Goal: Task Accomplishment & Management: Manage account settings

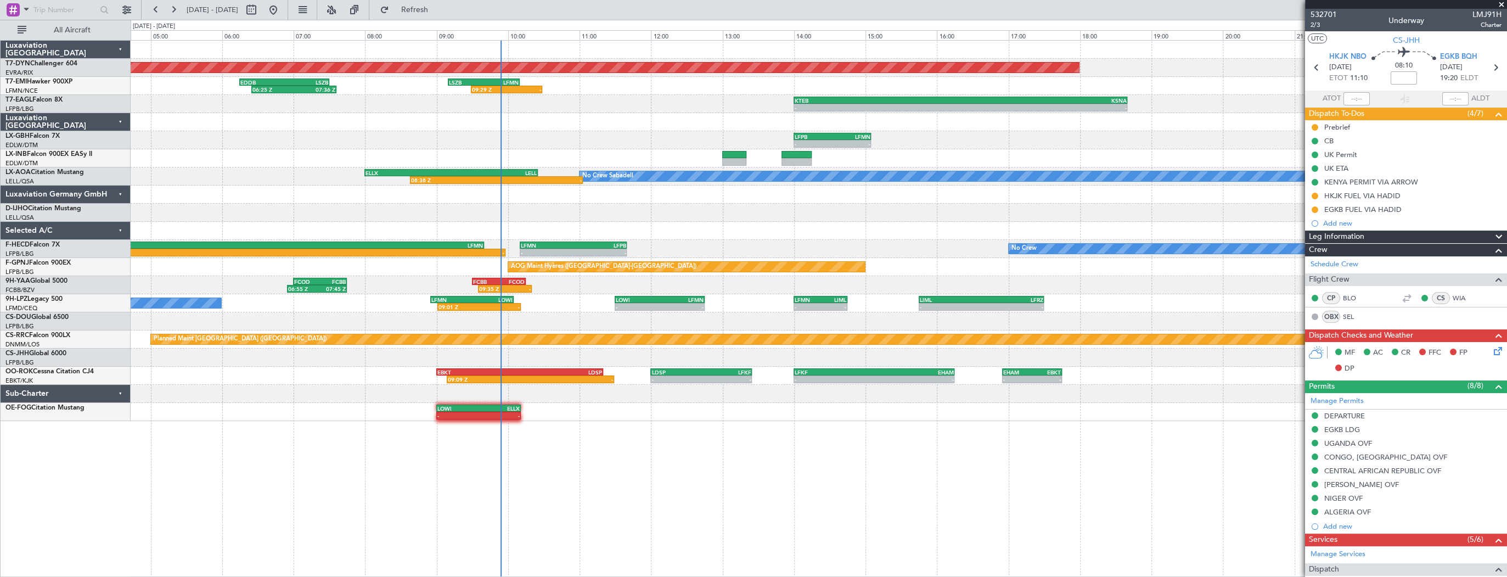
scroll to position [263, 0]
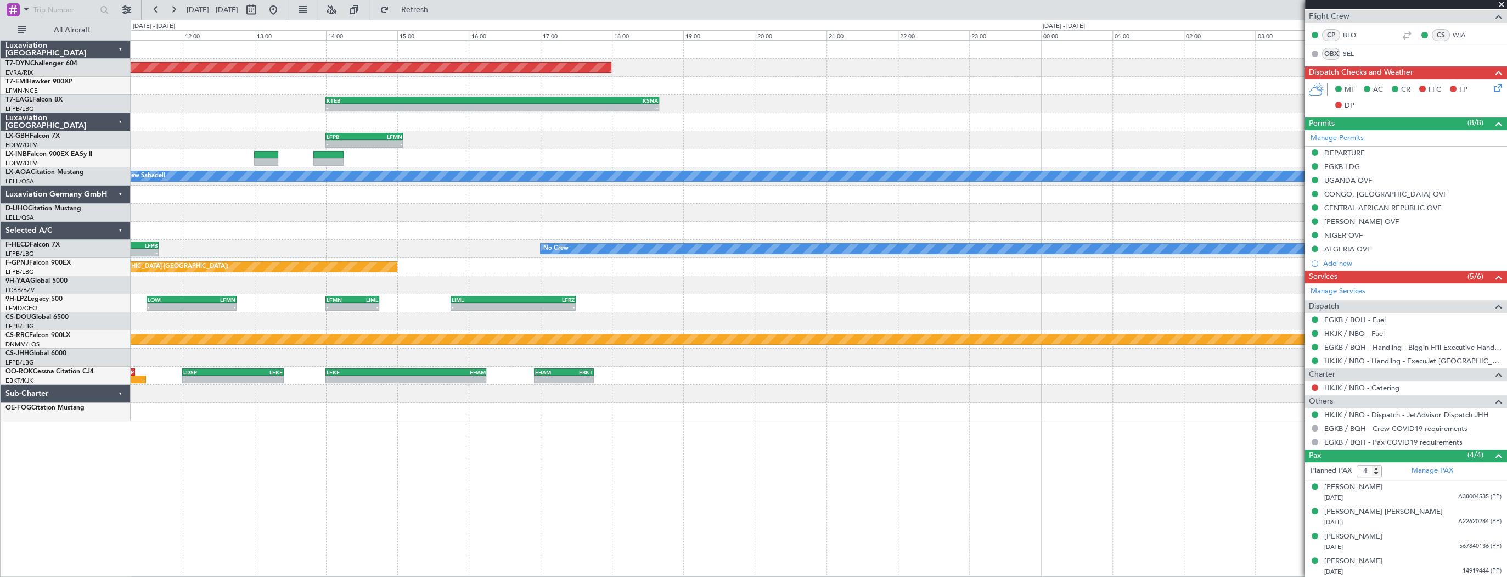
click at [337, 208] on div at bounding box center [819, 213] width 1376 height 18
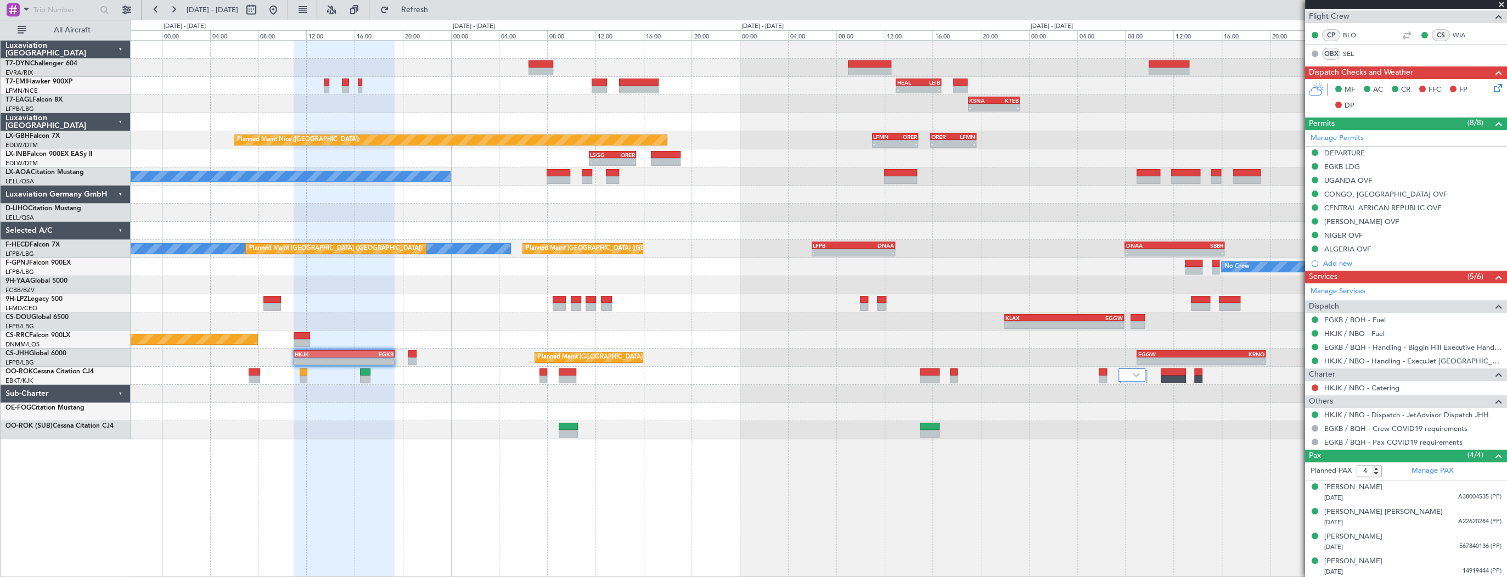
click at [426, 213] on div at bounding box center [819, 213] width 1376 height 18
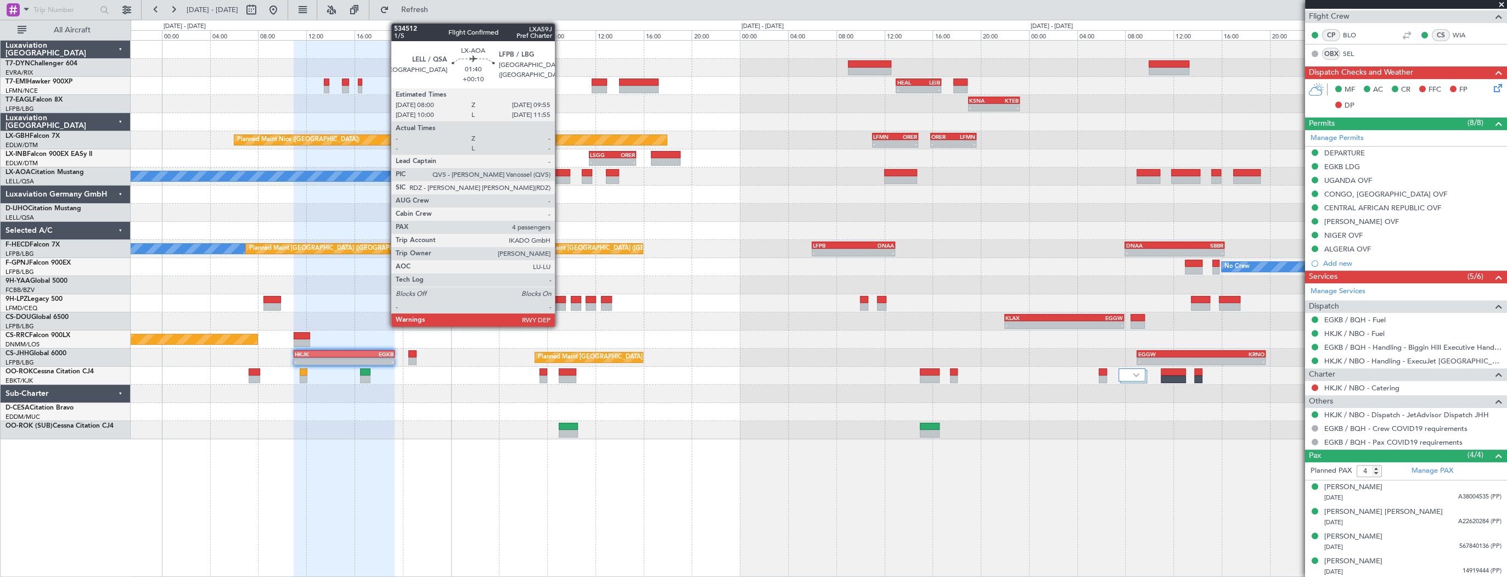
click at [560, 176] on div at bounding box center [559, 180] width 24 height 8
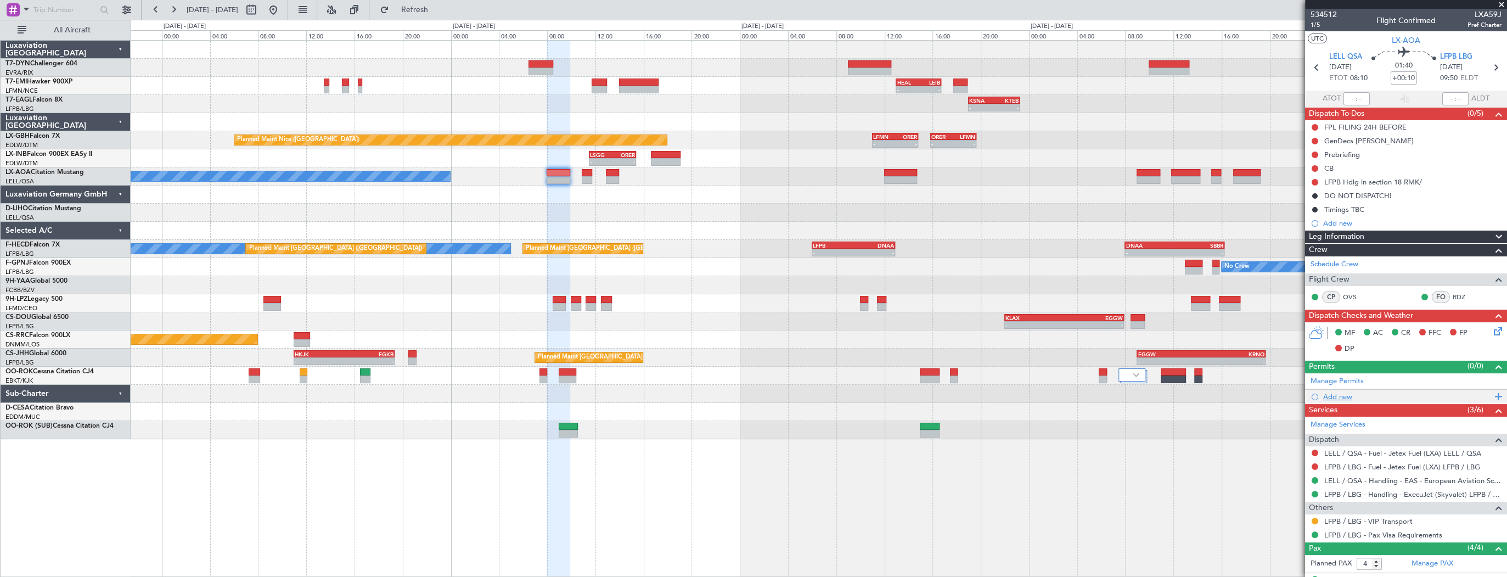
scroll to position [93, 0]
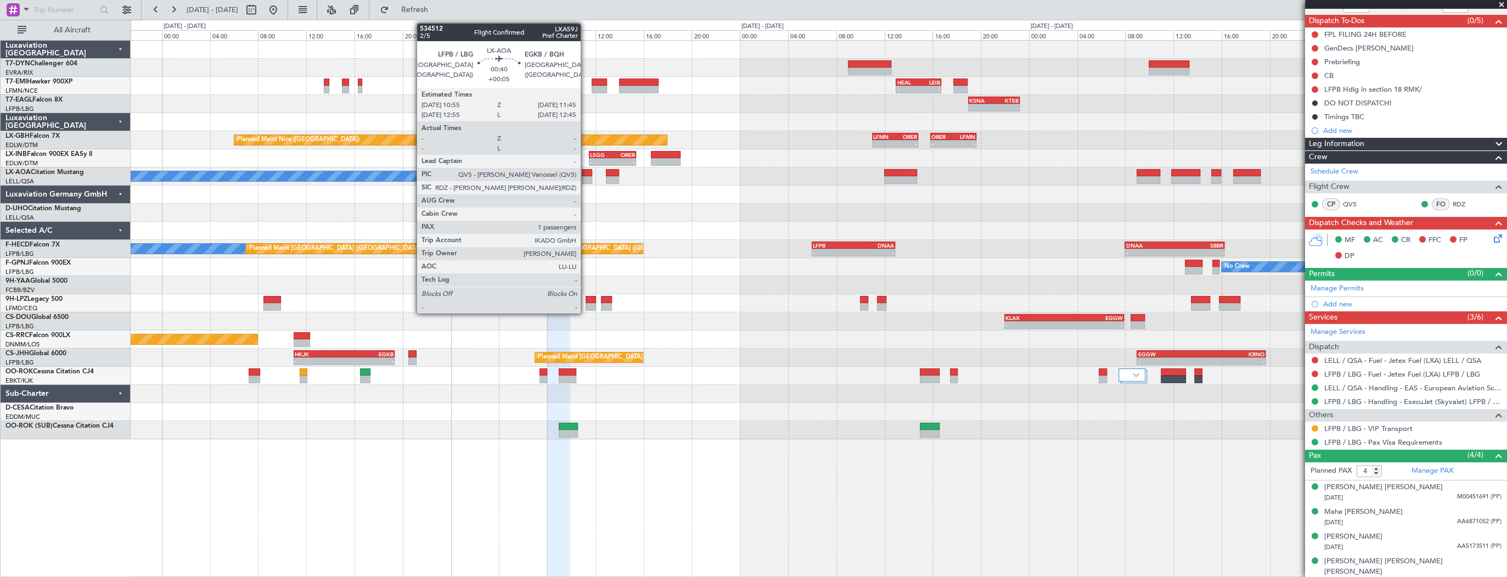
click at [585, 173] on div at bounding box center [587, 173] width 10 height 8
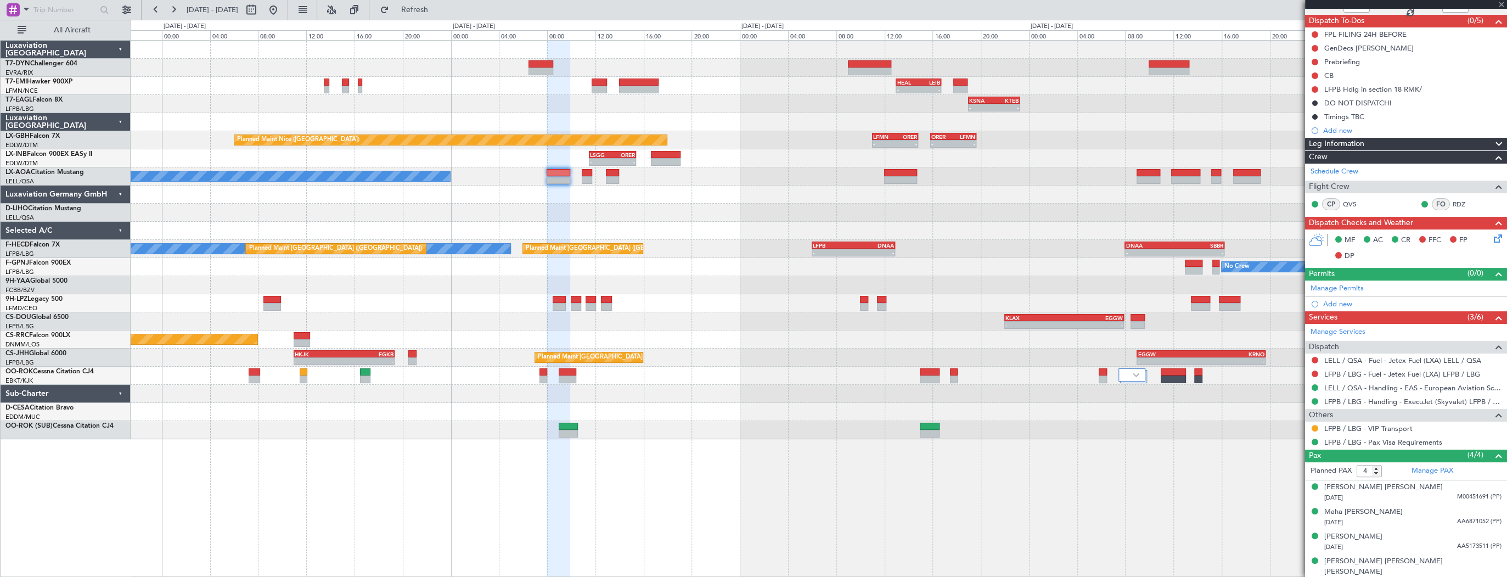
type input "+00:05"
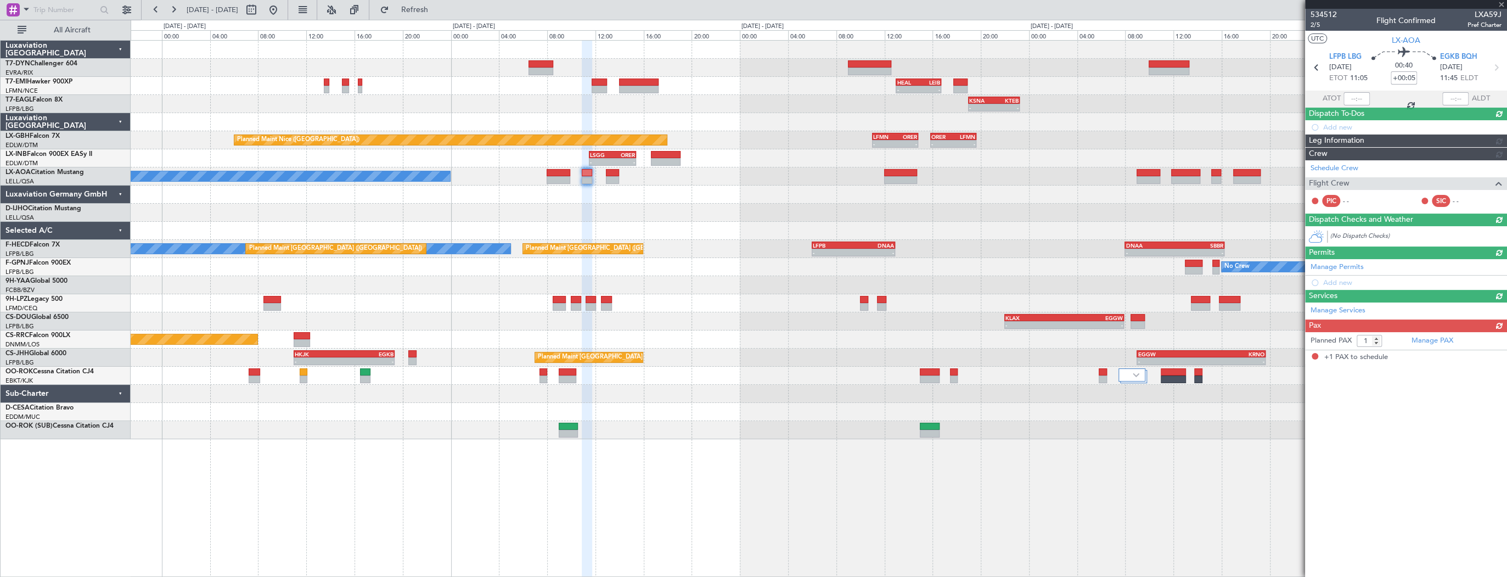
scroll to position [0, 0]
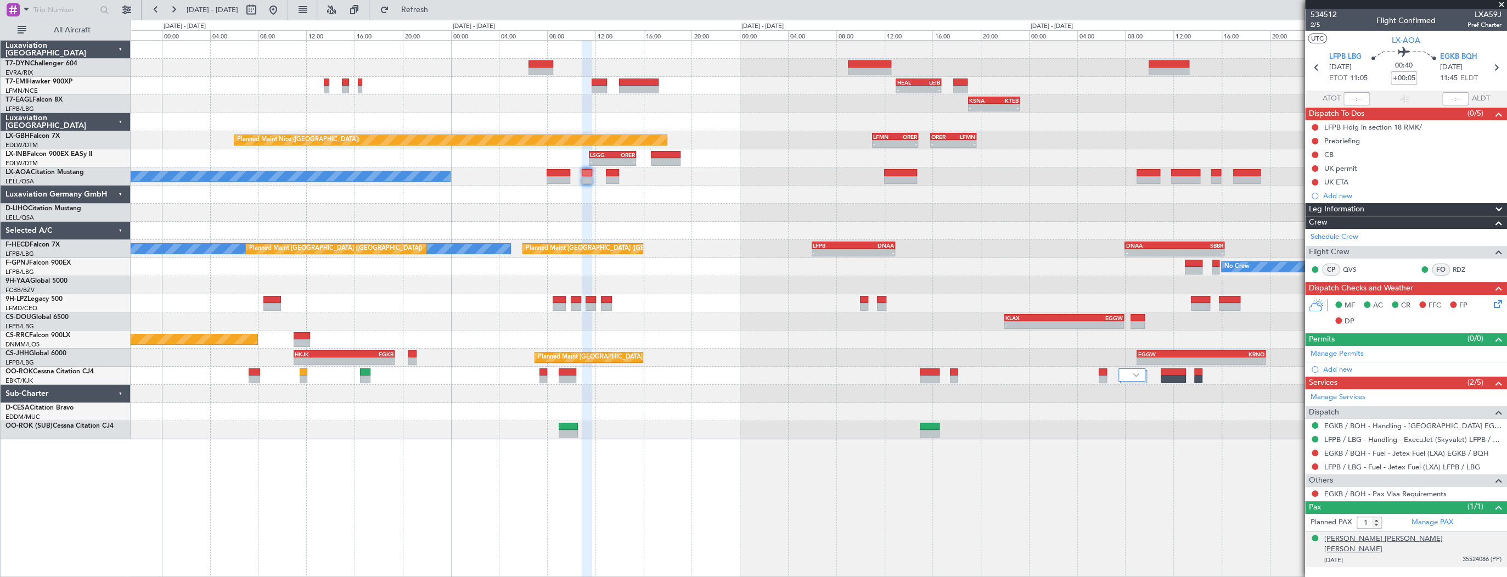
click at [1380, 536] on div "Syed Mohammad Razi Haider Jaffrey" at bounding box center [1412, 543] width 177 height 21
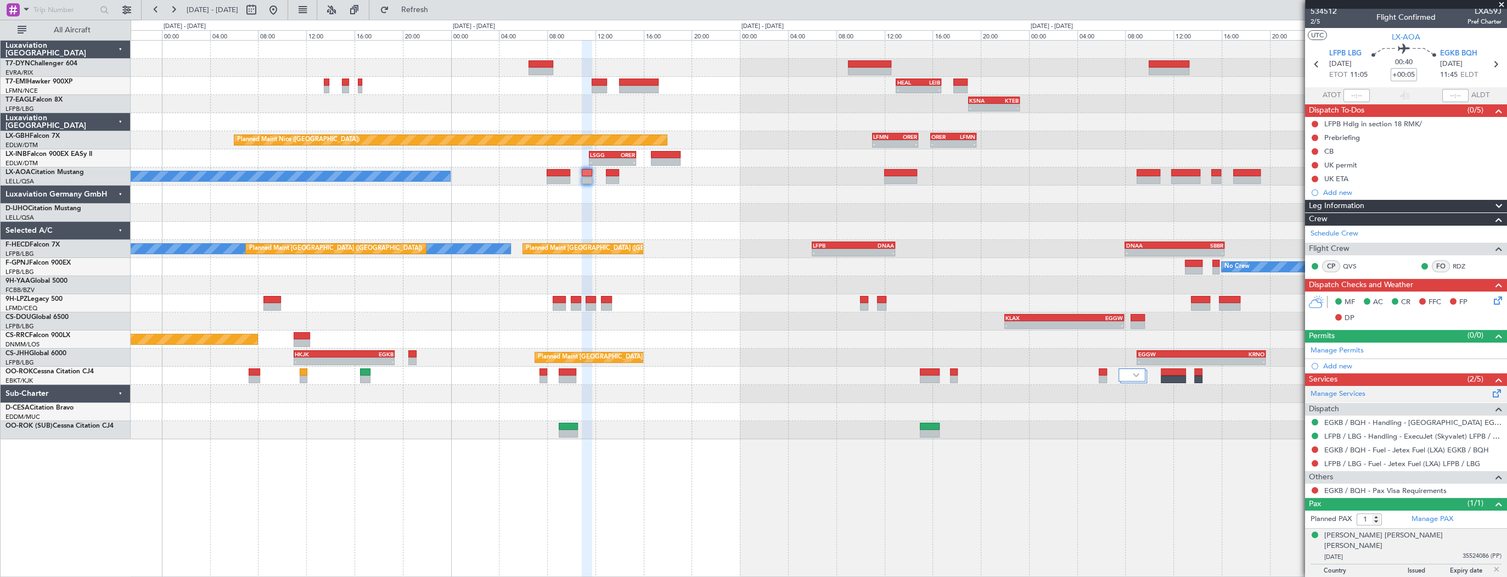
scroll to position [4, 0]
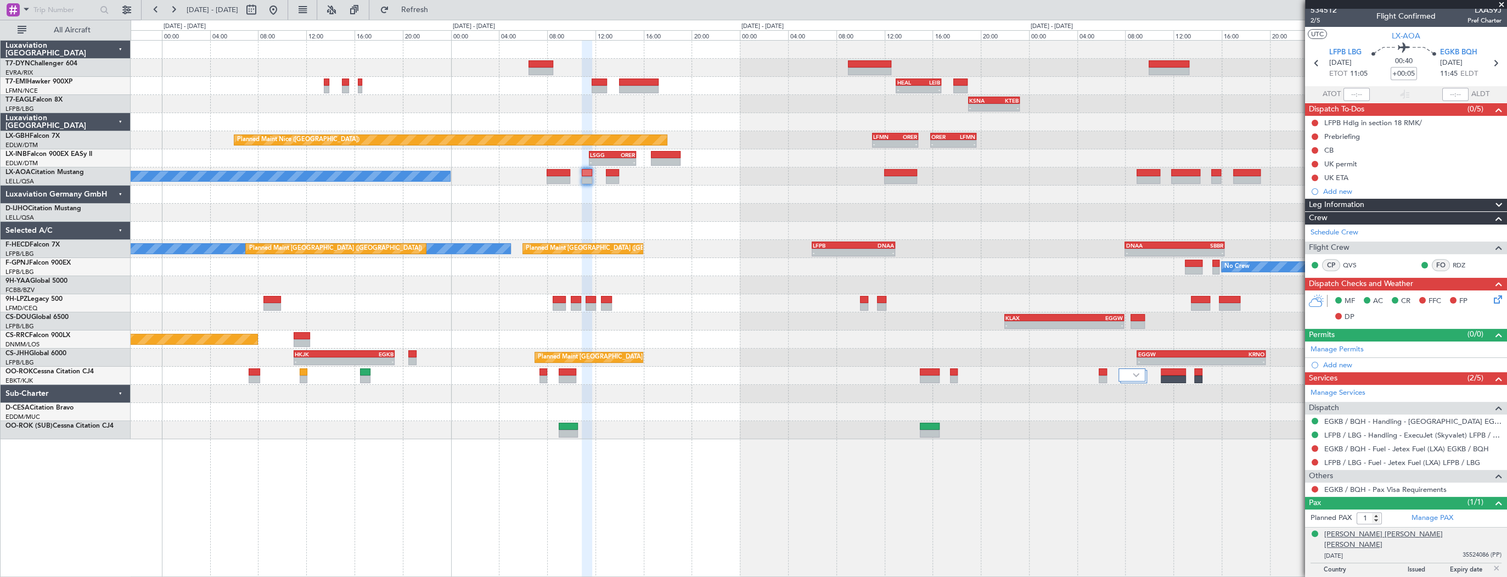
click at [1428, 531] on div "Syed Mohammad Razi Haider Jaffrey" at bounding box center [1412, 539] width 177 height 21
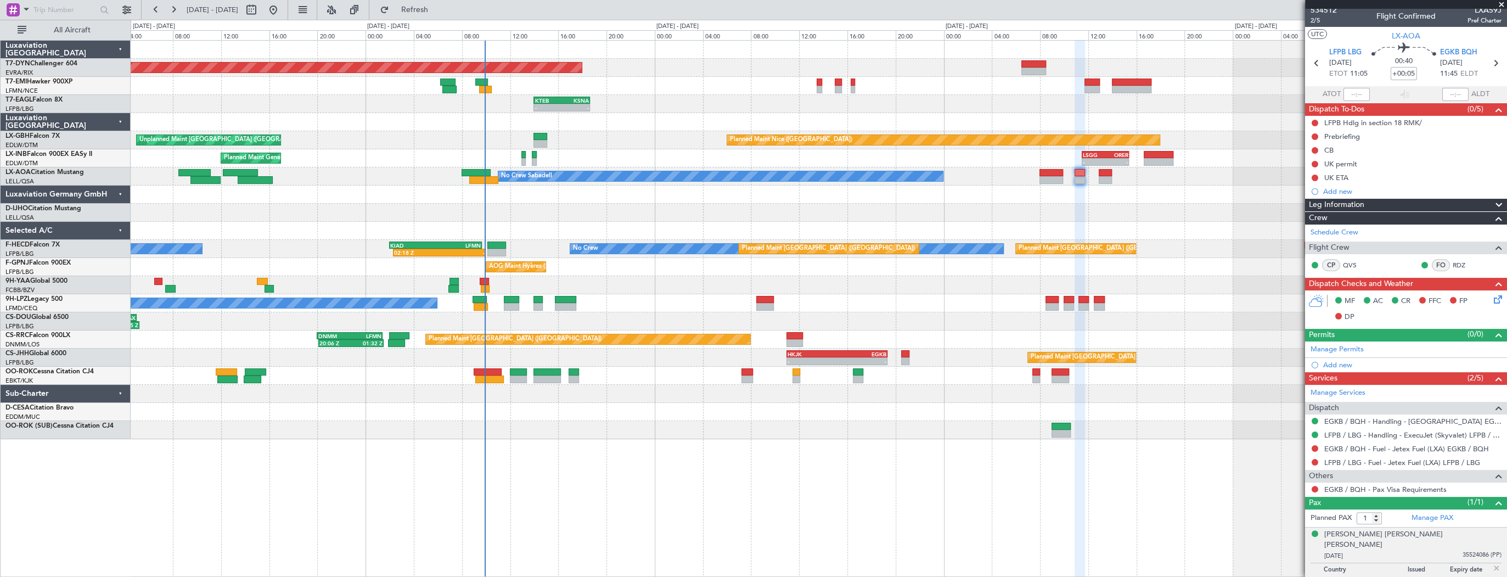
click at [781, 445] on div "Planned Maint Basel-Mulhouse - - HEAL 13:00 Z LEIB 16:45 Z - - KSNA 19:00 Z KTE…" at bounding box center [819, 308] width 1376 height 537
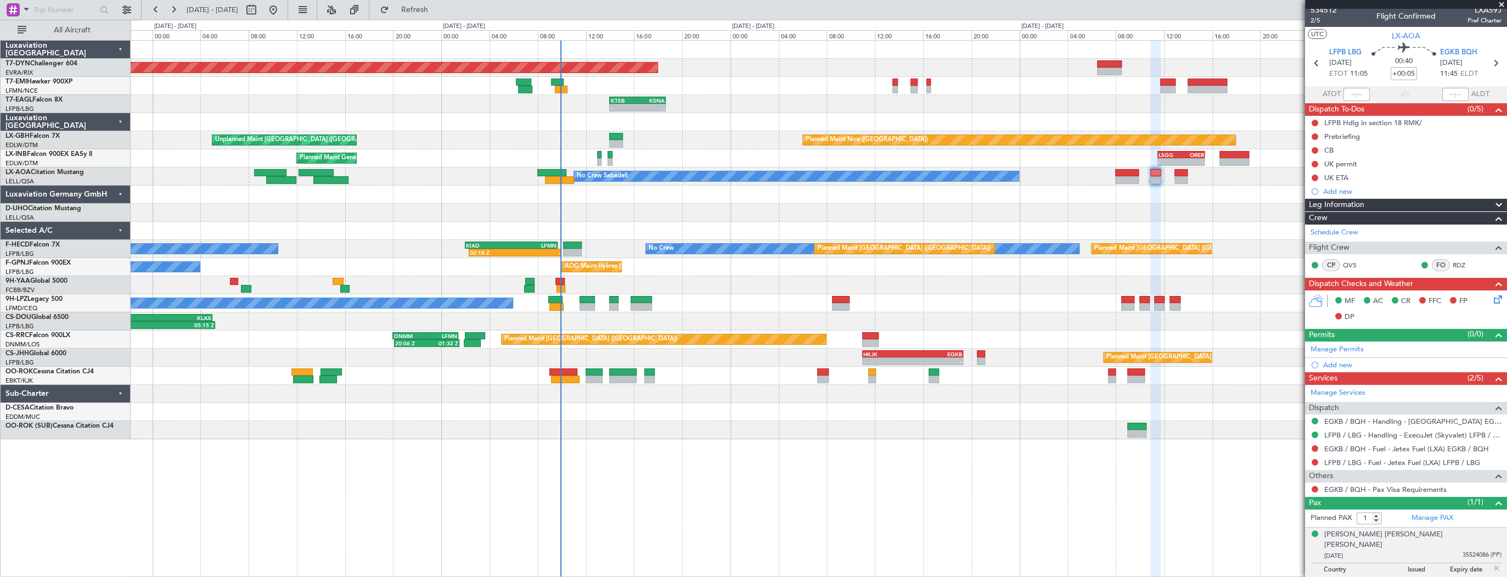
click at [628, 435] on div at bounding box center [819, 430] width 1376 height 18
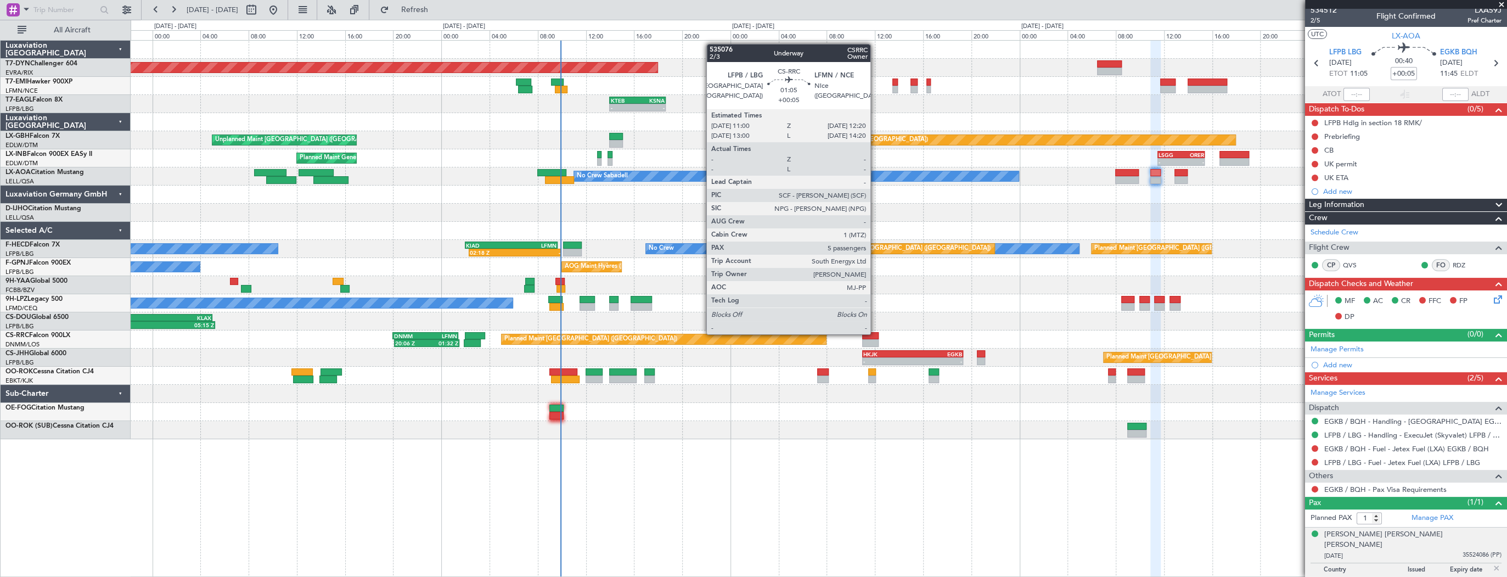
click at [875, 334] on div at bounding box center [870, 336] width 16 height 8
type input "5"
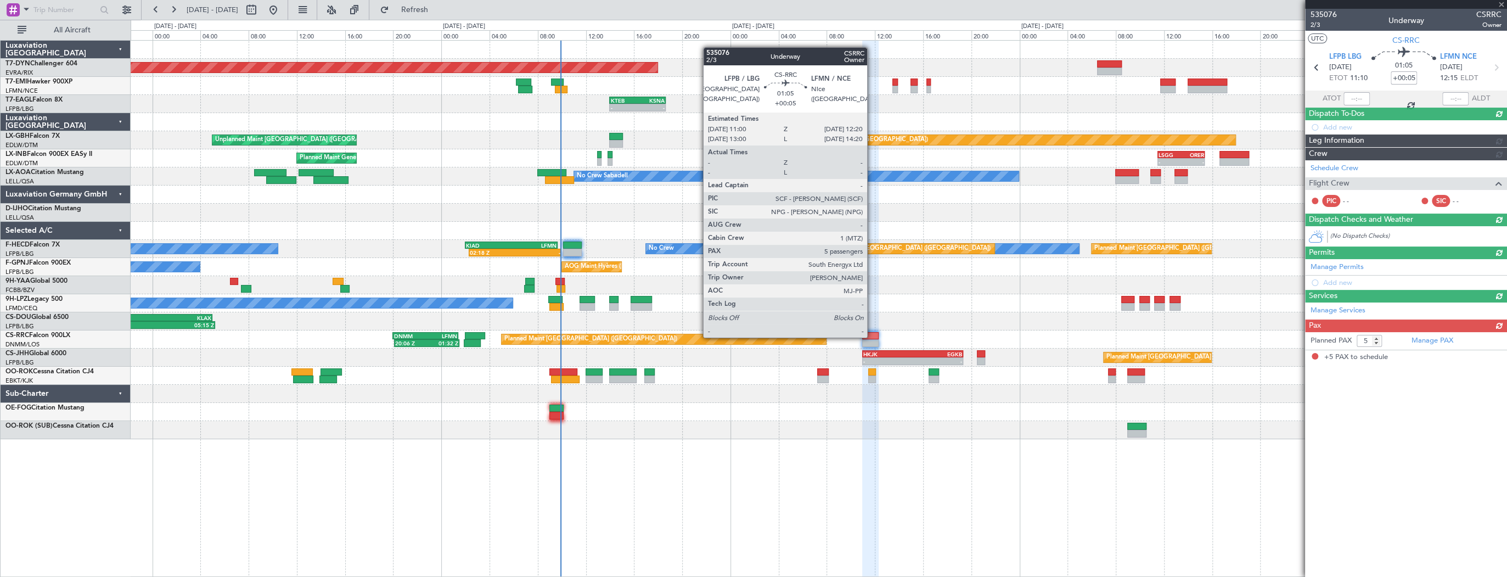
scroll to position [0, 0]
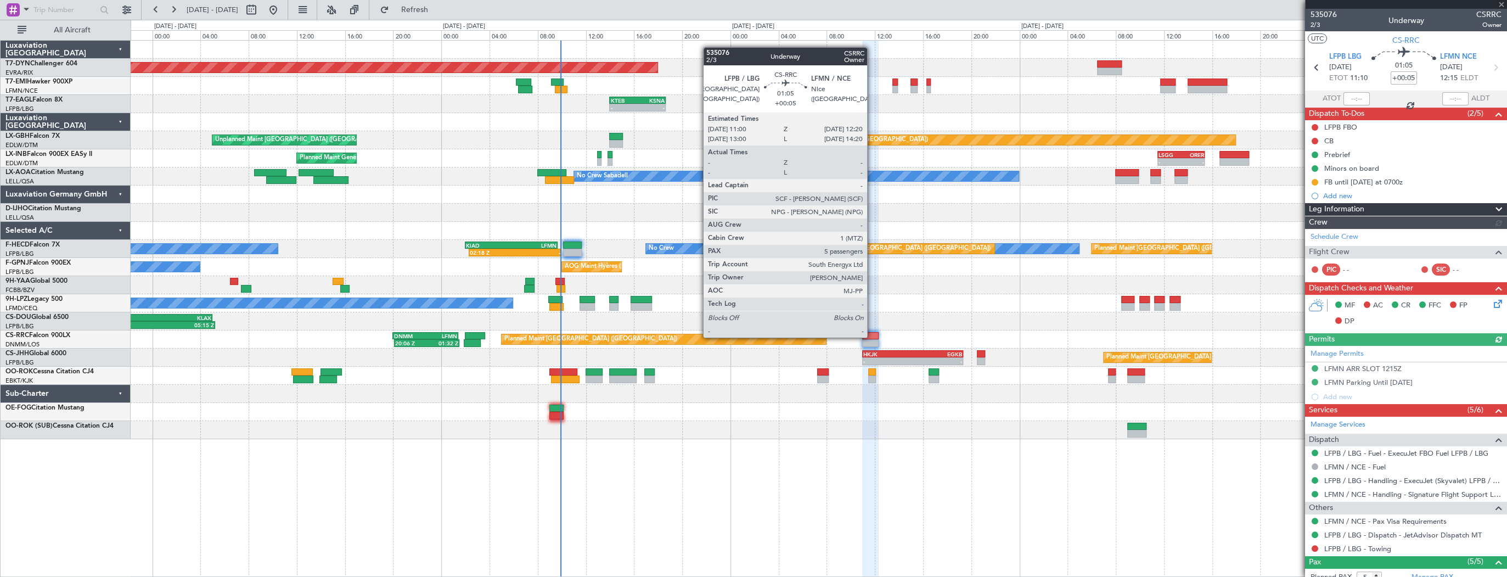
click at [872, 336] on div at bounding box center [870, 336] width 16 height 8
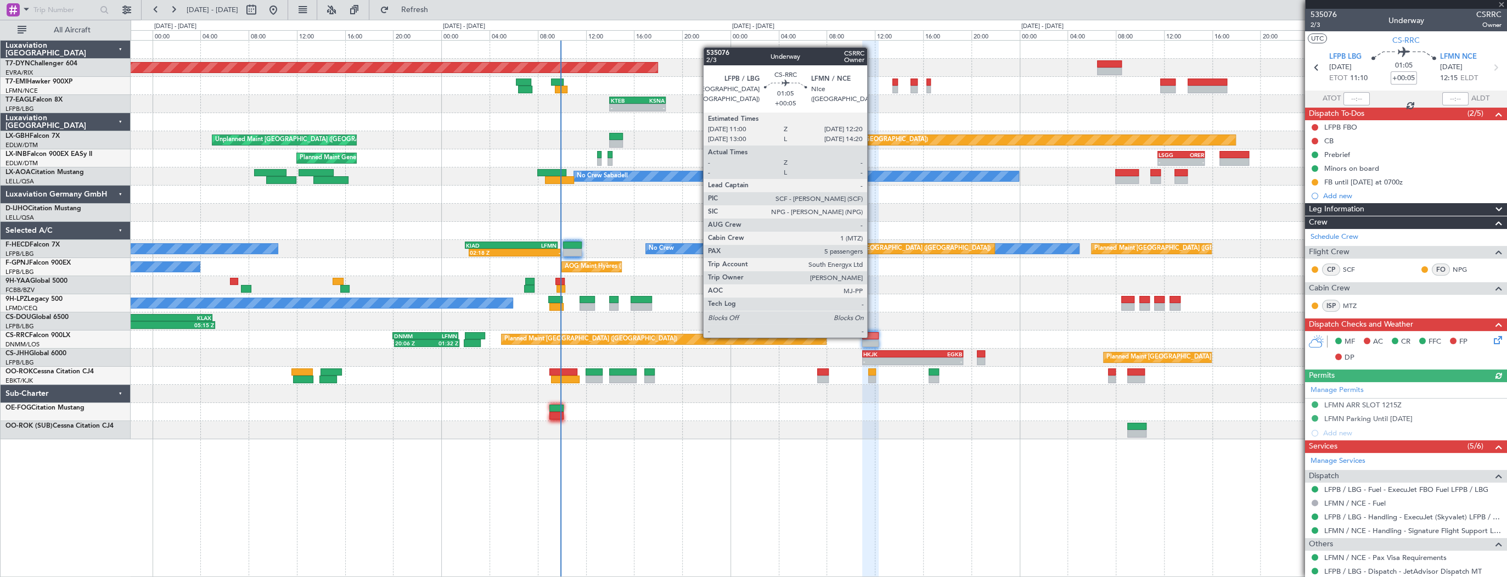
click at [872, 336] on div at bounding box center [870, 336] width 16 height 8
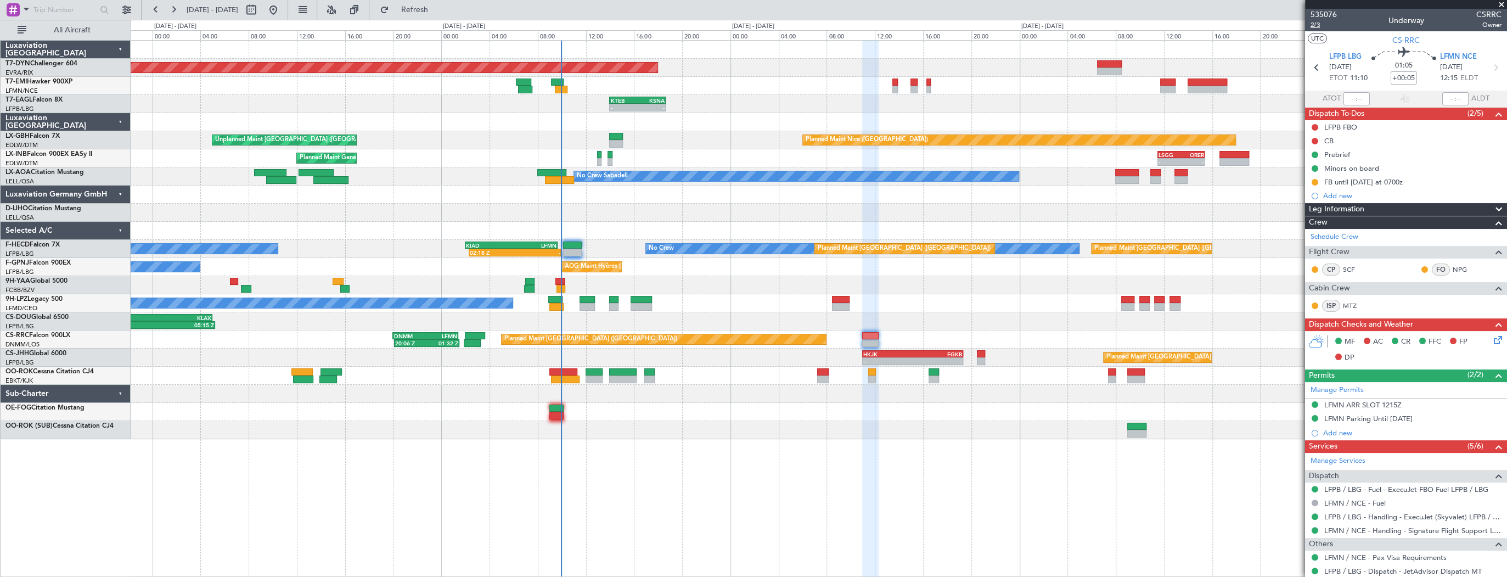
click at [1320, 24] on span "2/3" at bounding box center [1323, 24] width 26 height 9
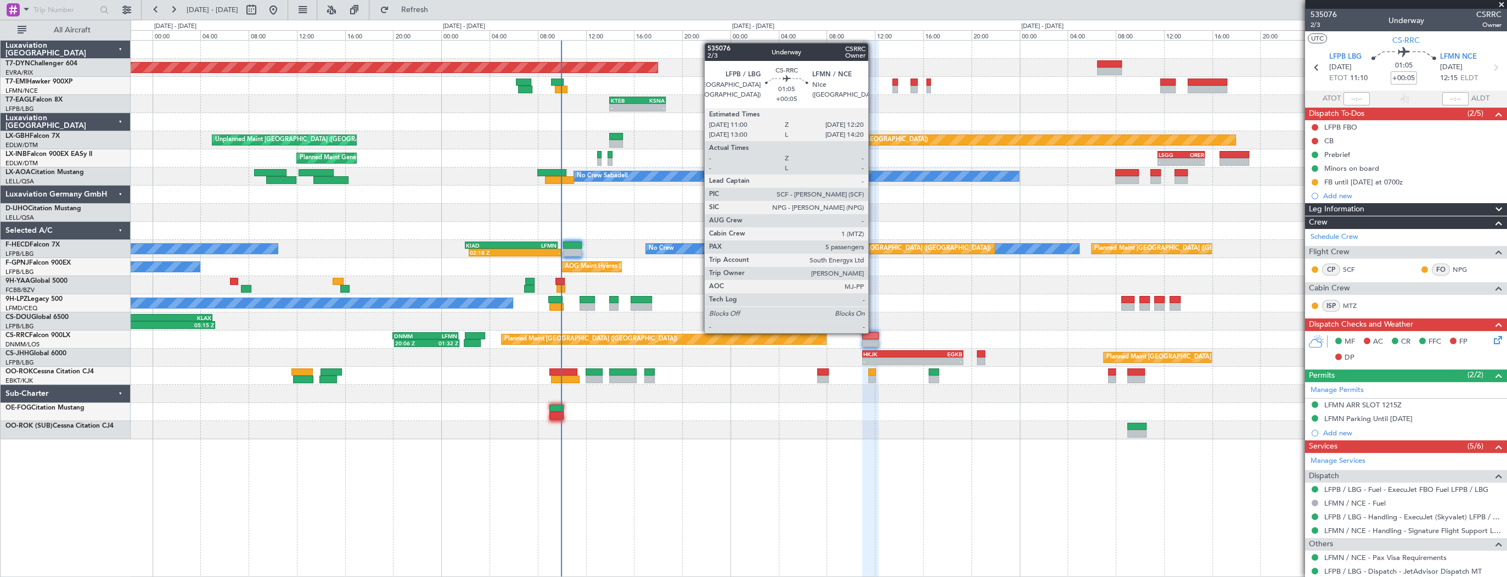
click at [873, 332] on div at bounding box center [870, 336] width 16 height 8
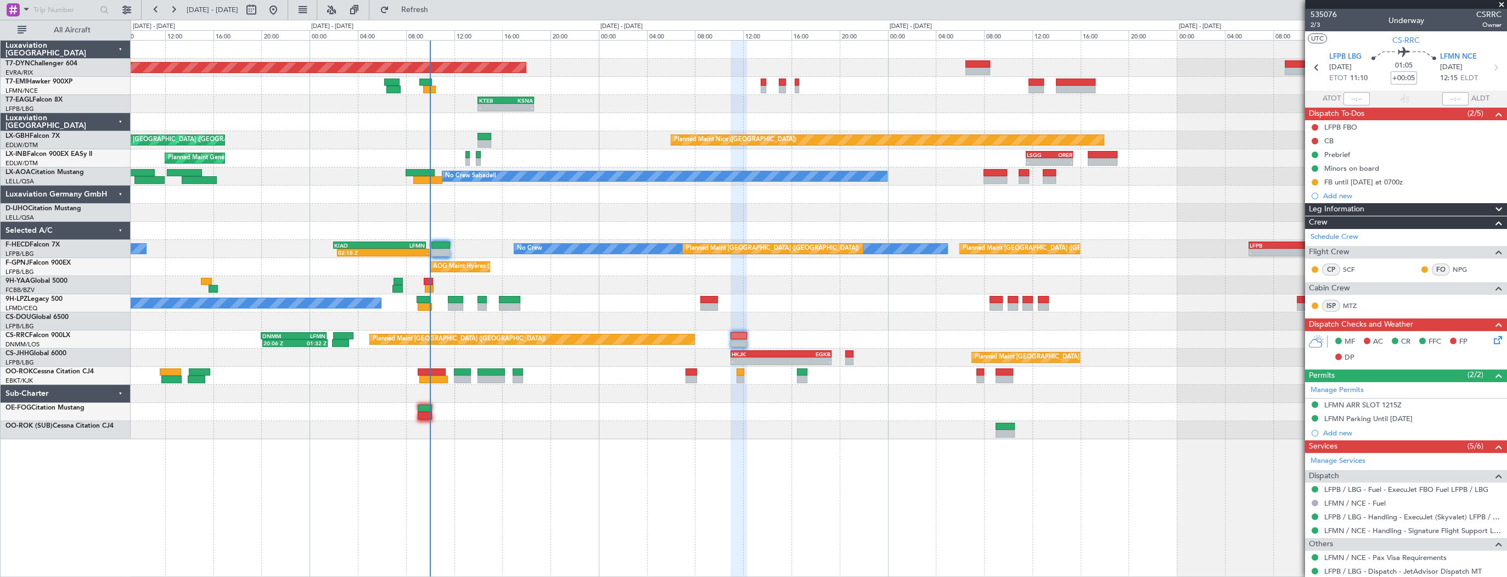
click at [139, 160] on div "Planned Maint Basel-Mulhouse - - HEAL 13:00 Z LEIB 16:45 Z - - KTEB 14:00 Z KSN…" at bounding box center [819, 240] width 1376 height 398
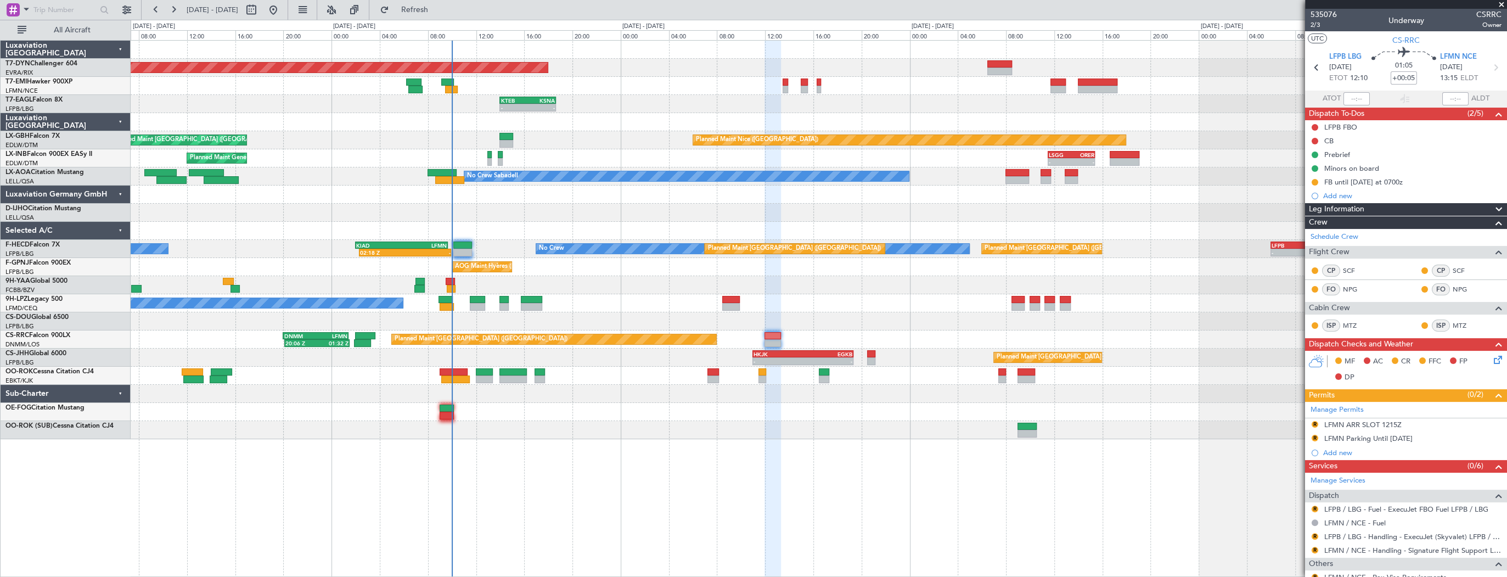
click at [513, 241] on div "Planned Maint Basel-Mulhouse - - HEAL 13:00 Z LEIB 16:45 Z - - KTEB 14:00 Z KSN…" at bounding box center [819, 240] width 1376 height 398
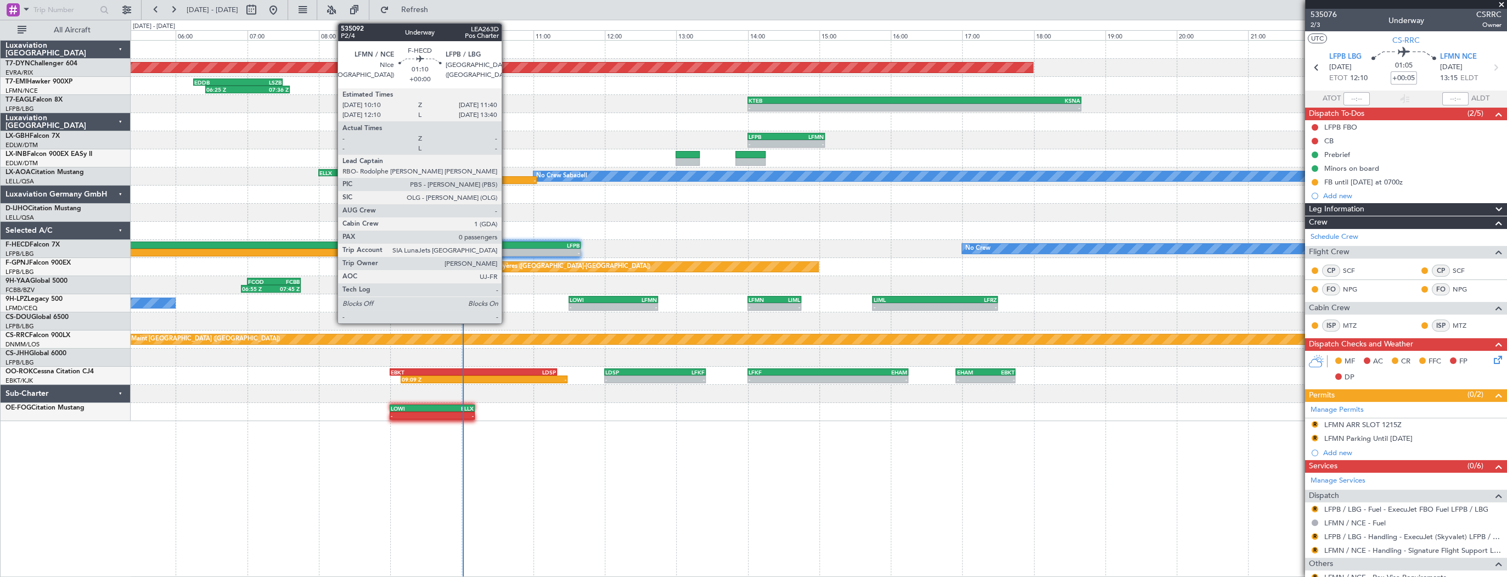
click at [506, 246] on div "LFMN" at bounding box center [500, 245] width 53 height 7
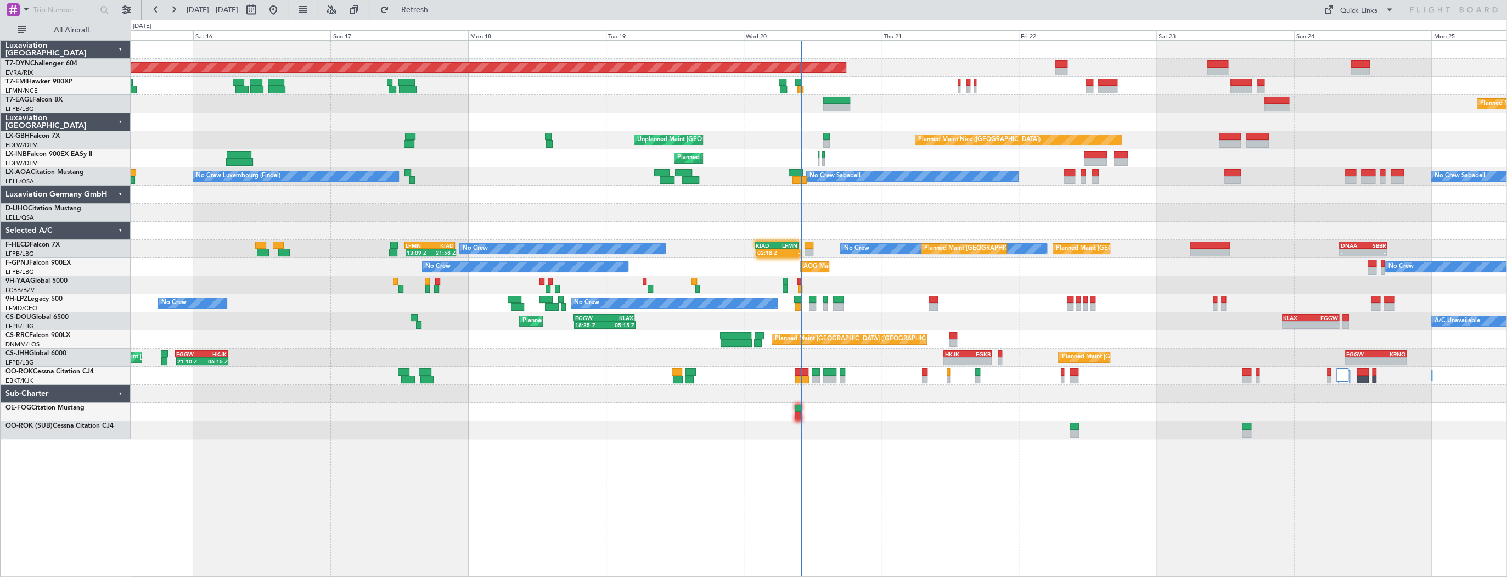
click at [868, 278] on div at bounding box center [819, 285] width 1376 height 18
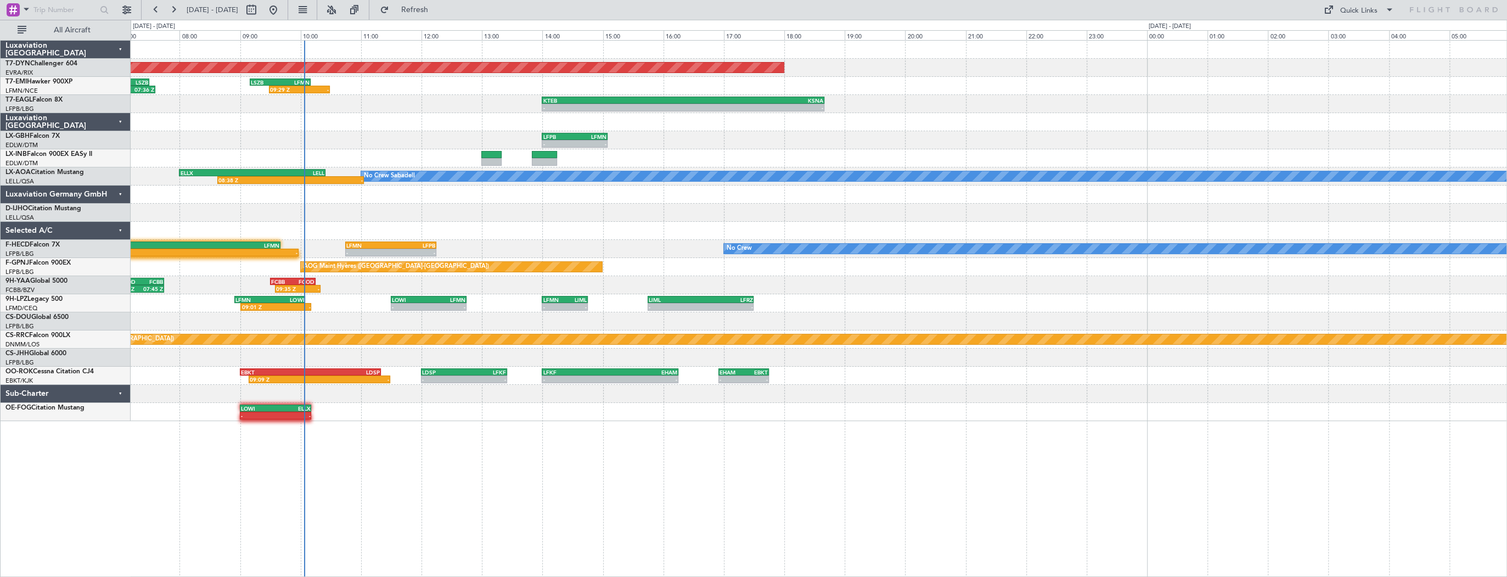
click at [369, 211] on div at bounding box center [819, 213] width 1376 height 18
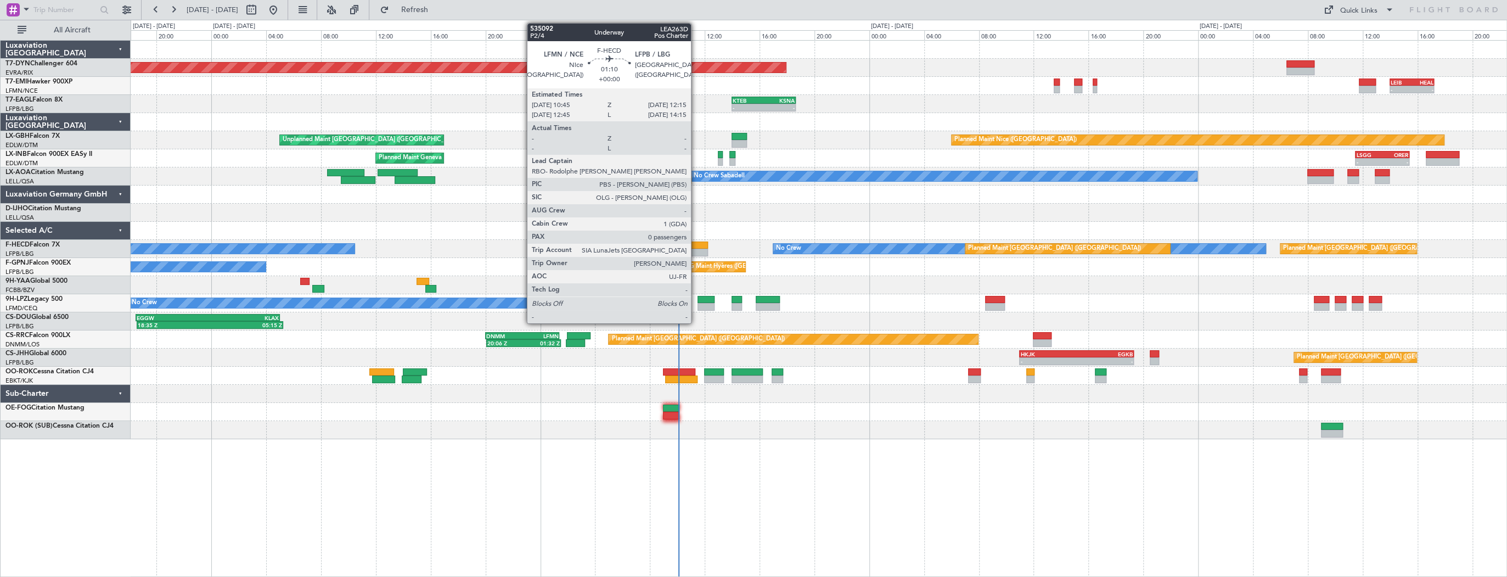
click at [696, 246] on div at bounding box center [697, 245] width 21 height 8
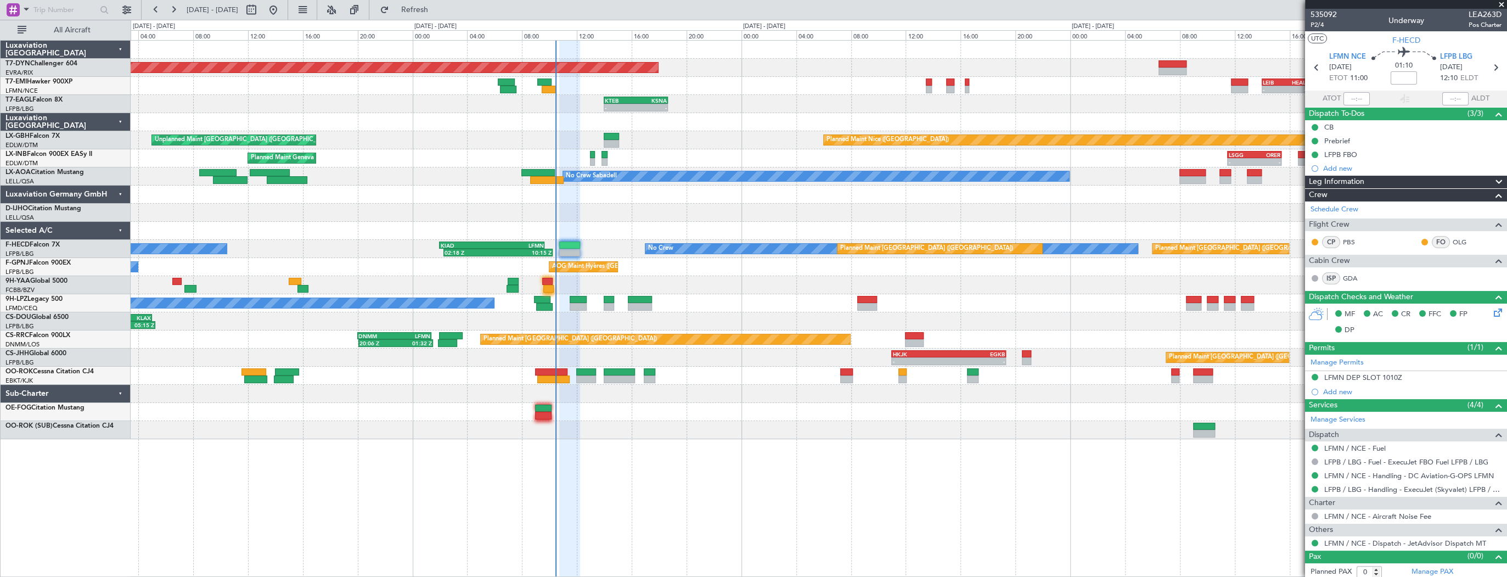
click at [719, 266] on div "Planned Maint Basel-Mulhouse - - EVRA 09:00 Z LCPH 12:35 Z - - LEIB 14:00 Z HEA…" at bounding box center [819, 240] width 1376 height 398
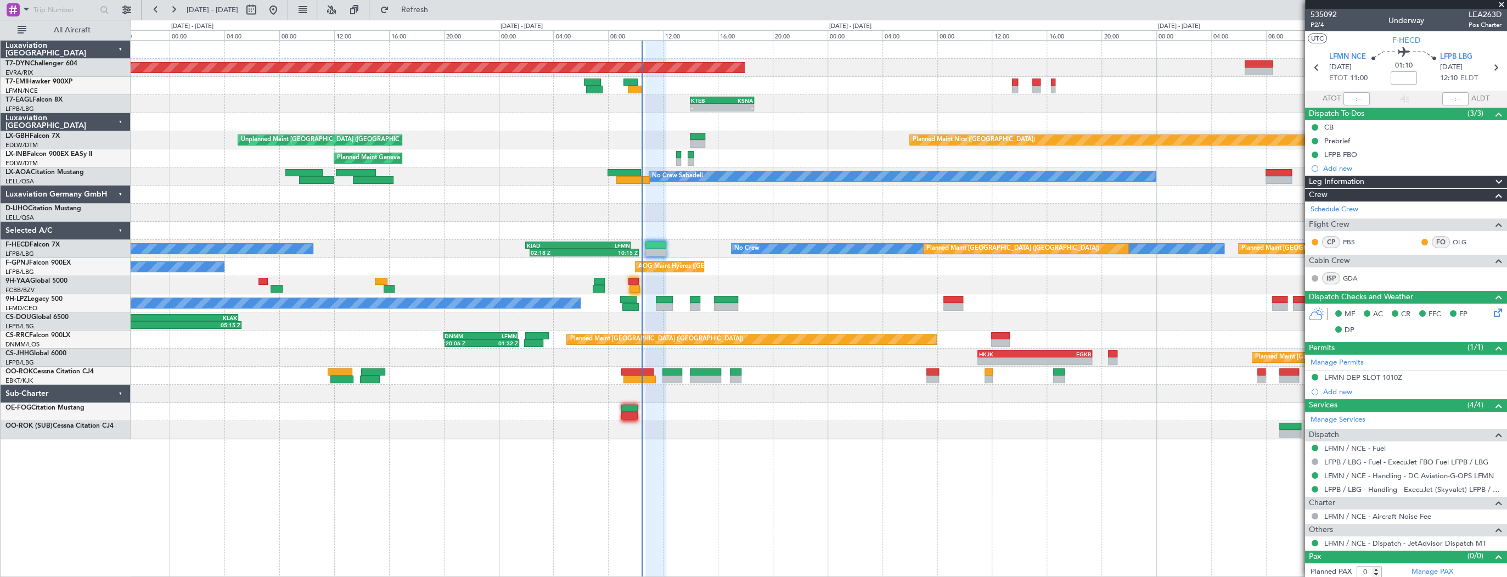
click at [848, 269] on div "Planned Maint Basel-Mulhouse - - EVRA 09:00 Z LCPH 12:35 Z - - LEIB 14:00 Z HEA…" at bounding box center [819, 240] width 1376 height 398
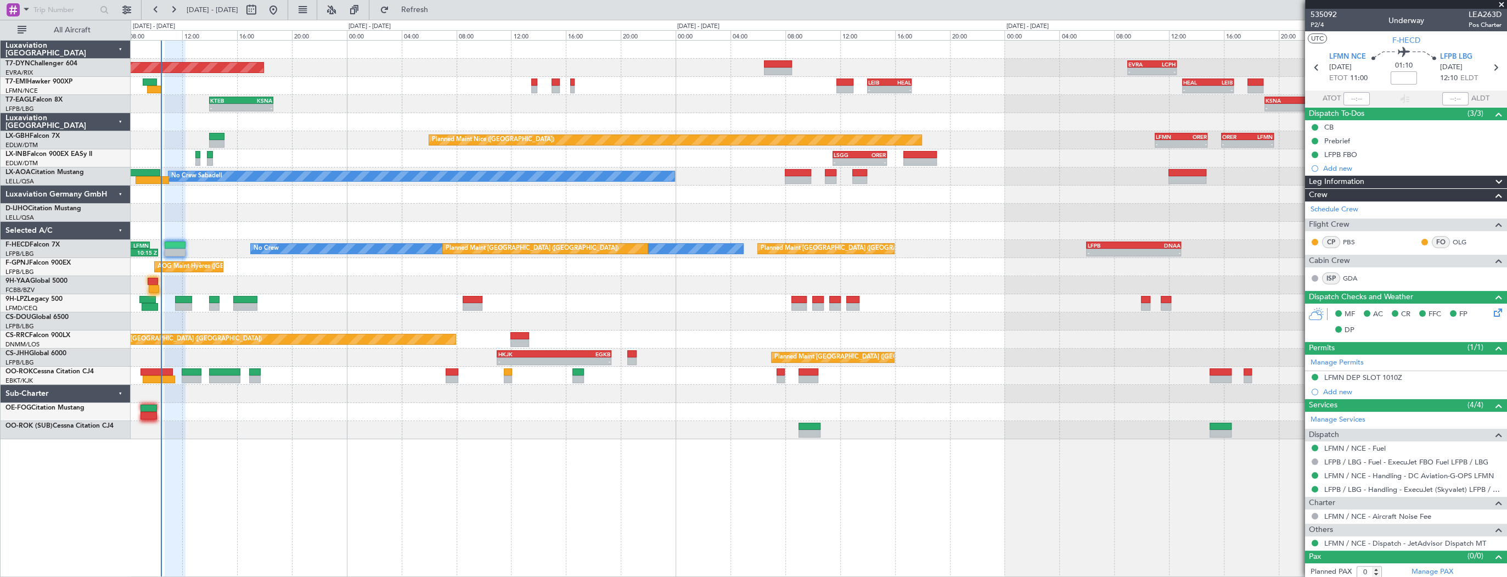
click at [354, 268] on div "Planned Maint Basel-Mulhouse - - EVRA 09:00 Z LCPH 12:35 Z - - LCPH 10:00 Z EVR…" at bounding box center [819, 240] width 1376 height 398
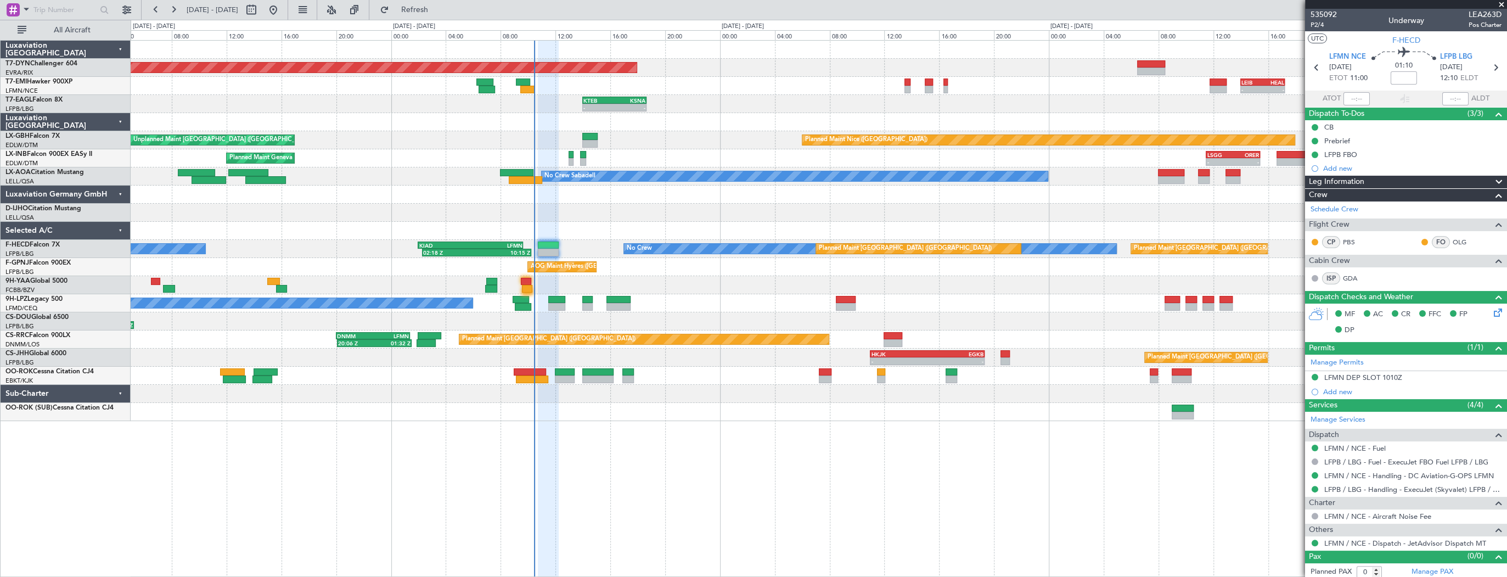
click at [937, 300] on div "Planned Maint Basel-Mulhouse - - EVRA 09:00 Z LCPH 12:35 Z - - LCPH 10:00 Z EVR…" at bounding box center [819, 231] width 1376 height 380
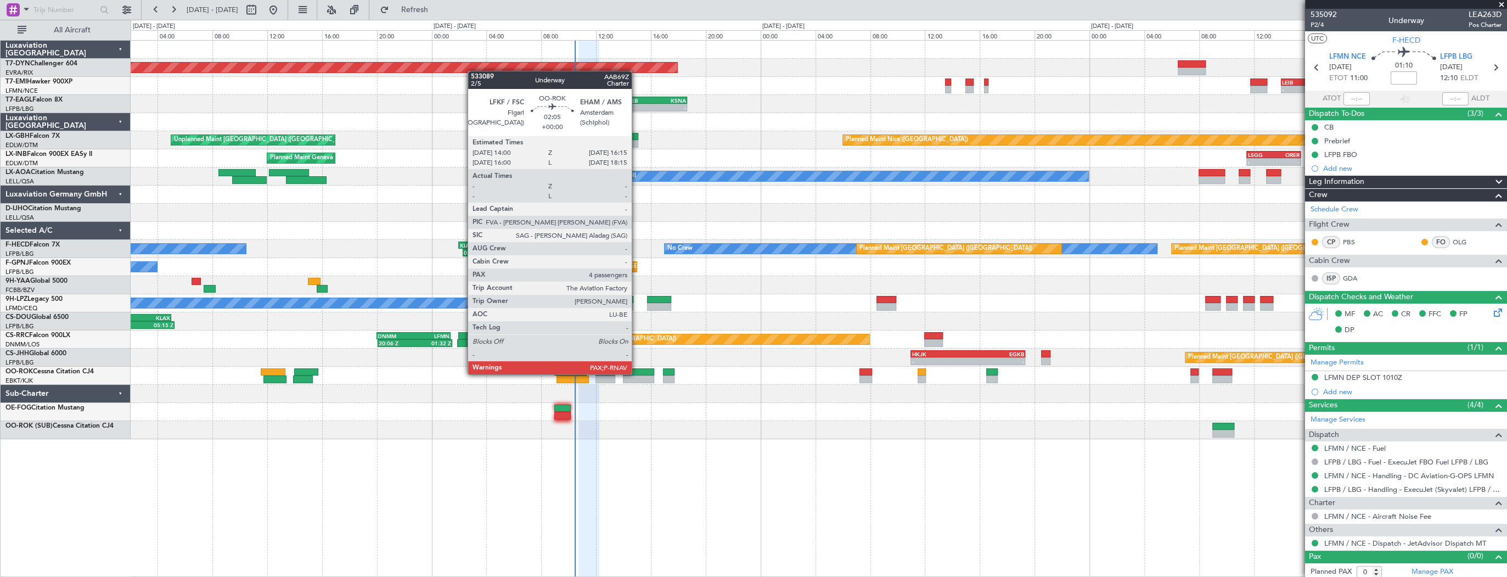
click at [637, 373] on div at bounding box center [638, 372] width 31 height 8
type input "4"
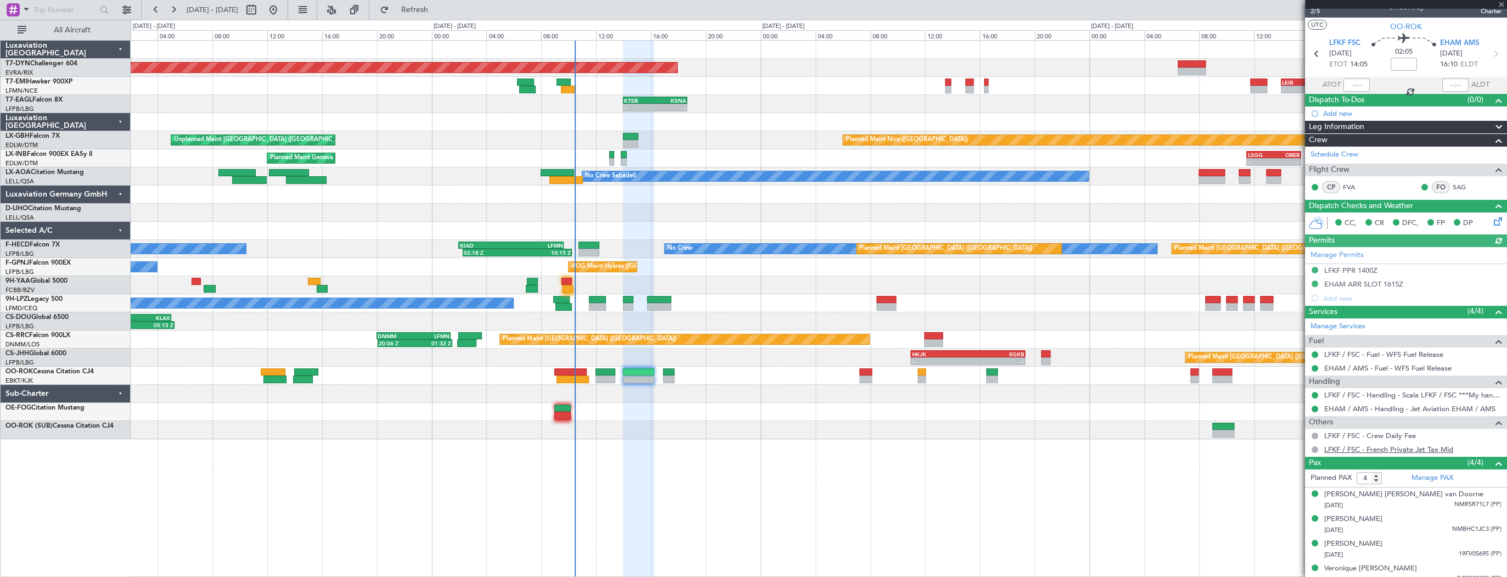
scroll to position [21, 0]
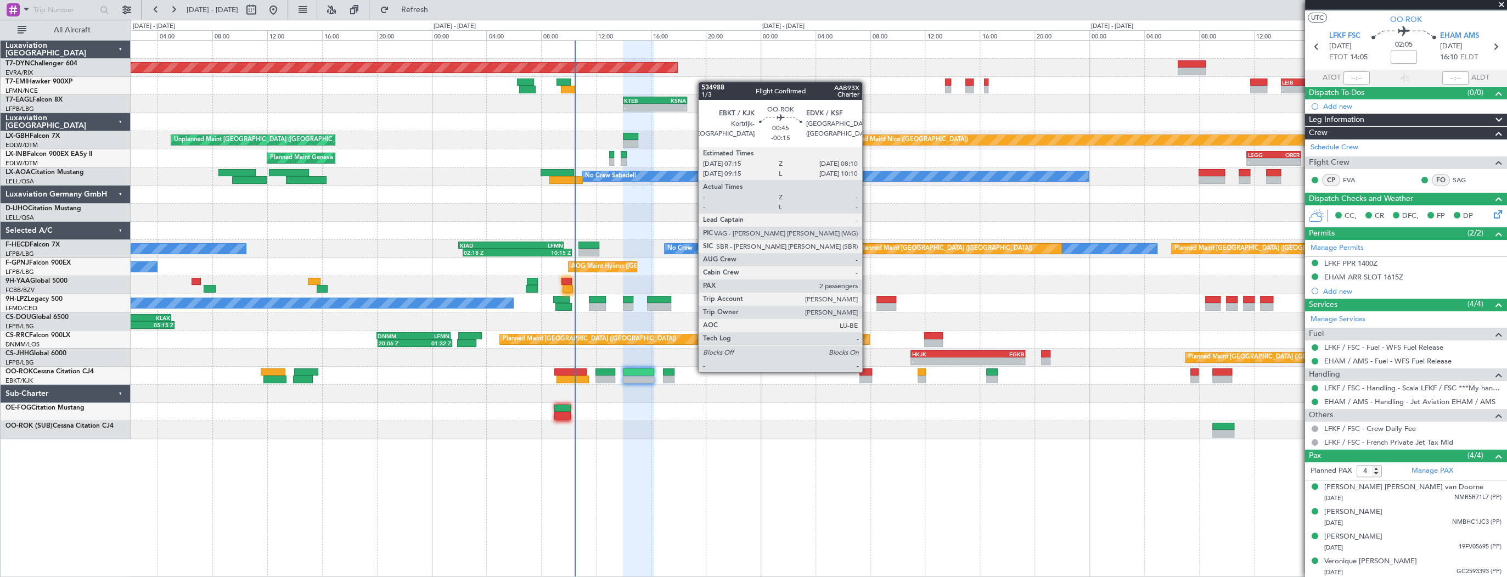
click at [867, 371] on div at bounding box center [865, 372] width 13 height 8
type input "-00:15"
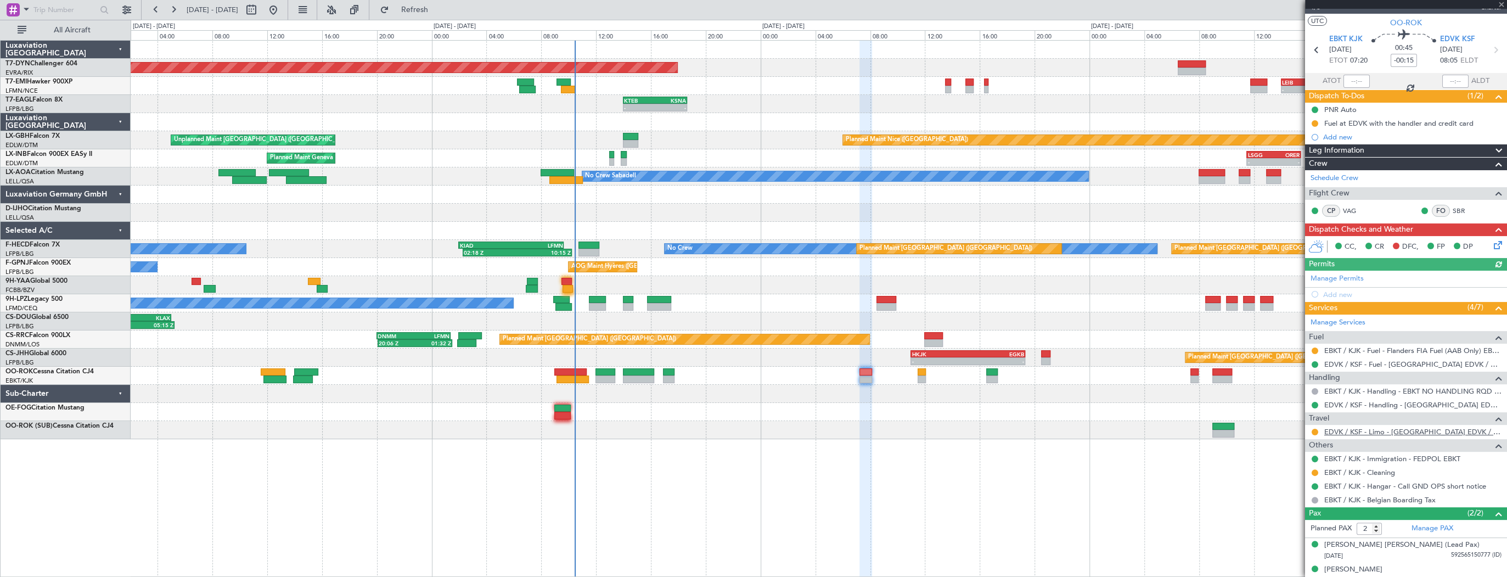
scroll to position [26, 0]
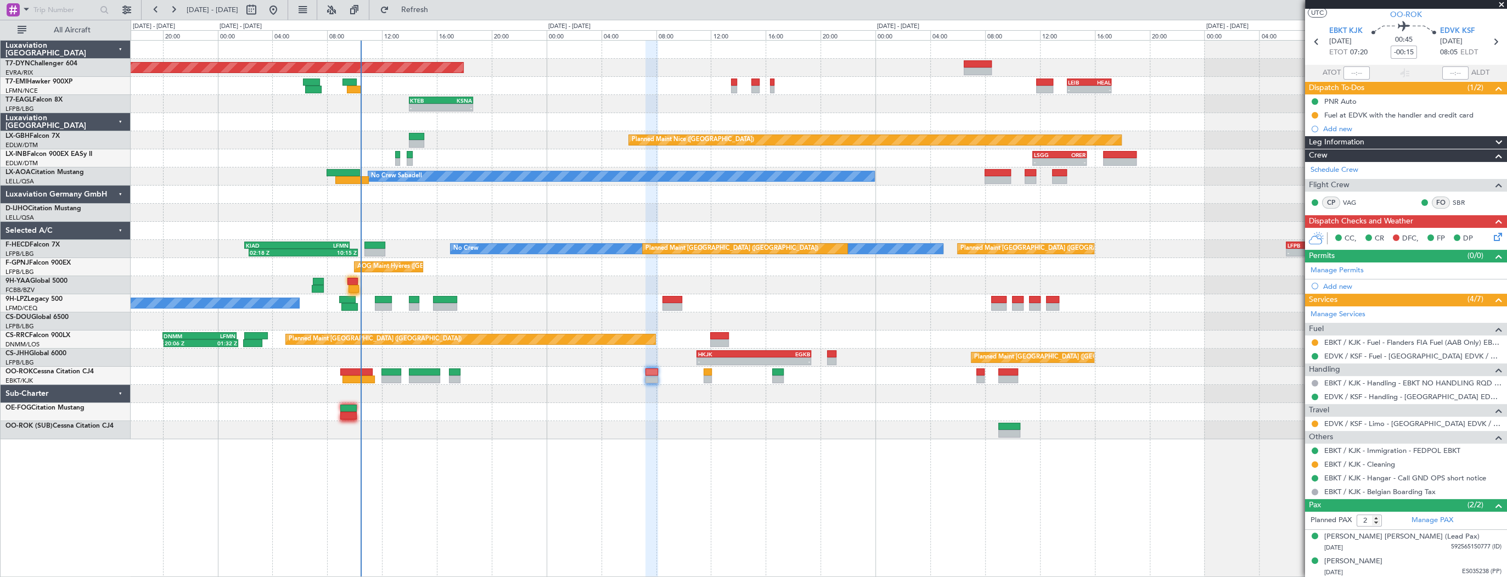
click at [719, 399] on div "Planned Maint Basel-Mulhouse - - EVRA 09:00 Z LCPH 12:35 Z - - LCPH 10:00 Z EVR…" at bounding box center [819, 240] width 1376 height 398
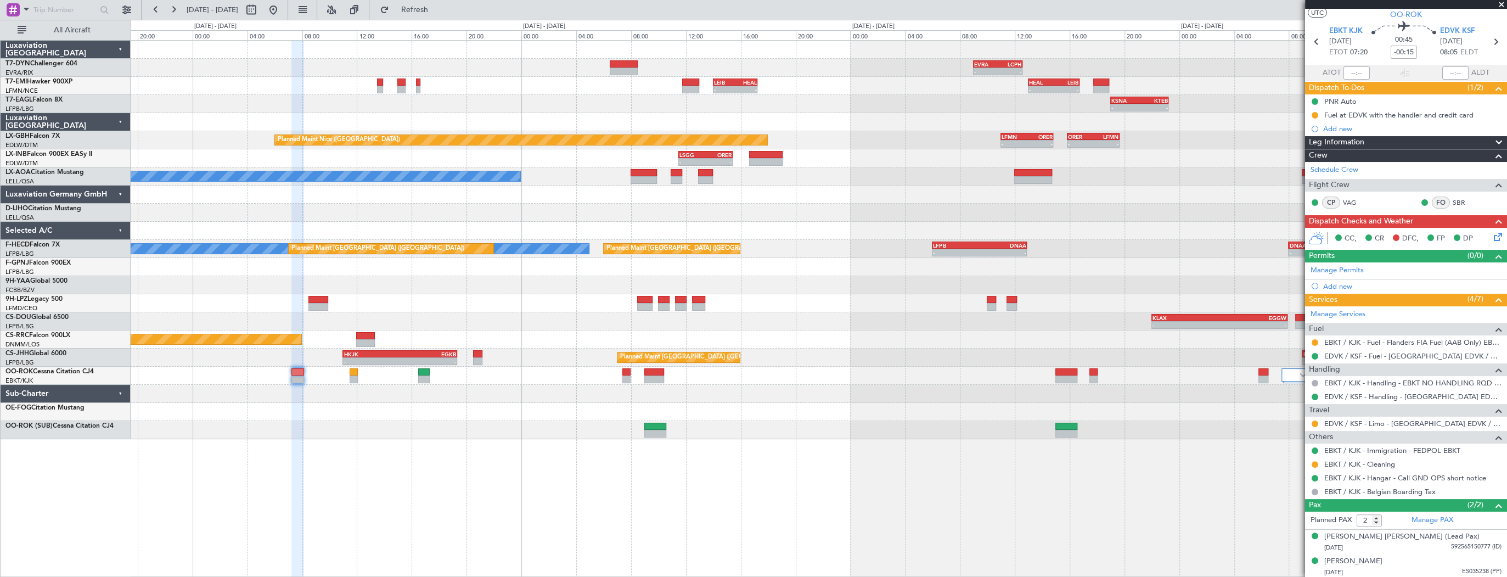
click at [665, 364] on div "- - EVRA 09:00 Z LCPH 12:35 Z - - LCPH 10:00 Z EVRA 13:20 Z Planned Maint Basel…" at bounding box center [819, 240] width 1376 height 398
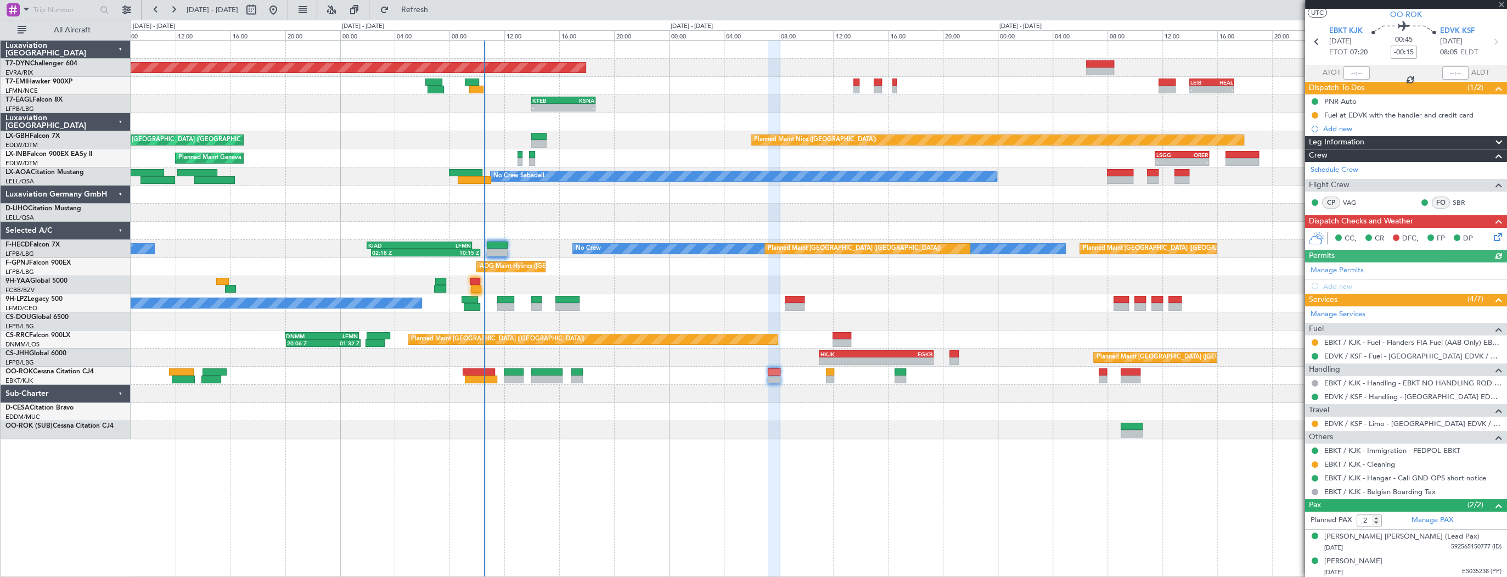
click at [870, 329] on div "- - EVRA 09:00 Z LCPH 12:35 Z Planned Maint Basel-Mulhouse - - LCPH 10:00 Z EVR…" at bounding box center [819, 240] width 1376 height 398
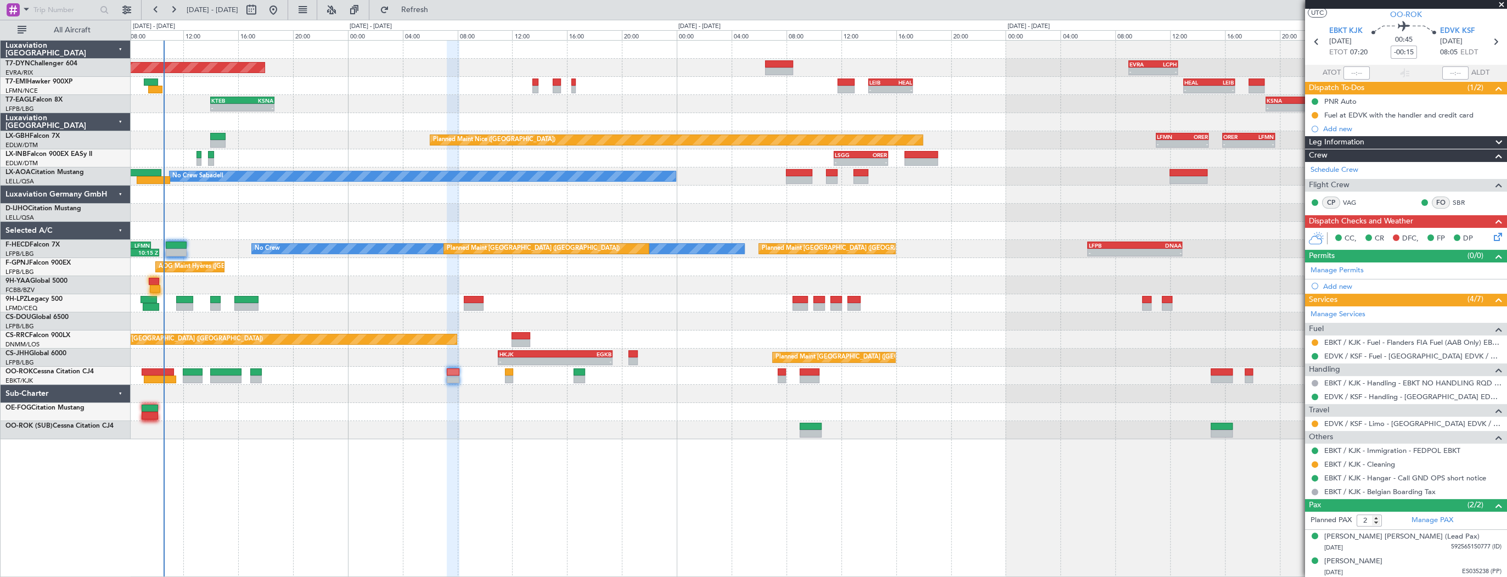
click at [305, 137] on div "Planned Maint Nice (Côte d'Azur Airport) - - LFMN 11:00 Z ORER 14:50 Z - - ORER…" at bounding box center [819, 140] width 1376 height 18
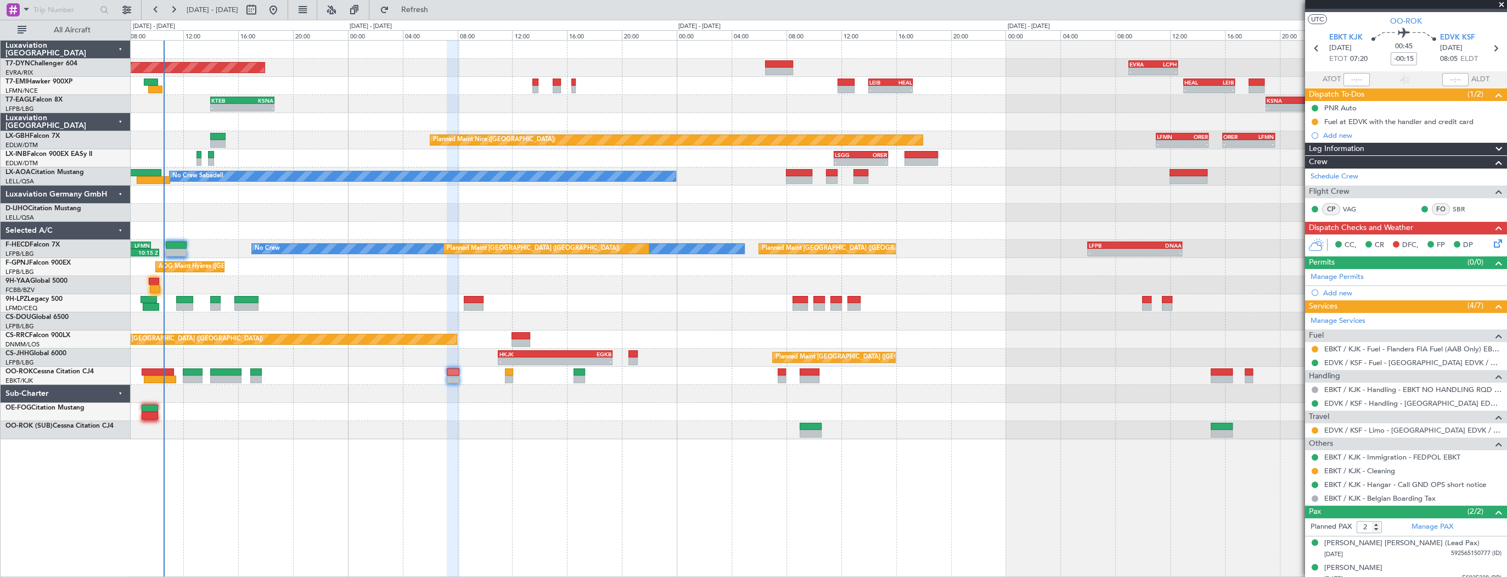
scroll to position [0, 0]
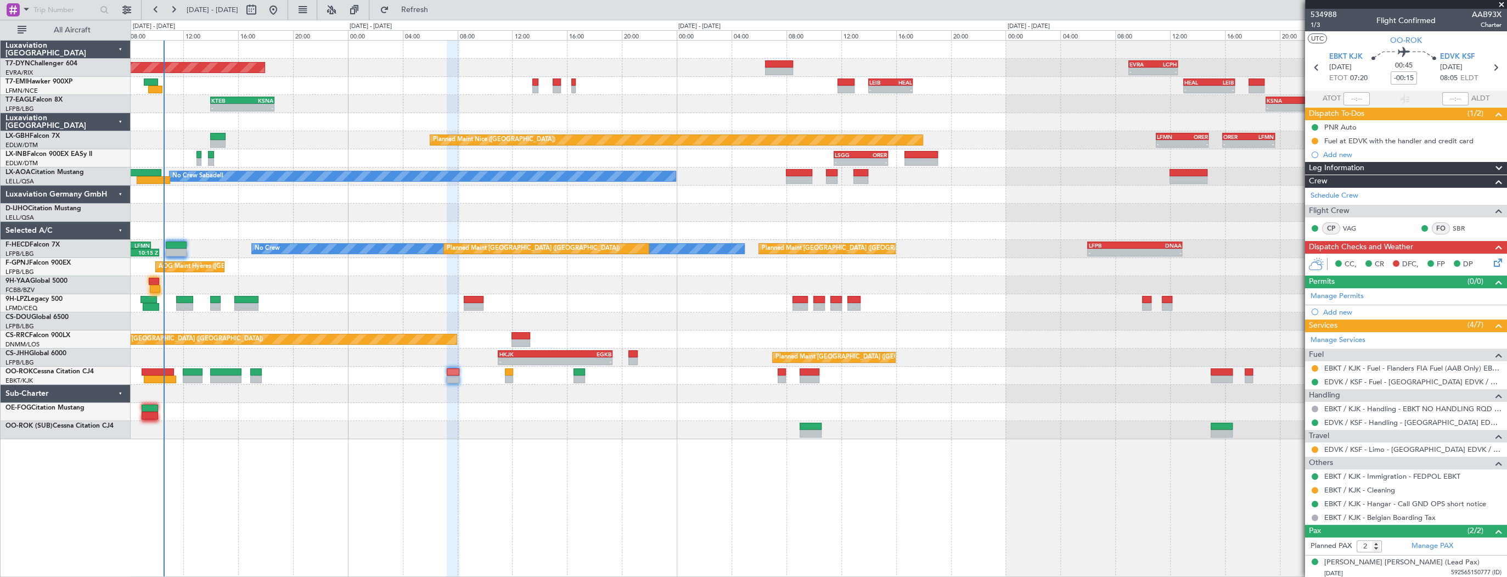
click at [1503, 3] on span at bounding box center [1501, 5] width 11 height 10
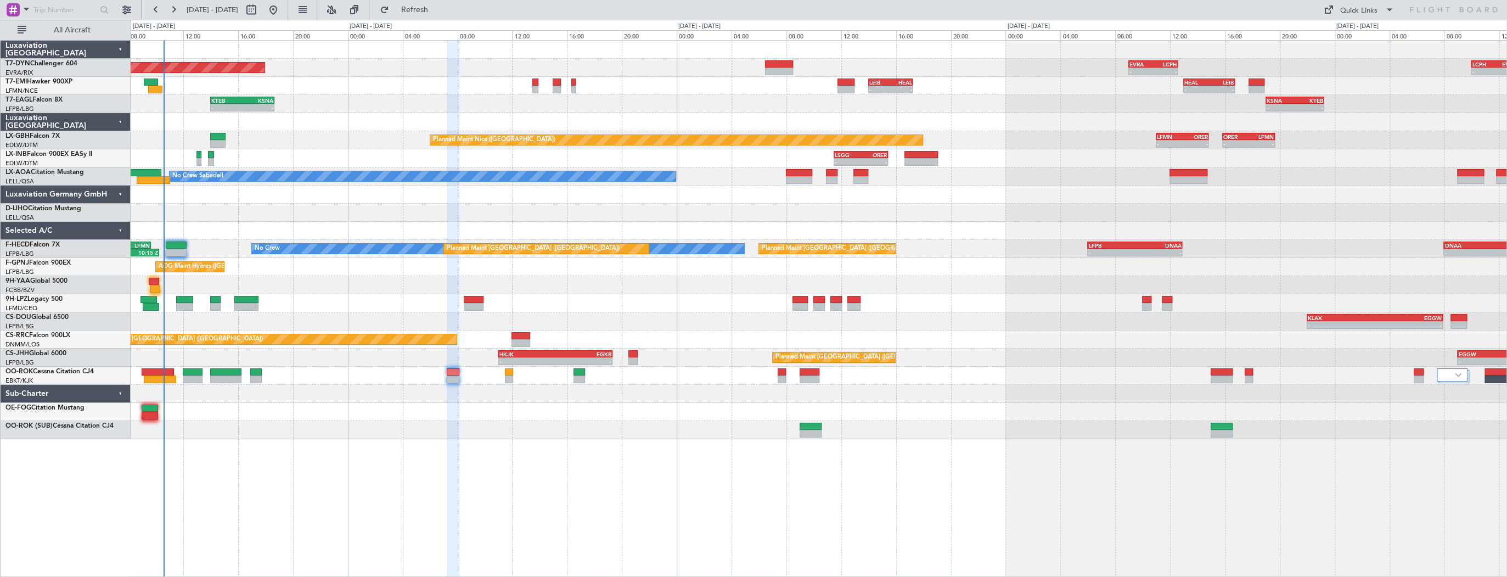
type input "0"
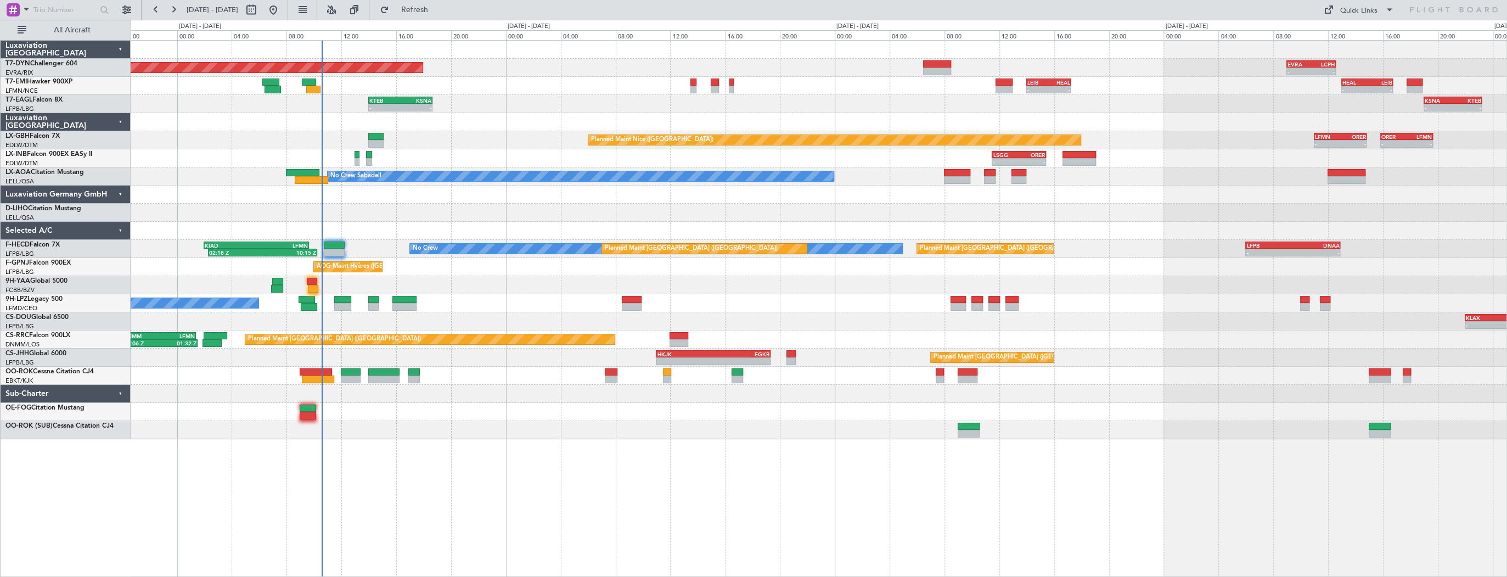
click at [497, 109] on div "Planned Maint Basel-Mulhouse - - EVRA 09:00 Z LCPH 12:35 Z - - LCPH 10:00 Z EVR…" at bounding box center [819, 240] width 1376 height 398
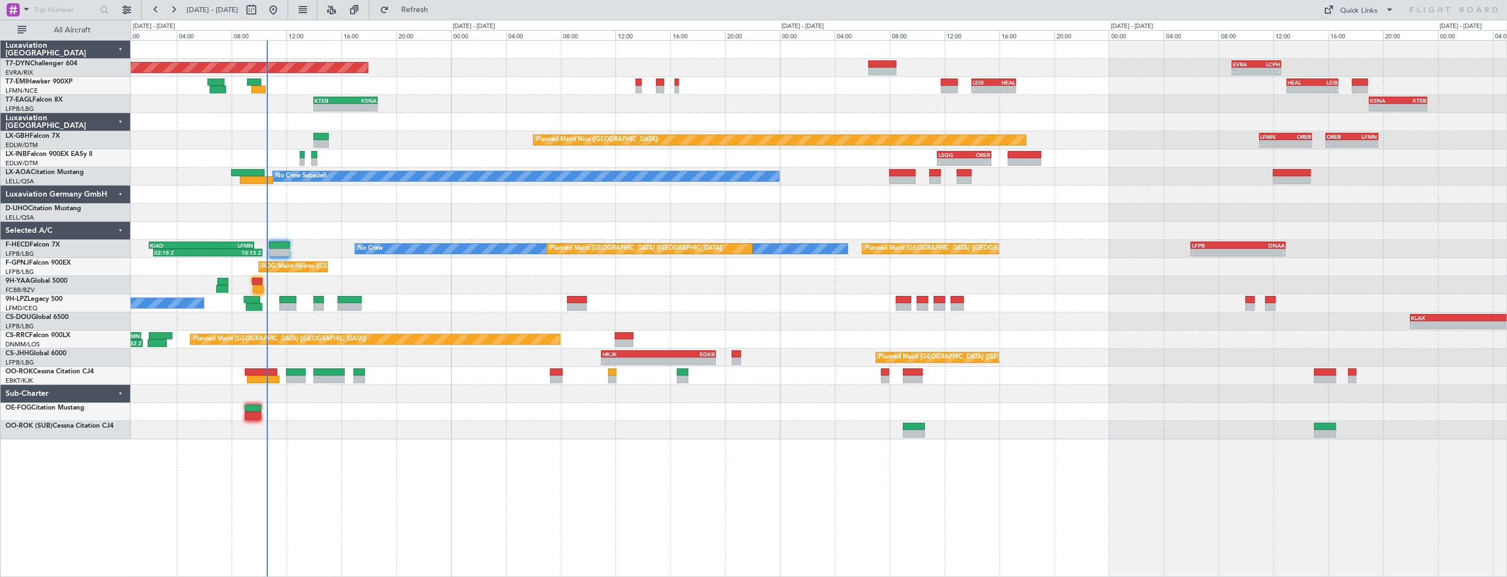
click at [442, 99] on div "- - KTEB 14:00 Z KSNA 18:40 Z - - KSNA 19:00 Z KTEB 23:15 Z" at bounding box center [819, 104] width 1376 height 18
click at [1332, 9] on span at bounding box center [1327, 9] width 13 height 13
click at [1344, 38] on button "Trip Builder" at bounding box center [1359, 36] width 82 height 26
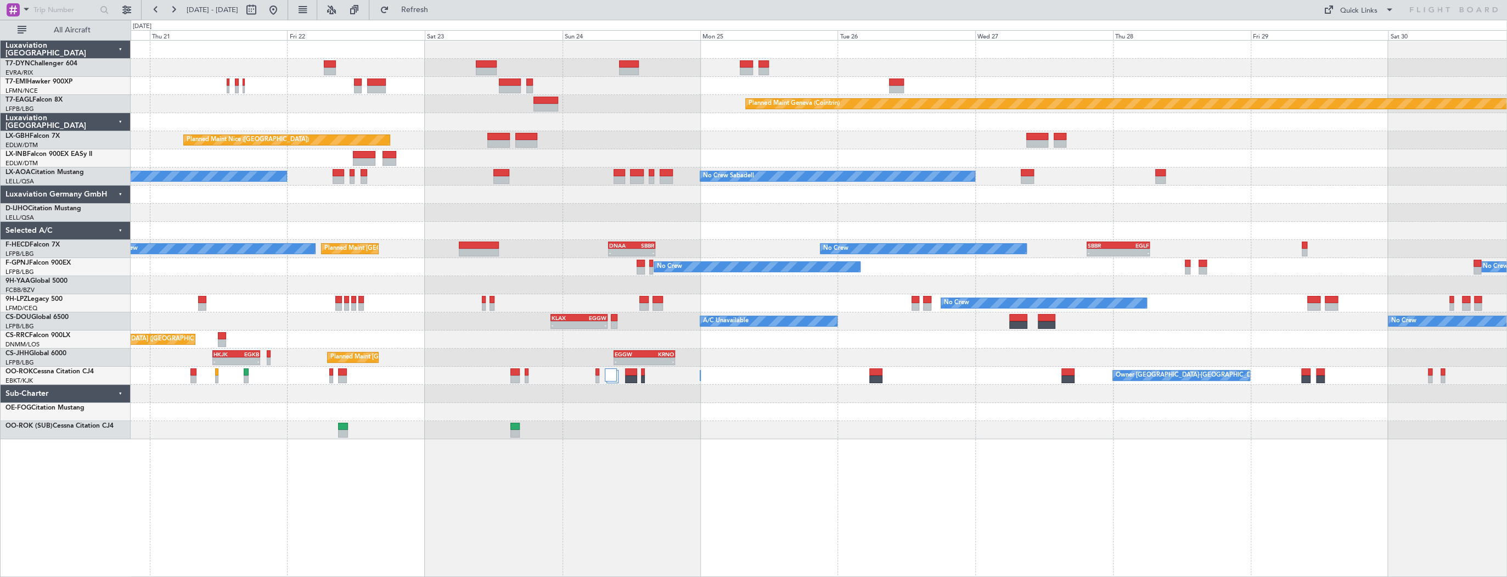
click at [409, 132] on div "Planned Maint Basel-Mulhouse Planned Maint Chester Planned Maint Geneva (Cointr…" at bounding box center [819, 240] width 1376 height 398
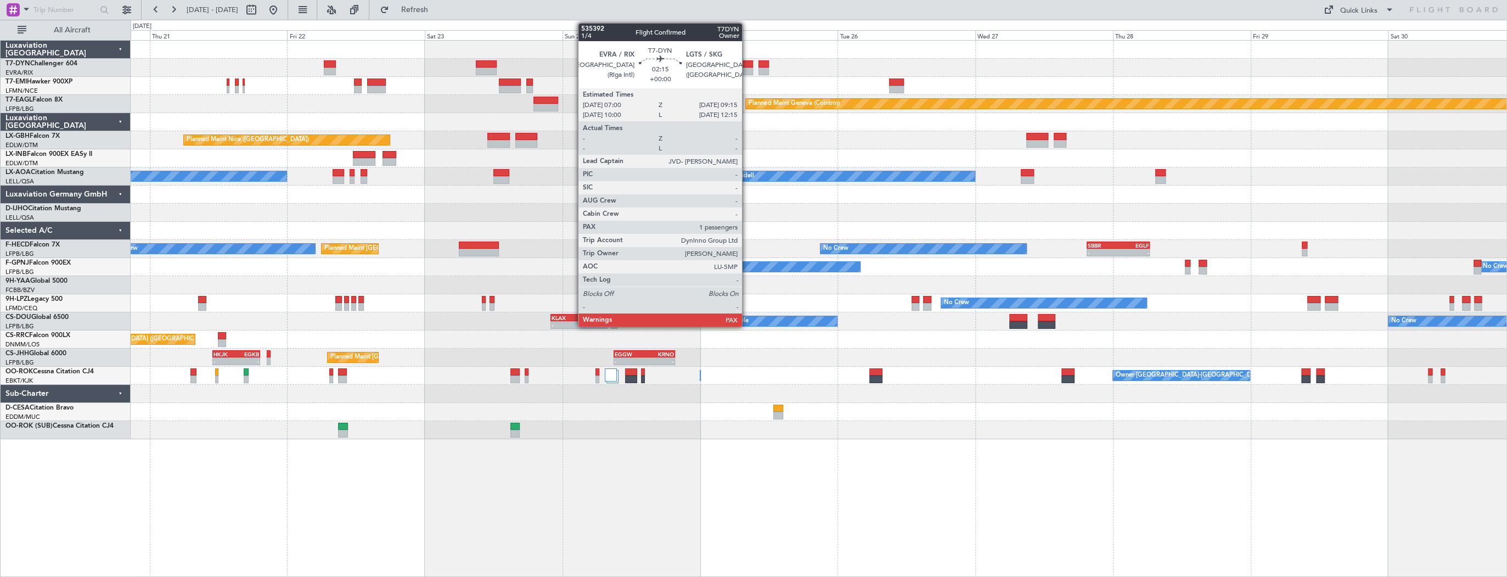
click at [747, 64] on div at bounding box center [746, 64] width 13 height 8
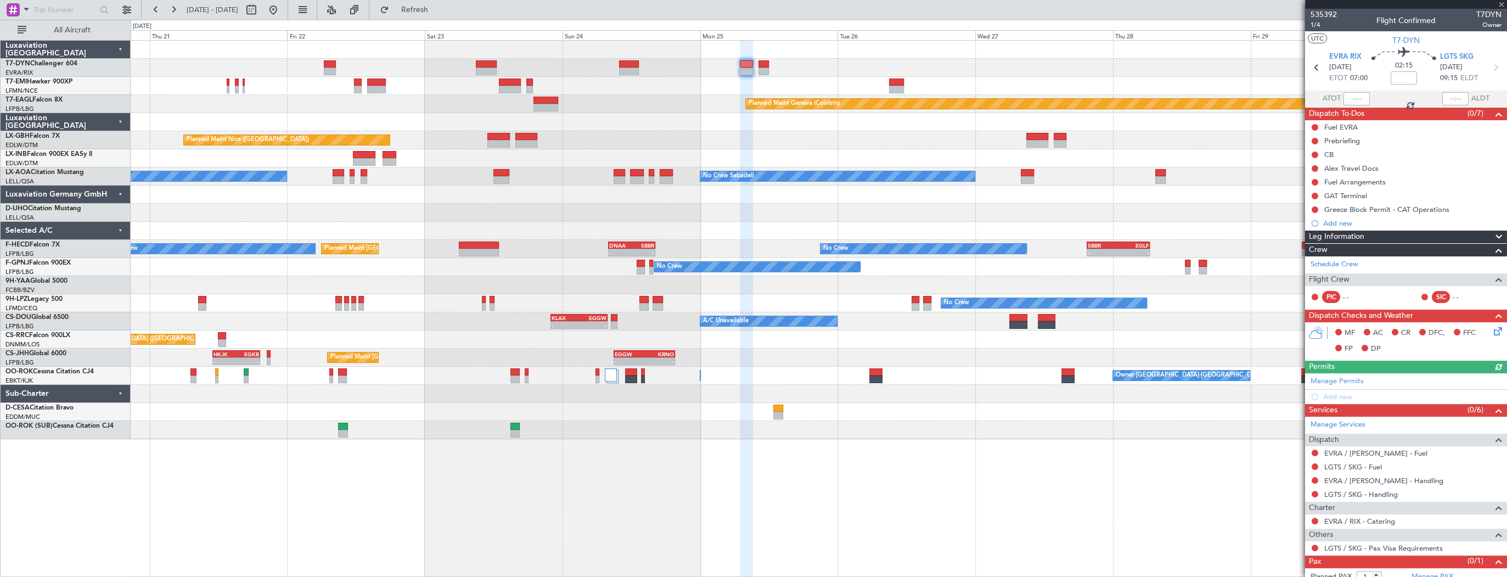
scroll to position [21, 0]
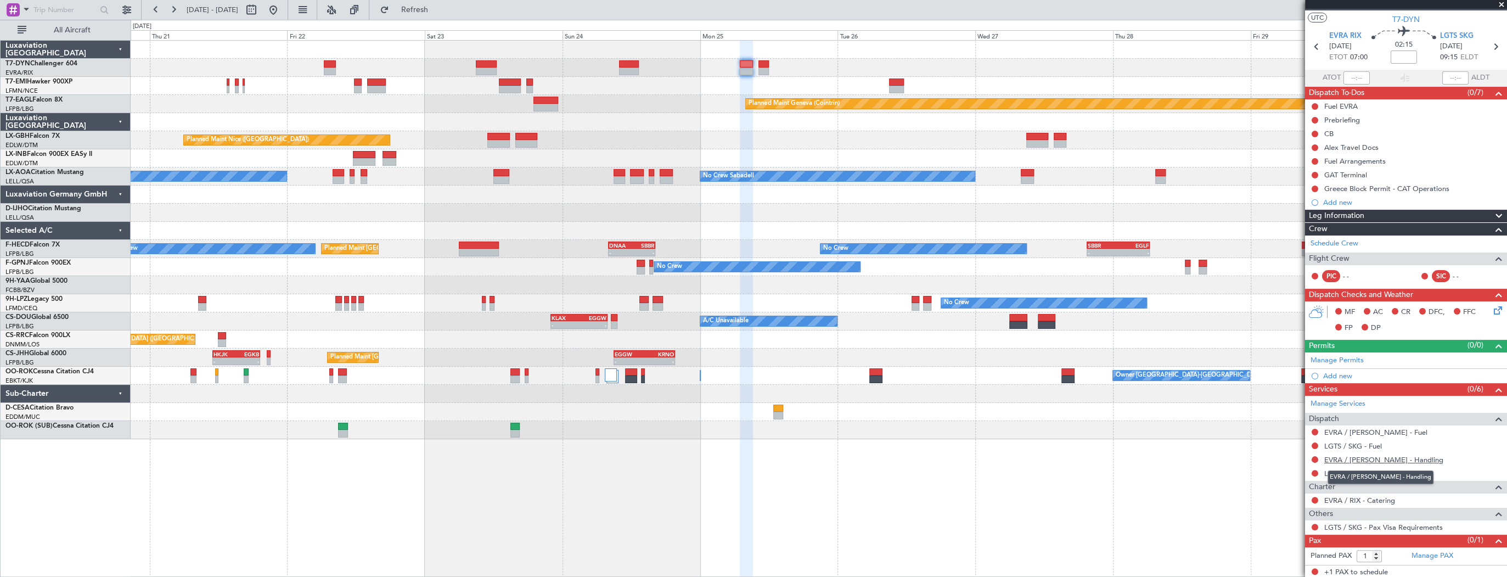
click at [1381, 458] on link "EVRA / [PERSON_NAME] - Handling" at bounding box center [1383, 459] width 119 height 9
click at [1343, 243] on link "Schedule Crew" at bounding box center [1334, 243] width 48 height 11
click at [789, 129] on div at bounding box center [819, 122] width 1376 height 18
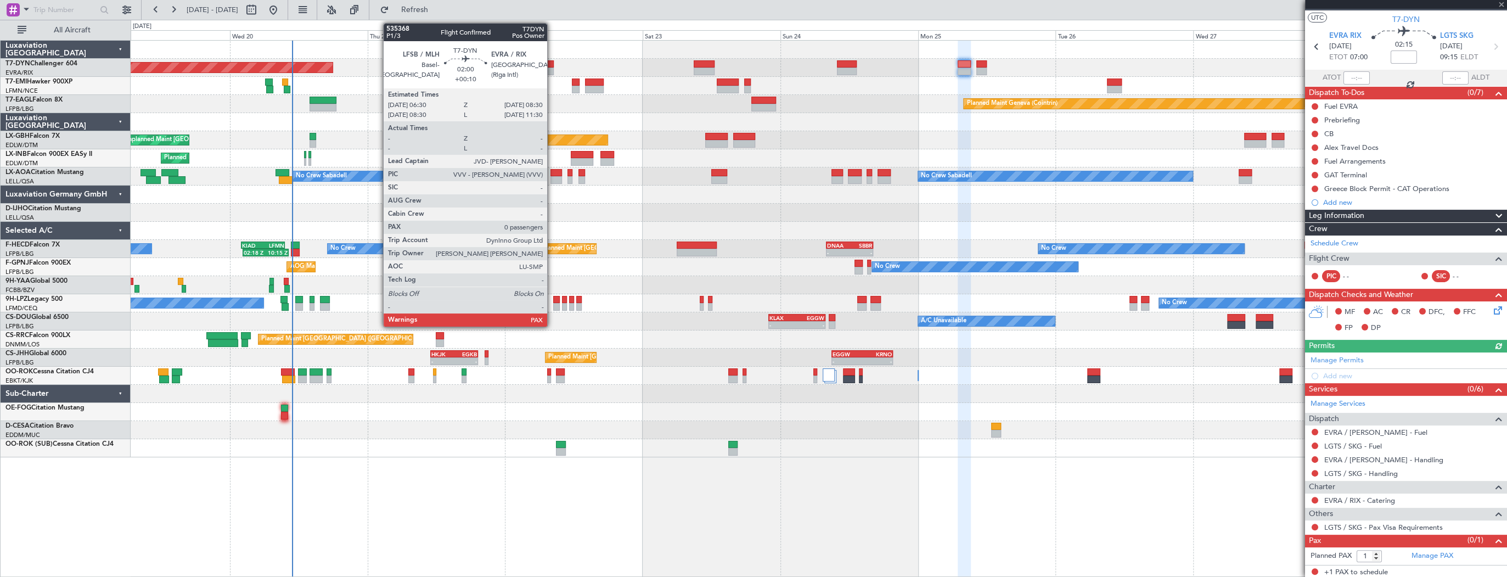
click at [552, 67] on div at bounding box center [548, 71] width 12 height 8
type input "+00:10"
type input "0"
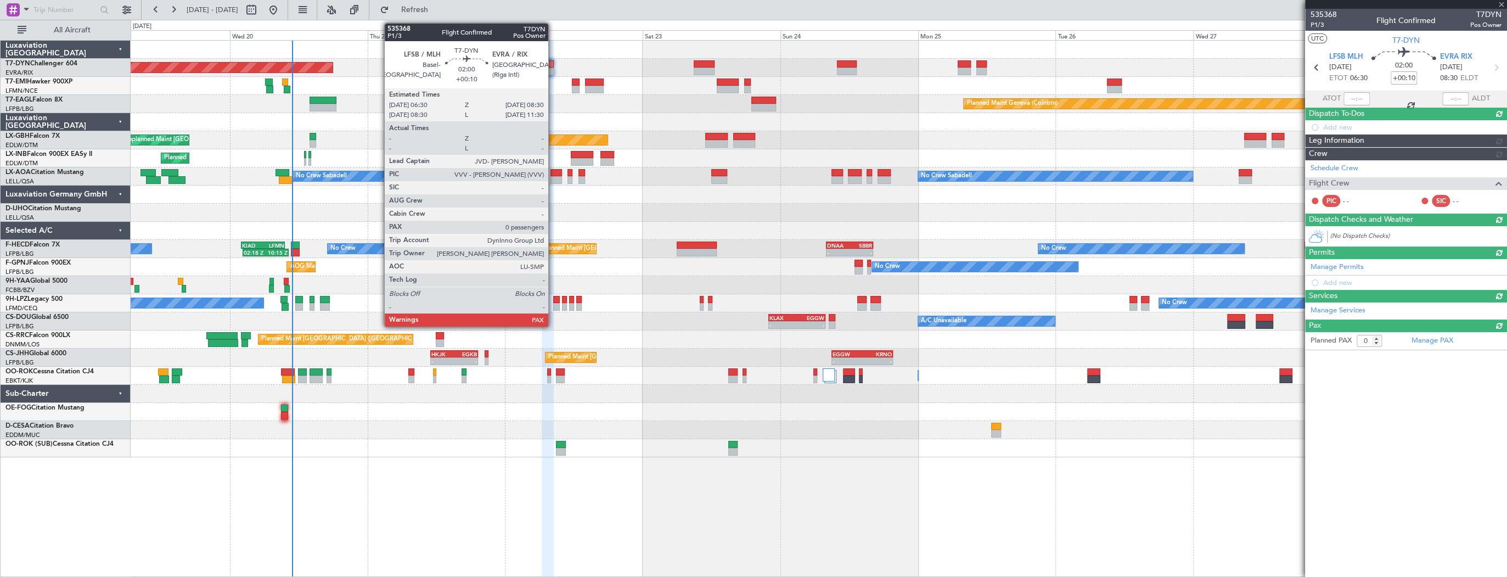
scroll to position [0, 0]
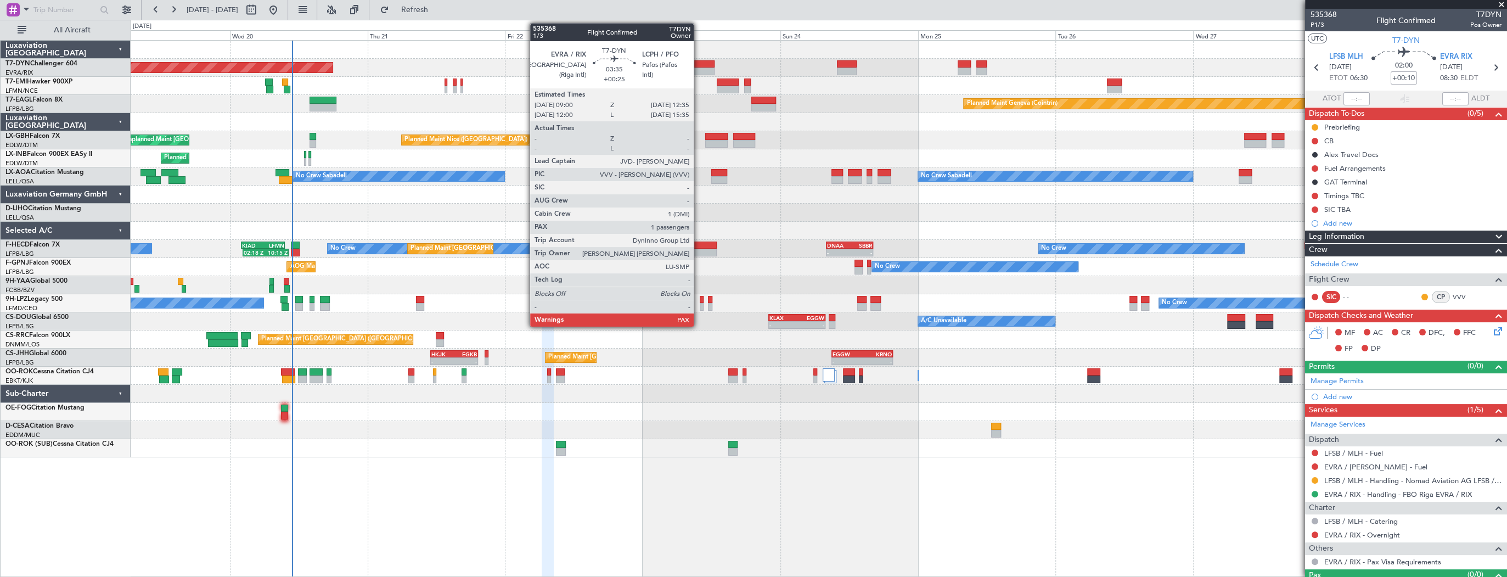
click at [699, 61] on div at bounding box center [704, 64] width 21 height 8
type input "+00:25"
type input "3"
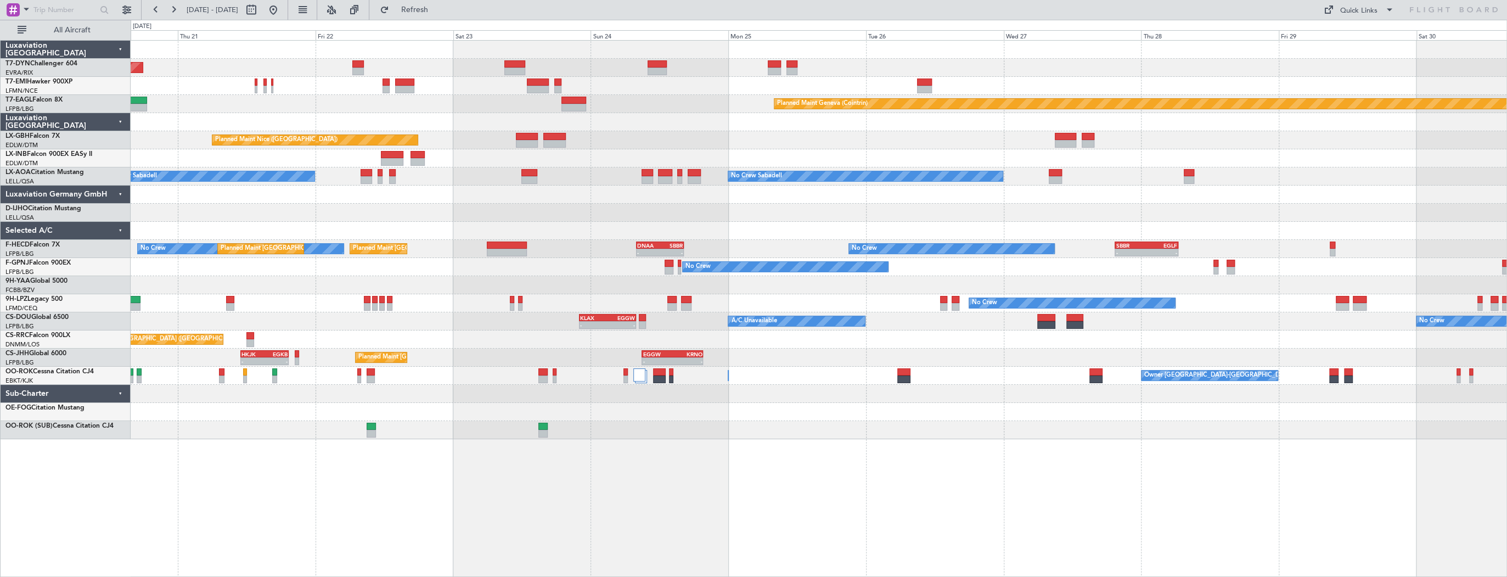
click at [313, 110] on div "Planned Maint Geneva (Cointrin)" at bounding box center [819, 104] width 1376 height 18
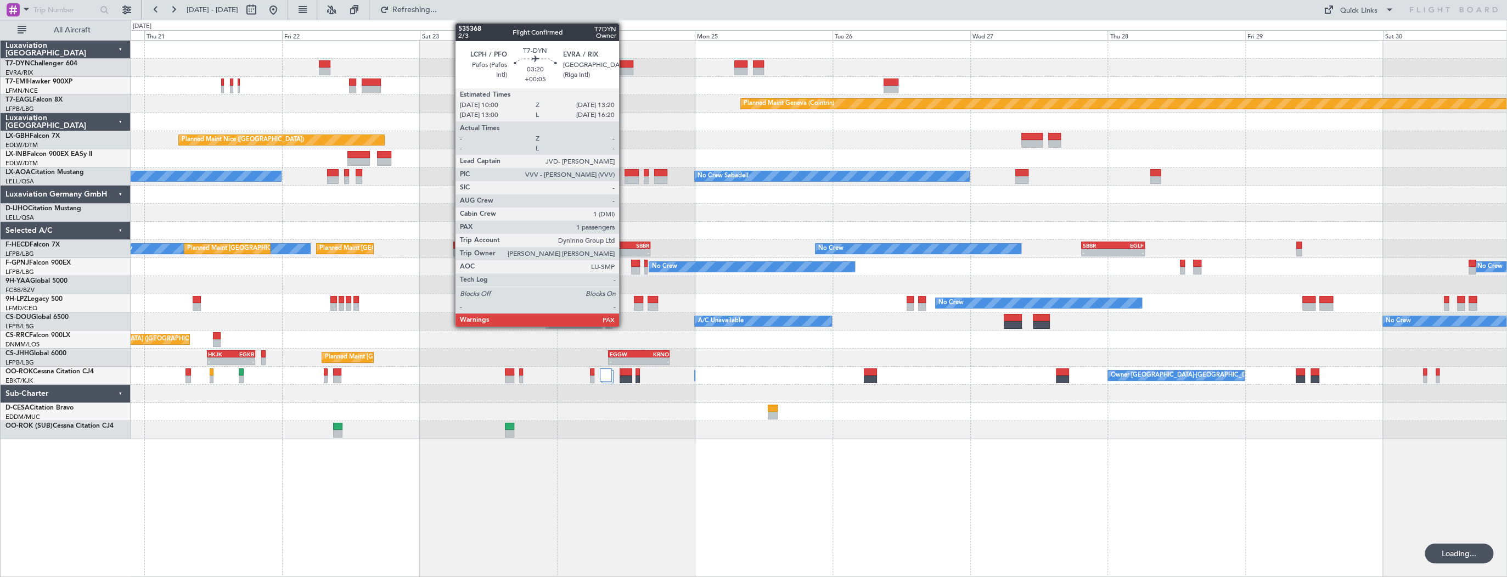
click at [624, 66] on div at bounding box center [623, 64] width 19 height 8
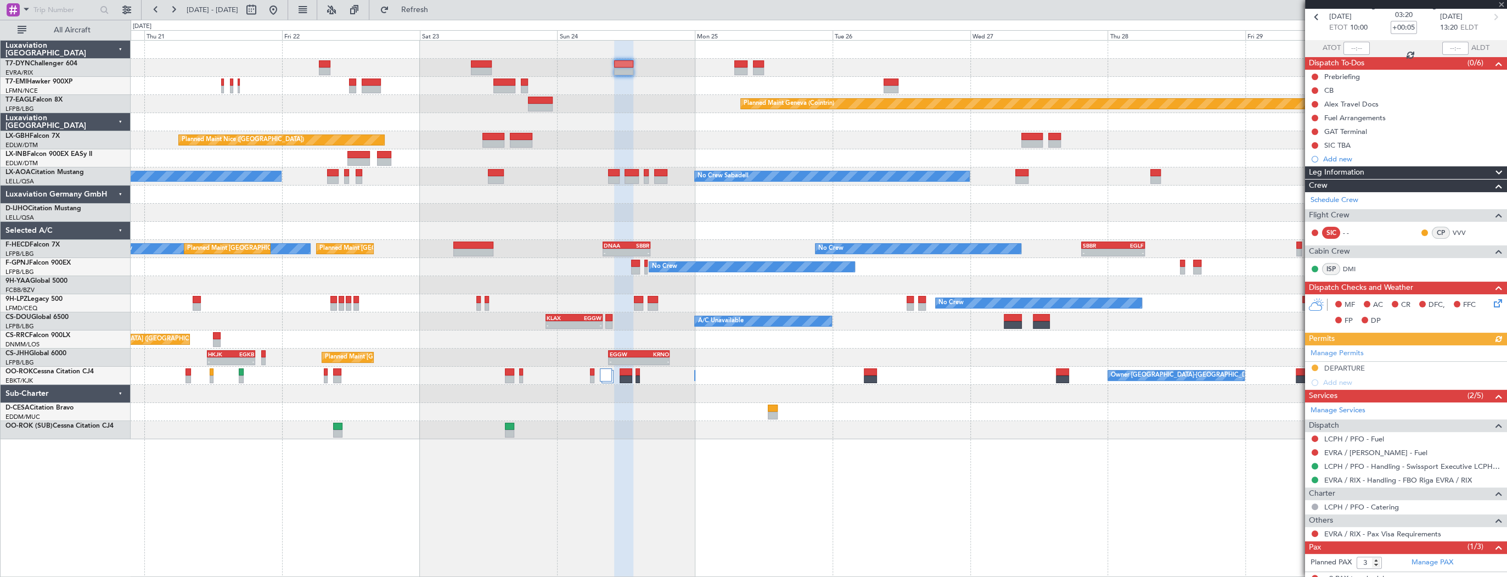
scroll to position [82, 0]
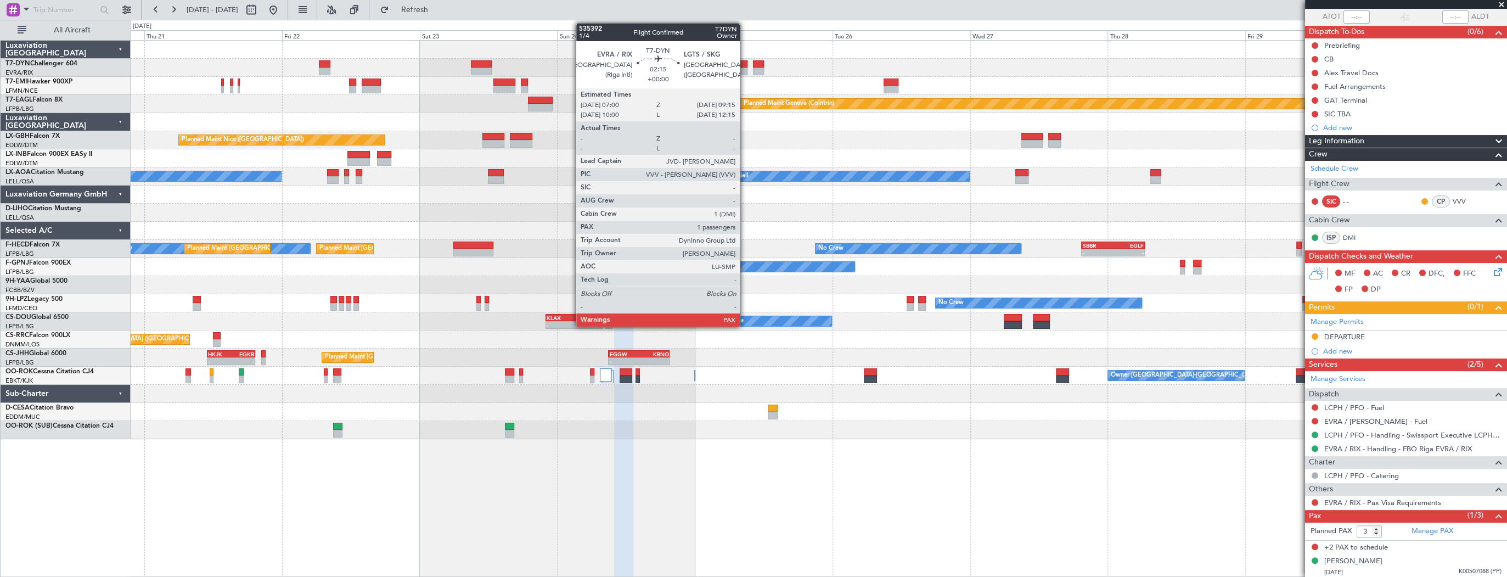
click at [745, 67] on div at bounding box center [740, 71] width 13 height 8
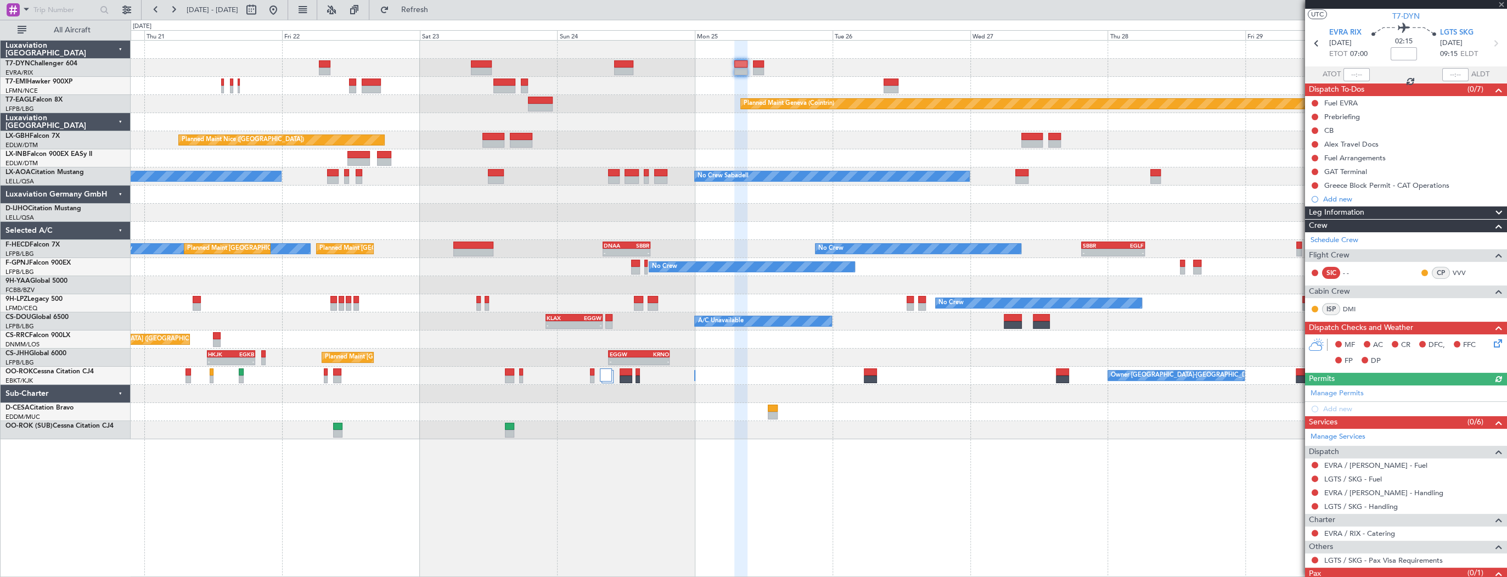
scroll to position [57, 0]
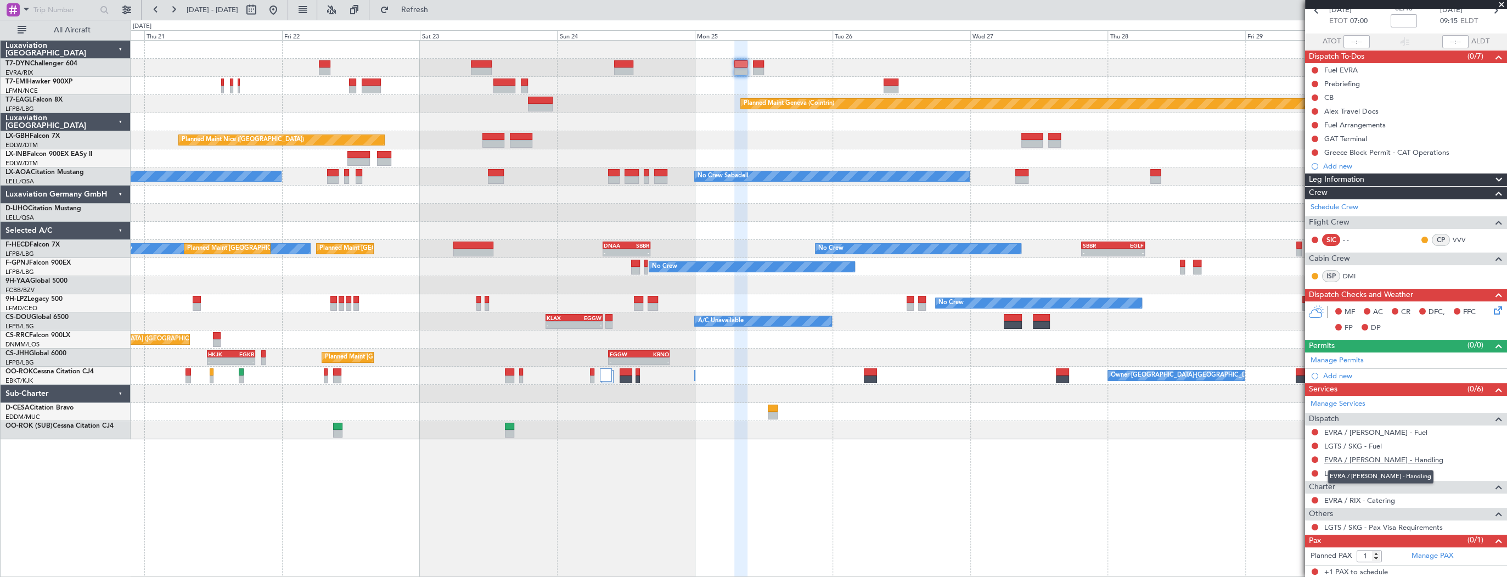
click at [1376, 458] on link "EVRA / [PERSON_NAME] - Handling" at bounding box center [1383, 459] width 119 height 9
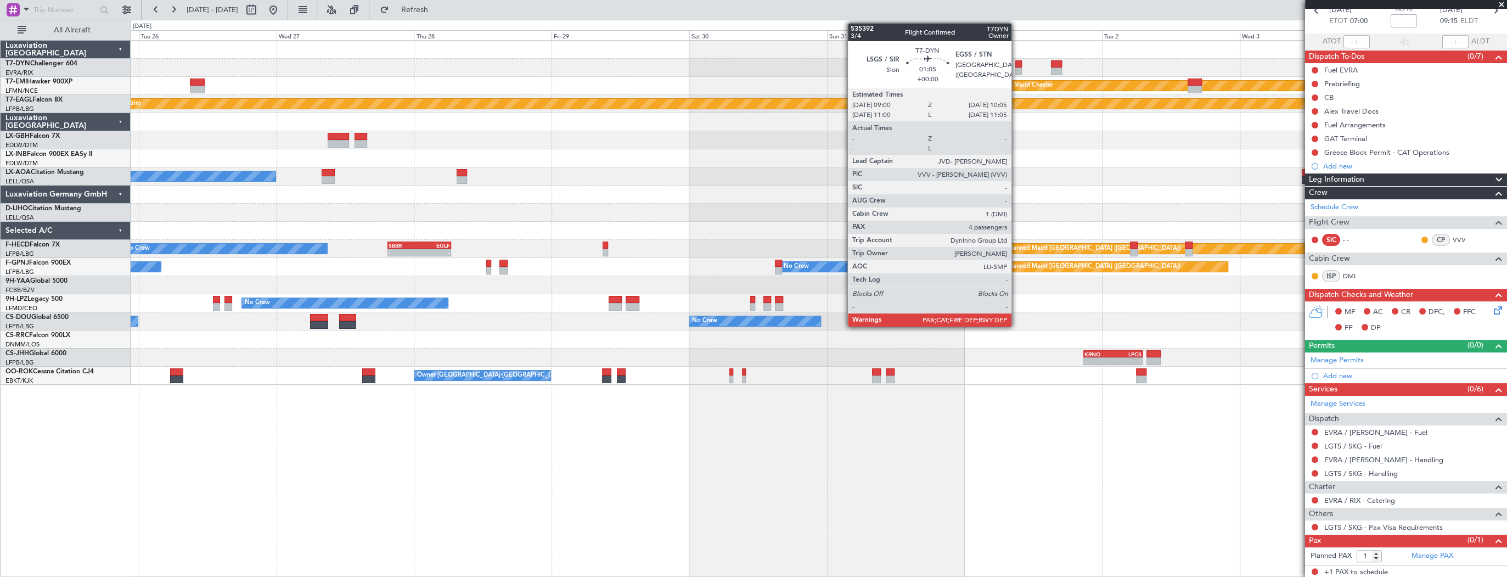
click at [1016, 64] on div at bounding box center [1018, 64] width 7 height 8
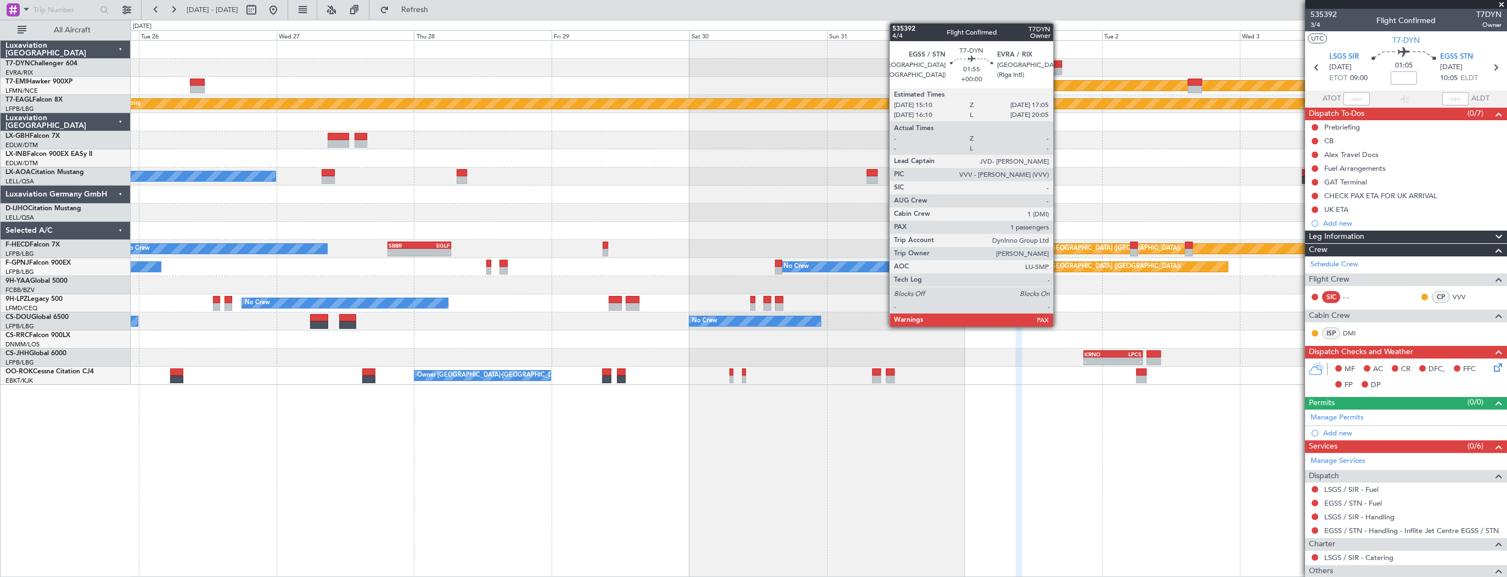
click at [1058, 65] on div at bounding box center [1057, 64] width 12 height 8
type input "1"
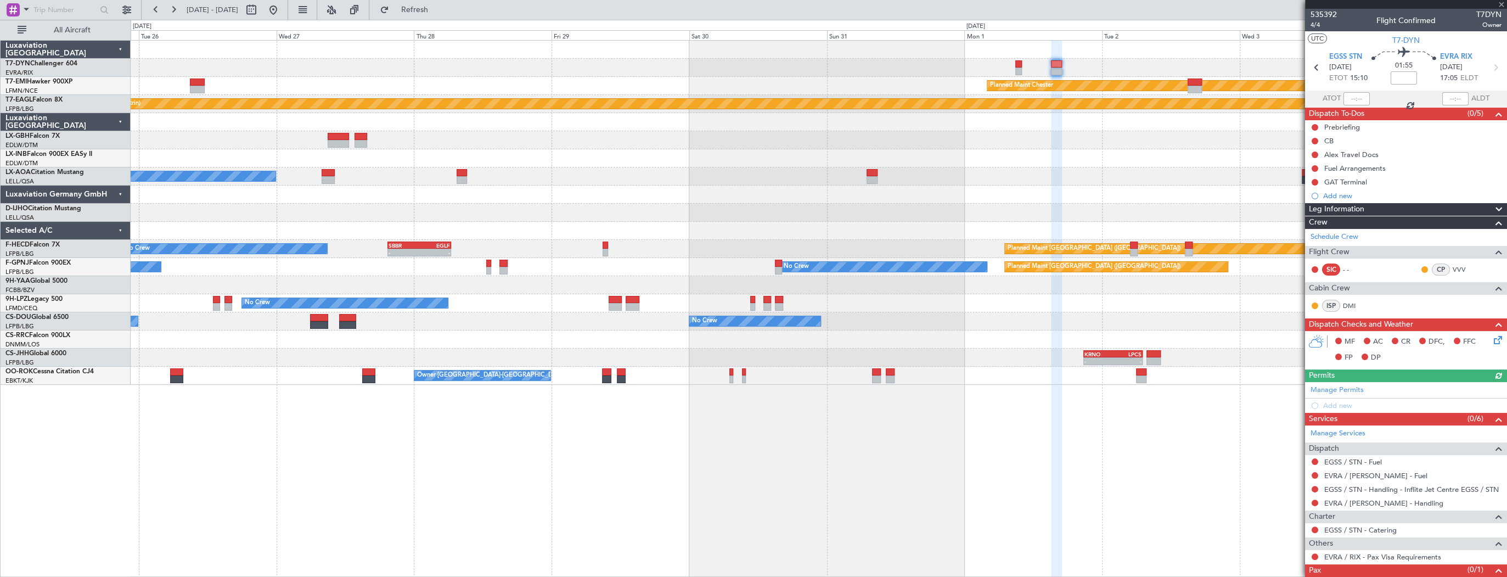
scroll to position [30, 0]
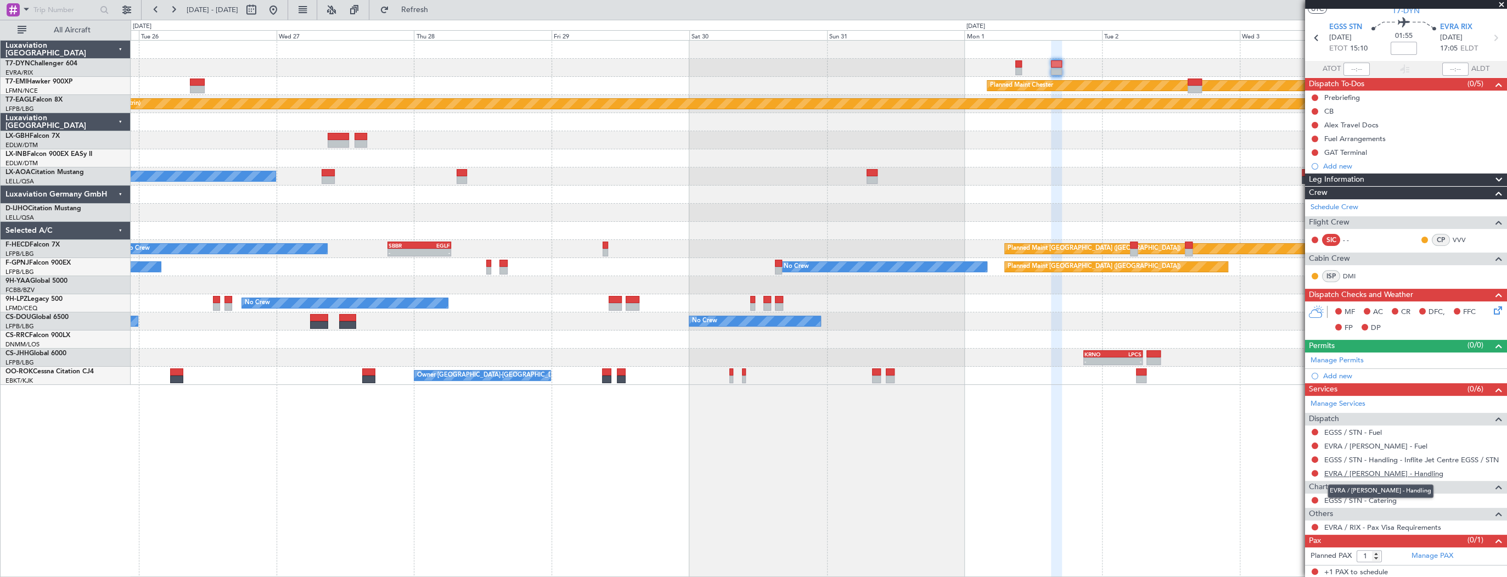
click at [1344, 471] on link "EVRA / [PERSON_NAME] - Handling" at bounding box center [1383, 473] width 119 height 9
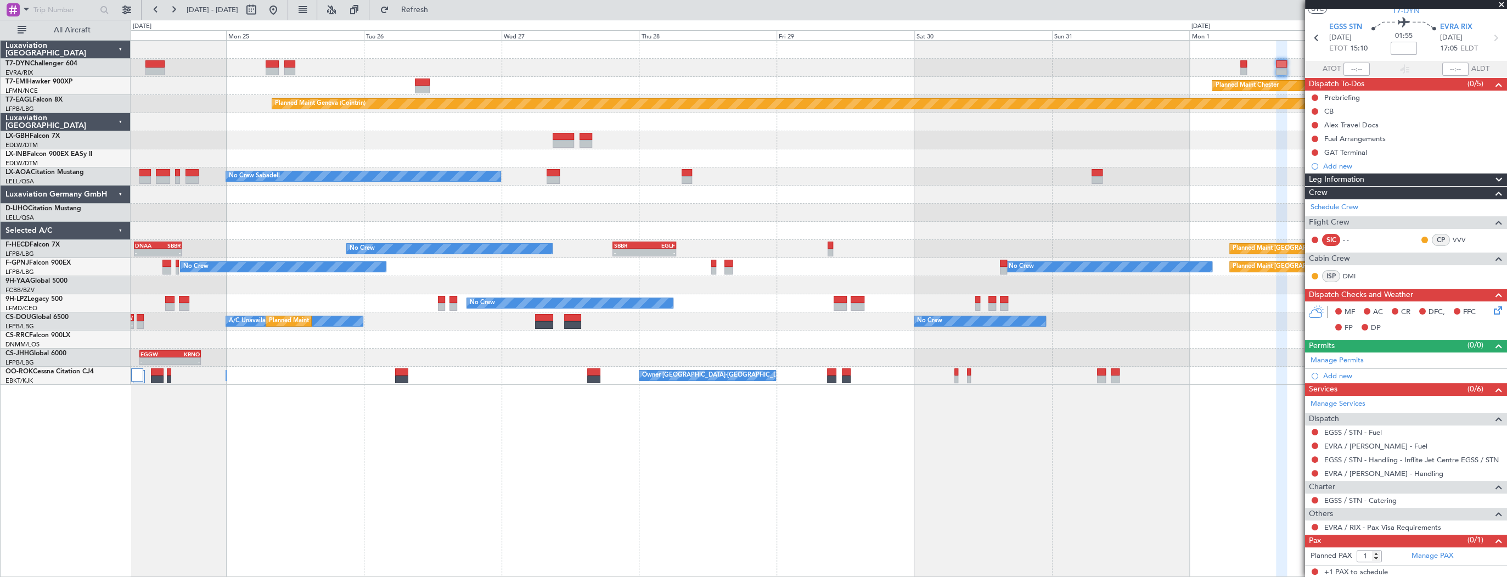
click at [1108, 181] on div "Planned Maint [PERSON_NAME] Planned Maint Geneva ([GEOGRAPHIC_DATA]) [GEOGRAPHI…" at bounding box center [819, 213] width 1376 height 344
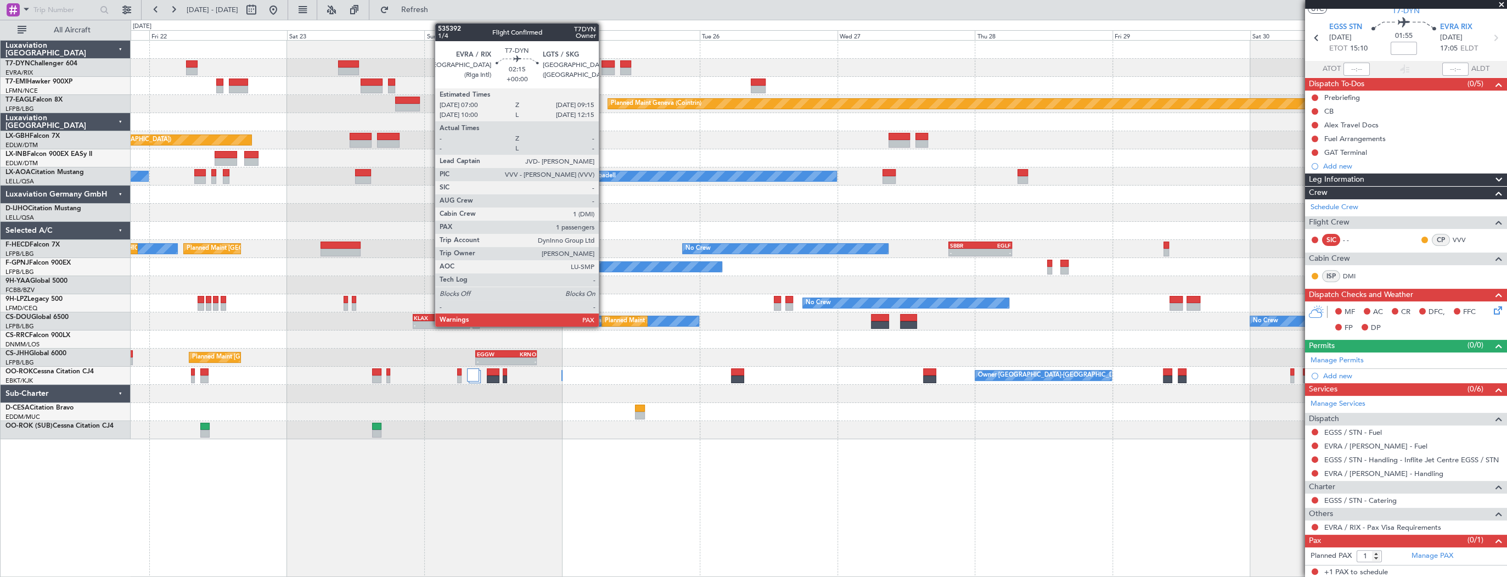
click at [605, 63] on div at bounding box center [607, 64] width 13 height 8
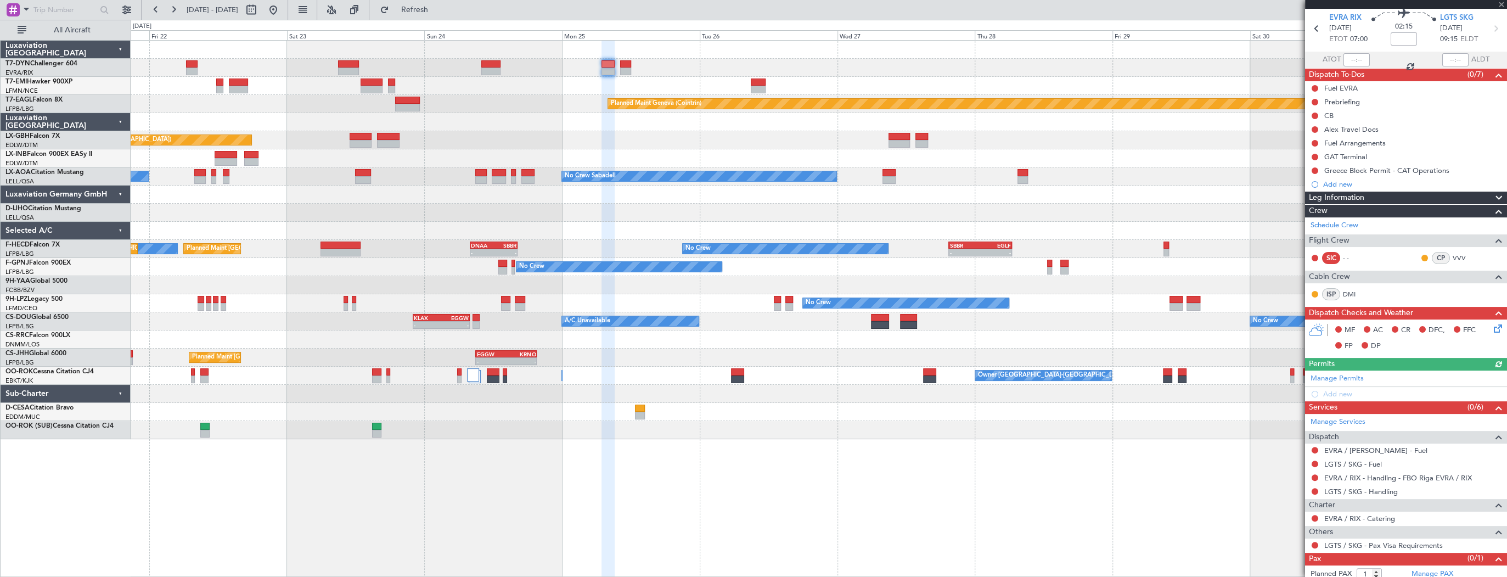
scroll to position [57, 0]
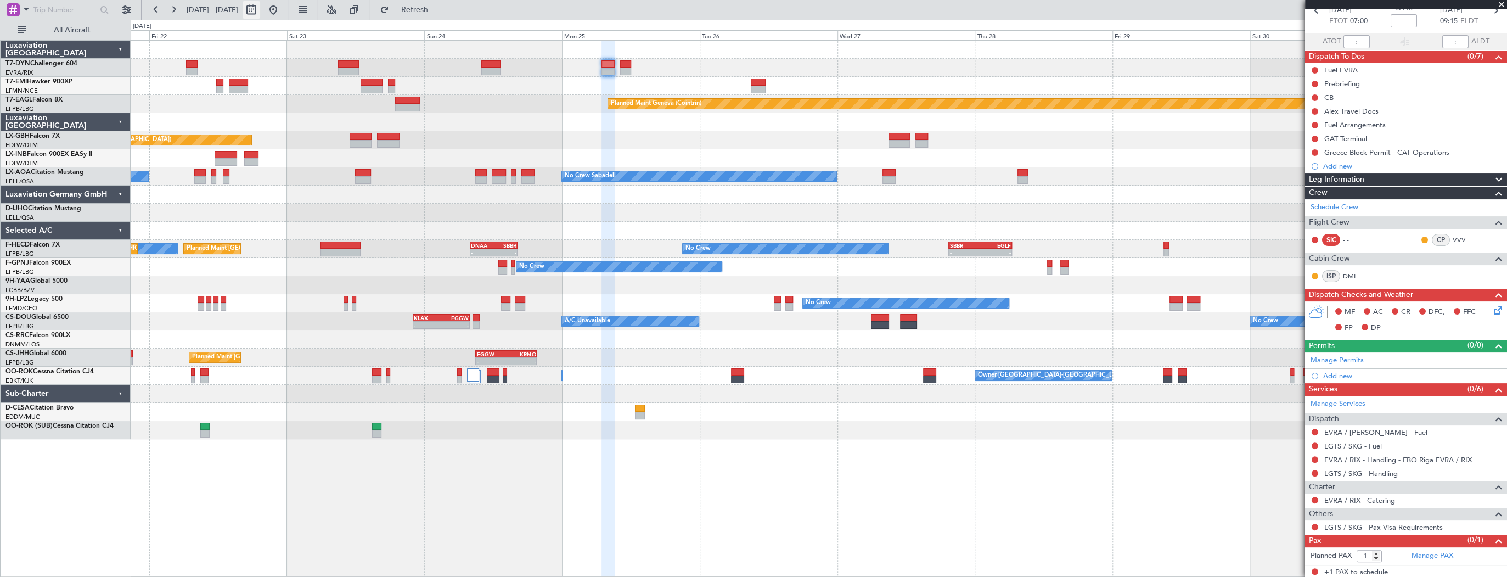
click at [260, 8] on button at bounding box center [252, 10] width 18 height 18
select select "8"
select select "2025"
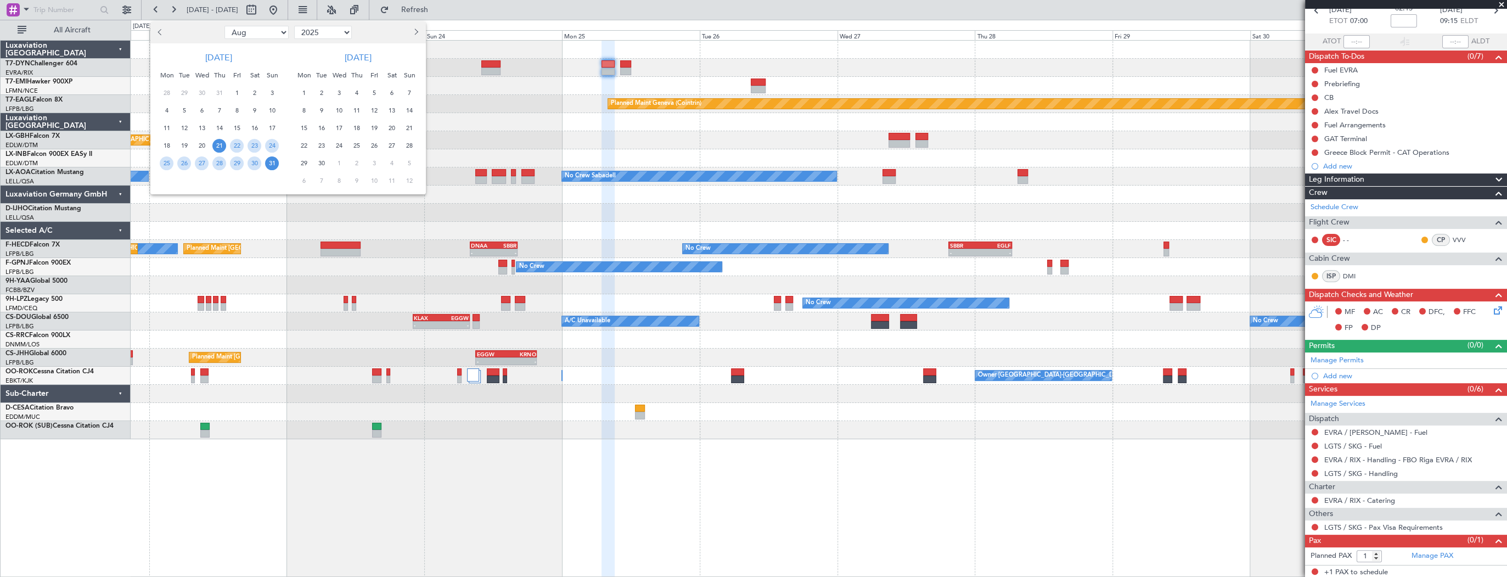
click at [161, 30] on span "Previous month" at bounding box center [160, 32] width 7 height 7
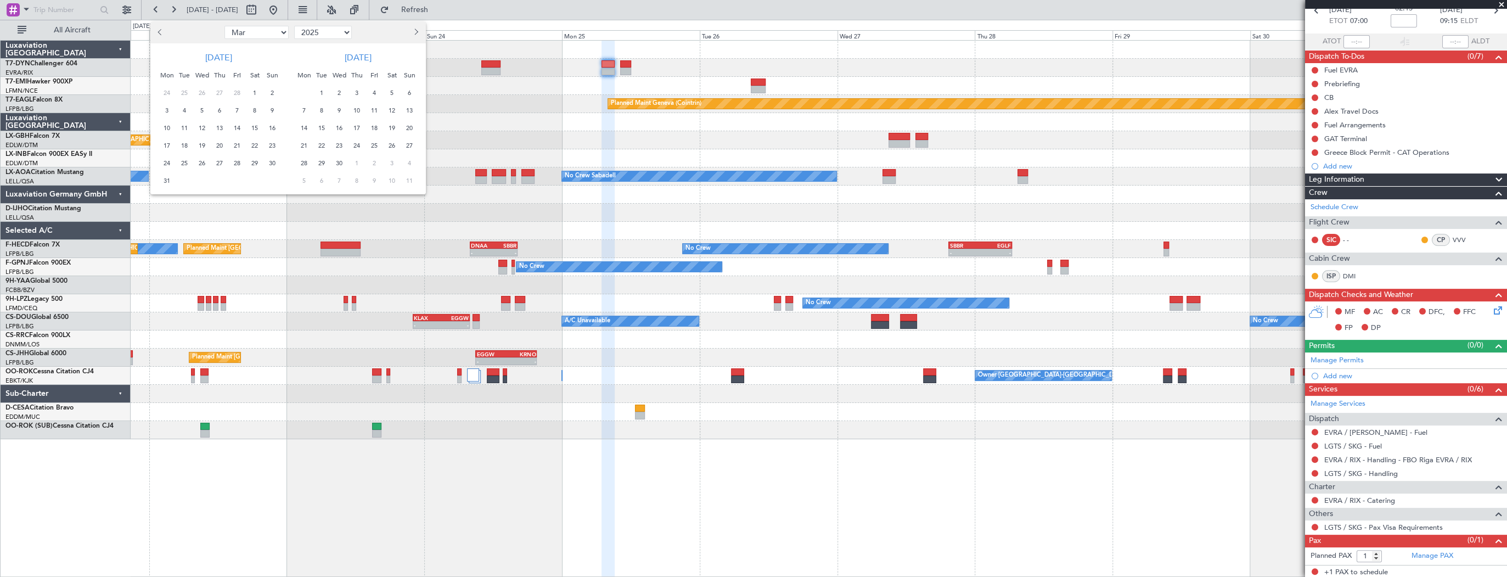
click at [161, 30] on span "Previous month" at bounding box center [160, 32] width 7 height 7
select select "12"
select select "2024"
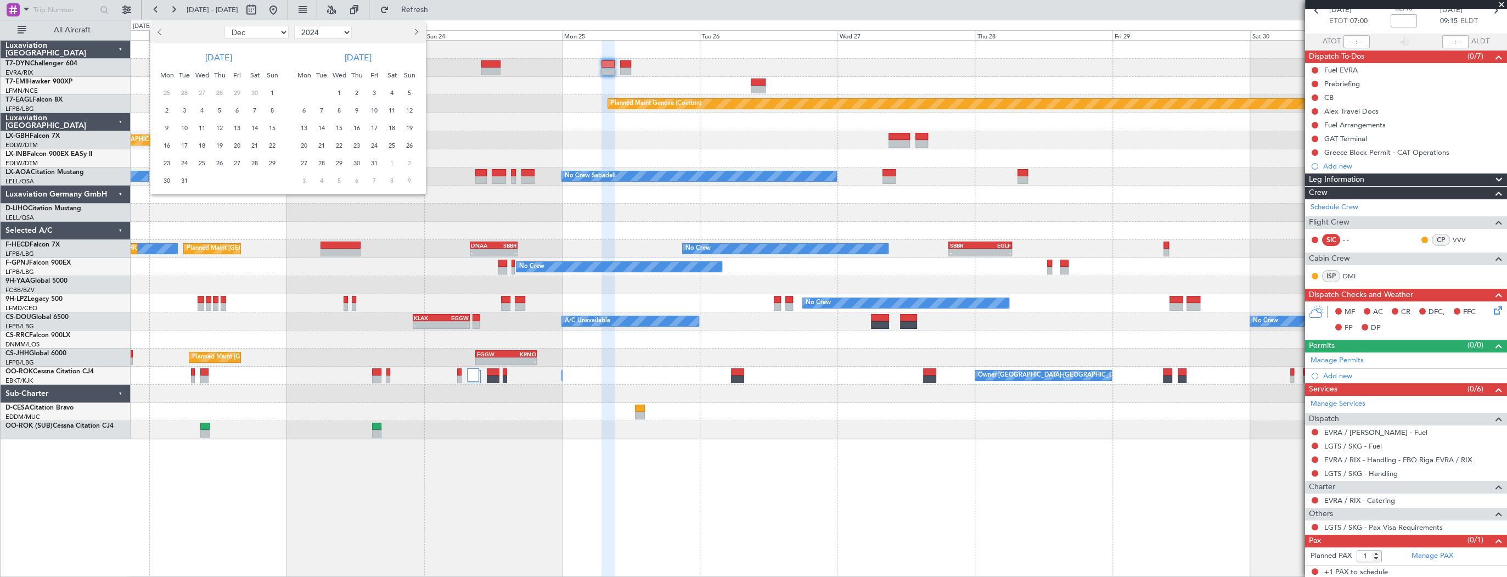
click at [161, 30] on span "Previous month" at bounding box center [160, 32] width 7 height 7
select select "8"
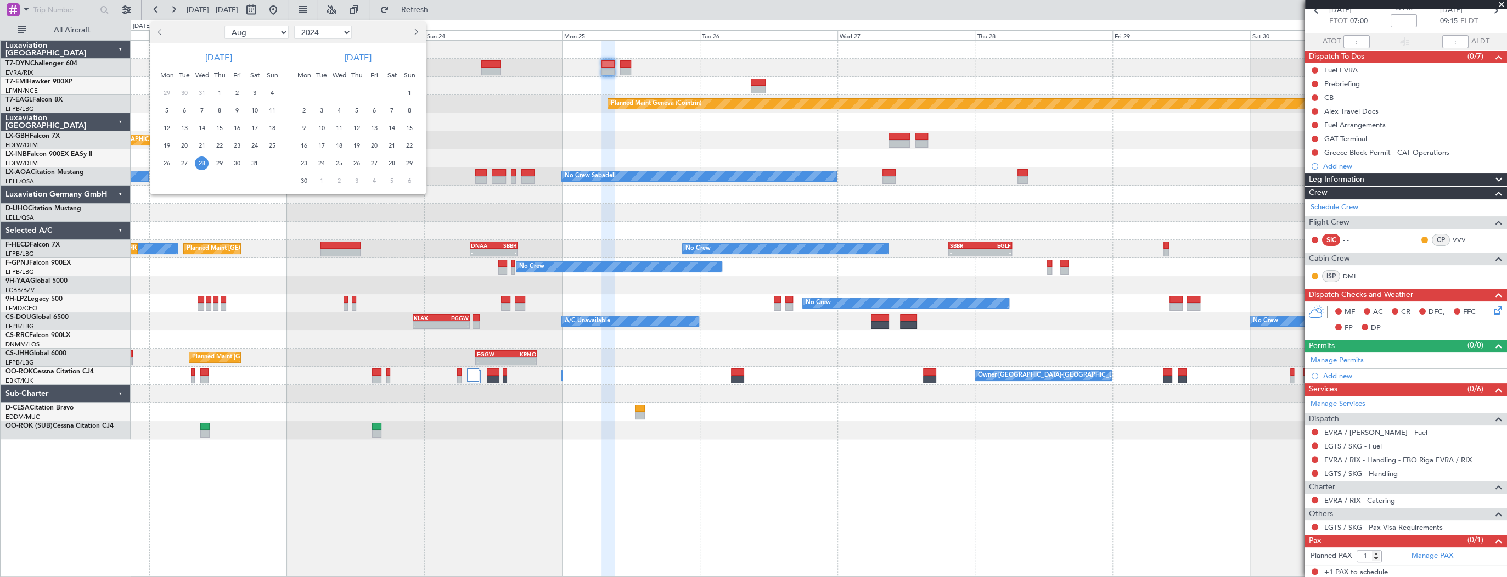
click at [201, 162] on span "28" at bounding box center [202, 163] width 14 height 14
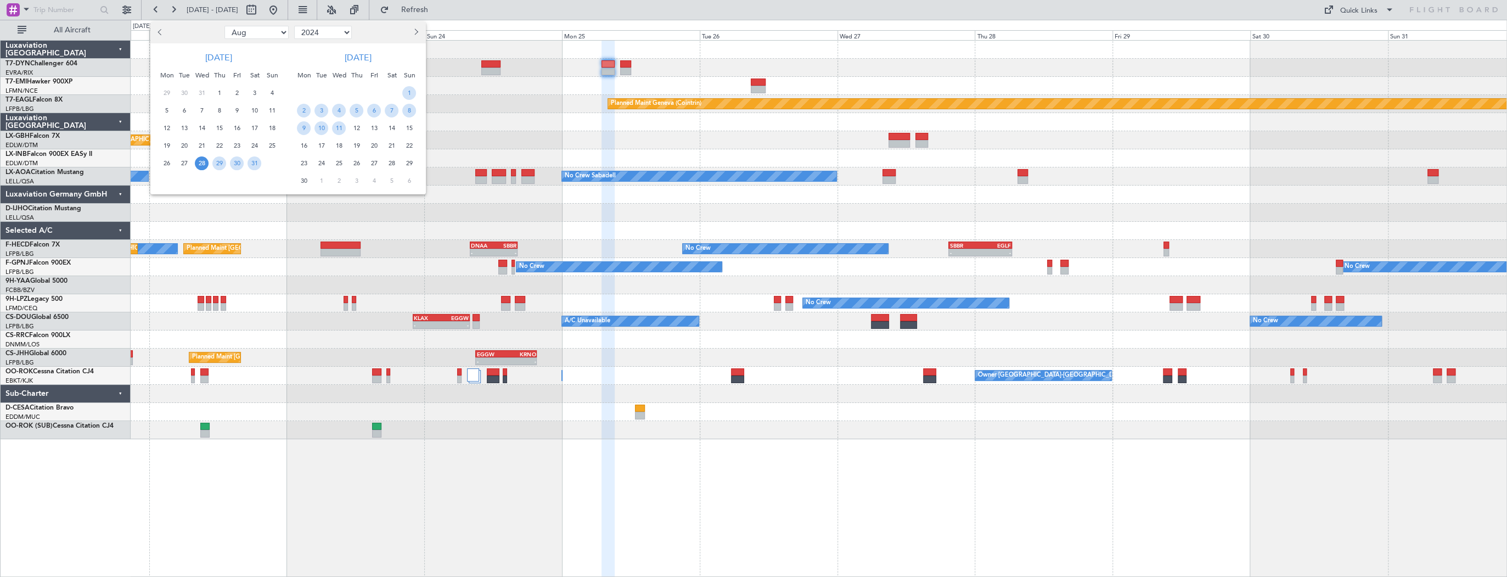
scroll to position [0, 0]
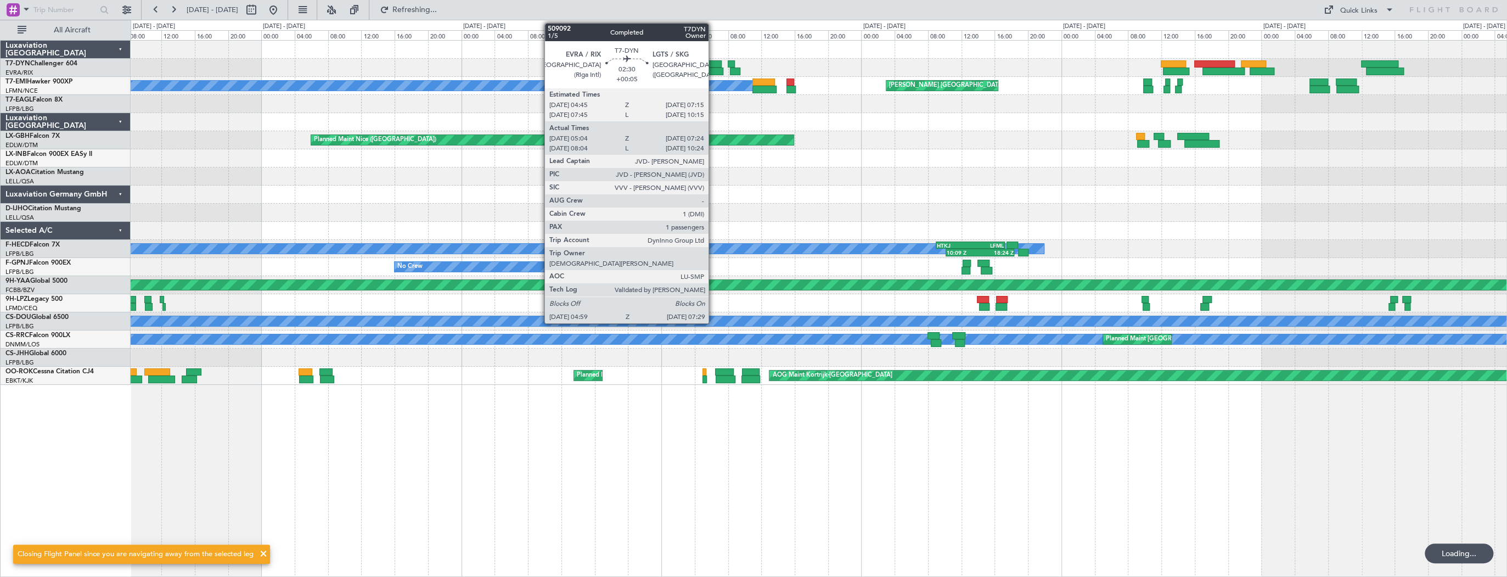
click at [713, 66] on div at bounding box center [710, 64] width 21 height 8
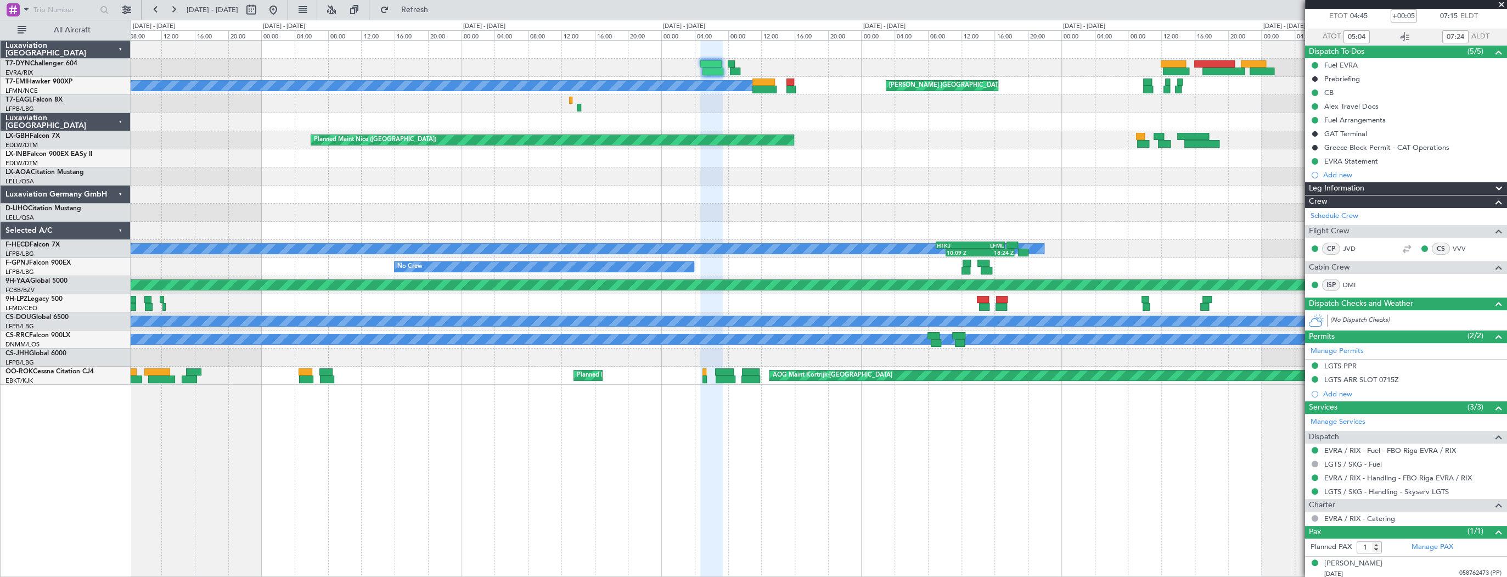
scroll to position [64, 0]
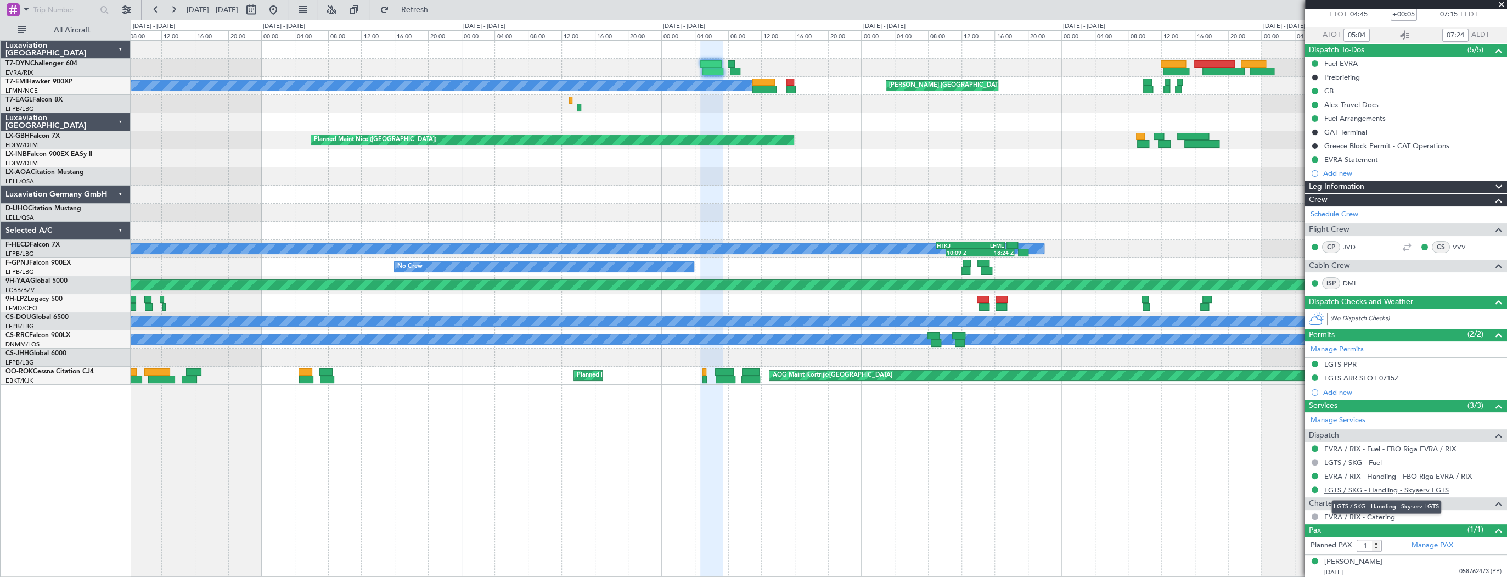
click at [1435, 489] on link "LGTS / SKG - Handling - Skyserv LGTS" at bounding box center [1386, 489] width 125 height 9
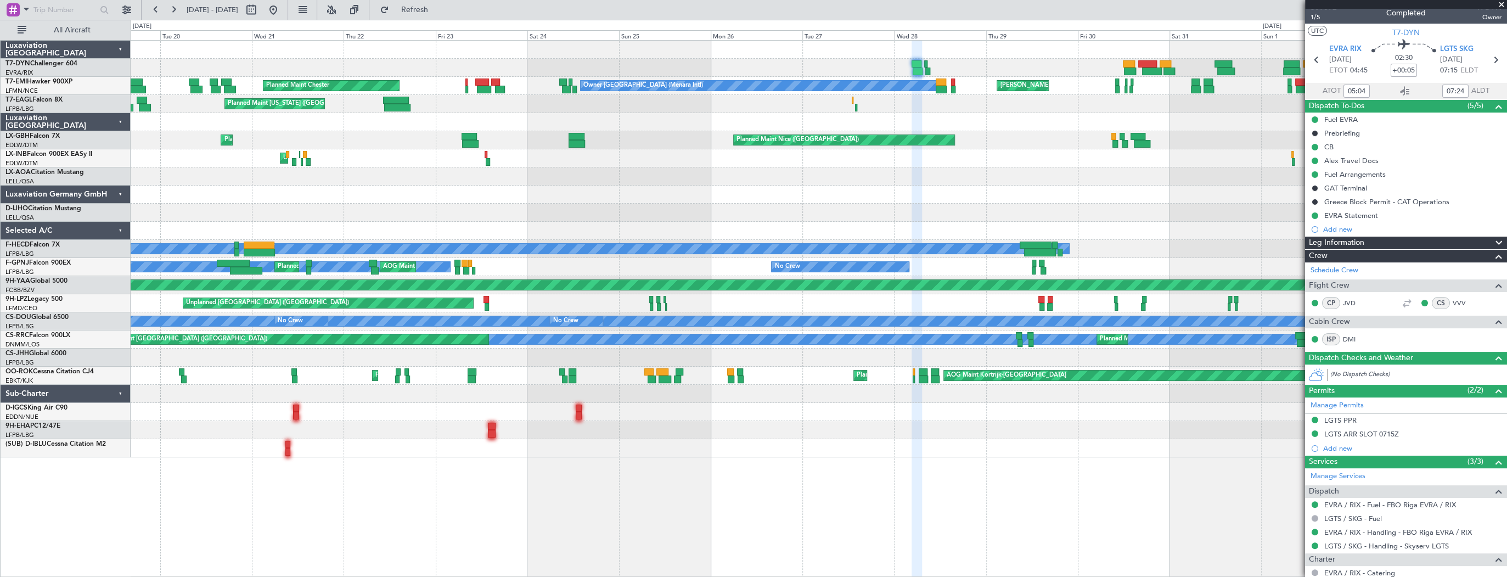
scroll to position [0, 0]
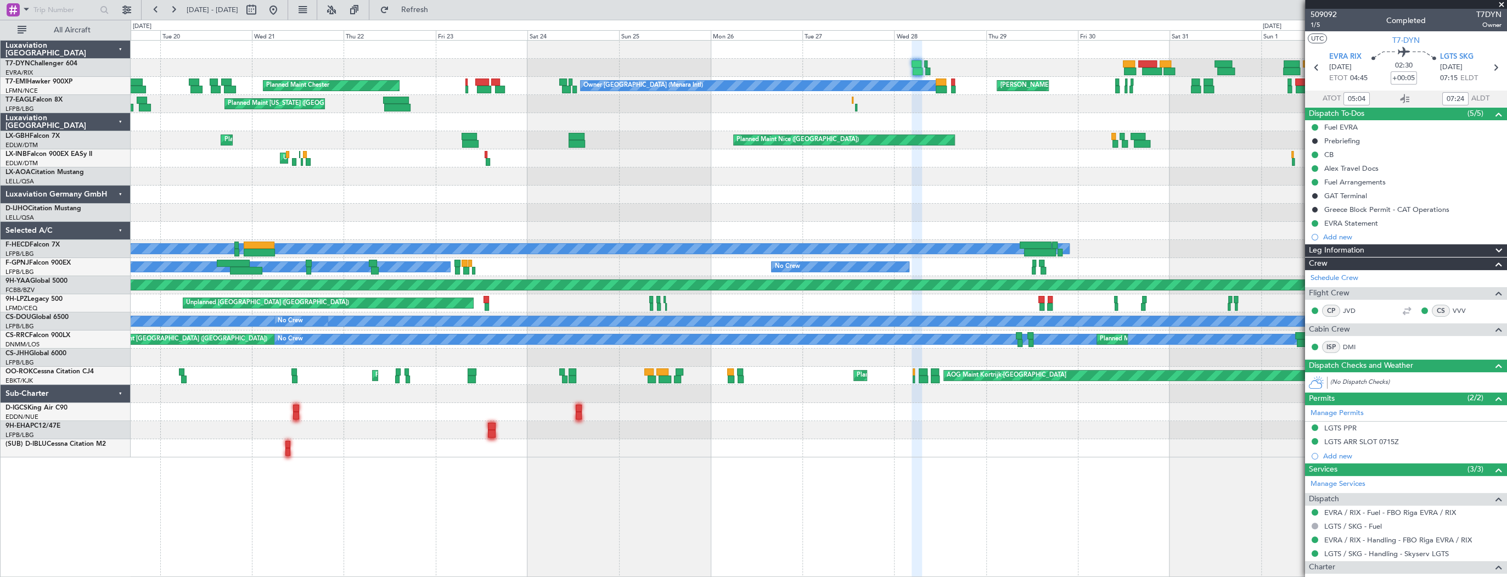
click at [883, 57] on div at bounding box center [819, 50] width 1376 height 18
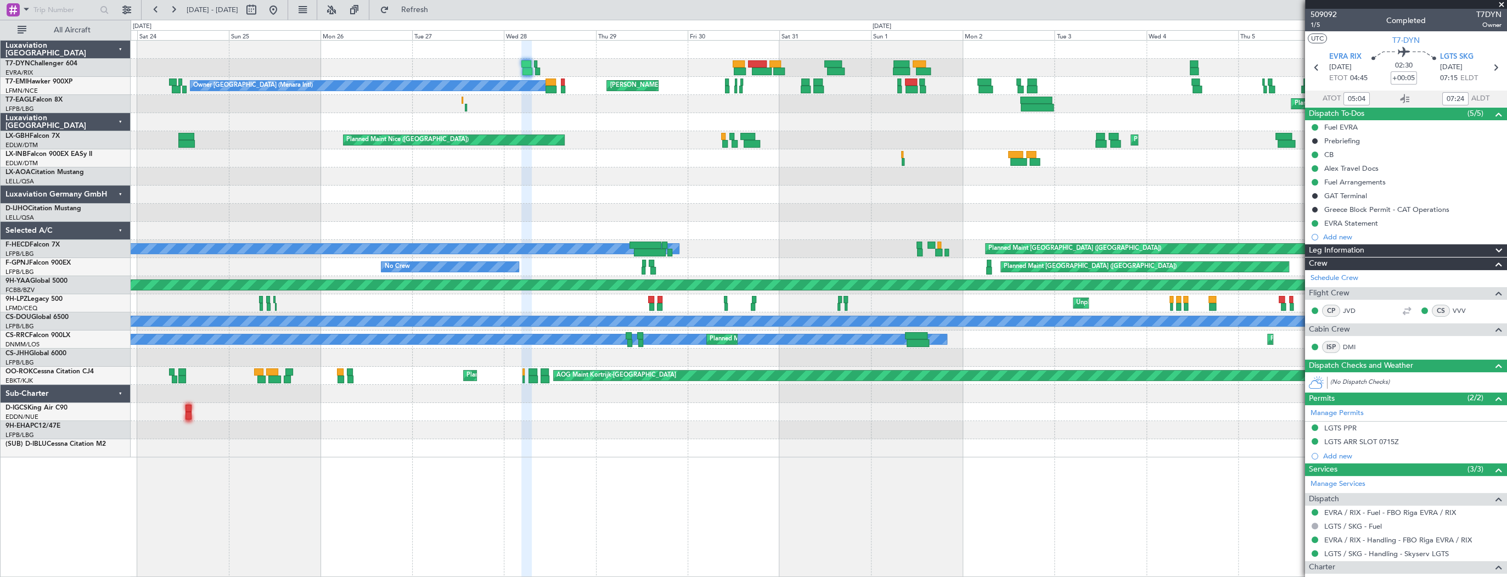
click at [230, 67] on div "Planned Maint Riga (Riga Intl)" at bounding box center [819, 68] width 1376 height 18
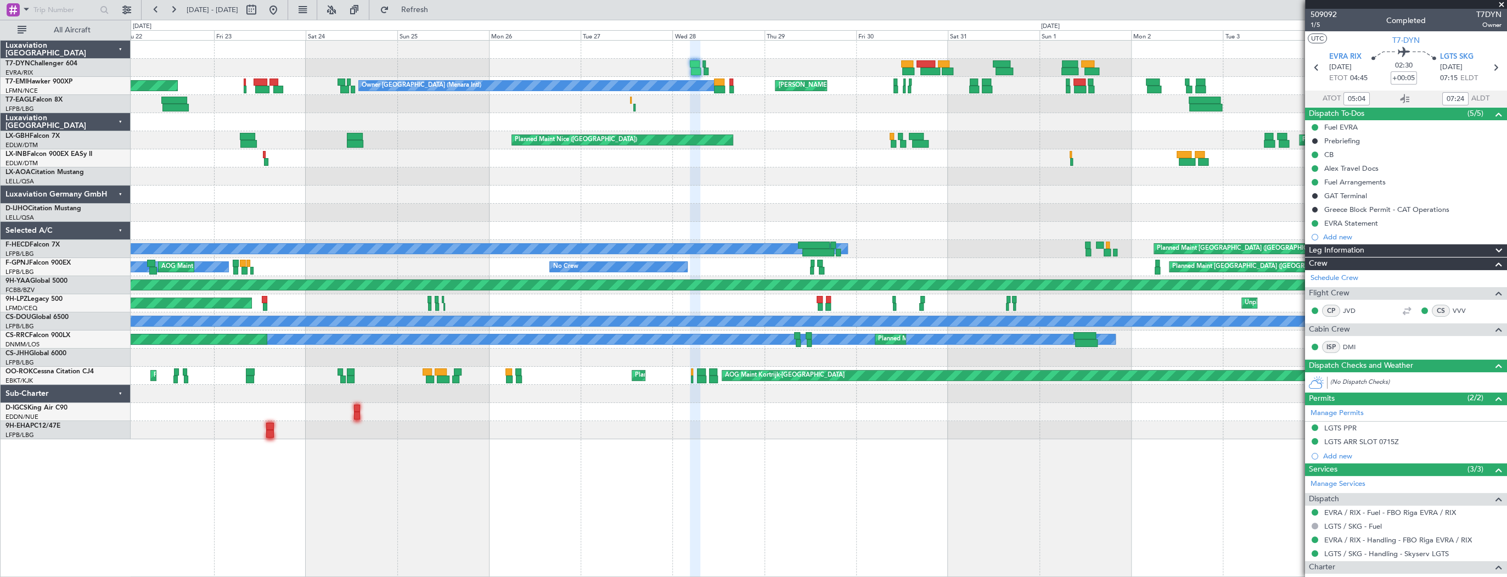
click at [759, 109] on div "Planned Maint New York (Teterboro) Planned Maint New York (Teterboro) Planned M…" at bounding box center [819, 104] width 1376 height 18
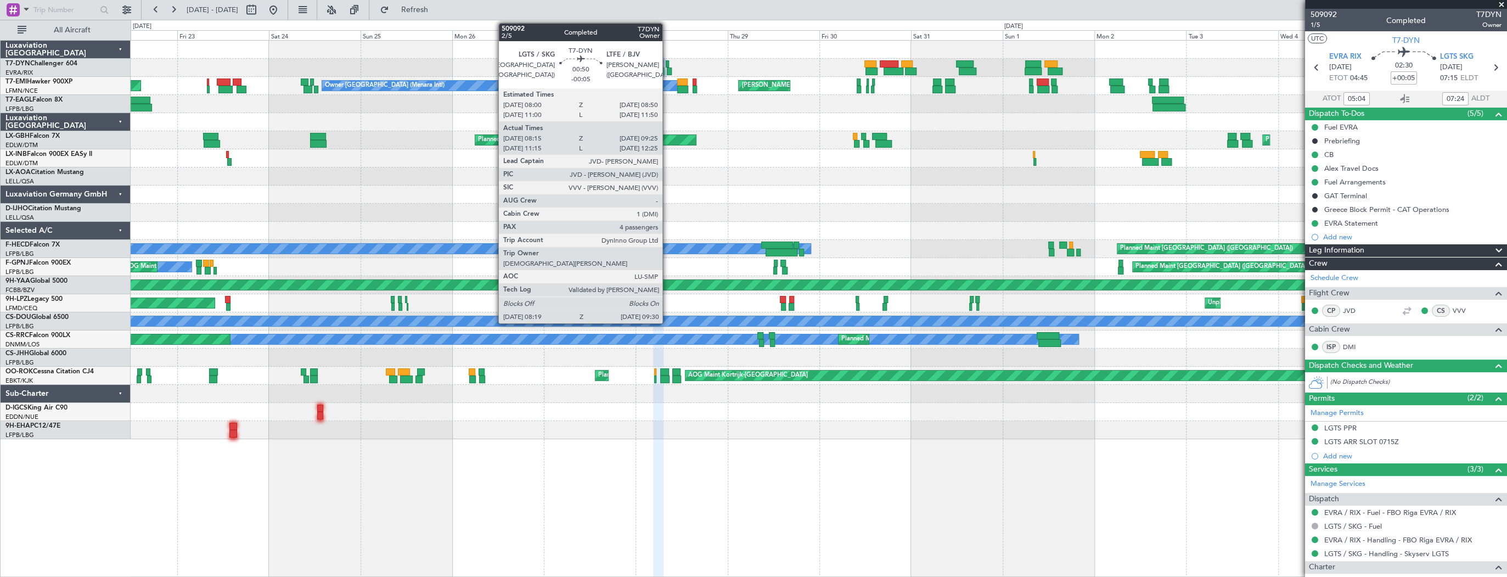
click at [667, 64] on div at bounding box center [667, 64] width 3 height 8
type input "-00:05"
type input "08:15"
type input "09:25"
type input "4"
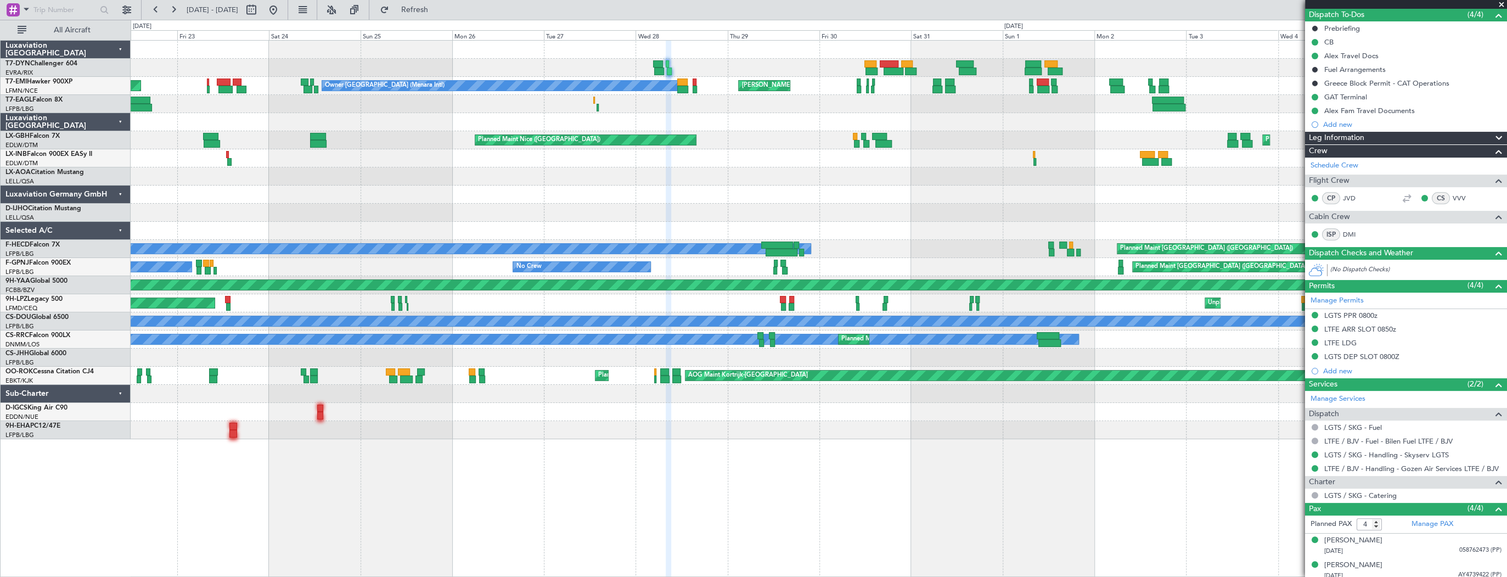
scroll to position [151, 0]
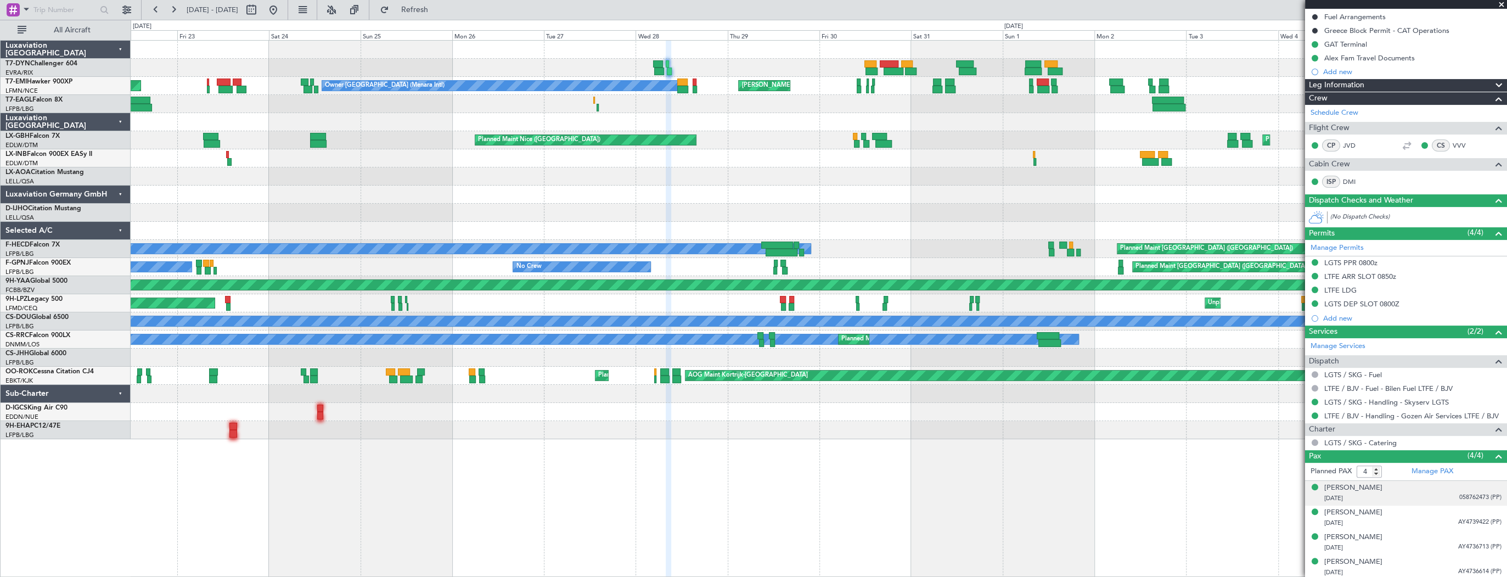
click at [1401, 496] on div "24/02/1975 058762473 (PP)" at bounding box center [1412, 498] width 177 height 11
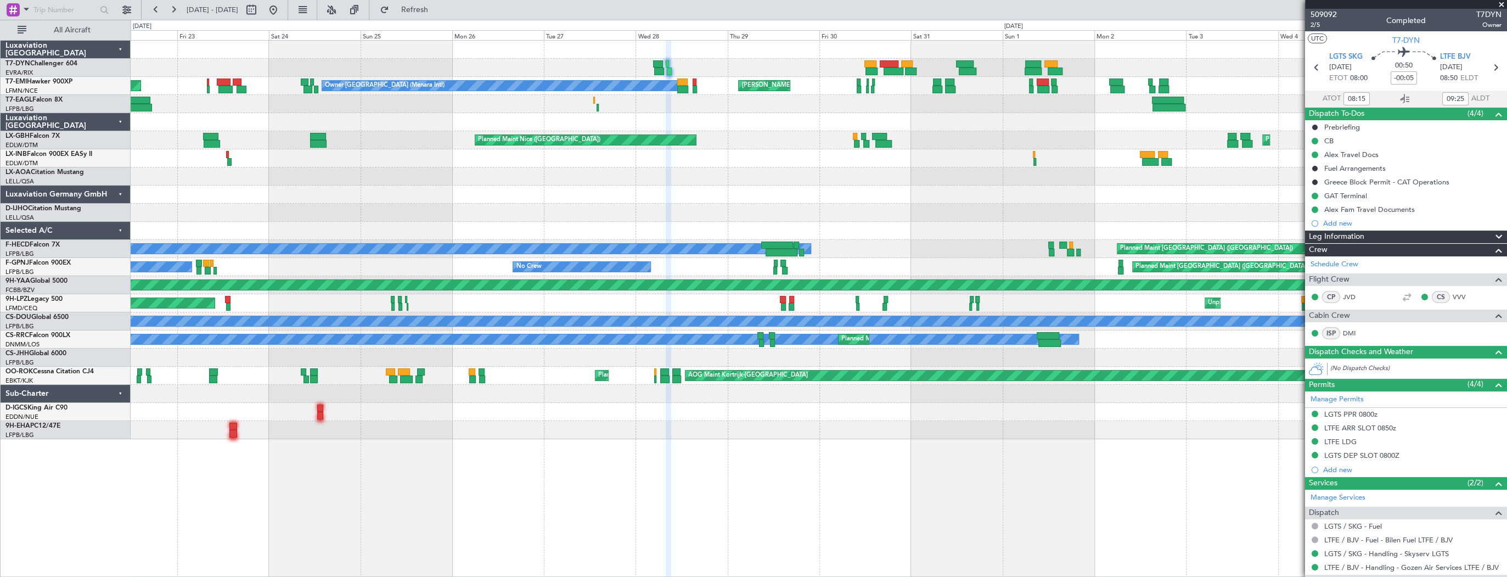
scroll to position [178, 0]
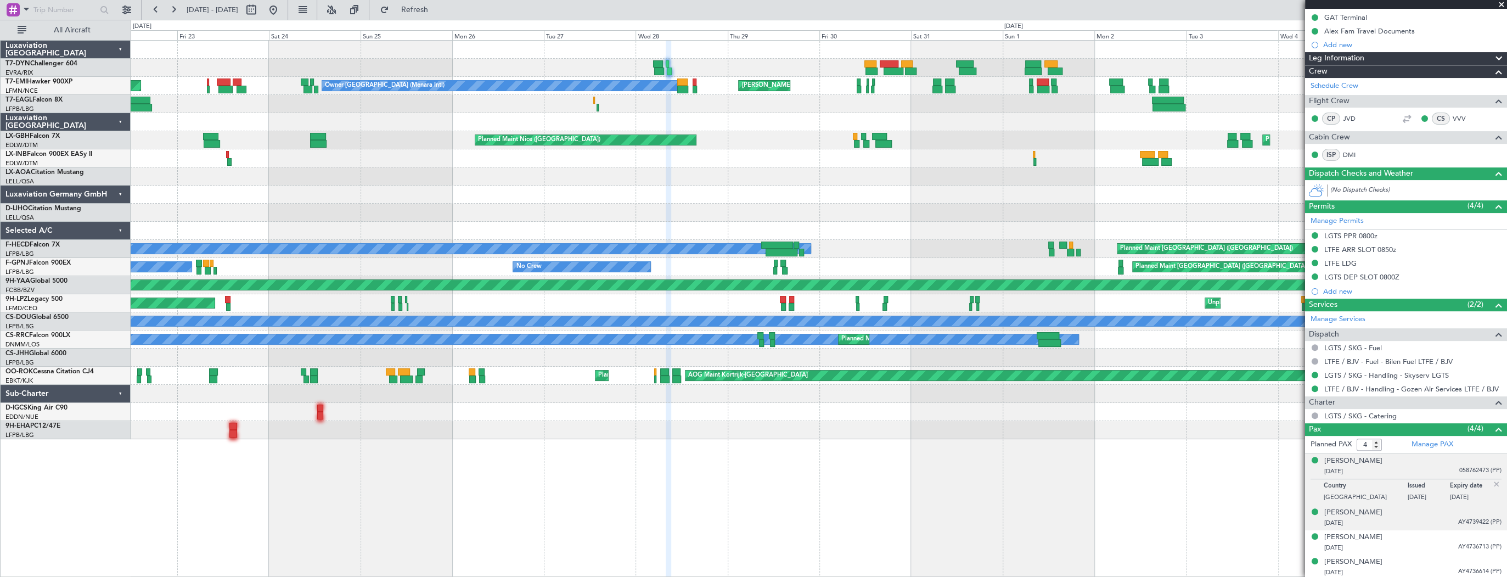
click at [1407, 520] on div "23/06/1984 AY4739422 (PP)" at bounding box center [1412, 522] width 177 height 11
click at [1411, 538] on div "Michael Weinstein 20/03/2013 AY4736713 (PP)" at bounding box center [1412, 542] width 177 height 21
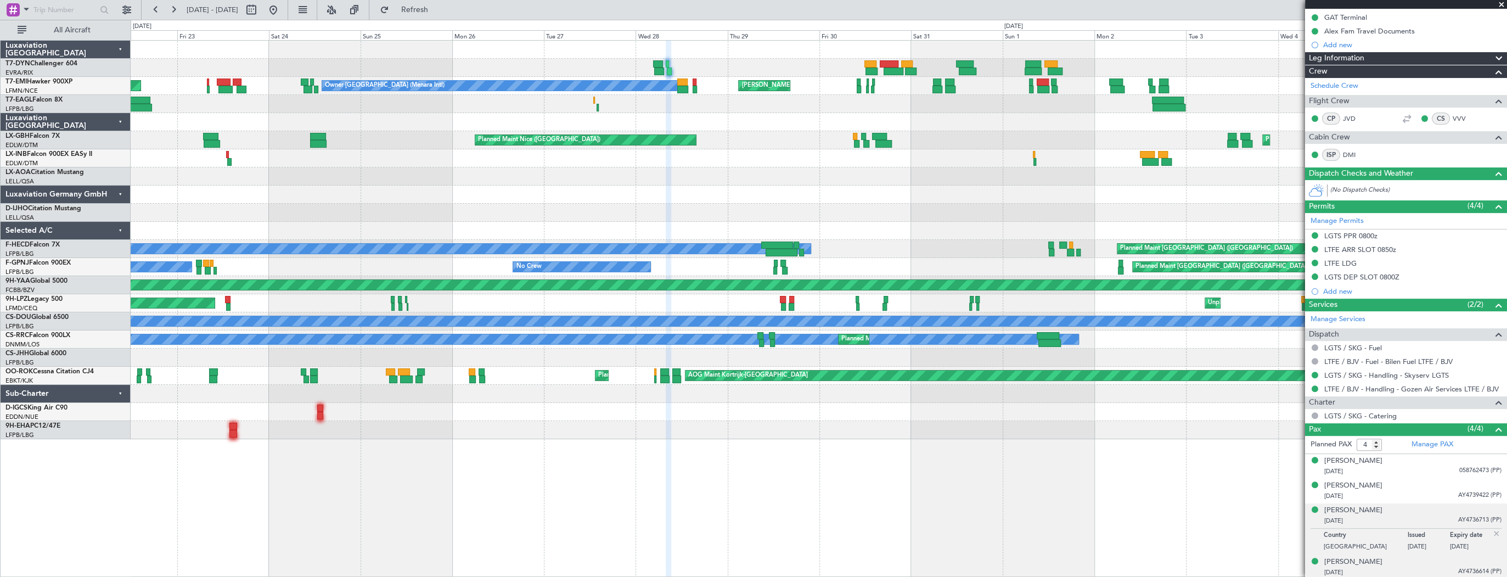
click at [1392, 567] on div "20/04/2016 AY4736614 (PP)" at bounding box center [1412, 572] width 177 height 11
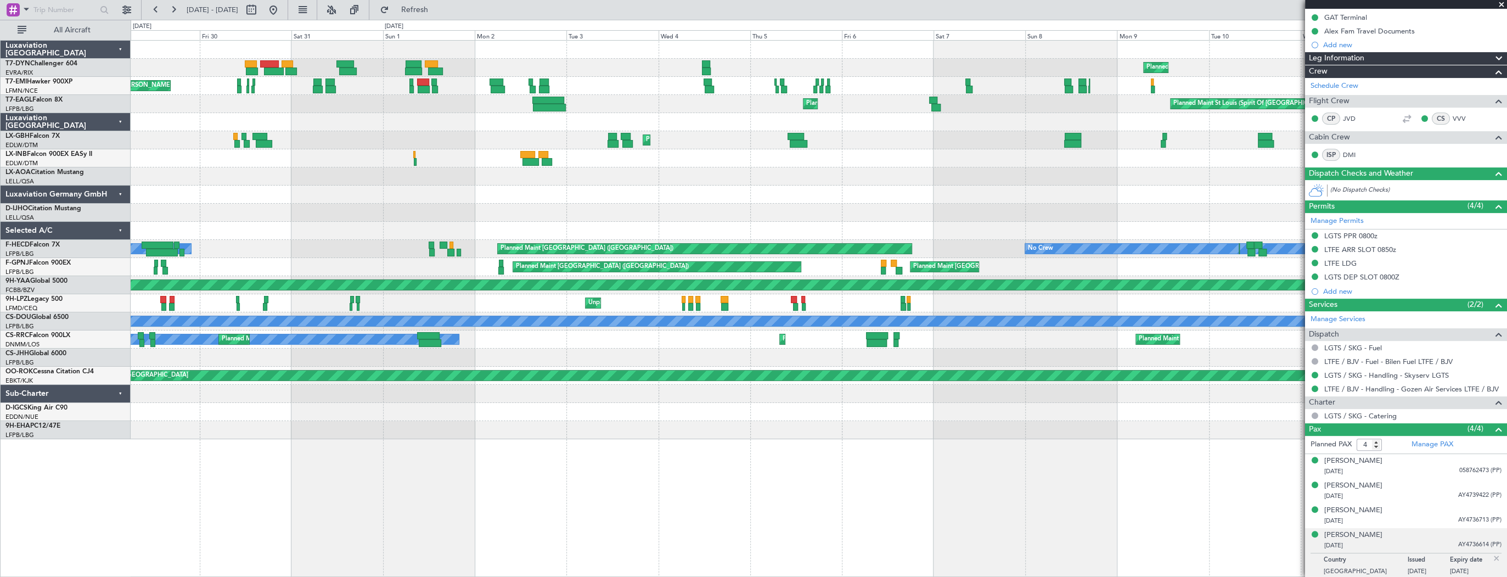
click at [384, 416] on div "Planned Maint Riga (Riga Intl) MEL Zurich MEL Zurich Owner Marrakech (Menara In…" at bounding box center [819, 308] width 1376 height 537
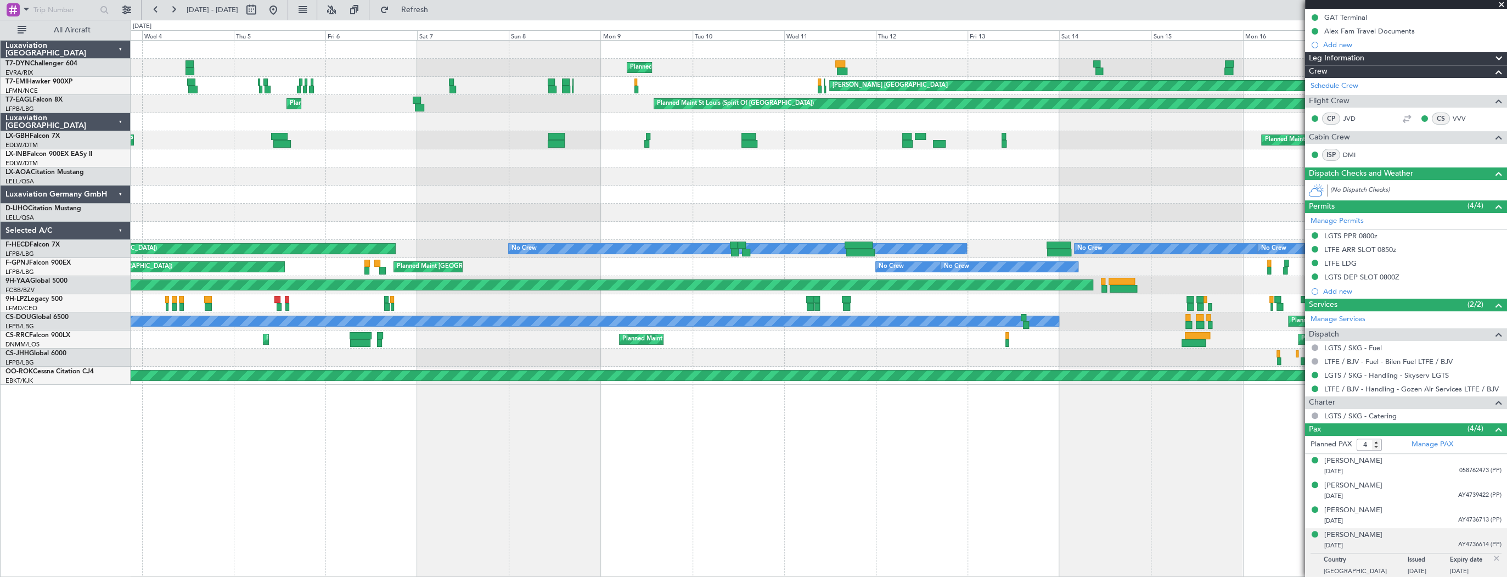
click at [332, 181] on div "Planned Maint Riga (Riga Intl) Planned Maint Riga (Riga Intl) MEL Zurich Planne…" at bounding box center [819, 213] width 1376 height 344
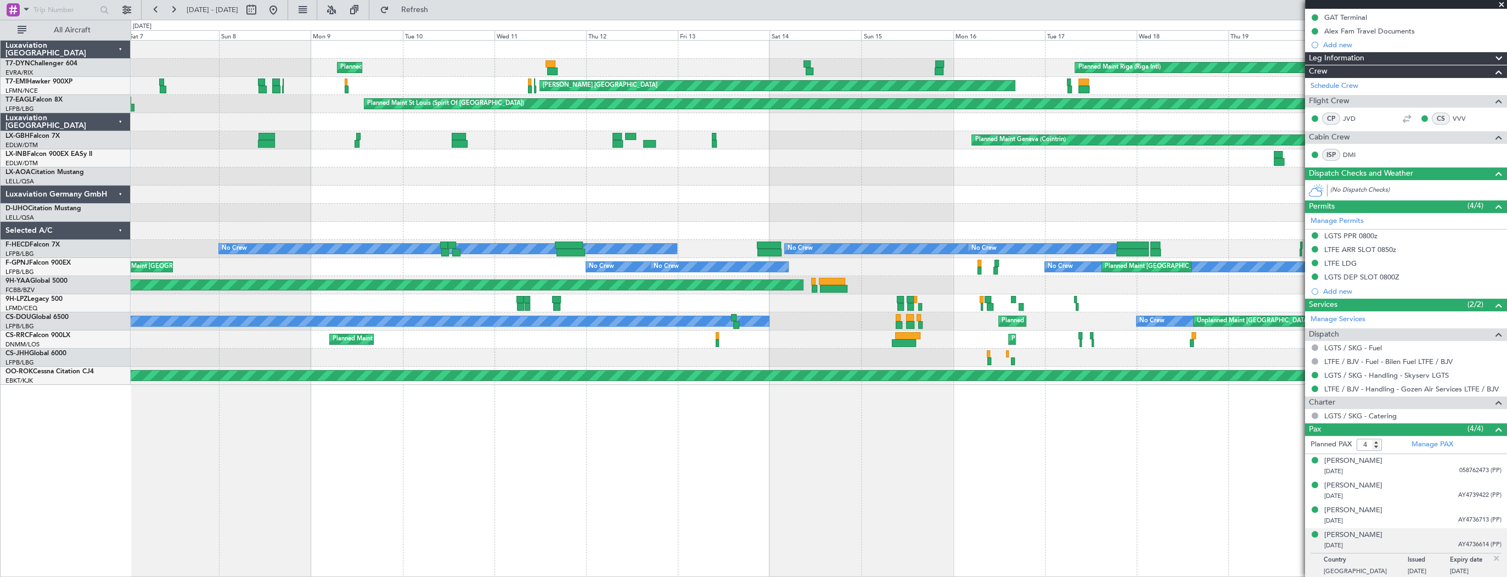
click at [278, 155] on div "Planned Maint Riga (Riga Intl) Planned Maint Riga (Riga Intl) MEL Zurich Planne…" at bounding box center [819, 213] width 1376 height 344
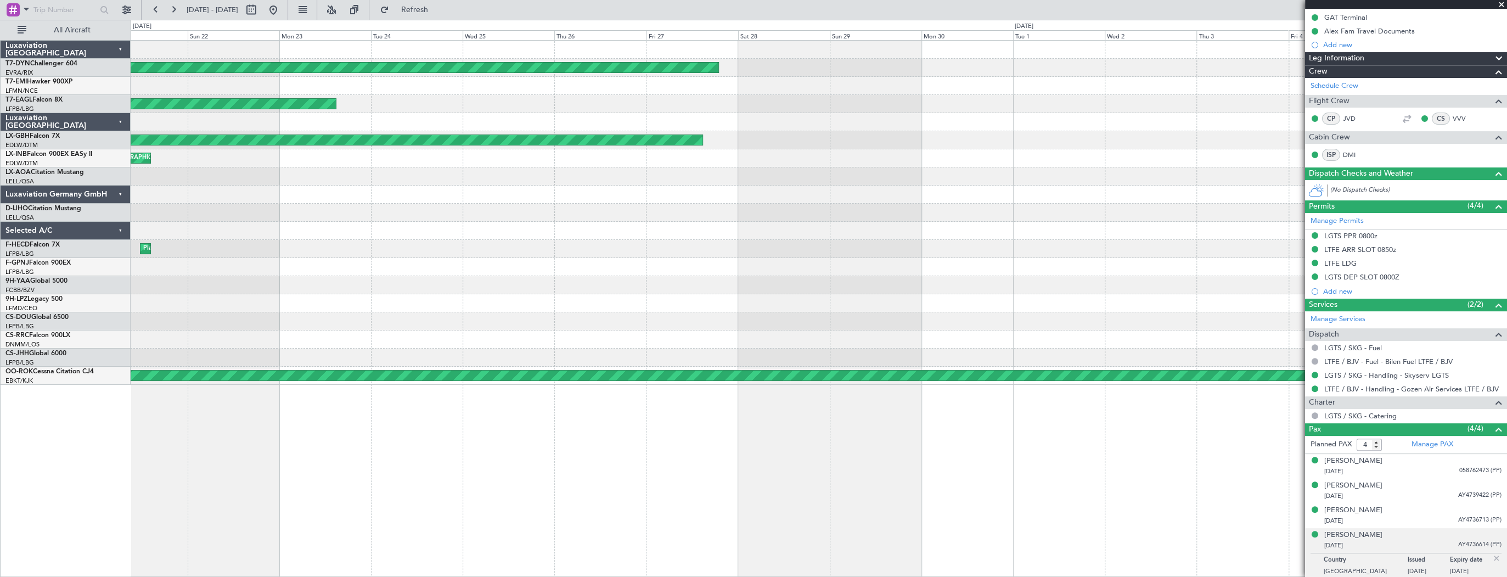
click at [222, 158] on div "Planned Maint Riga (Riga Intl) Planned Maint St Louis (Spirit Of St Louis) Plan…" at bounding box center [819, 213] width 1376 height 344
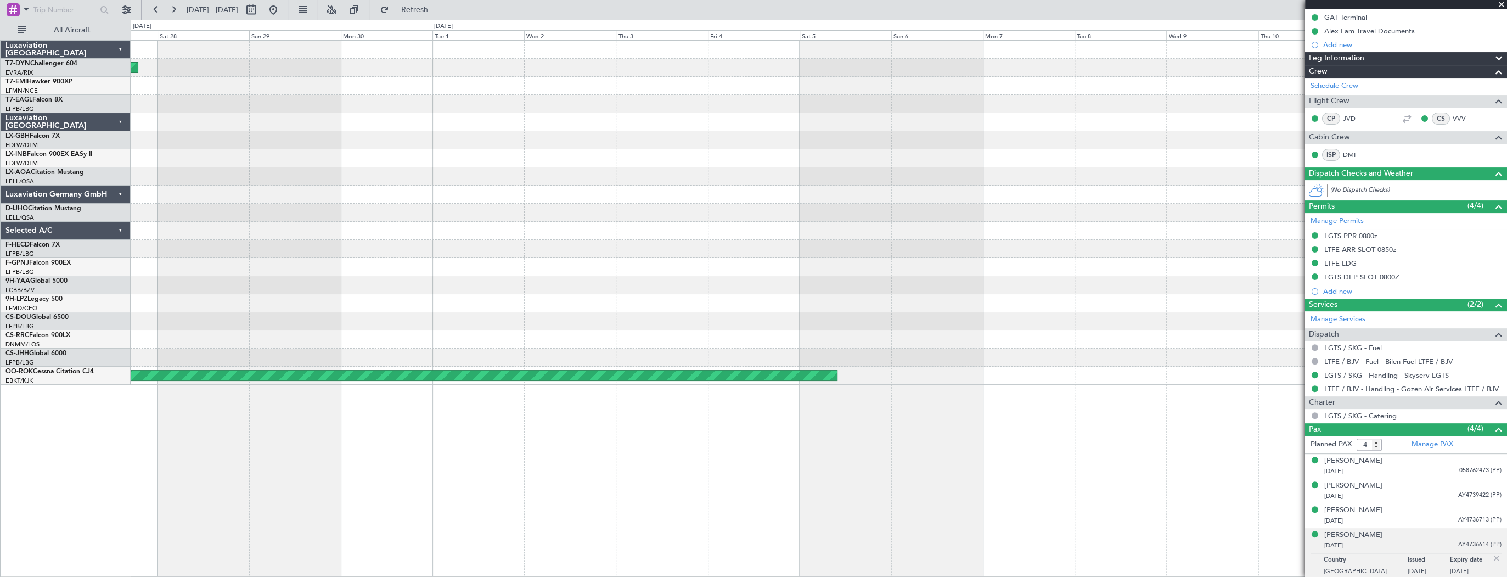
click at [126, 133] on div "Planned Maint Riga (Riga Intl) Planned Maint Geneva (Cointrin) AOG Maint Kortri…" at bounding box center [753, 298] width 1507 height 557
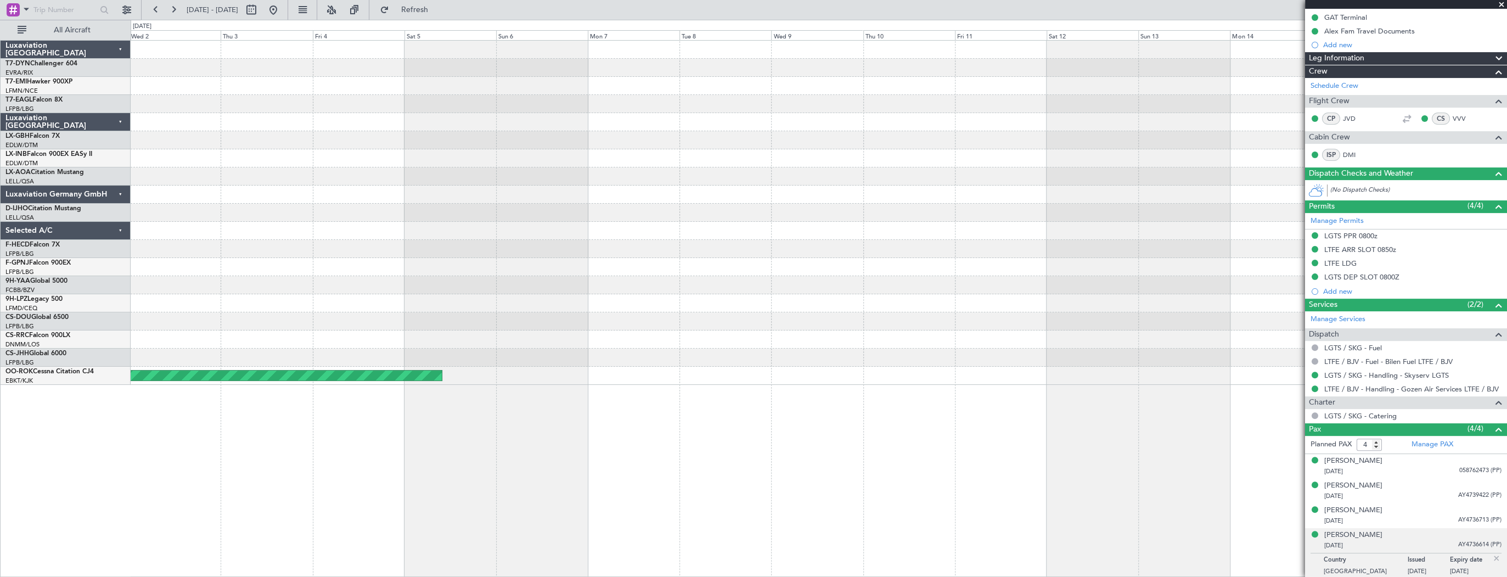
click at [516, 165] on div "AOG Maint Kortrijk-Wevelgem" at bounding box center [819, 213] width 1376 height 344
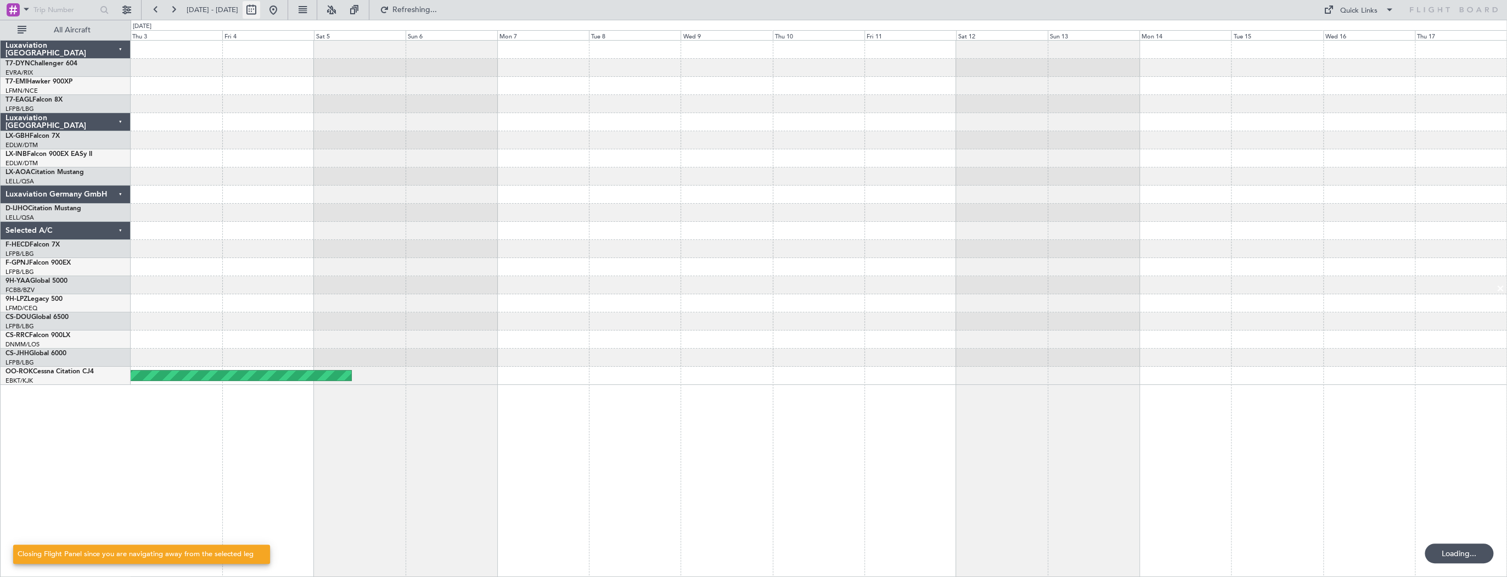
click at [260, 12] on button at bounding box center [252, 10] width 18 height 18
select select "10"
select select "2024"
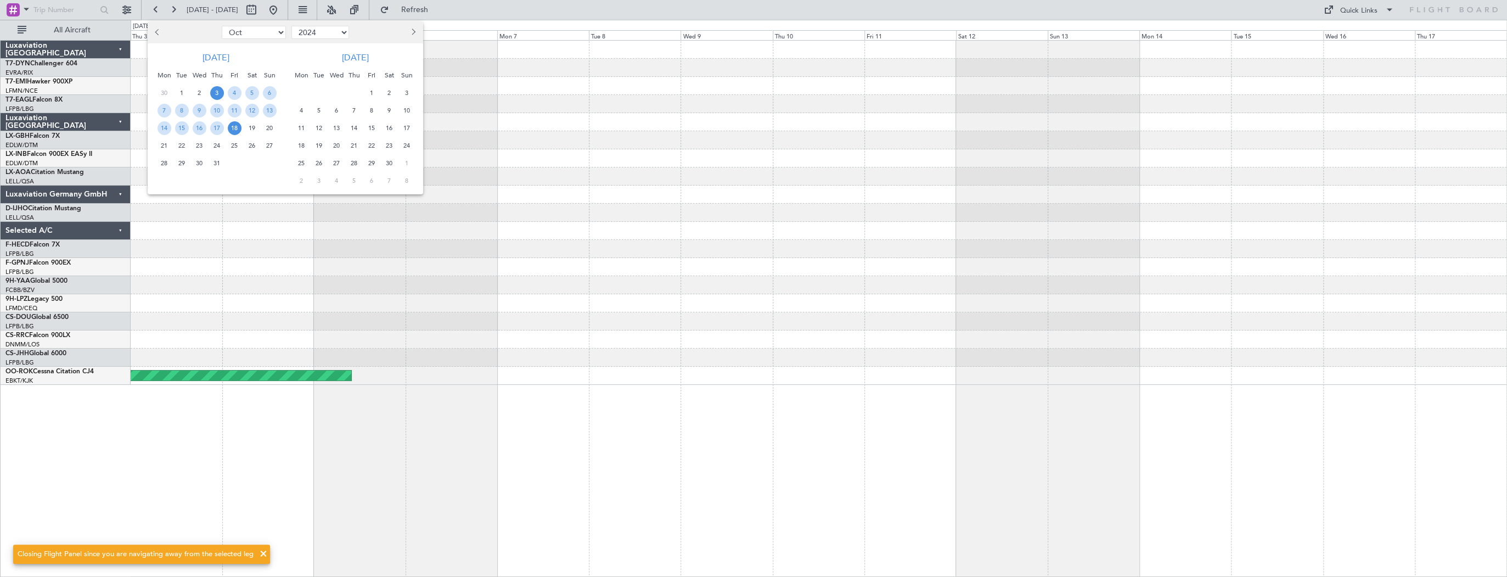
click at [407, 32] on button "Next month" at bounding box center [413, 33] width 12 height 18
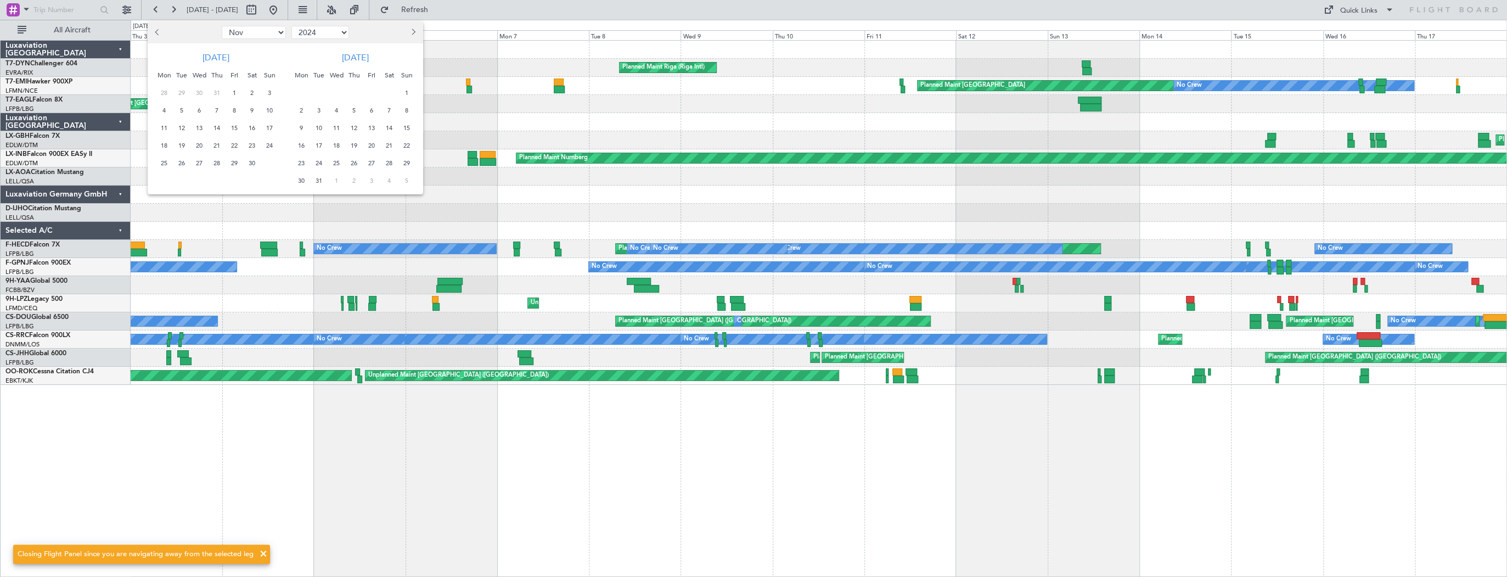
click at [407, 32] on button "Next month" at bounding box center [413, 33] width 12 height 18
select select "1"
select select "2025"
click at [407, 32] on button "Next month" at bounding box center [413, 33] width 12 height 18
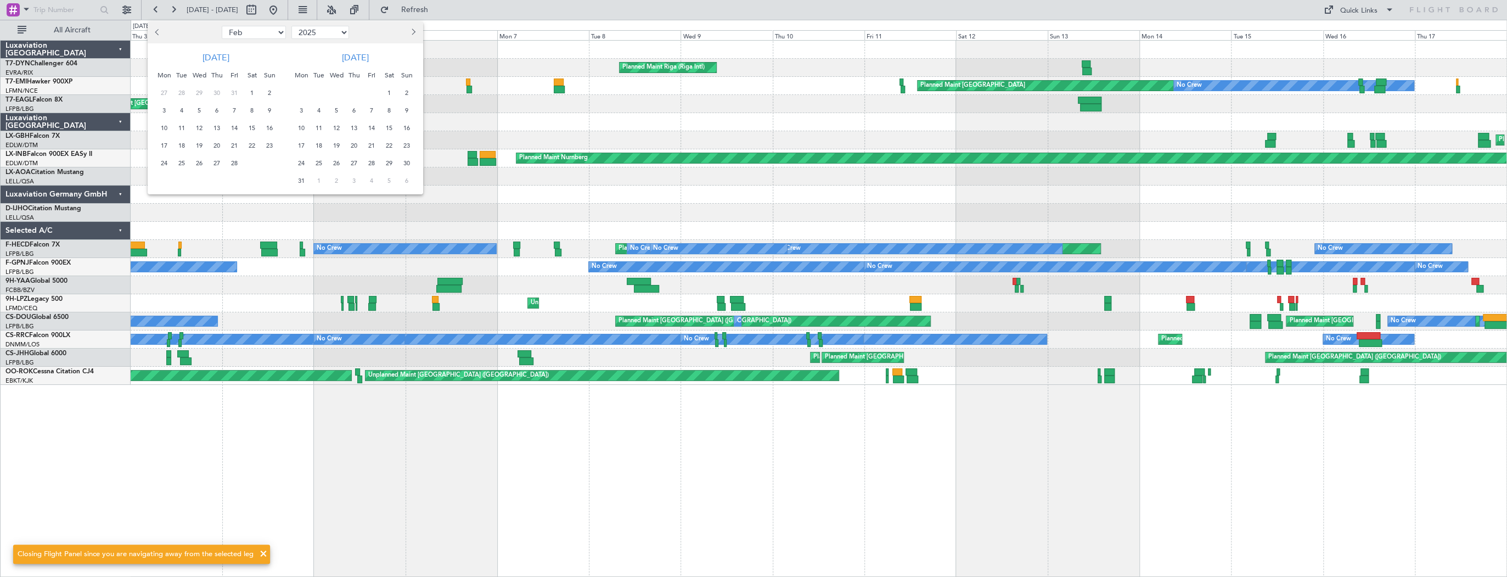
click at [407, 32] on button "Next month" at bounding box center [413, 33] width 12 height 18
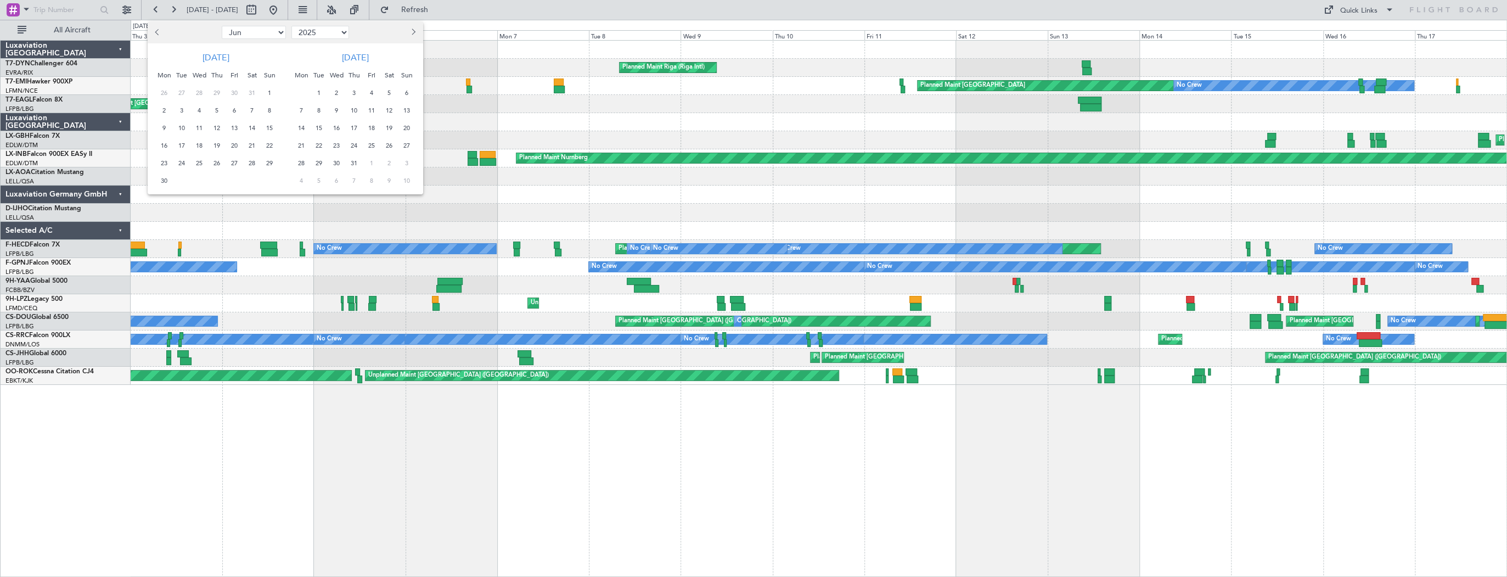
click at [407, 32] on button "Next month" at bounding box center [413, 33] width 12 height 18
select select "8"
click at [164, 162] on span "25" at bounding box center [164, 163] width 14 height 14
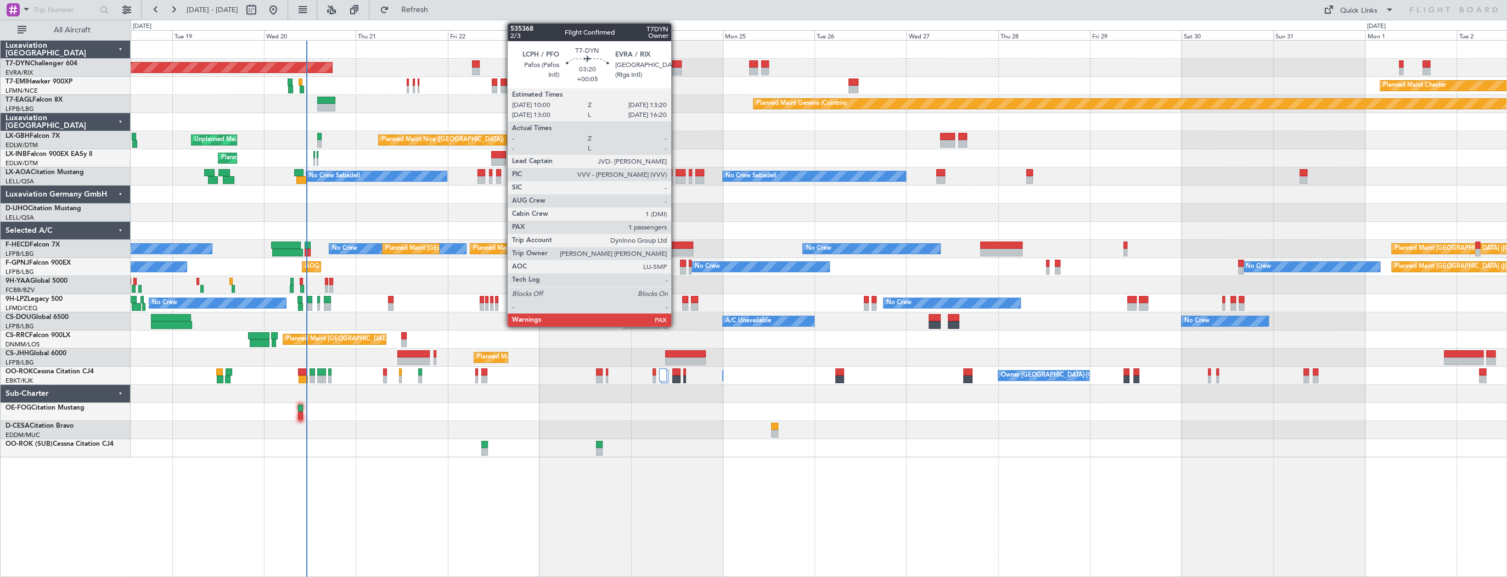
click at [676, 66] on div at bounding box center [675, 64] width 13 height 8
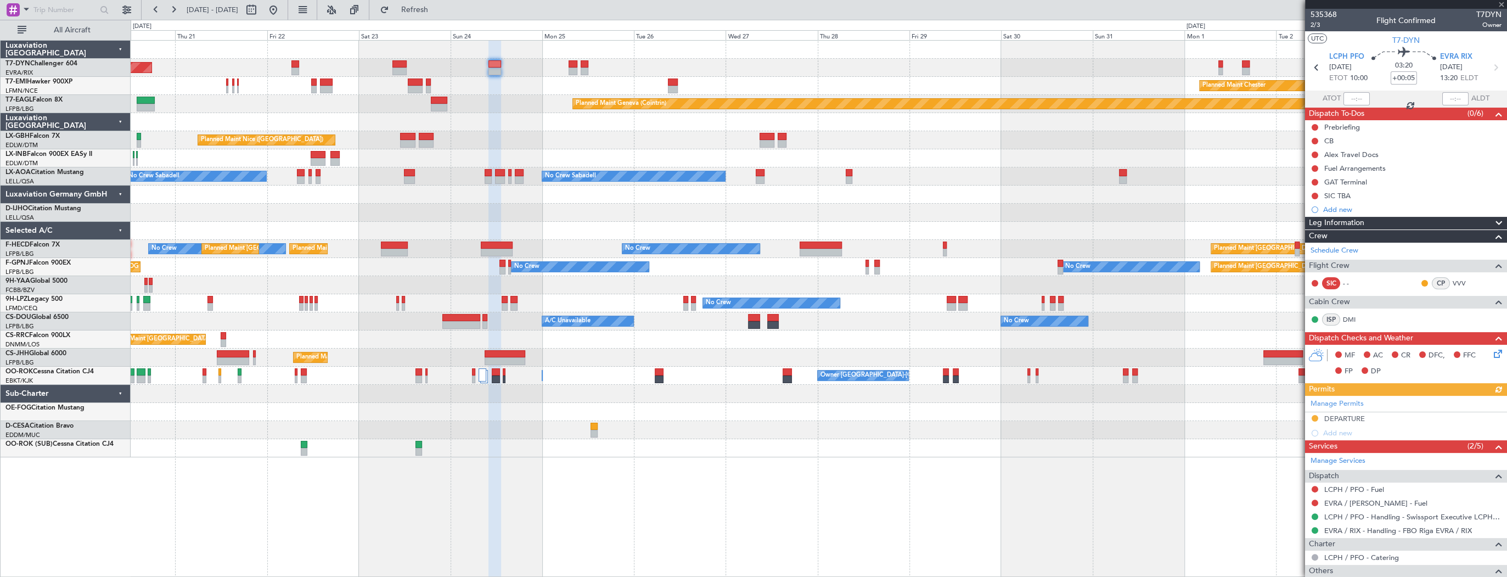
click at [645, 64] on div "Planned Maint [GEOGRAPHIC_DATA]-[GEOGRAPHIC_DATA]" at bounding box center [819, 68] width 1376 height 18
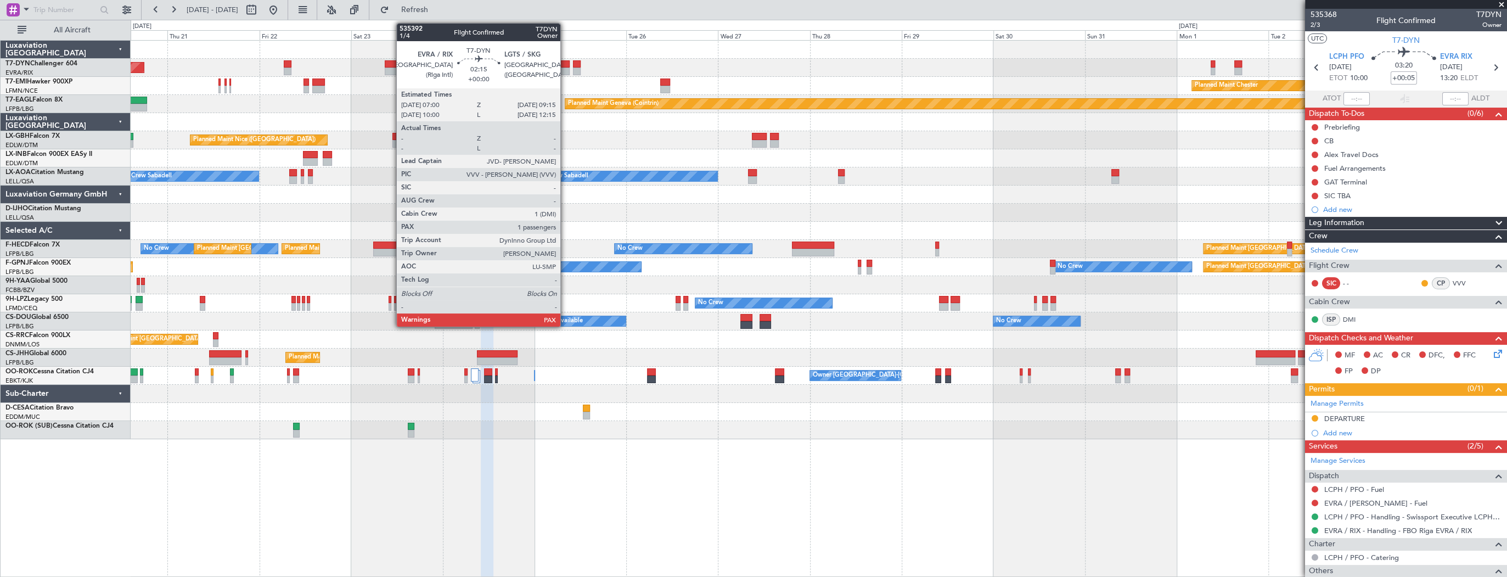
click at [565, 63] on div at bounding box center [565, 64] width 9 height 8
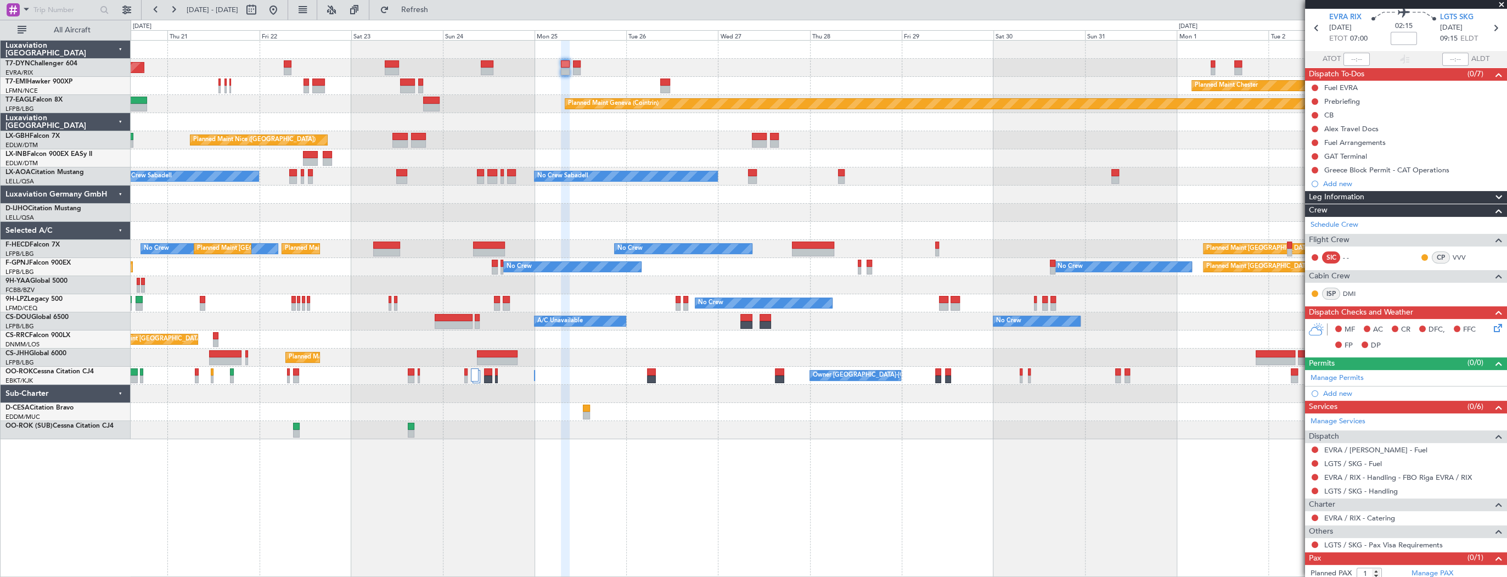
scroll to position [57, 0]
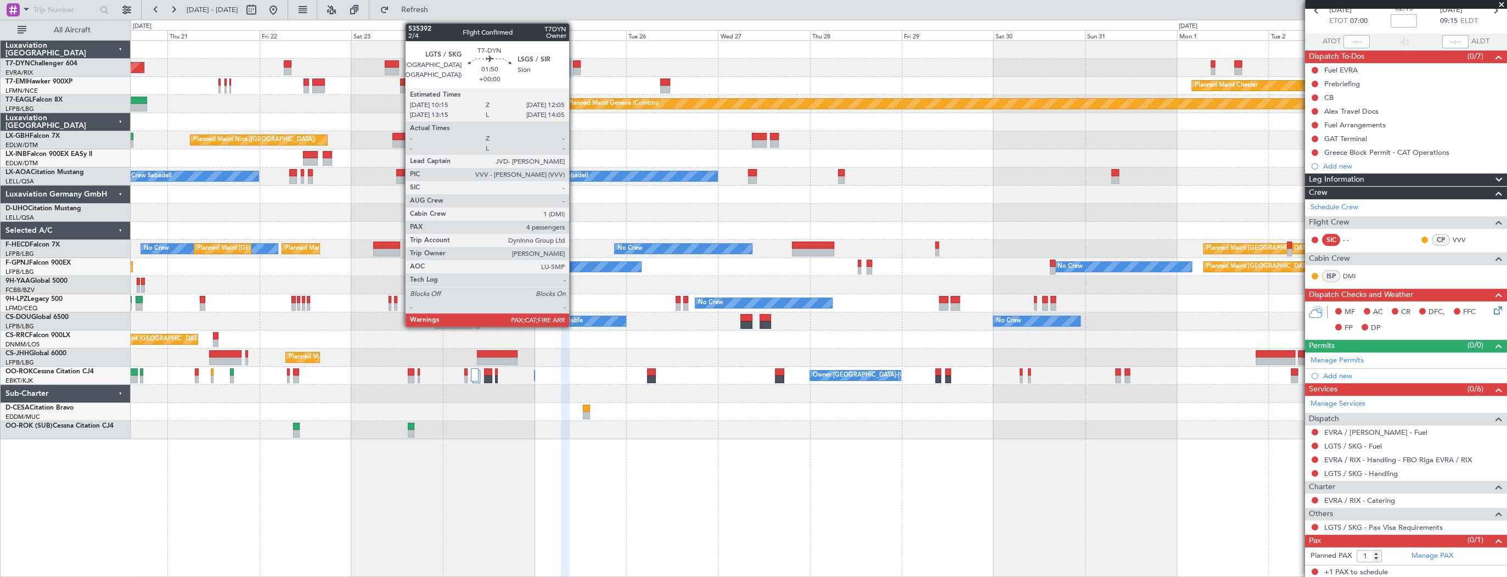
click at [574, 65] on div at bounding box center [576, 64] width 7 height 8
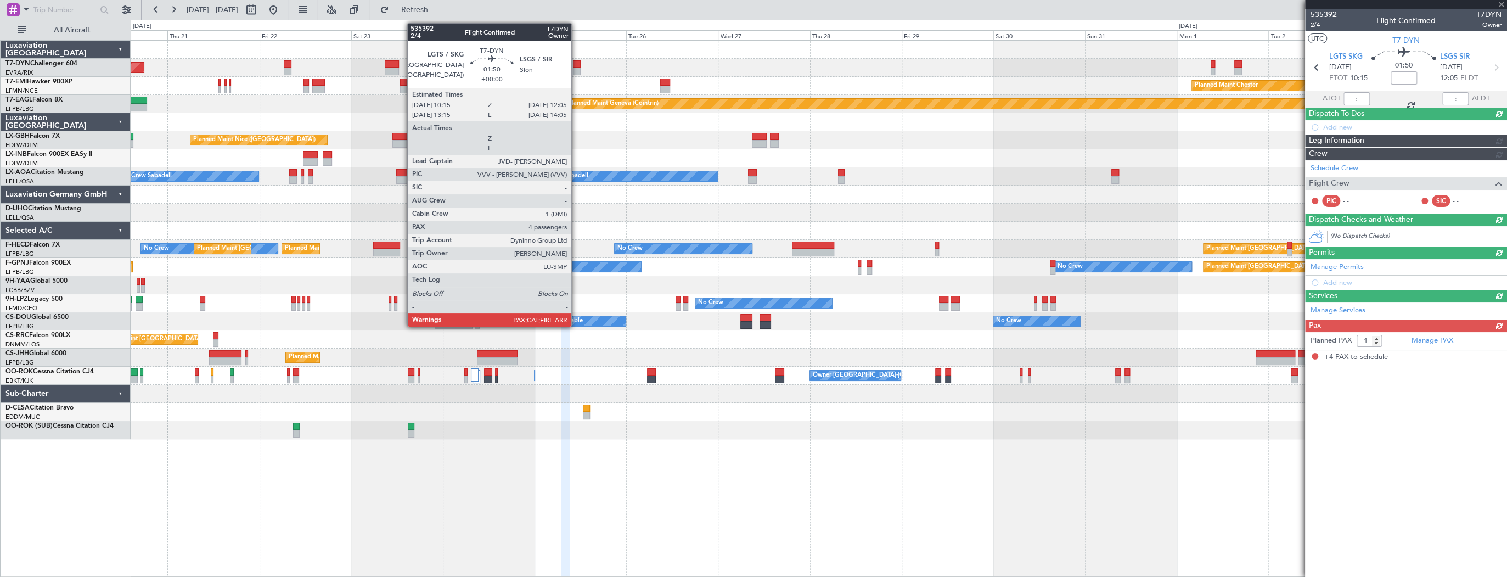
type input "4"
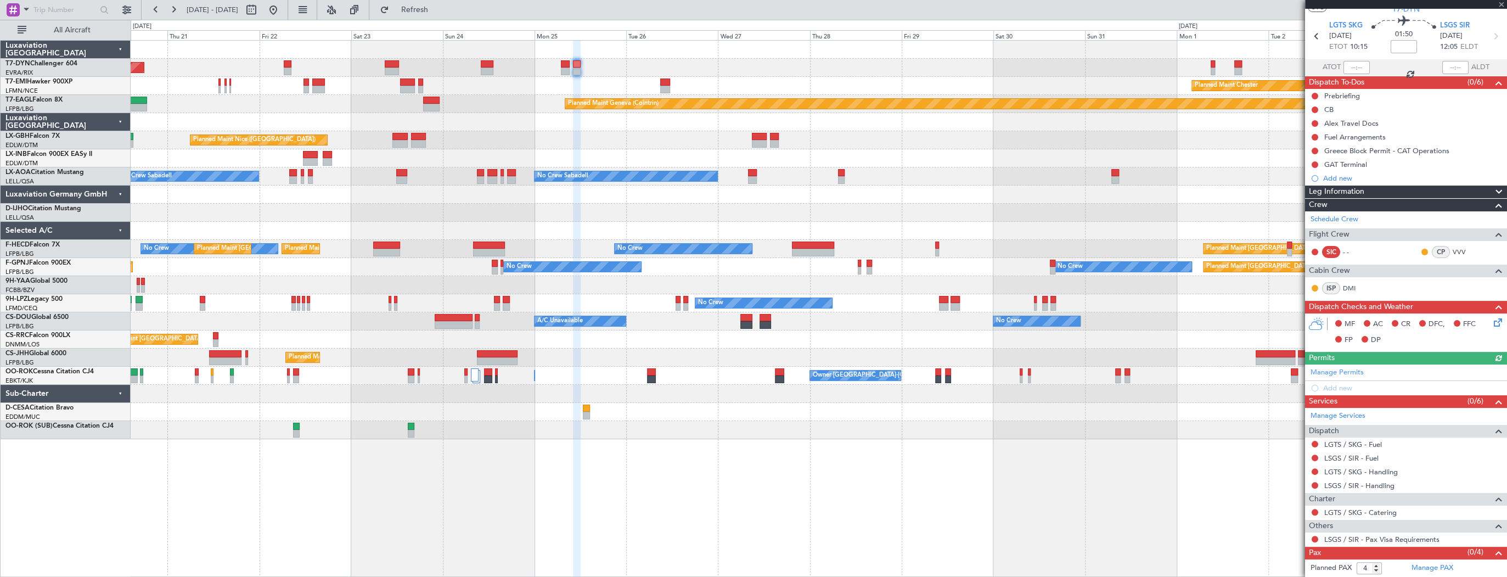
scroll to position [43, 0]
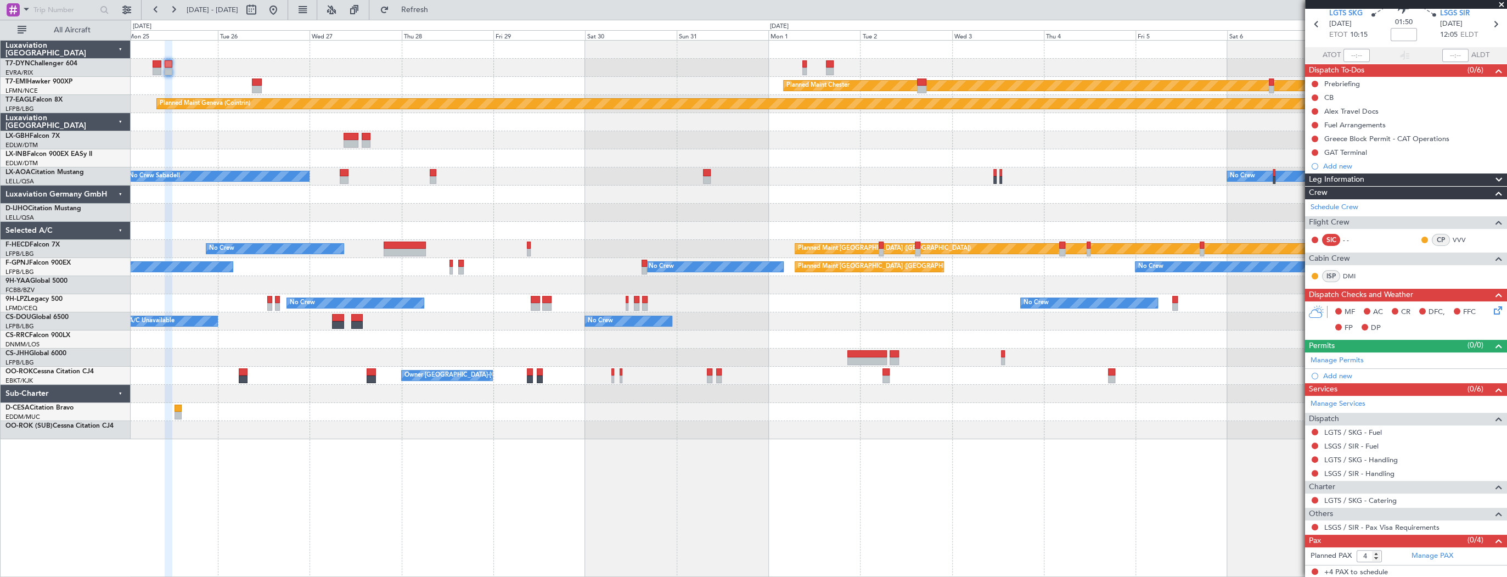
click at [213, 63] on div at bounding box center [819, 68] width 1376 height 18
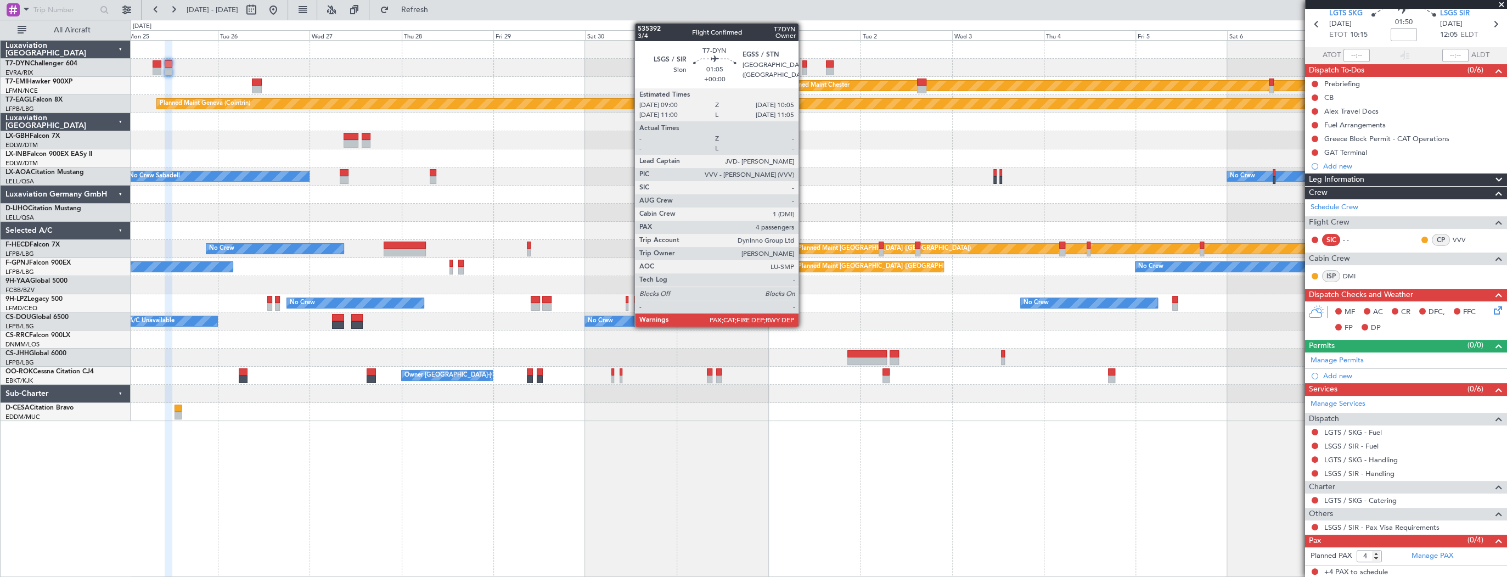
click at [803, 64] on div at bounding box center [804, 64] width 4 height 8
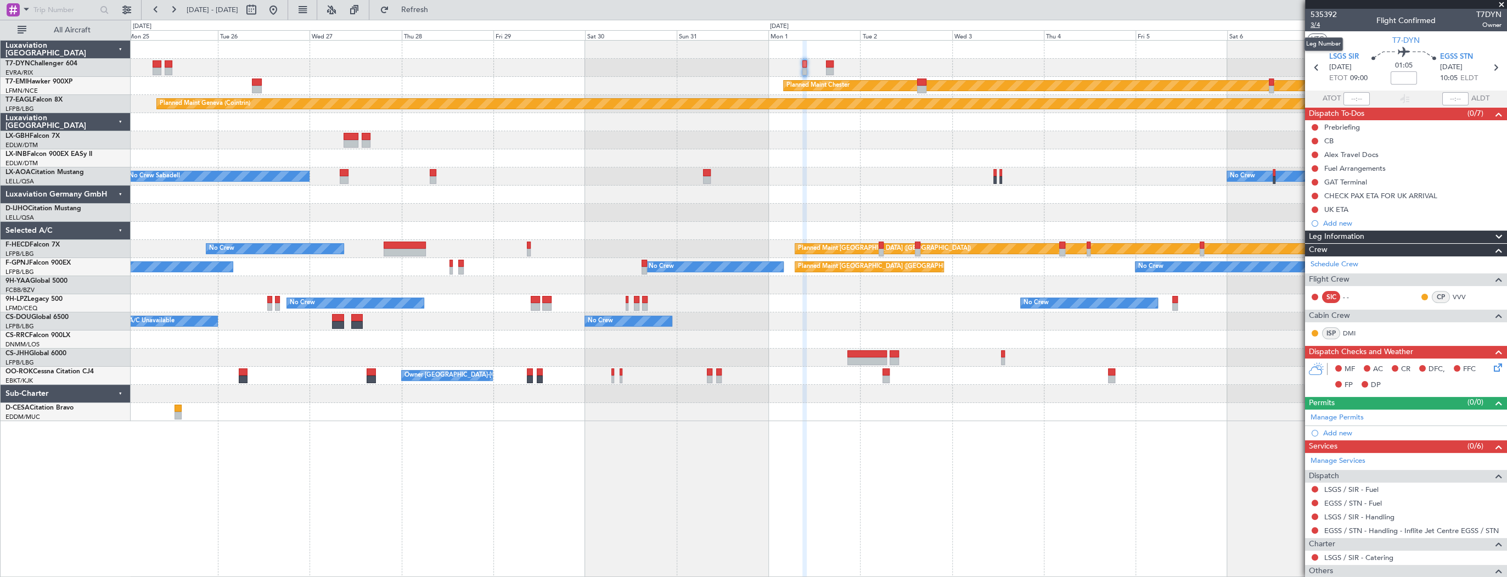
click at [1320, 25] on span "3/4" at bounding box center [1323, 24] width 26 height 9
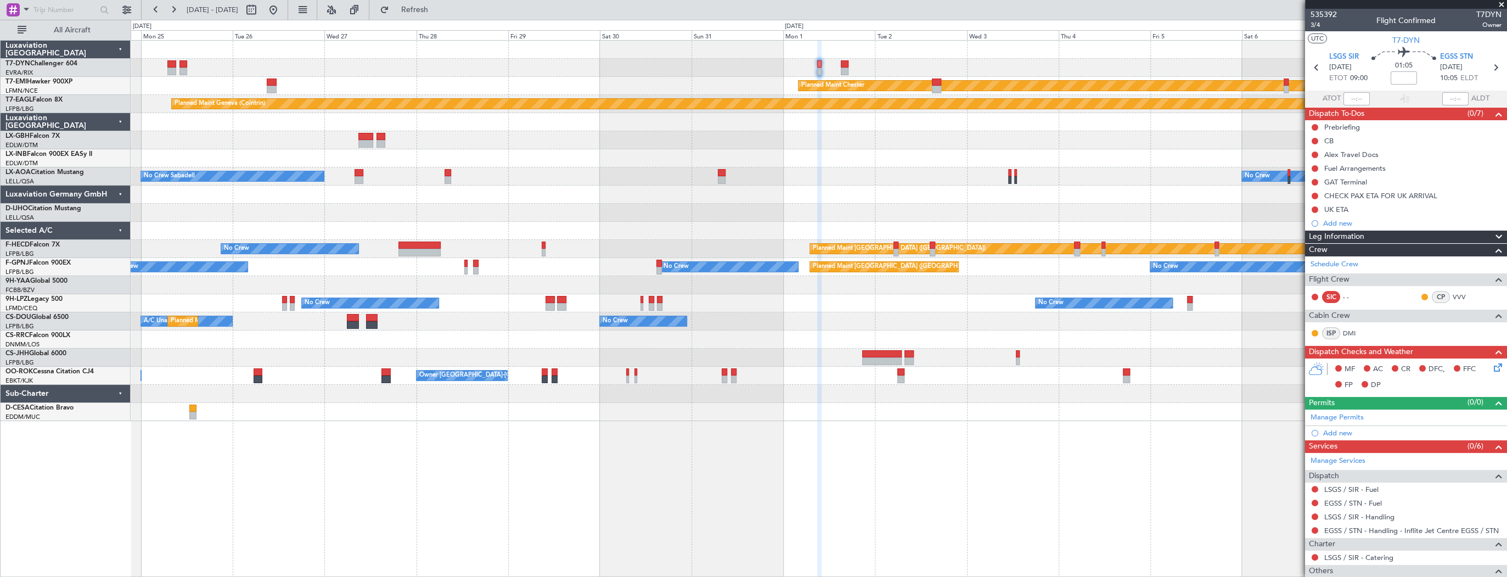
click at [1006, 206] on div "Planned Maint Chester Planned Maint Geneva (Cointrin) Planned Maint Nice (Côte …" at bounding box center [819, 231] width 1376 height 380
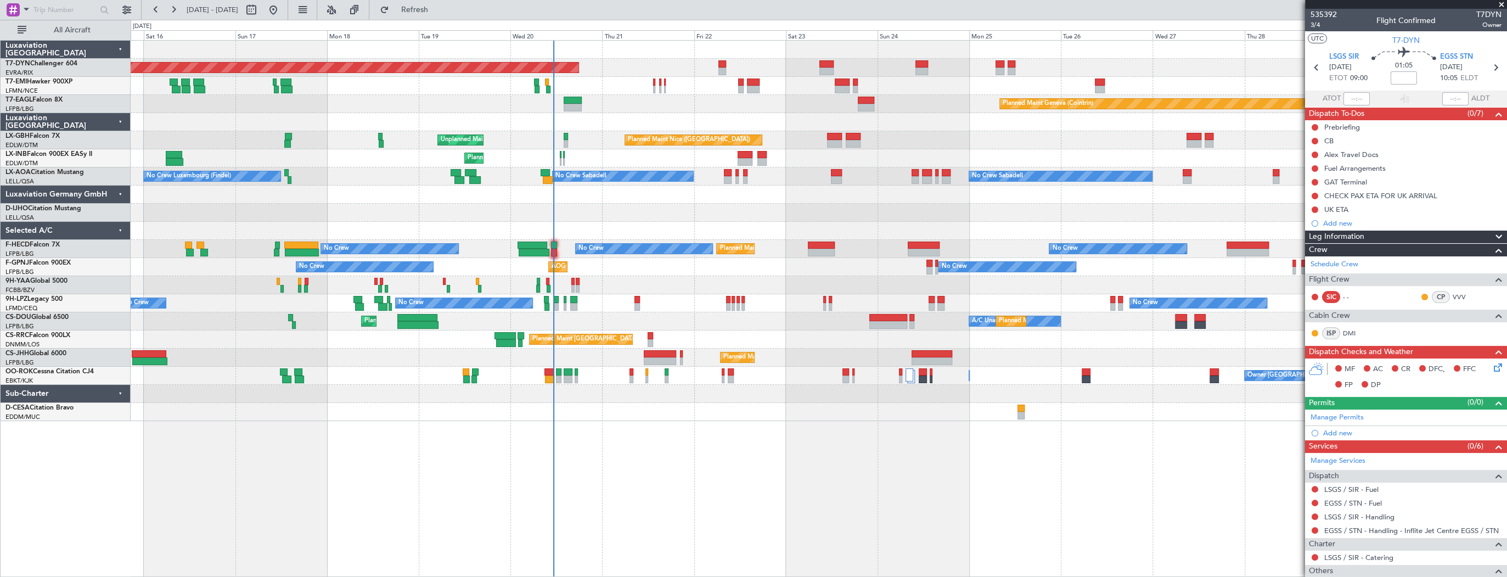
click at [1032, 329] on div "Planned Maint Basel-Mulhouse Planned Maint Chester Planned Maint Geneva (Cointr…" at bounding box center [819, 231] width 1376 height 380
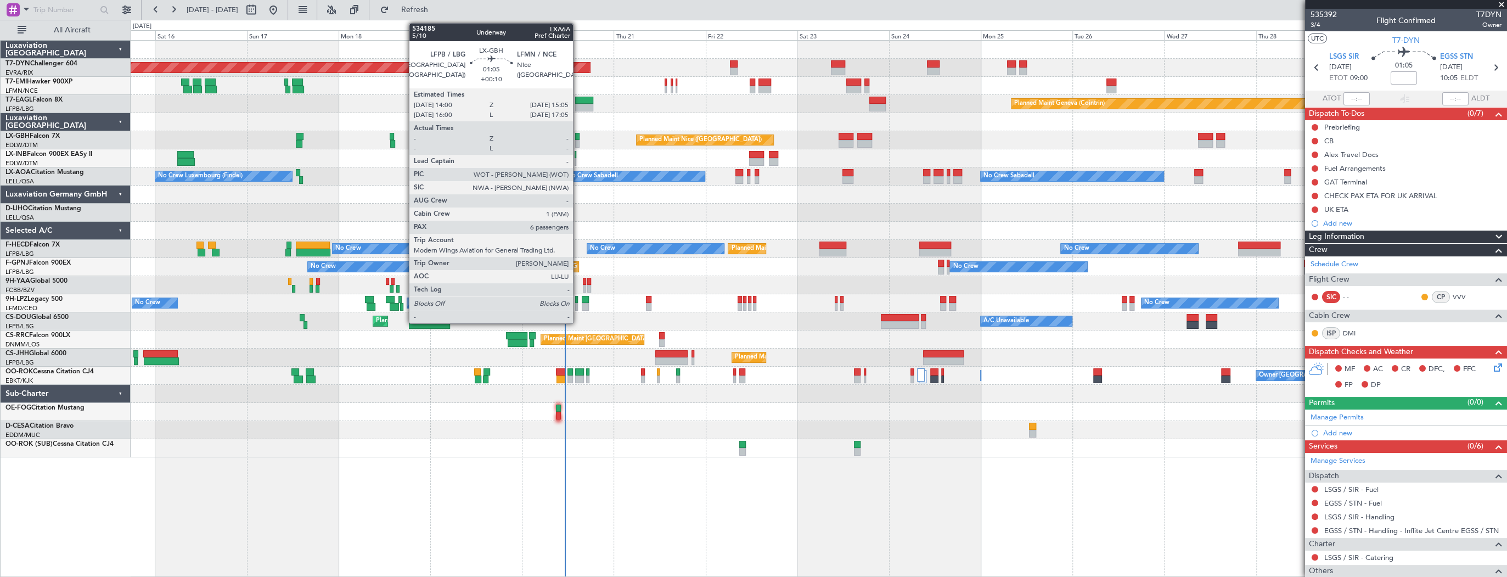
click at [578, 136] on div at bounding box center [577, 137] width 4 height 8
type input "+00:10"
type input "6"
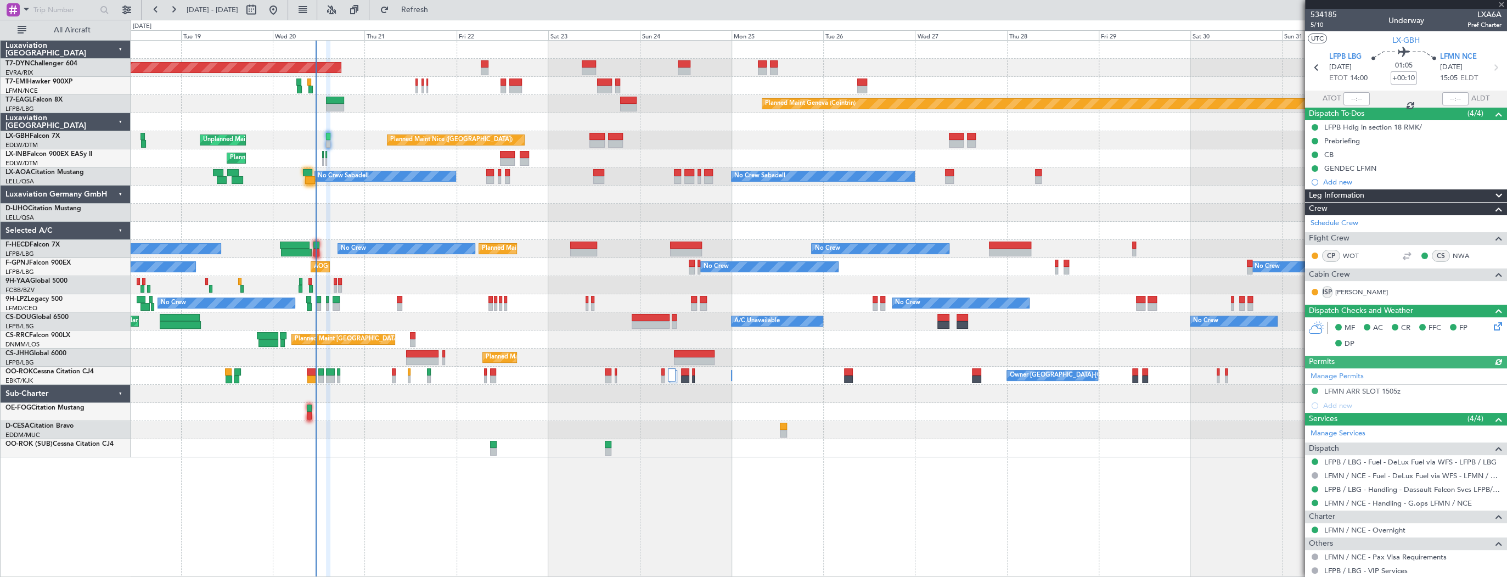
click at [400, 105] on div "Planned Maint Geneva (Cointrin) Planned Maint New York (Teterboro)" at bounding box center [819, 104] width 1376 height 18
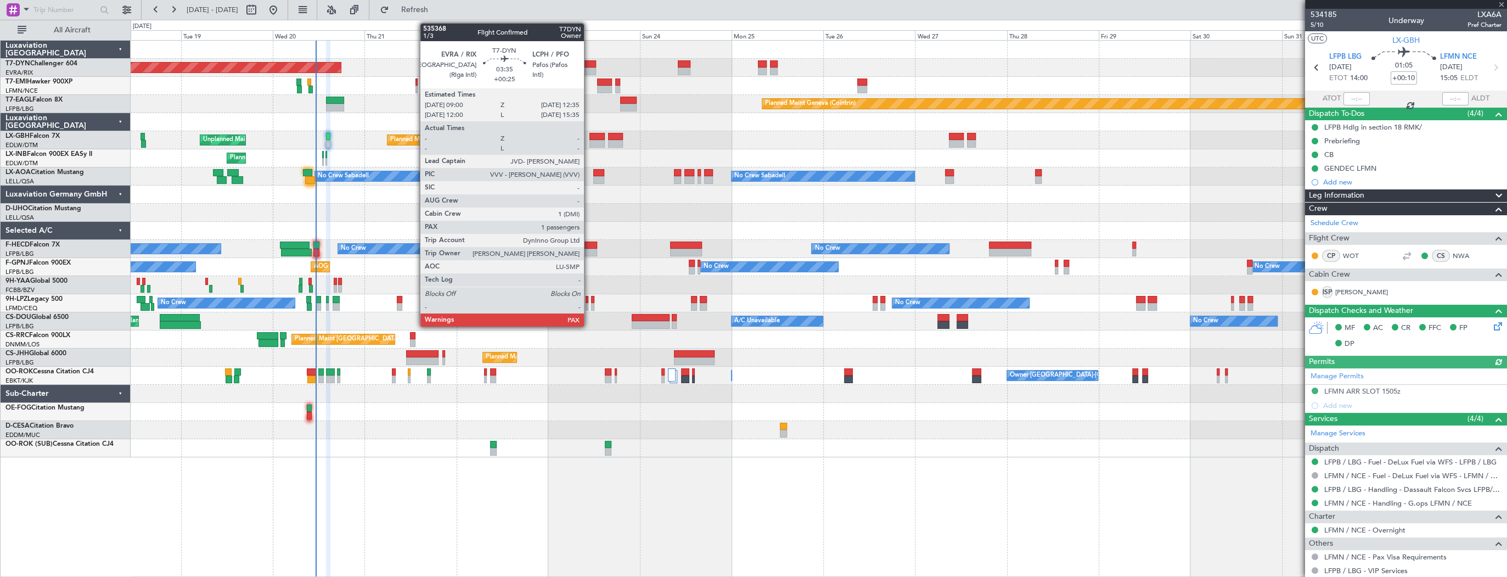
click at [589, 63] on div at bounding box center [589, 64] width 14 height 8
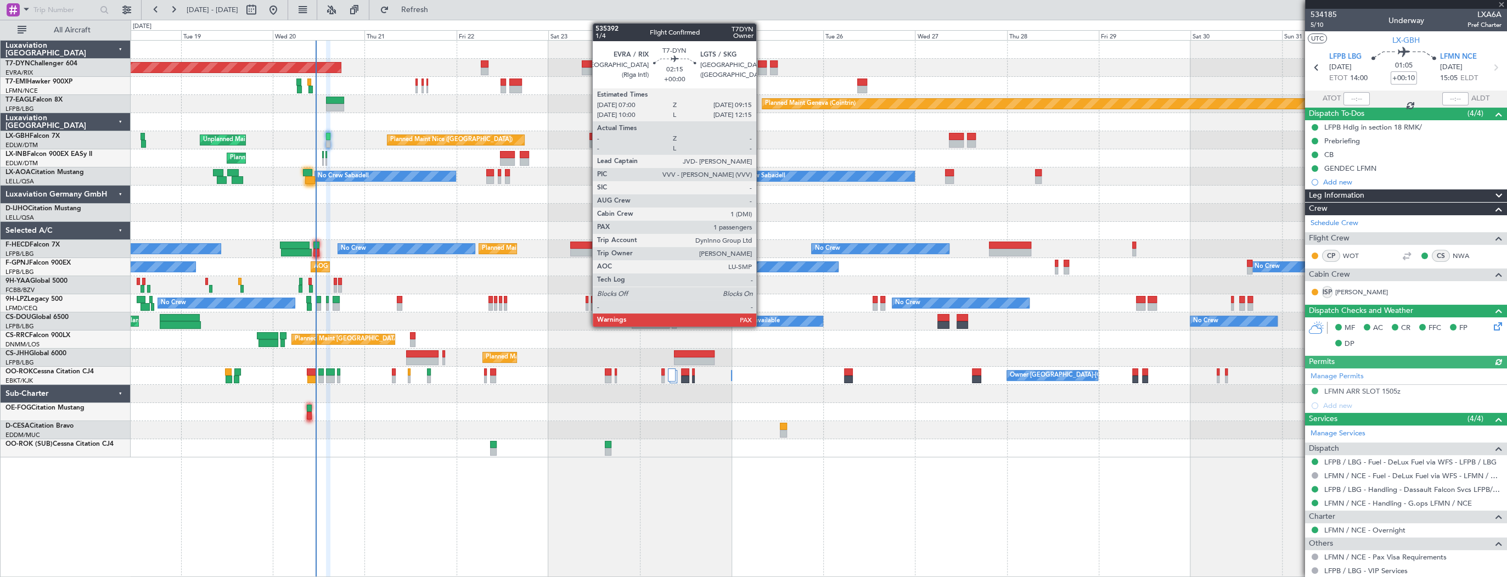
click at [761, 63] on div at bounding box center [762, 64] width 9 height 8
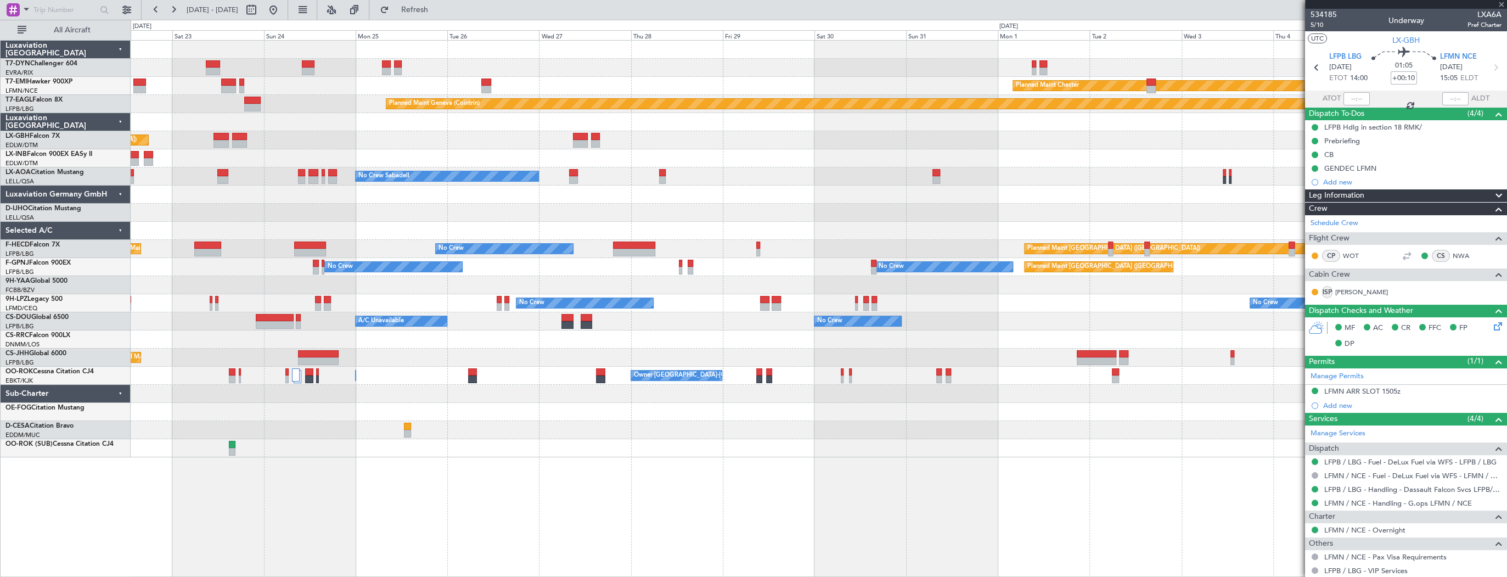
click at [312, 82] on div "Planned Maint Basel-Mulhouse Planned Maint Chester Planned Maint Geneva (Cointr…" at bounding box center [819, 249] width 1376 height 416
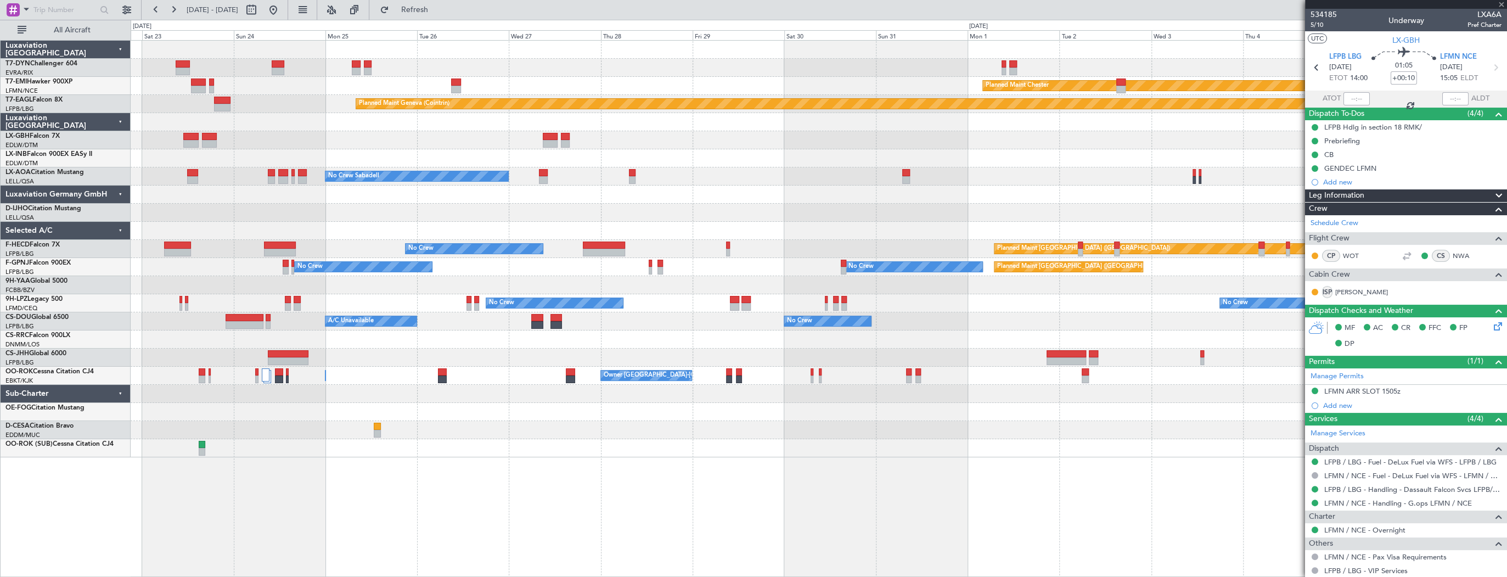
type input "1"
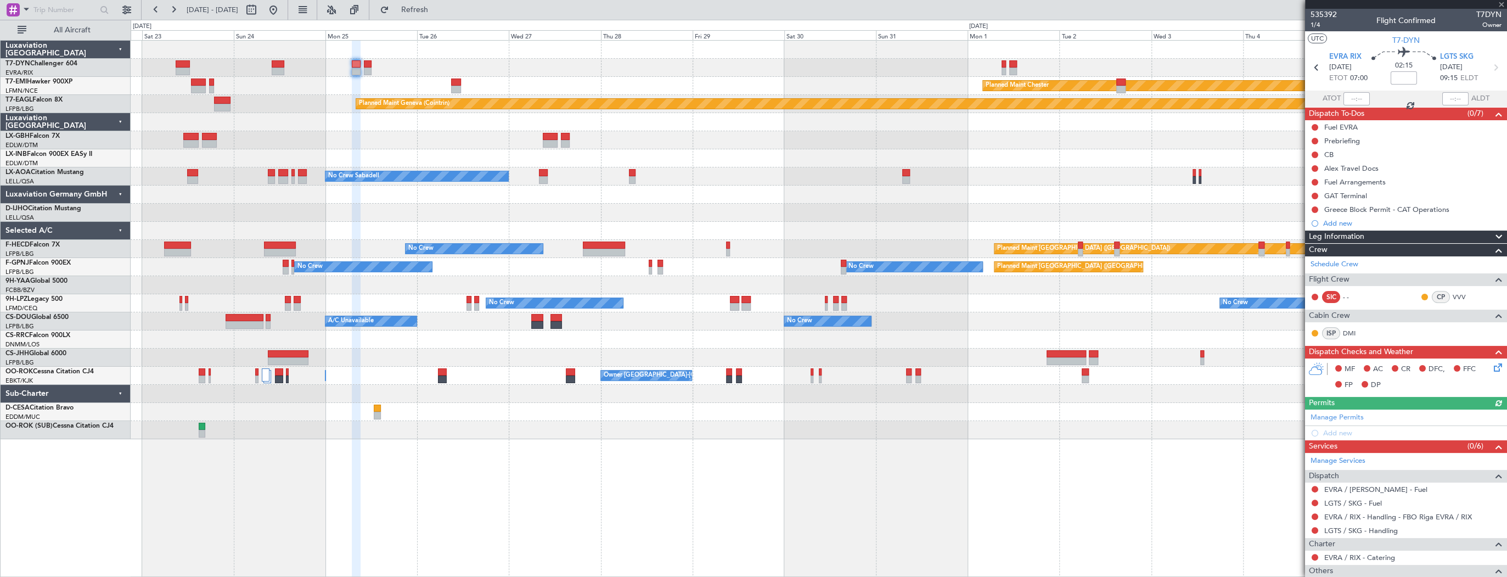
scroll to position [57, 0]
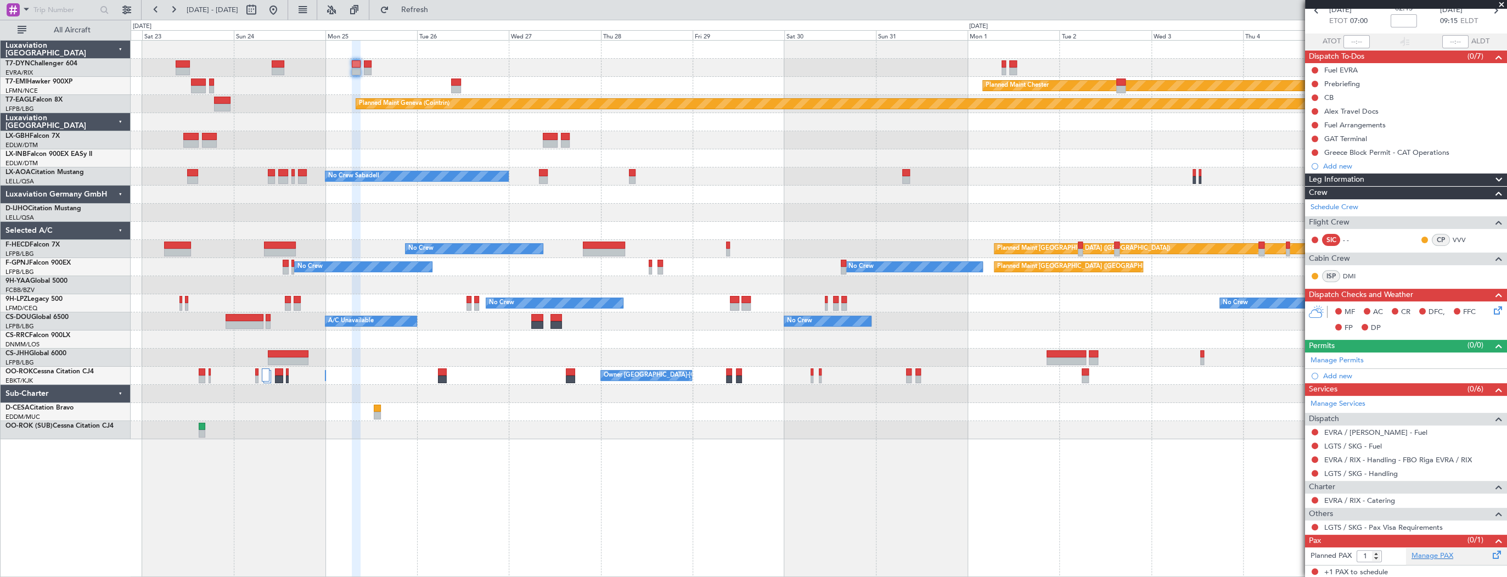
click at [1417, 555] on link "Manage PAX" at bounding box center [1432, 555] width 42 height 11
click at [260, 9] on button at bounding box center [252, 10] width 18 height 18
select select "8"
select select "2025"
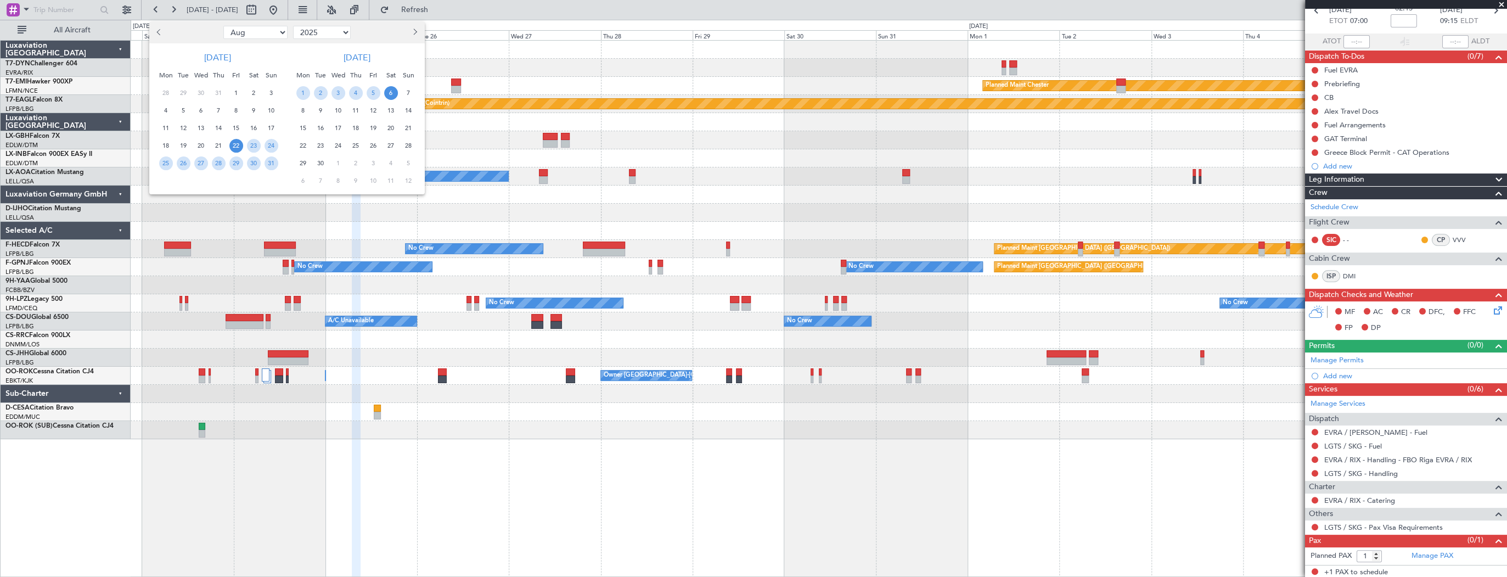
click at [156, 33] on button "Previous month" at bounding box center [160, 33] width 12 height 18
select select "7"
click at [233, 131] on span "18" at bounding box center [236, 128] width 14 height 14
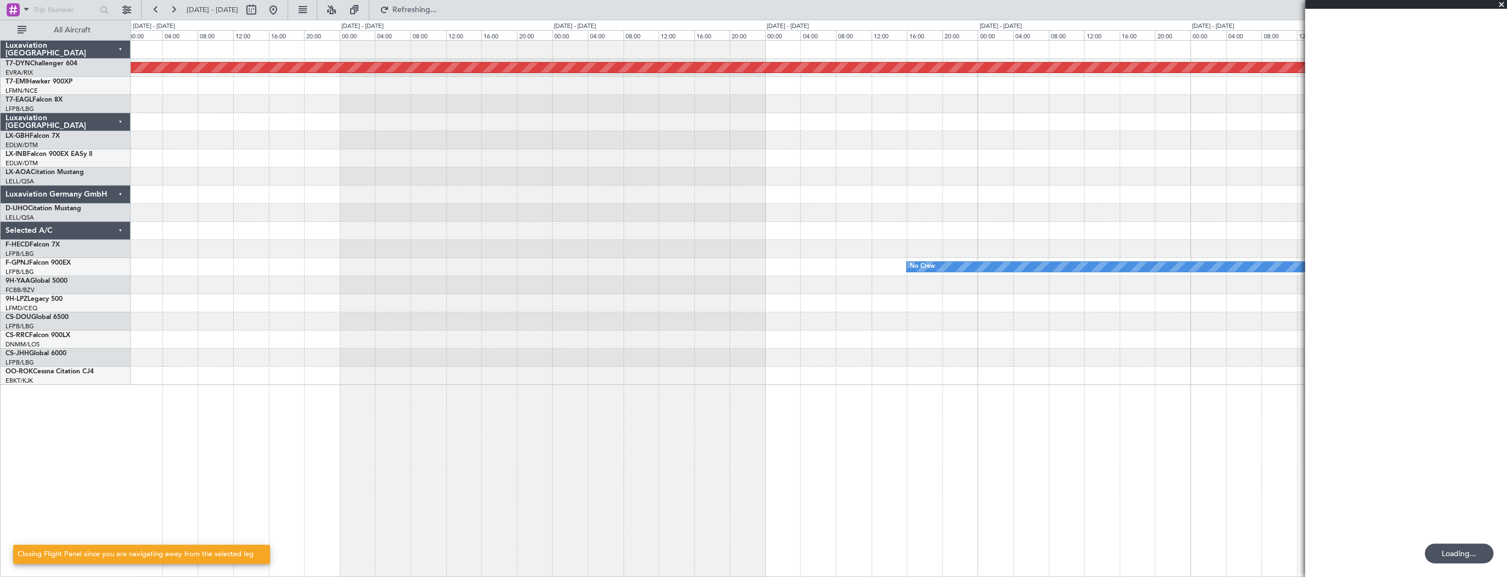
scroll to position [0, 0]
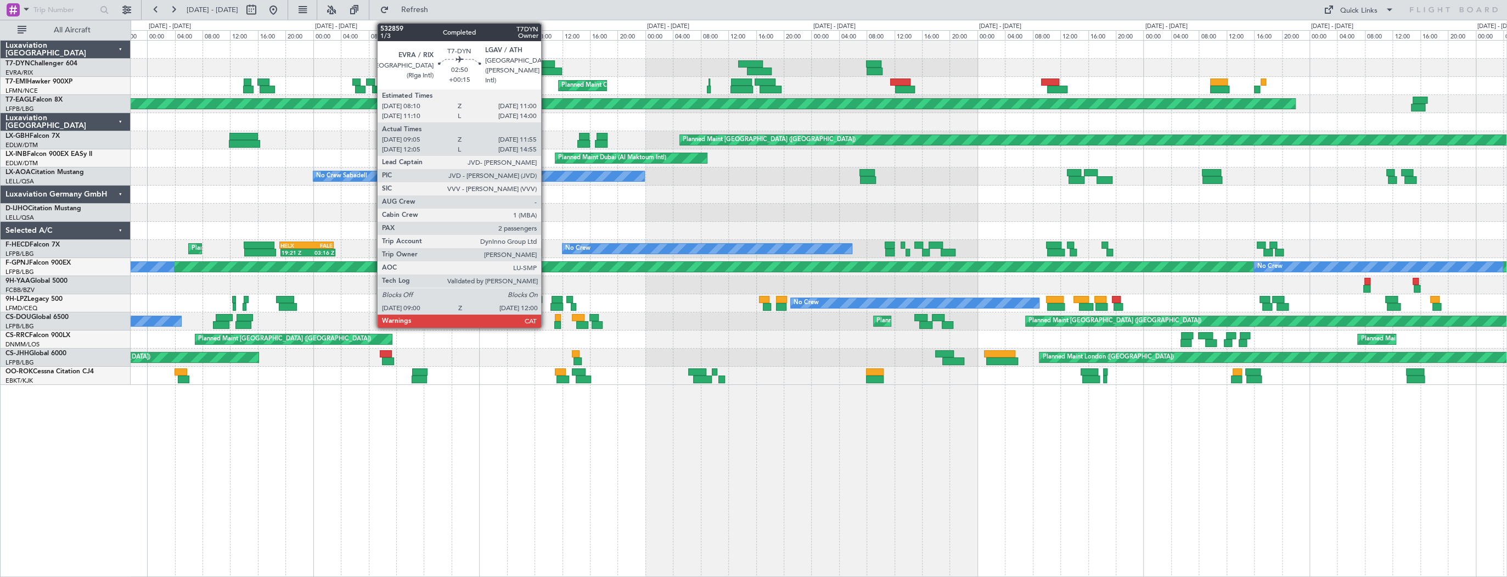
click at [546, 63] on div at bounding box center [545, 64] width 20 height 8
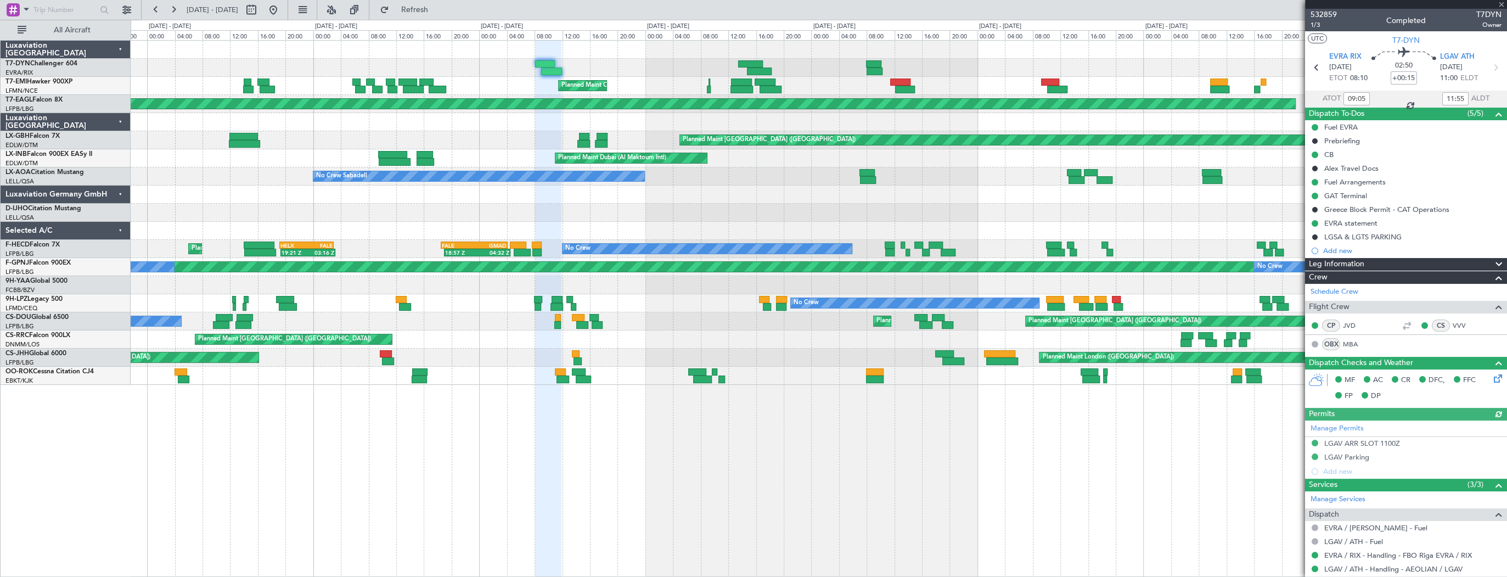
scroll to position [131, 0]
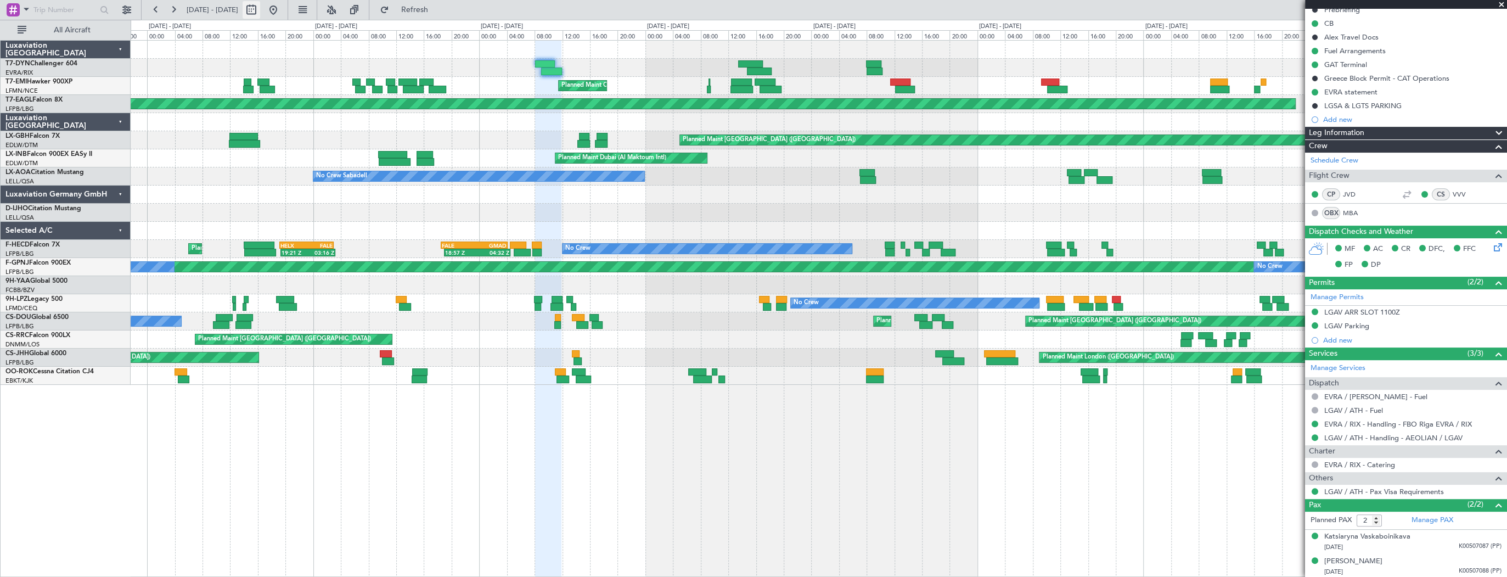
click at [260, 8] on button at bounding box center [252, 10] width 18 height 18
select select "7"
select select "2025"
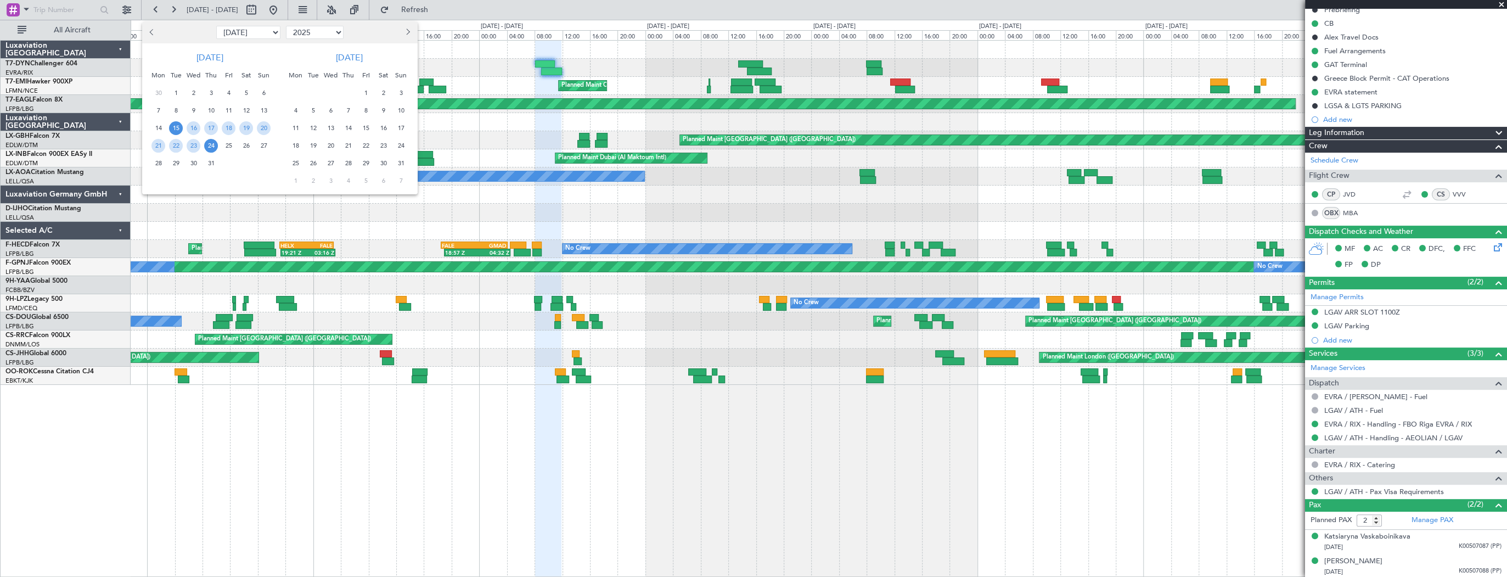
click at [152, 34] on span "Previous month" at bounding box center [152, 32] width 7 height 7
select select "6"
click at [249, 126] on span "14" at bounding box center [246, 128] width 14 height 14
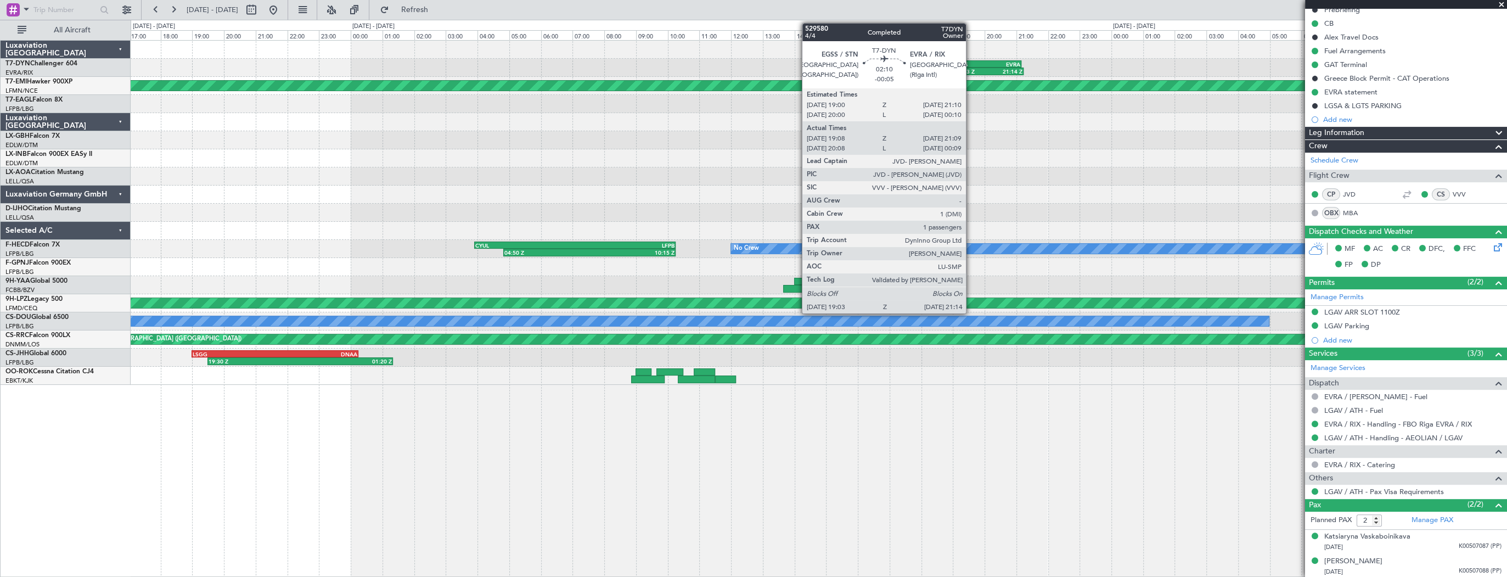
click at [971, 63] on div "EGSS" at bounding box center [969, 64] width 33 height 7
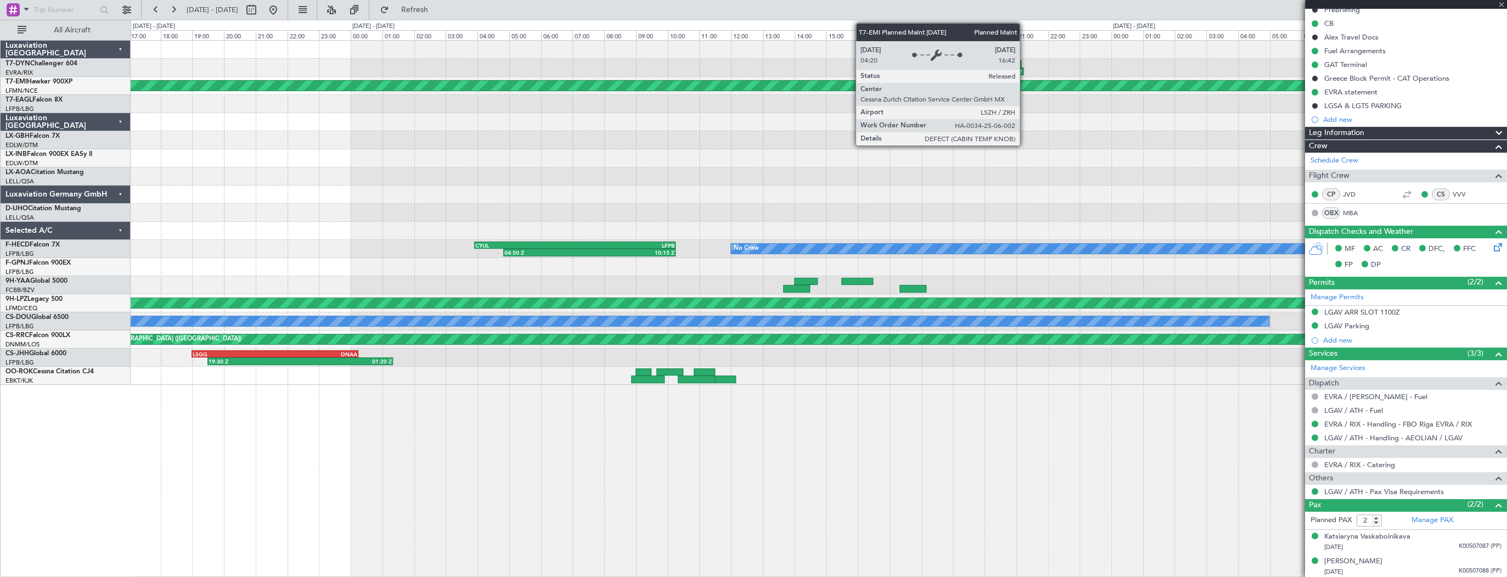
type input "-00:05"
type input "19:08"
type input "21:09"
type input "1"
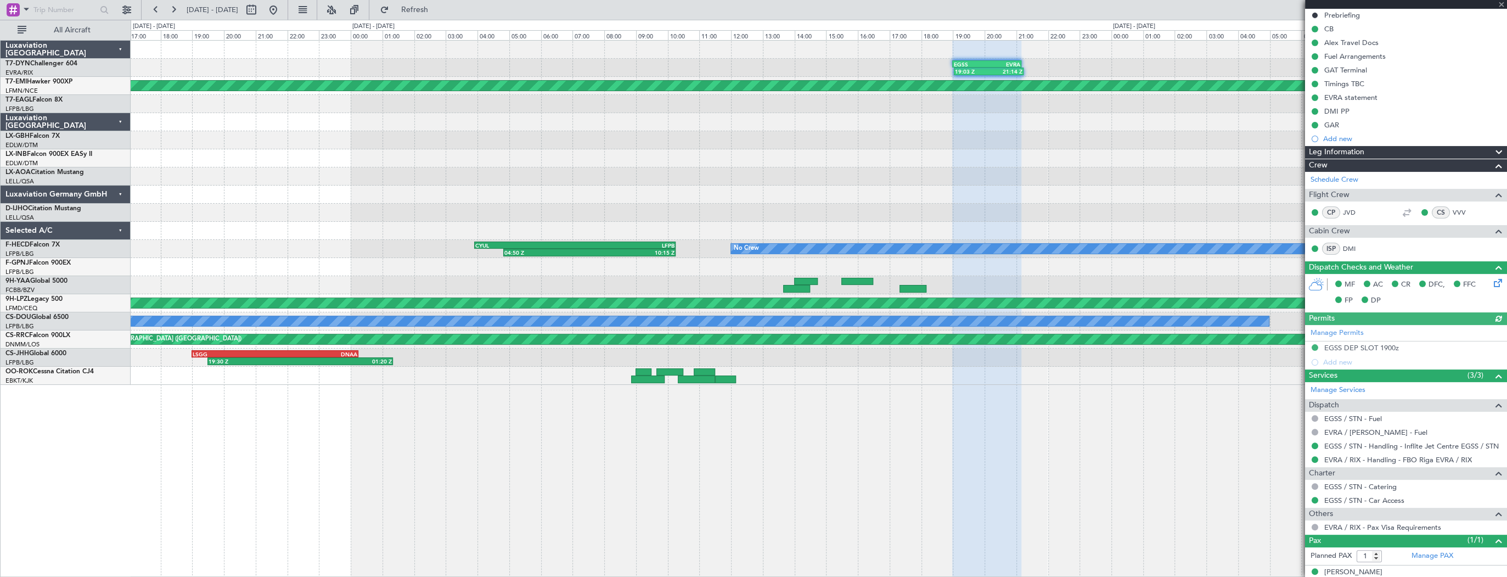
scroll to position [123, 0]
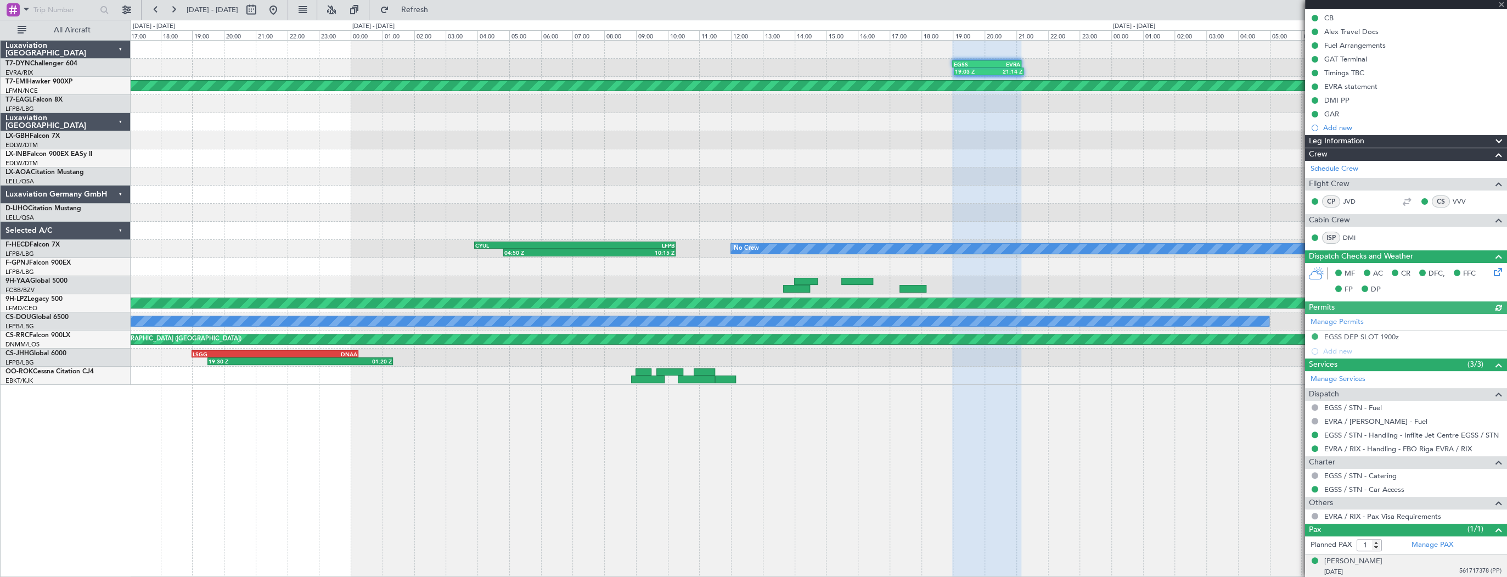
click at [1394, 566] on div "24/02/1975 561717378 (PP)" at bounding box center [1412, 571] width 177 height 11
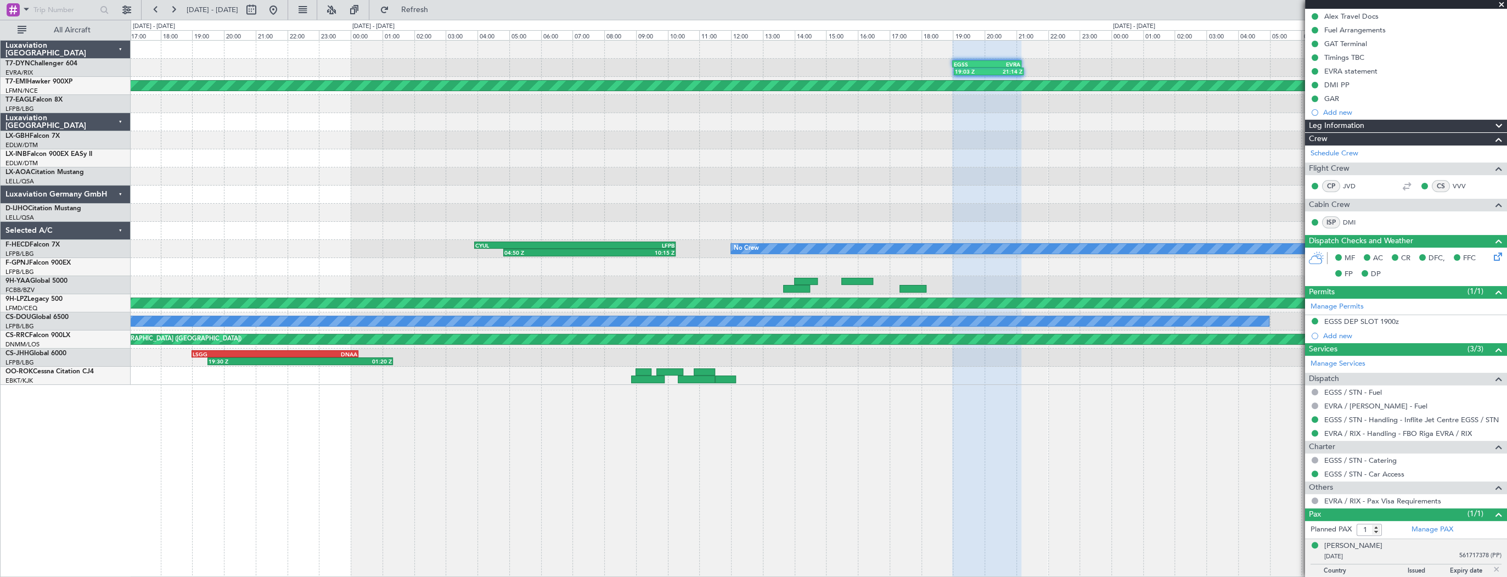
scroll to position [149, 0]
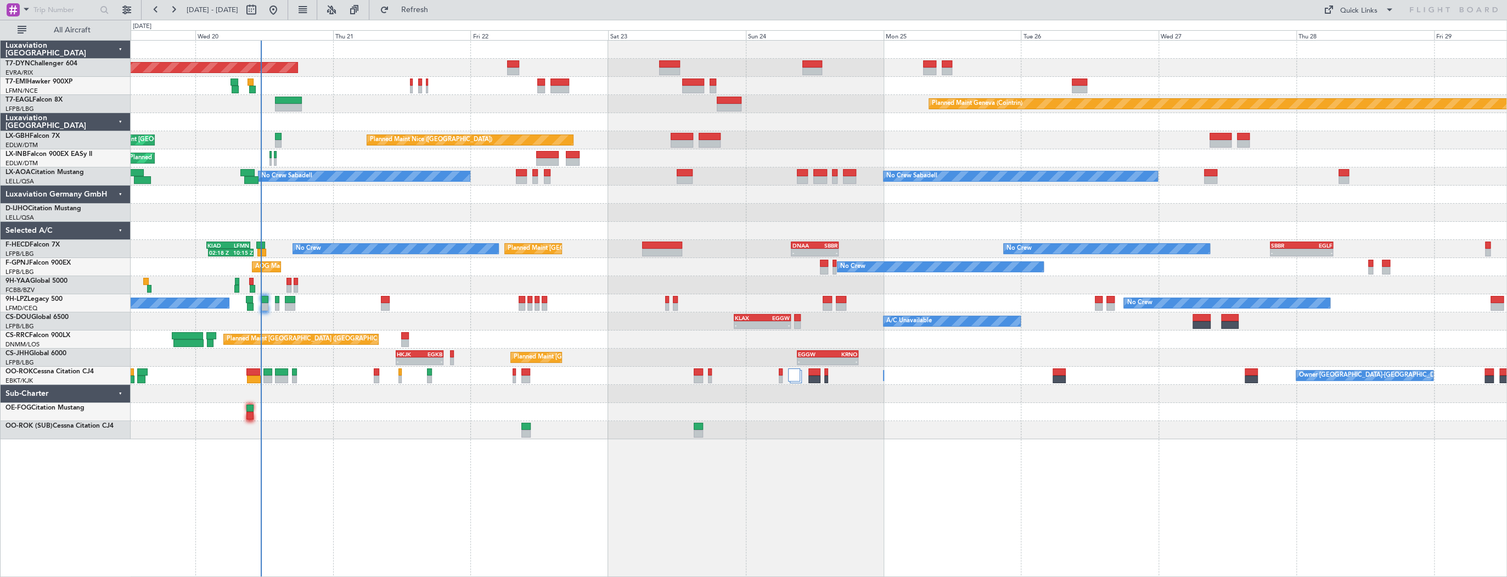
click at [349, 94] on div "Planned Maint [GEOGRAPHIC_DATA]-[GEOGRAPHIC_DATA] Planned Maint Geneva ([GEOGRA…" at bounding box center [819, 240] width 1376 height 398
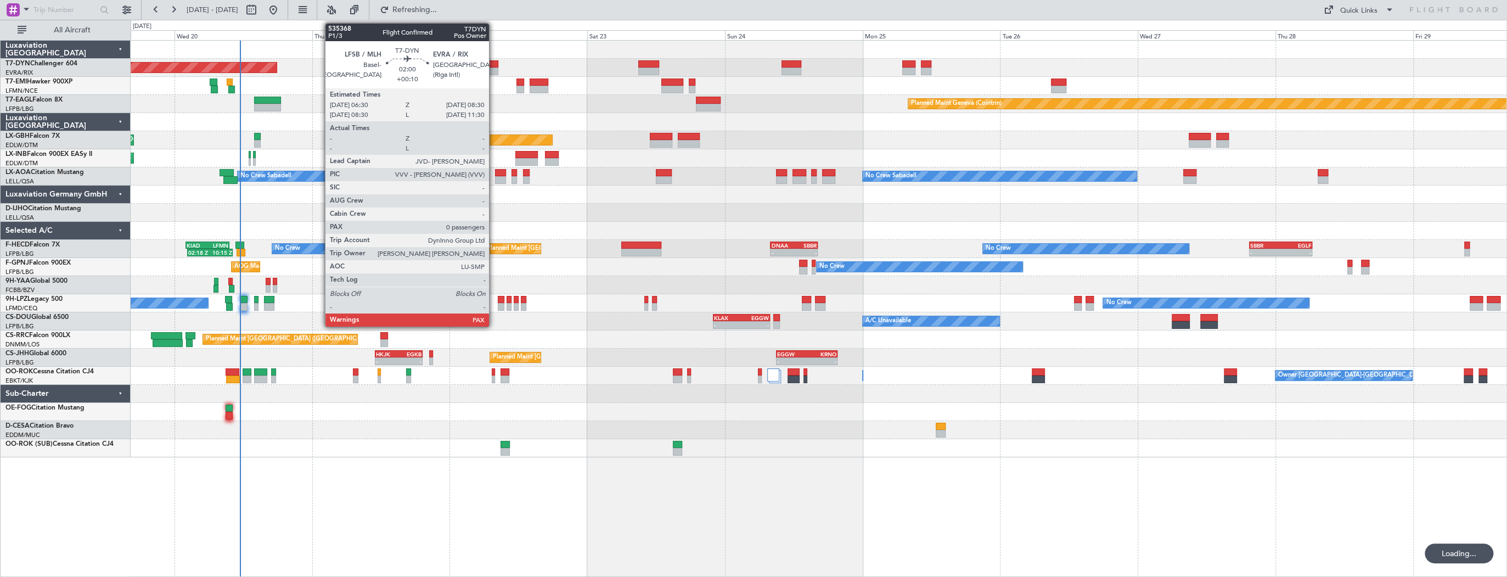
click at [494, 64] on div at bounding box center [492, 64] width 12 height 8
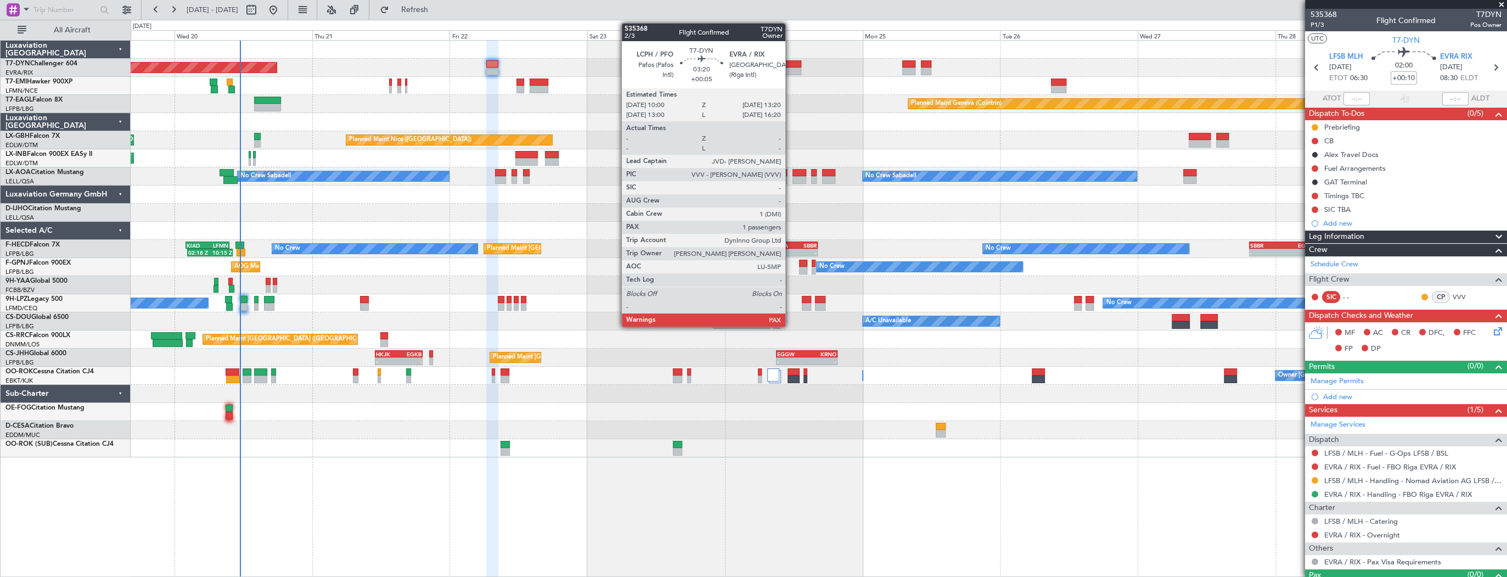
click at [790, 61] on div at bounding box center [790, 64] width 19 height 8
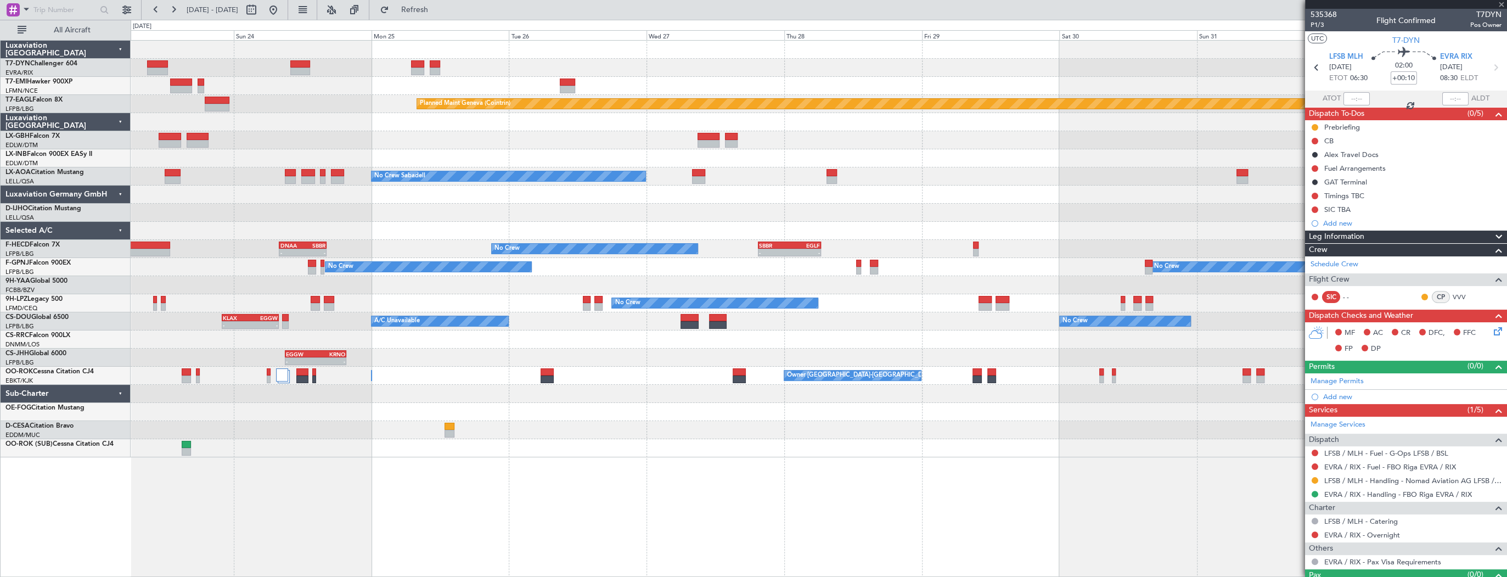
click at [229, 53] on div "Planned Maint [PERSON_NAME] Planned Maint Geneva ([GEOGRAPHIC_DATA]) [GEOGRAPHI…" at bounding box center [819, 249] width 1376 height 416
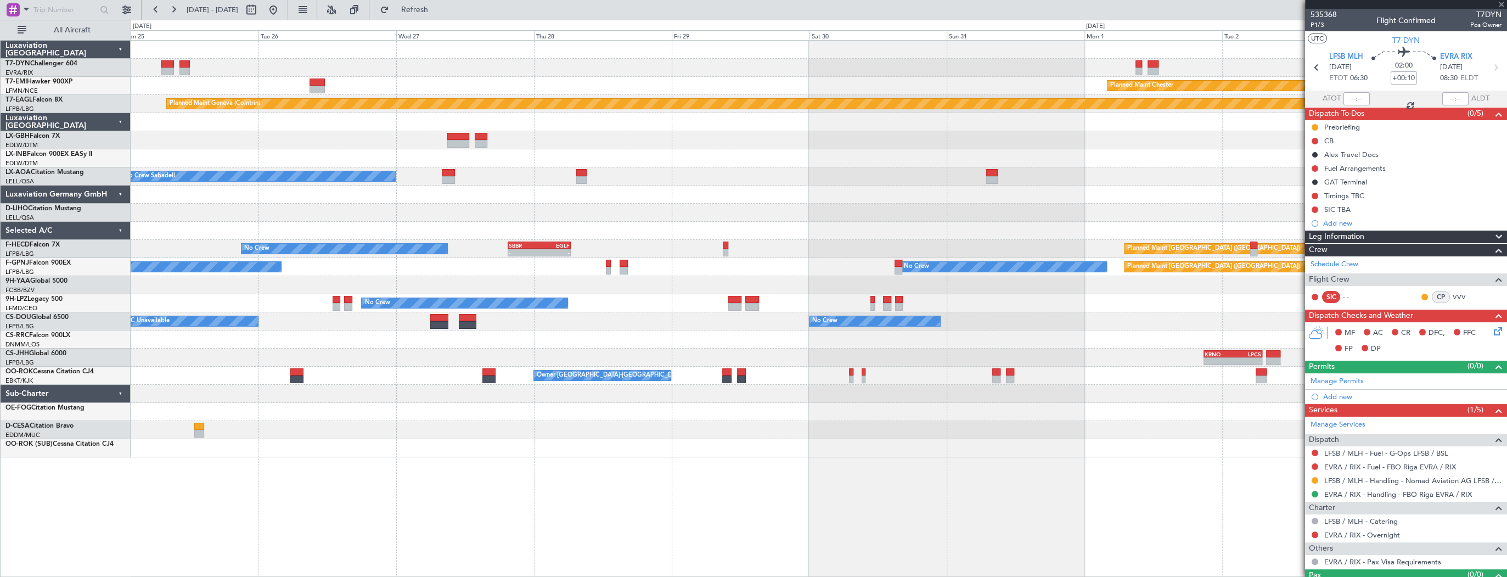
type input "+00:05"
type input "3"
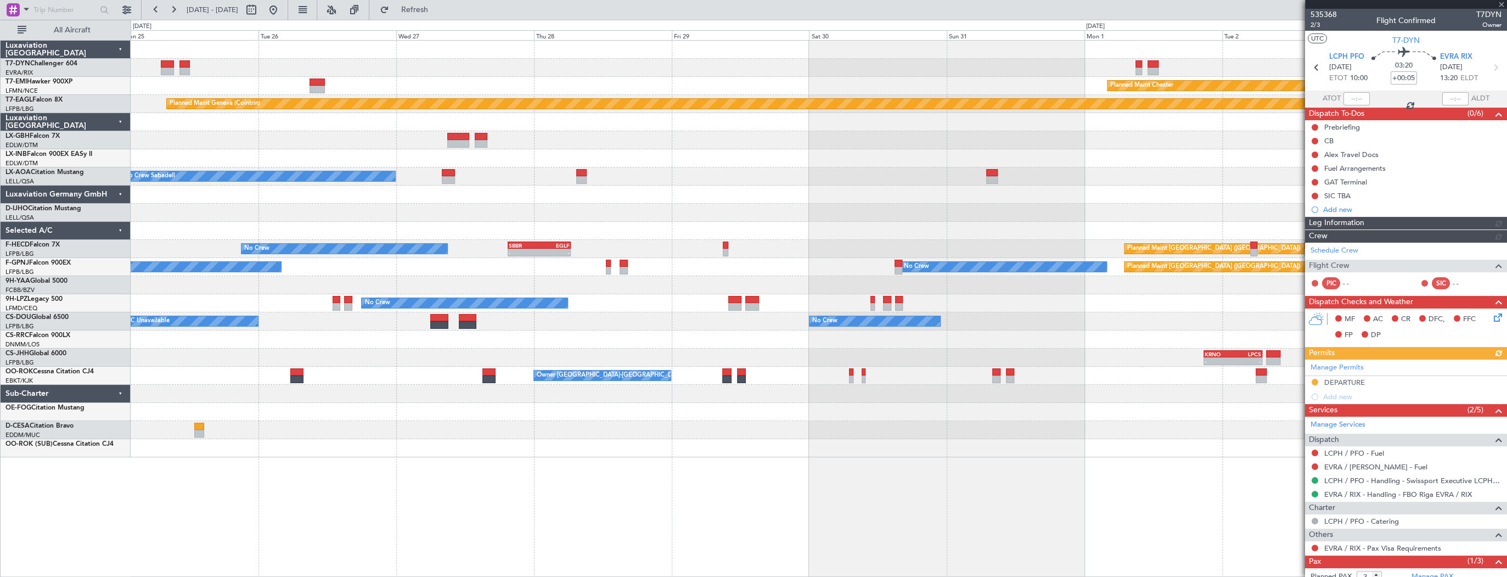
click at [705, 55] on div "Planned Maint Chester Planned Maint Geneva (Cointrin) Planned Maint Nice (Côte …" at bounding box center [819, 249] width 1376 height 416
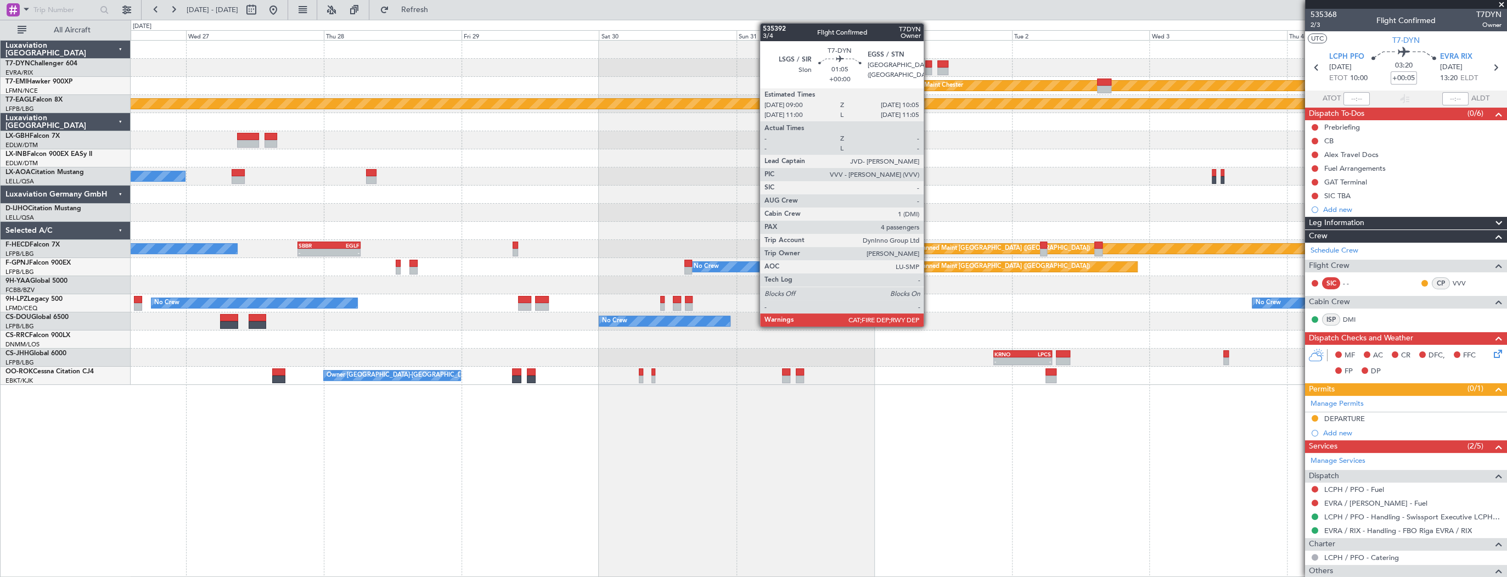
click at [928, 65] on div at bounding box center [928, 64] width 7 height 8
type input "4"
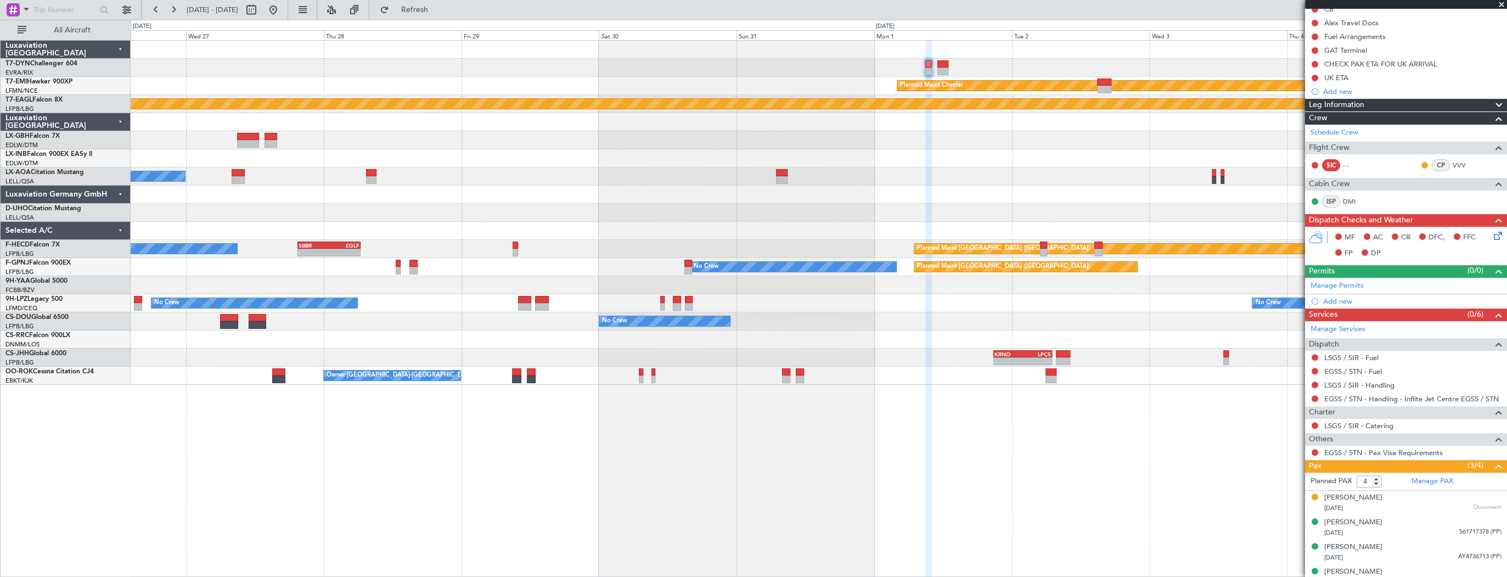
scroll to position [142, 0]
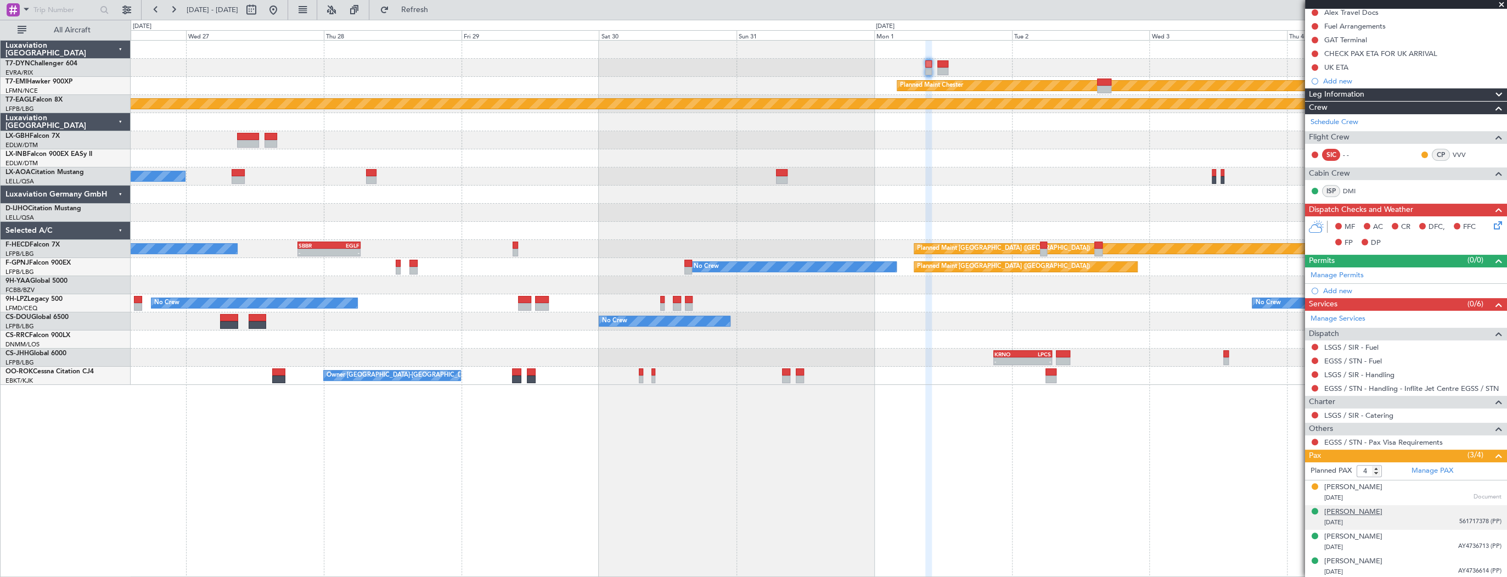
click at [1356, 510] on div "[PERSON_NAME]" at bounding box center [1353, 511] width 58 height 11
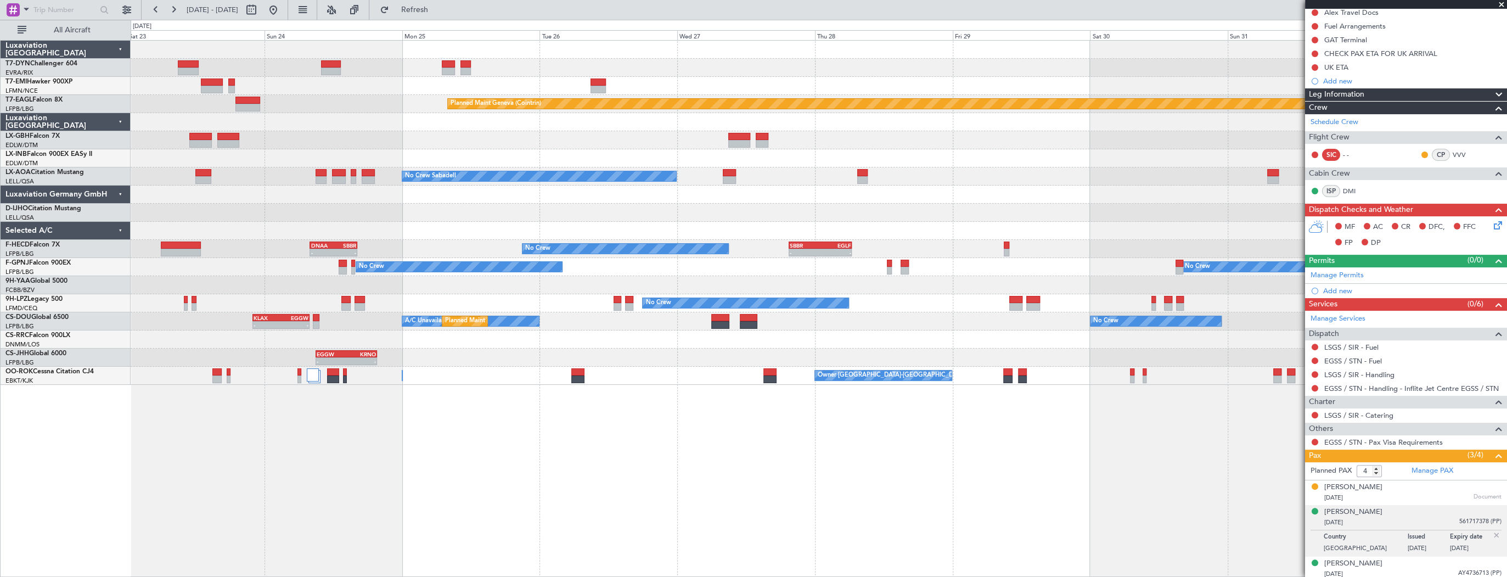
click at [995, 88] on div "Planned Maint Basel-Mulhouse Planned Maint Chester Planned Maint Geneva (Cointr…" at bounding box center [819, 213] width 1376 height 344
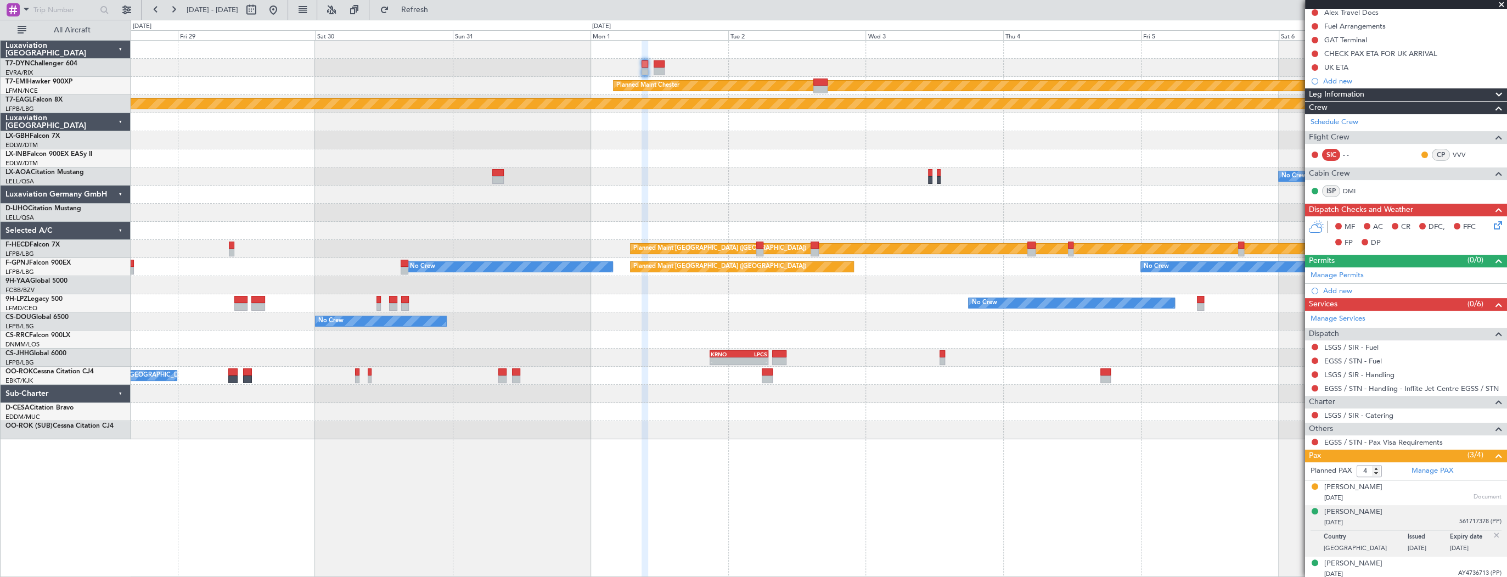
click at [334, 69] on div at bounding box center [819, 68] width 1376 height 18
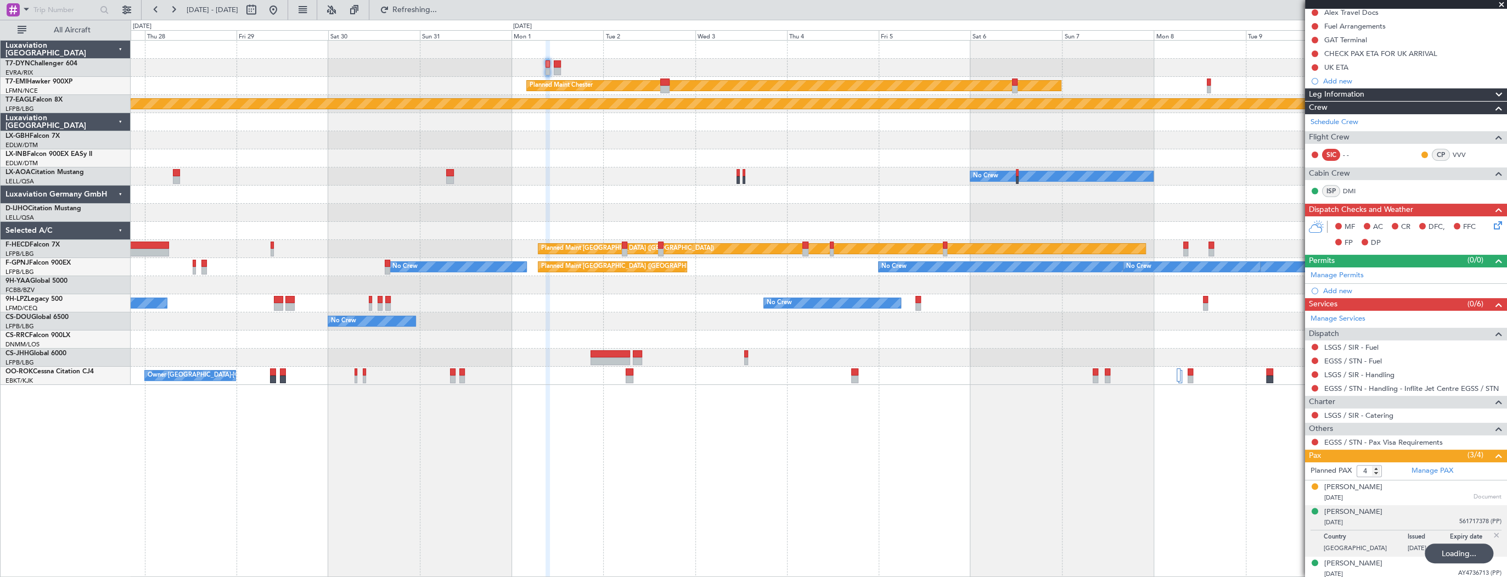
click at [865, 83] on div "Planned Maint Chester Planned Maint Geneva (Cointrin) No Crew No Crew Sabadell …" at bounding box center [819, 213] width 1376 height 344
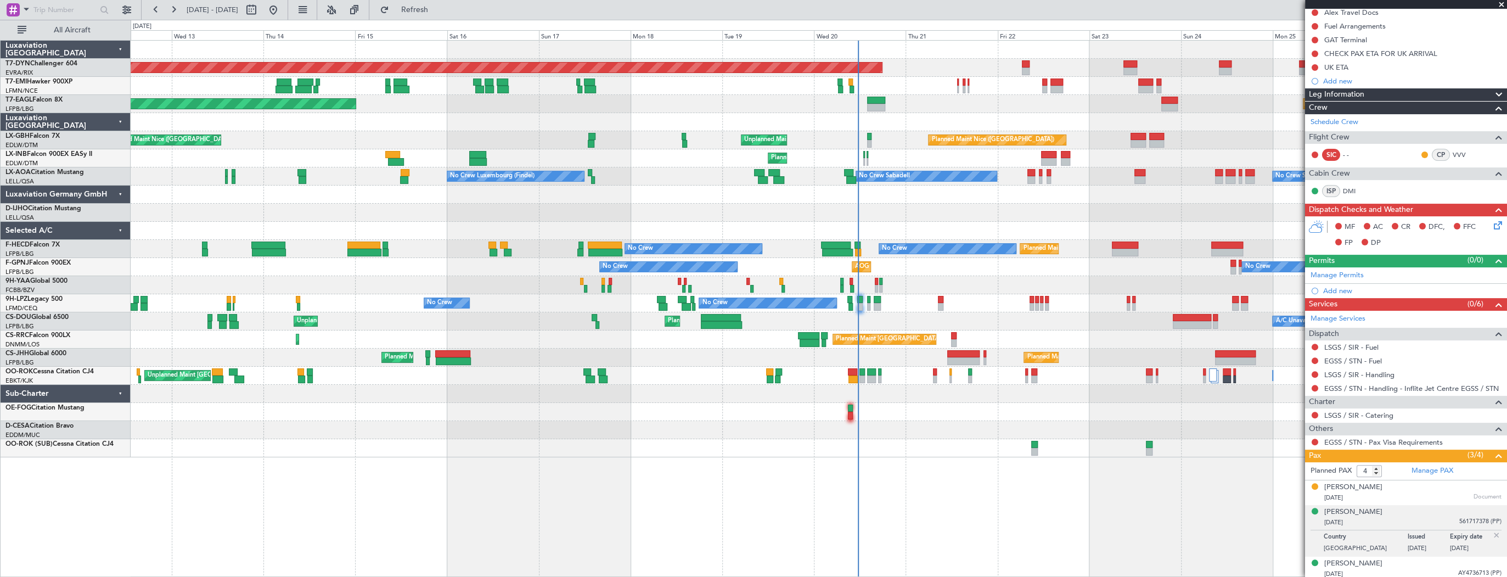
click at [650, 189] on div "Planned Maint Basel-Mulhouse Planned Maint Geneva (Cointrin) Planned Maint New …" at bounding box center [819, 249] width 1376 height 416
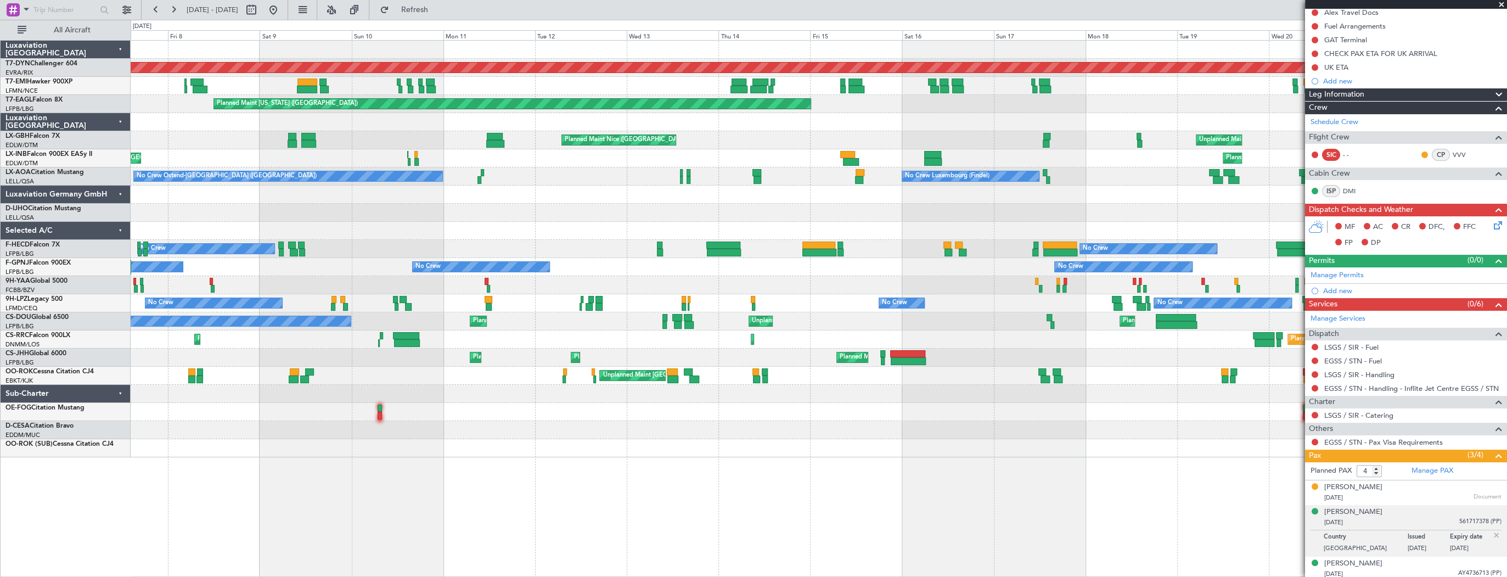
click at [966, 150] on div "Planned Maint Basel-Mulhouse A/C Unavailable Planned Maint New York (Teterboro)…" at bounding box center [819, 249] width 1376 height 416
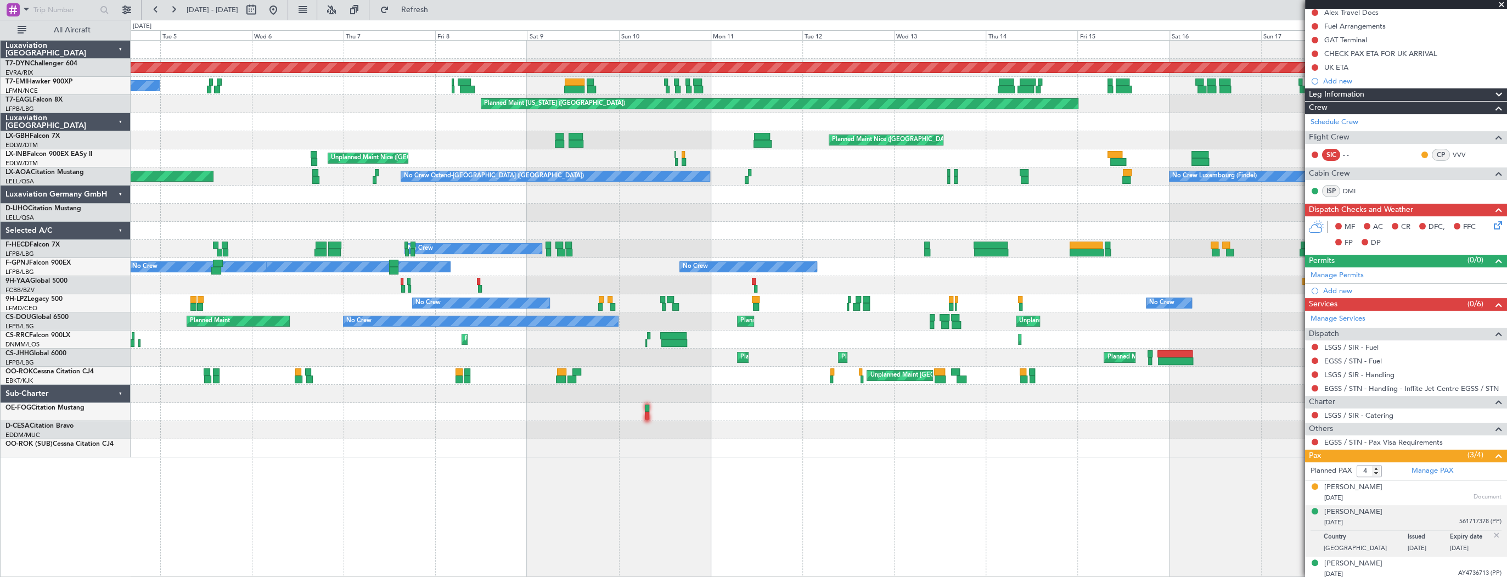
click at [774, 155] on div "Planned Maint Basel-Mulhouse A/C Unavailable Planned Maint New York (Teterboro)…" at bounding box center [819, 249] width 1376 height 416
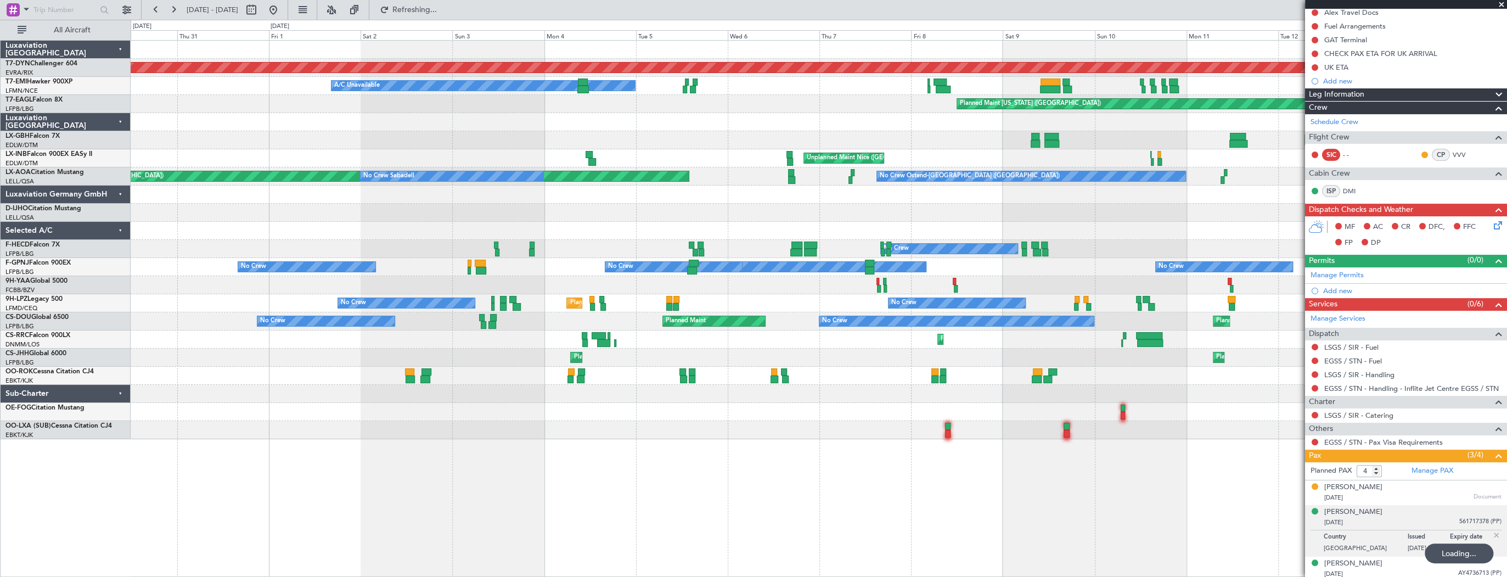
click at [839, 138] on div "Planned Maint Basel-Mulhouse A/C Unavailable Planned Maint New York (Teterboro)…" at bounding box center [819, 240] width 1376 height 398
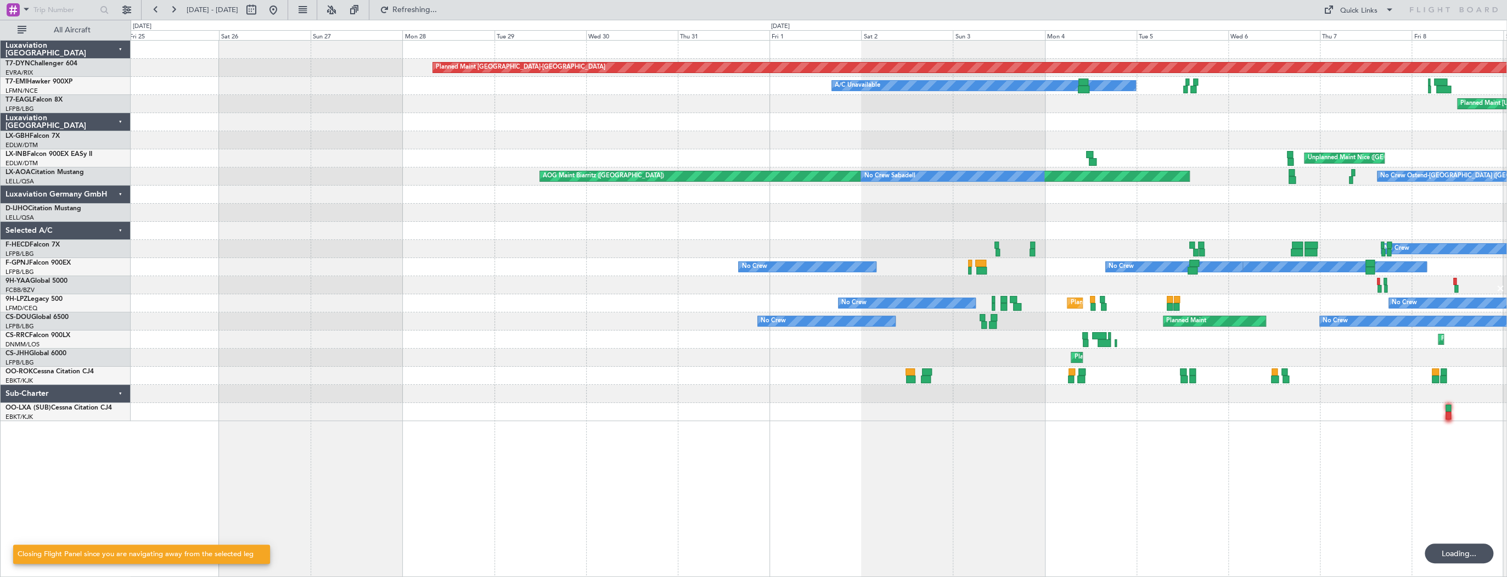
scroll to position [0, 0]
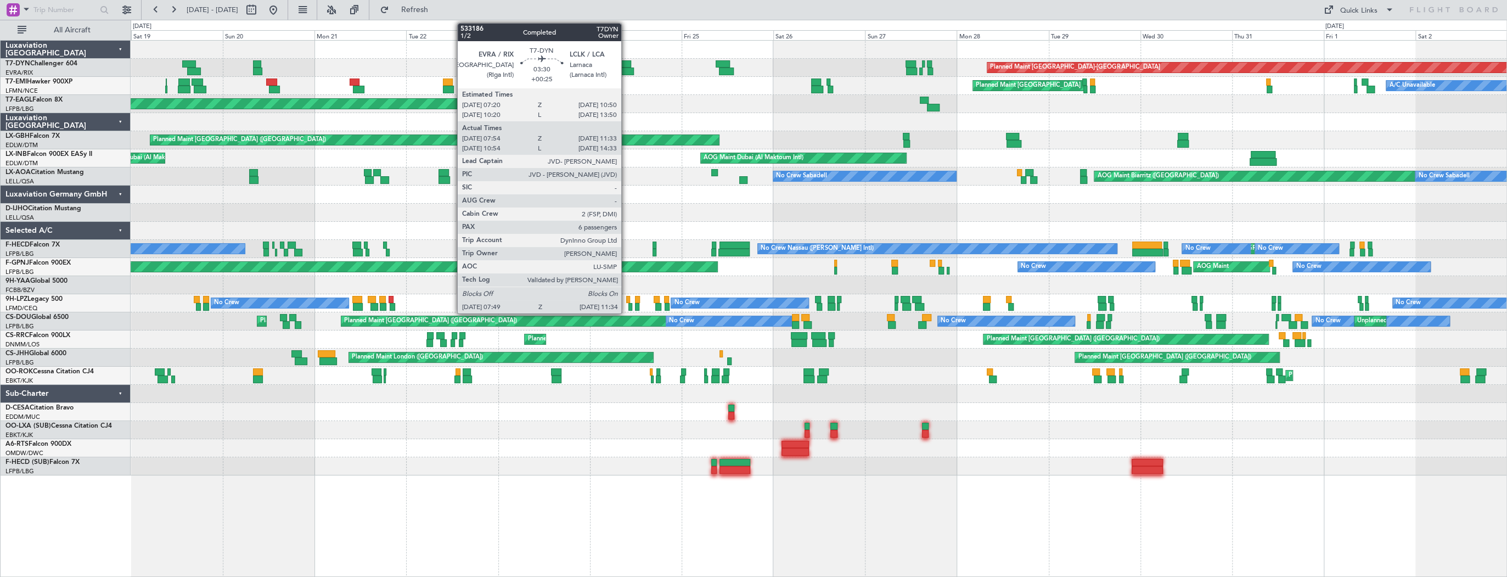
click at [626, 64] on div at bounding box center [624, 64] width 14 height 8
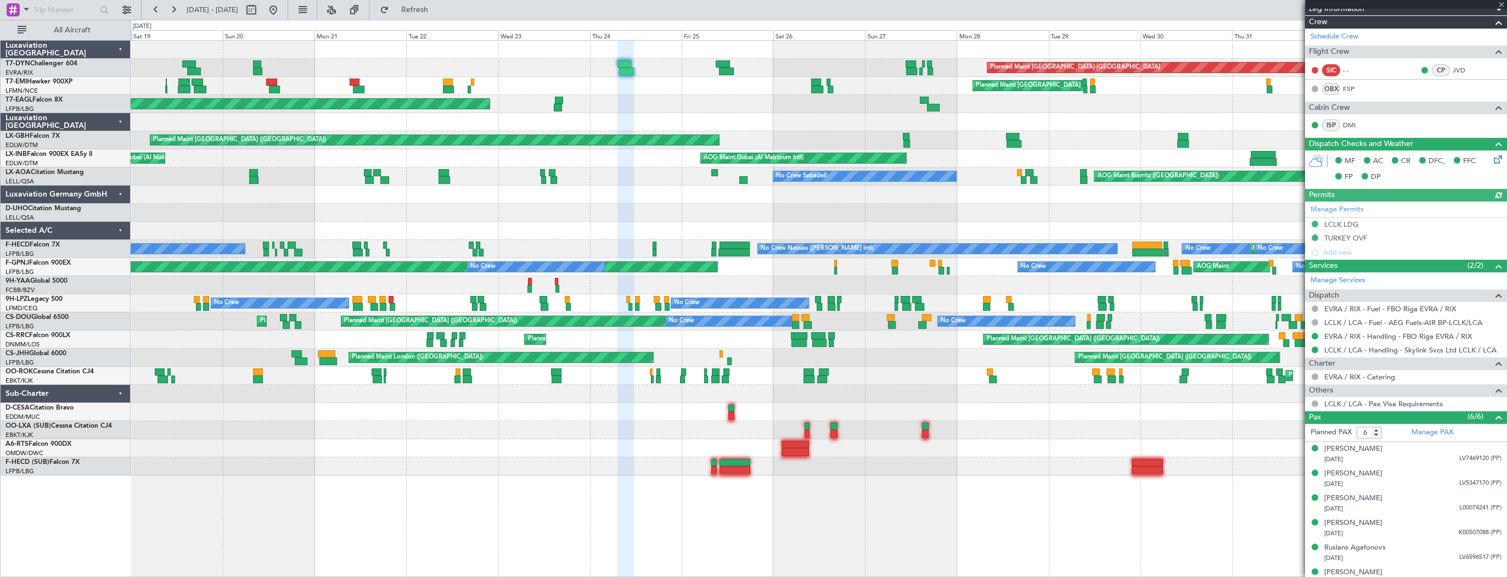
scroll to position [252, 0]
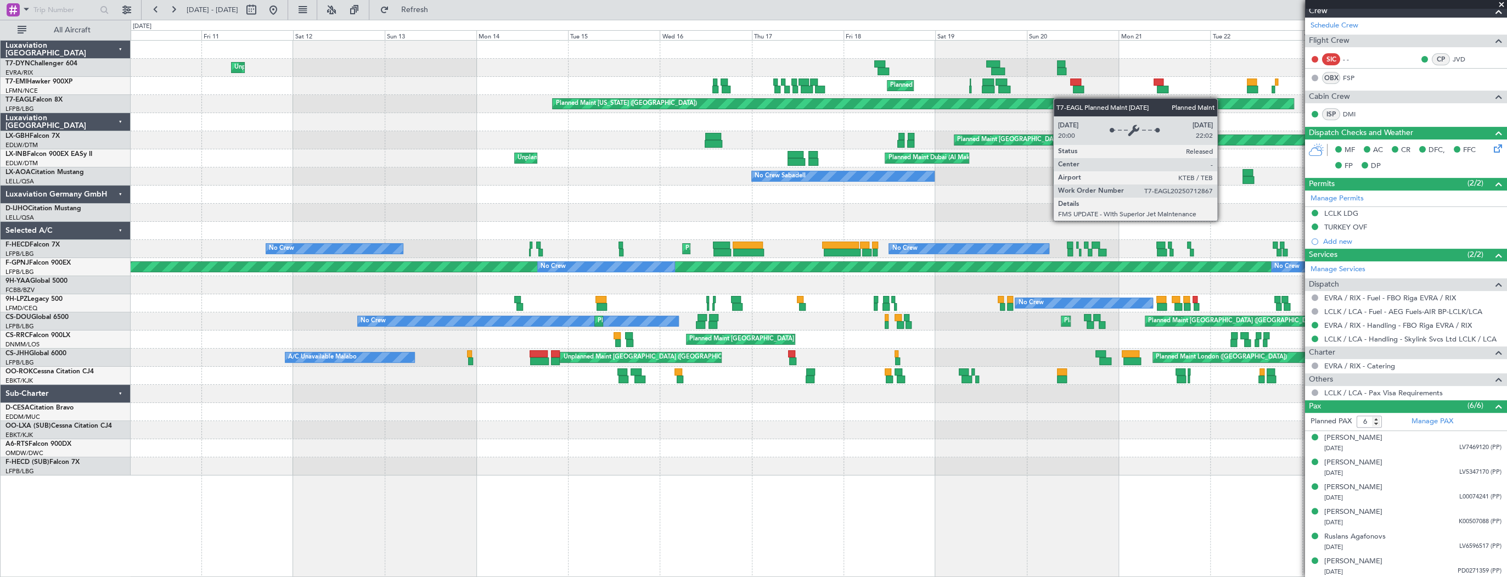
click at [1148, 104] on div "Unplanned Maint Riga (Riga Intl) Planned Maint Basel-Mulhouse Planned Maint Che…" at bounding box center [819, 258] width 1376 height 435
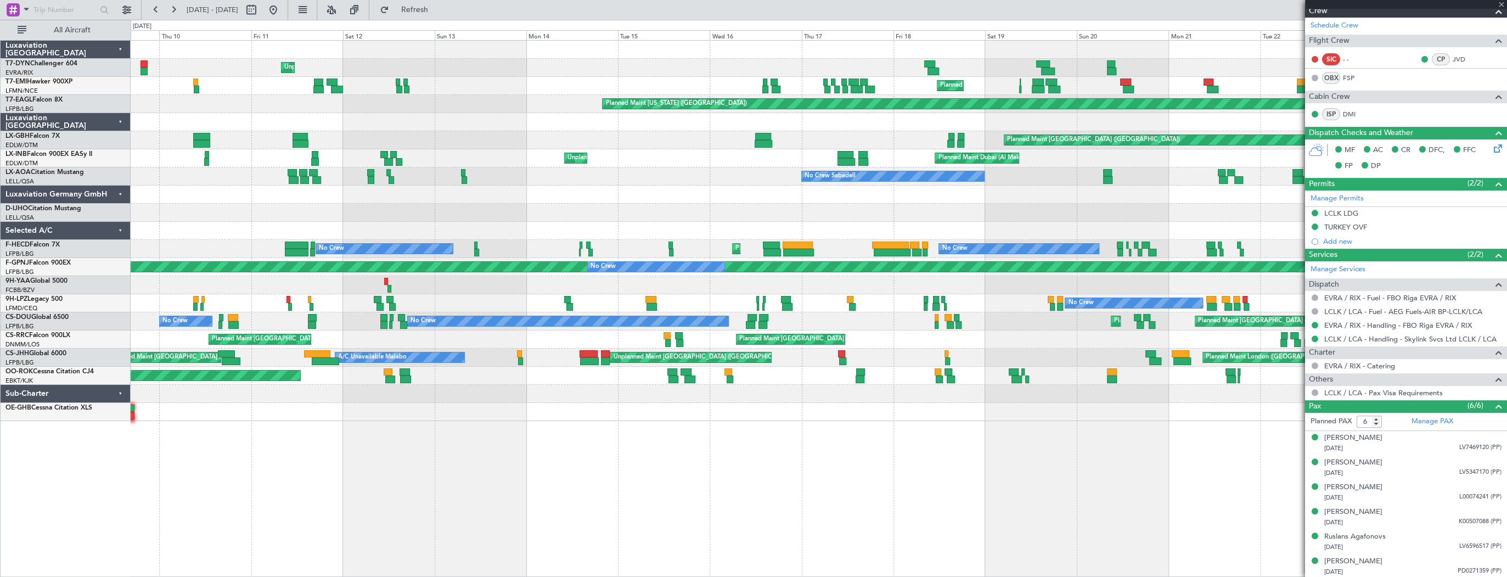
type input "+00:15"
type input "09:05"
type input "11:55"
type input "2"
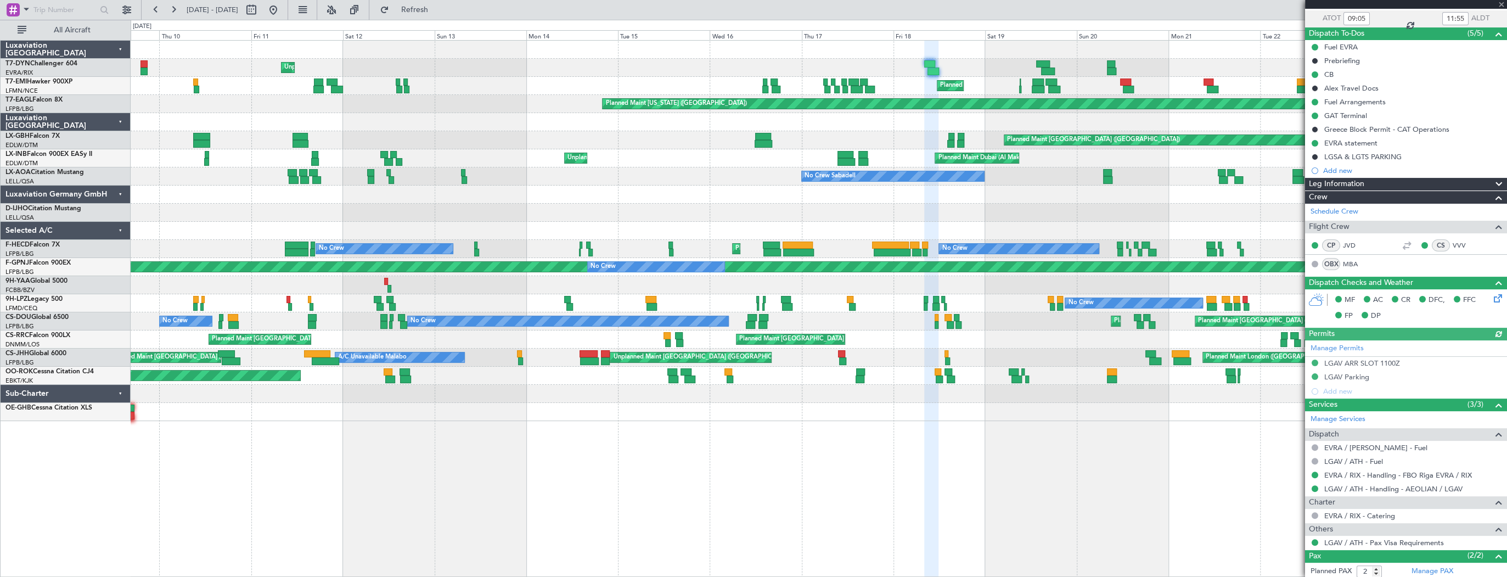
scroll to position [131, 0]
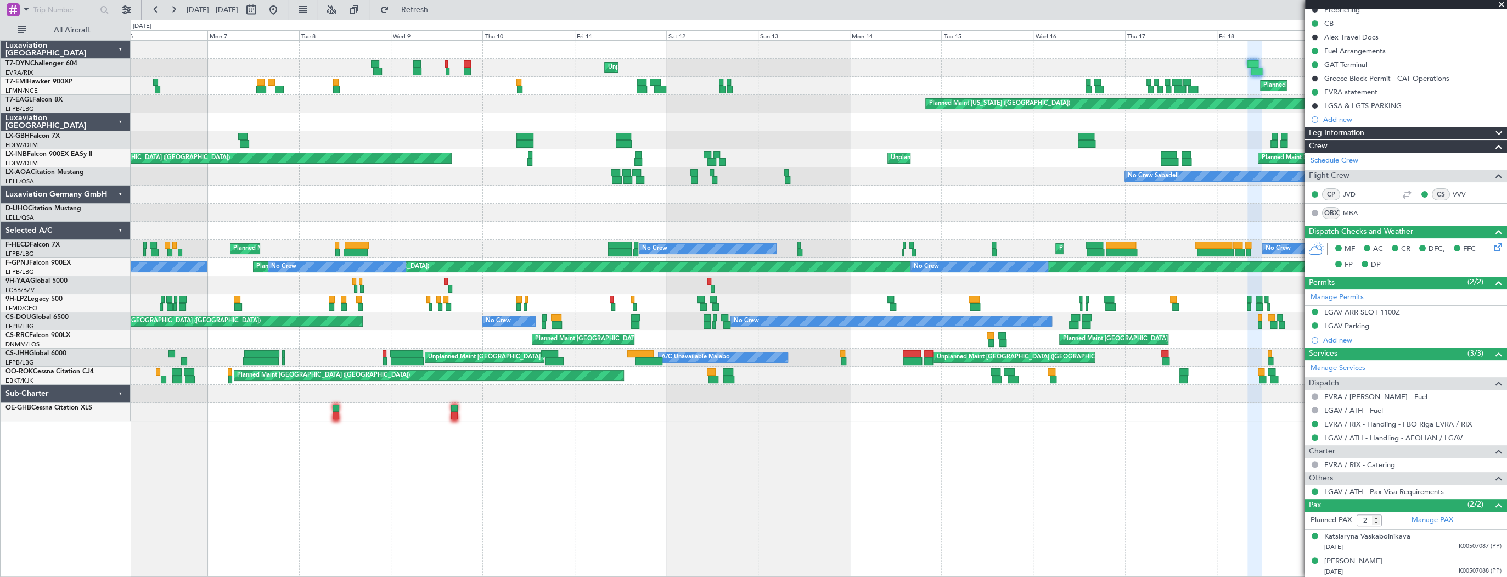
click at [838, 93] on div "Unplanned Maint Riga (Riga Intl) Planned Maint Chester Planned Maint New York (…" at bounding box center [819, 231] width 1376 height 380
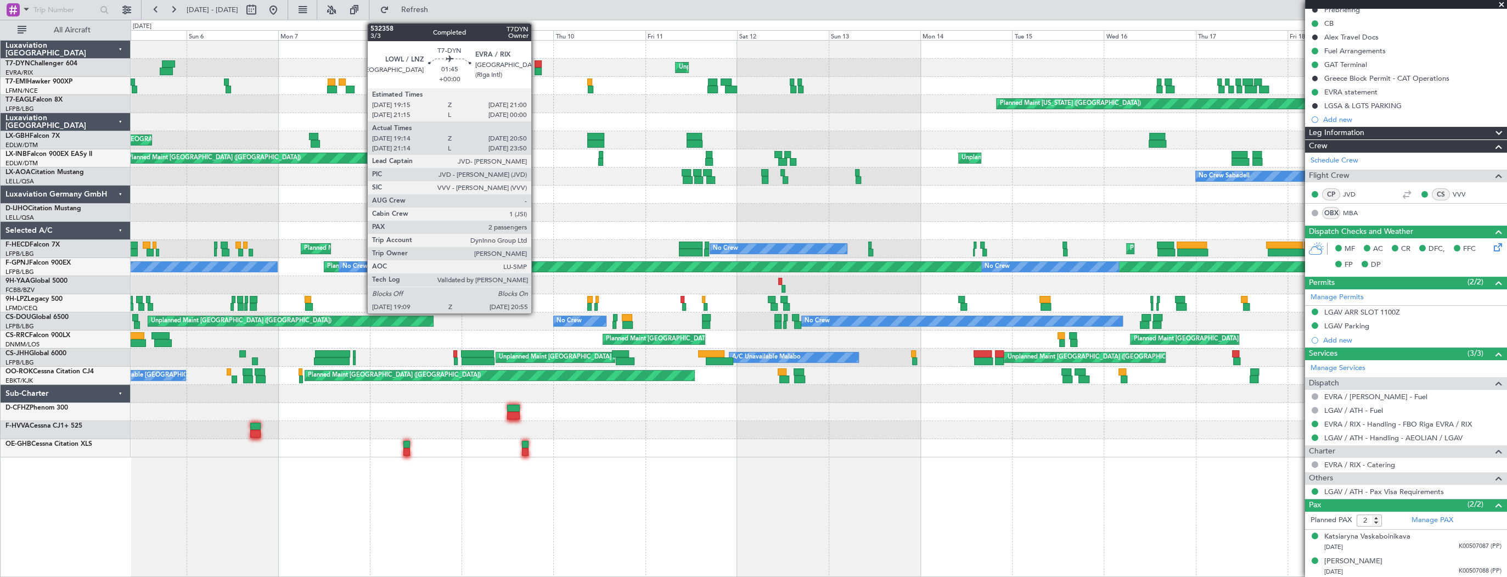
click at [536, 66] on div at bounding box center [537, 64] width 7 height 8
type input "19:14"
type input "20:50"
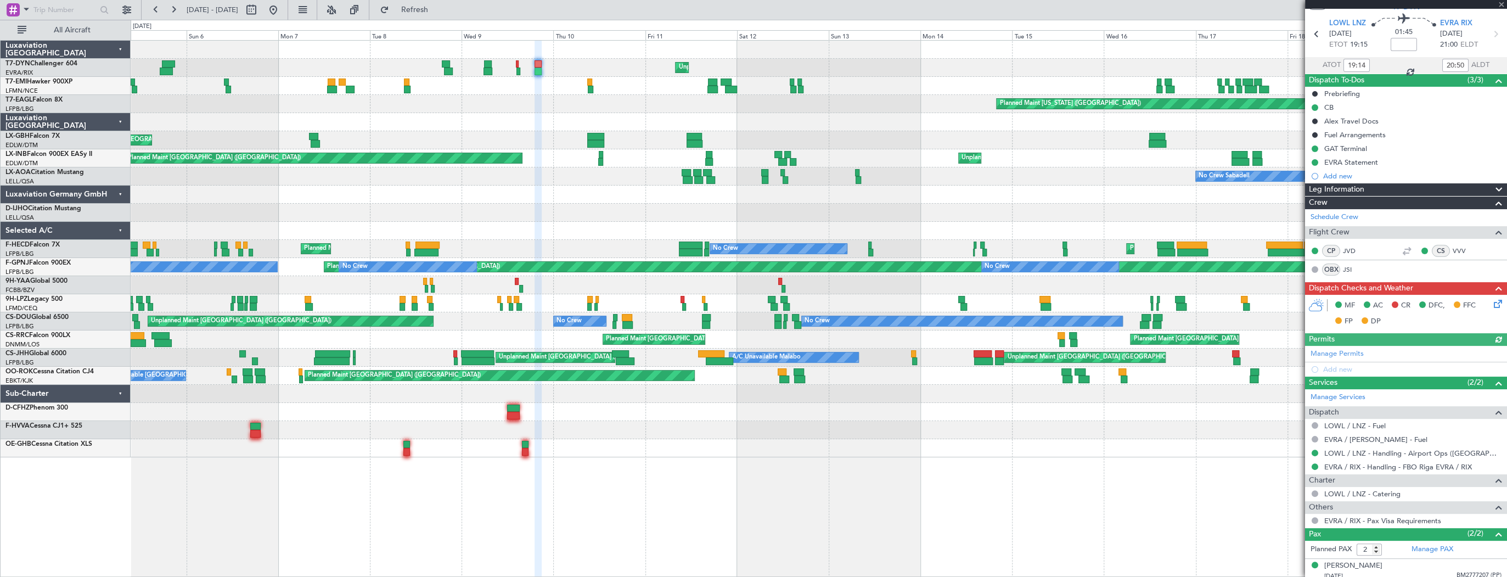
scroll to position [62, 0]
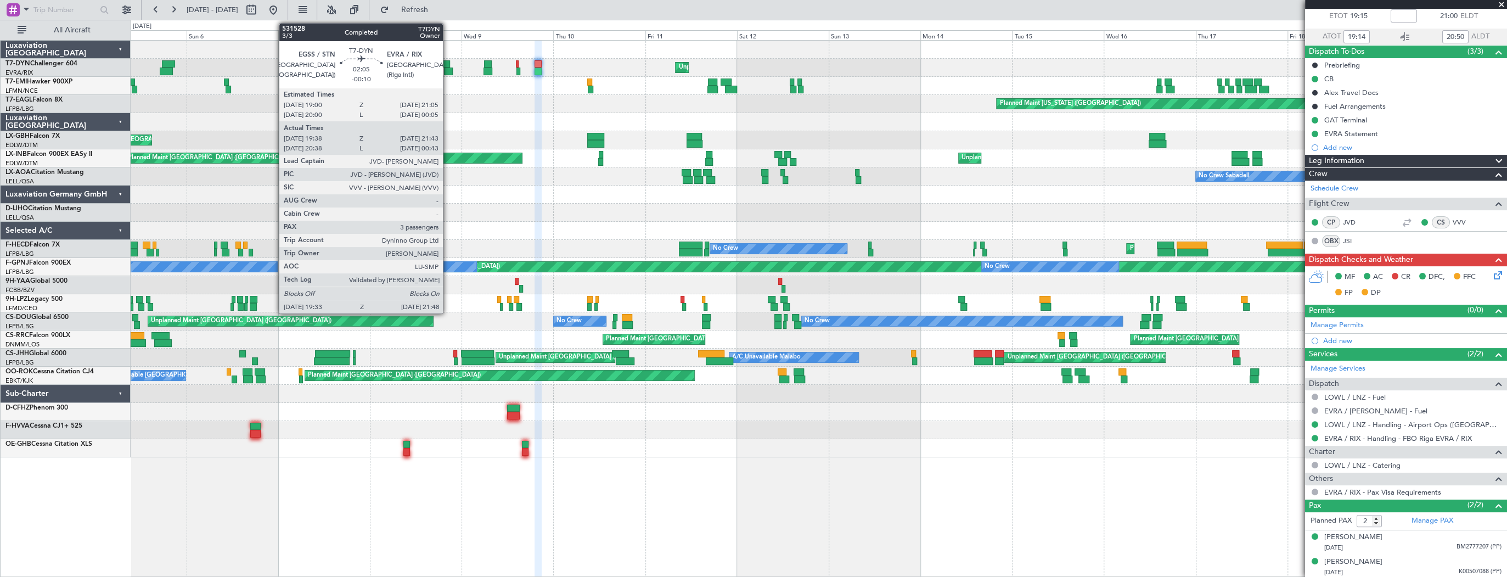
click at [448, 62] on div at bounding box center [446, 64] width 8 height 8
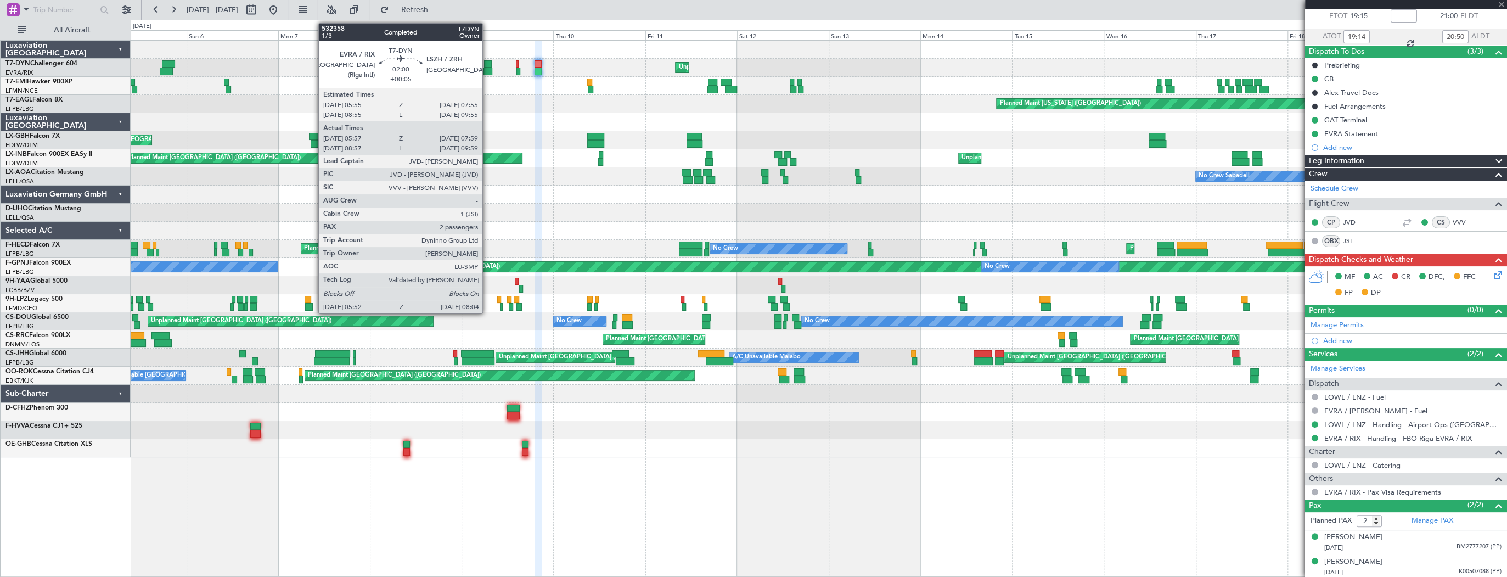
type input "-00:10"
type input "19:38"
type input "21:43"
type input "3"
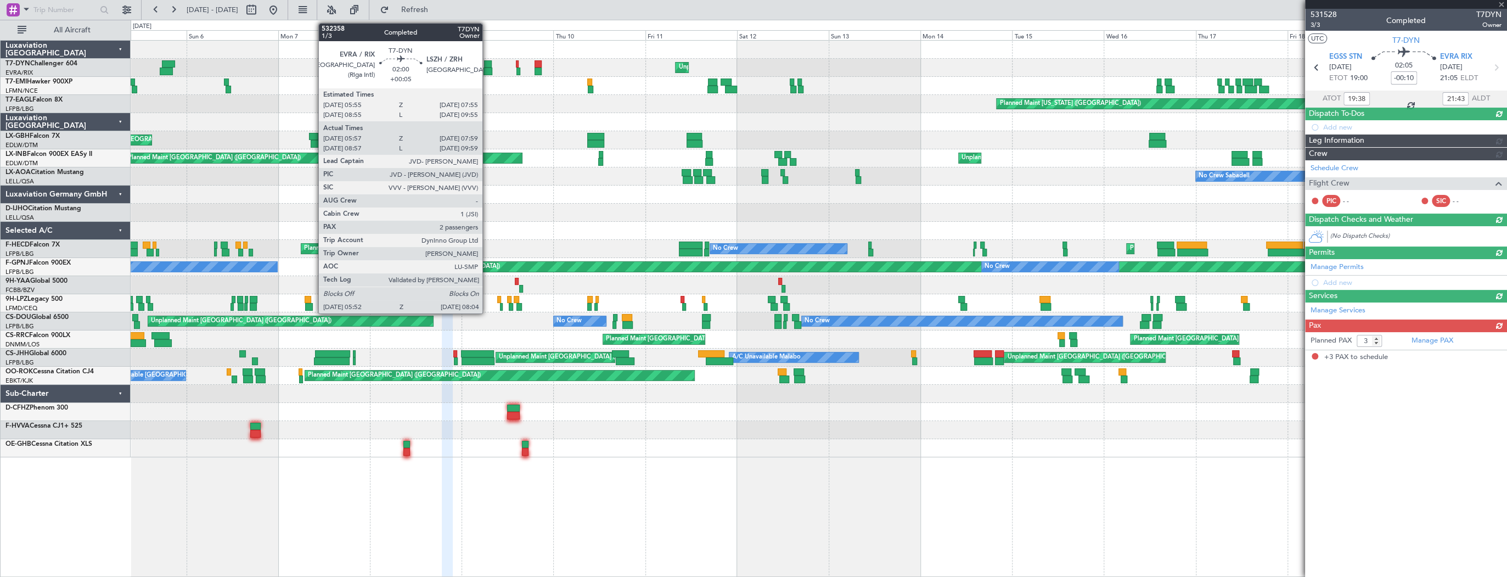
click at [487, 64] on div at bounding box center [488, 64] width 8 height 8
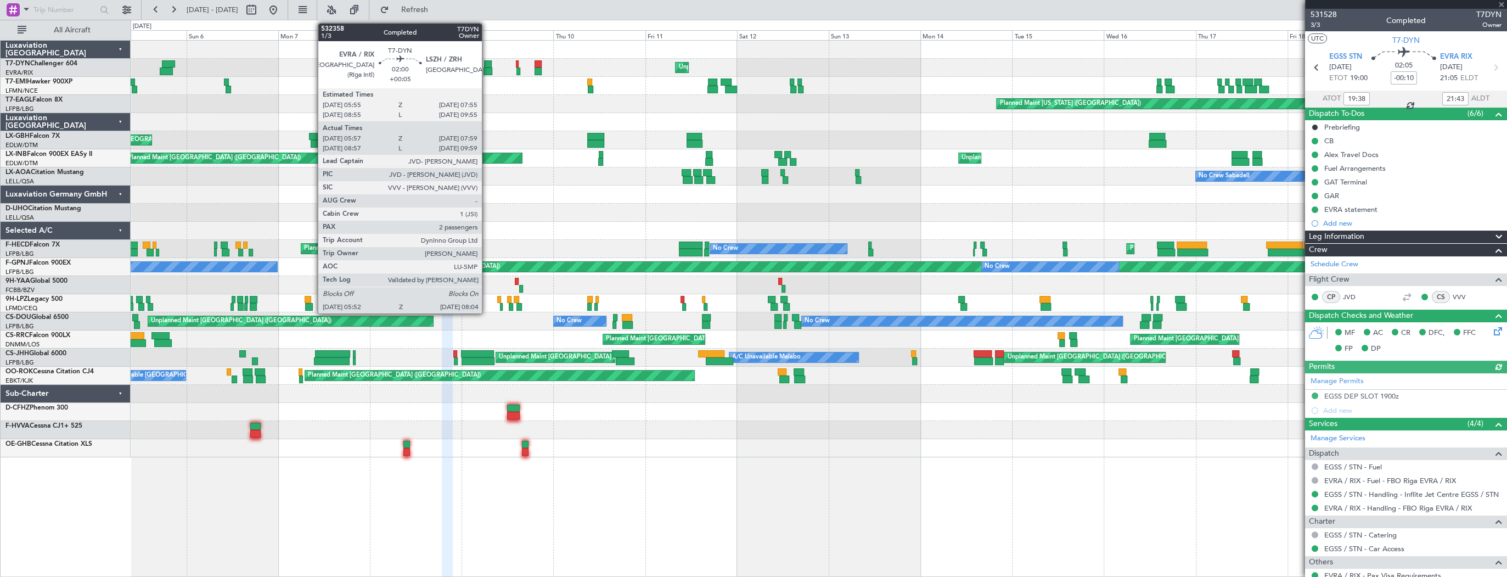
type input "+00:05"
type input "05:57"
type input "07:59"
type input "2"
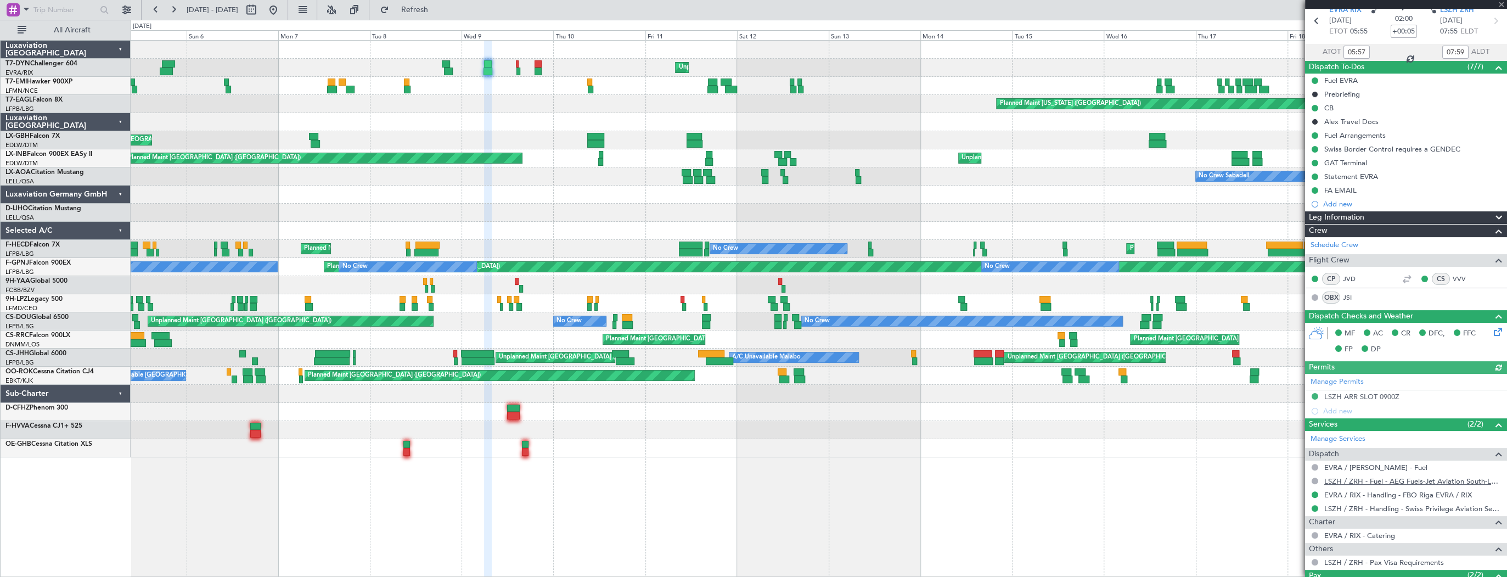
scroll to position [117, 0]
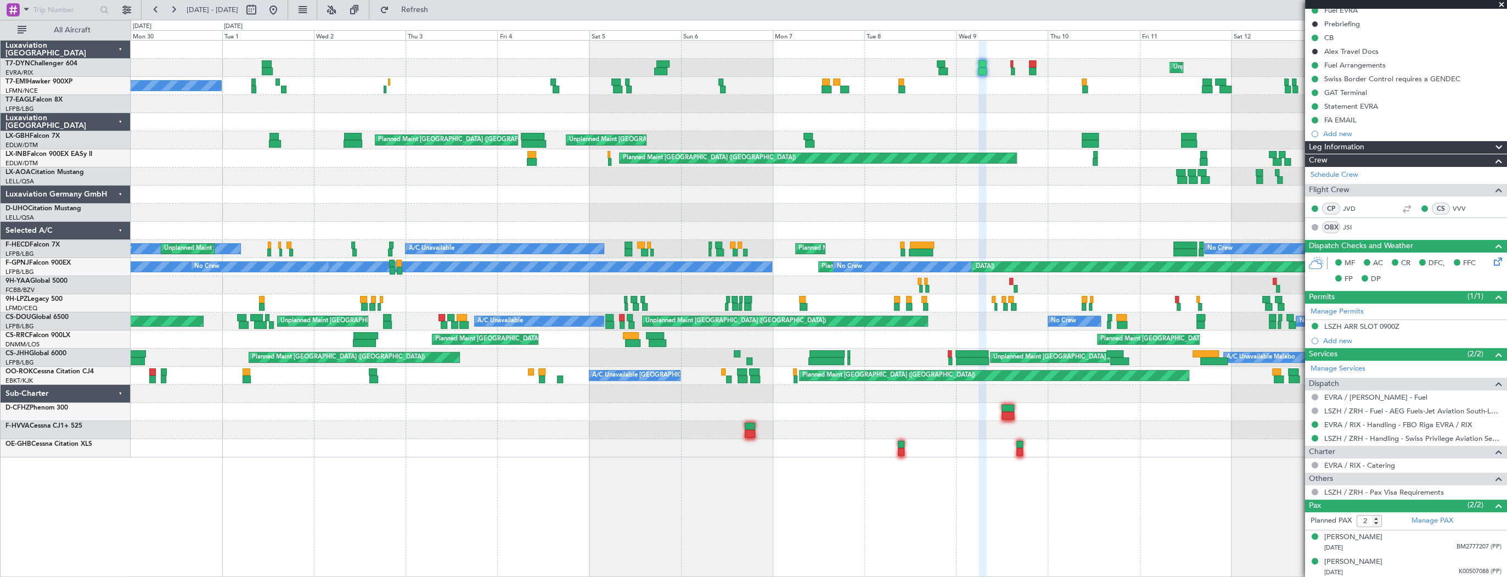
click at [785, 86] on div "Unplanned Maint Riga (Riga Intl) No Crew Planned Maint Chester Planned Maint Ne…" at bounding box center [819, 249] width 1376 height 416
click at [615, 67] on div "Unplanned Maint Riga (Riga Intl)" at bounding box center [819, 68] width 1376 height 18
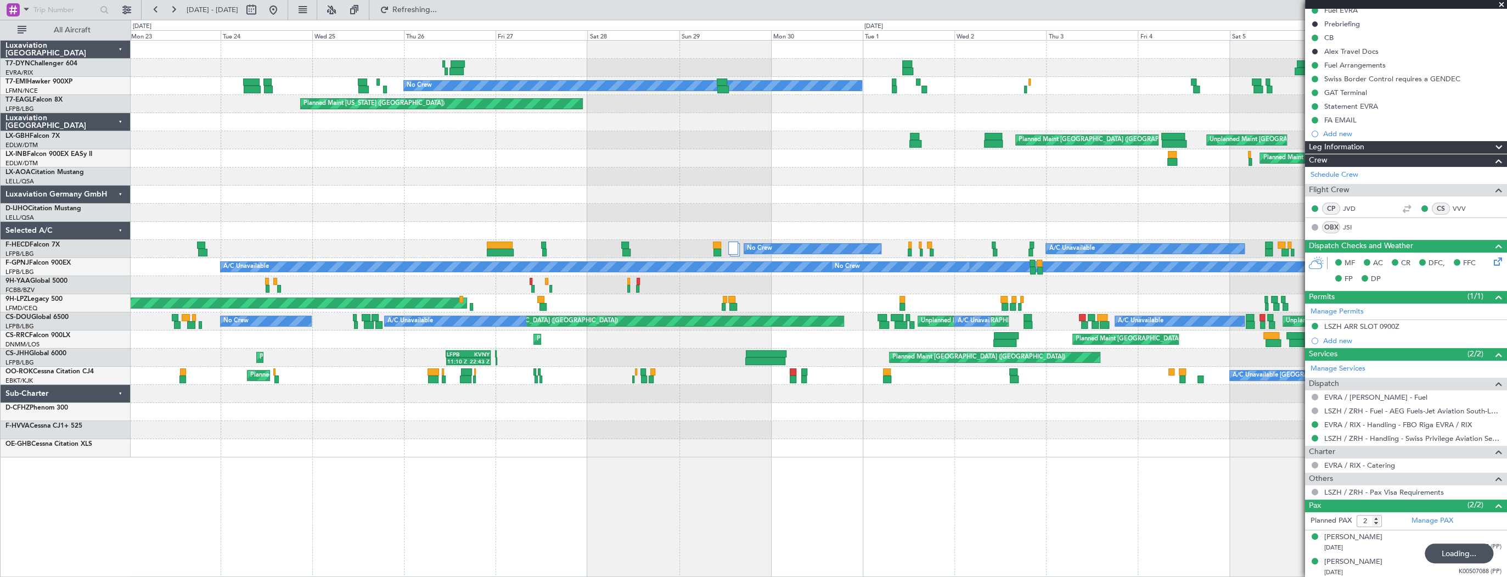
click at [753, 79] on div "Unplanned Maint Riga (Riga Intl) No Crew Planned Maint New York (Teterboro) Pla…" at bounding box center [819, 249] width 1376 height 416
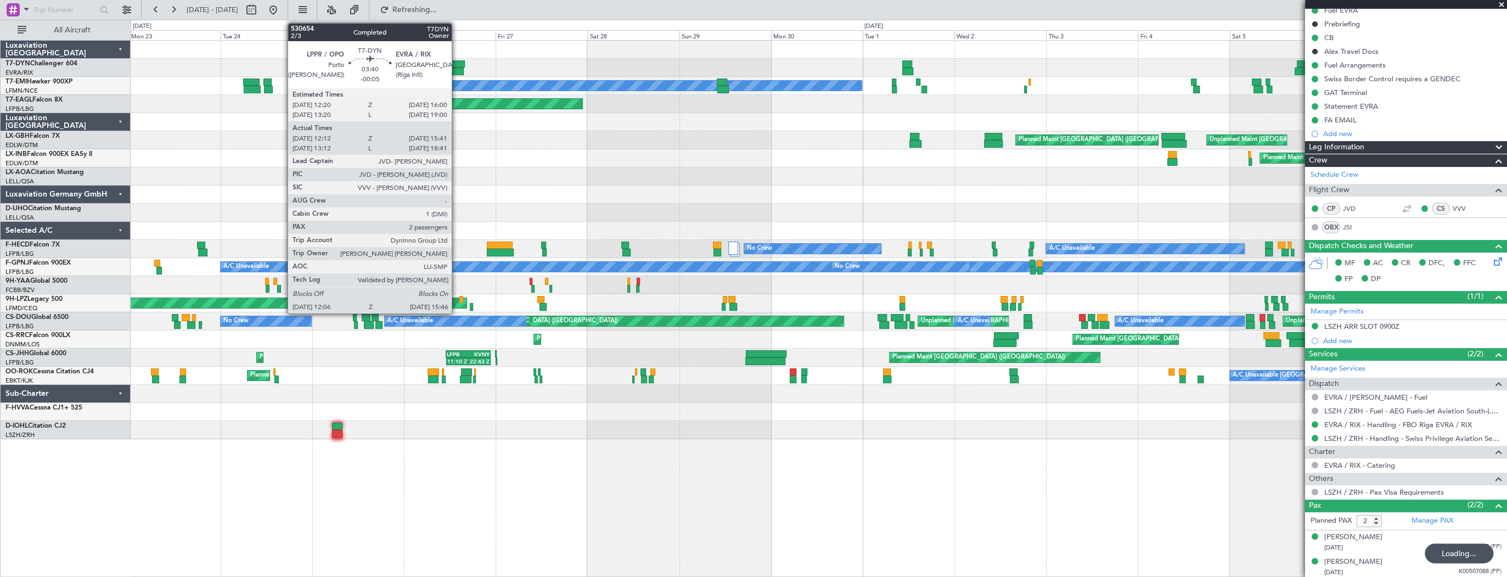
click at [457, 63] on div at bounding box center [458, 64] width 14 height 8
type input "-00:05"
type input "12:12"
type input "15:41"
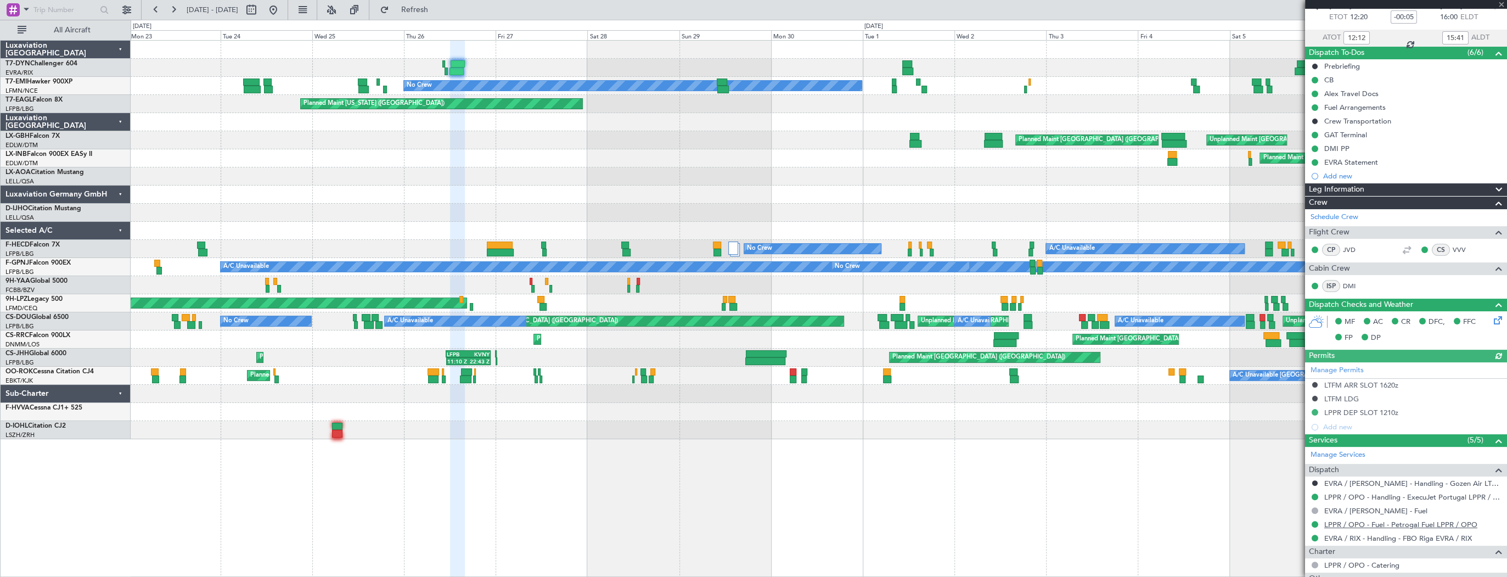
scroll to position [175, 0]
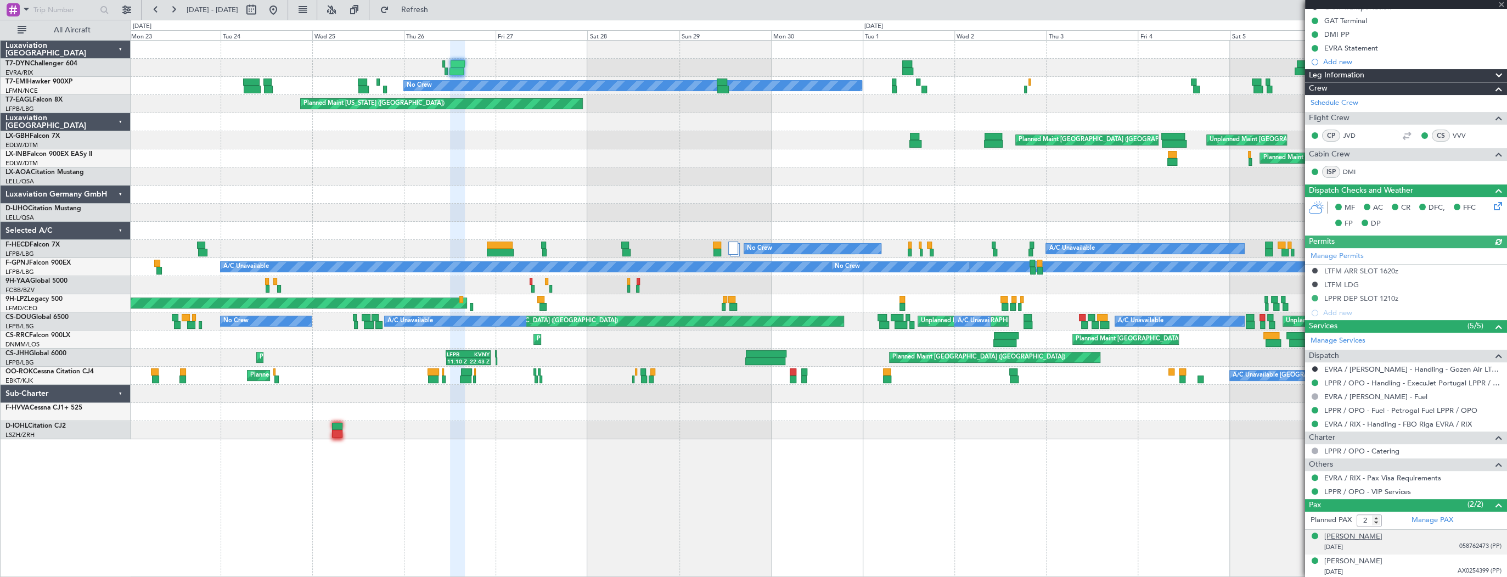
click at [1350, 533] on div "Alexandr Vainstein" at bounding box center [1353, 536] width 58 height 11
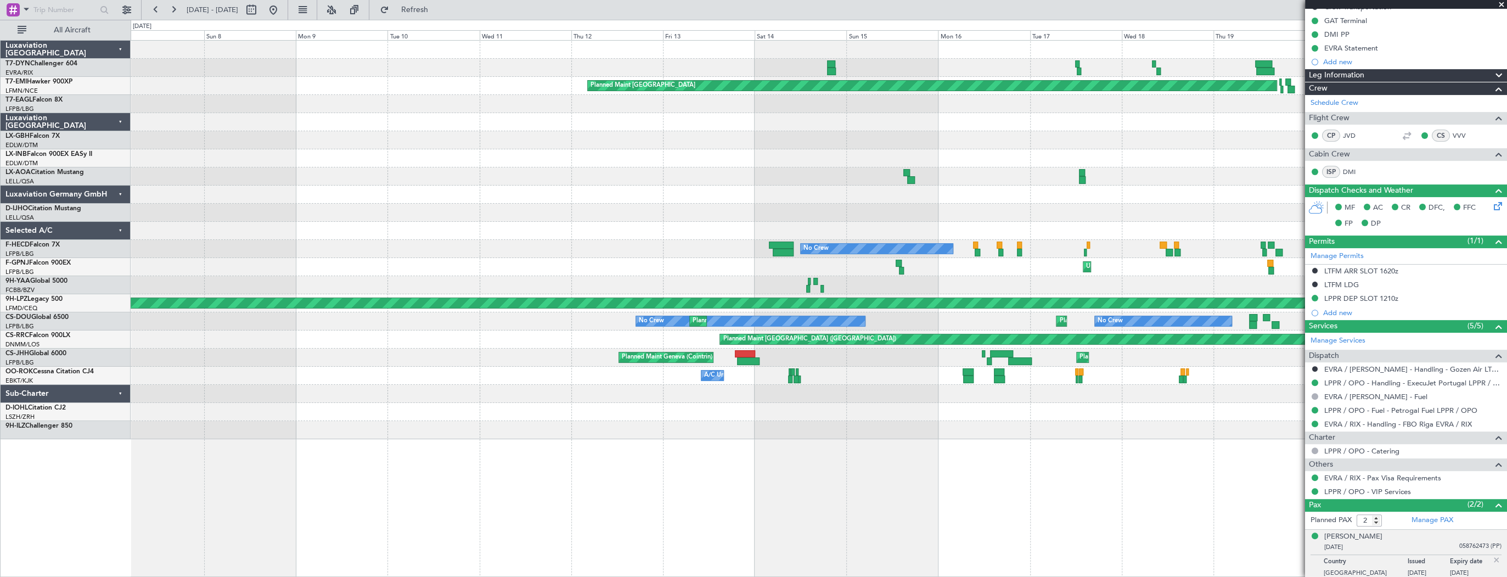
click at [919, 189] on div "Planned Maint Zurich Planned Maint New York (Teterboro) No Crew AOG Maint Paris…" at bounding box center [819, 240] width 1376 height 398
click at [0, 136] on html "19 Jun 2025 - 04 Jul 2025 Refresh Quick Links All Aircraft Planned Maint Zurich…" at bounding box center [753, 288] width 1507 height 577
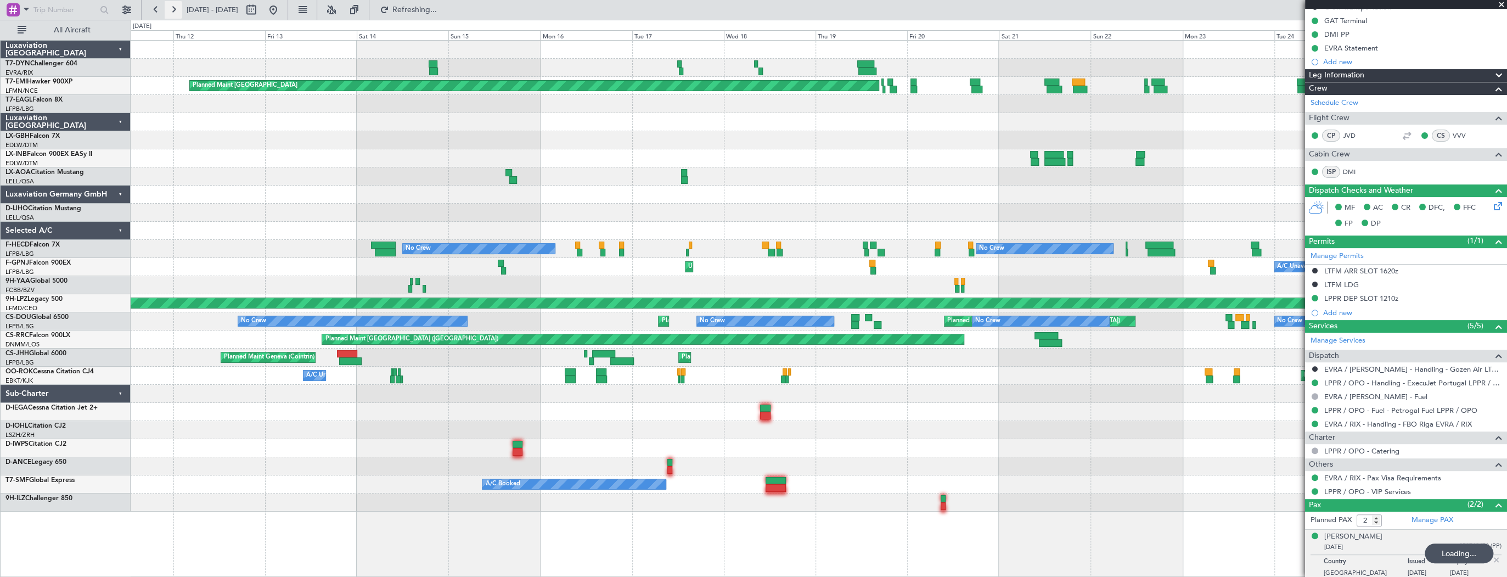
click at [173, 12] on button at bounding box center [174, 10] width 18 height 18
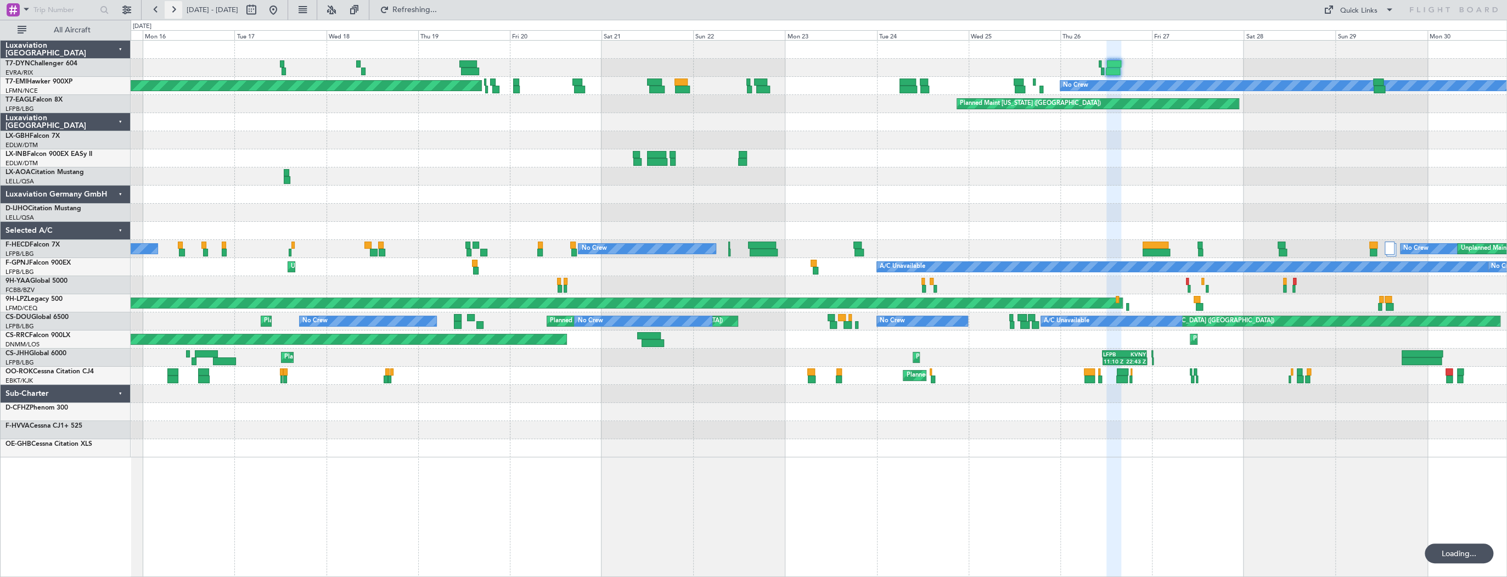
scroll to position [0, 0]
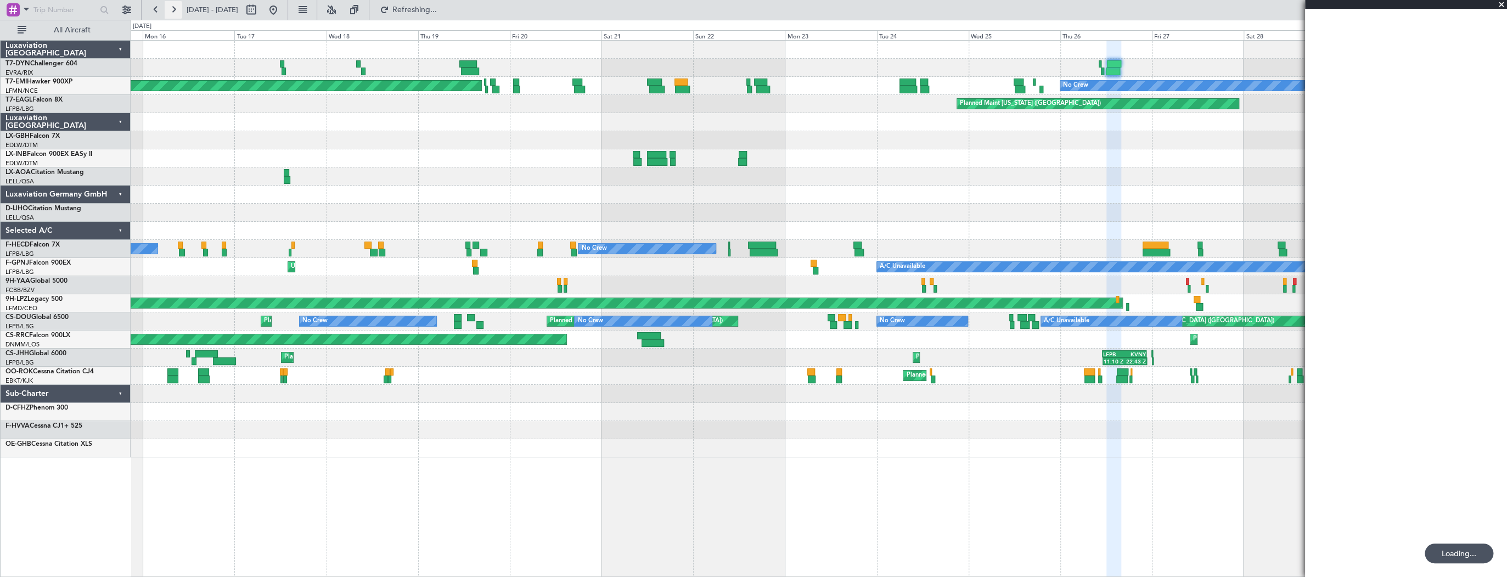
click at [173, 12] on button at bounding box center [174, 10] width 18 height 18
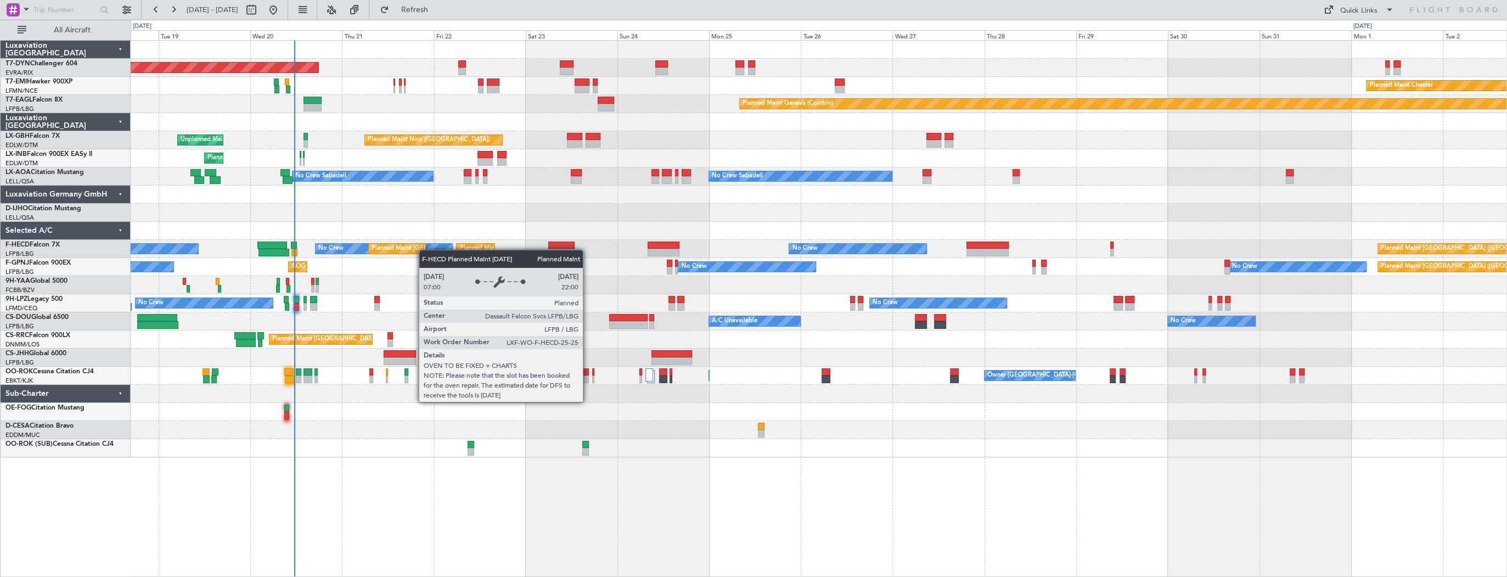
click at [424, 250] on div "Planned Maint Basel-Mulhouse Planned Maint Chester Planned Maint Geneva (Cointr…" at bounding box center [819, 249] width 1376 height 416
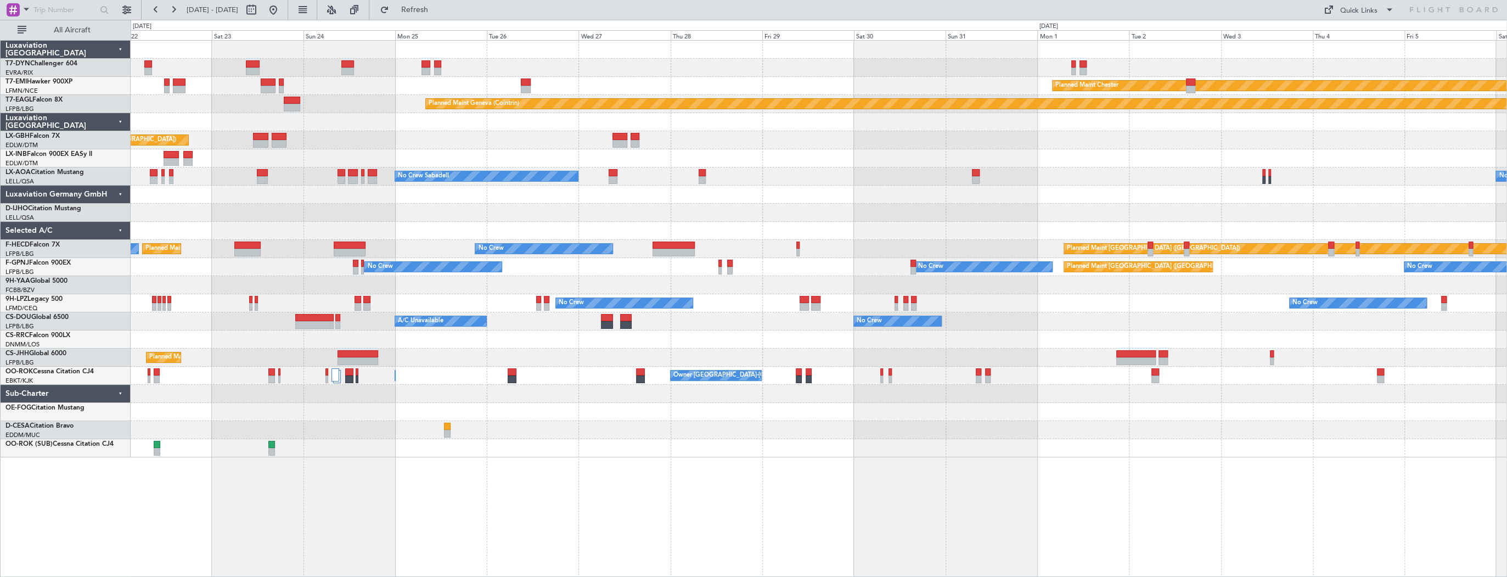
click at [147, 182] on div "Planned Maint Basel-Mulhouse Planned Maint Chester Planned Maint Geneva (Cointr…" at bounding box center [819, 249] width 1376 height 416
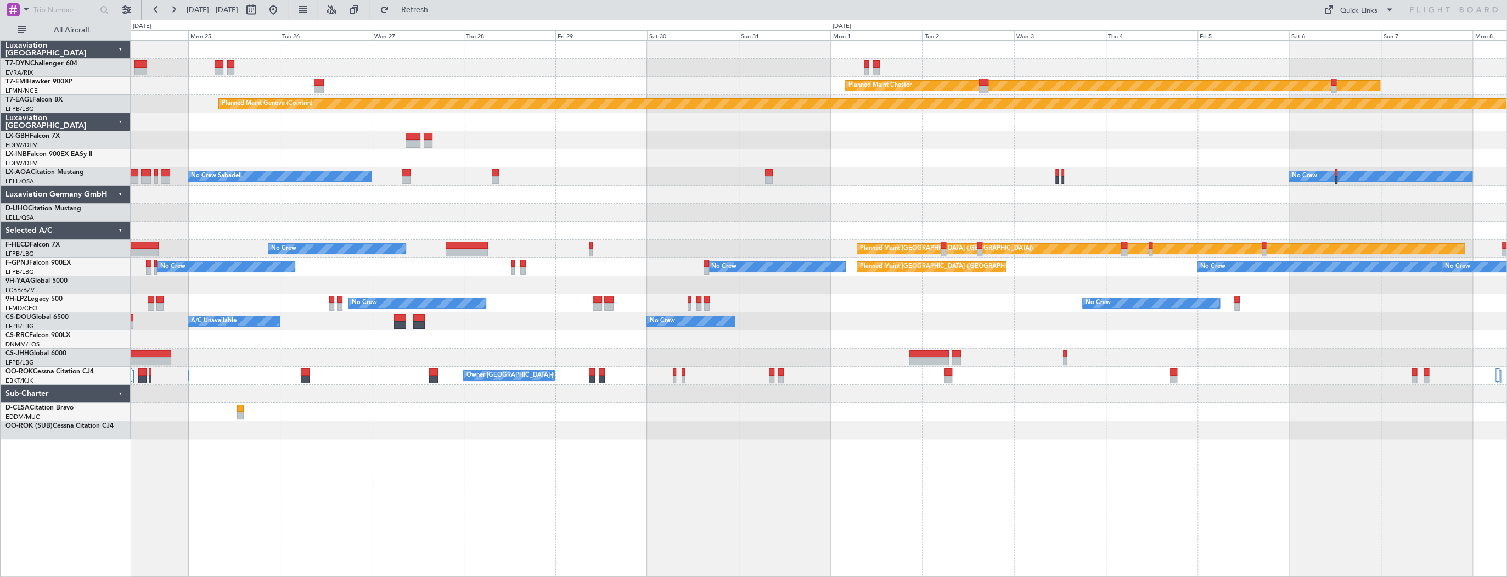
click at [662, 198] on div "Planned Maint Basel-Mulhouse Planned Maint Chester Planned Maint Geneva (Cointr…" at bounding box center [819, 240] width 1376 height 398
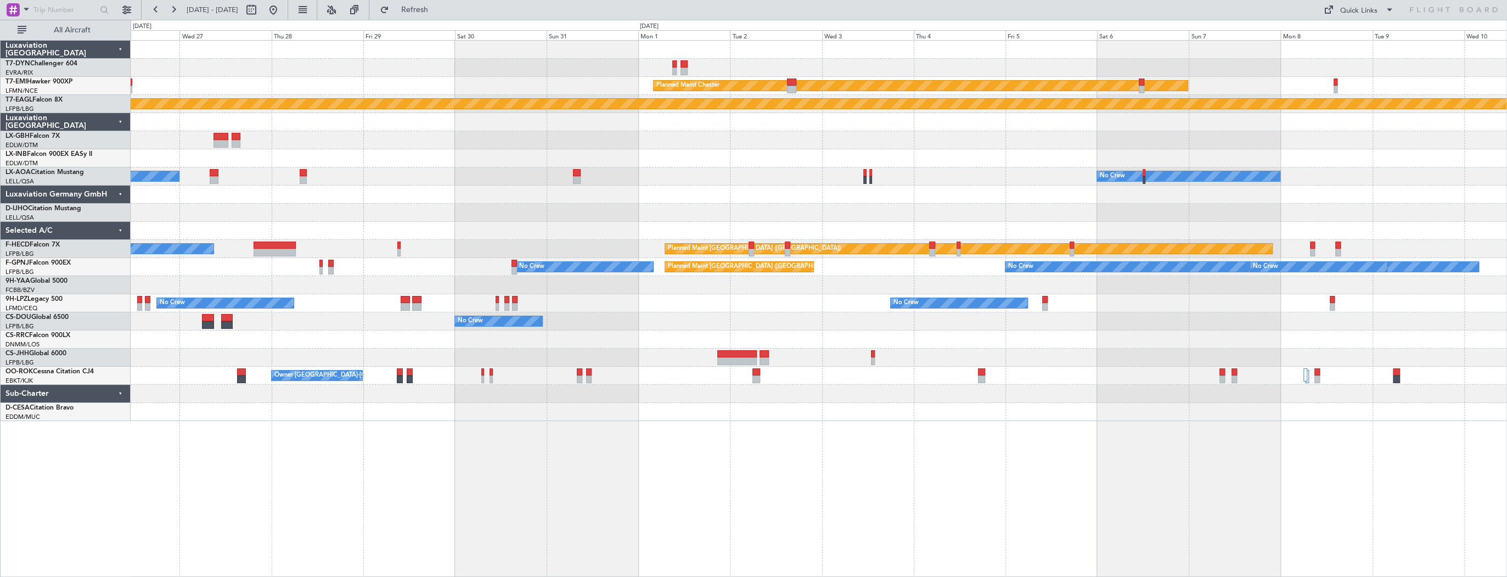
click at [701, 143] on div "Planned Maint Chester Planned Maint Geneva (Cointrin) Planned Maint Nice (Côte …" at bounding box center [819, 231] width 1376 height 380
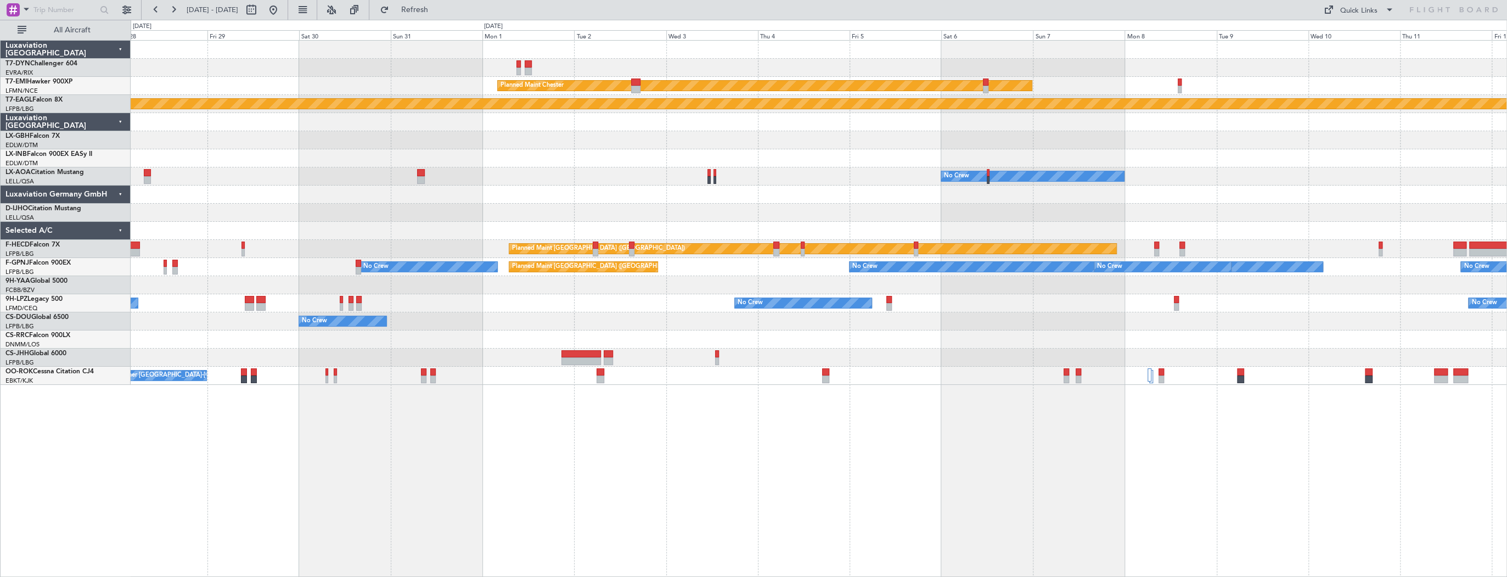
click at [578, 179] on div "Planned Maint Chester Planned Maint Geneva (Cointrin) No Crew No Crew Sabadell …" at bounding box center [819, 213] width 1376 height 344
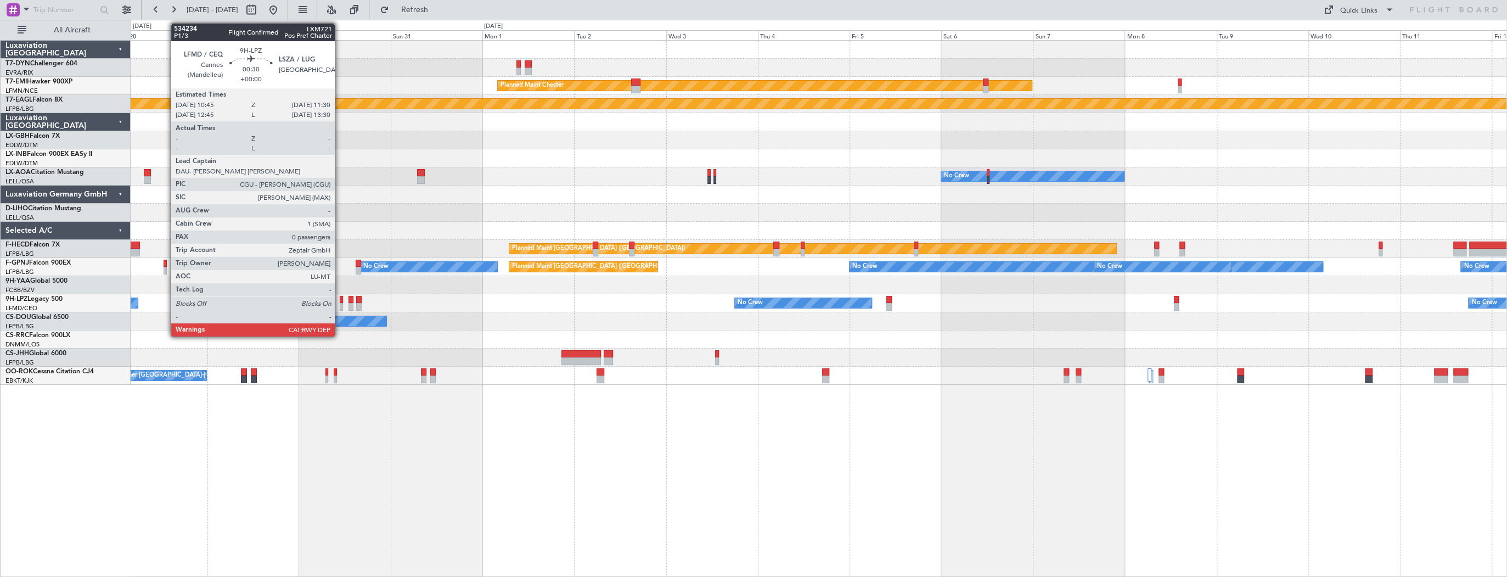
click at [340, 297] on div at bounding box center [341, 300] width 3 height 8
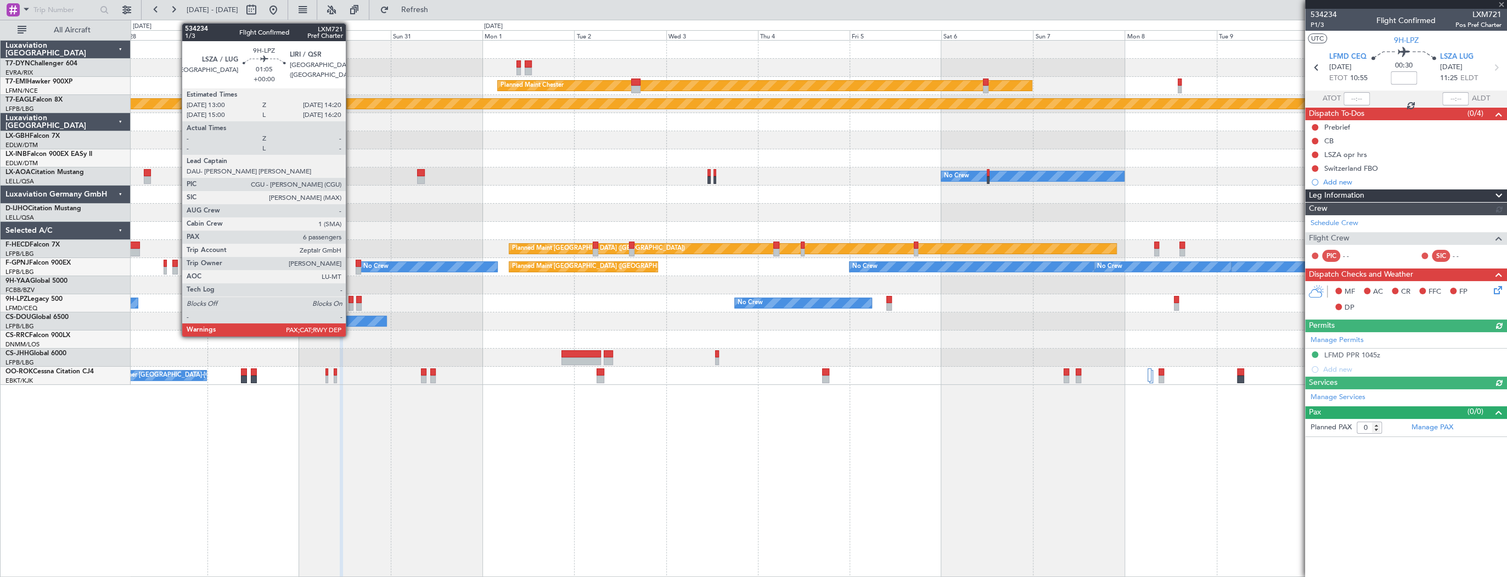
click at [351, 300] on div at bounding box center [350, 300] width 5 height 8
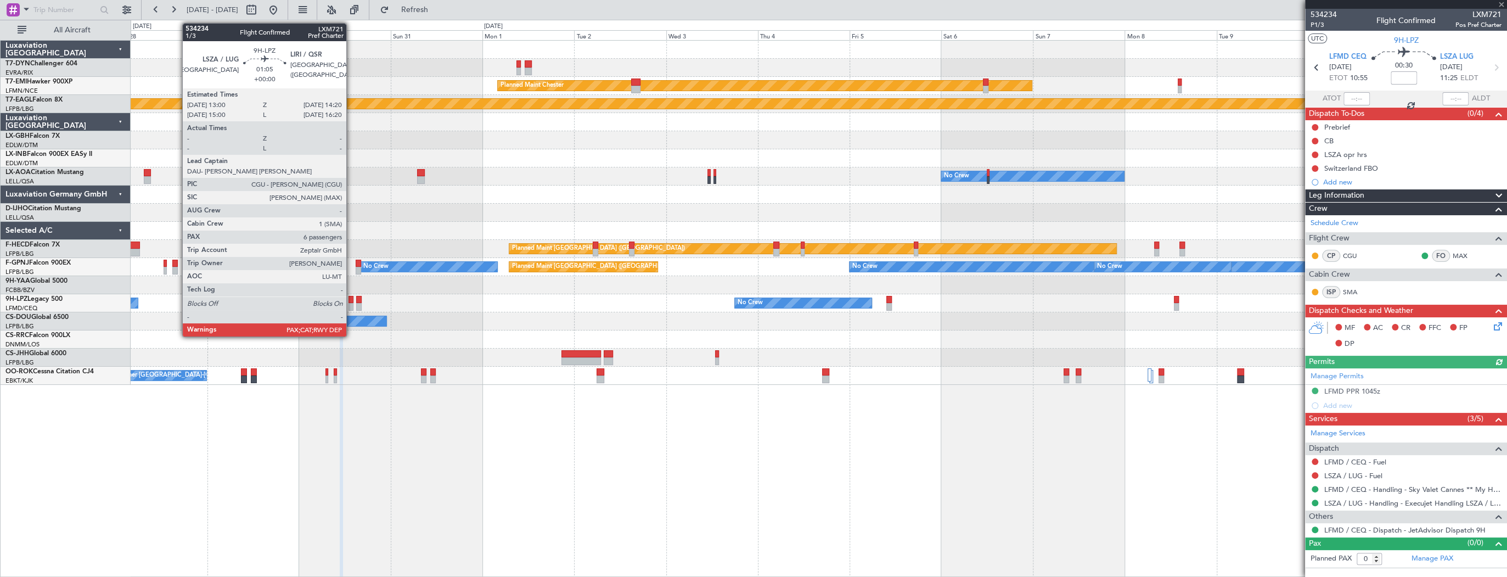
type input "6"
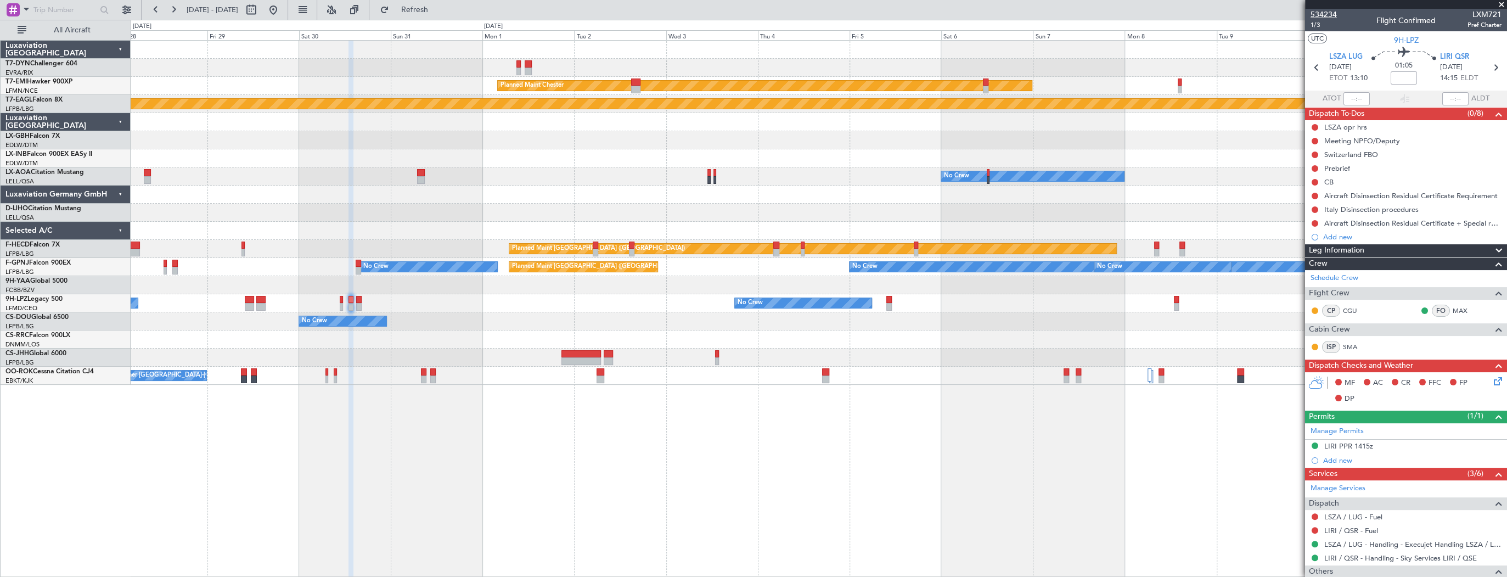
click at [1313, 14] on span "534234" at bounding box center [1323, 15] width 26 height 12
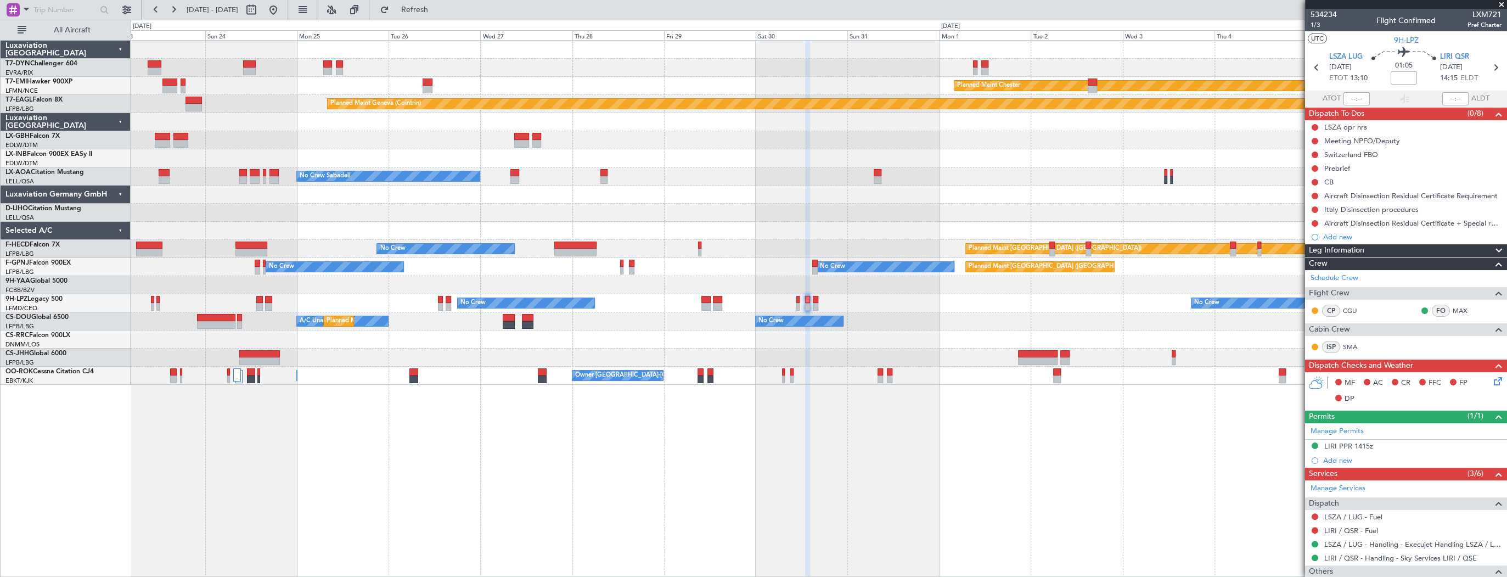
click at [976, 213] on div "Planned Maint Basel-Mulhouse Planned Maint Chester Planned Maint Geneva (Cointr…" at bounding box center [819, 213] width 1376 height 344
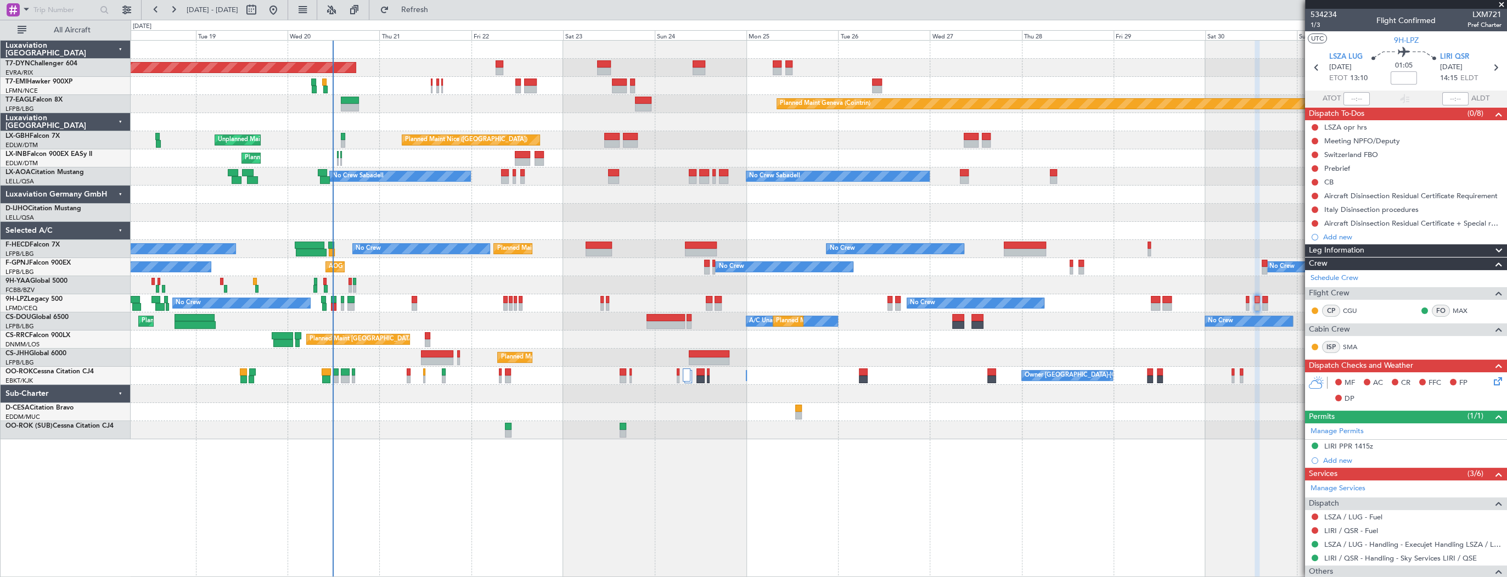
click at [1170, 205] on div at bounding box center [819, 213] width 1376 height 18
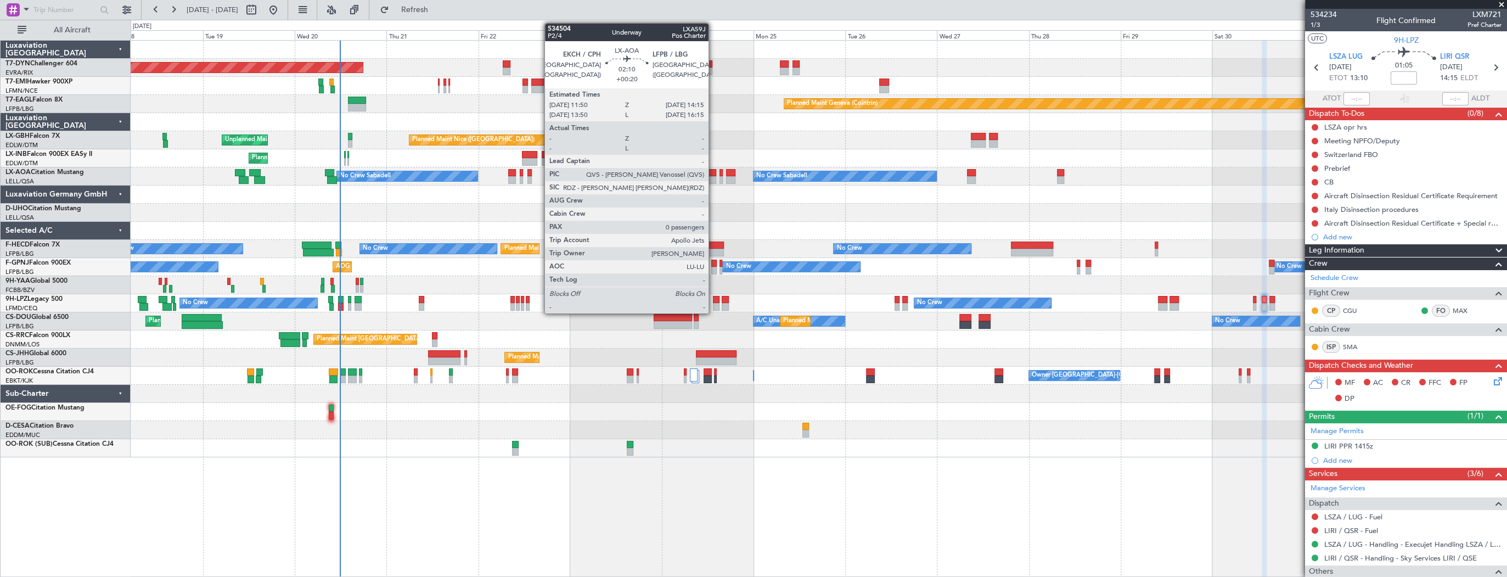
click at [713, 171] on div at bounding box center [710, 173] width 9 height 8
type input "+00:20"
type input "0"
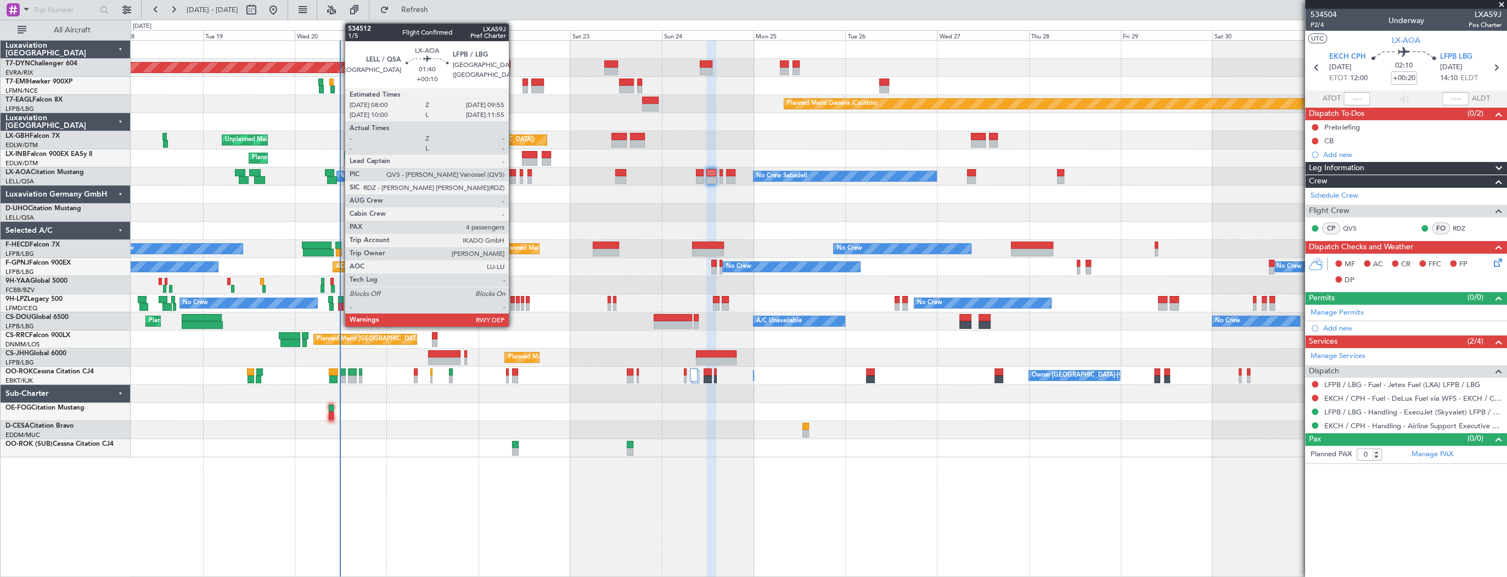
click at [514, 174] on div at bounding box center [512, 173] width 8 height 8
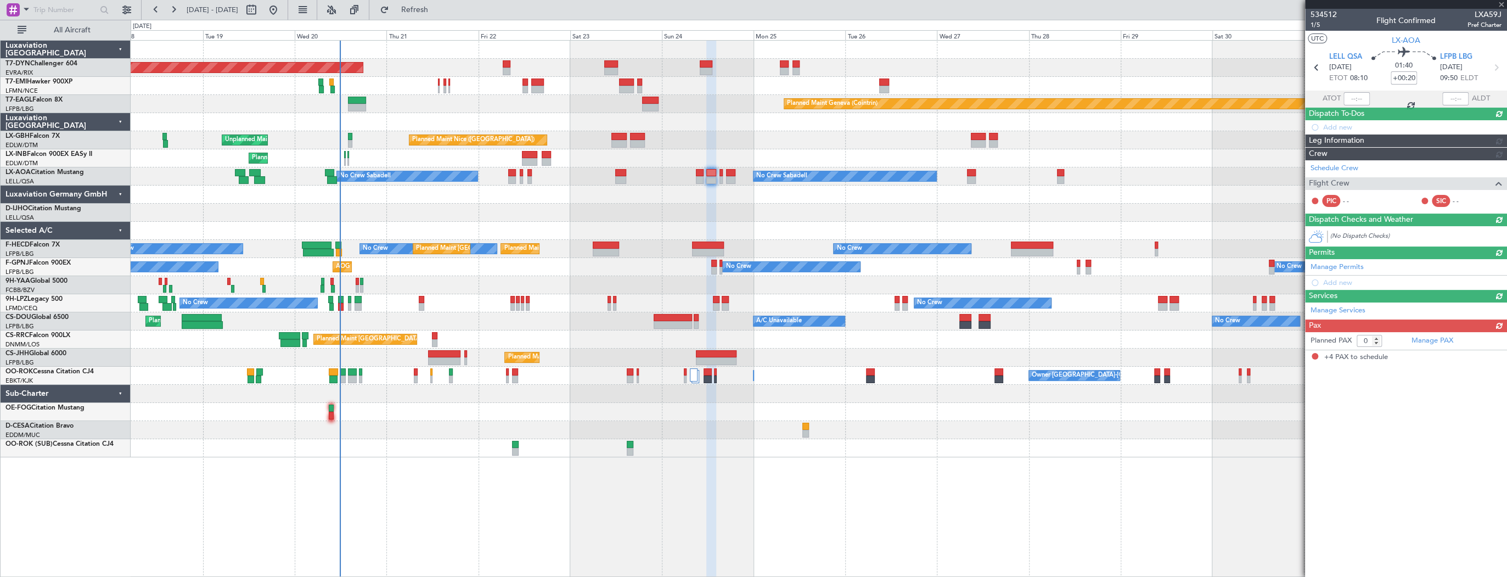
type input "+00:10"
type input "4"
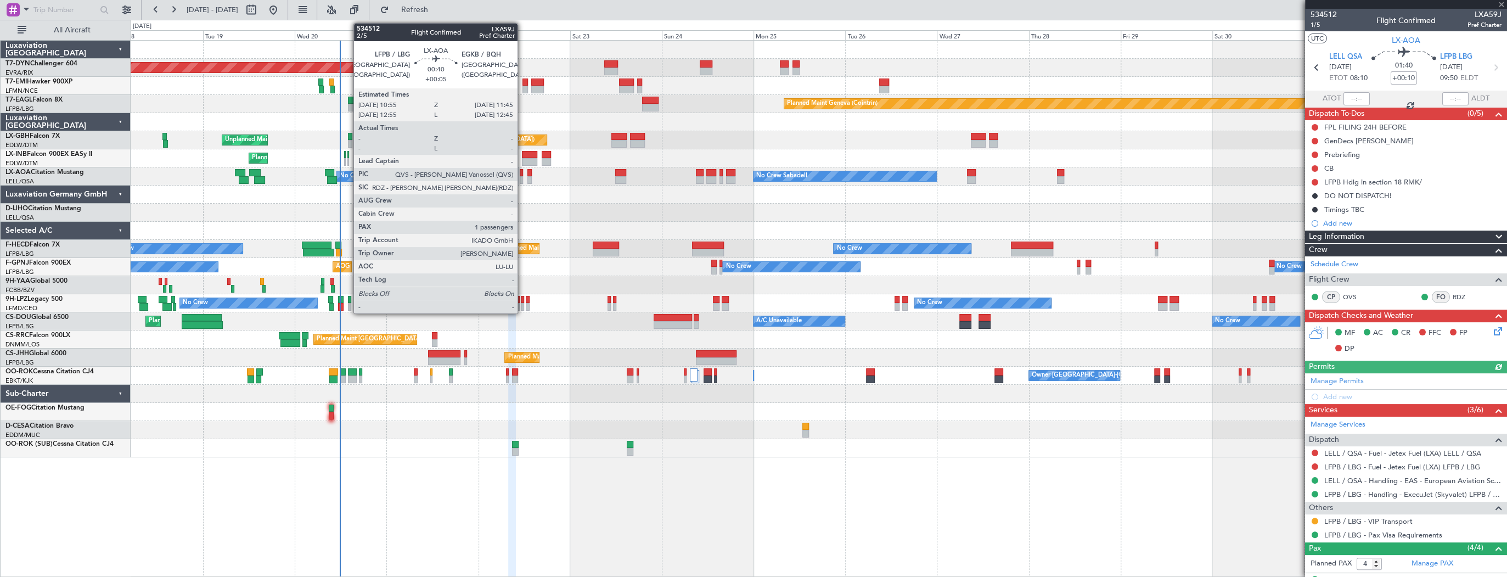
click at [522, 175] on div at bounding box center [521, 173] width 3 height 8
type input "+00:05"
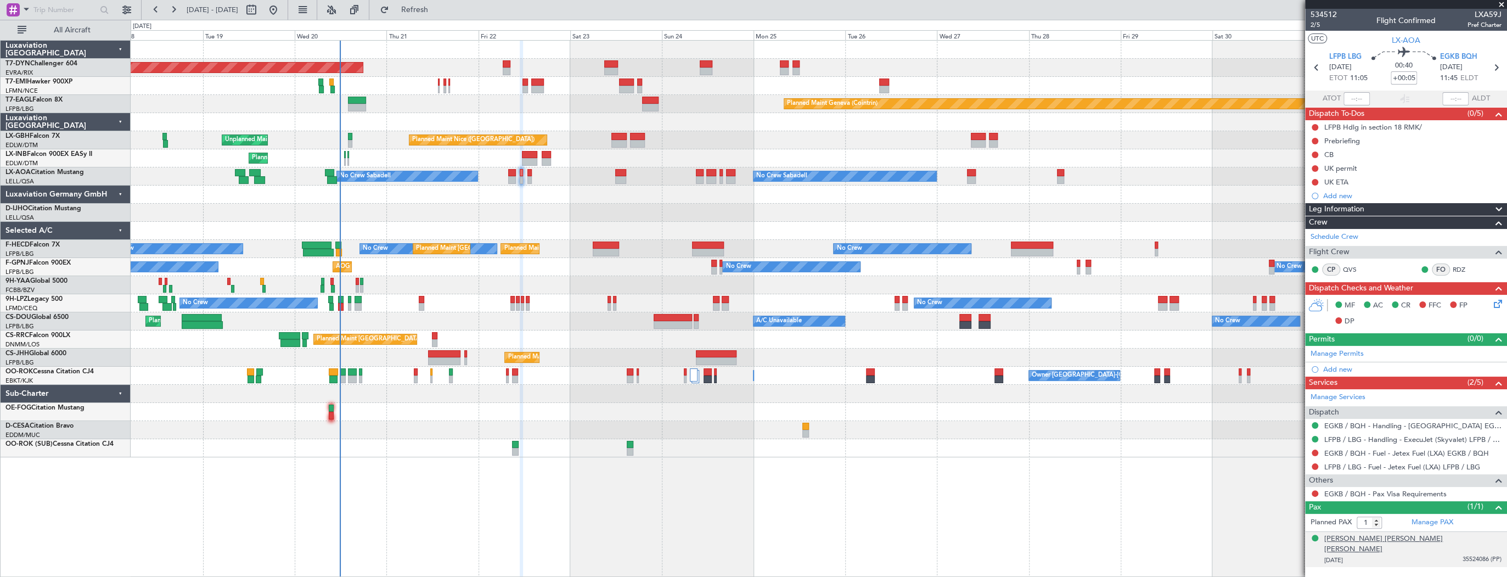
click at [1400, 534] on div "[PERSON_NAME] [PERSON_NAME] [PERSON_NAME]" at bounding box center [1412, 543] width 177 height 21
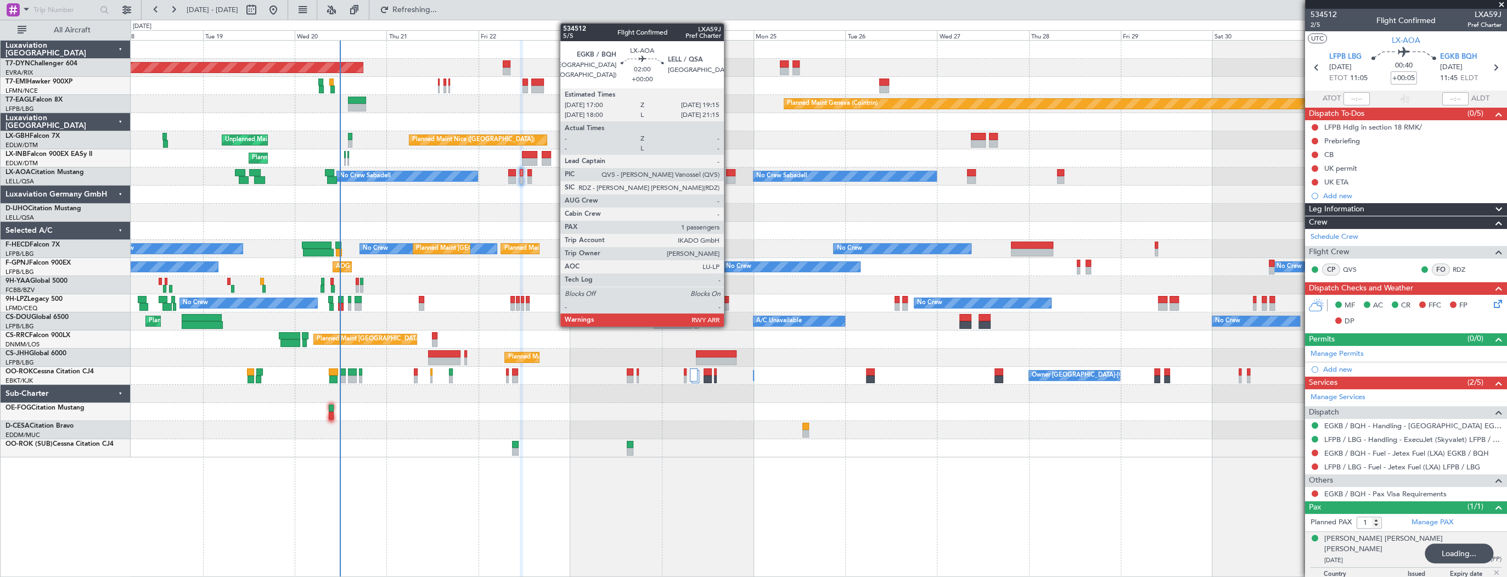
click at [729, 172] on div at bounding box center [730, 173] width 9 height 8
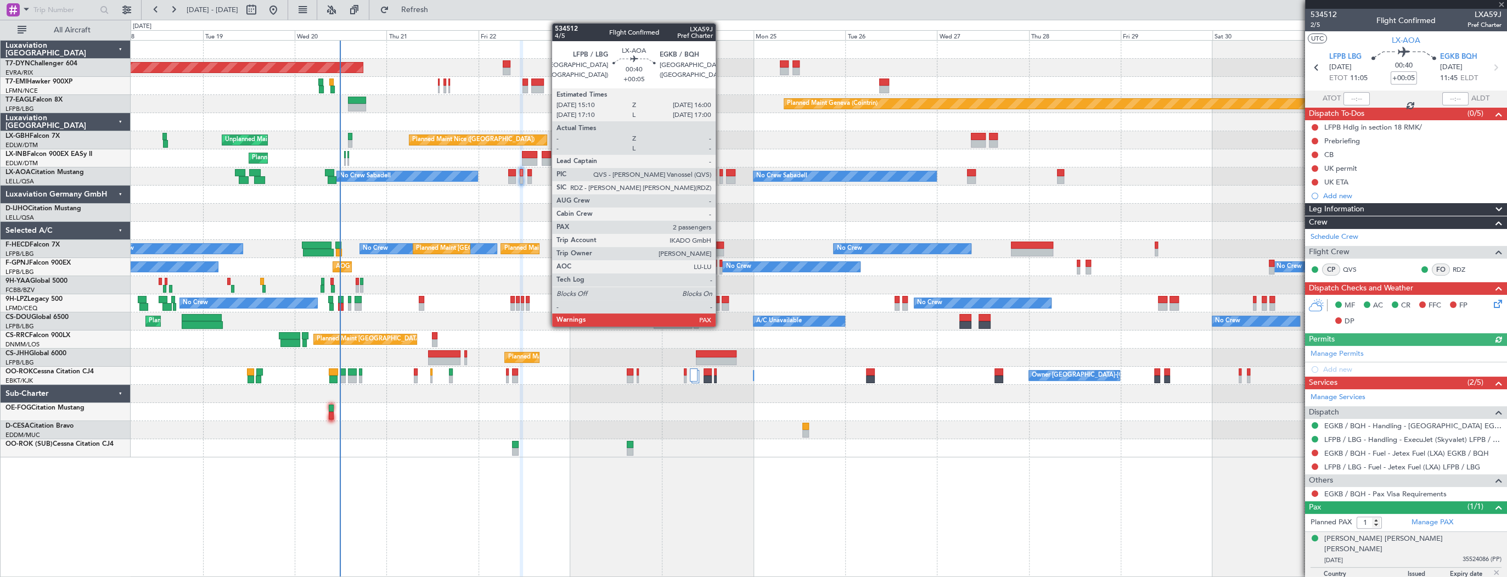
click at [720, 172] on div at bounding box center [720, 173] width 3 height 8
type input "2"
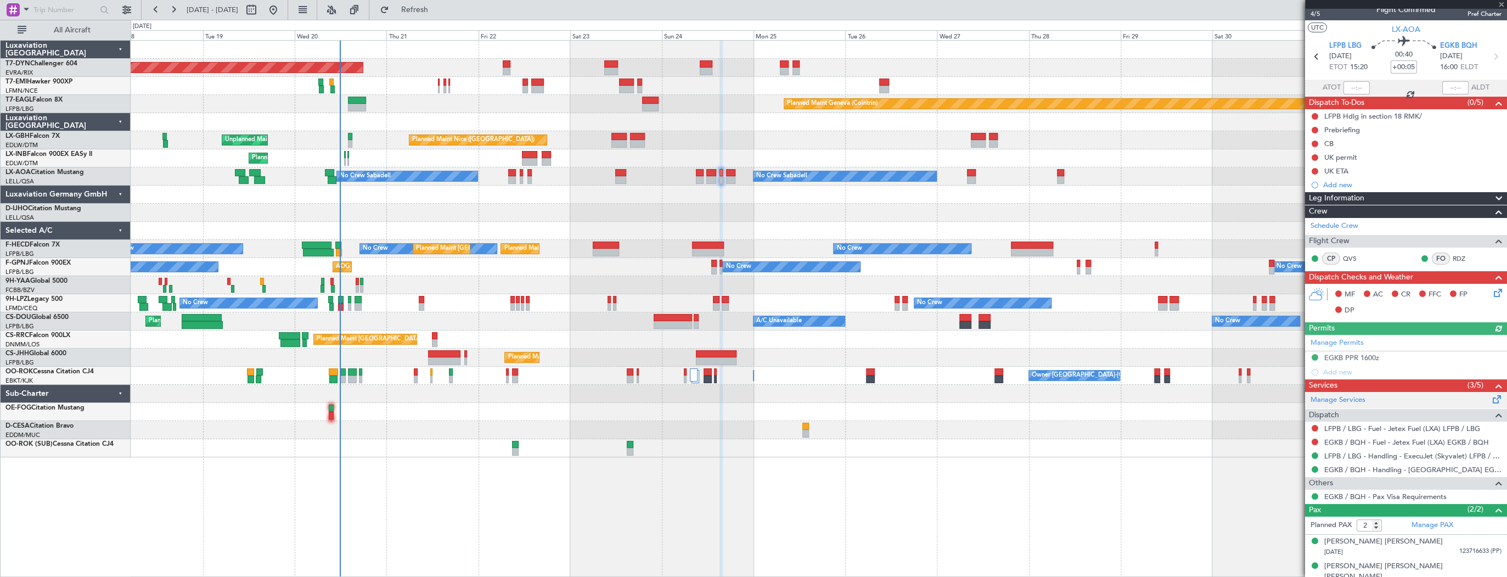
scroll to position [16, 0]
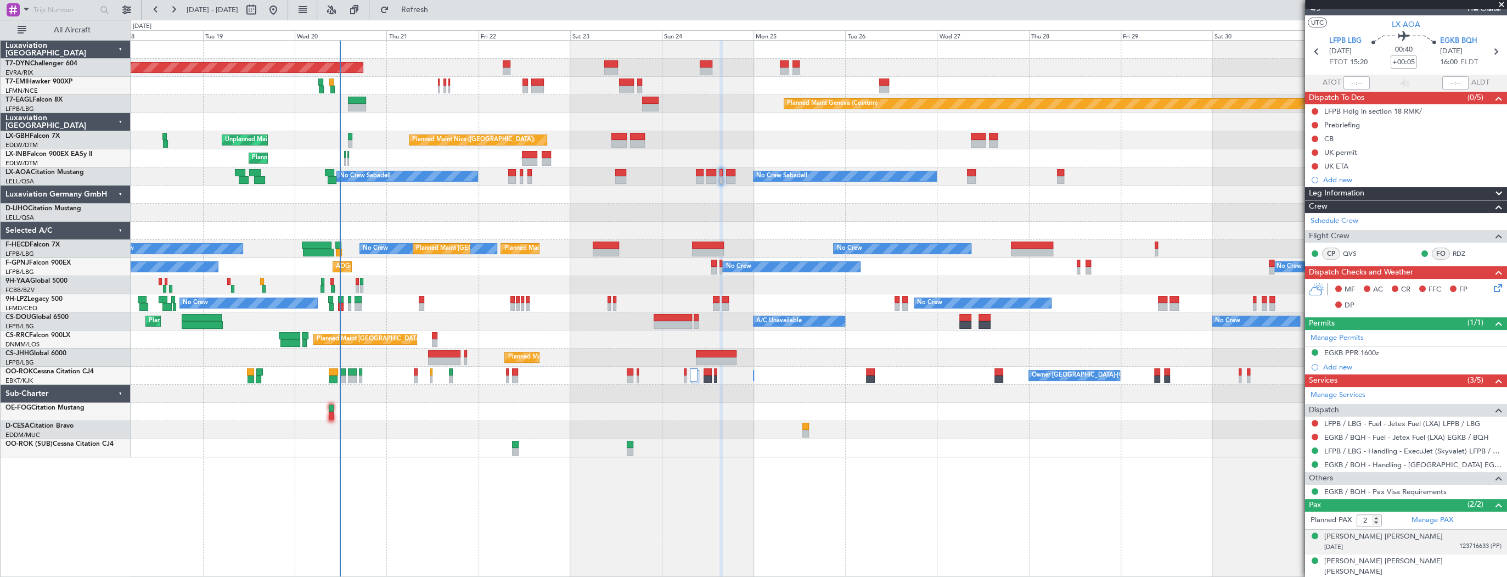
click at [1383, 545] on div "12/01/1936 123716633 (PP)" at bounding box center [1412, 547] width 177 height 11
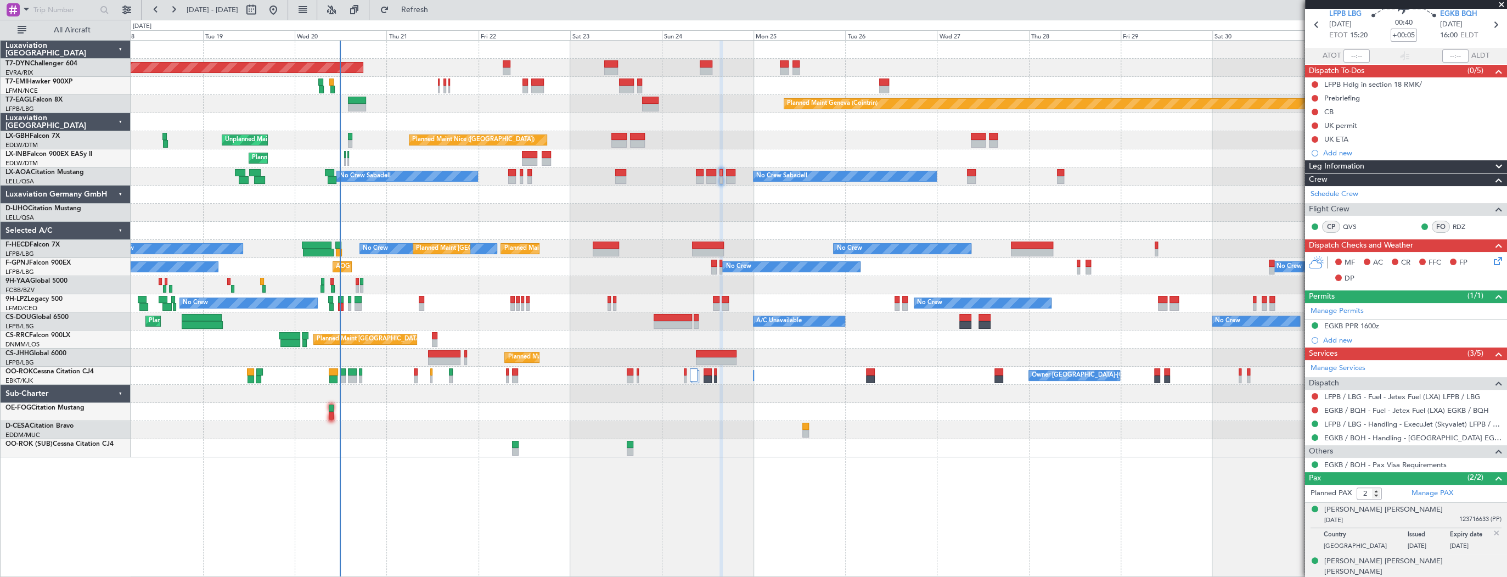
drag, startPoint x: 1320, startPoint y: 559, endPoint x: 1389, endPoint y: 570, distance: 69.5
click at [1389, 570] on div "Syed Mohammad Razi Haider Jaffrey 26/04/1959 35524086 (PP)" at bounding box center [1405, 572] width 191 height 32
click at [1354, 531] on div "[PERSON_NAME] [PERSON_NAME] [PERSON_NAME]" at bounding box center [1412, 539] width 177 height 21
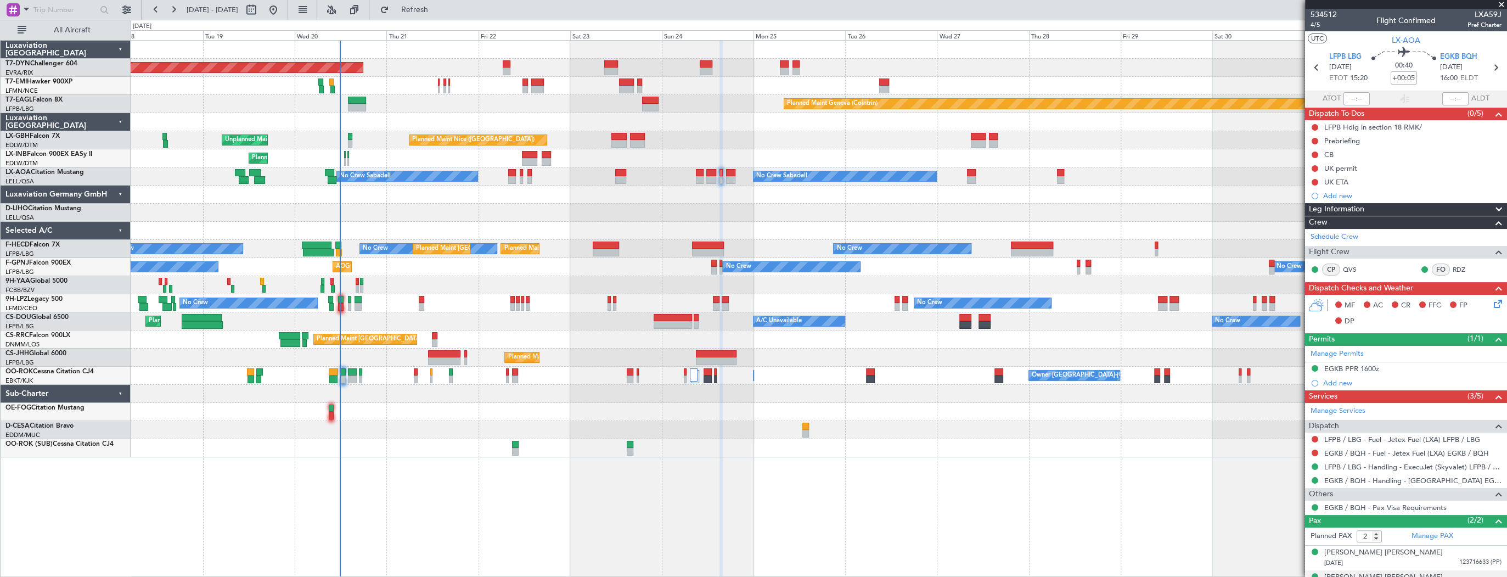
scroll to position [43, 0]
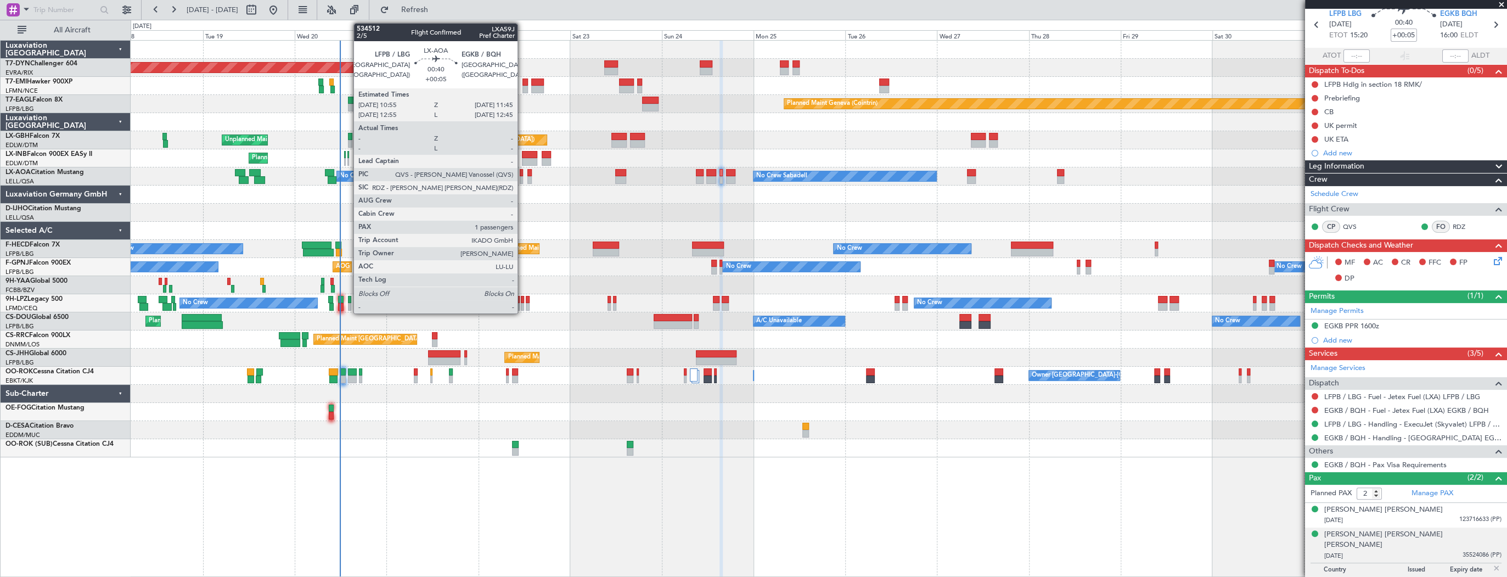
click at [522, 176] on div at bounding box center [521, 180] width 3 height 8
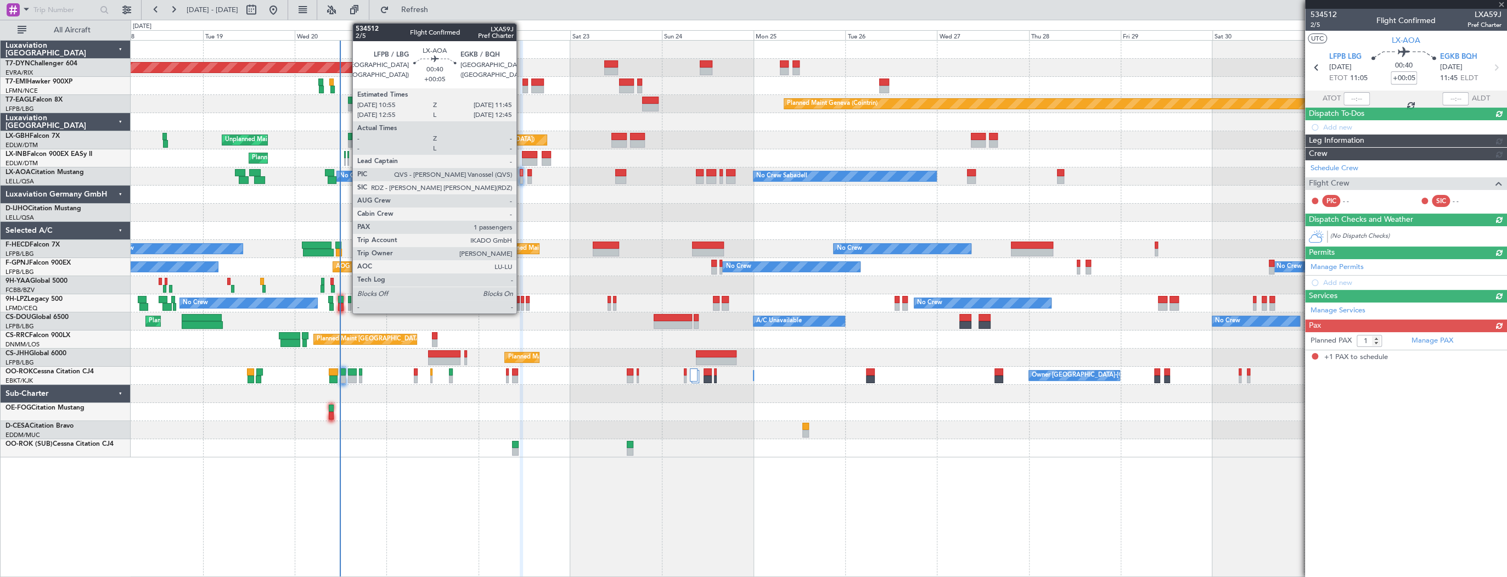
scroll to position [0, 0]
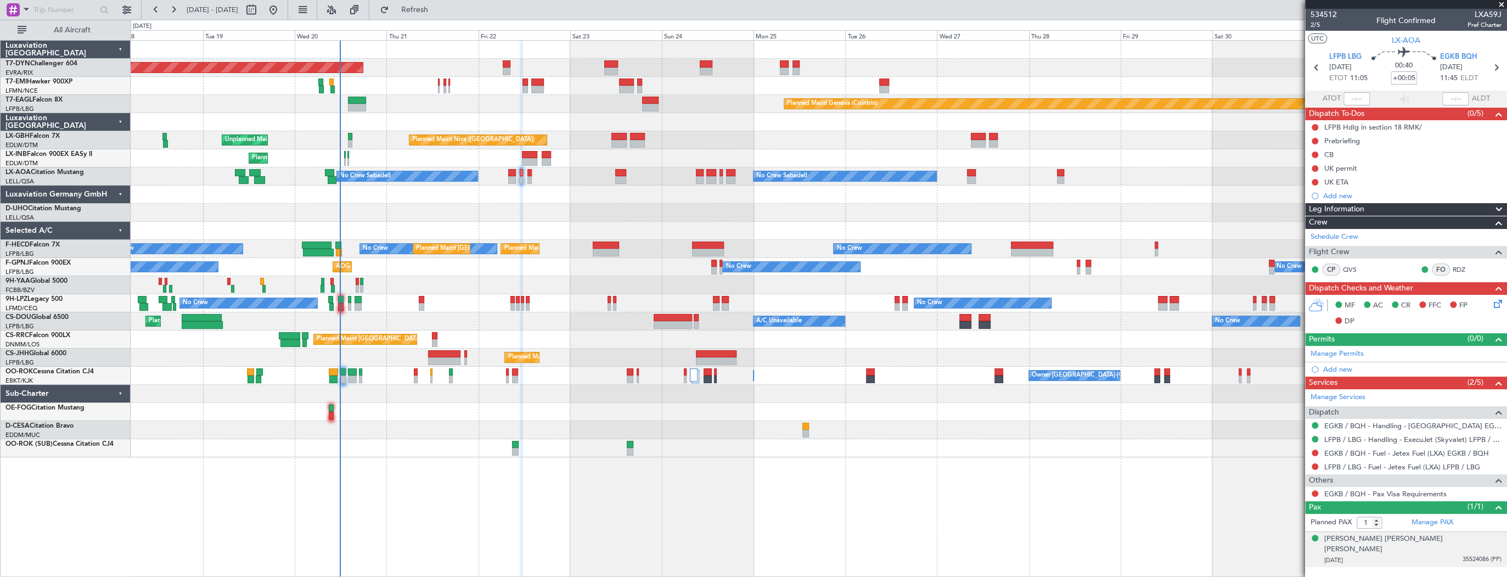
click at [1405, 555] on div "[DATE] 35524086 (PP)" at bounding box center [1412, 560] width 177 height 11
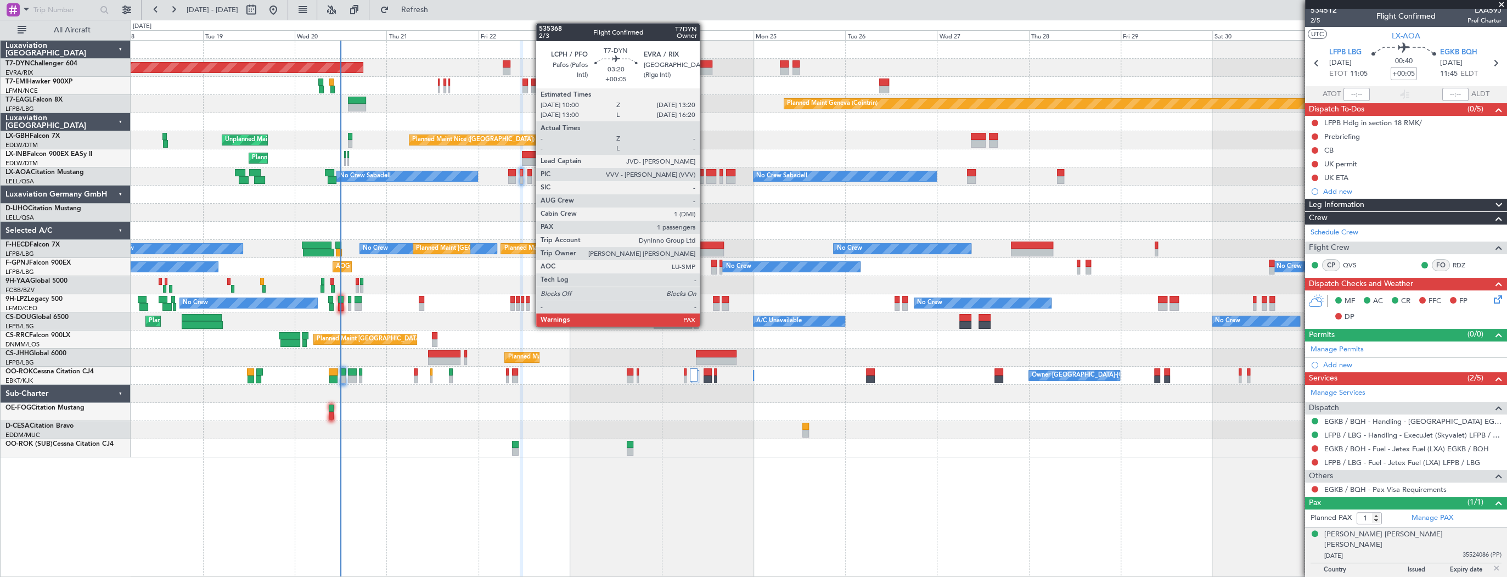
click at [705, 63] on div at bounding box center [706, 64] width 13 height 8
type input "3"
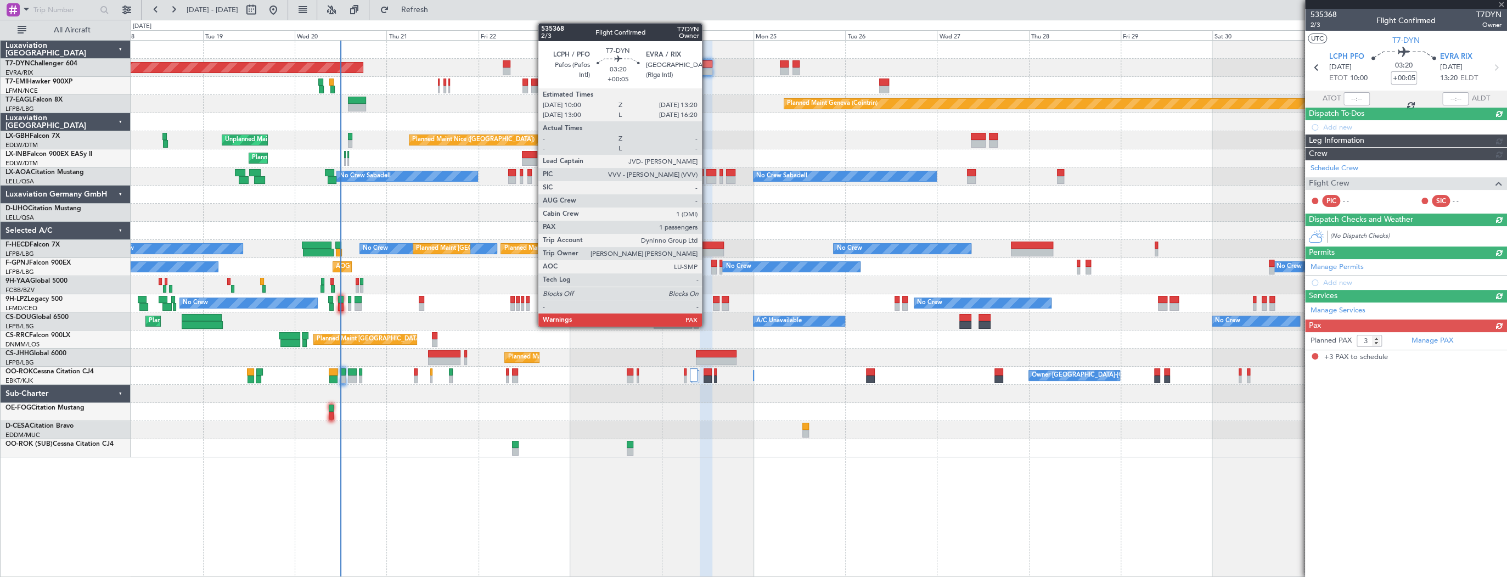
scroll to position [0, 0]
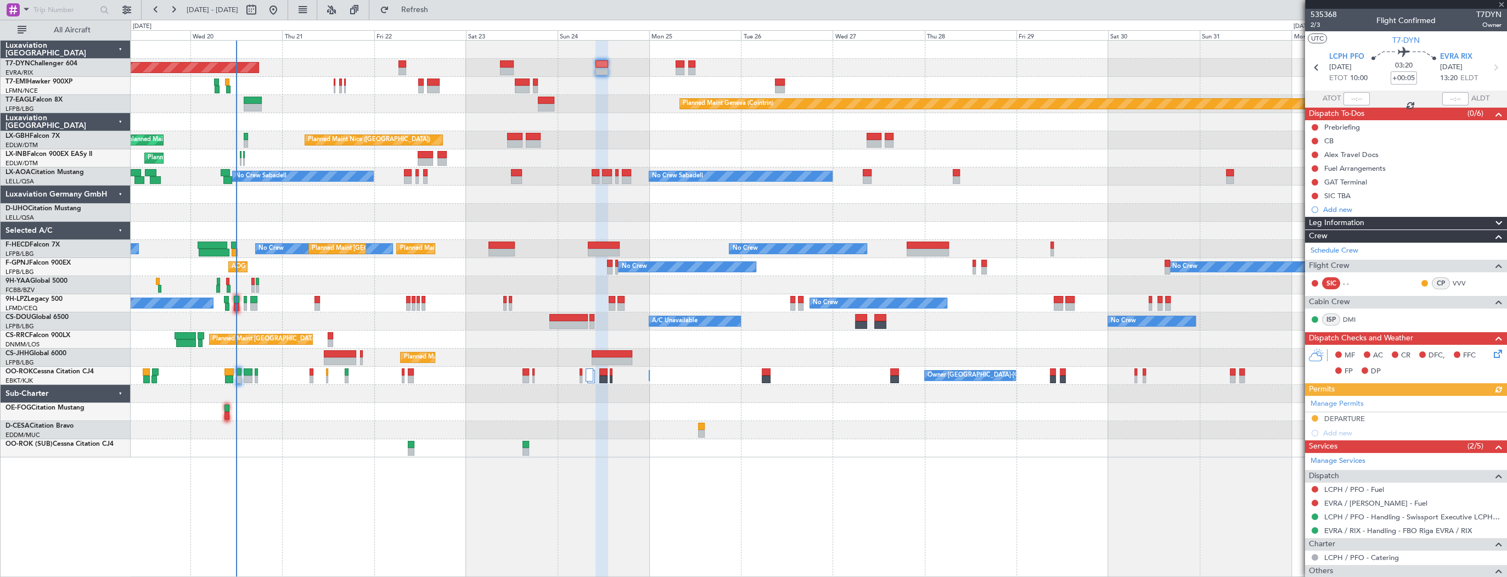
click at [637, 75] on div "Planned Maint [GEOGRAPHIC_DATA]-[GEOGRAPHIC_DATA]" at bounding box center [819, 68] width 1376 height 18
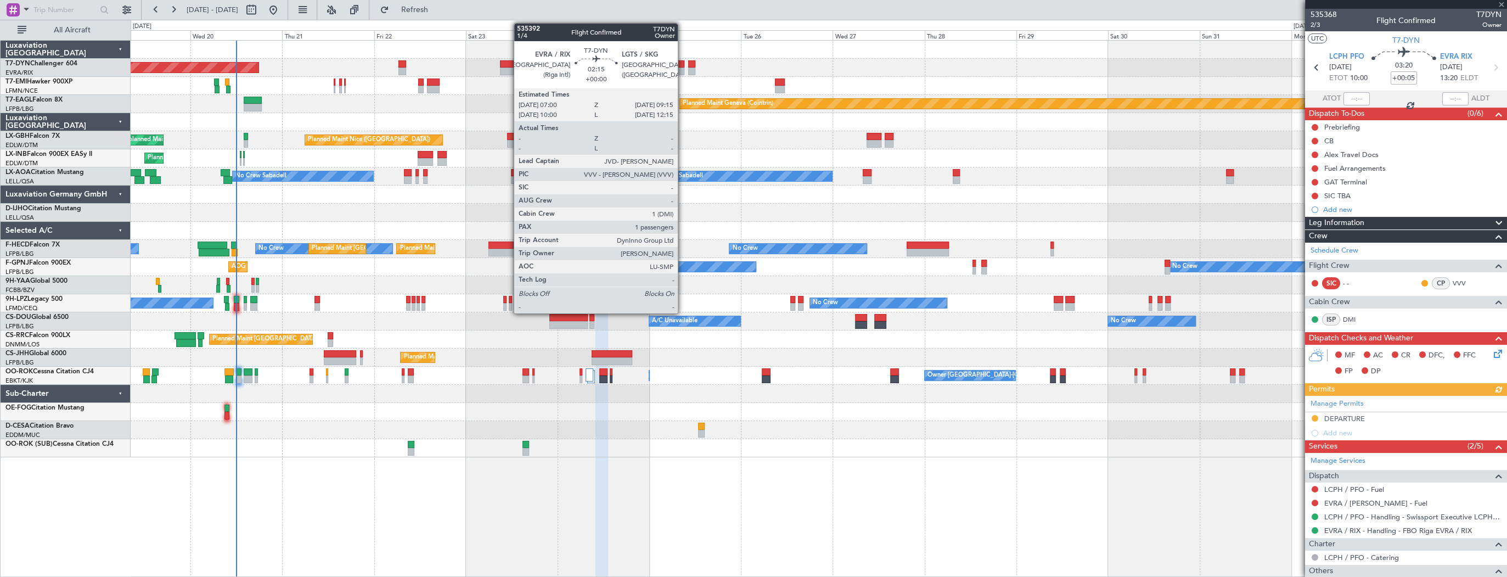
click at [683, 65] on div at bounding box center [679, 64] width 9 height 8
type input "1"
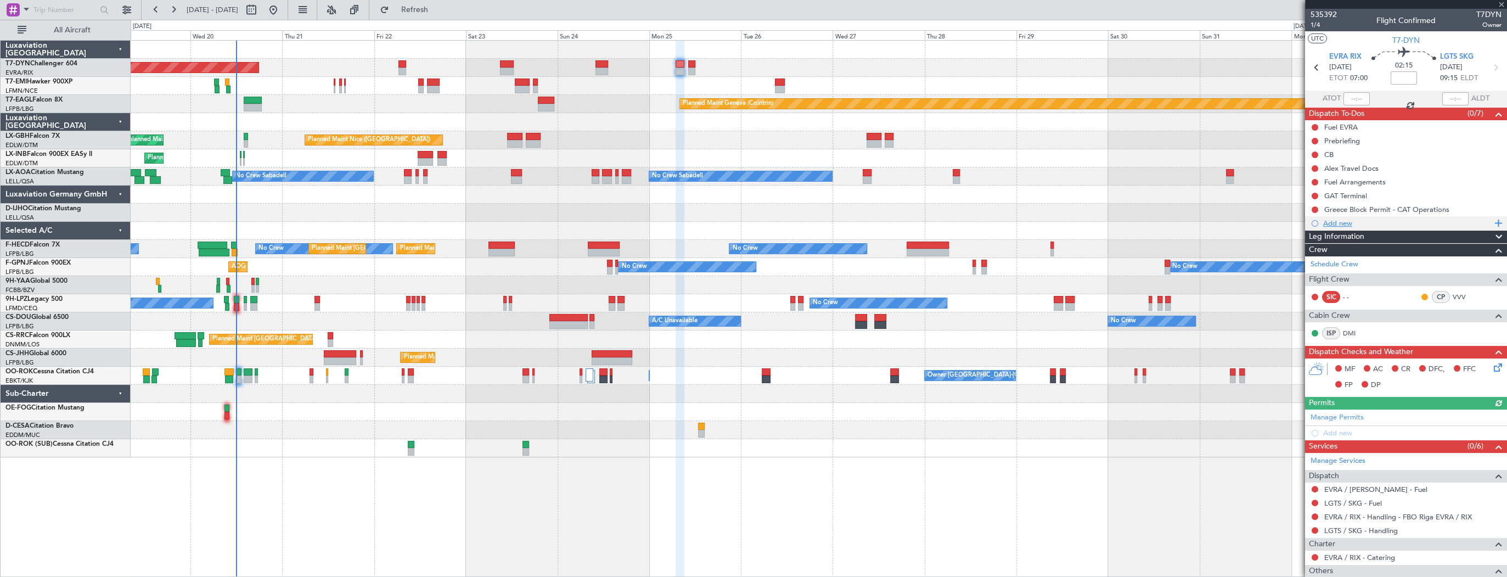
click at [1341, 218] on div "Add new" at bounding box center [1407, 222] width 168 height 9
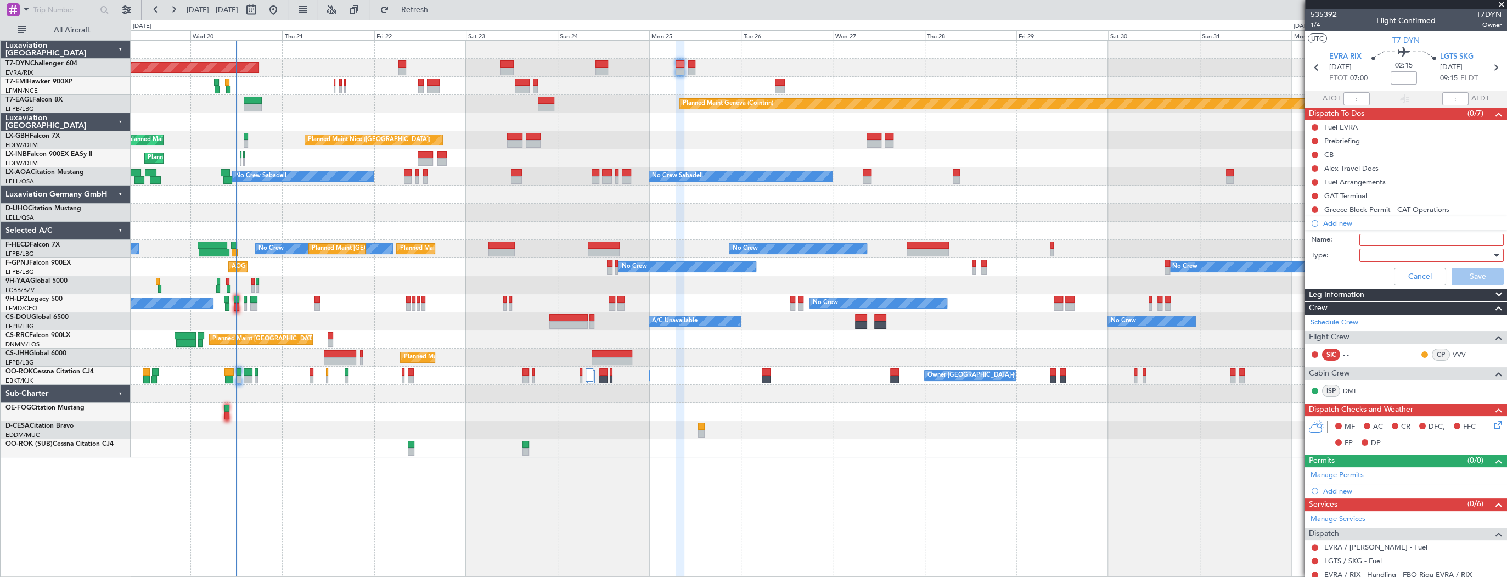
click at [1377, 242] on input "Name:" at bounding box center [1431, 240] width 144 height 12
type input "t"
type input "Timings TBC"
drag, startPoint x: 1433, startPoint y: 236, endPoint x: 1420, endPoint y: 239, distance: 13.5
click at [1420, 239] on mat-tooltip-component "Greece Block Permit - CAT Operations" at bounding box center [1387, 227] width 126 height 29
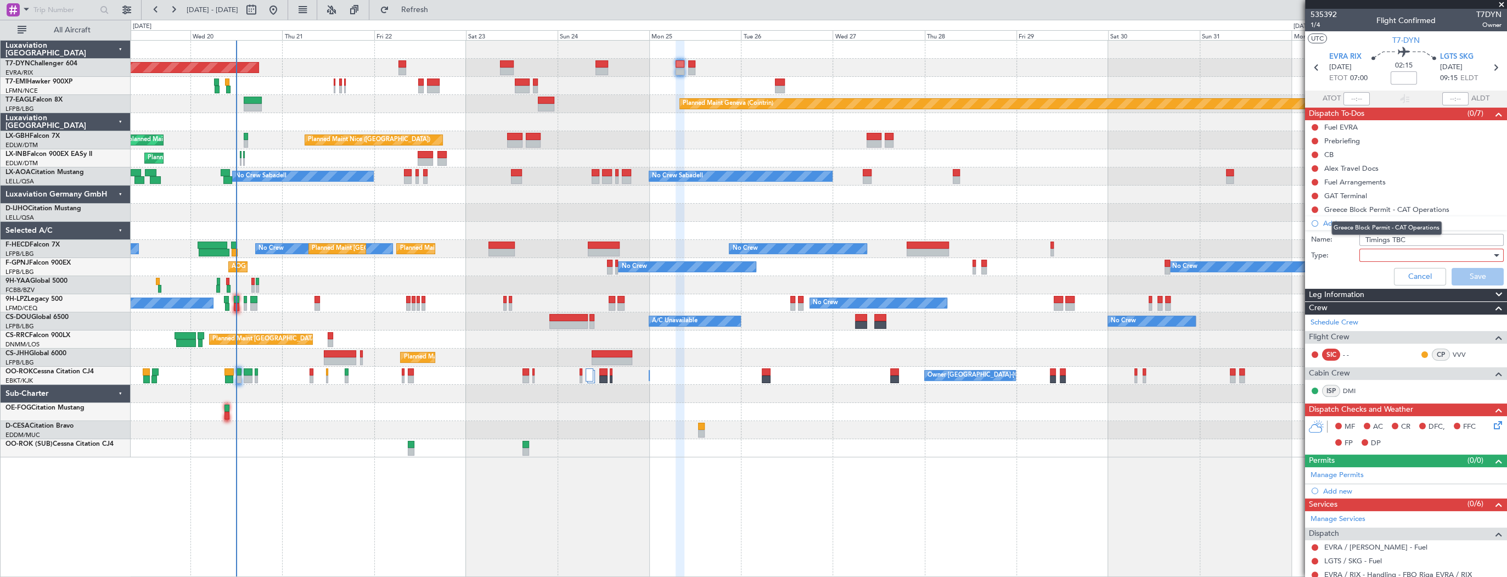
click at [1418, 242] on input "Timings TBC" at bounding box center [1431, 240] width 144 height 12
drag, startPoint x: 1423, startPoint y: 241, endPoint x: 1310, endPoint y: 239, distance: 112.5
click at [1310, 239] on div "Name: Timings TBC" at bounding box center [1405, 240] width 213 height 16
click at [1393, 254] on div at bounding box center [1428, 255] width 128 height 16
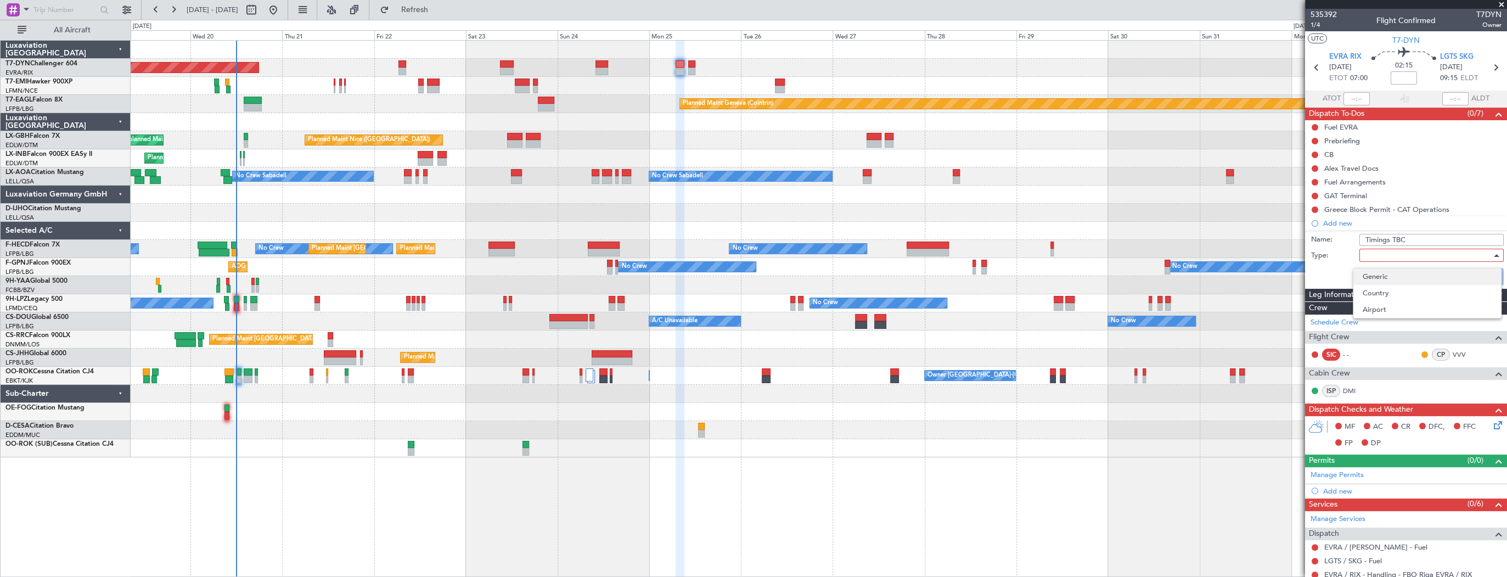
click at [1397, 279] on span "Generic" at bounding box center [1427, 276] width 130 height 16
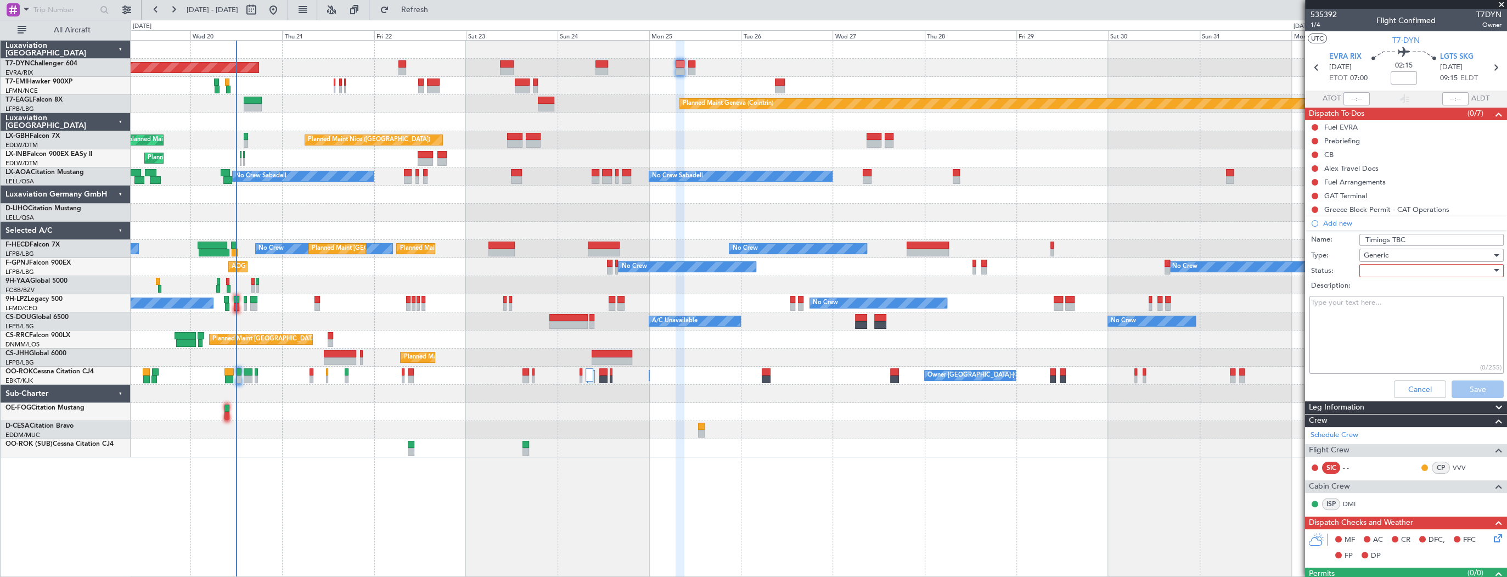
click at [1381, 271] on div at bounding box center [1428, 270] width 128 height 16
click at [1405, 292] on span "Not Started" at bounding box center [1427, 292] width 130 height 16
click at [1468, 390] on button "Save" at bounding box center [1477, 389] width 52 height 18
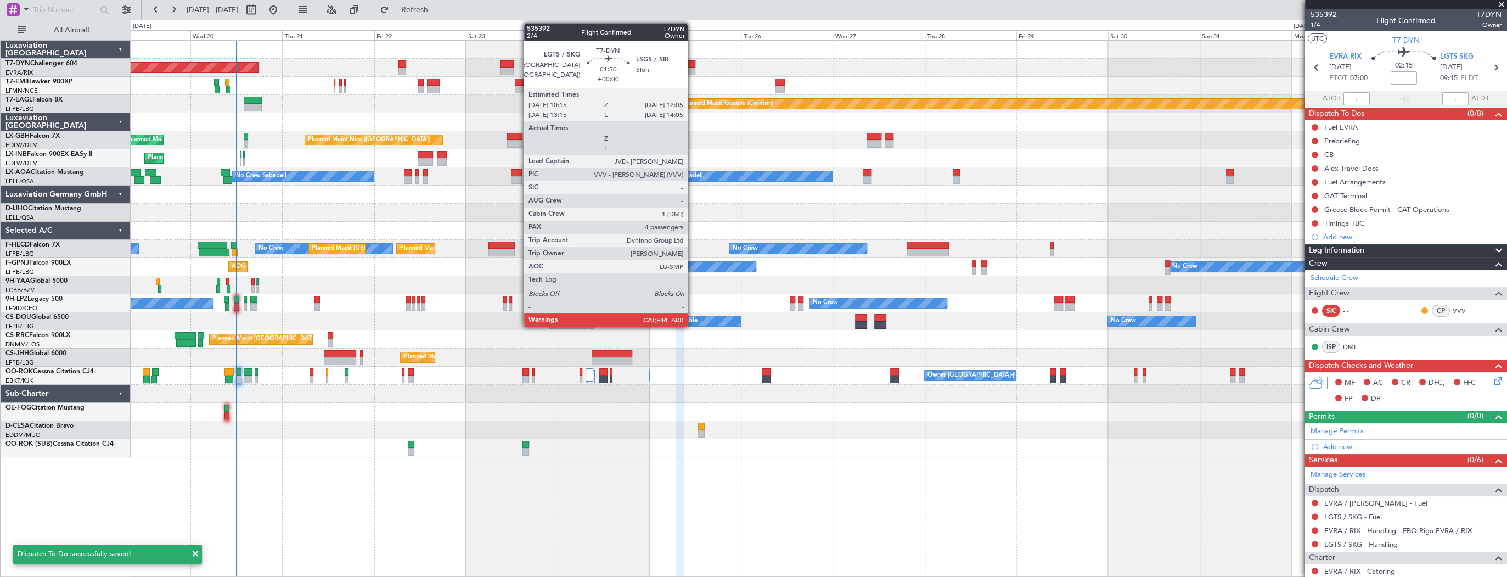
click at [692, 64] on div at bounding box center [691, 64] width 7 height 8
type input "4"
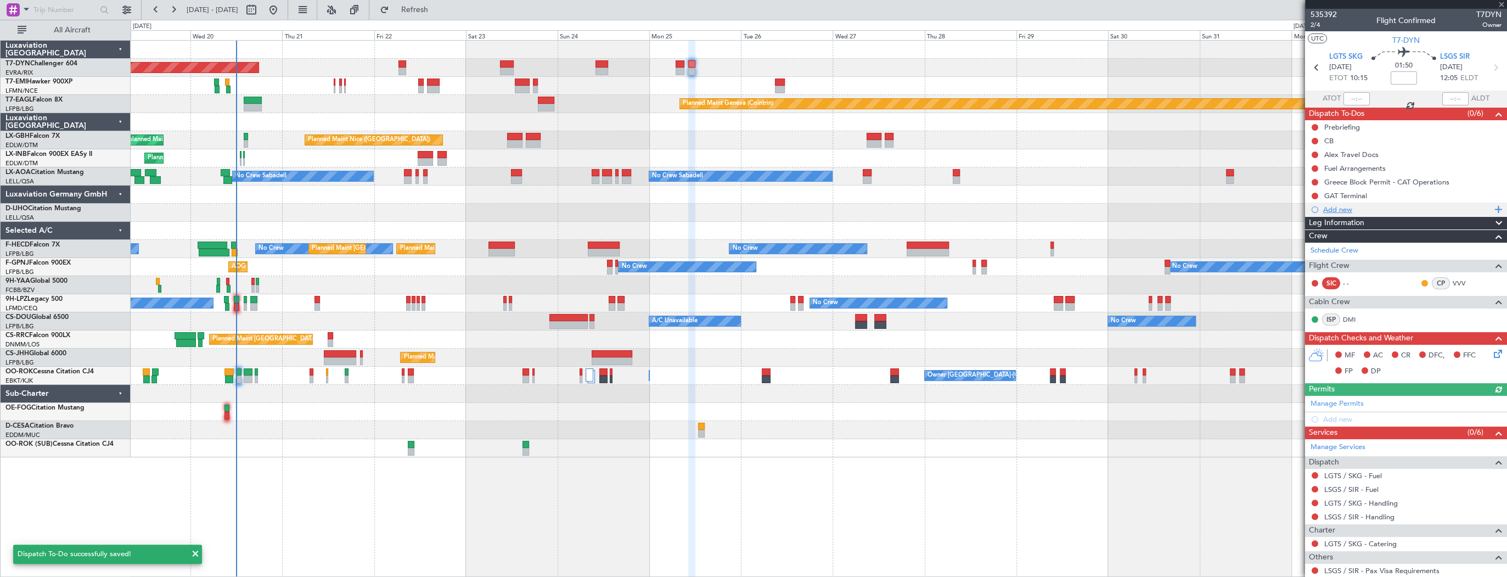
click at [1355, 211] on div "Add new" at bounding box center [1407, 209] width 168 height 9
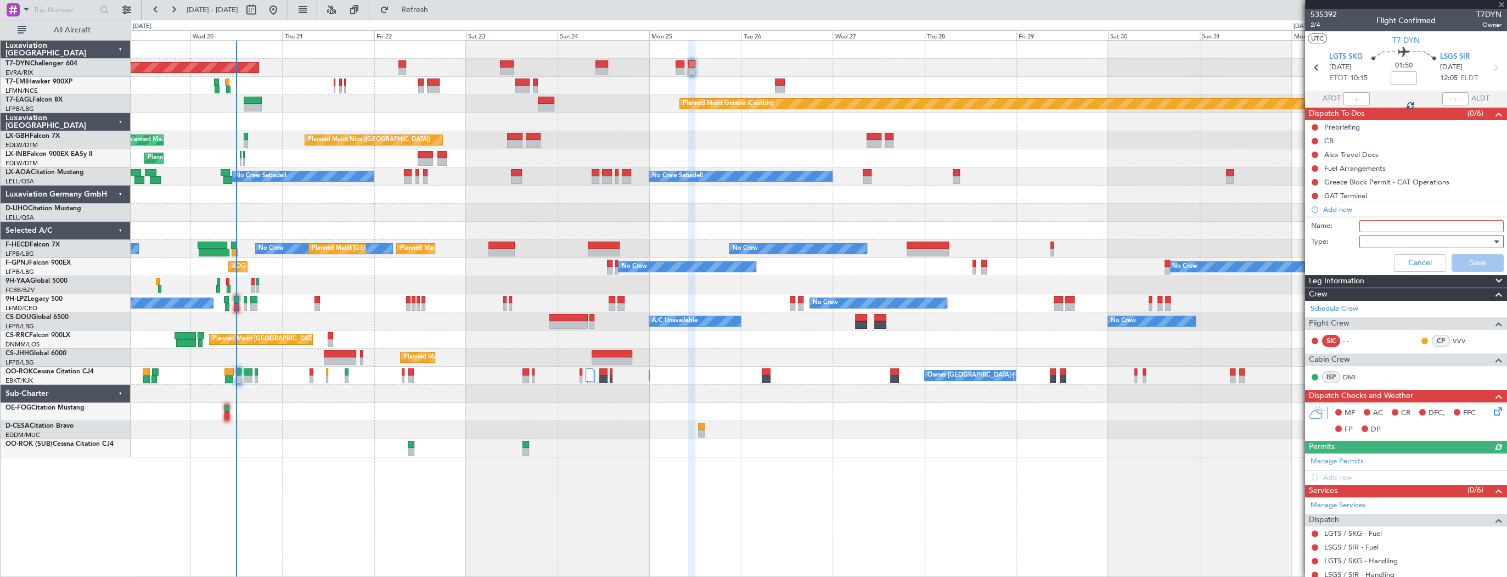
click at [1389, 228] on input "Name:" at bounding box center [1431, 226] width 144 height 12
type input "Timings TBC"
click at [1392, 240] on div at bounding box center [1428, 241] width 128 height 16
click at [1405, 263] on span "Generic" at bounding box center [1427, 263] width 130 height 16
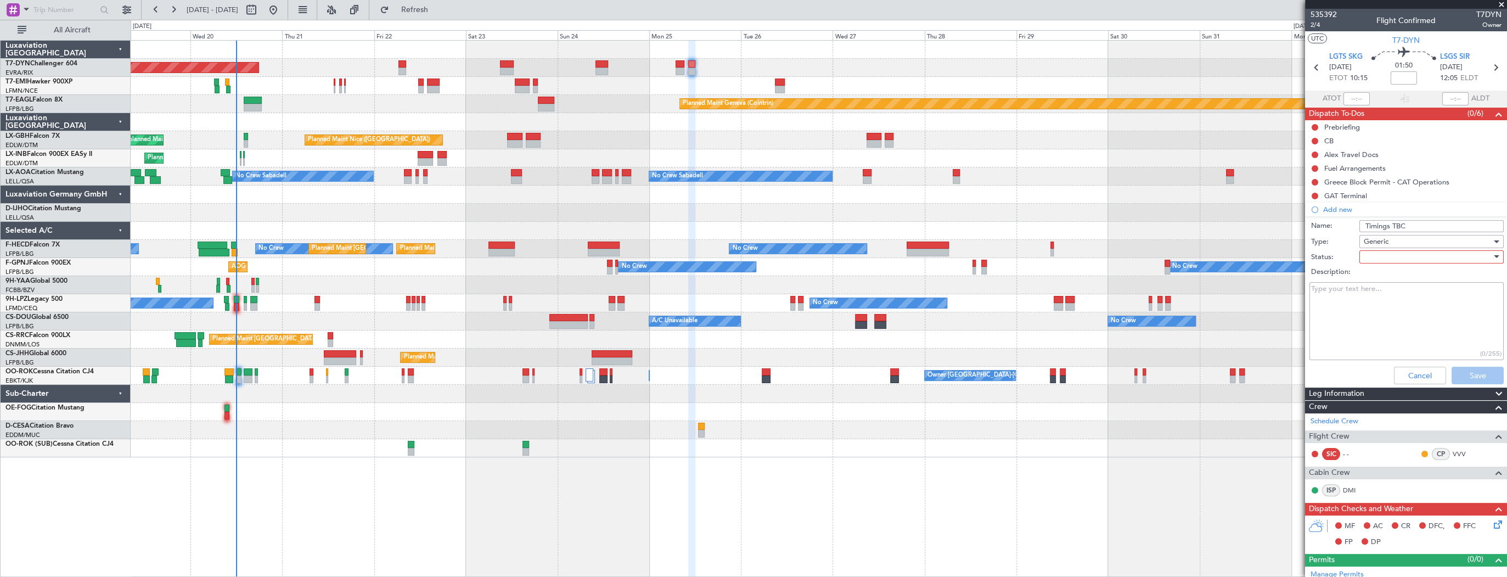
click at [1434, 259] on div at bounding box center [1428, 257] width 128 height 16
click at [1427, 275] on span "Not Started" at bounding box center [1427, 278] width 130 height 16
click at [1477, 376] on button "Save" at bounding box center [1477, 376] width 52 height 18
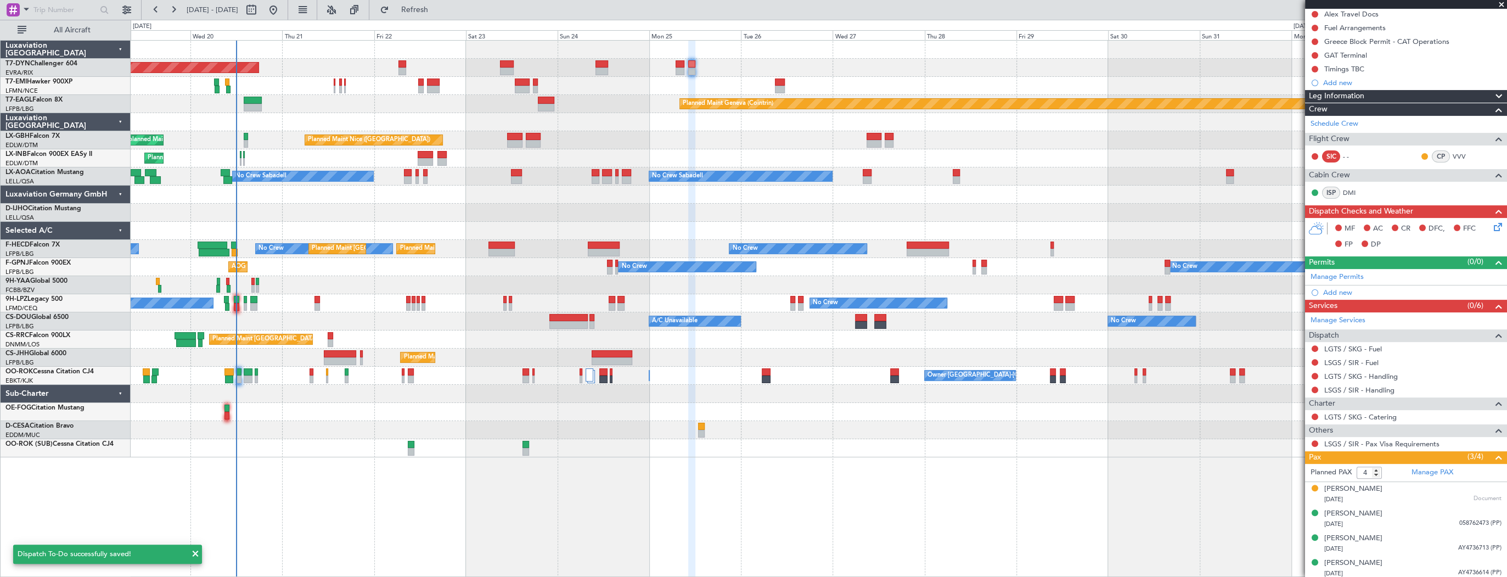
scroll to position [142, 0]
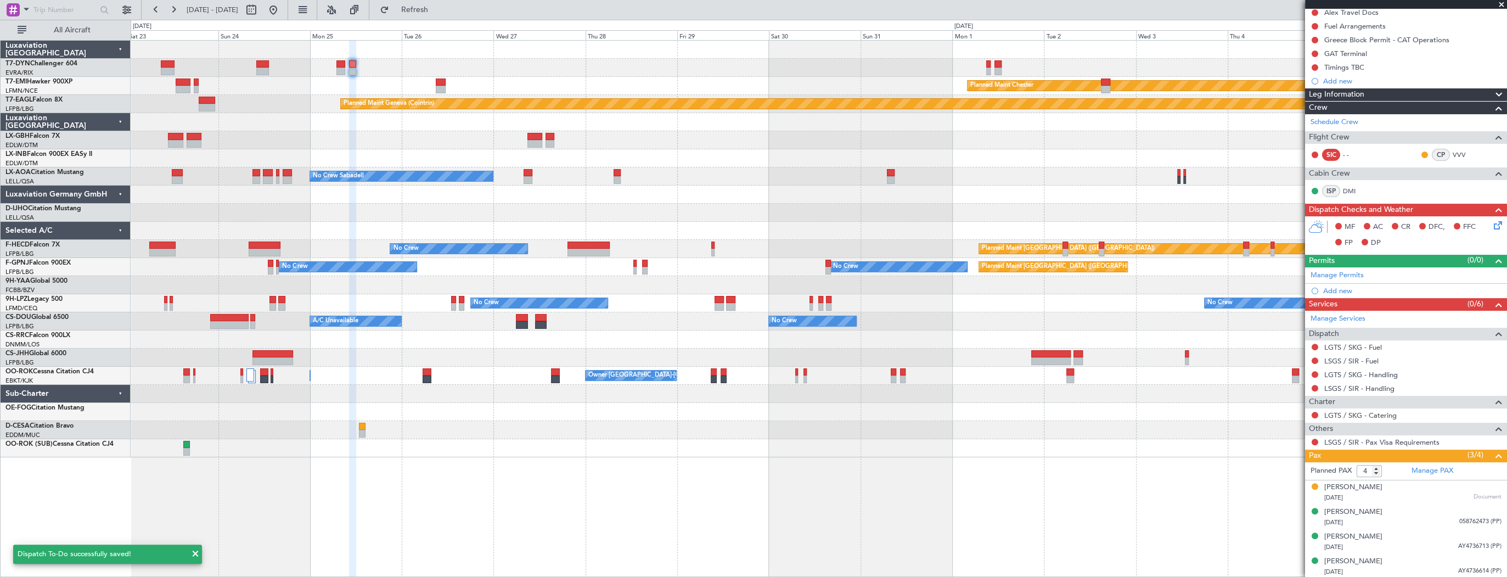
click at [438, 55] on div "Planned Maint Basel-Mulhouse Planned Maint Chester Planned Maint Geneva (Cointr…" at bounding box center [819, 249] width 1376 height 416
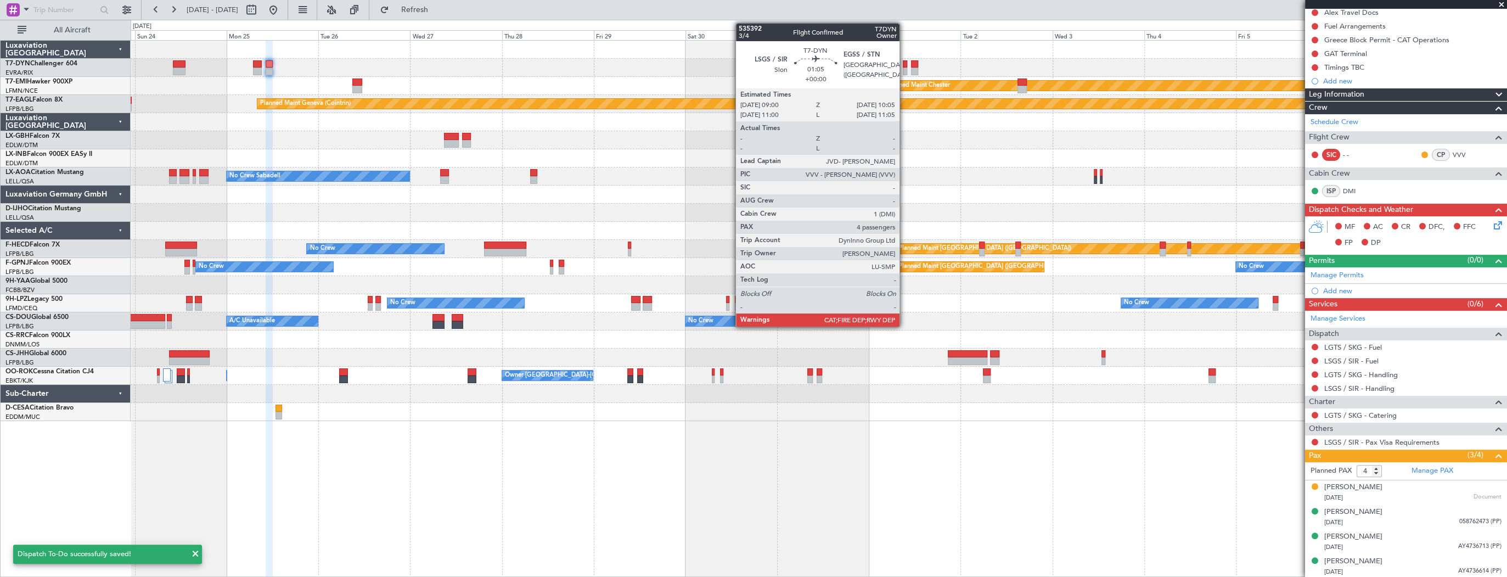
click at [904, 66] on div at bounding box center [905, 64] width 4 height 8
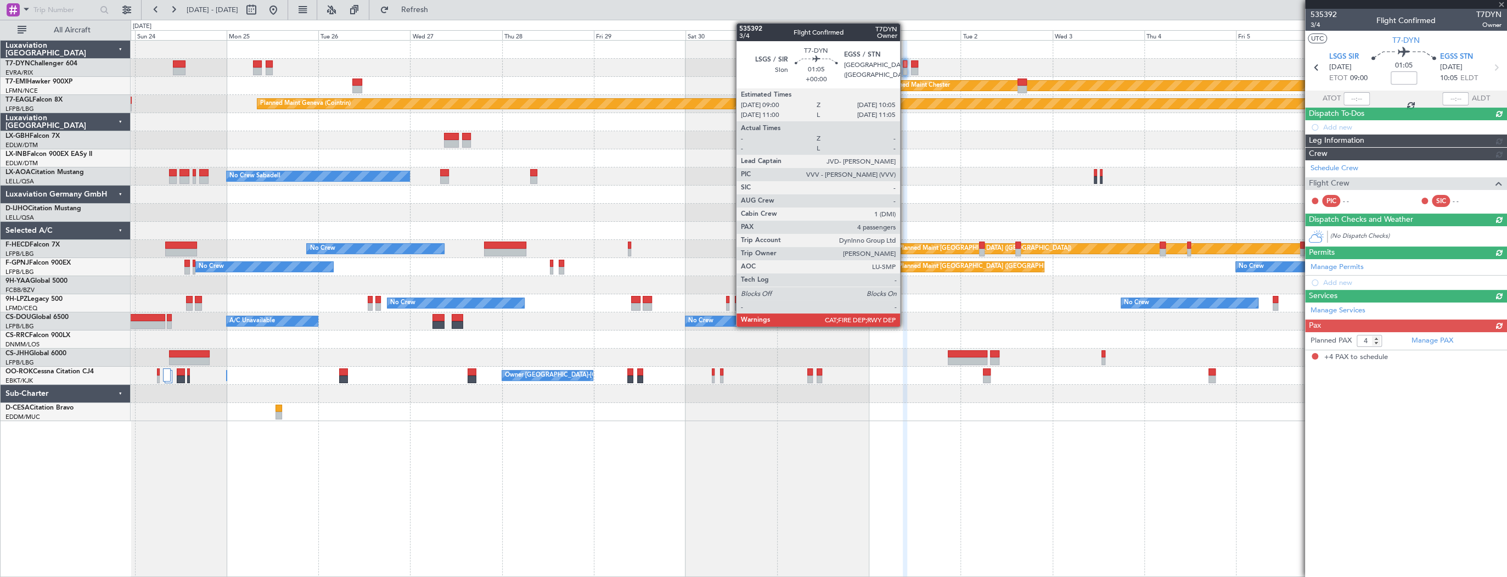
scroll to position [0, 0]
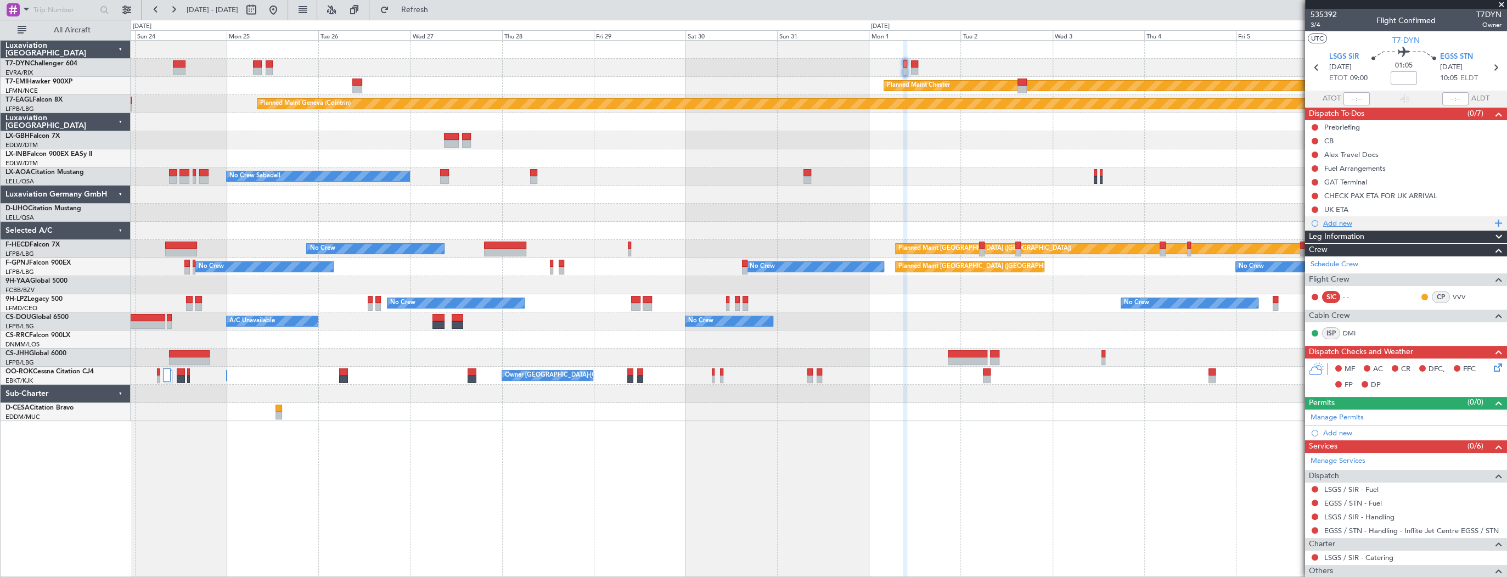
click at [1339, 226] on div "Add new" at bounding box center [1407, 222] width 168 height 9
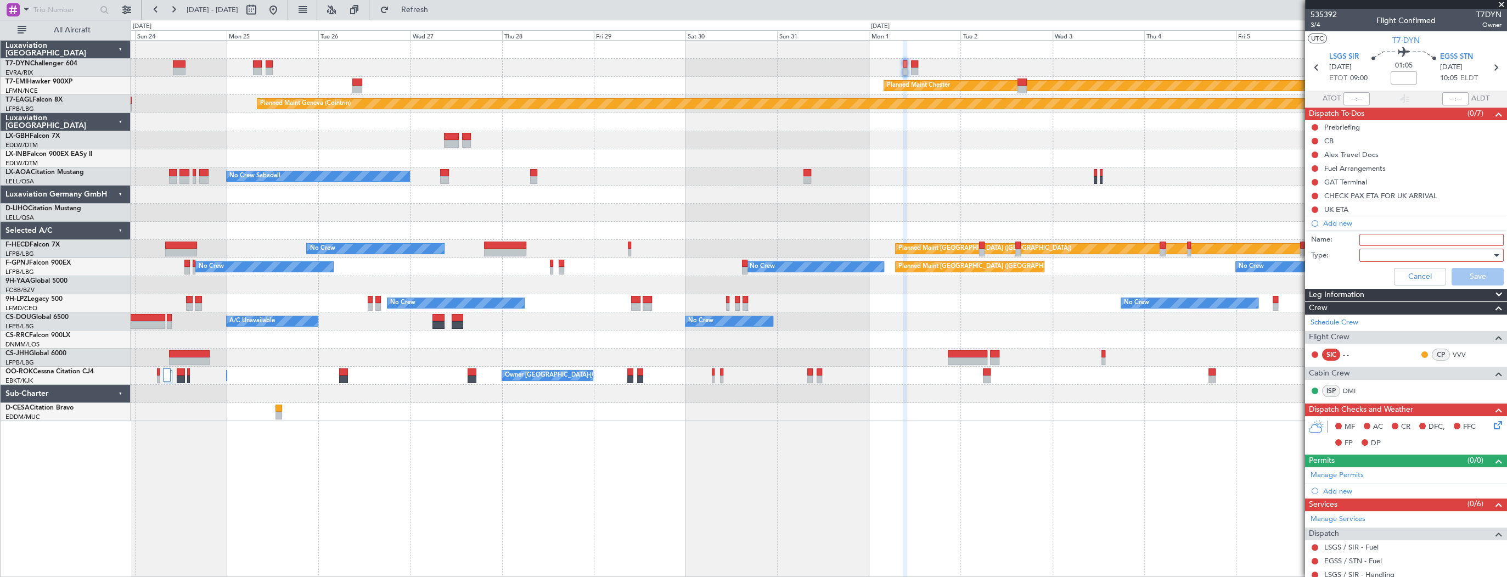
click at [1411, 241] on input "Name:" at bounding box center [1431, 240] width 144 height 12
type input "Timings TBC"
click at [1387, 251] on div at bounding box center [1428, 255] width 128 height 16
click at [1399, 277] on span "Generic" at bounding box center [1427, 276] width 130 height 16
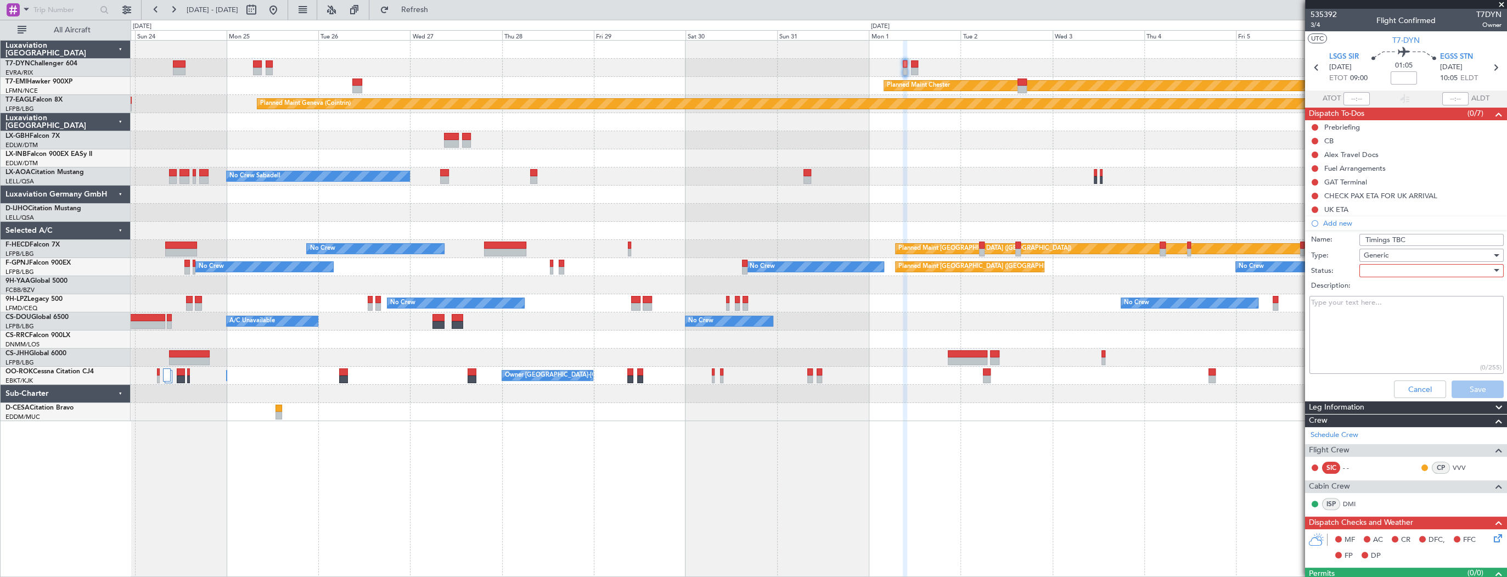
click at [1387, 272] on div at bounding box center [1428, 270] width 128 height 16
click at [1397, 291] on span "Not Started" at bounding box center [1427, 292] width 130 height 16
click at [1461, 386] on button "Save" at bounding box center [1477, 389] width 52 height 18
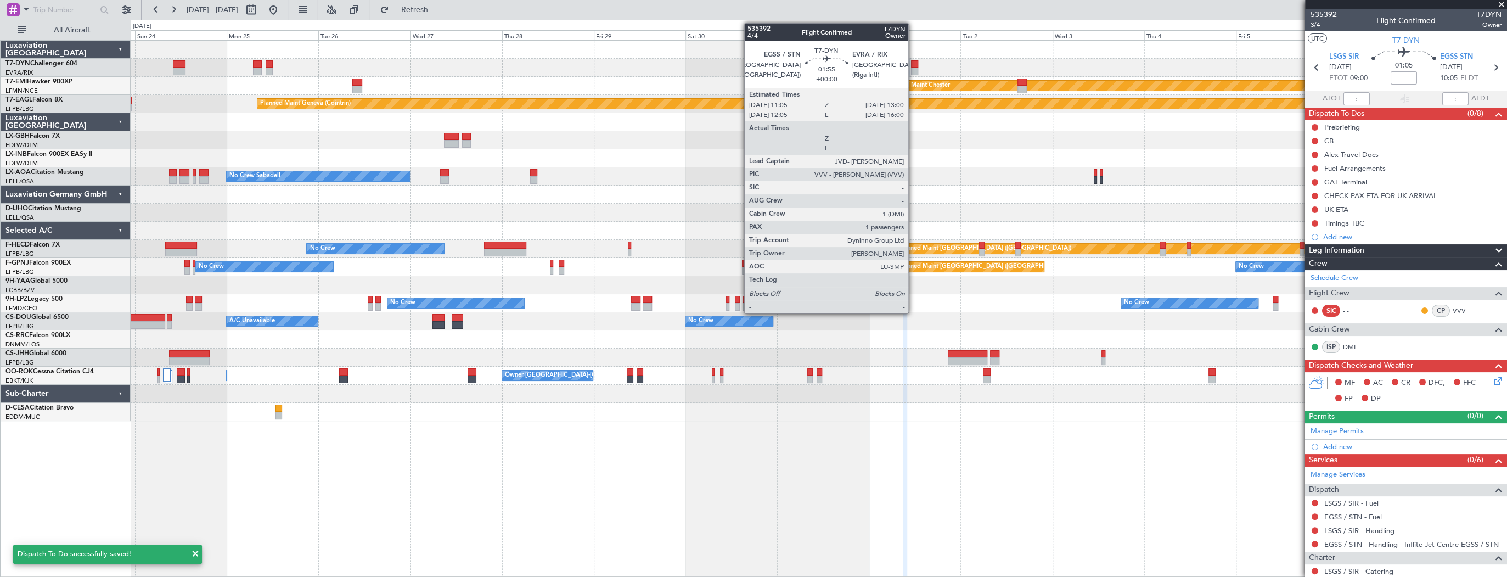
click at [911, 65] on div at bounding box center [915, 64] width 8 height 8
type input "1"
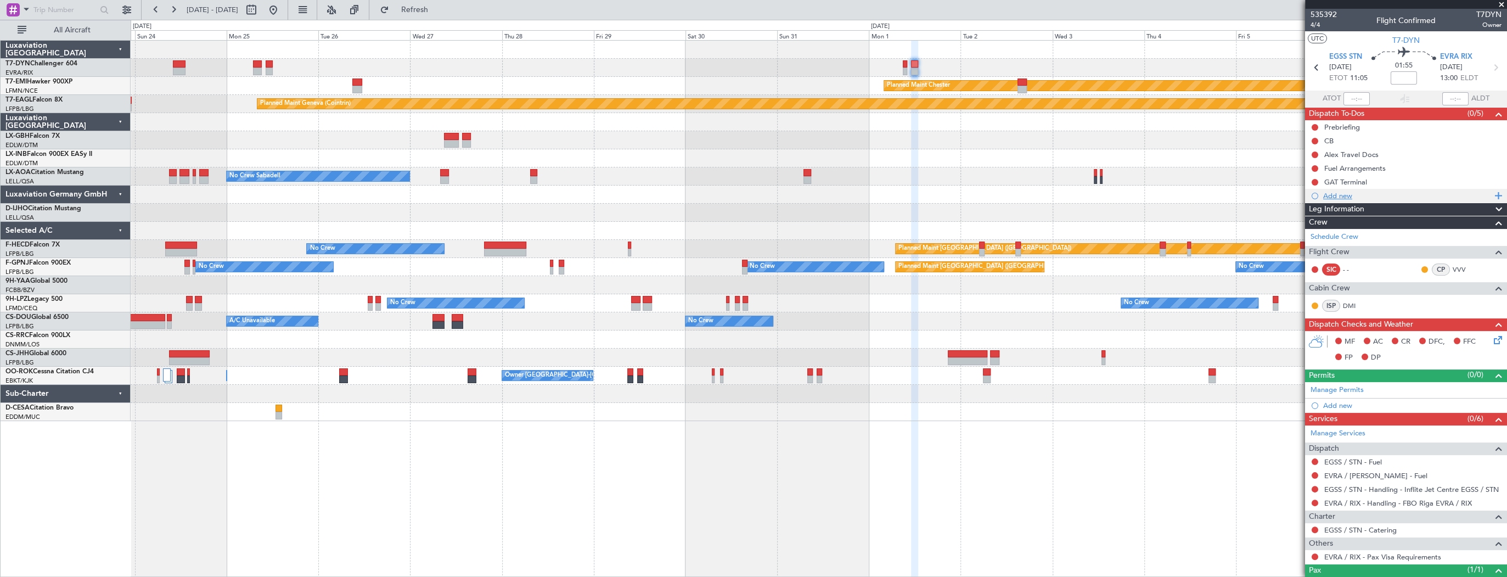
click at [1337, 194] on div "Add new" at bounding box center [1407, 195] width 168 height 9
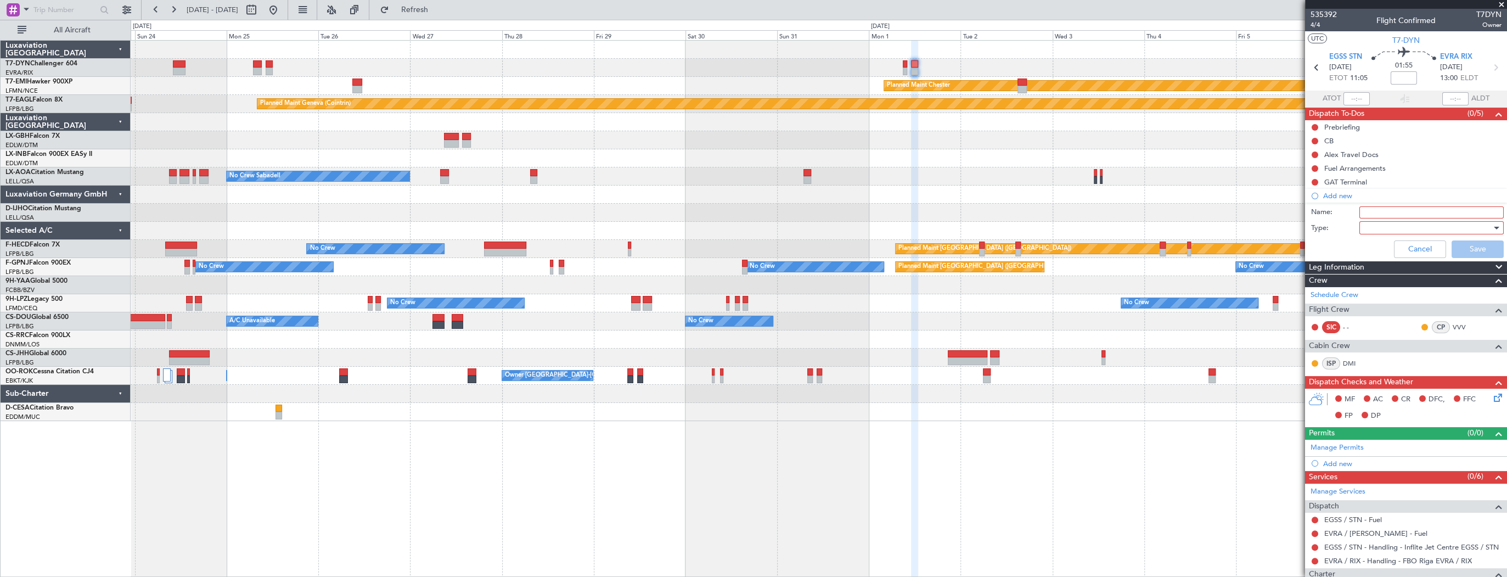
click at [1453, 216] on input "Name:" at bounding box center [1431, 212] width 144 height 12
type input "Timings TBC"
click at [1406, 228] on div at bounding box center [1428, 227] width 128 height 16
click at [1416, 250] on span "Generic" at bounding box center [1427, 249] width 130 height 16
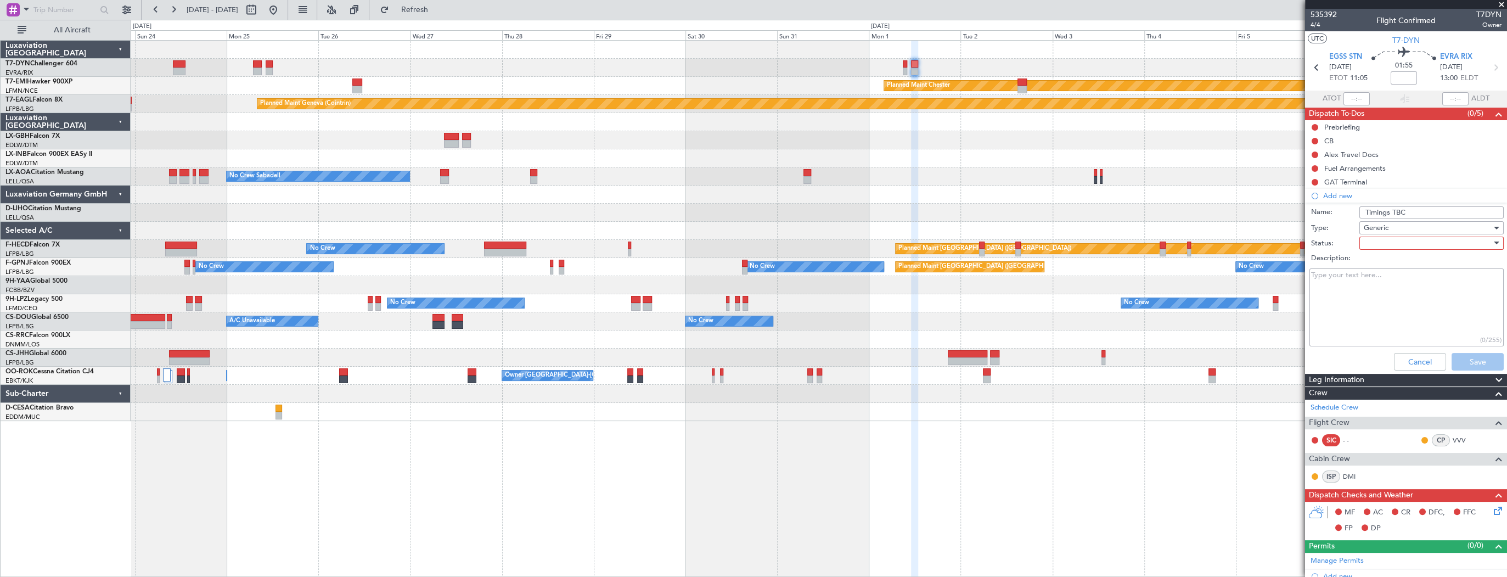
click at [1401, 239] on div at bounding box center [1428, 243] width 128 height 16
click at [1416, 260] on span "Not Started" at bounding box center [1427, 264] width 130 height 16
click at [1416, 285] on textarea "Description:" at bounding box center [1406, 307] width 194 height 78
click at [1473, 363] on button "Save" at bounding box center [1477, 362] width 52 height 18
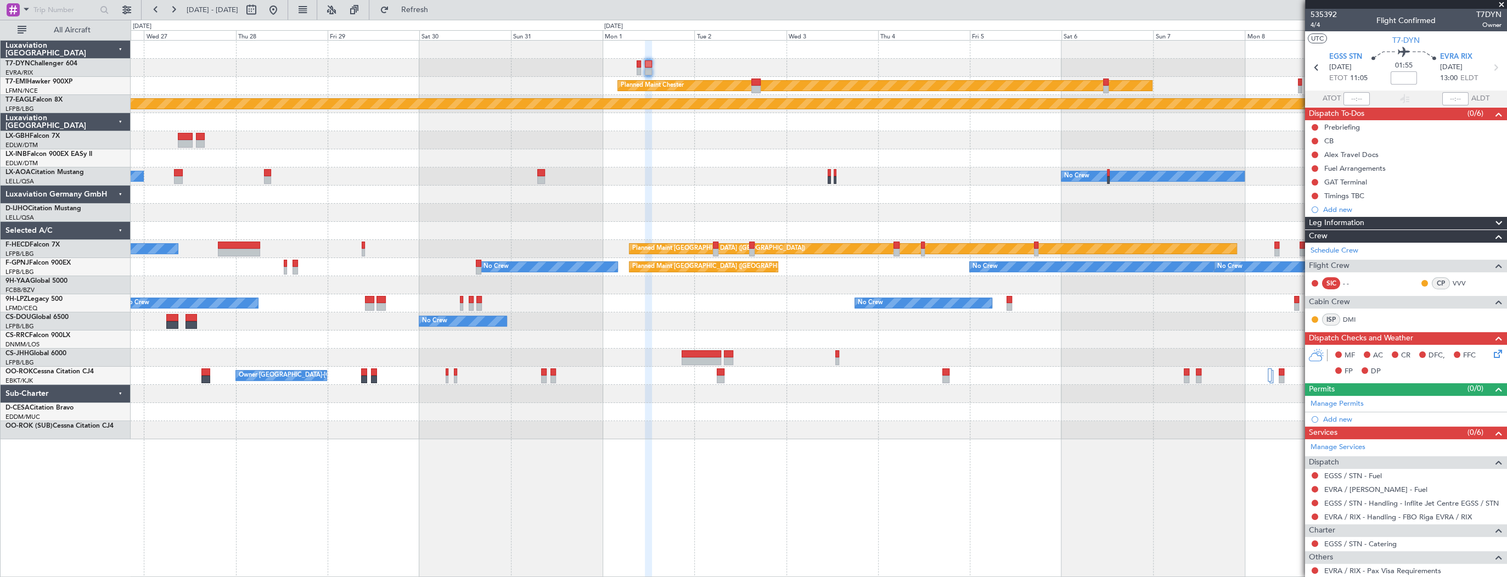
click at [242, 83] on div "Planned Maint Chester Planned Maint Geneva (Cointrin) No Crew Sabadell No Crew …" at bounding box center [819, 240] width 1376 height 398
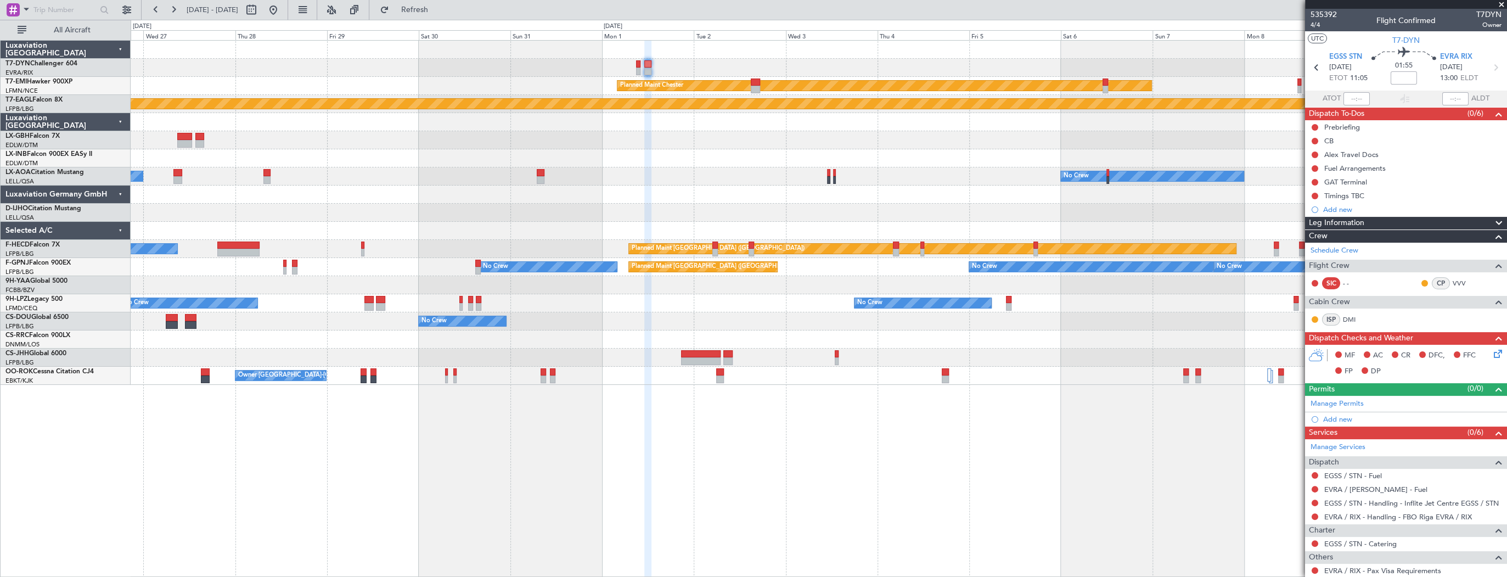
click at [821, 72] on div at bounding box center [819, 68] width 1376 height 18
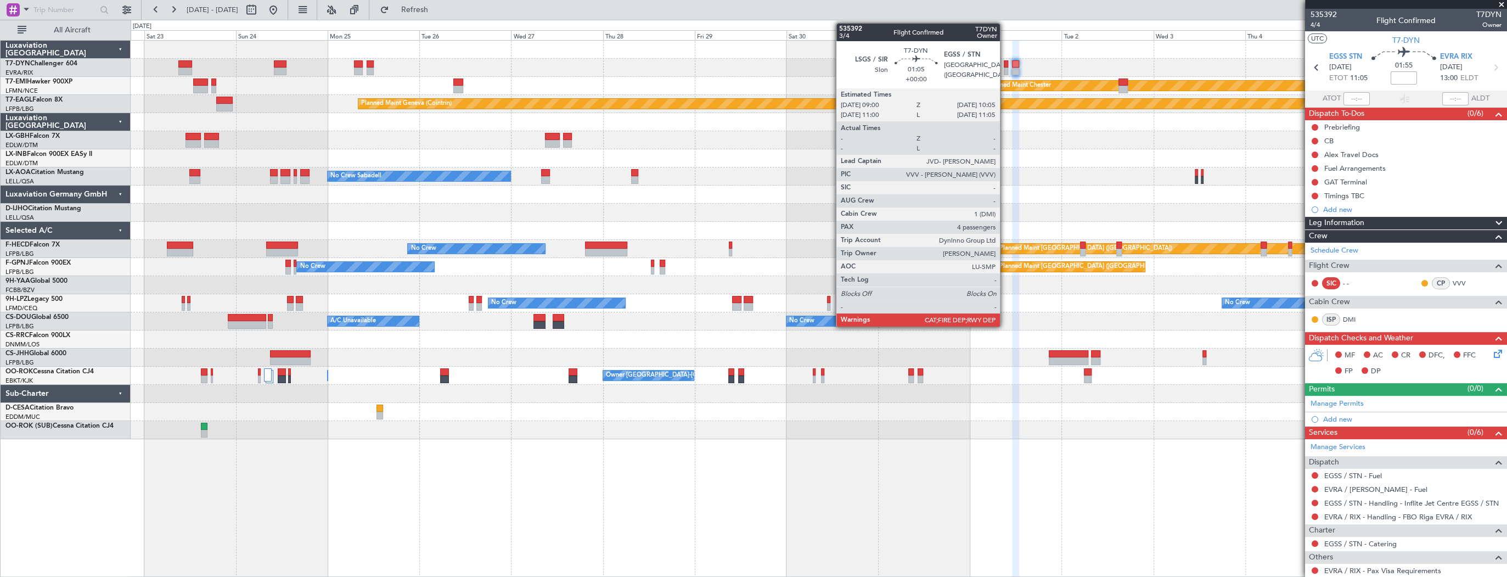
click at [1005, 65] on div at bounding box center [1006, 64] width 4 height 8
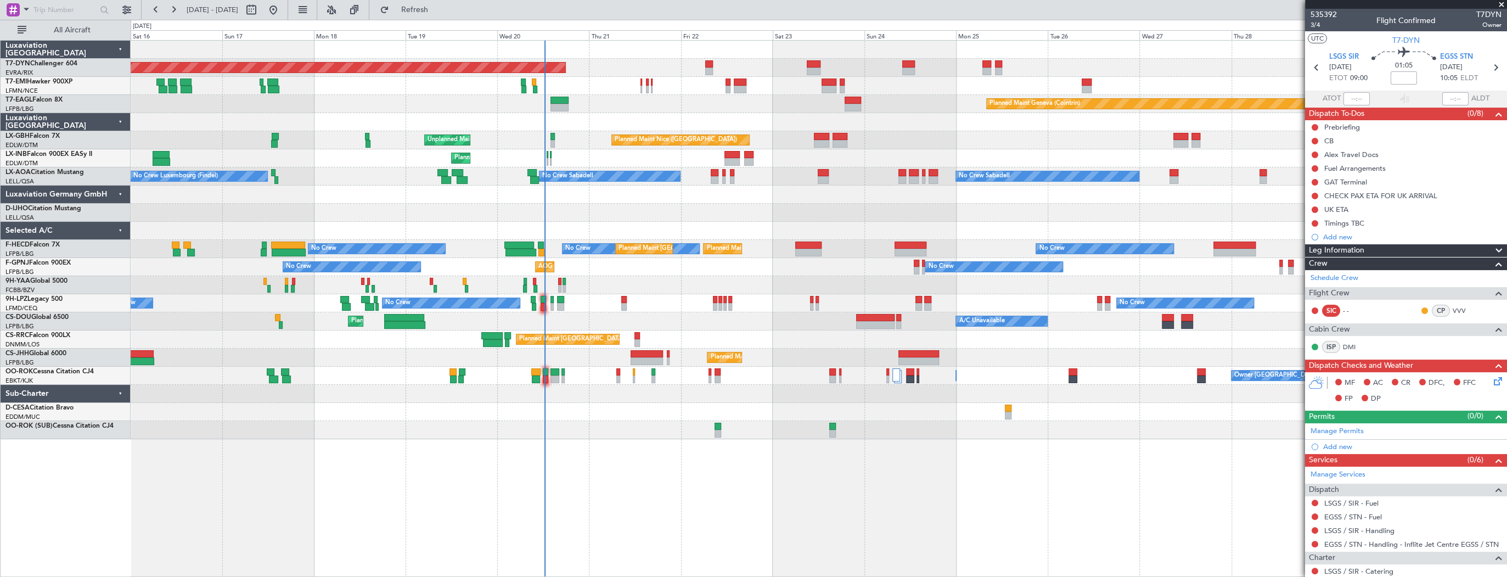
click at [891, 179] on div "Planned Maint Basel-Mulhouse Planned Maint Chester Planned Maint Geneva (Cointr…" at bounding box center [819, 240] width 1376 height 398
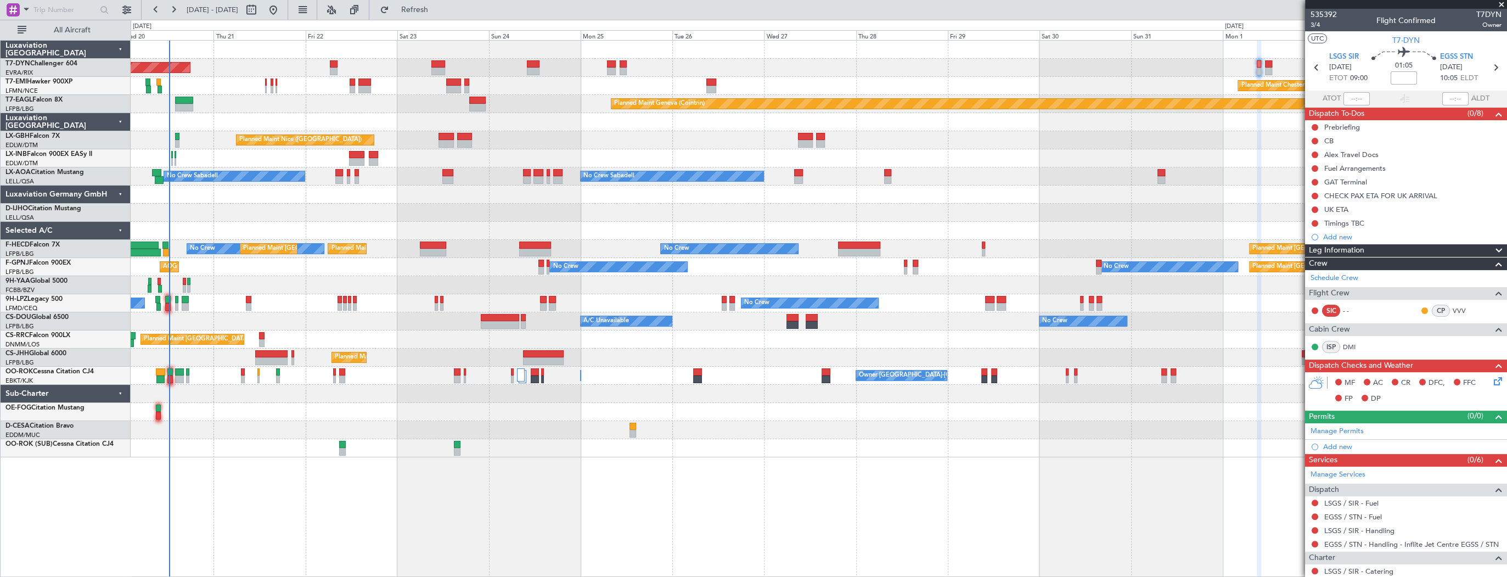
click at [463, 62] on div "Planned Maint Basel-Mulhouse Planned Maint Chester Planned Maint Geneva (Cointr…" at bounding box center [819, 249] width 1376 height 416
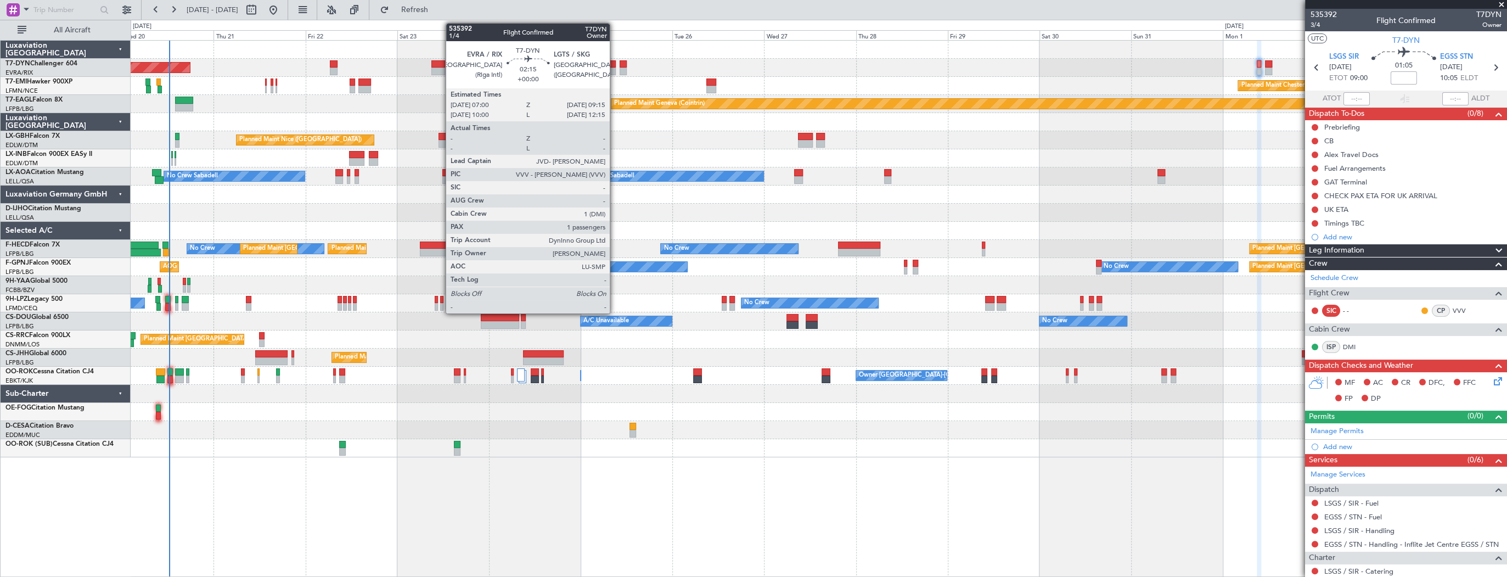
click at [615, 66] on div at bounding box center [611, 64] width 9 height 8
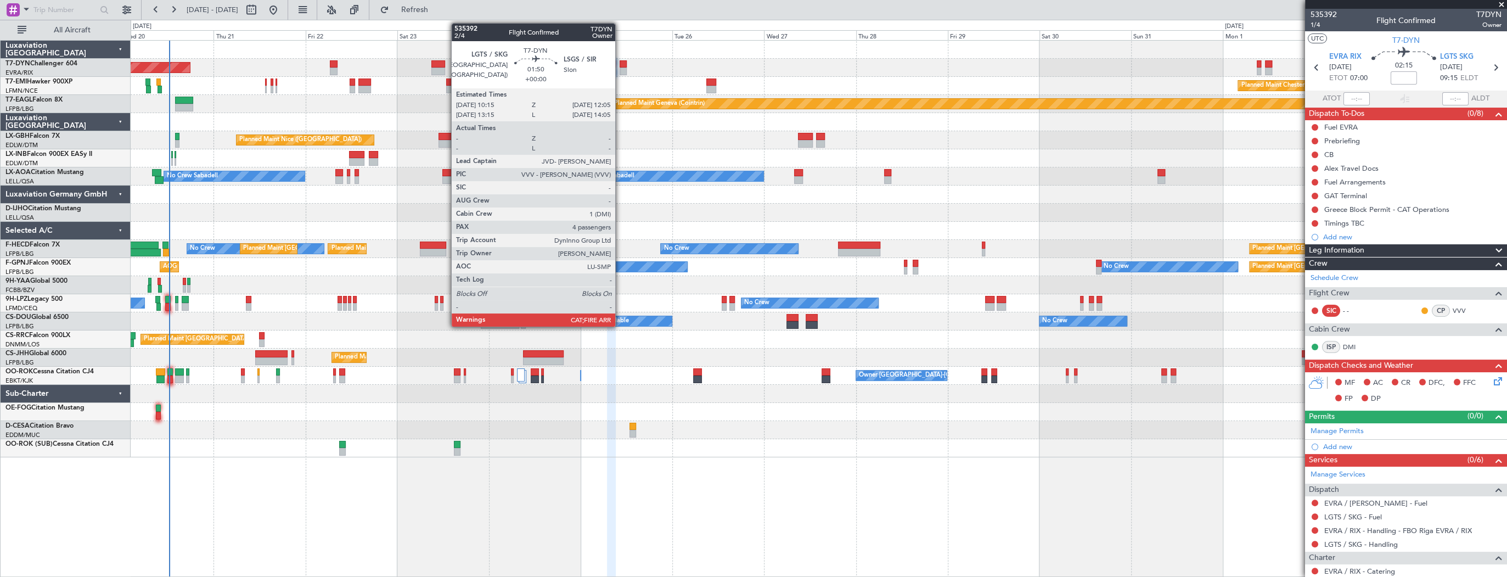
click at [620, 64] on div at bounding box center [623, 64] width 7 height 8
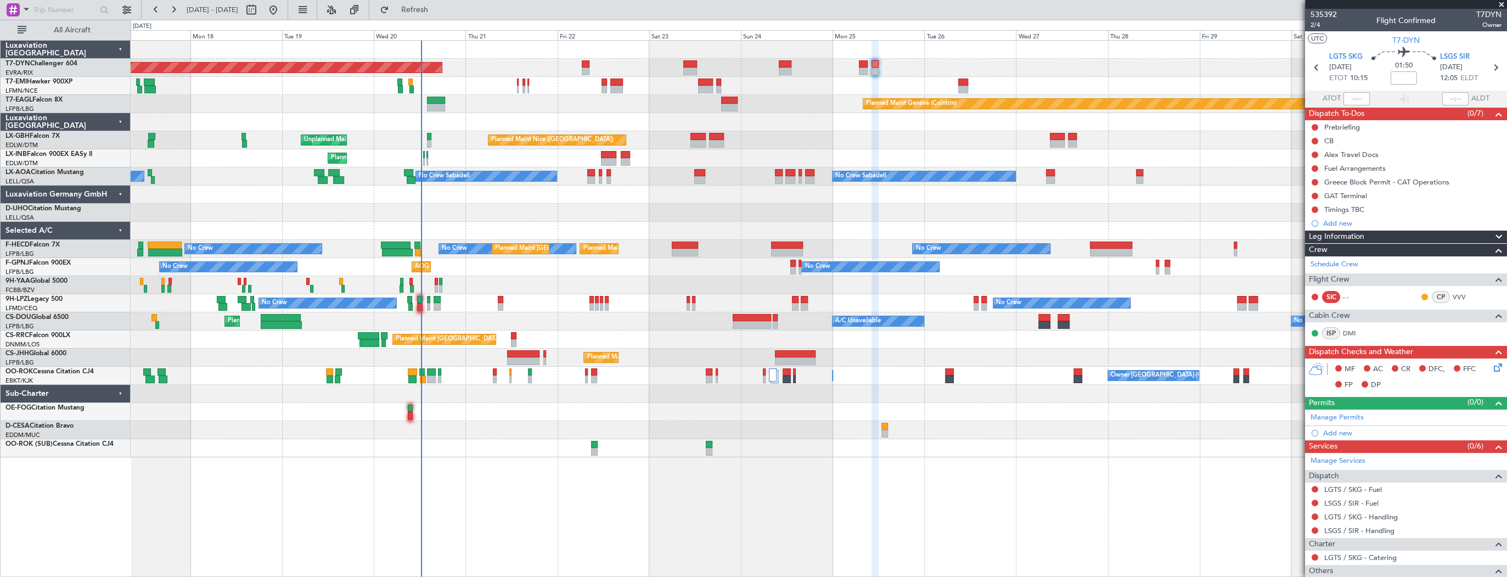
click at [503, 274] on div "Planned Maint Basel-Mulhouse Planned Maint Chester Planned Maint Geneva (Cointr…" at bounding box center [819, 249] width 1376 height 416
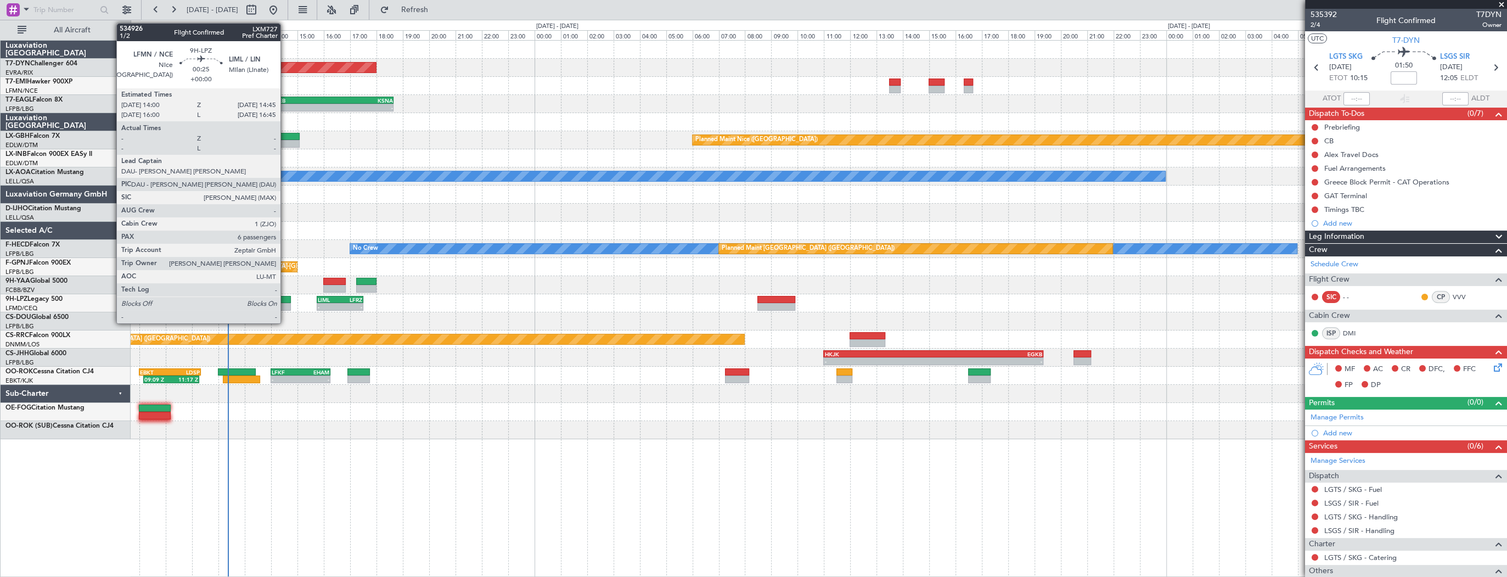
click at [285, 303] on div at bounding box center [281, 307] width 20 height 8
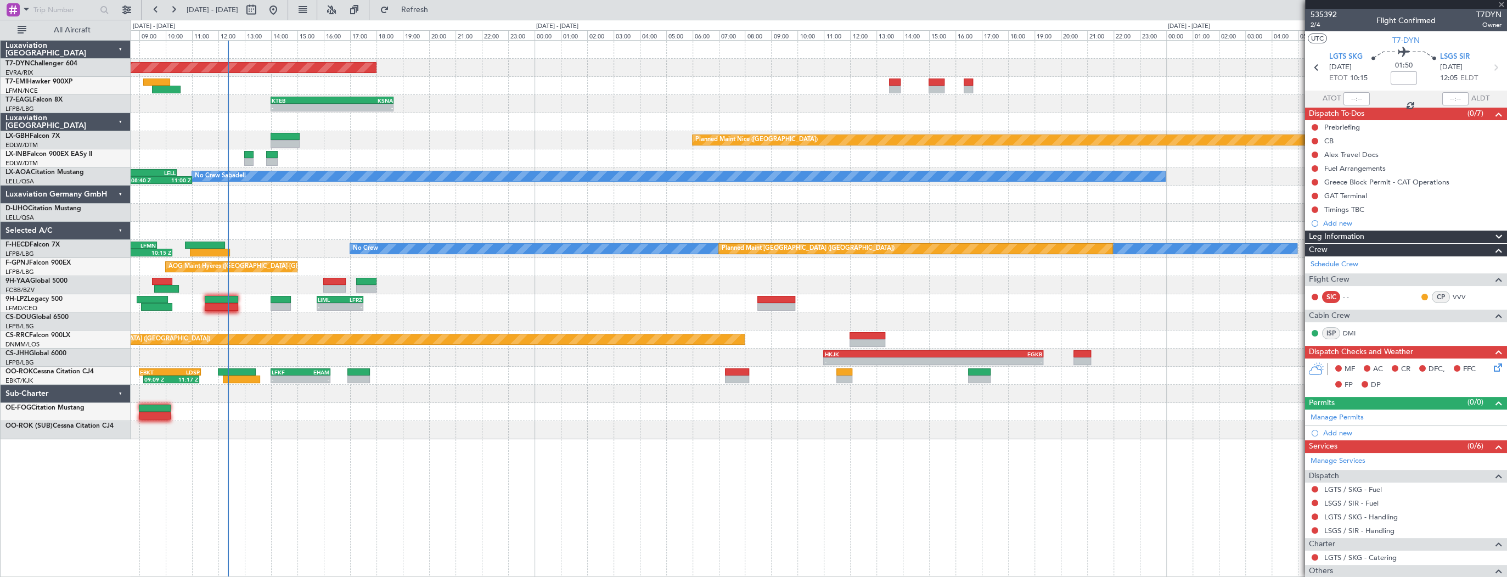
type input "6"
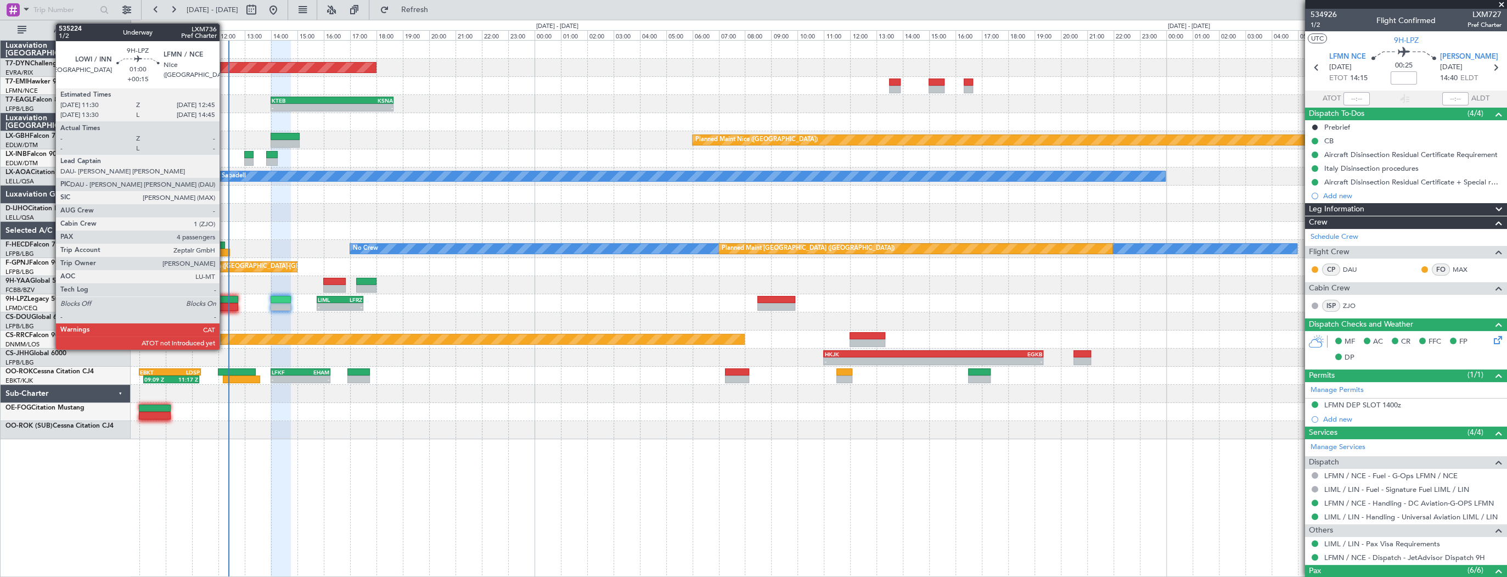
click at [224, 300] on div at bounding box center [221, 300] width 33 height 8
type input "+00:15"
type input "4"
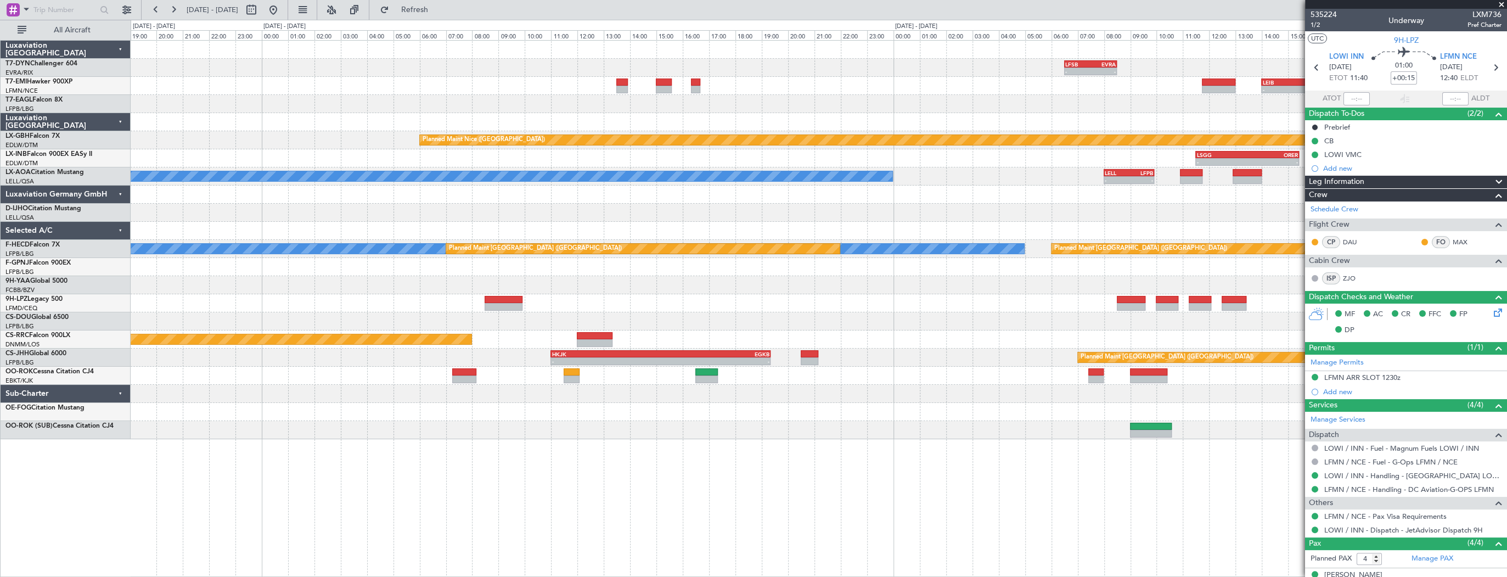
click at [307, 59] on div "- - LFSB 06:30 Z EVRA 08:30 Z - - EVRA 09:00 Z LCPH 12:35 Z Planned Maint Basel…" at bounding box center [819, 68] width 1376 height 18
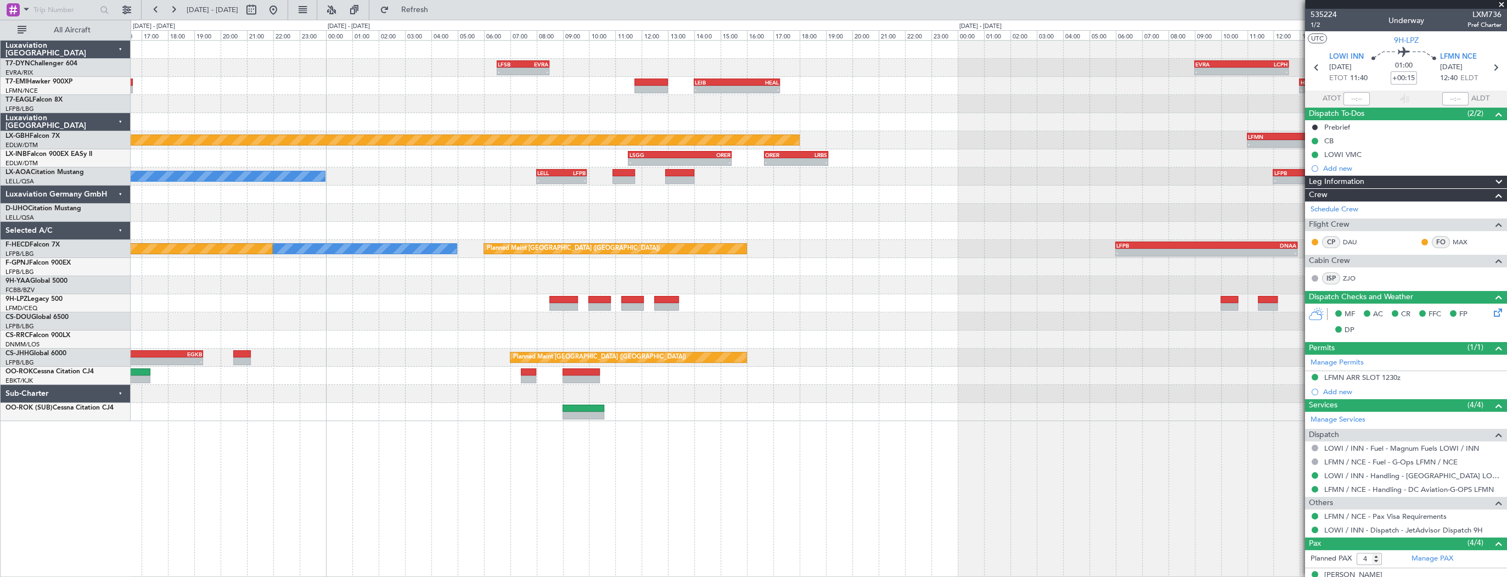
click at [494, 97] on div "KSNA 19:00 Z KTEB 23:15 Z - -" at bounding box center [819, 104] width 1376 height 18
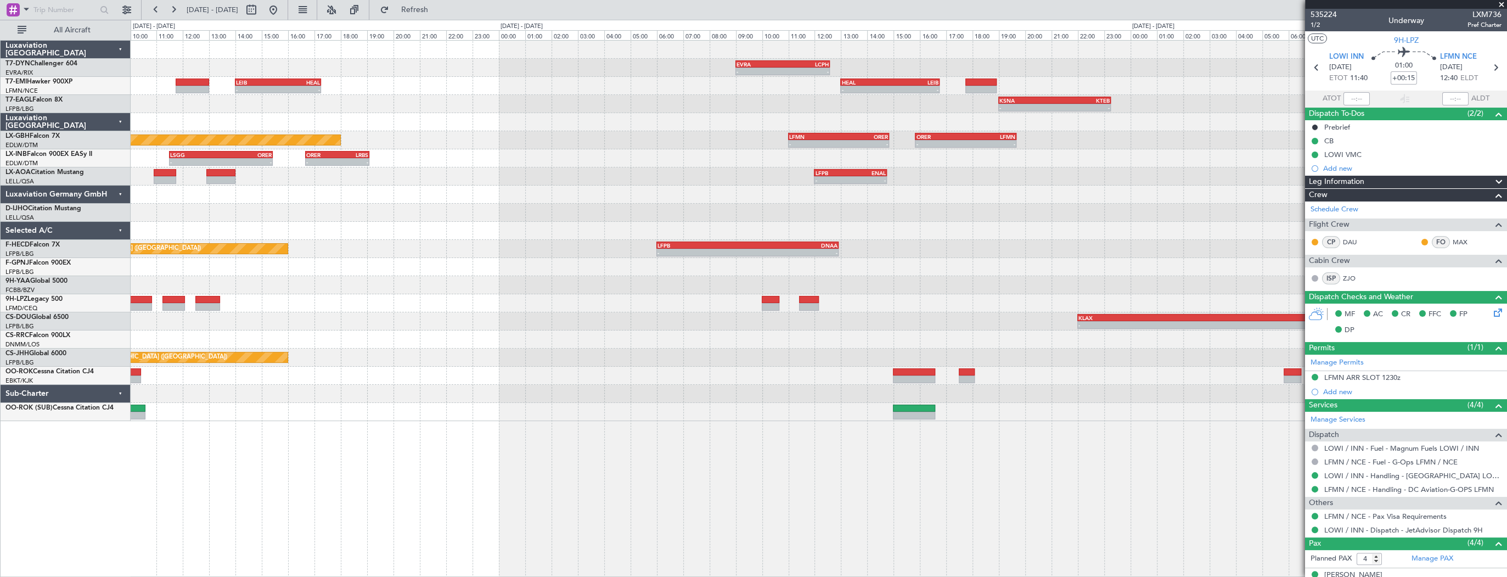
click at [544, 109] on div "- - EVRA 09:00 Z LCPH 12:35 Z LCPH 10:00 Z EVRA 13:20 Z - - LFSB 06:30 Z EVRA 0…" at bounding box center [819, 231] width 1376 height 380
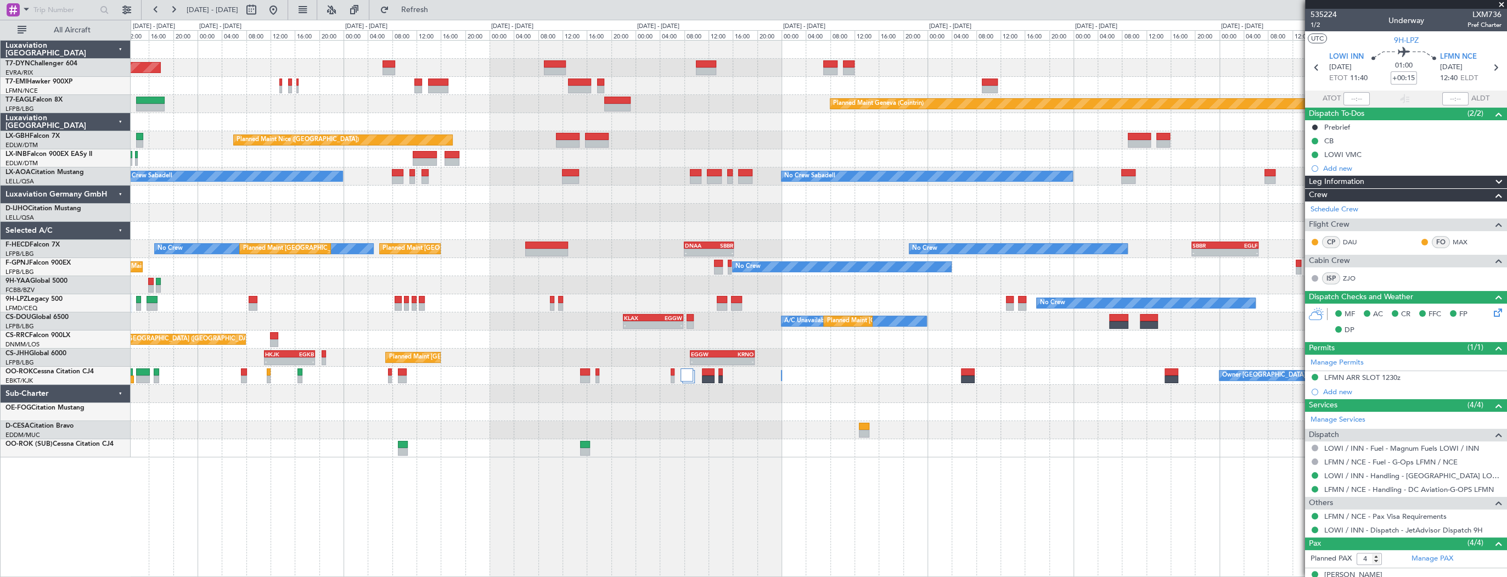
click at [380, 171] on div "No Crew Sabadell No Crew Sabadell" at bounding box center [819, 176] width 1376 height 18
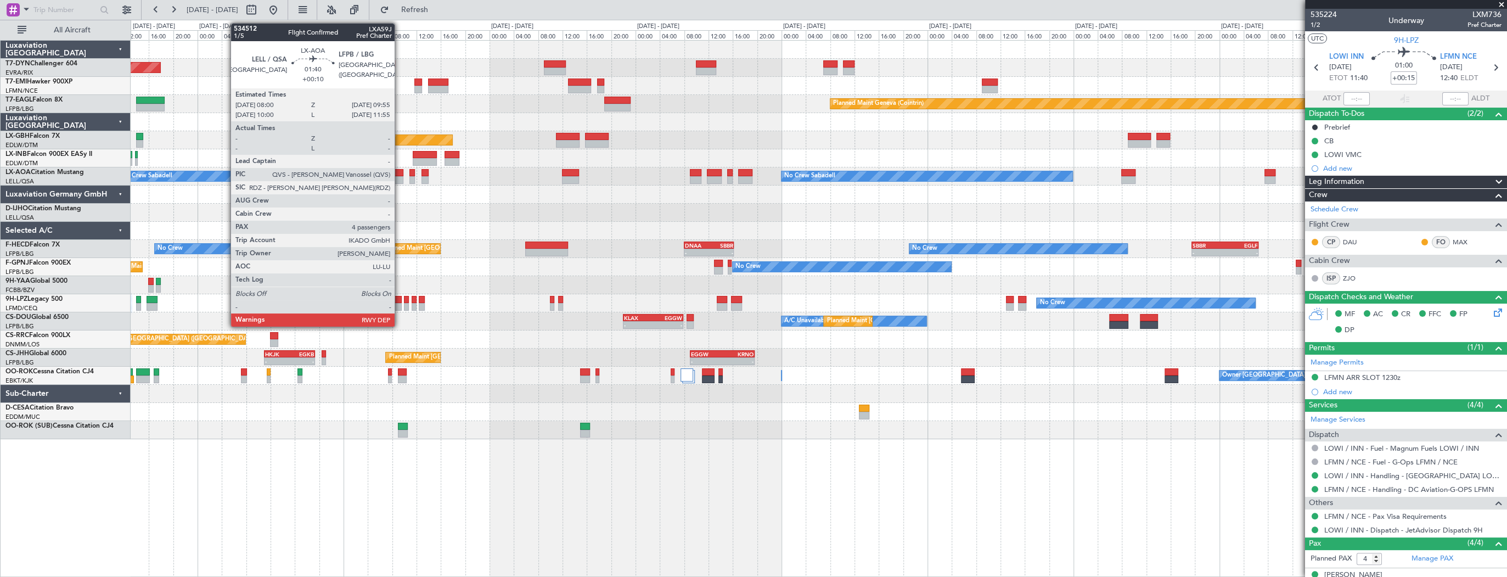
click at [399, 173] on div at bounding box center [398, 173] width 12 height 8
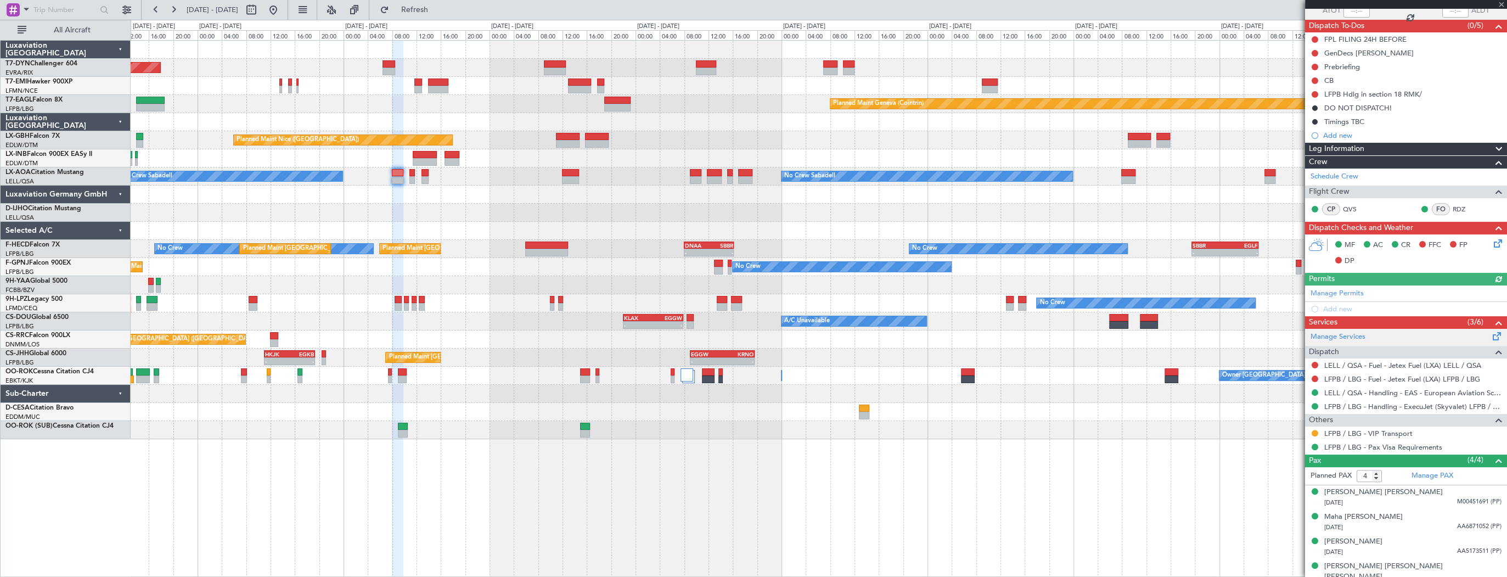
scroll to position [93, 0]
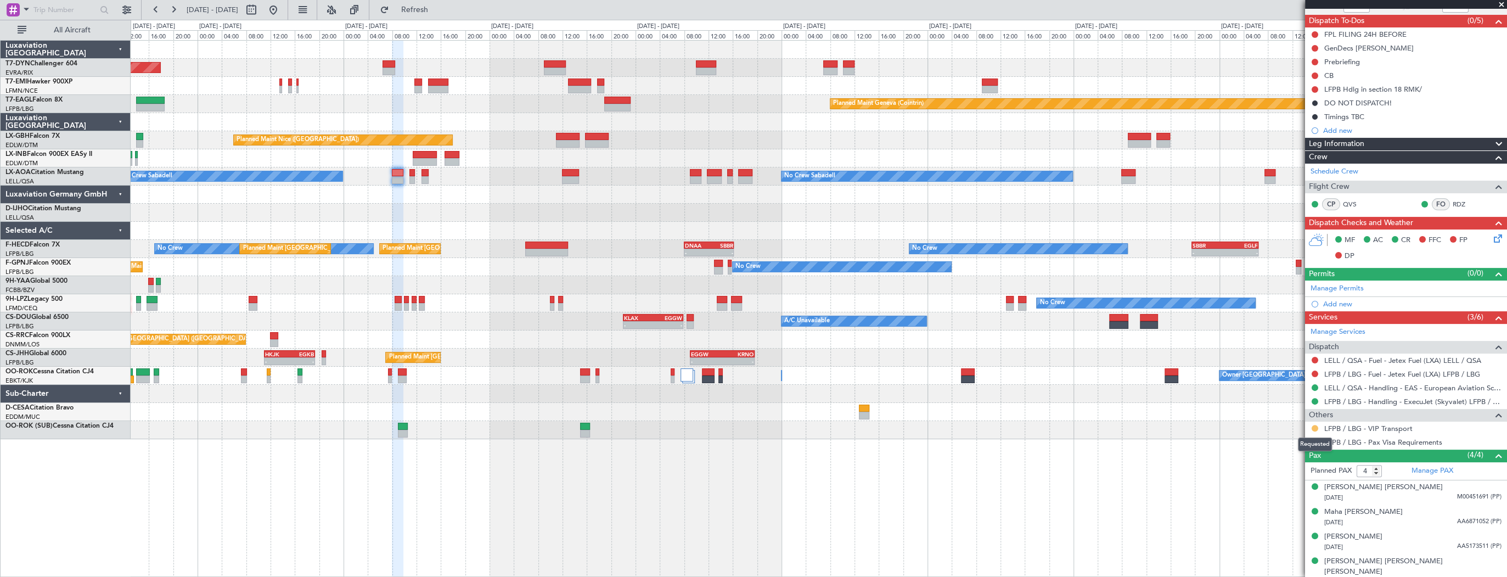
click at [1314, 426] on button at bounding box center [1314, 428] width 7 height 7
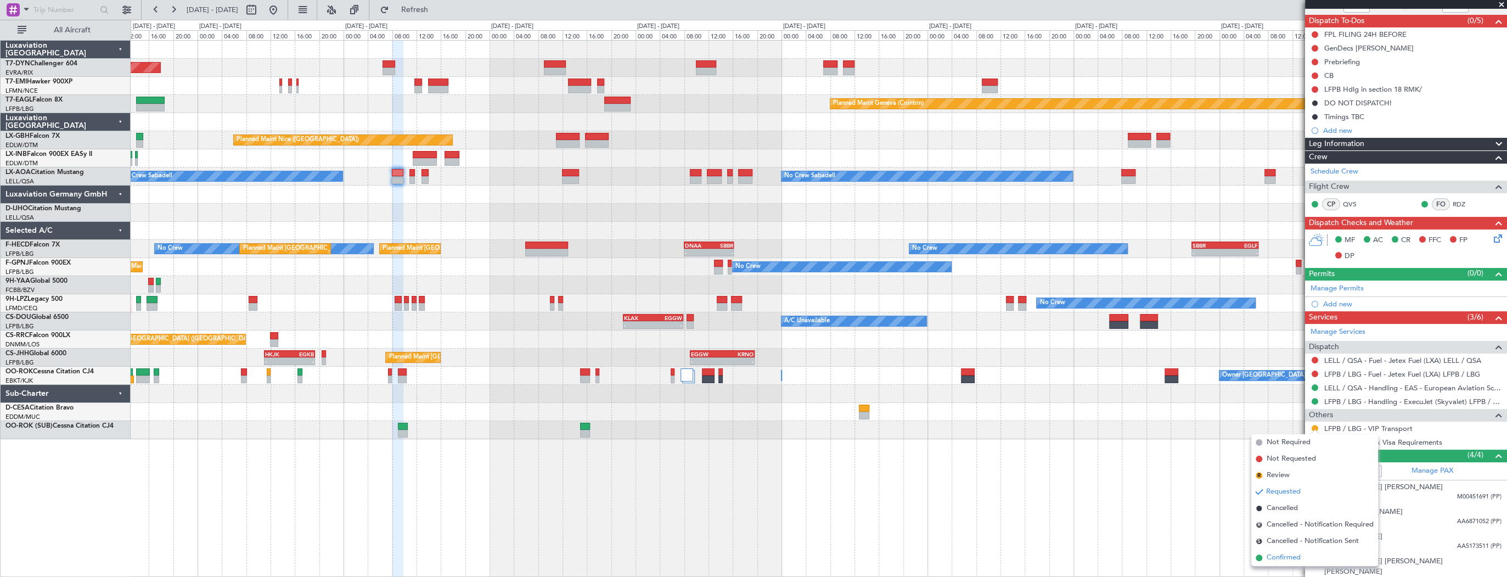
click at [1313, 559] on li "Confirmed" at bounding box center [1314, 557] width 127 height 16
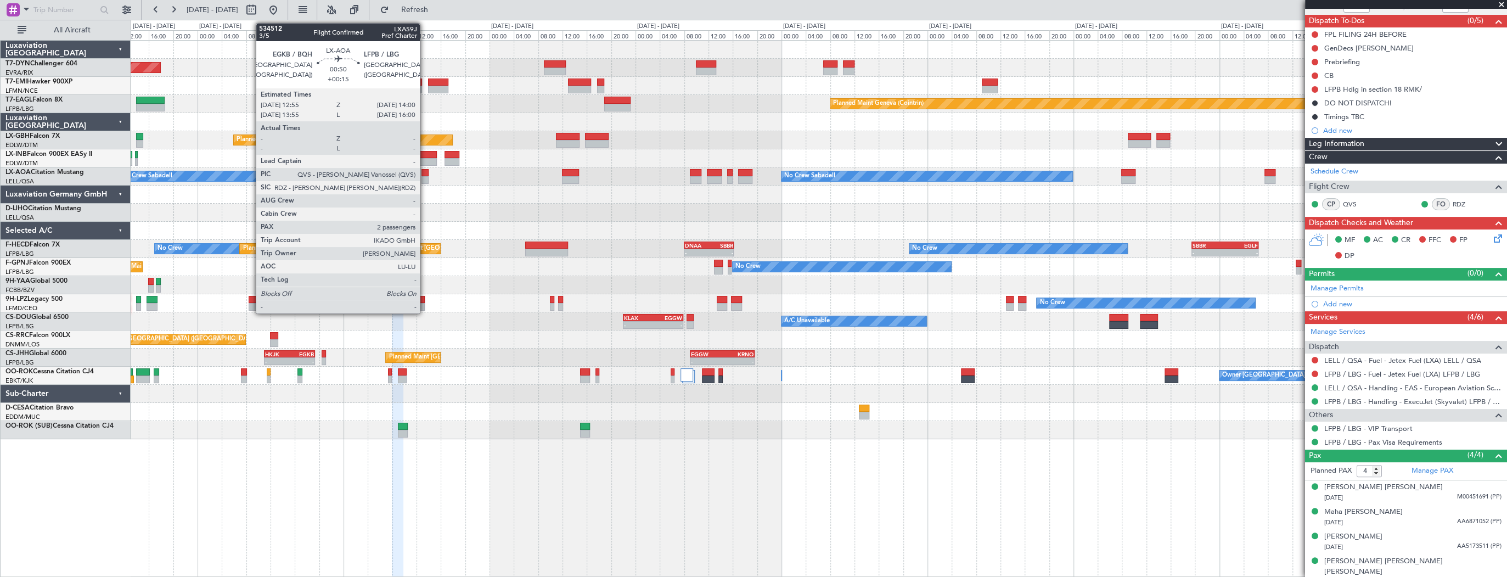
click at [425, 173] on div at bounding box center [424, 173] width 7 height 8
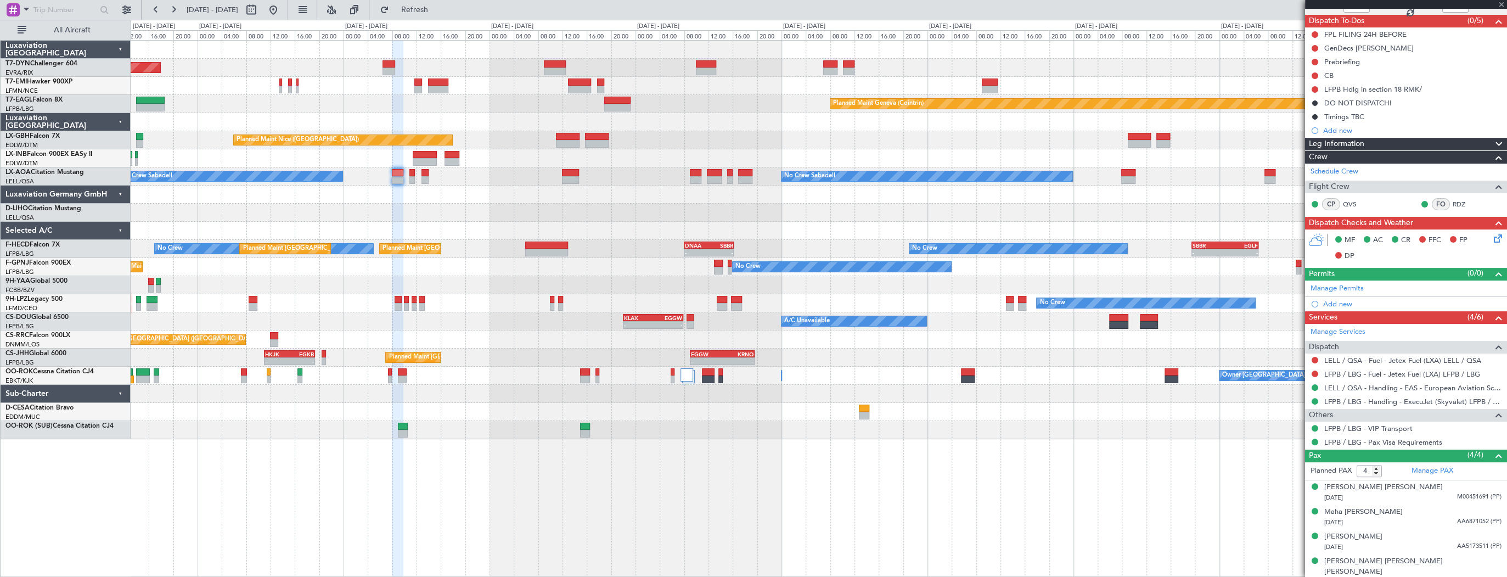
type input "+00:15"
type input "2"
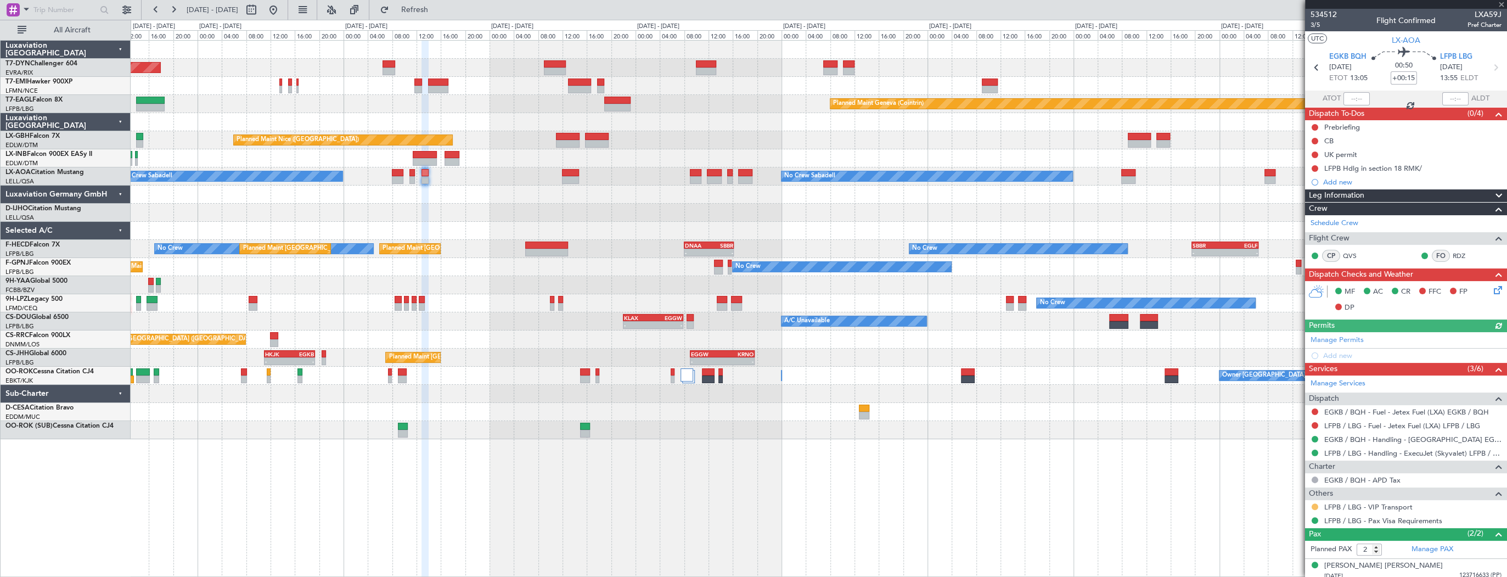
click at [1313, 503] on button at bounding box center [1314, 506] width 7 height 7
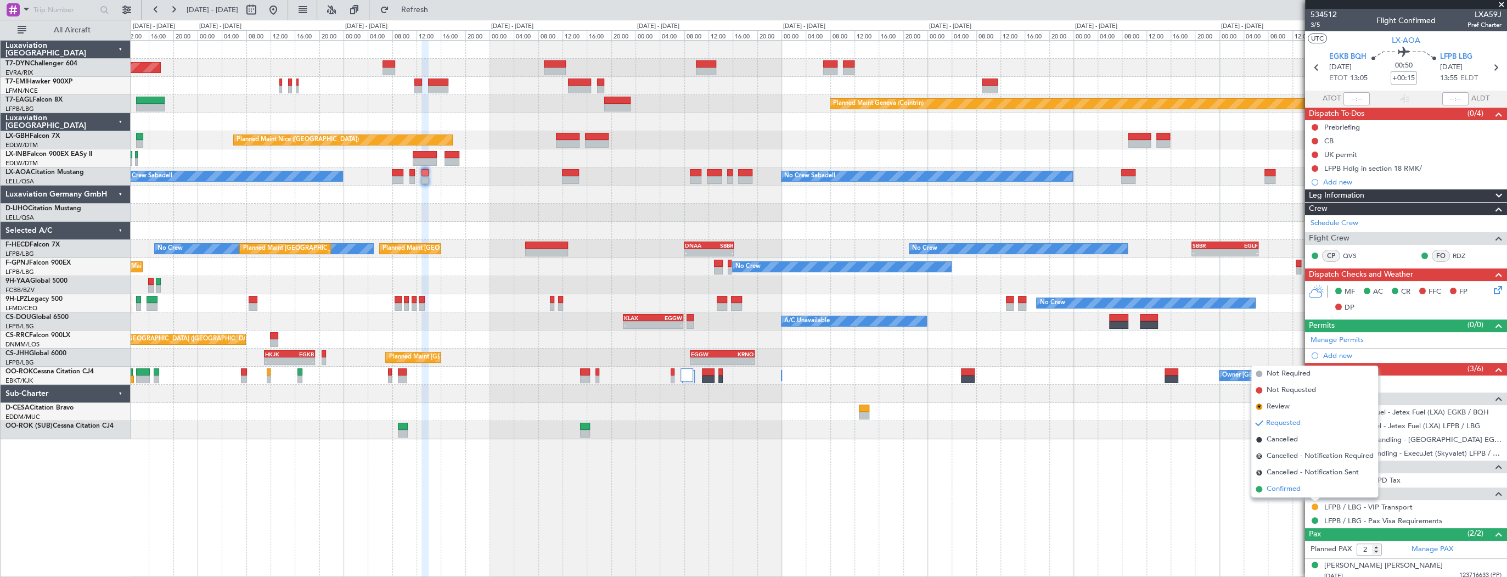
click at [1308, 485] on li "Confirmed" at bounding box center [1314, 489] width 127 height 16
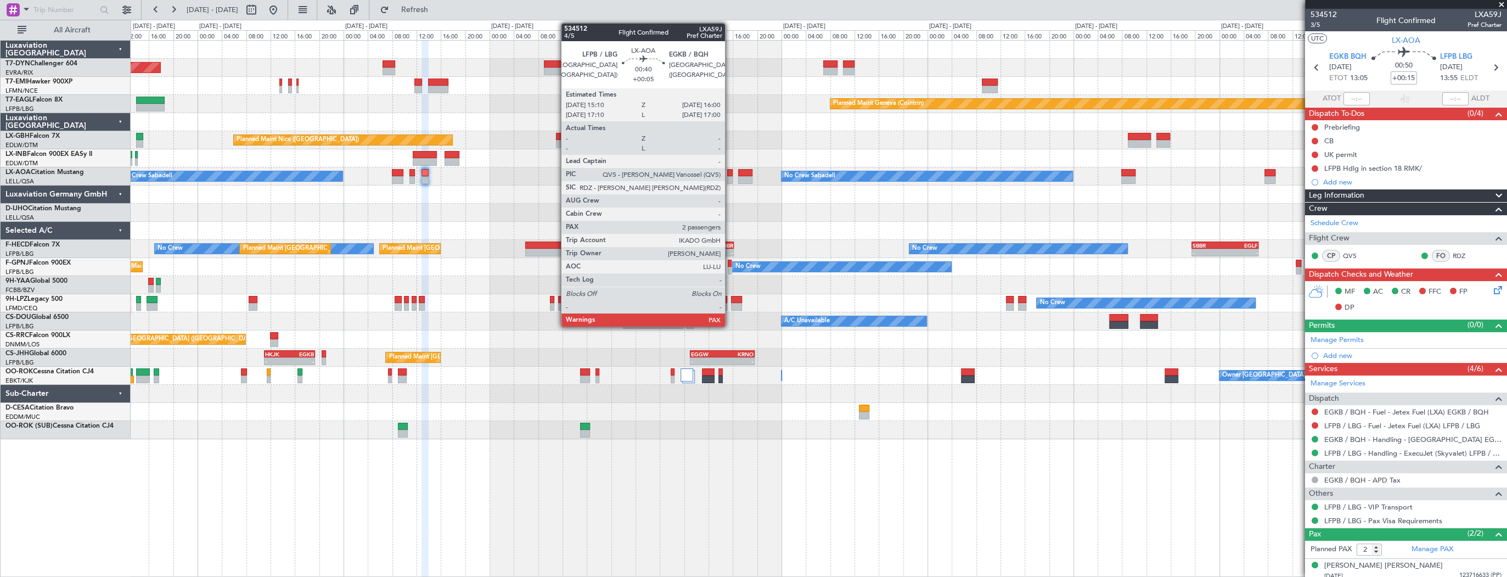
click at [730, 174] on div at bounding box center [729, 173] width 5 height 8
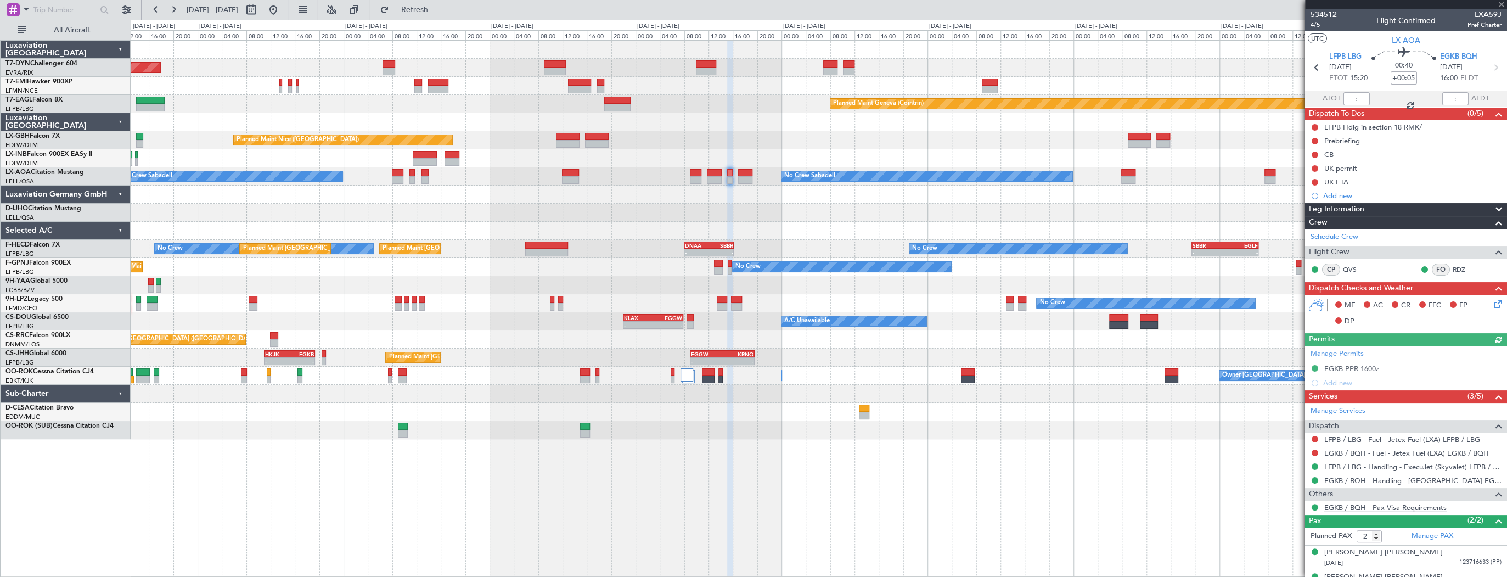
scroll to position [16, 0]
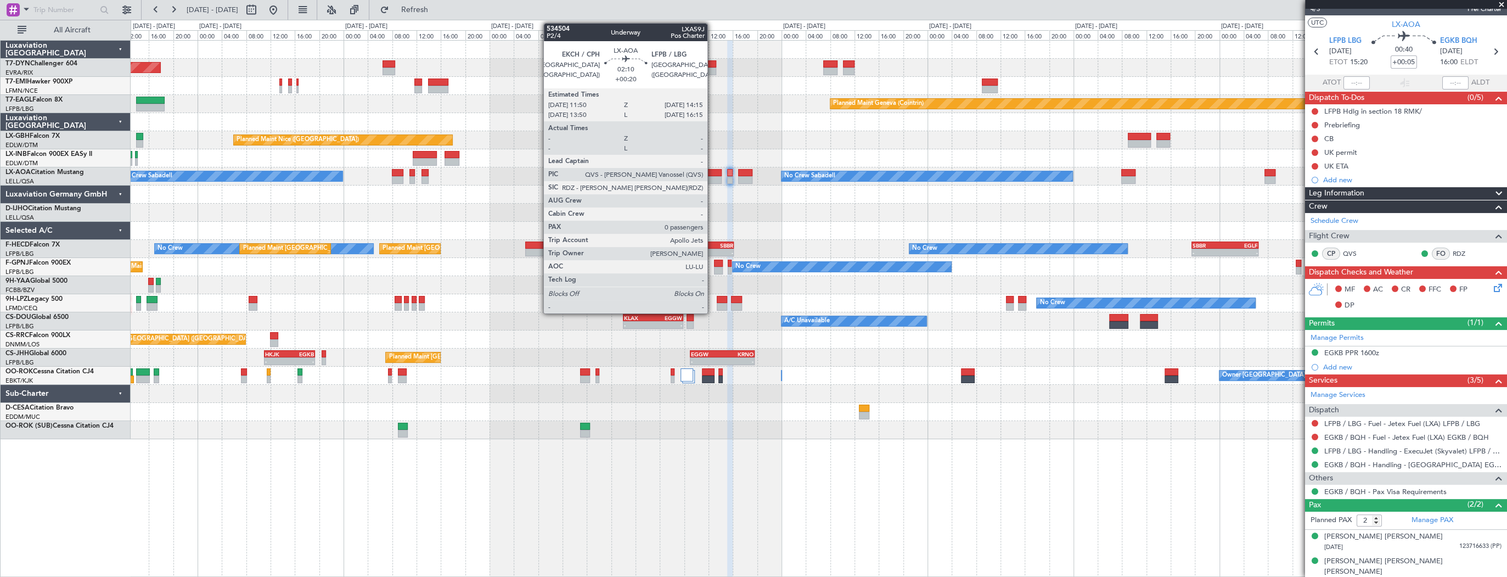
click at [712, 172] on div at bounding box center [714, 173] width 15 height 8
type input "+00:20"
type input "0"
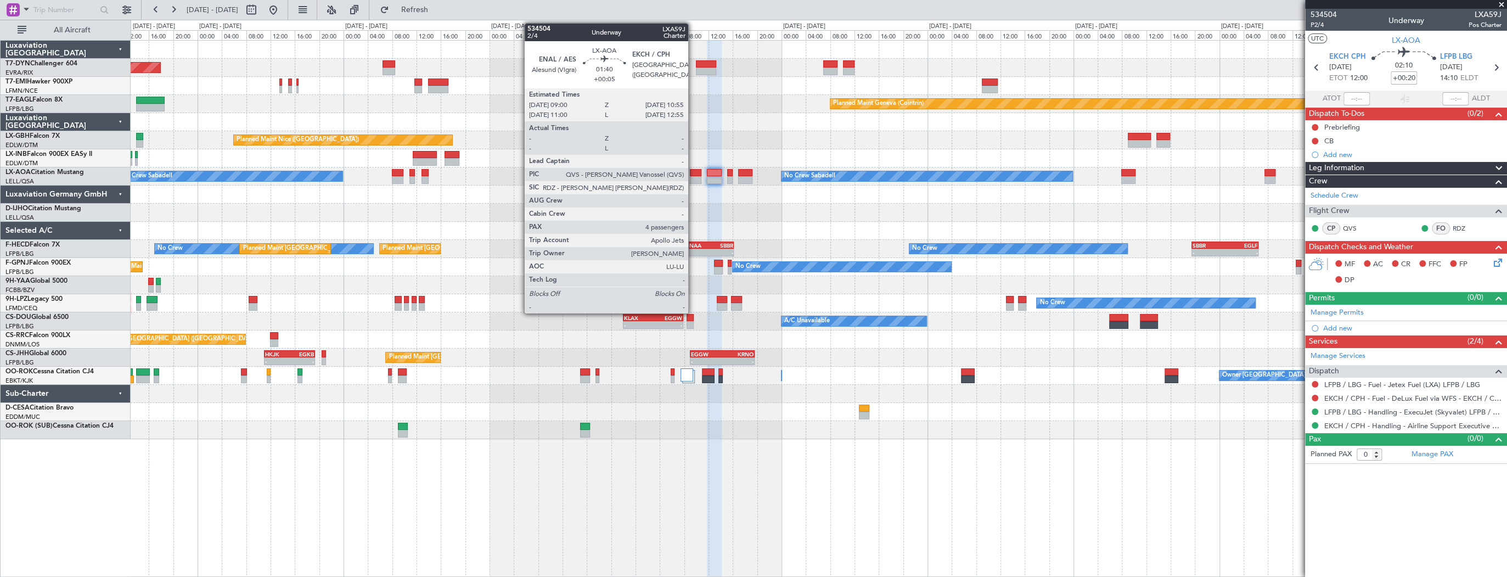
click at [693, 176] on div at bounding box center [696, 180] width 12 height 8
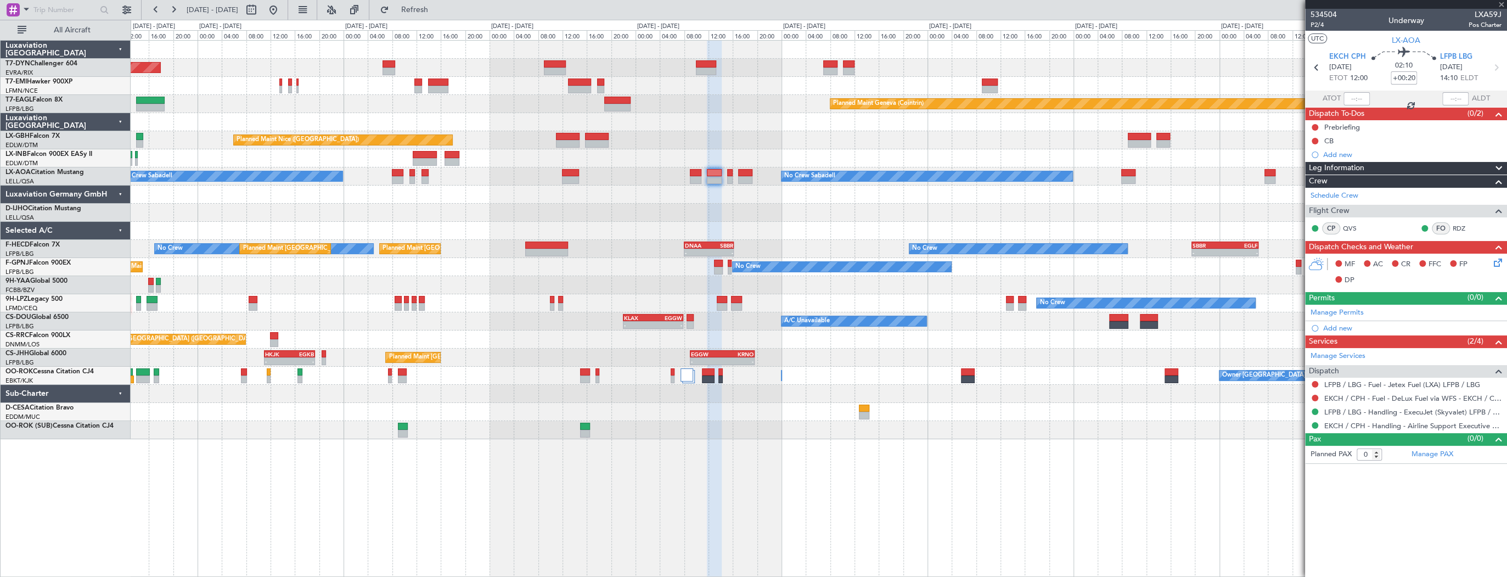
type input "+00:05"
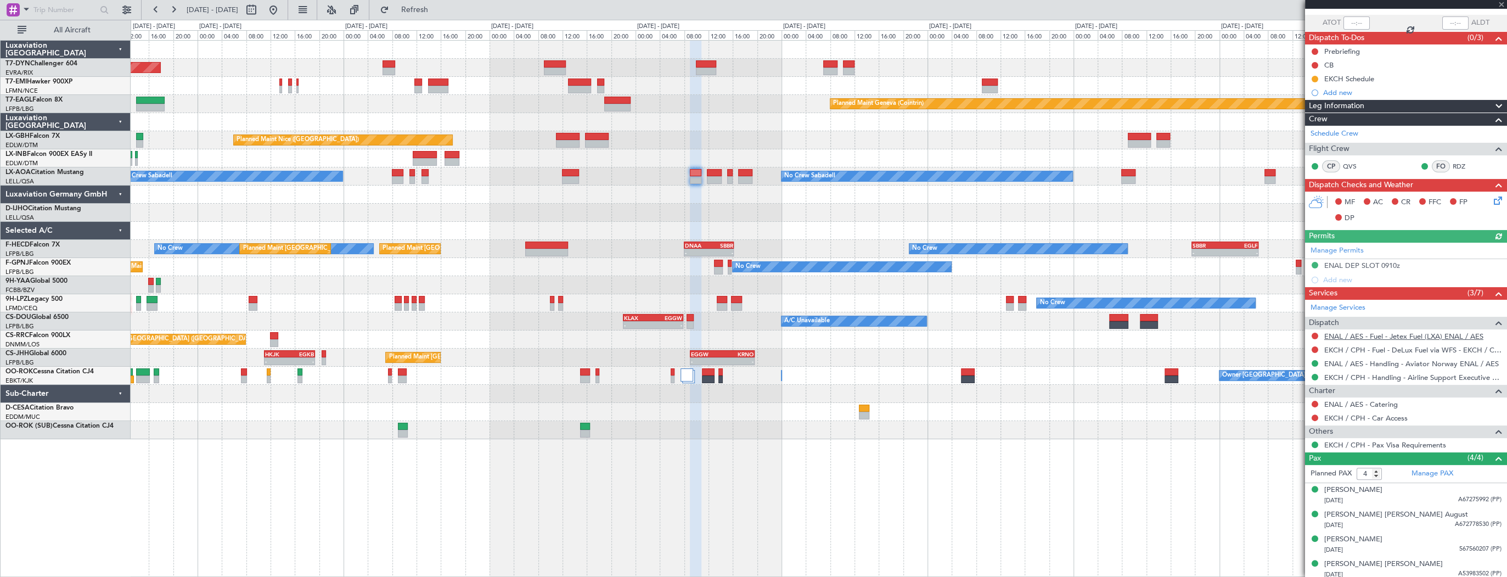
scroll to position [78, 0]
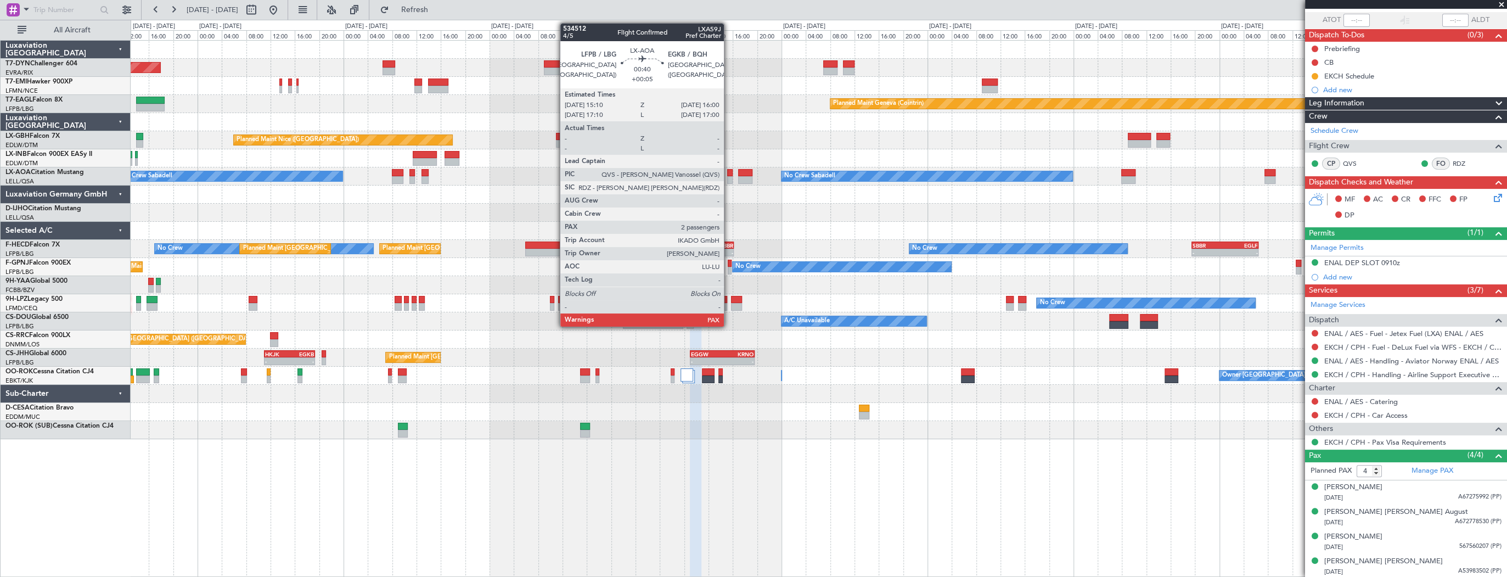
click at [729, 176] on div at bounding box center [729, 180] width 5 height 8
type input "2"
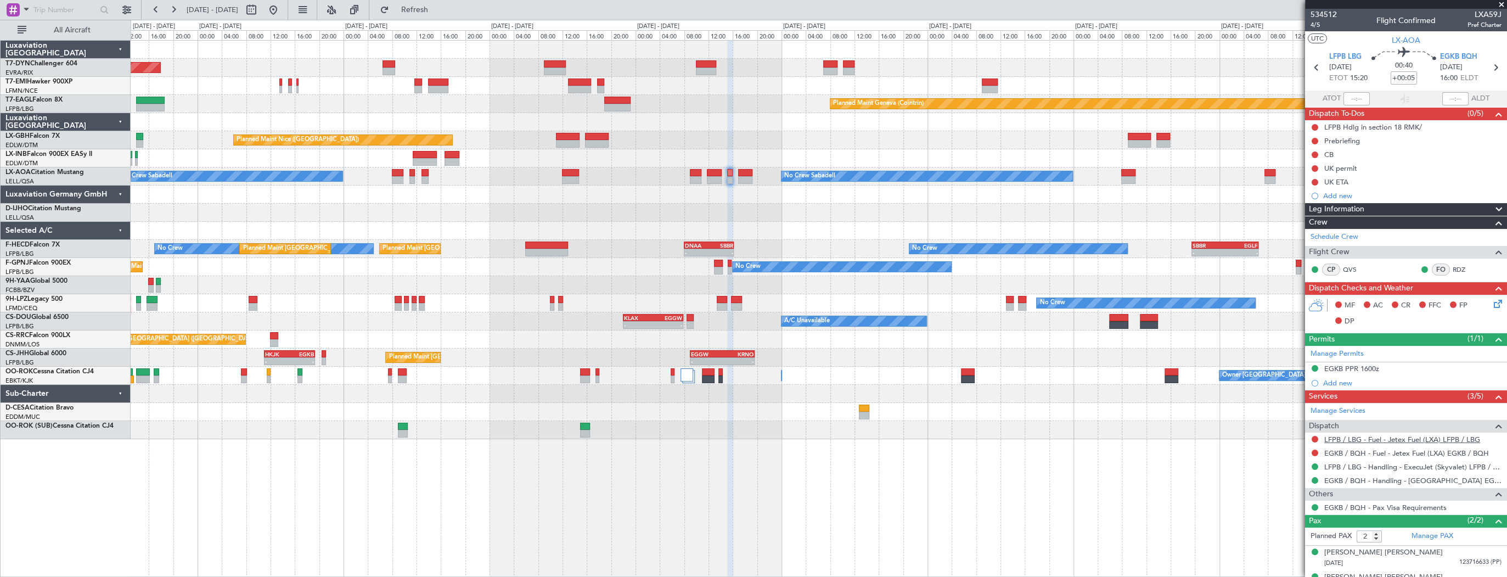
scroll to position [16, 0]
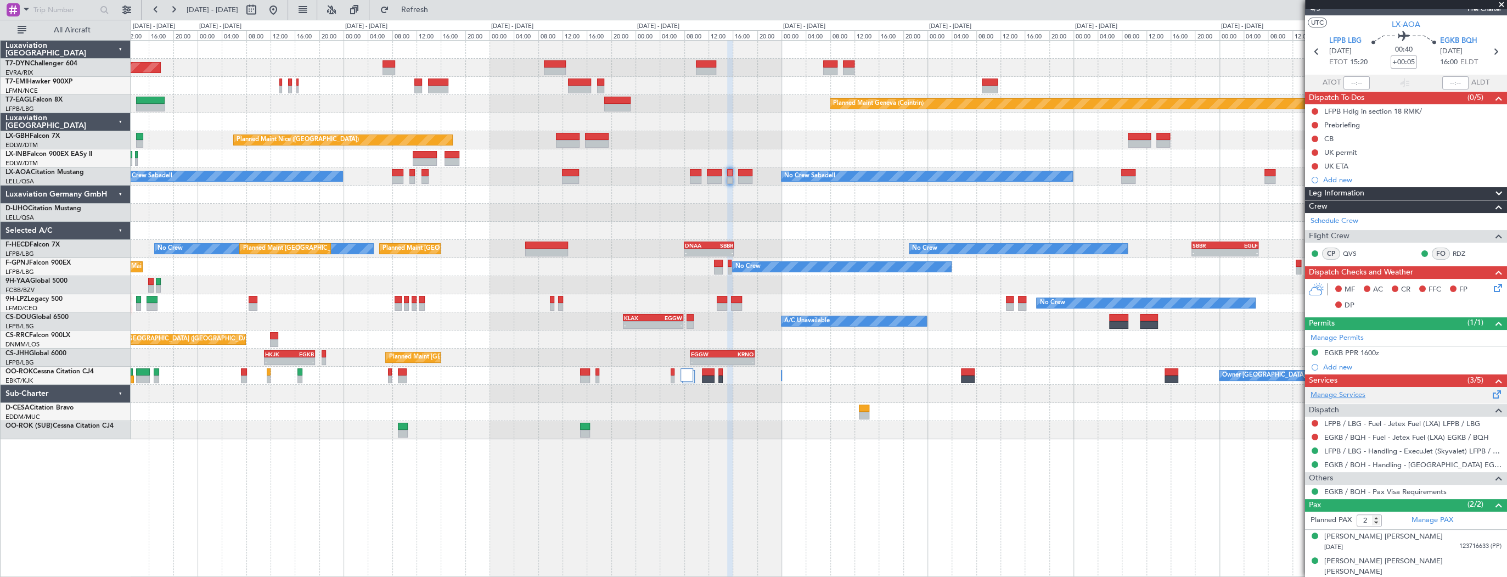
click at [1354, 393] on link "Manage Services" at bounding box center [1337, 395] width 55 height 11
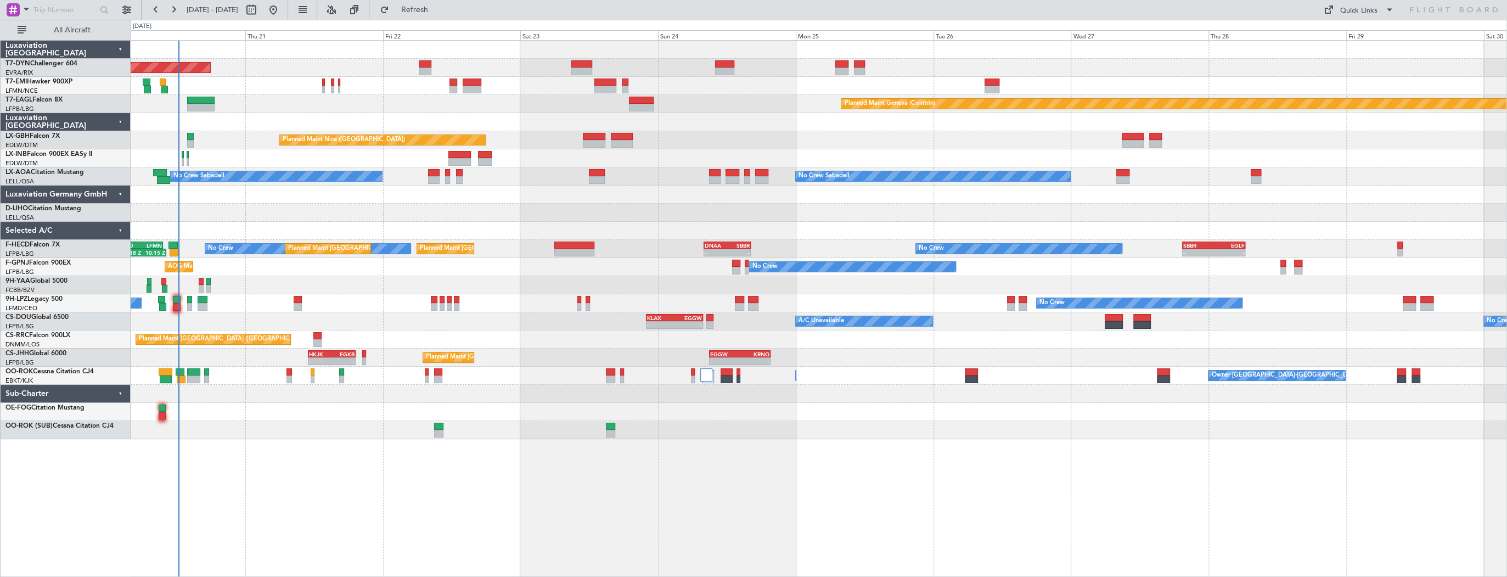
click at [560, 195] on div "Planned Maint [GEOGRAPHIC_DATA]-[GEOGRAPHIC_DATA] Planned Maint [PERSON_NAME] P…" at bounding box center [819, 240] width 1376 height 398
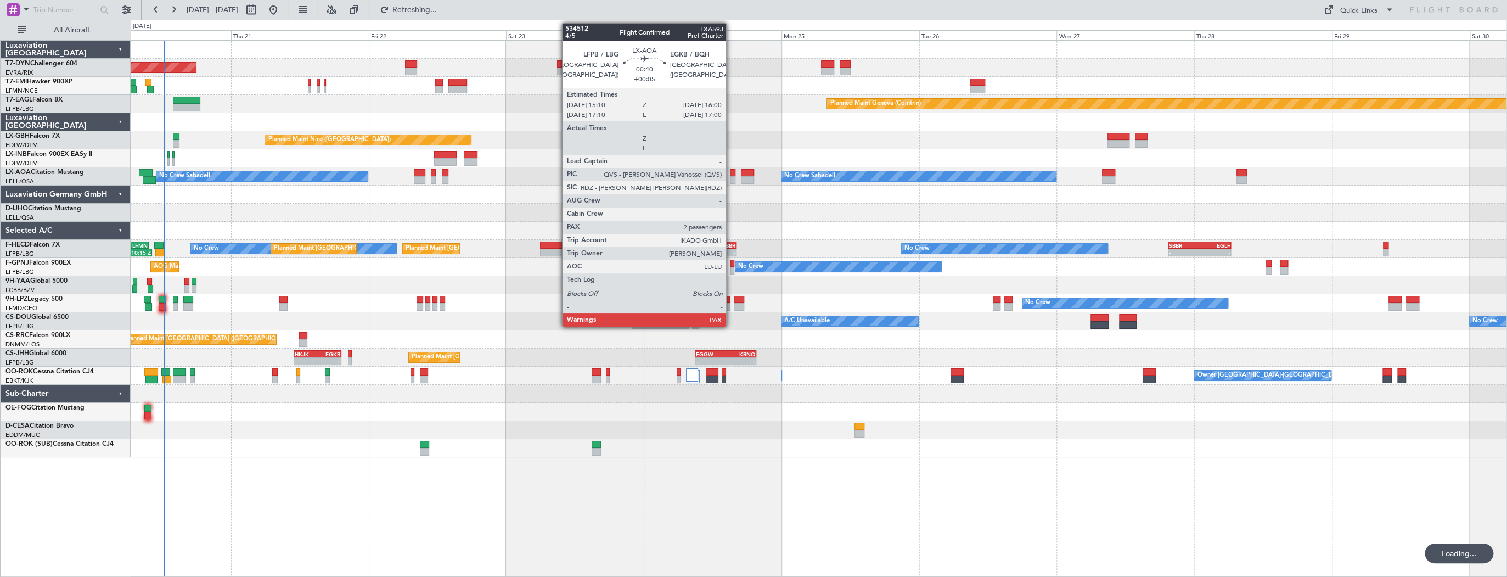
click at [731, 171] on div at bounding box center [732, 173] width 5 height 8
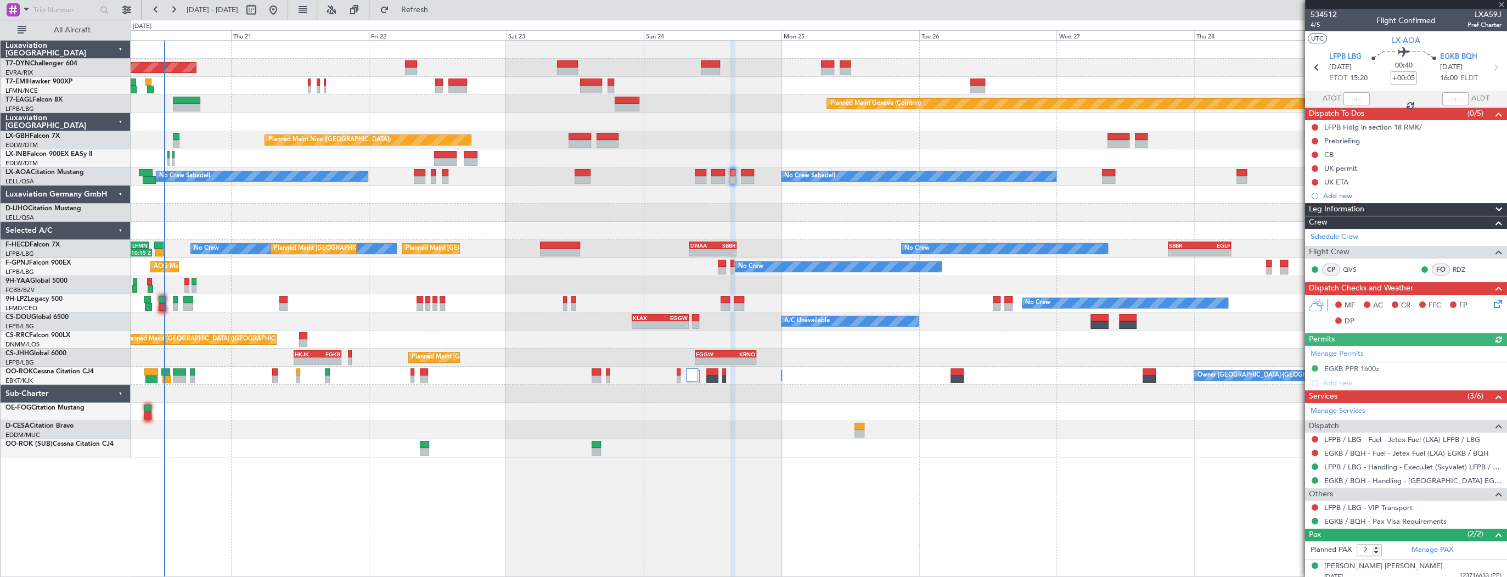
scroll to position [30, 0]
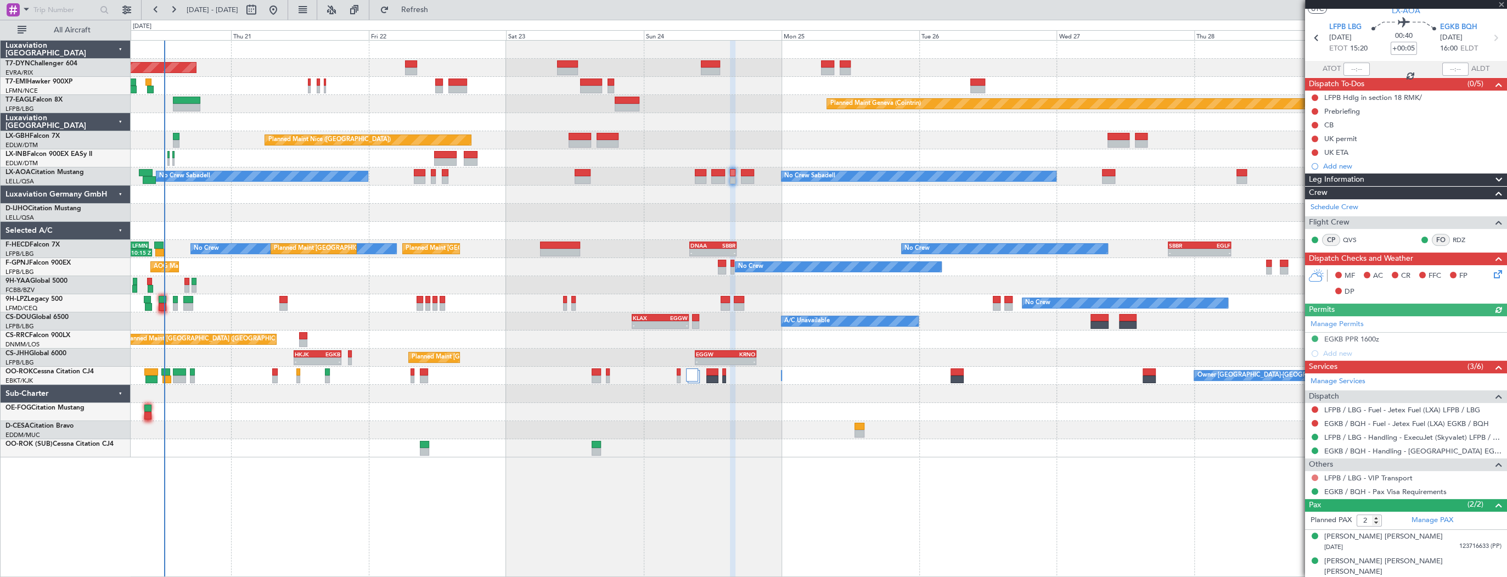
click at [1316, 477] on button at bounding box center [1314, 477] width 7 height 7
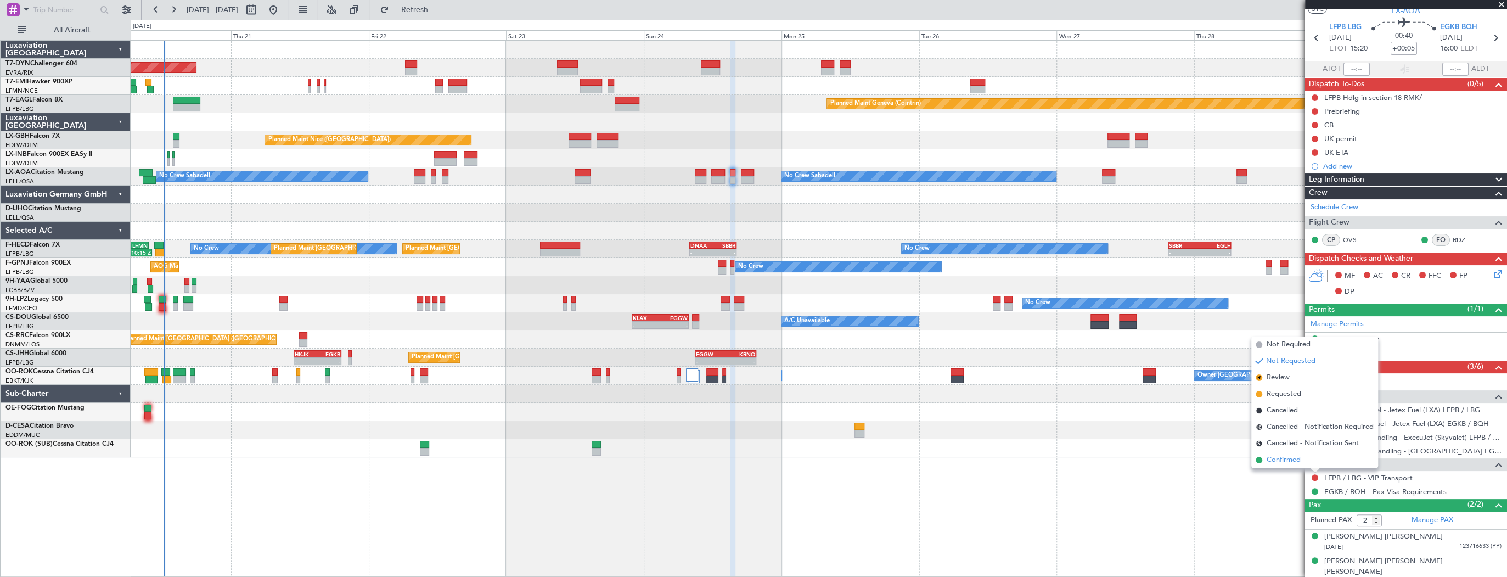
click at [1293, 463] on span "Confirmed" at bounding box center [1283, 459] width 34 height 11
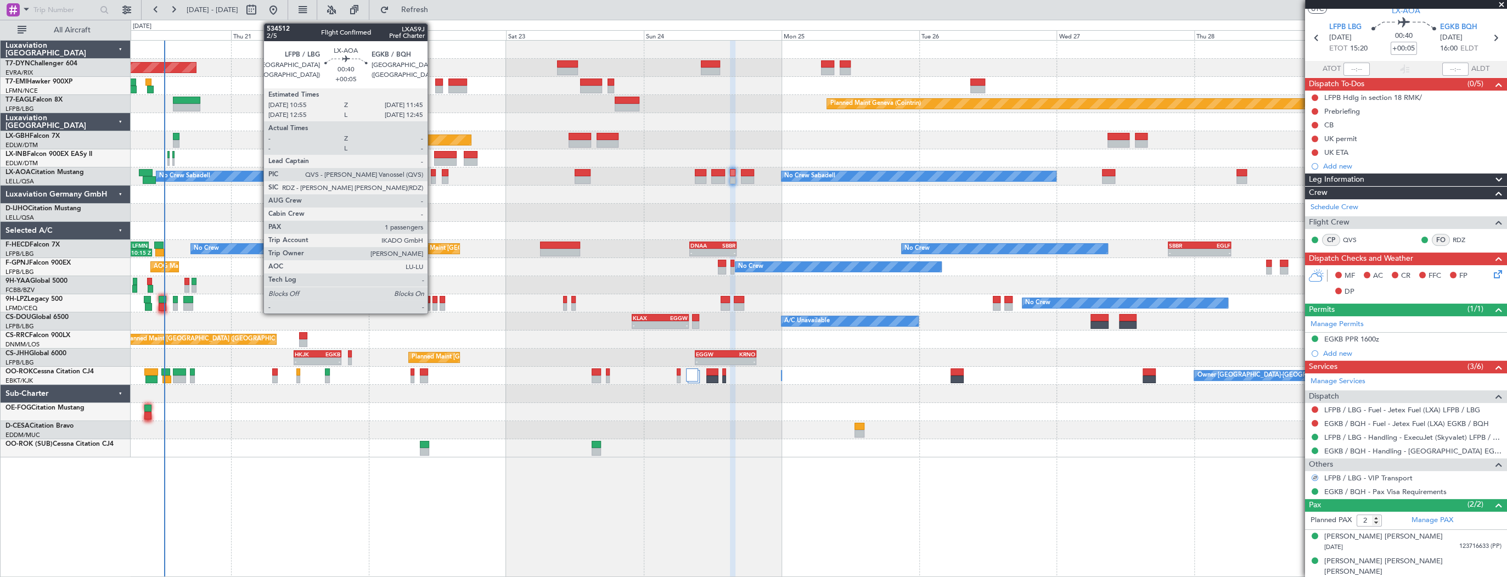
click at [432, 173] on div at bounding box center [433, 173] width 5 height 8
type input "1"
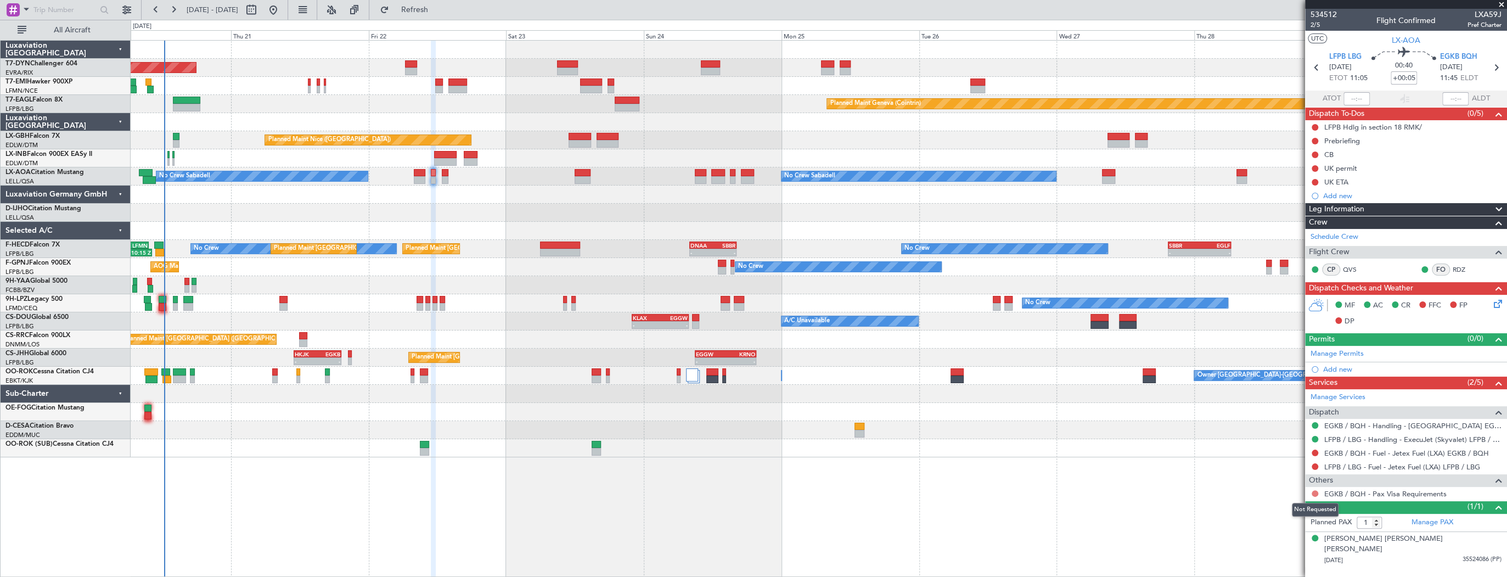
click at [1315, 491] on button at bounding box center [1314, 493] width 7 height 7
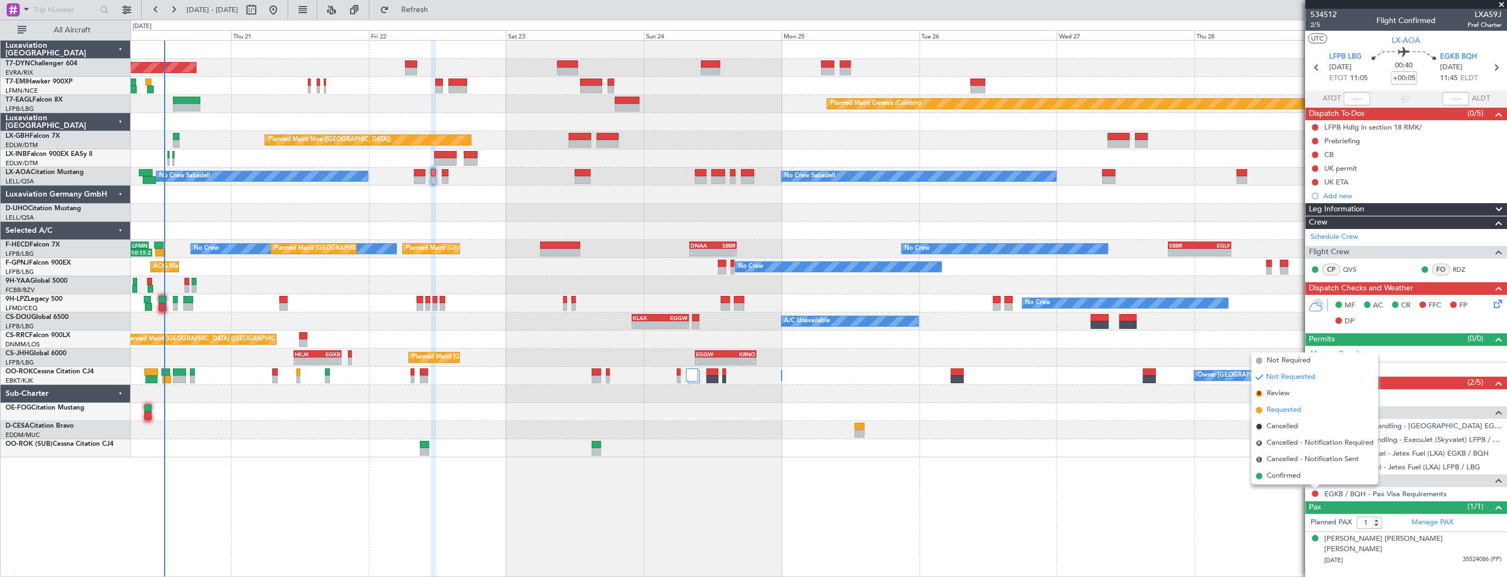
click at [1290, 410] on span "Requested" at bounding box center [1283, 409] width 35 height 11
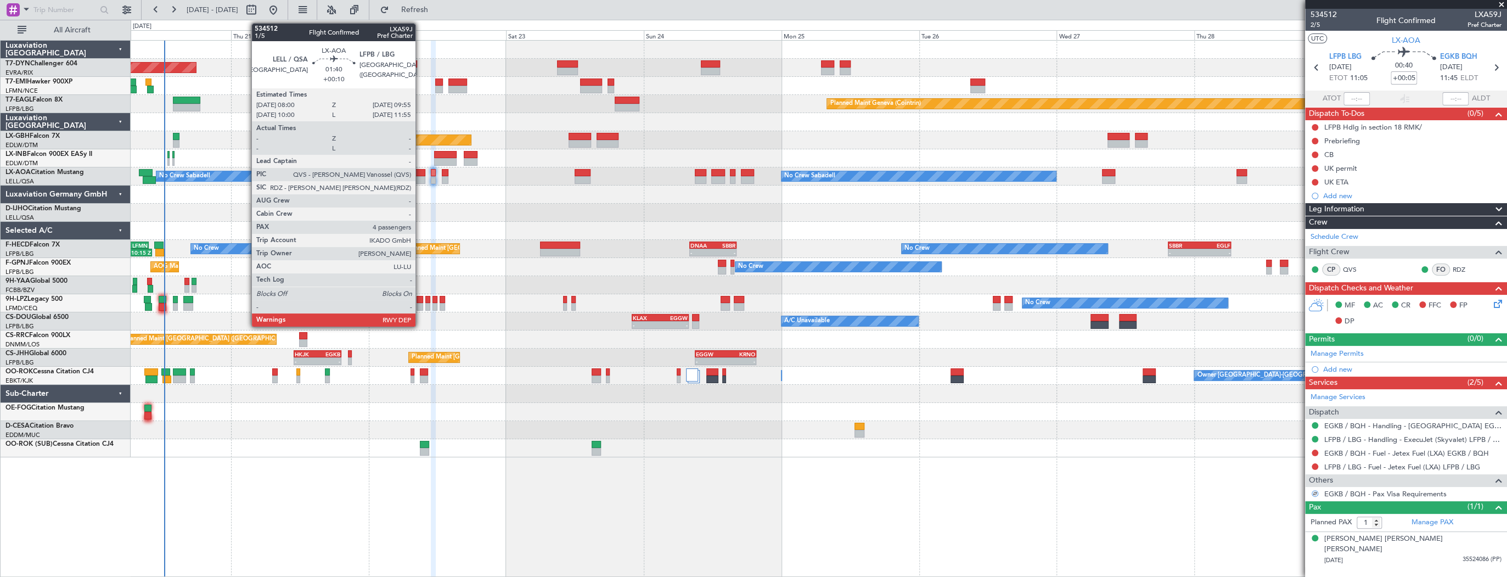
click at [420, 171] on div at bounding box center [420, 173] width 12 height 8
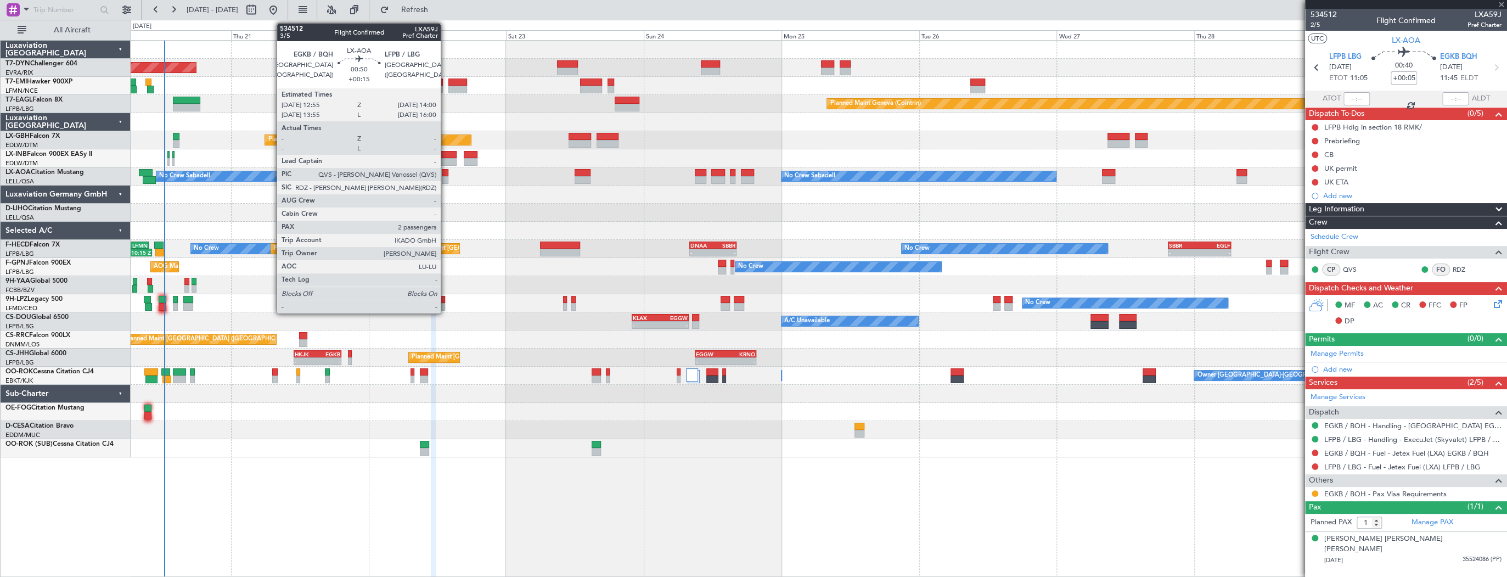
type input "+00:10"
type input "4"
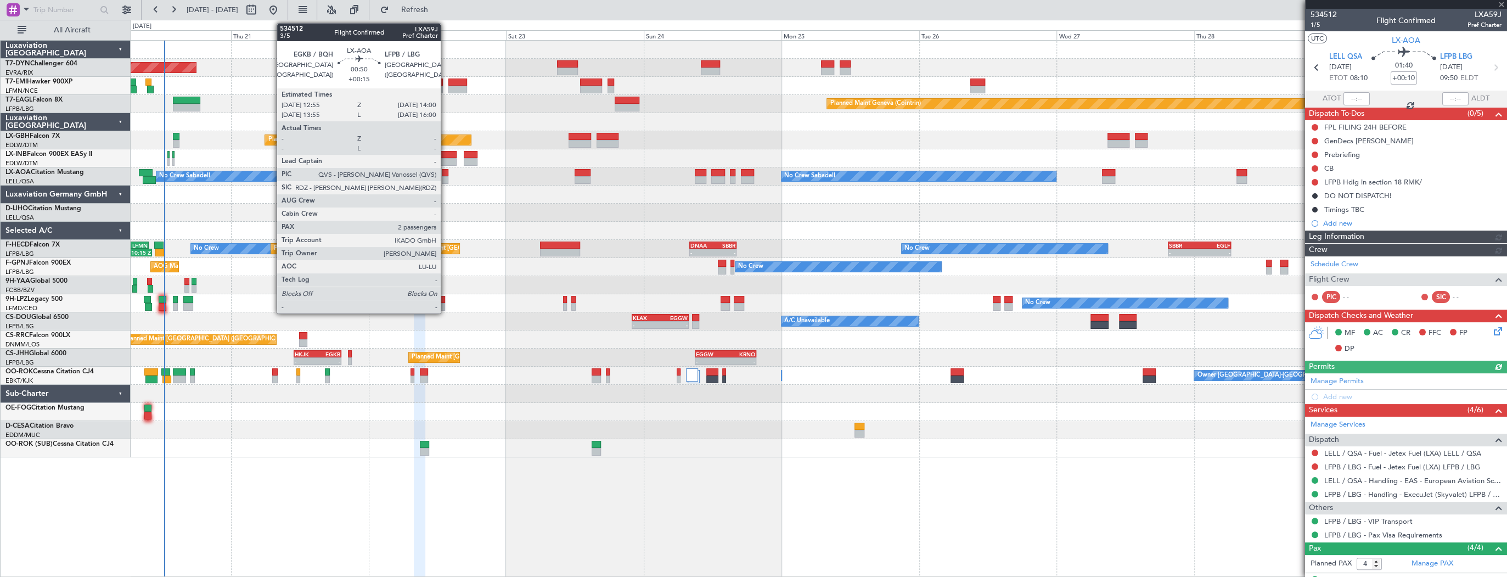
click at [446, 174] on div at bounding box center [445, 173] width 7 height 8
type input "+00:15"
type input "2"
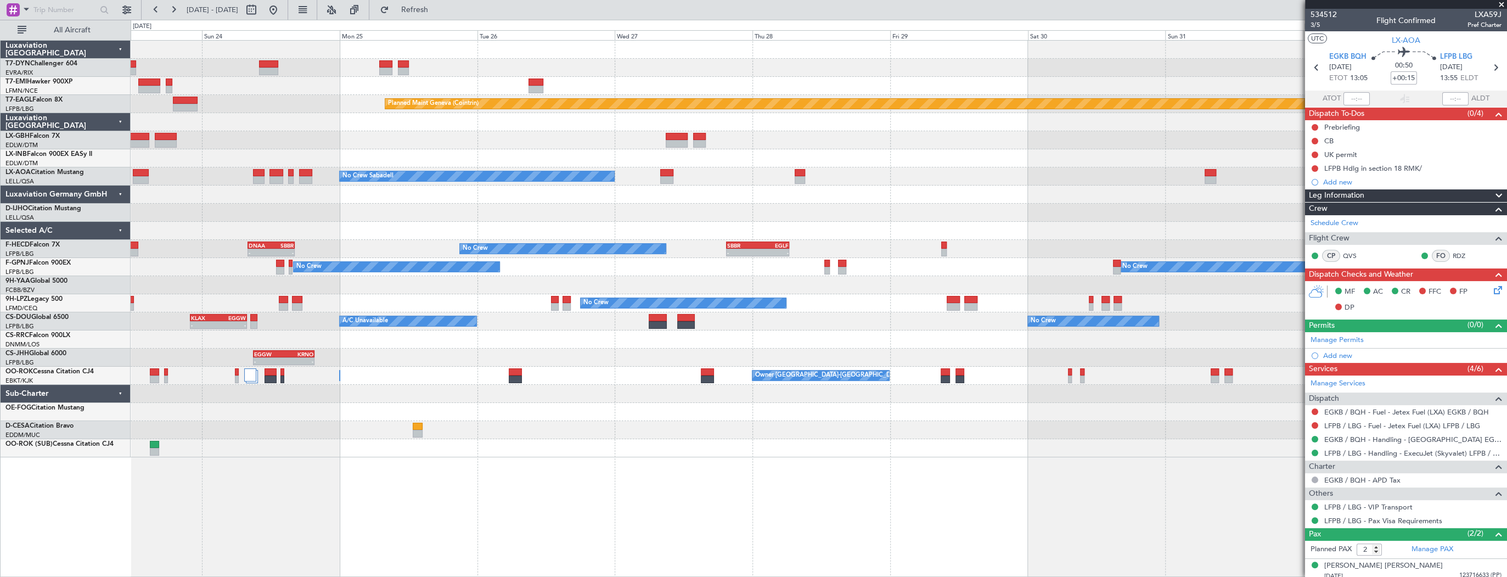
click at [225, 72] on div "Planned Maint [PERSON_NAME] Planned Maint Geneva ([GEOGRAPHIC_DATA]) [GEOGRAPHI…" at bounding box center [819, 249] width 1376 height 416
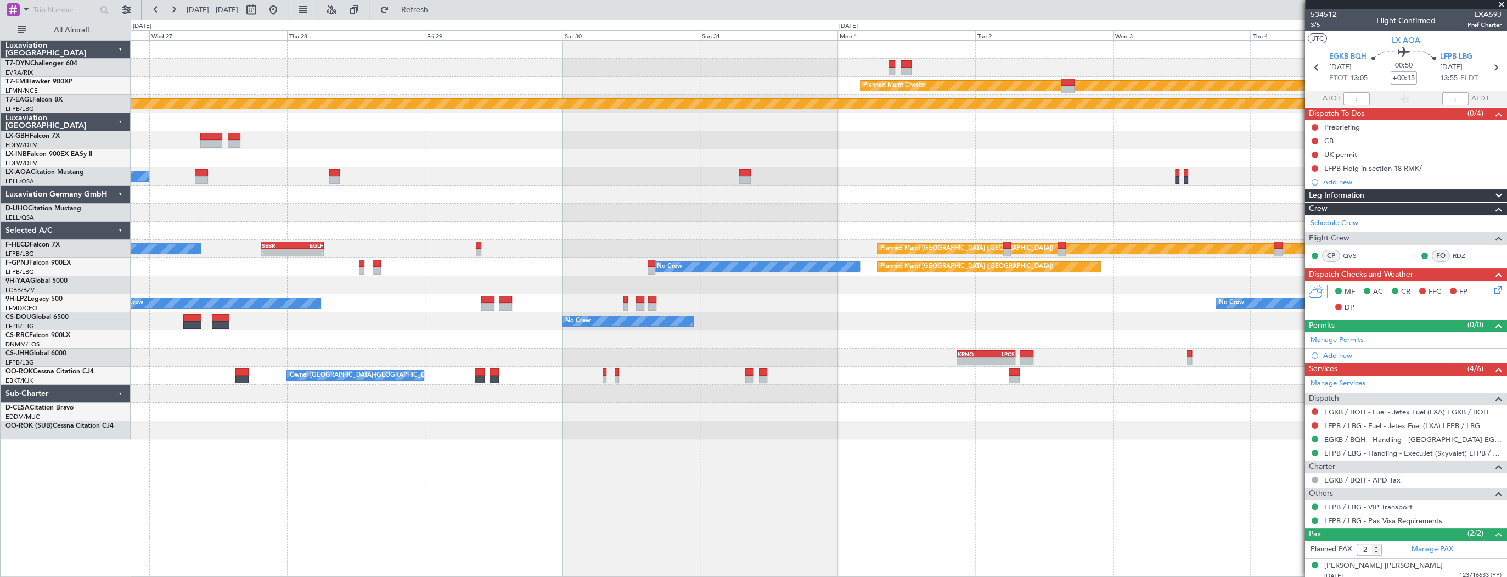
click at [19, 66] on div "Planned Maint [PERSON_NAME] Planned Maint Geneva ([GEOGRAPHIC_DATA]) No Crew Sa…" at bounding box center [753, 298] width 1507 height 557
click at [273, 71] on div at bounding box center [819, 68] width 1376 height 18
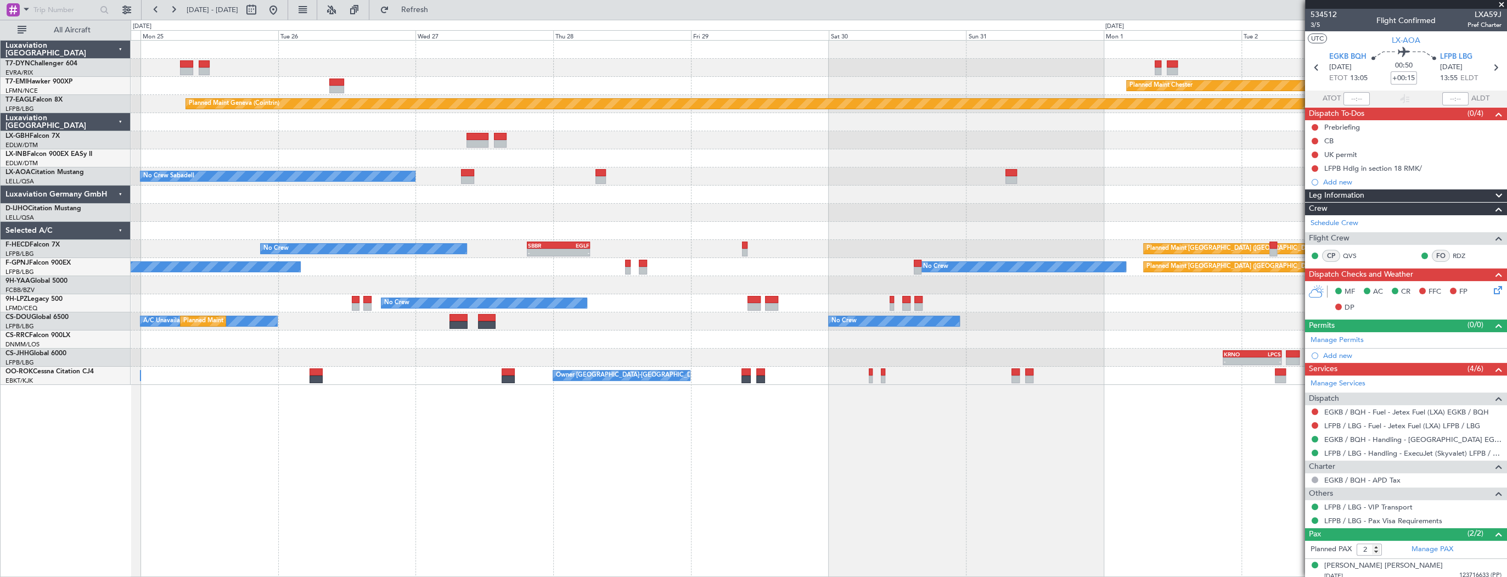
click at [716, 204] on div "Planned Maint [PERSON_NAME] Planned Maint Geneva ([GEOGRAPHIC_DATA]) [GEOGRAPHI…" at bounding box center [819, 213] width 1376 height 344
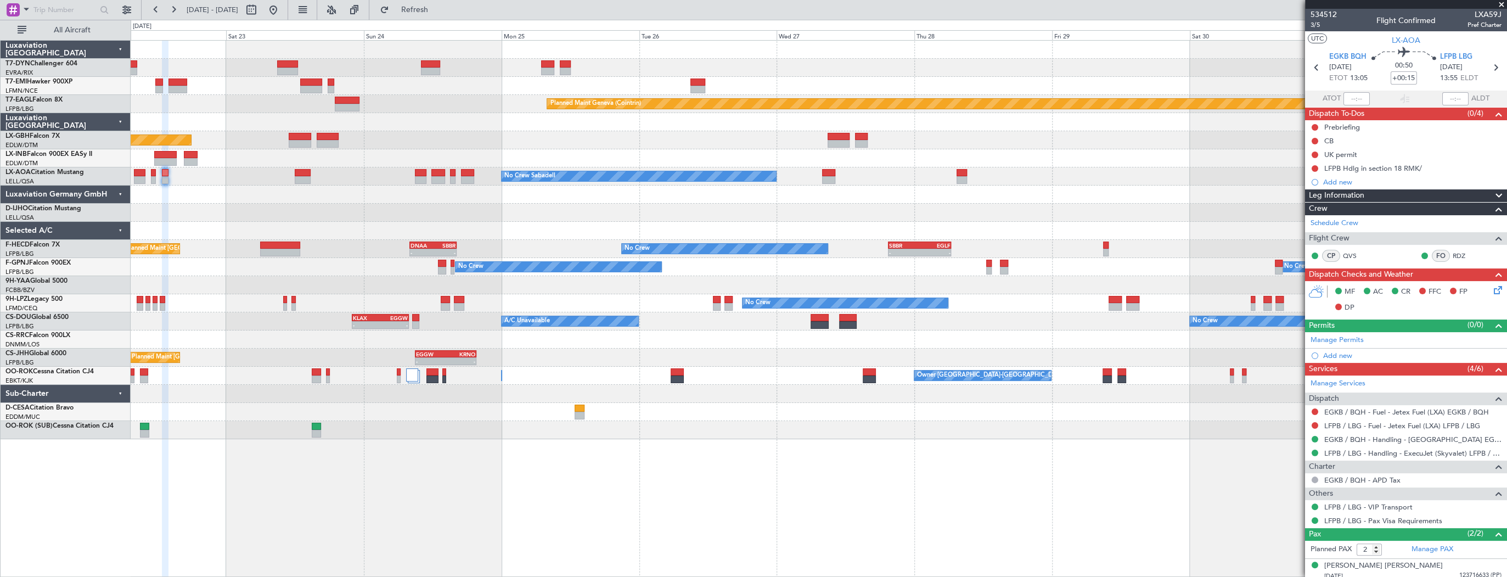
click at [503, 102] on div "Planned Maint Geneva (Cointrin)" at bounding box center [819, 104] width 1376 height 18
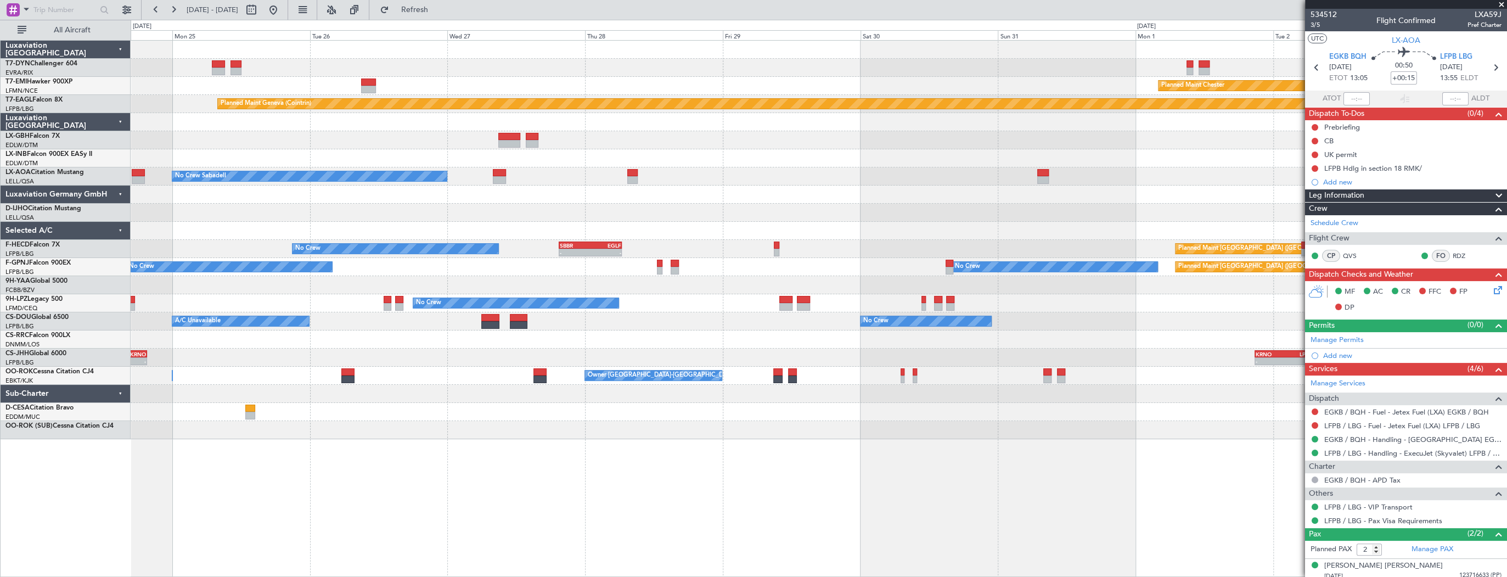
click at [269, 64] on div at bounding box center [819, 68] width 1376 height 18
click at [534, 72] on div "Planned Maint [PERSON_NAME] Planned Maint Geneva ([GEOGRAPHIC_DATA]) [GEOGRAPHI…" at bounding box center [819, 240] width 1376 height 398
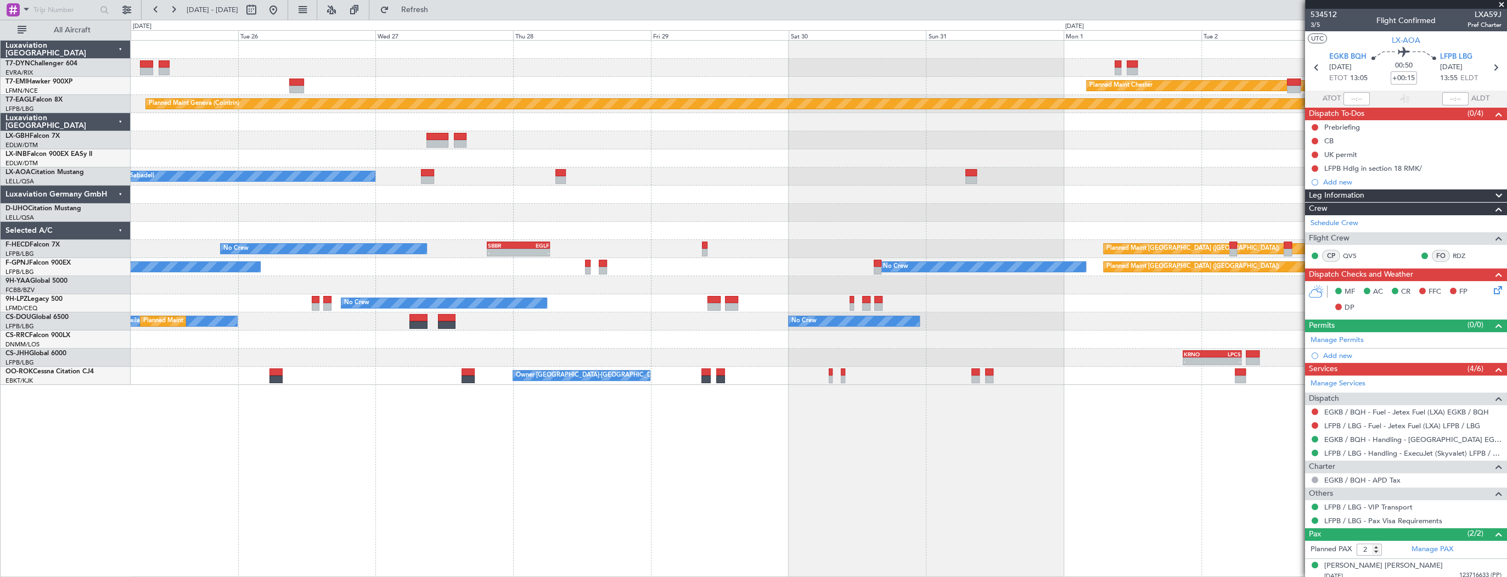
click at [514, 238] on div "Planned Maint [PERSON_NAME] Planned Maint Geneva ([GEOGRAPHIC_DATA]) [GEOGRAPHI…" at bounding box center [819, 213] width 1376 height 344
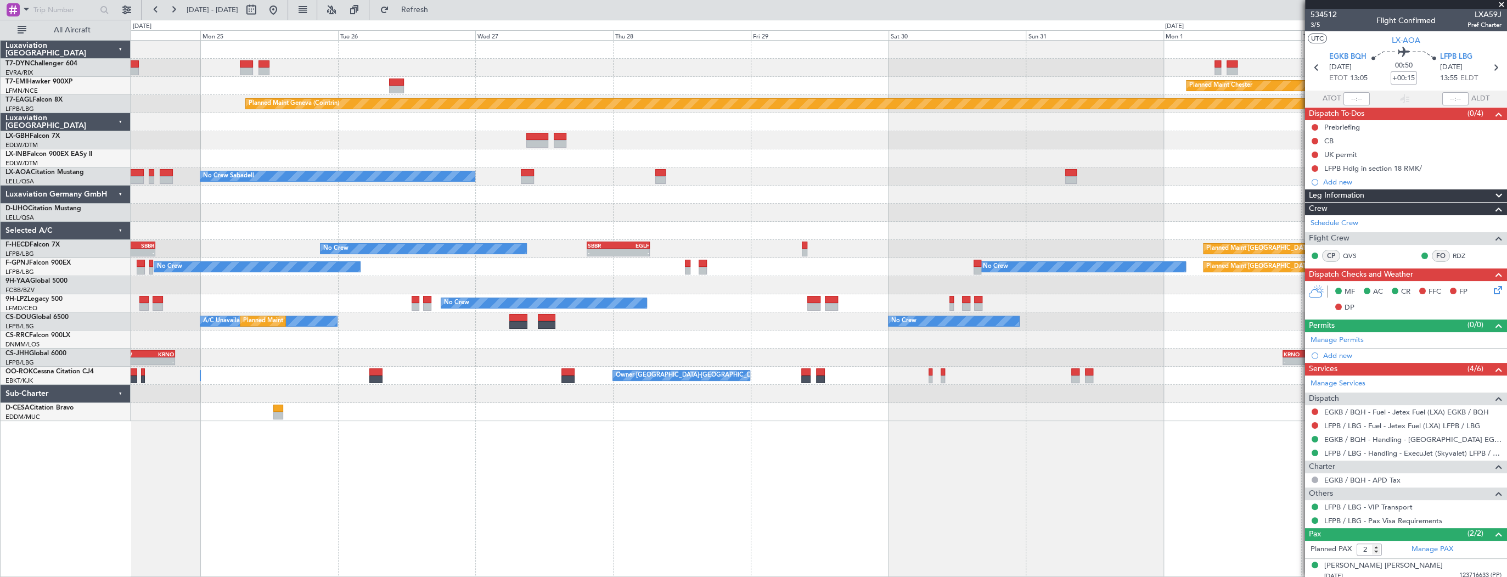
click at [589, 232] on div at bounding box center [819, 231] width 1376 height 18
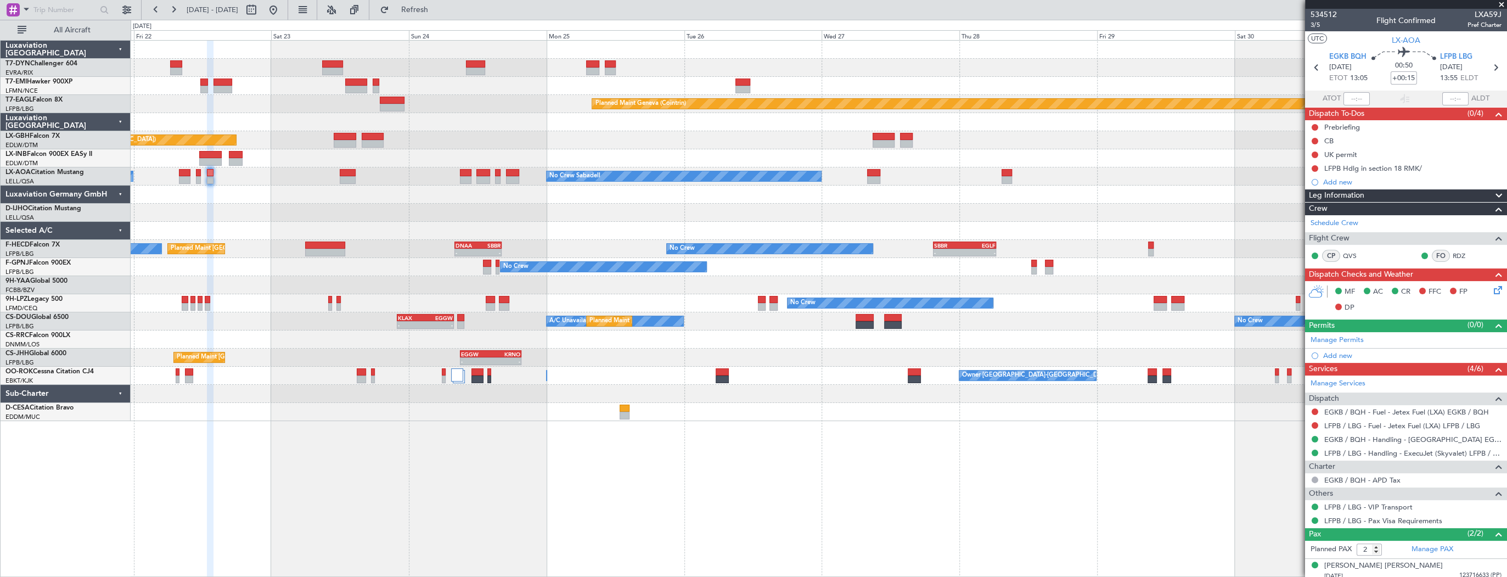
click at [661, 278] on div at bounding box center [819, 285] width 1376 height 18
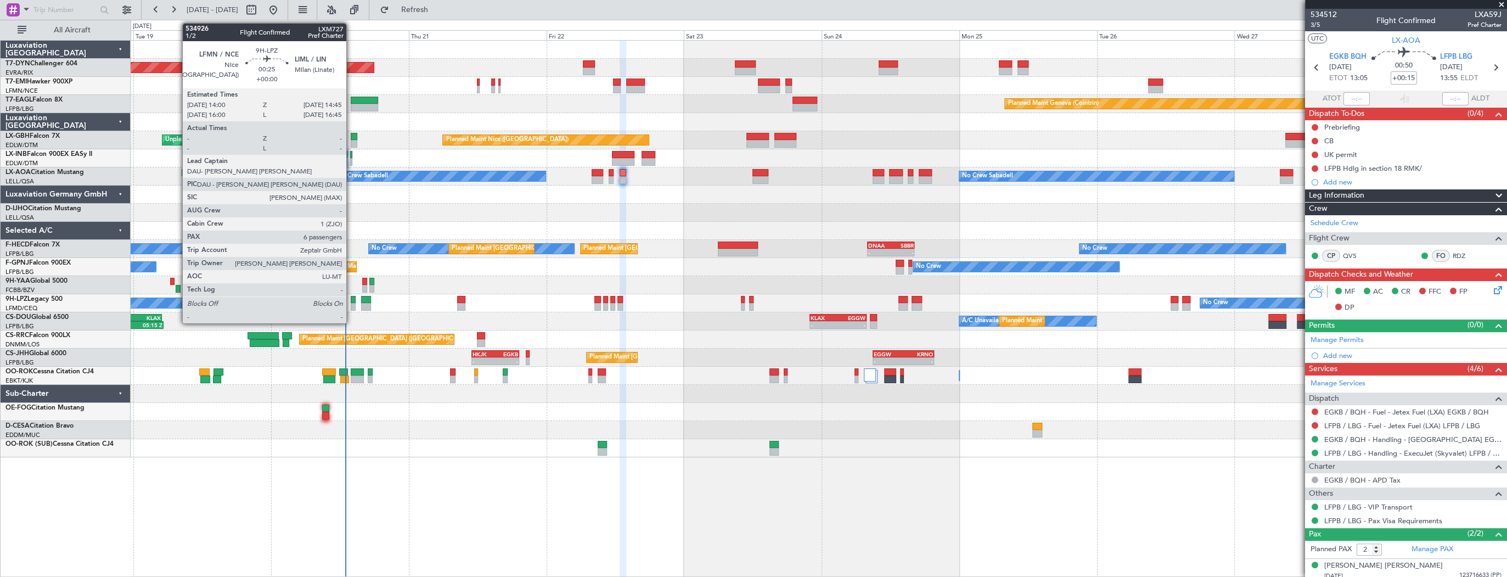
click at [351, 297] on div at bounding box center [353, 300] width 4 height 8
type input "6"
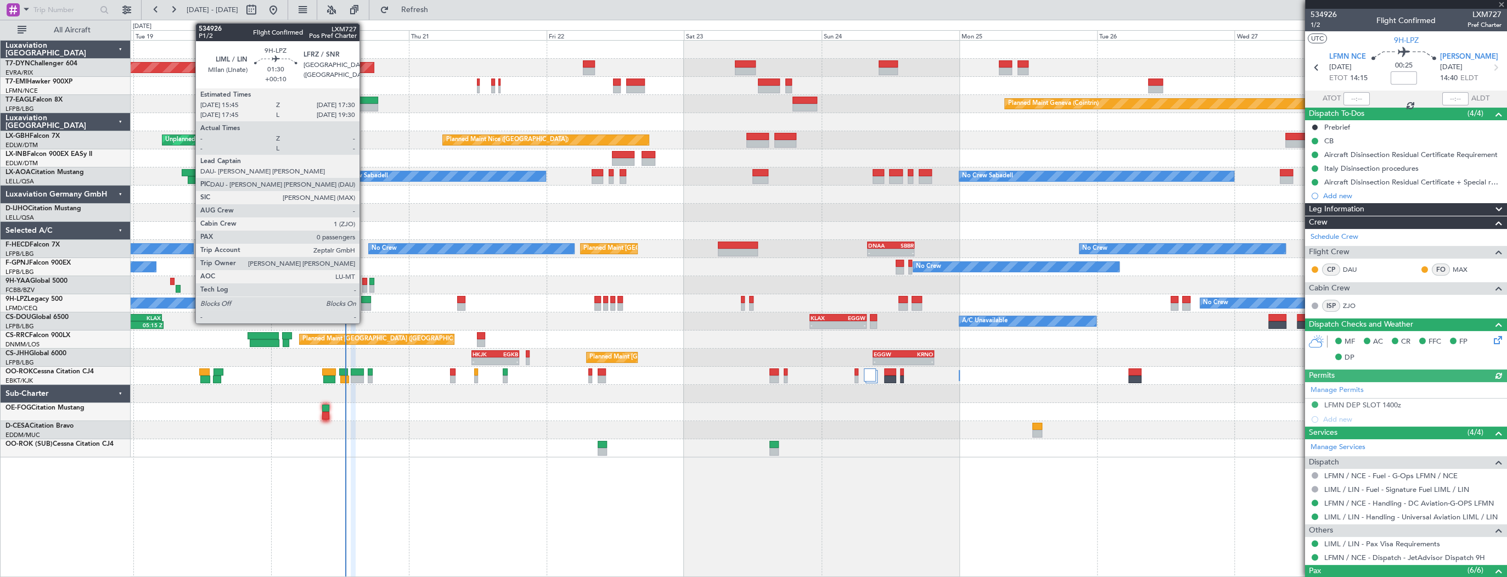
click at [364, 300] on div at bounding box center [366, 300] width 10 height 8
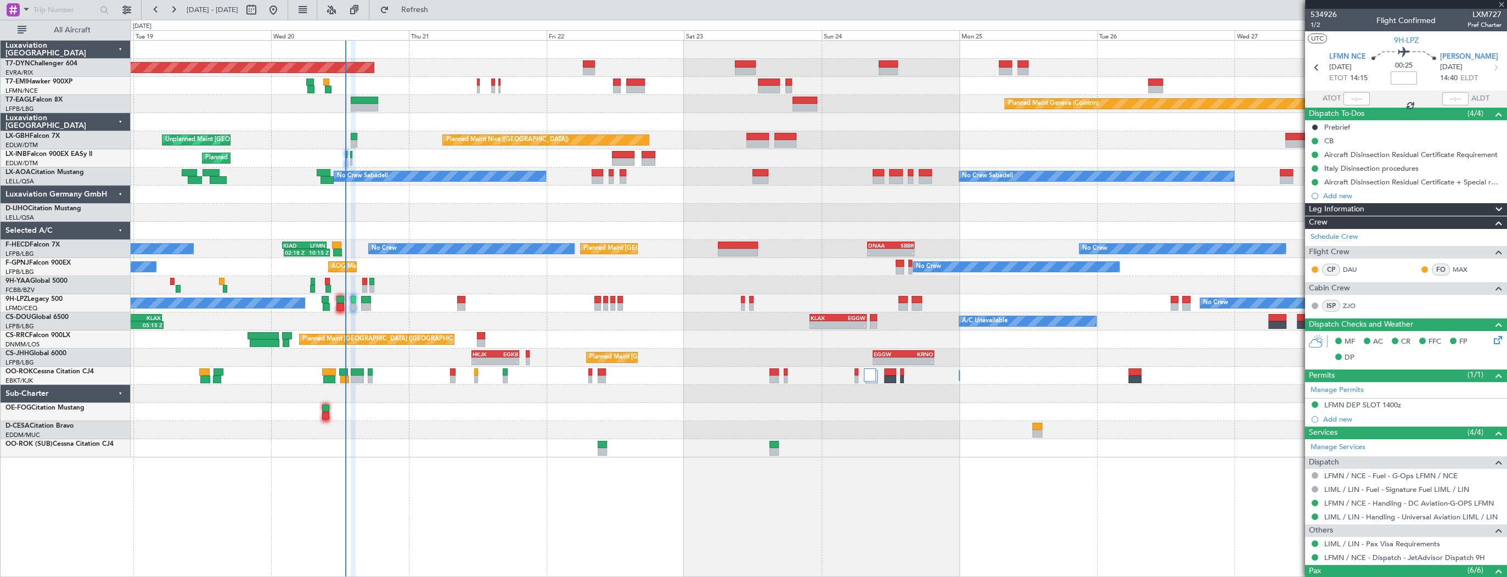
type input "+00:10"
type input "0"
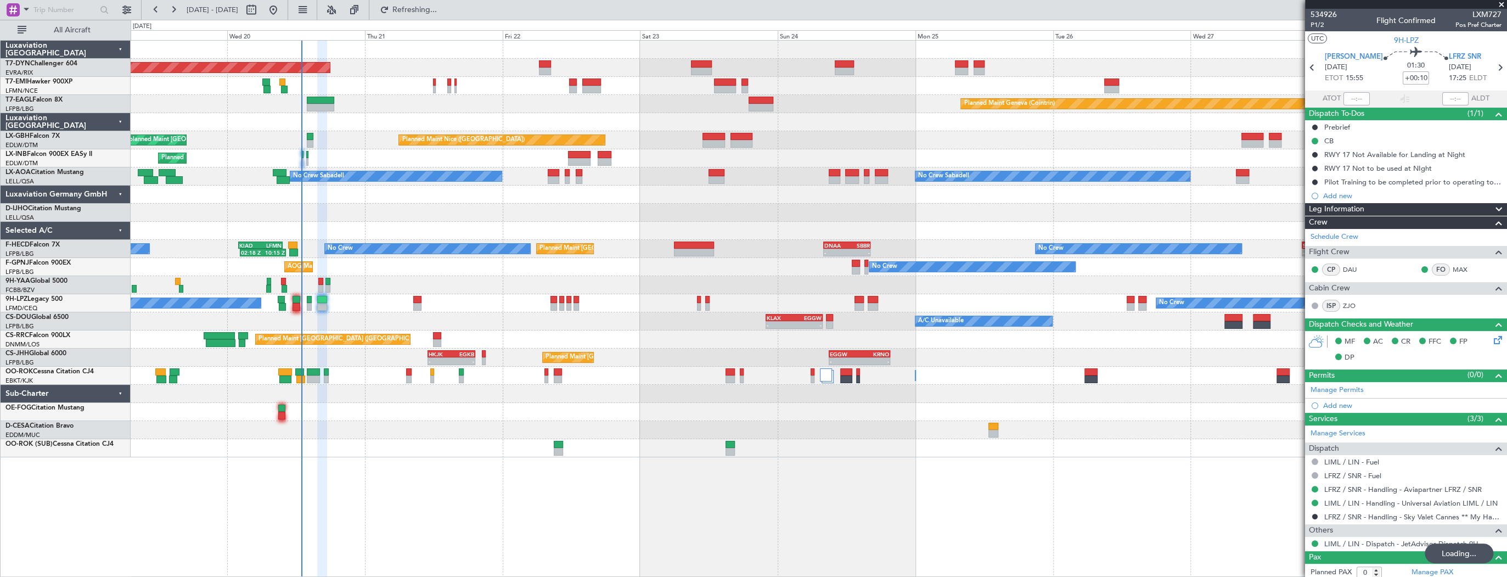
click at [340, 302] on div "No Crew No Crew" at bounding box center [819, 303] width 1376 height 18
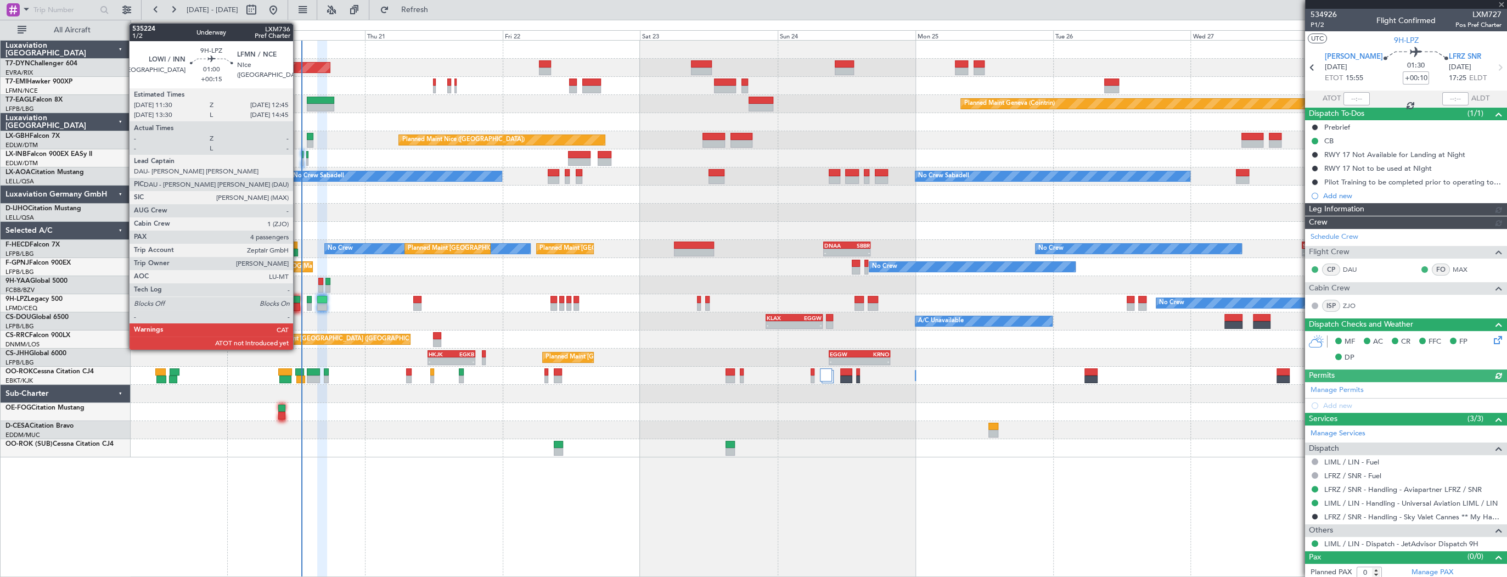
click at [298, 300] on div at bounding box center [296, 300] width 8 height 8
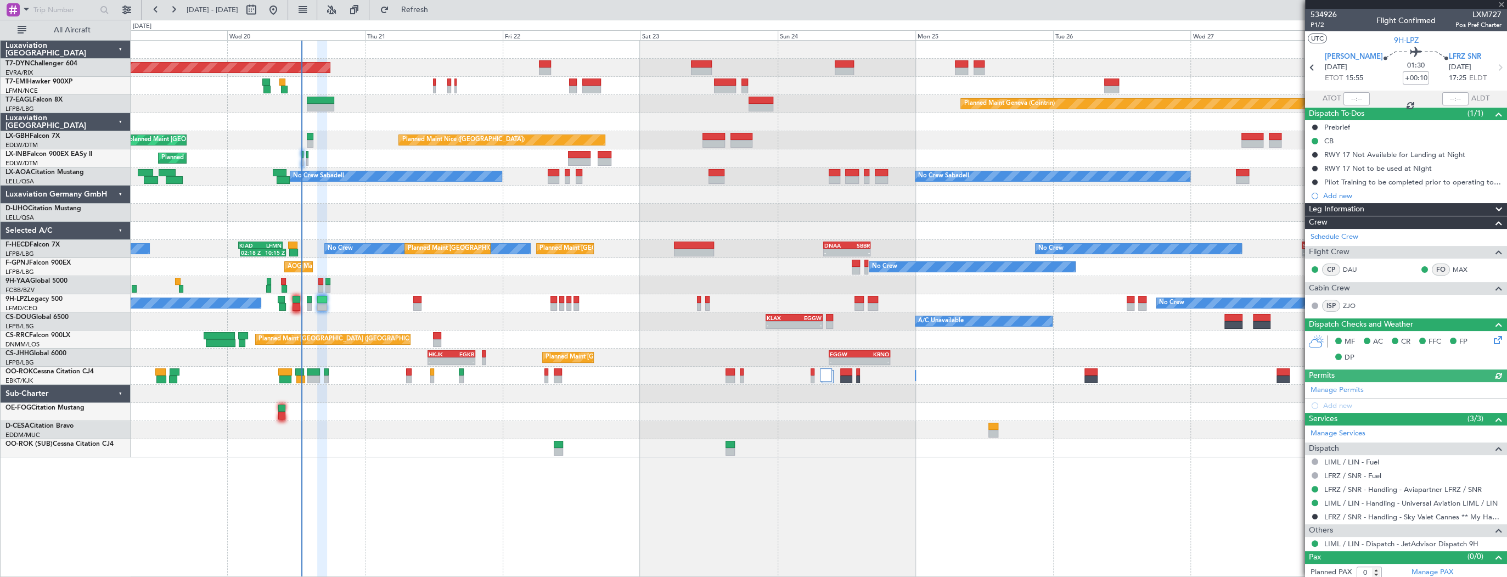
type input "+00:15"
type input "4"
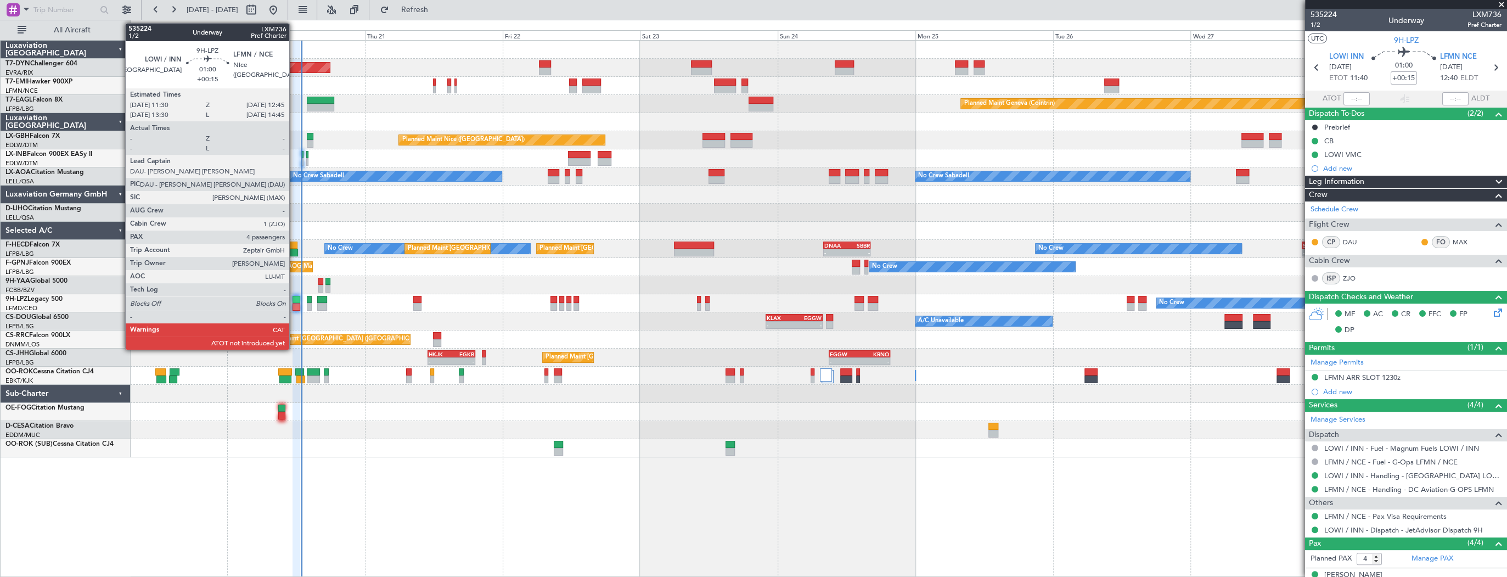
click at [294, 299] on div at bounding box center [296, 300] width 8 height 8
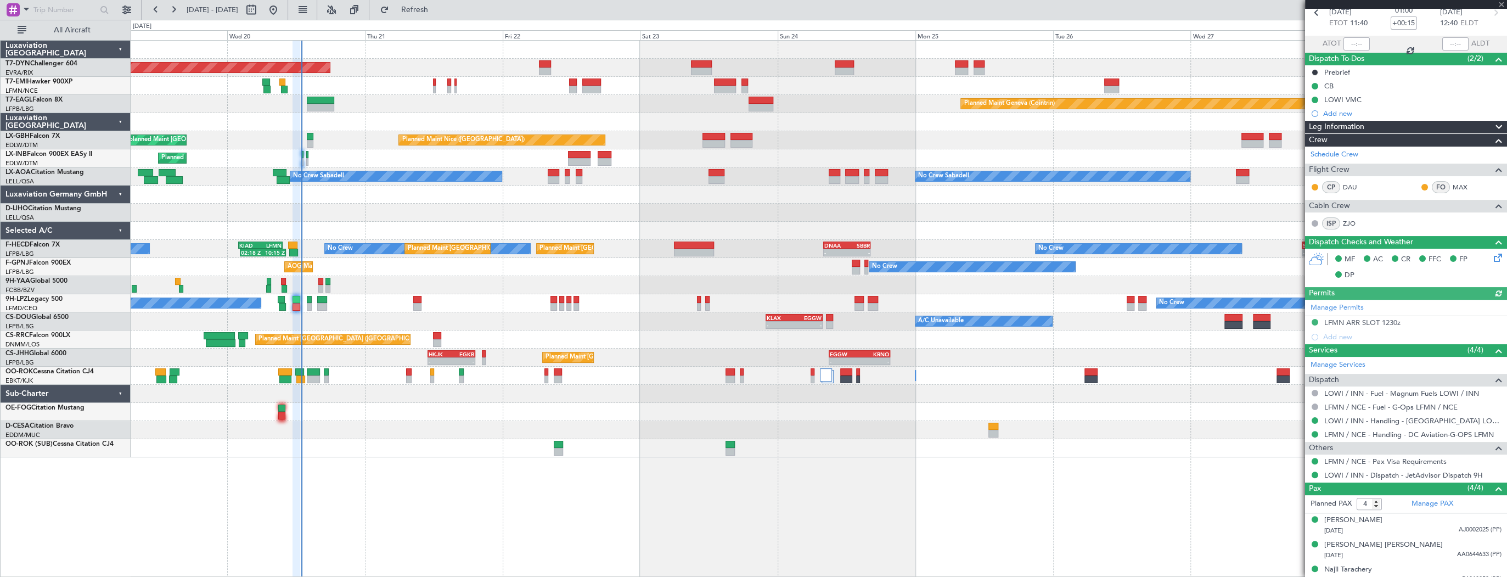
scroll to position [88, 0]
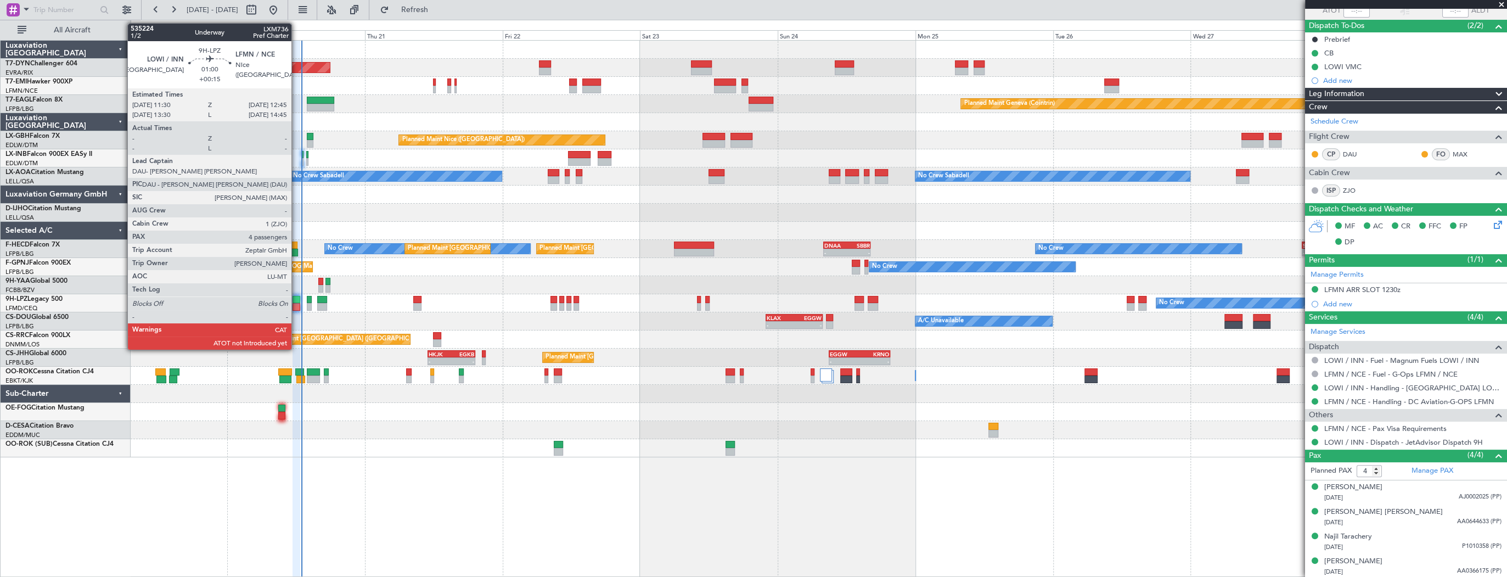
click at [296, 301] on div at bounding box center [296, 300] width 8 height 8
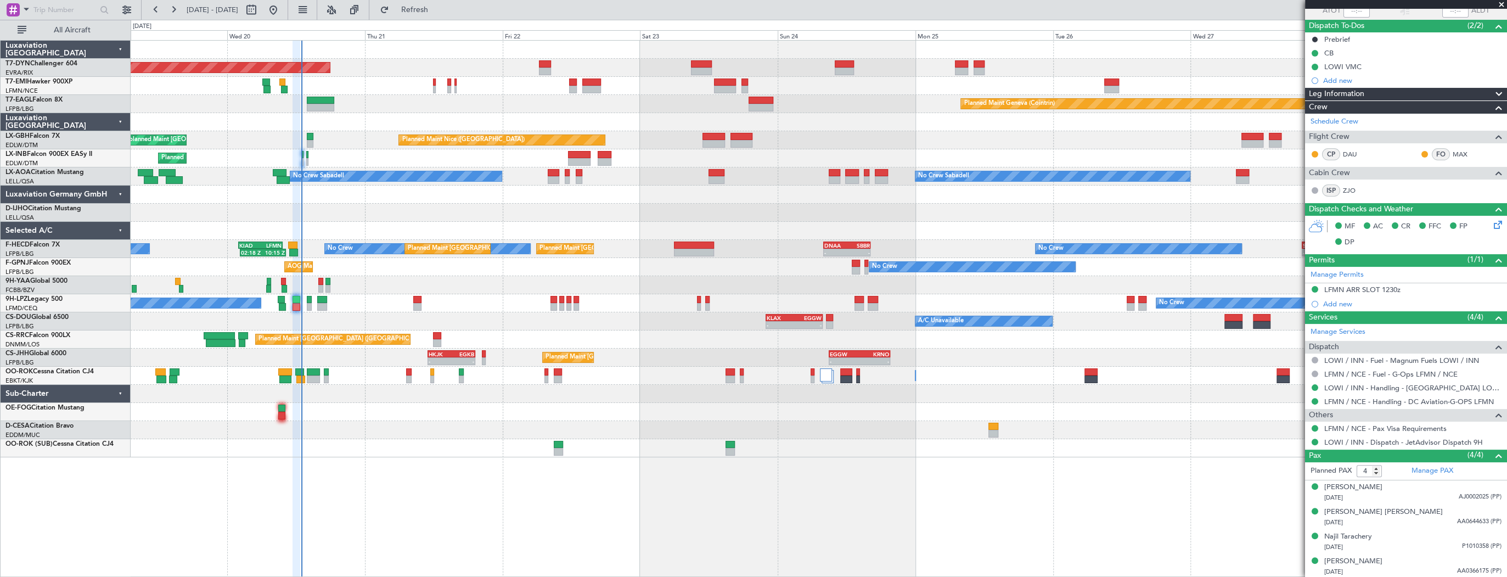
scroll to position [0, 0]
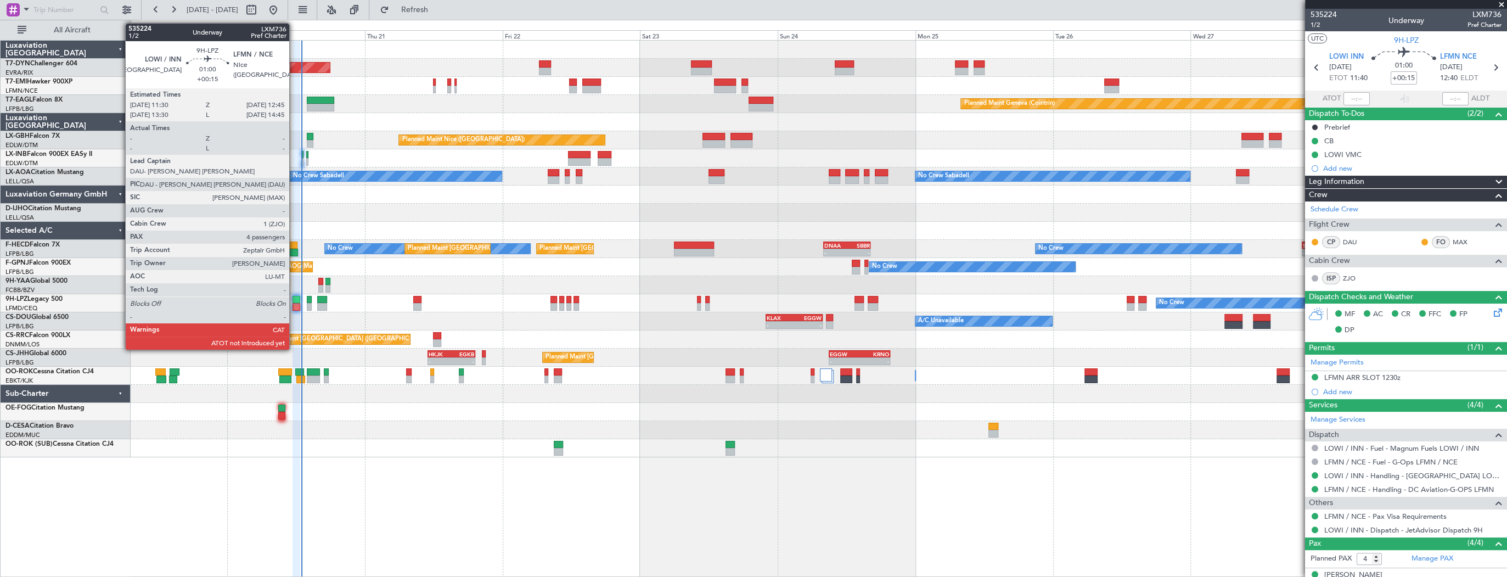
click at [294, 303] on div at bounding box center [296, 307] width 8 height 8
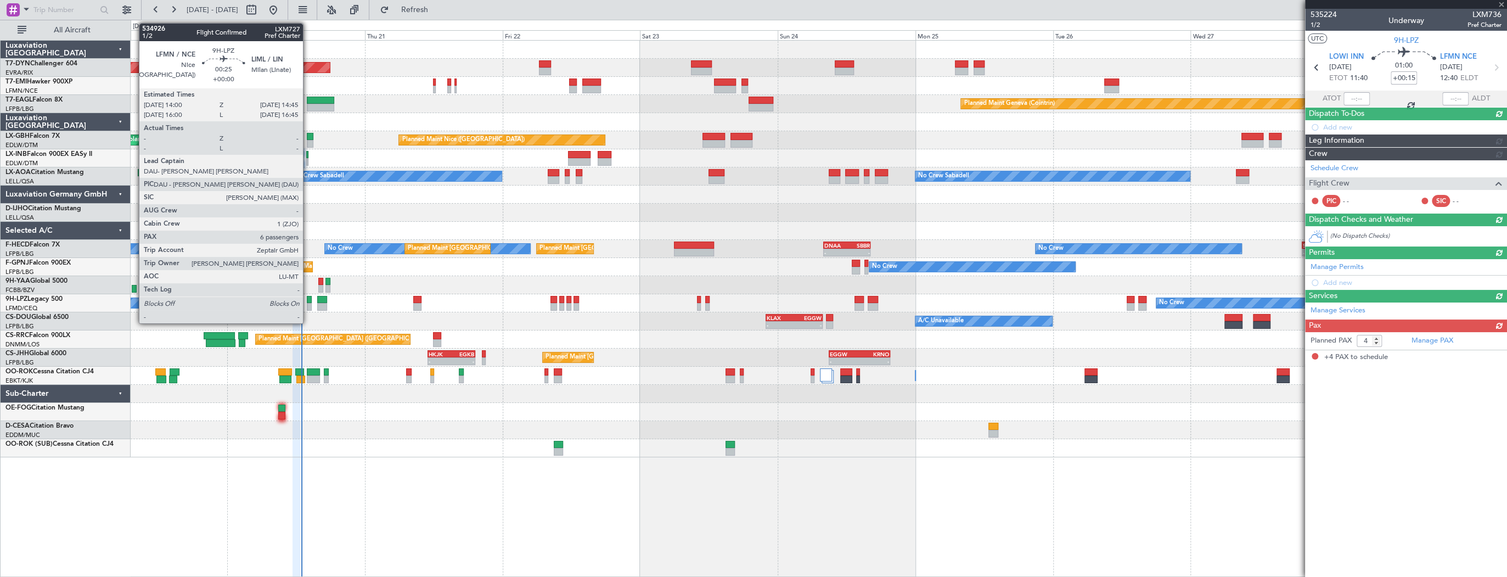
click at [308, 301] on div at bounding box center [309, 300] width 4 height 8
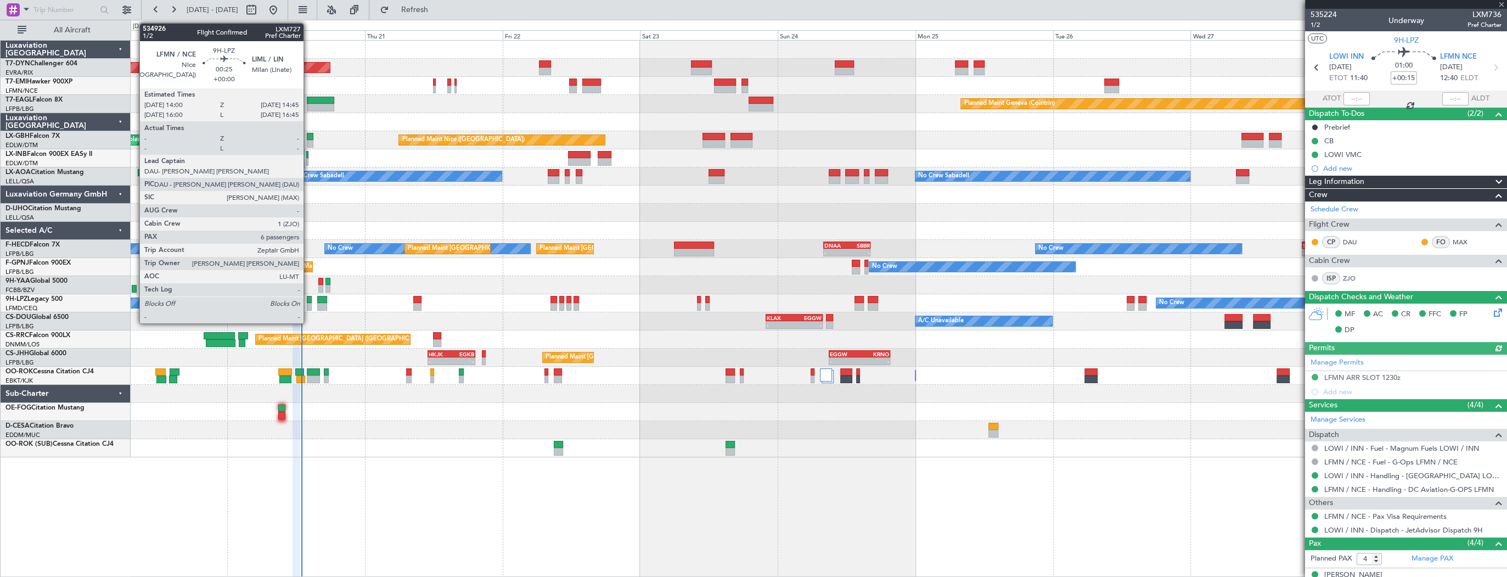
type input "6"
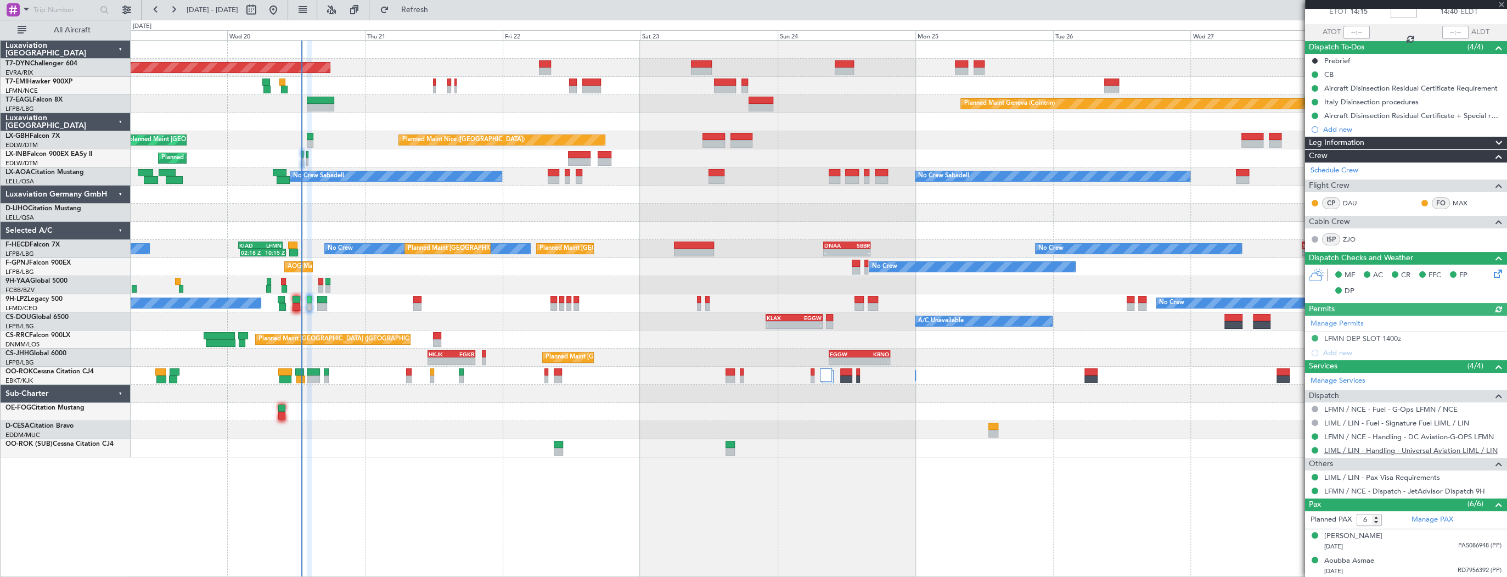
scroll to position [165, 0]
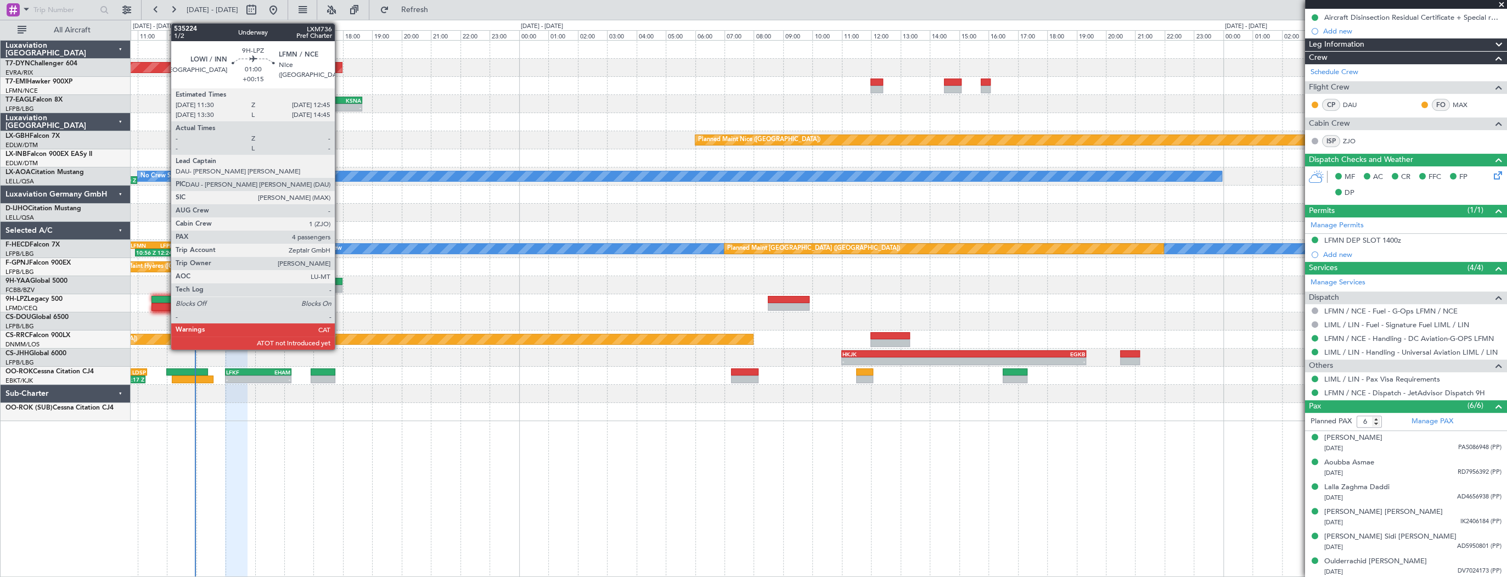
click at [165, 301] on div at bounding box center [169, 300] width 37 height 8
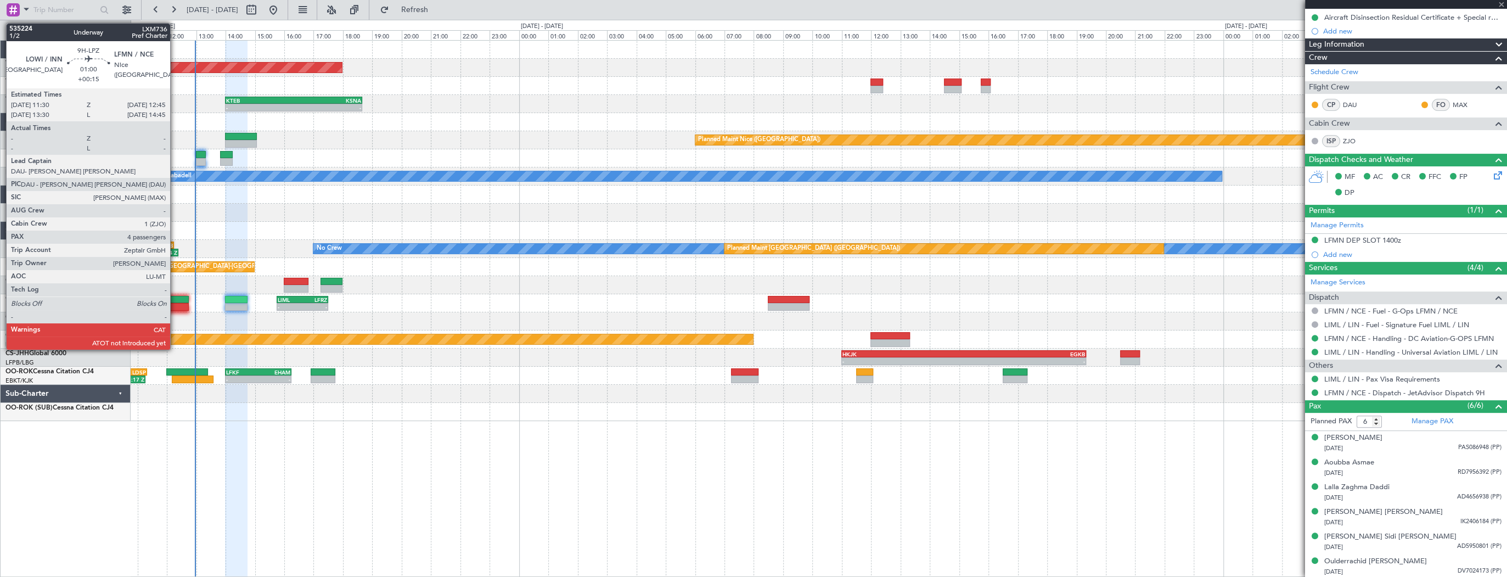
type input "+00:15"
type input "4"
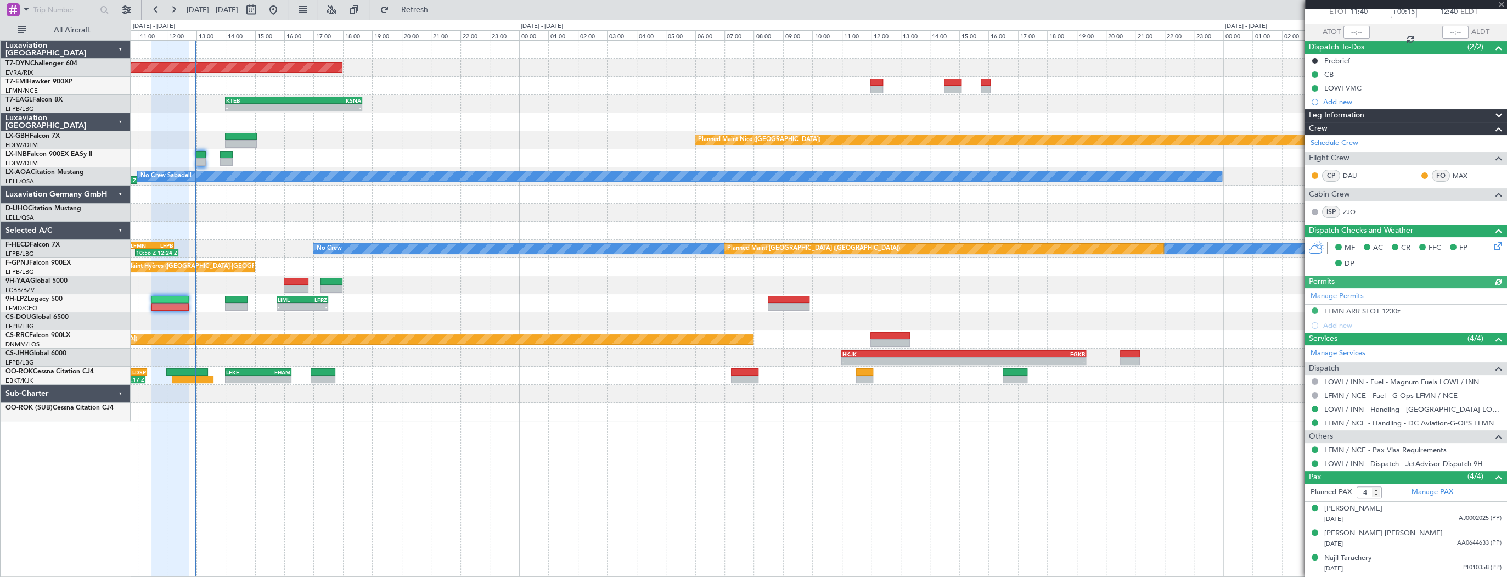
scroll to position [88, 0]
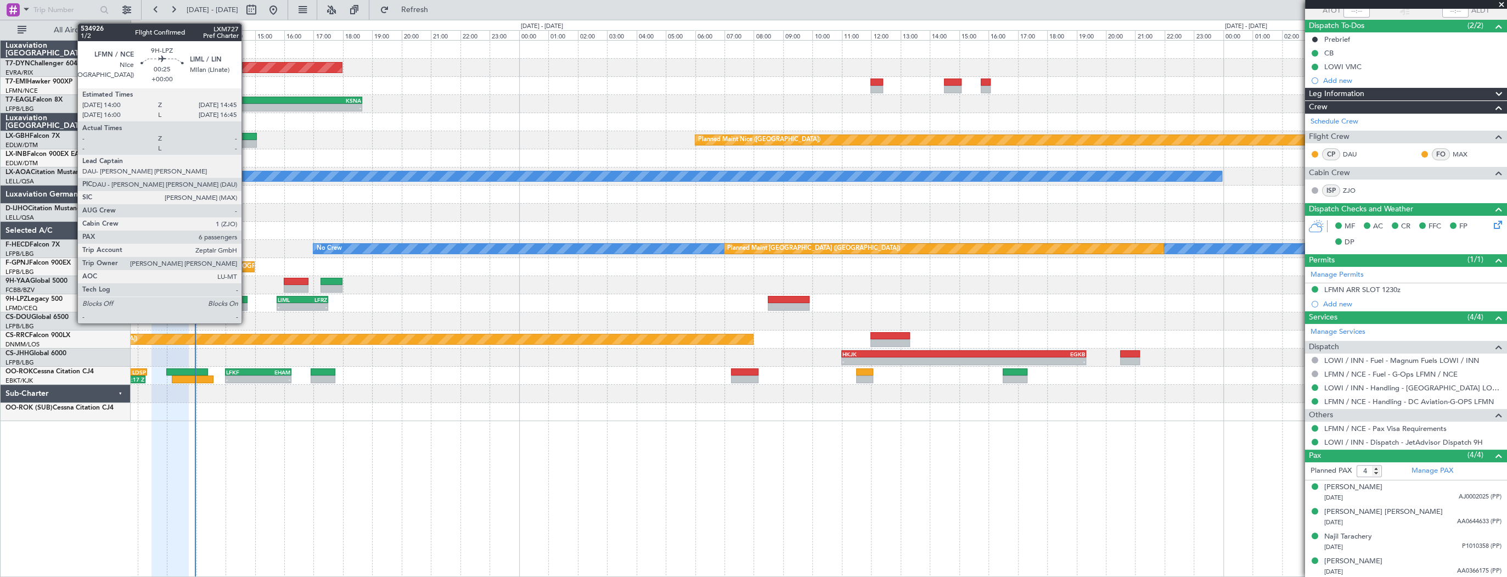
click at [246, 296] on div at bounding box center [236, 300] width 22 height 8
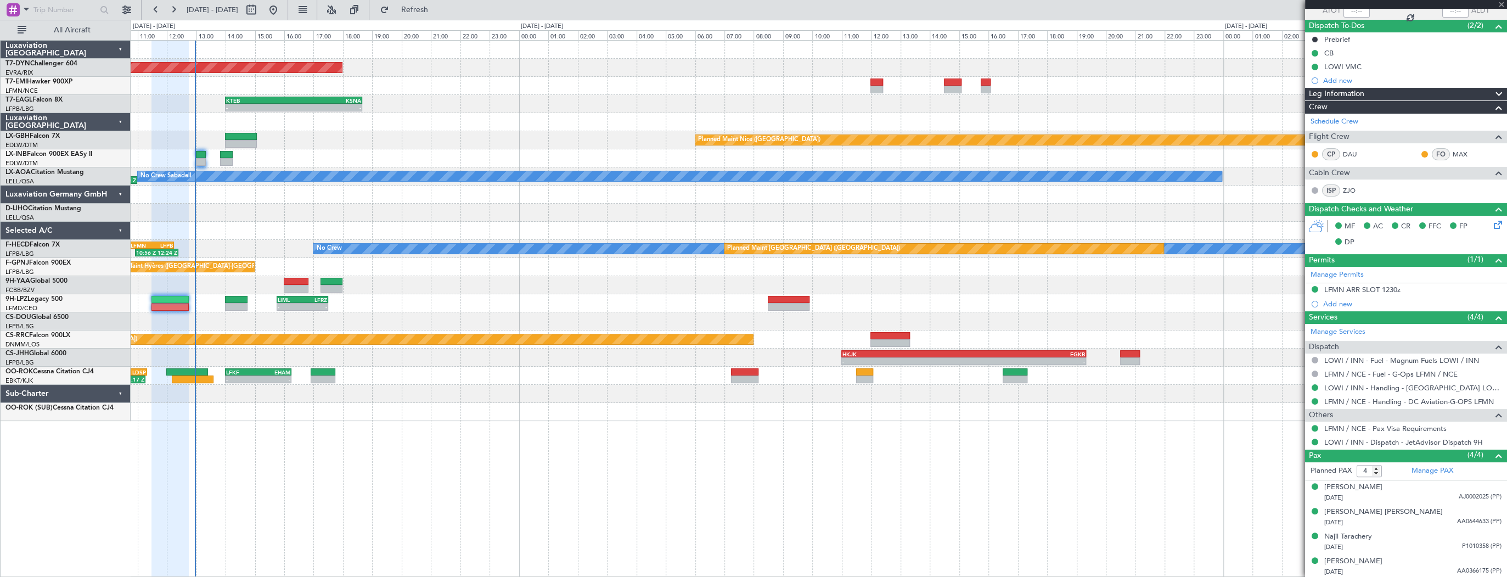
type input "6"
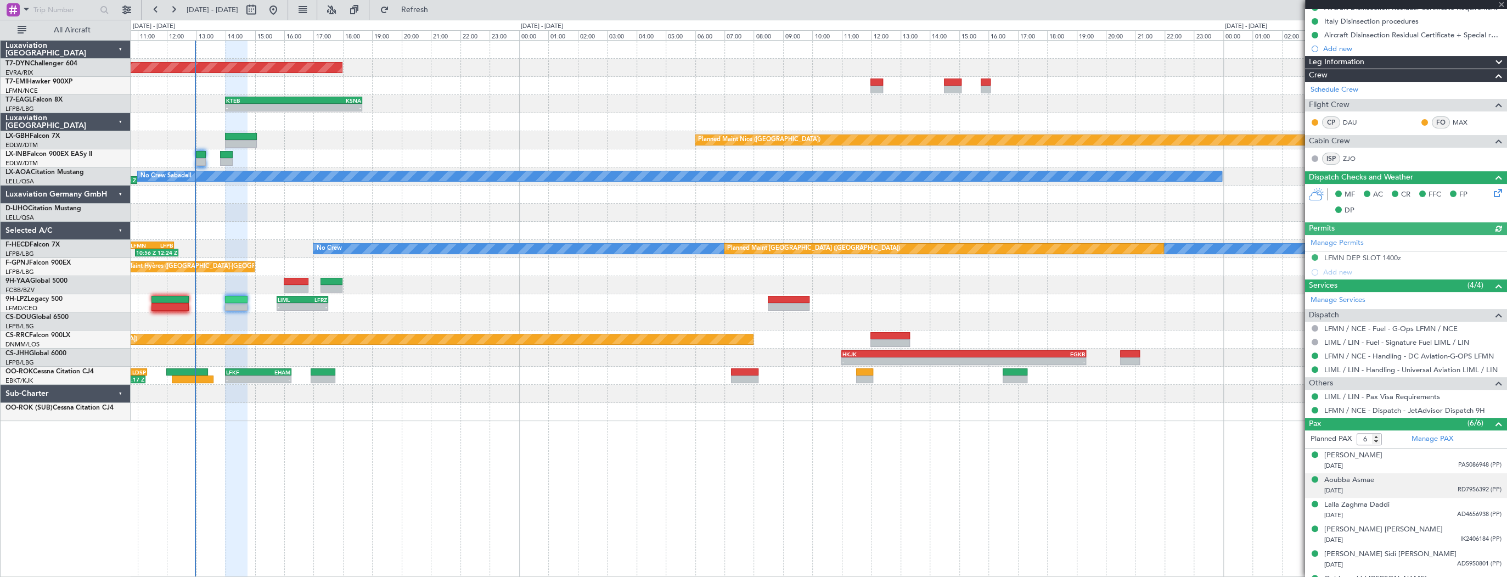
scroll to position [165, 0]
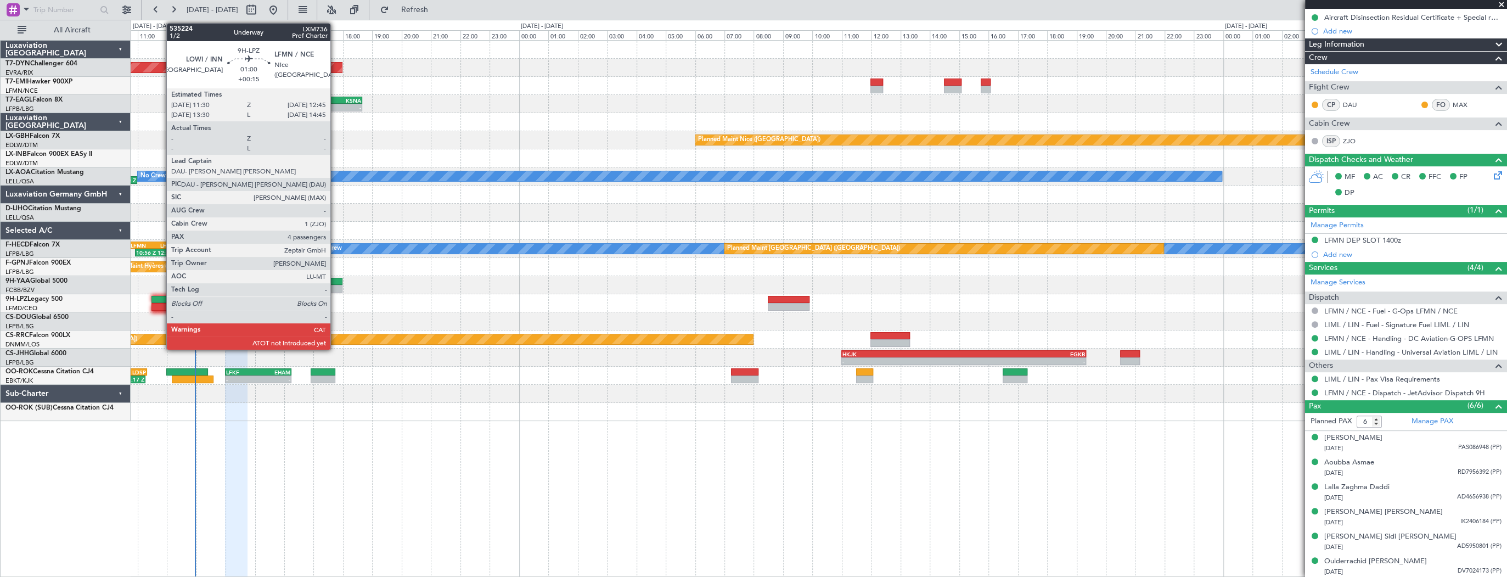
click at [165, 301] on div at bounding box center [169, 300] width 37 height 8
type input "+00:15"
type input "4"
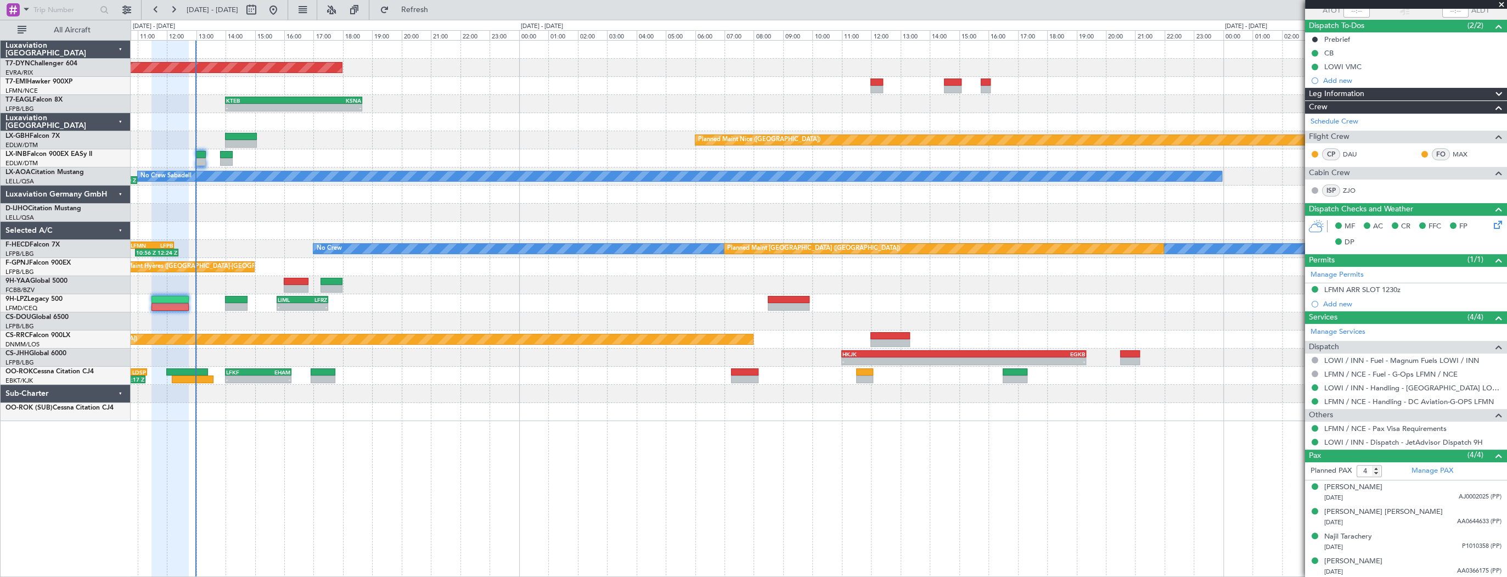
scroll to position [86, 0]
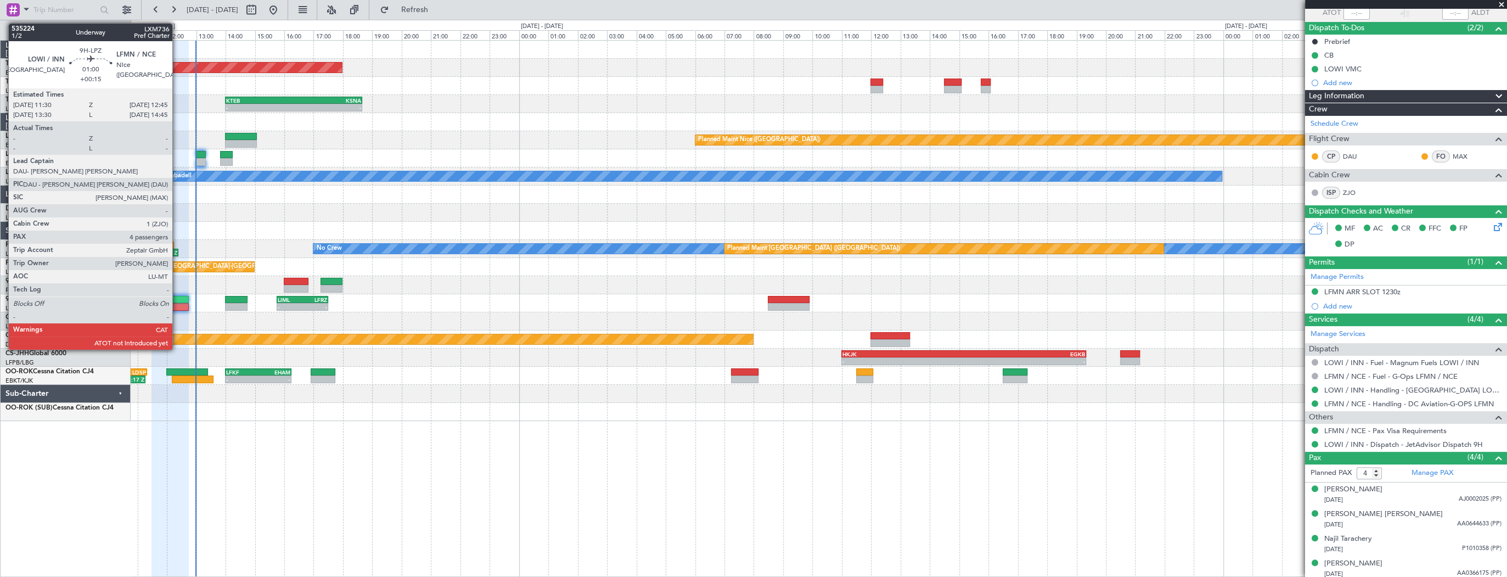
click at [177, 296] on div at bounding box center [169, 300] width 37 height 8
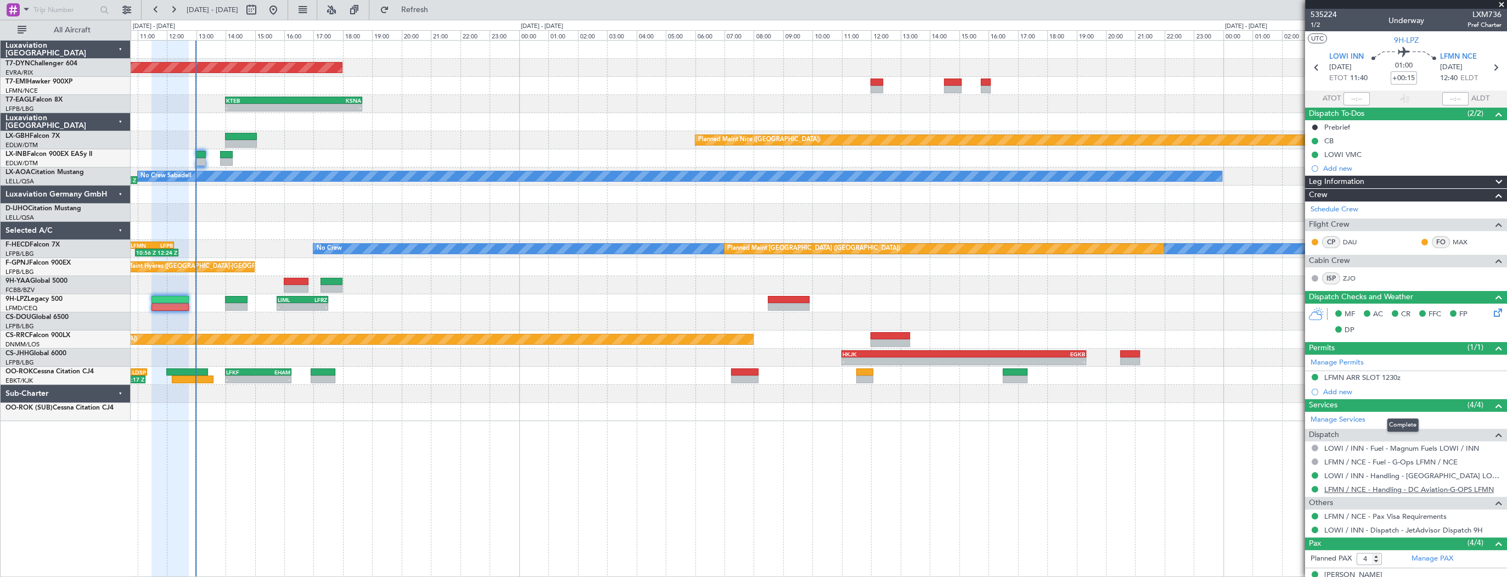
scroll to position [88, 0]
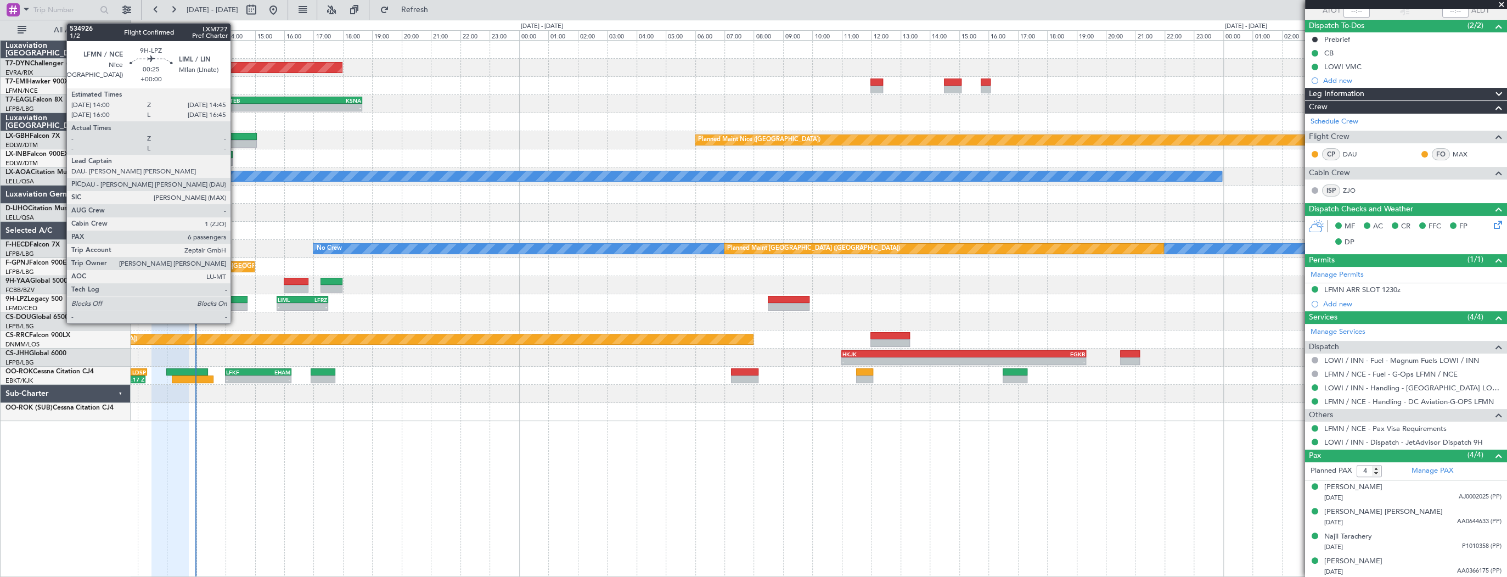
click at [235, 299] on div at bounding box center [236, 300] width 22 height 8
type input "6"
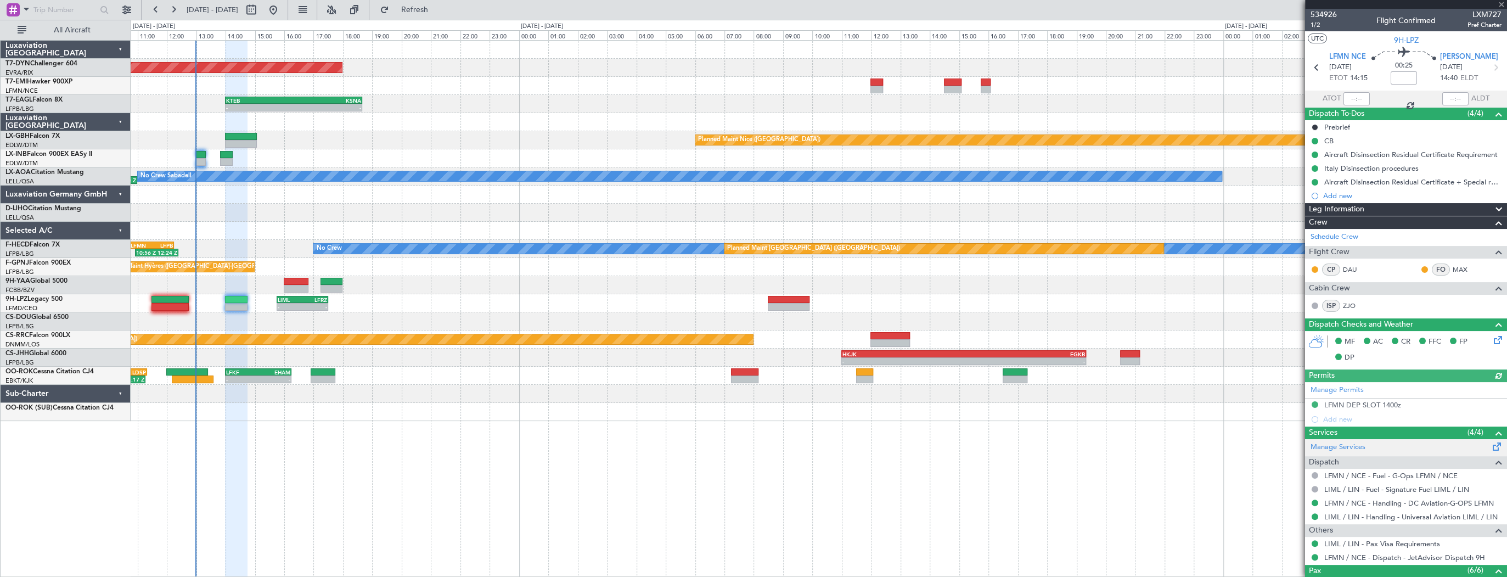
scroll to position [165, 0]
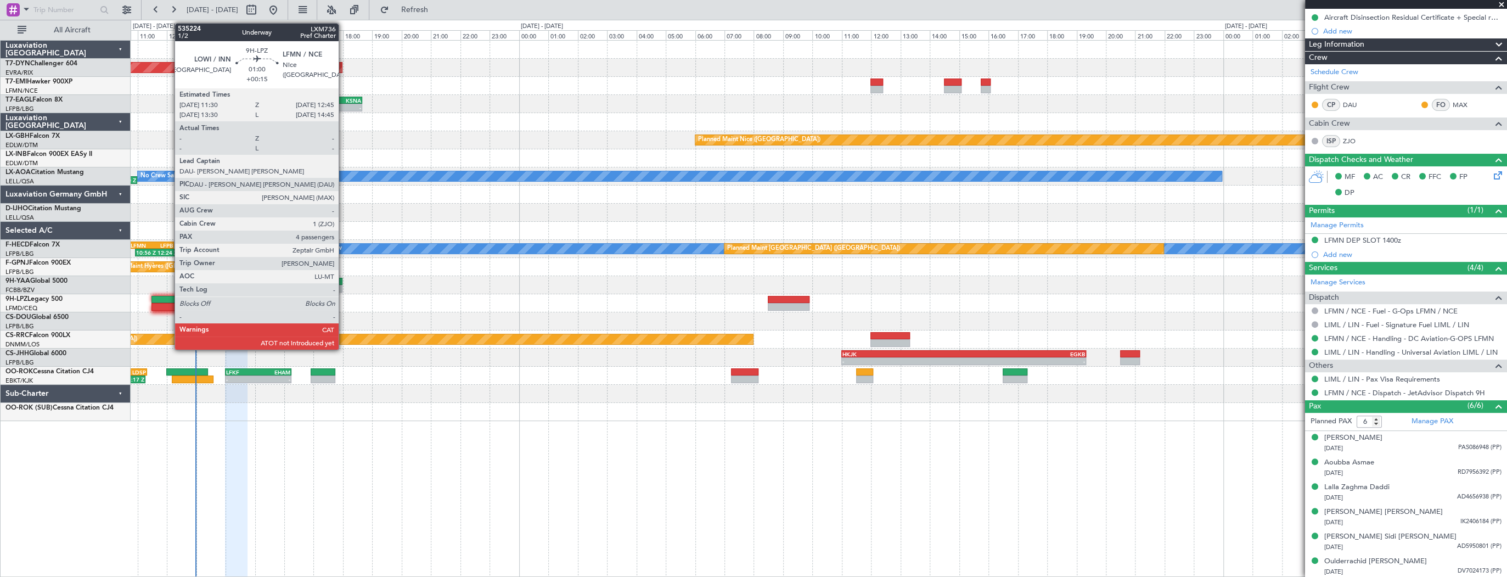
click at [167, 301] on div at bounding box center [169, 300] width 37 height 8
type input "+00:15"
type input "4"
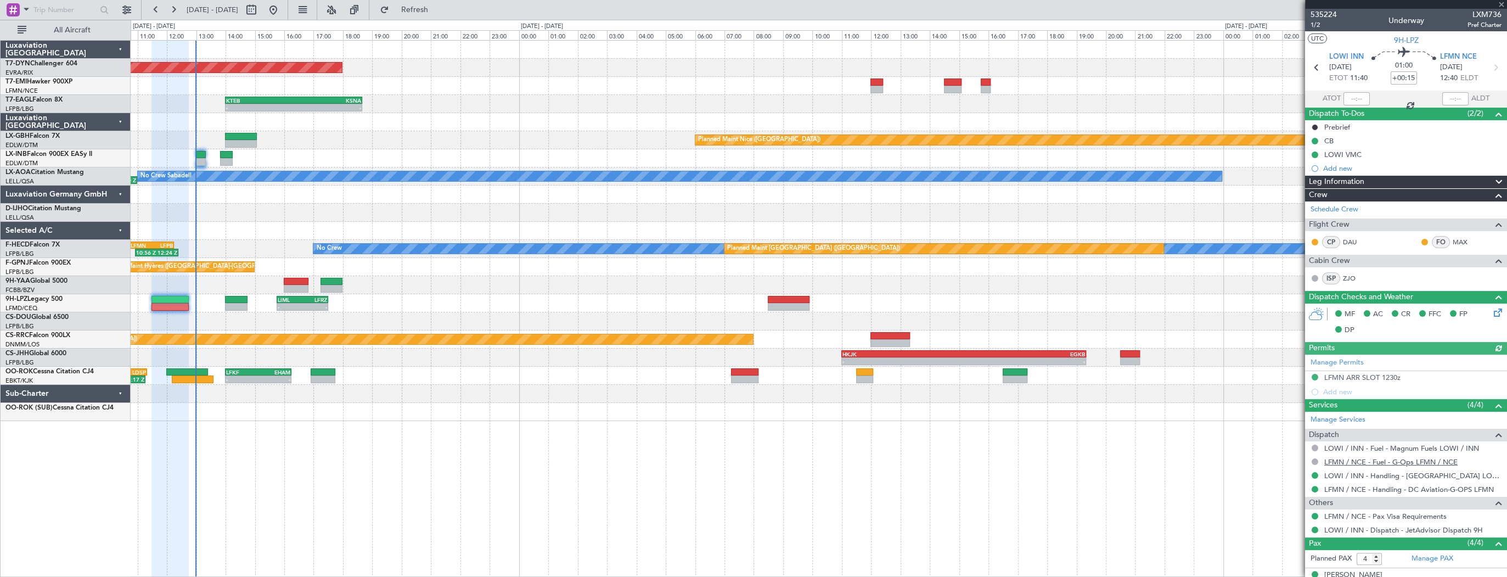
scroll to position [88, 0]
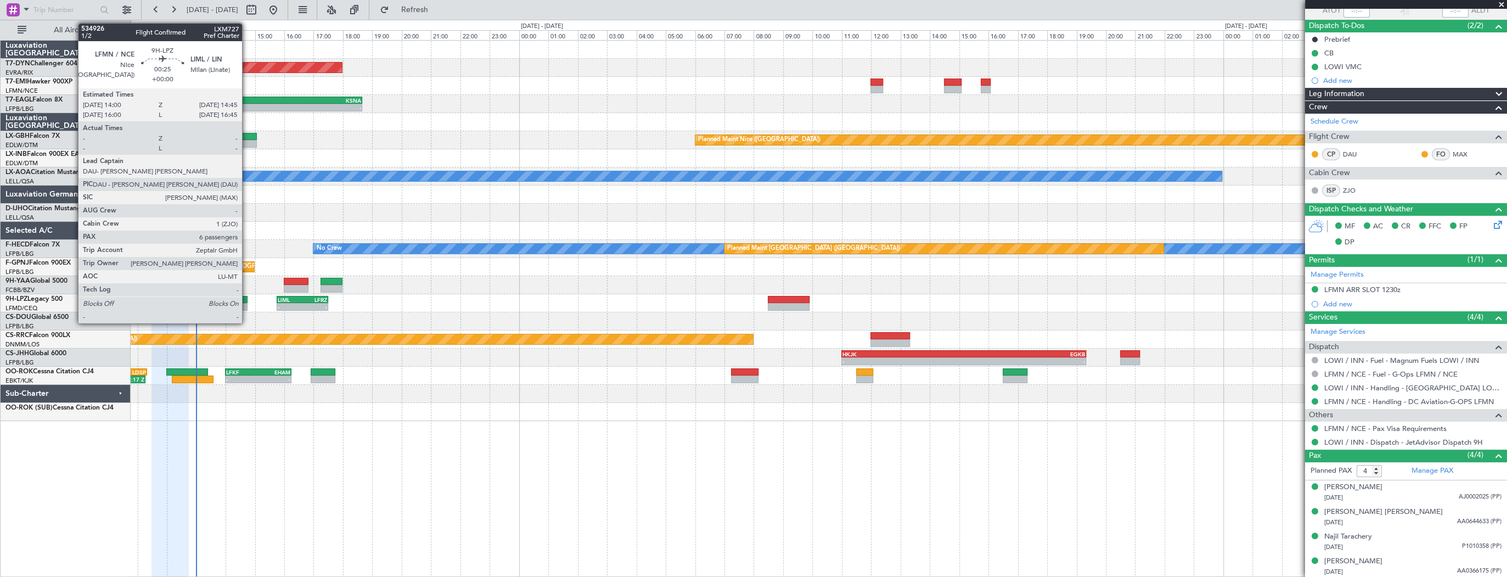
click at [246, 303] on div at bounding box center [236, 307] width 22 height 8
type input "6"
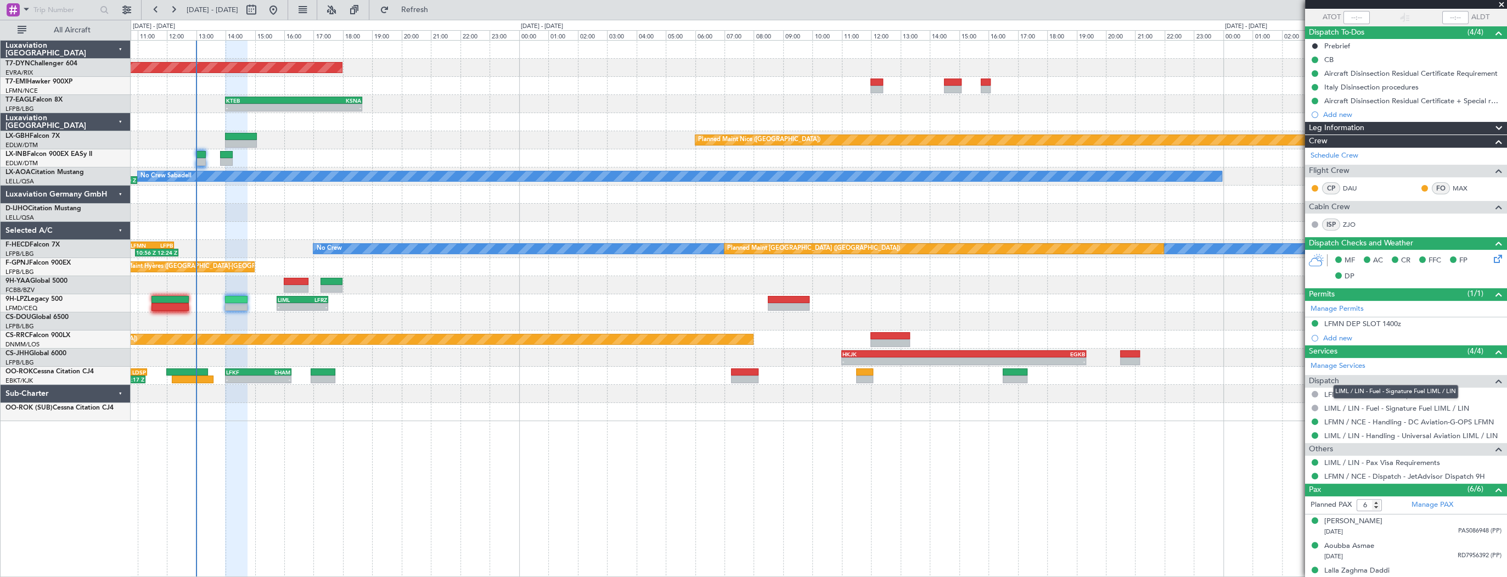
scroll to position [165, 0]
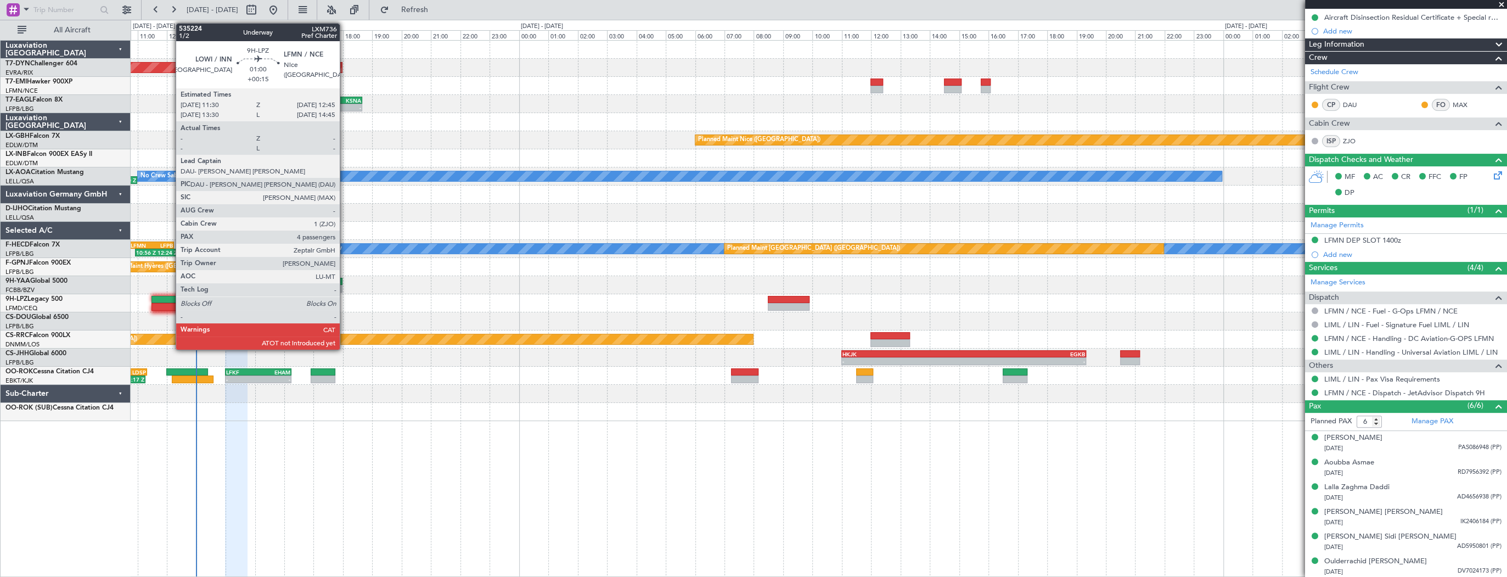
click at [170, 299] on div at bounding box center [169, 300] width 37 height 8
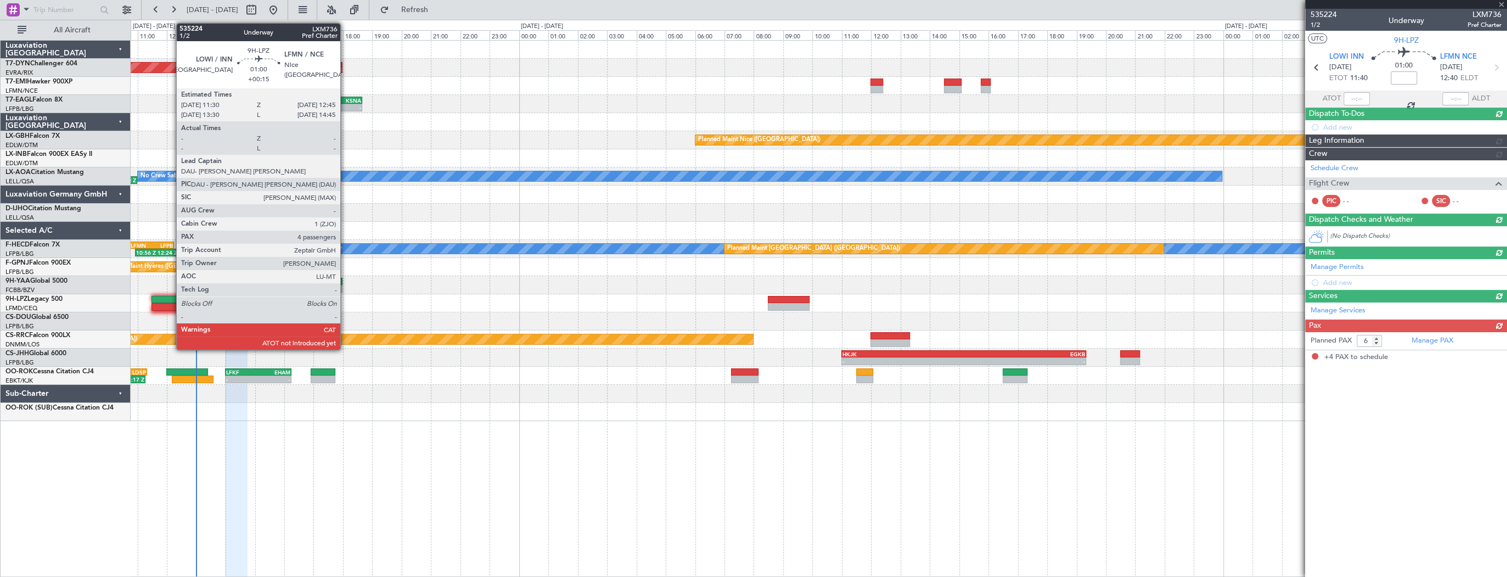
type input "+00:15"
type input "4"
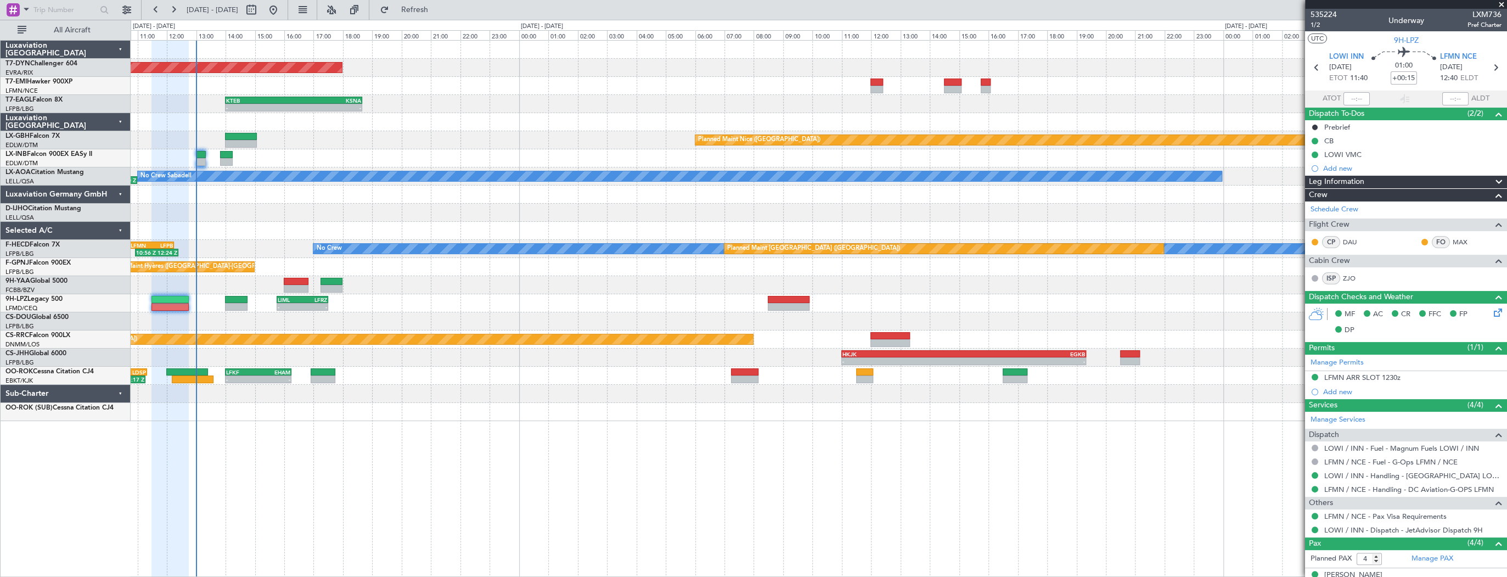
scroll to position [88, 0]
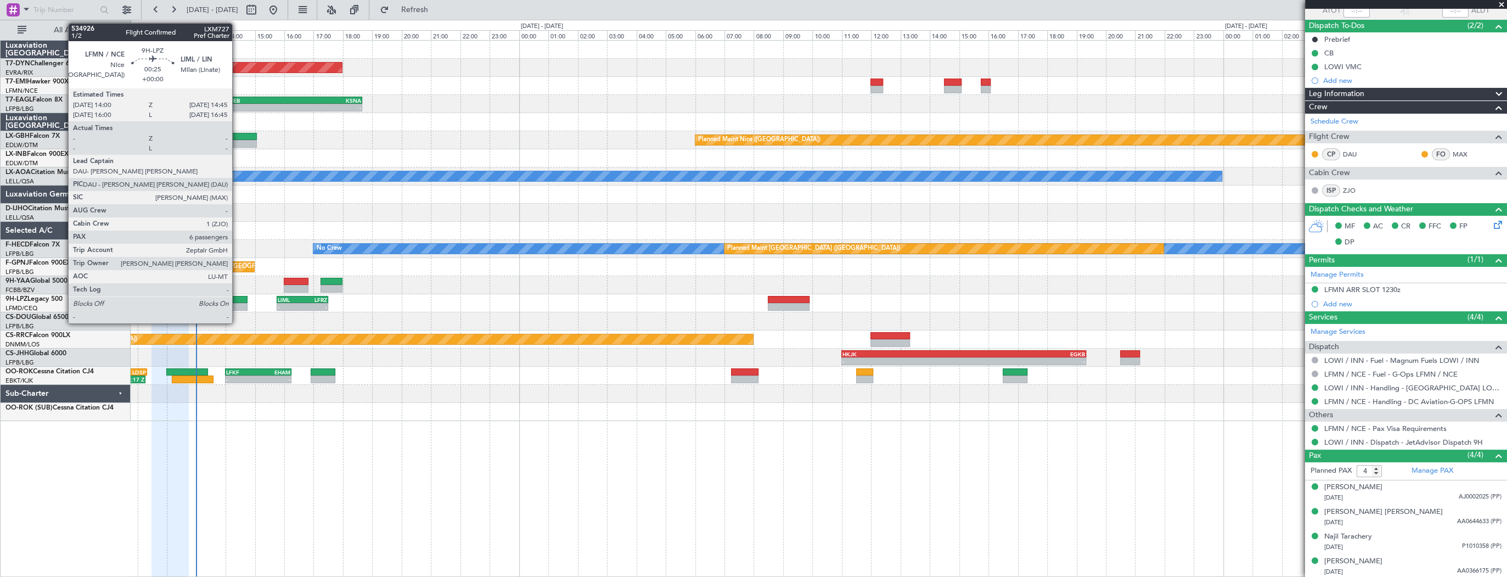
click at [237, 296] on div at bounding box center [236, 300] width 22 height 8
type input "6"
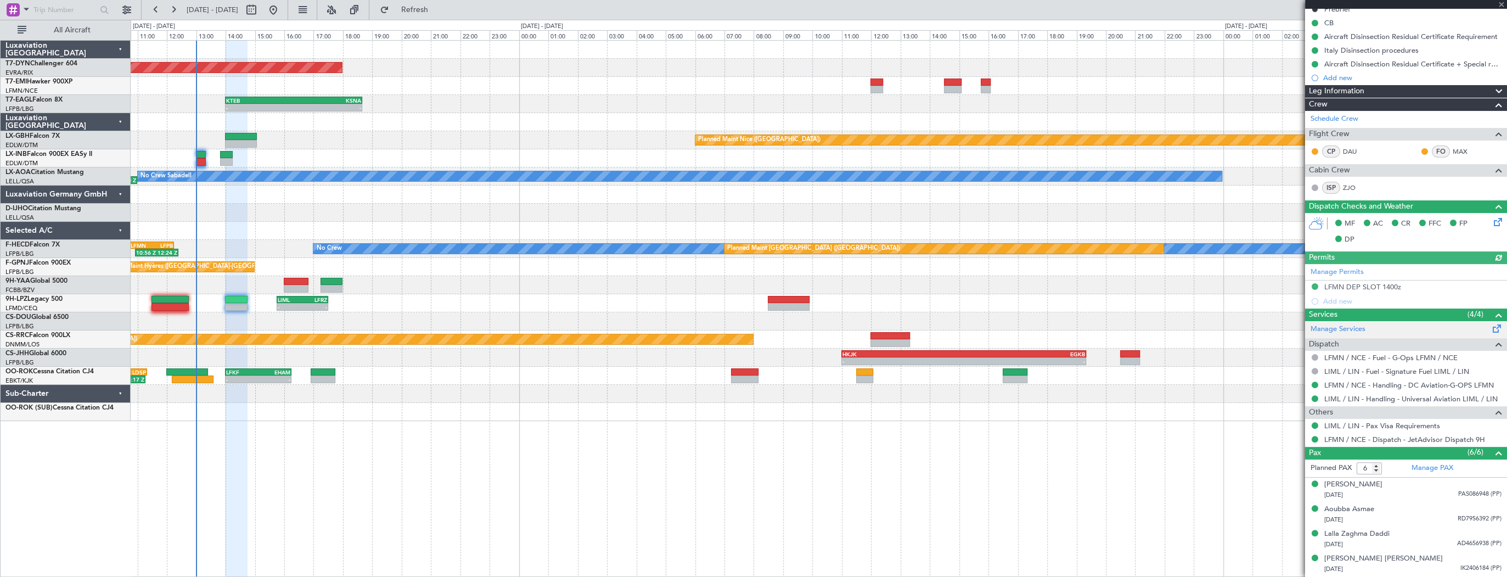
scroll to position [165, 0]
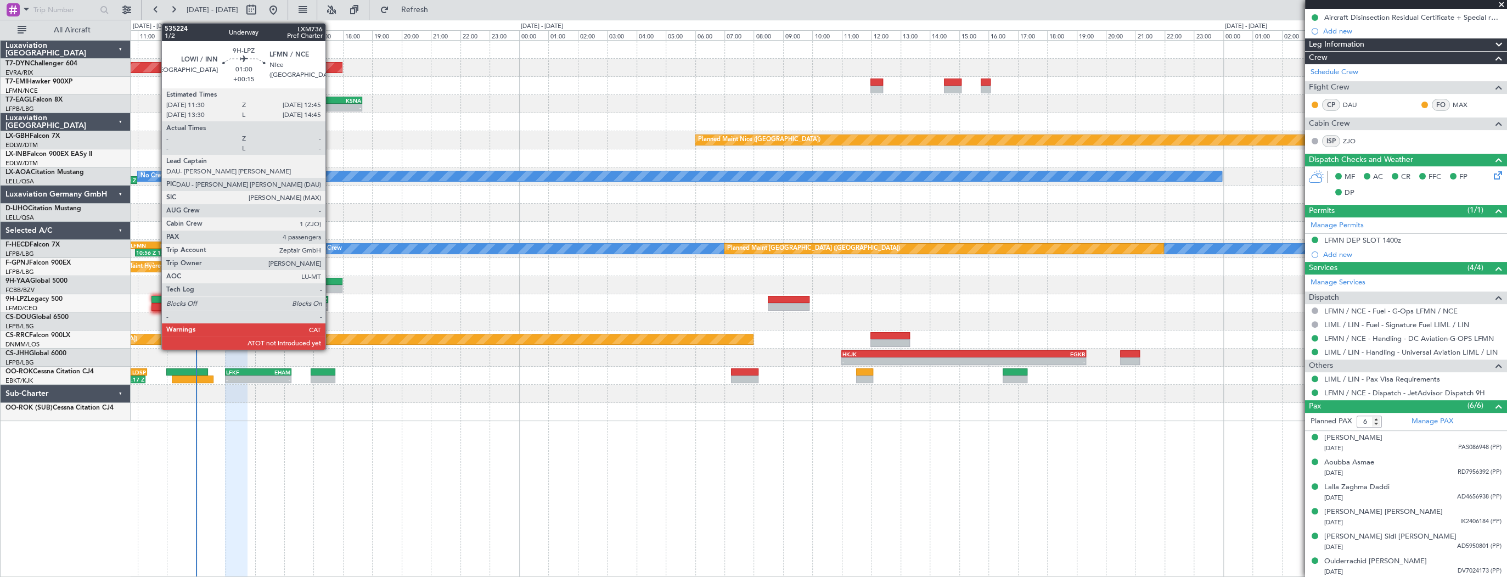
click at [157, 300] on div at bounding box center [169, 300] width 37 height 8
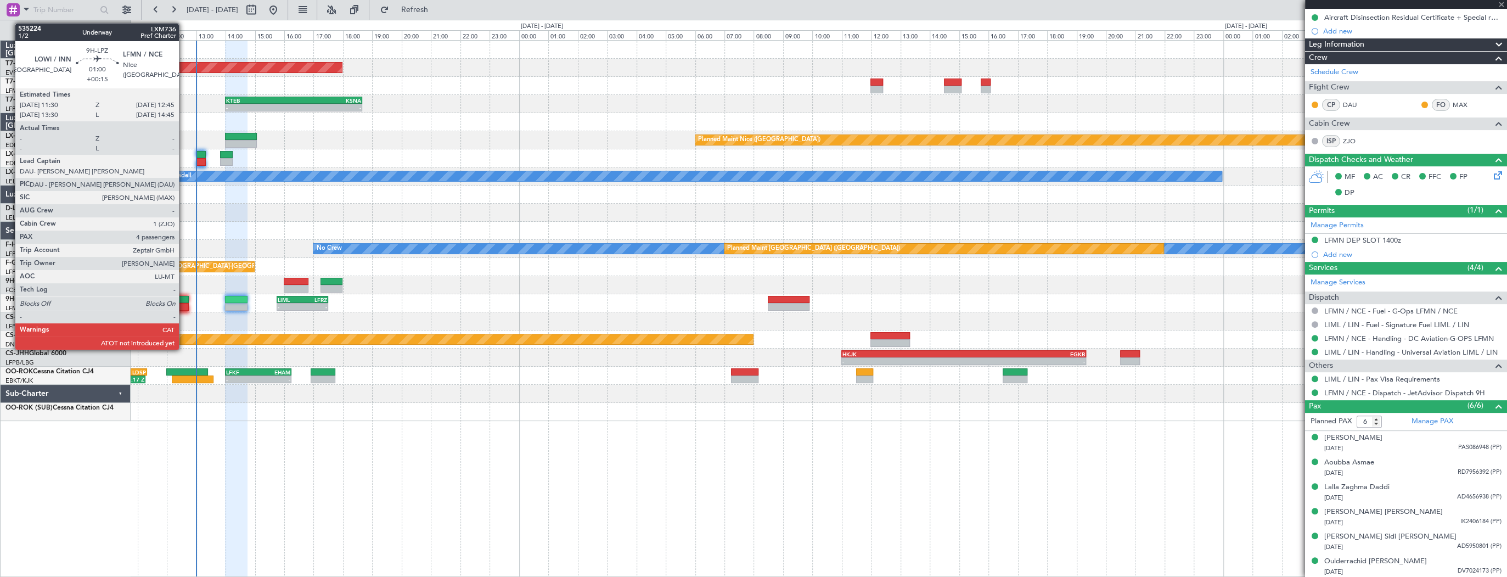
type input "+00:15"
type input "4"
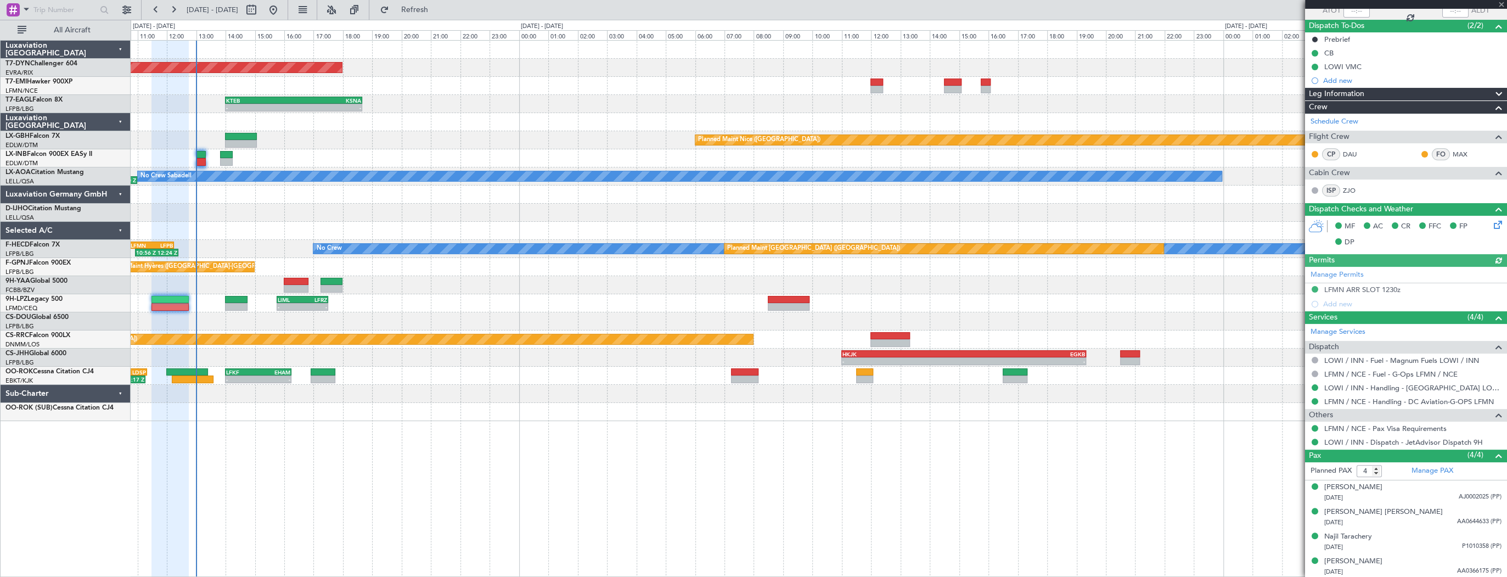
scroll to position [0, 0]
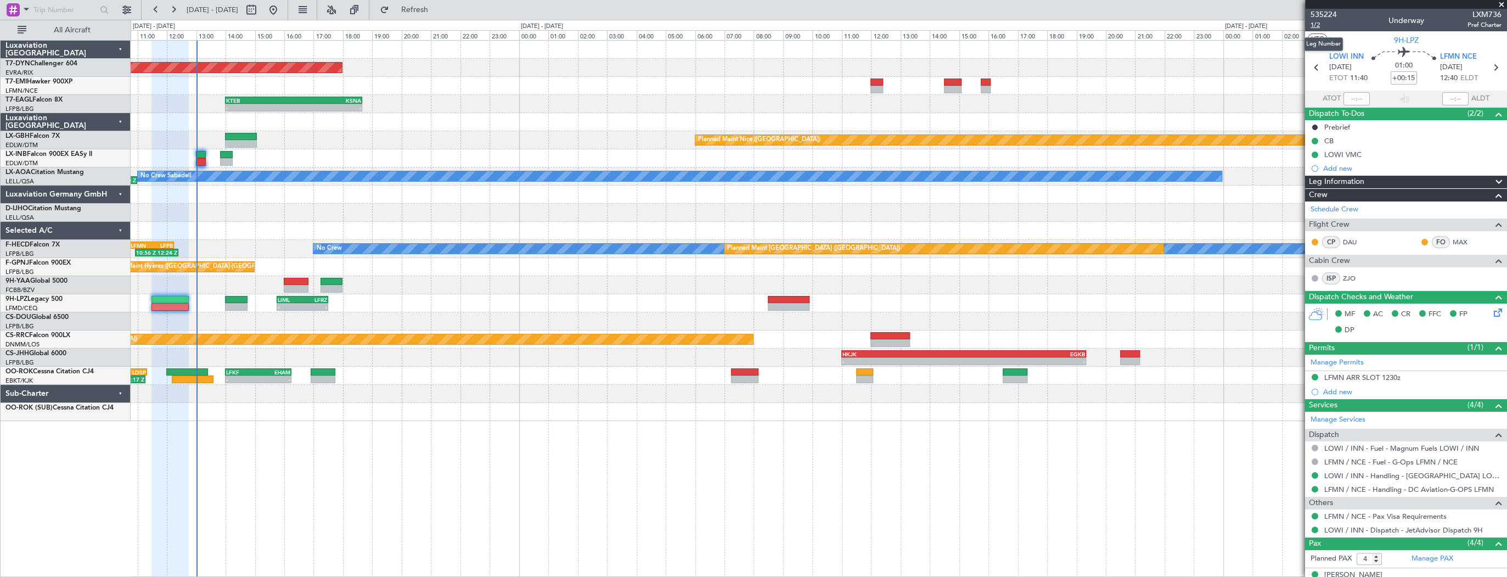
click at [1311, 27] on span "1/2" at bounding box center [1323, 24] width 26 height 9
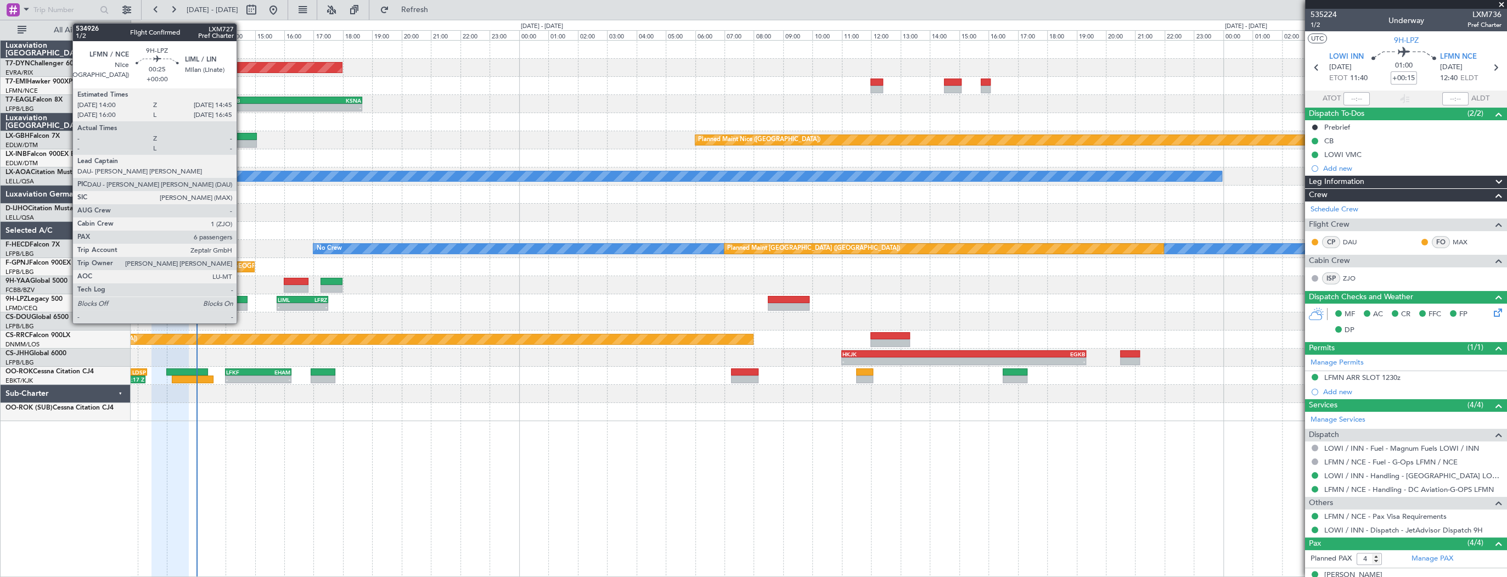
click at [241, 305] on div at bounding box center [236, 307] width 22 height 8
type input "6"
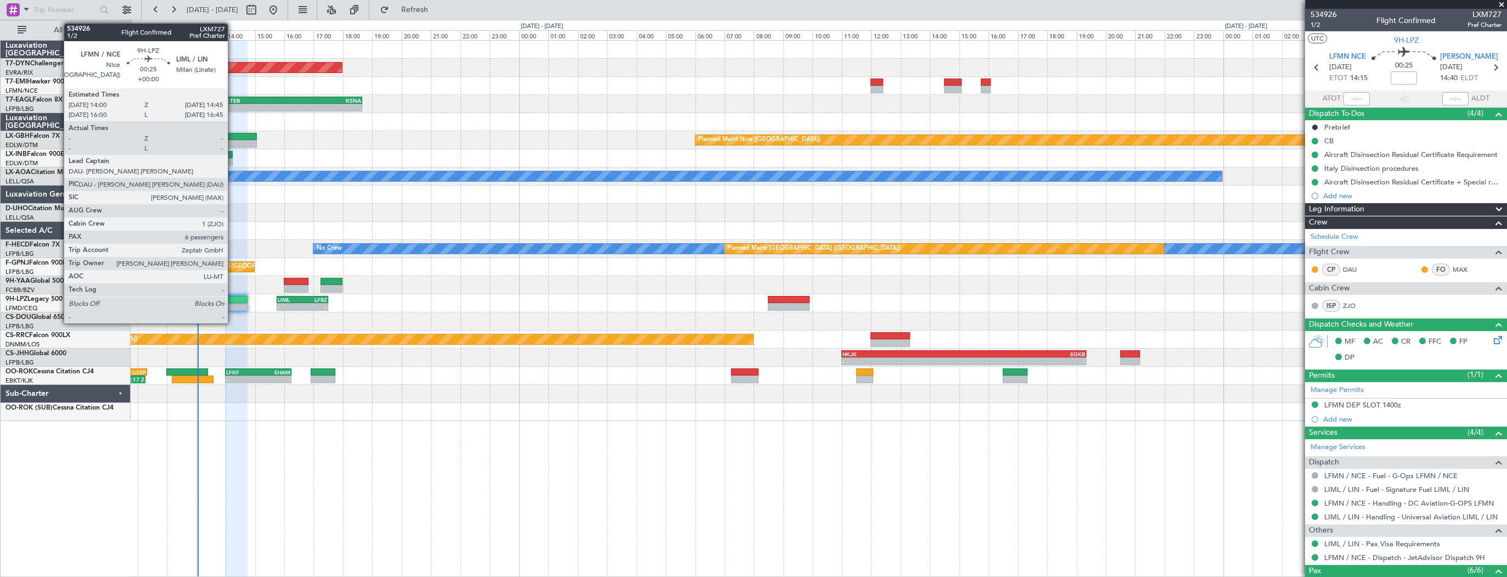
click at [233, 299] on div at bounding box center [236, 300] width 22 height 8
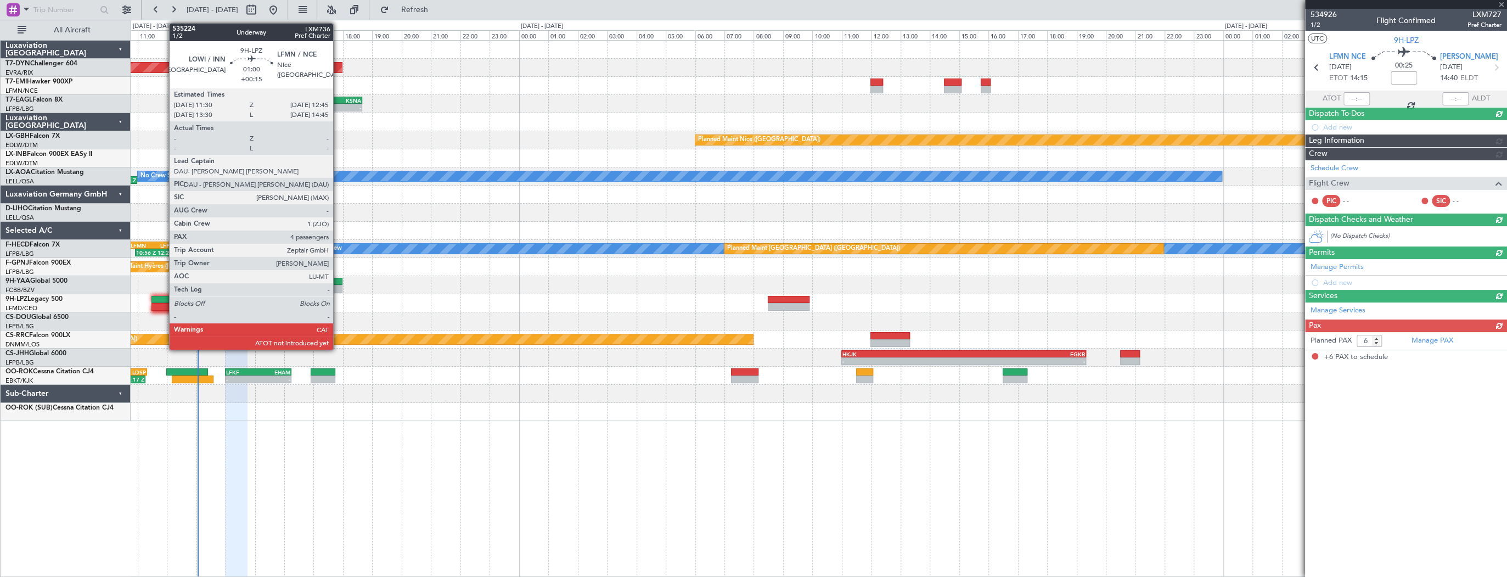
click at [164, 300] on div at bounding box center [169, 300] width 37 height 8
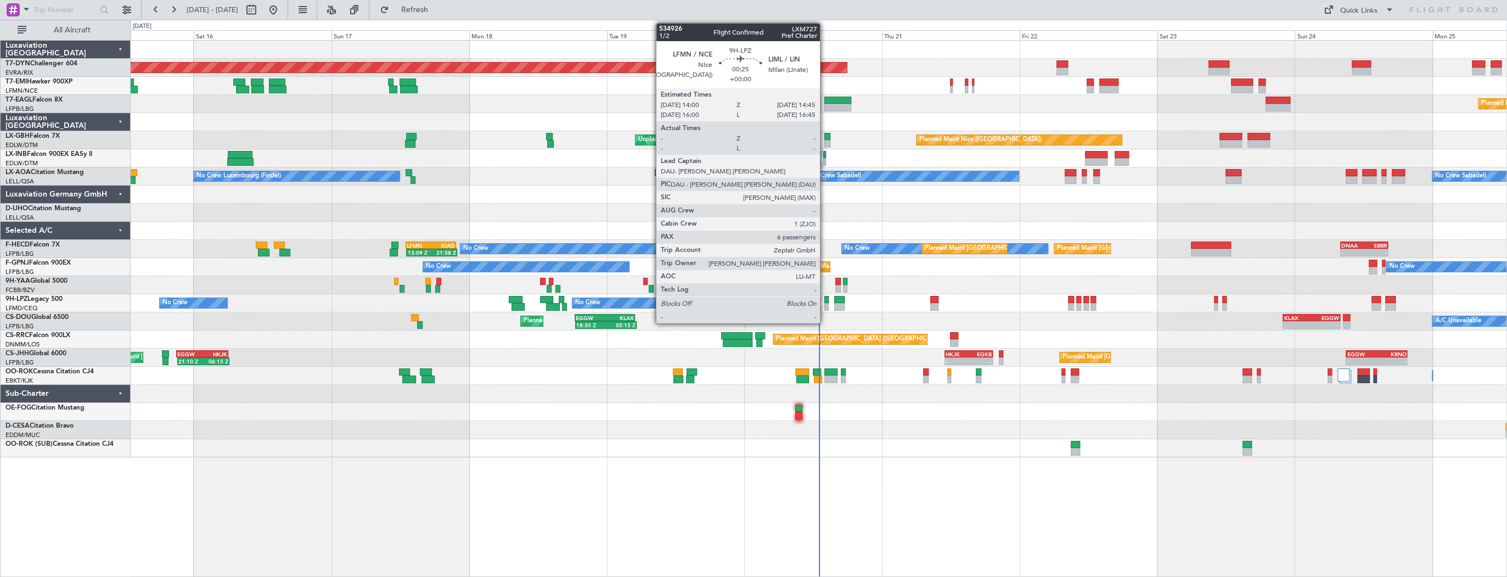
click at [825, 300] on div at bounding box center [826, 300] width 4 height 8
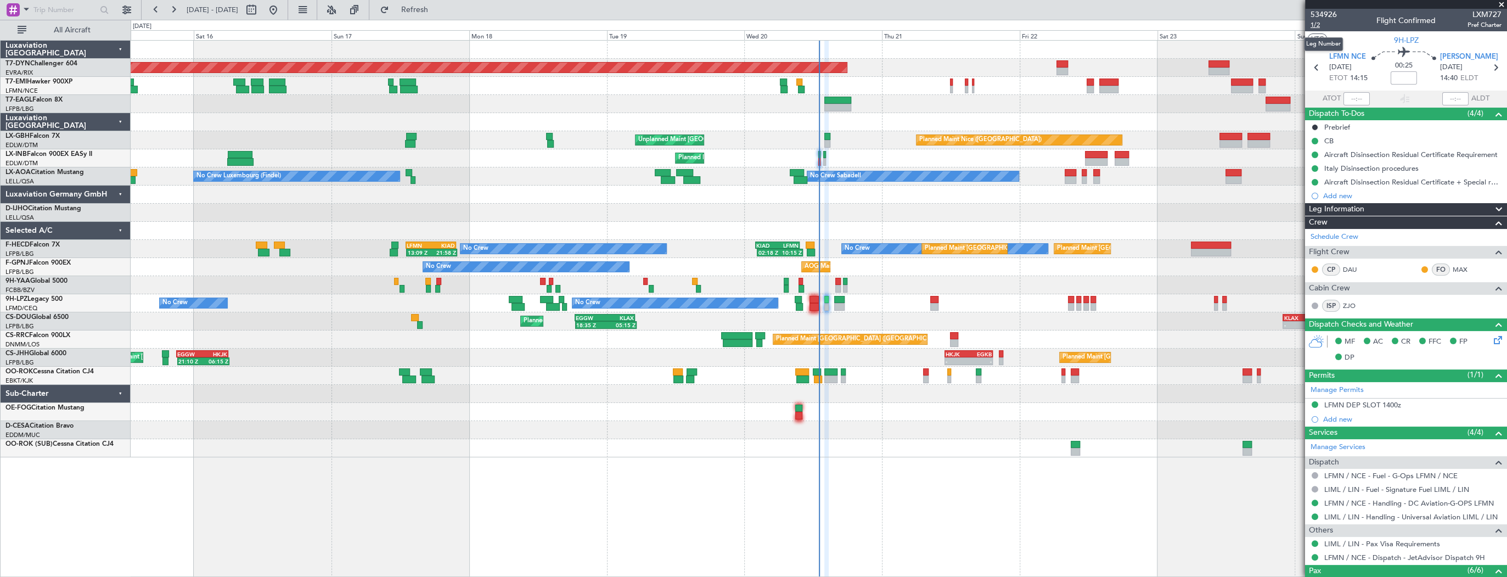
click at [1316, 24] on span "1/2" at bounding box center [1323, 24] width 26 height 9
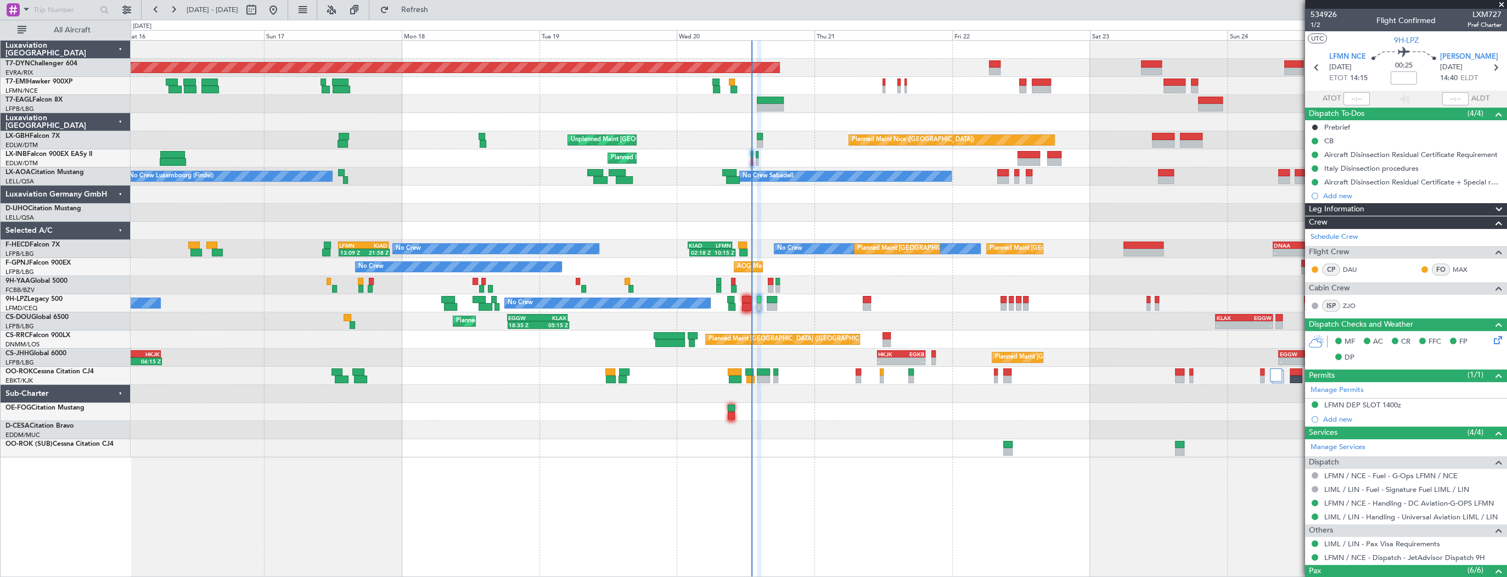
click at [799, 305] on div "Planned Maint [GEOGRAPHIC_DATA]-[GEOGRAPHIC_DATA] Planned Maint Geneva ([GEOGRA…" at bounding box center [819, 249] width 1376 height 416
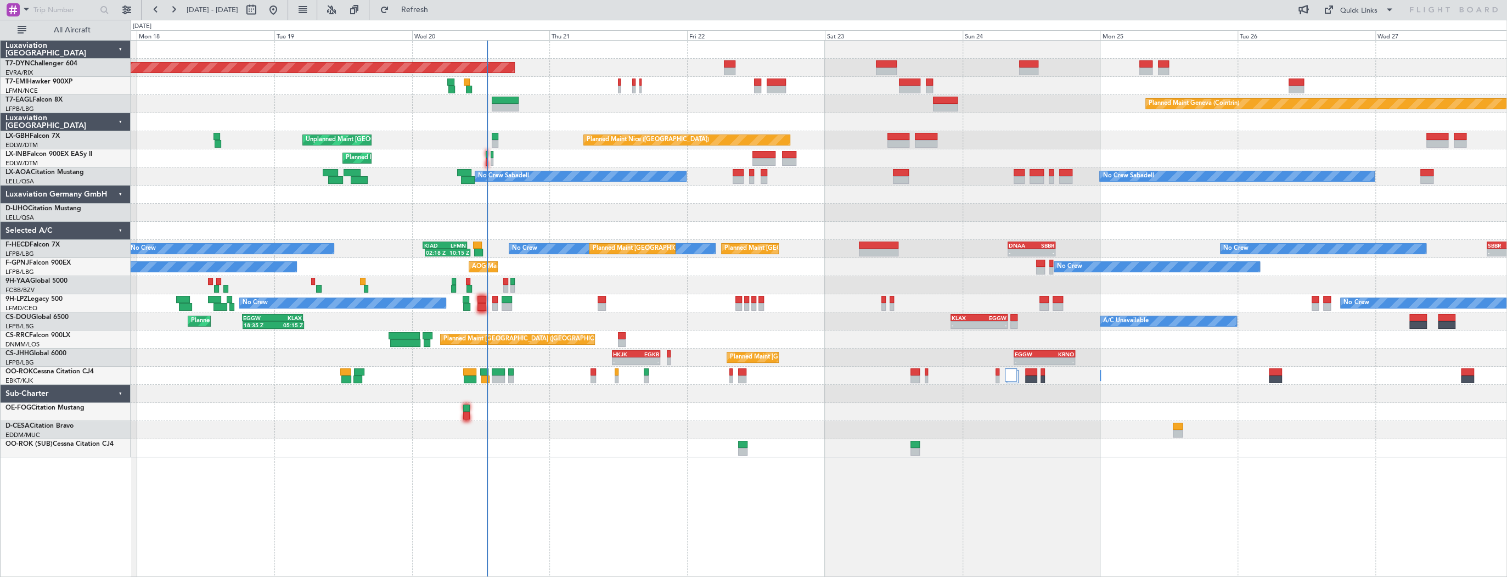
click at [579, 407] on div "Planned Maint [GEOGRAPHIC_DATA]-[GEOGRAPHIC_DATA] Planned Maint Geneva ([GEOGRA…" at bounding box center [819, 249] width 1376 height 416
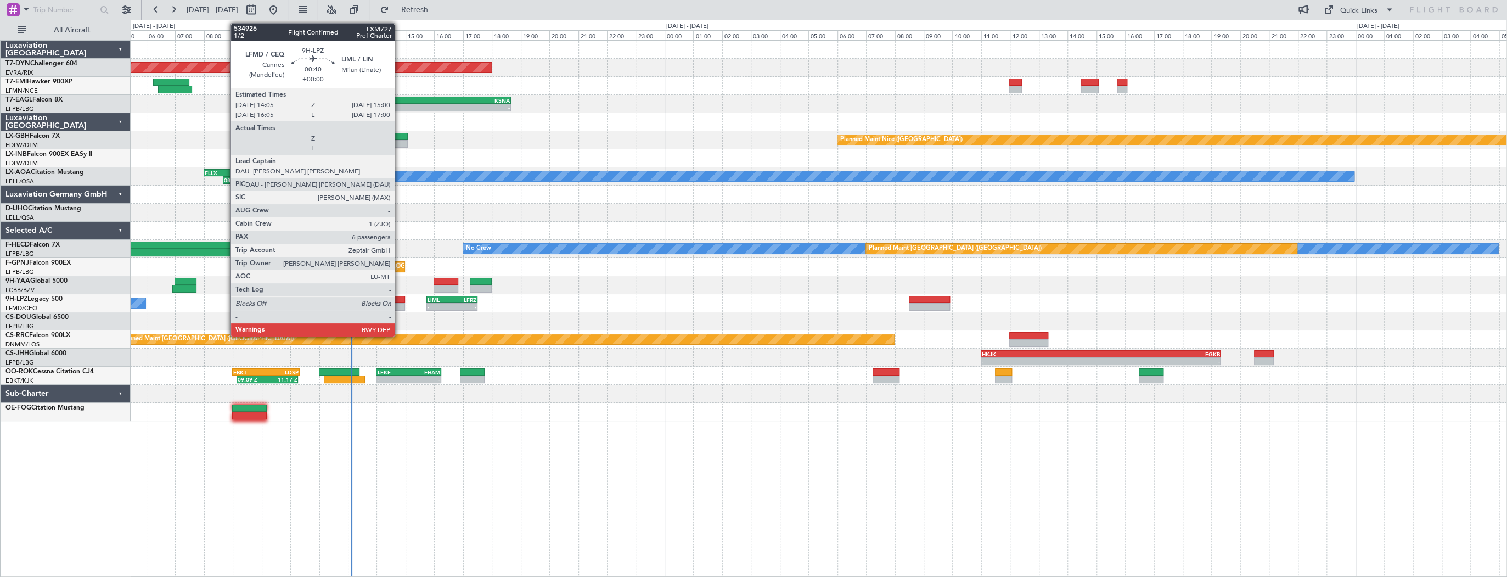
click at [399, 303] on div at bounding box center [392, 307] width 27 height 8
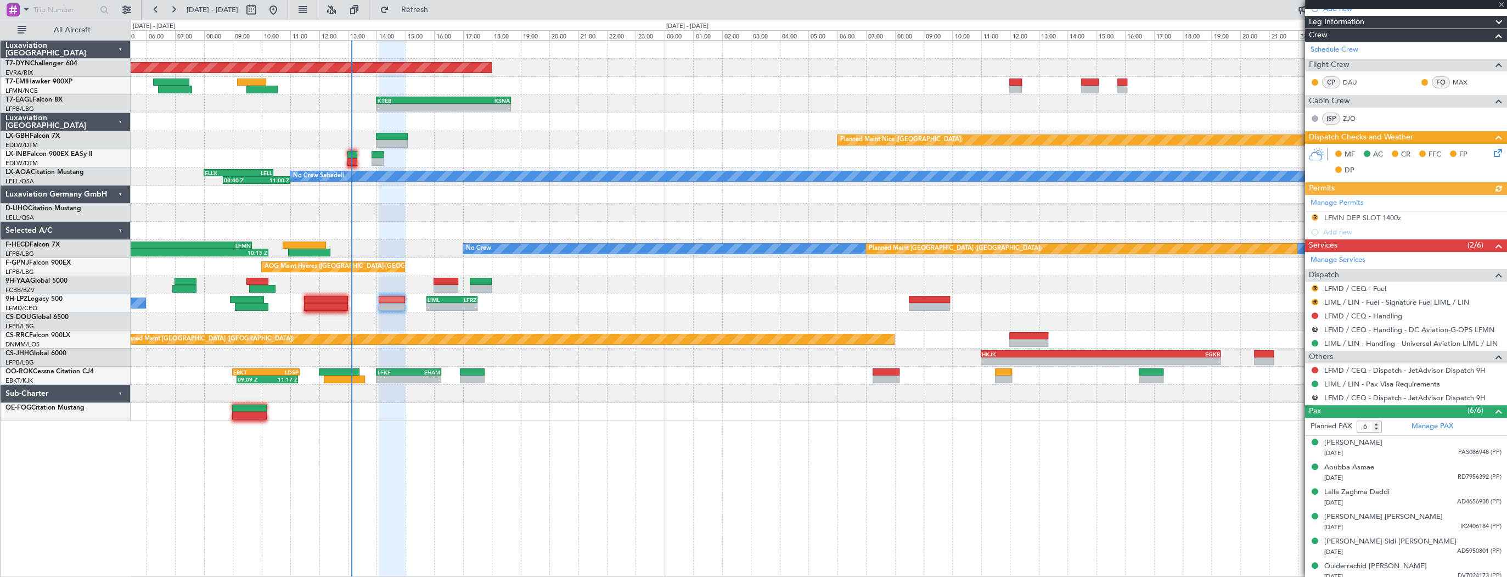
scroll to position [192, 0]
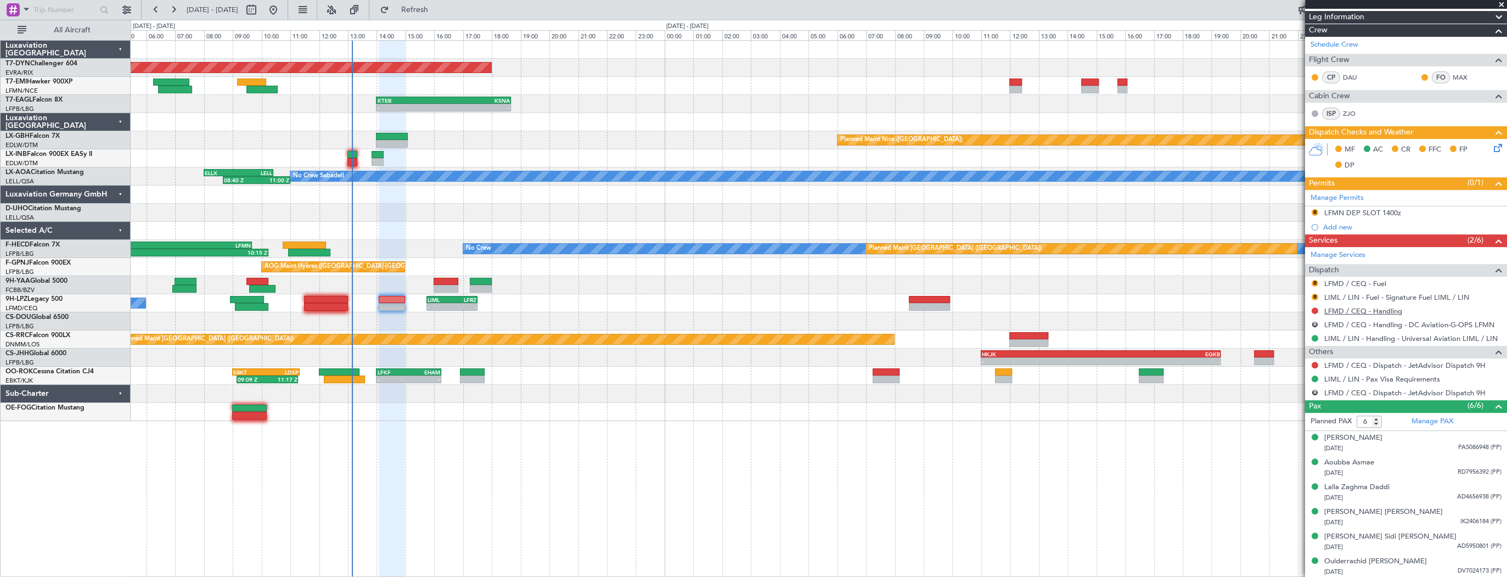
click at [1390, 311] on link "LFMD / CEQ - Handling" at bounding box center [1363, 310] width 78 height 9
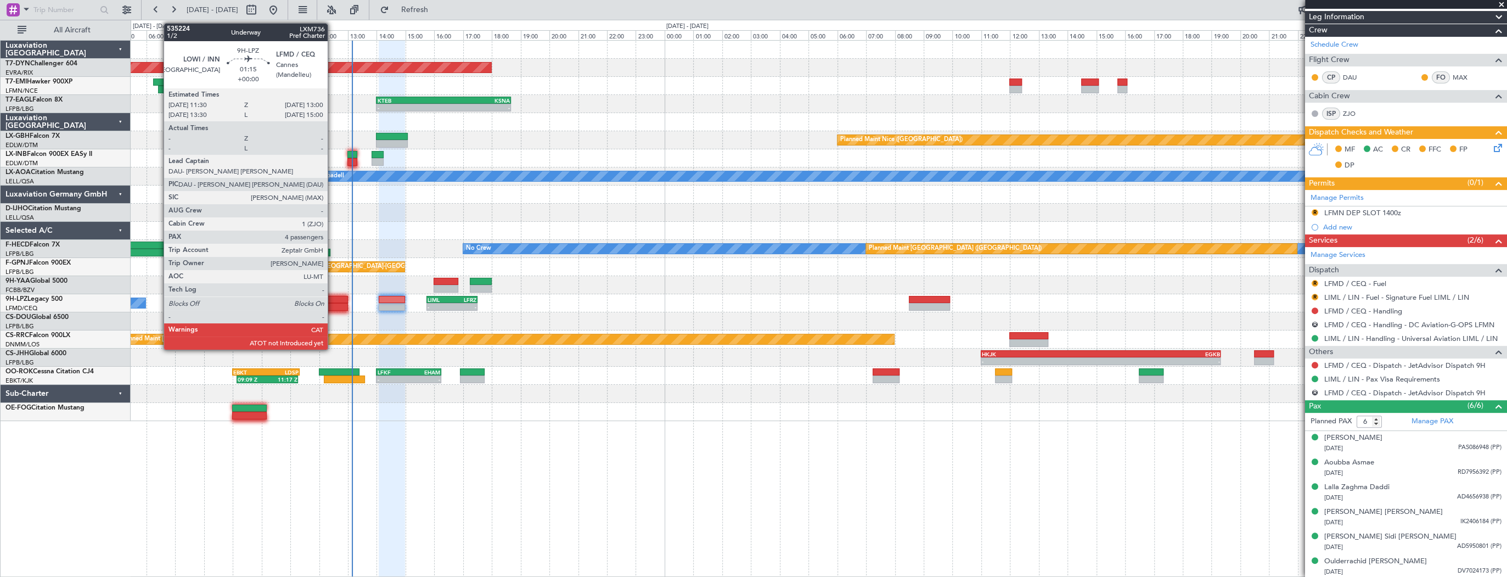
click at [333, 297] on div at bounding box center [325, 300] width 43 height 8
type input "4"
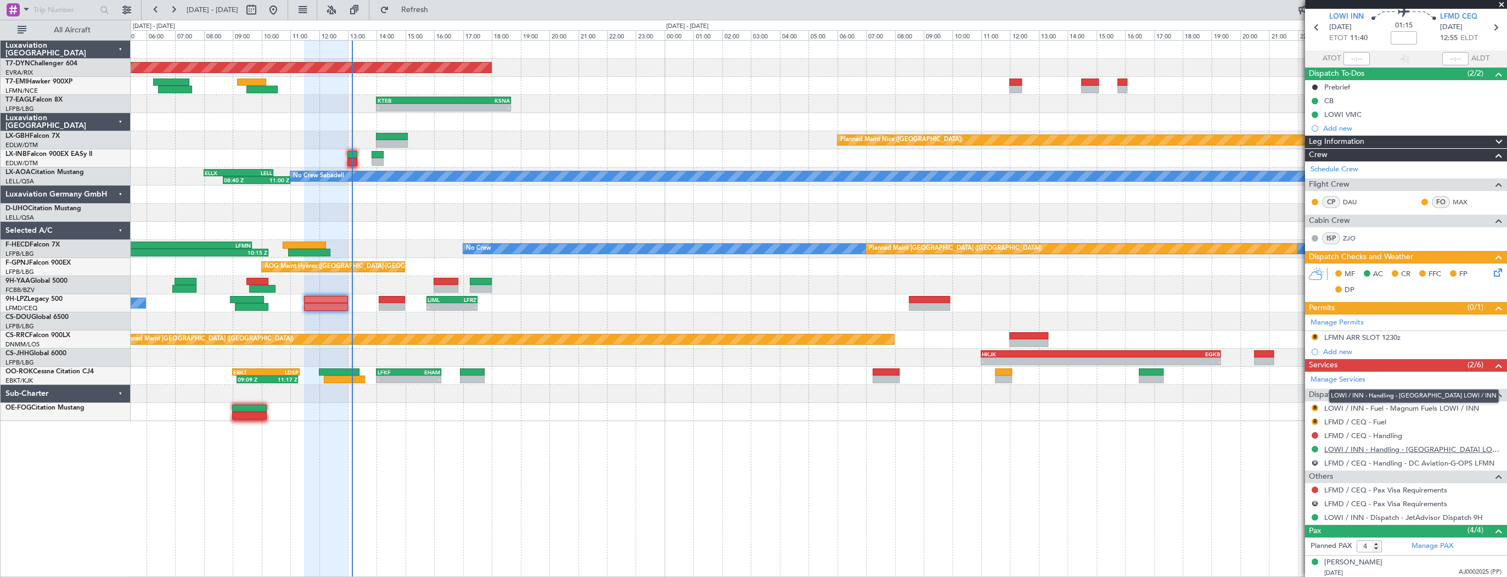
scroll to position [0, 0]
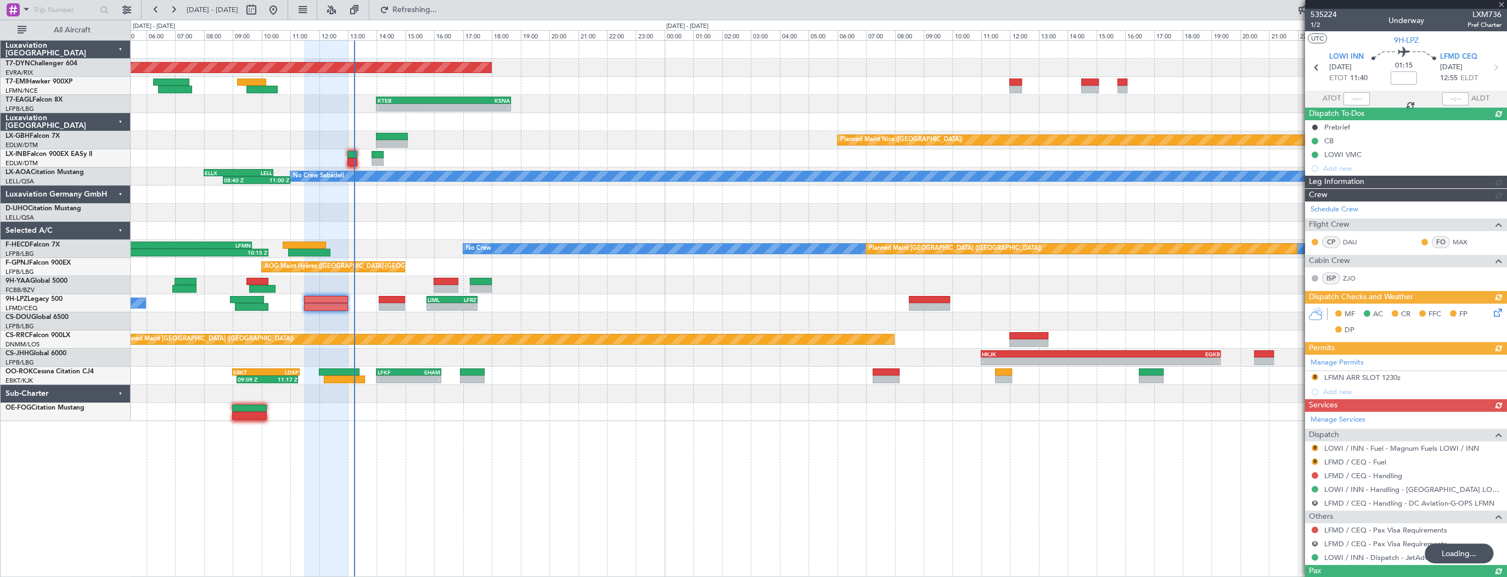
type input "12:48"
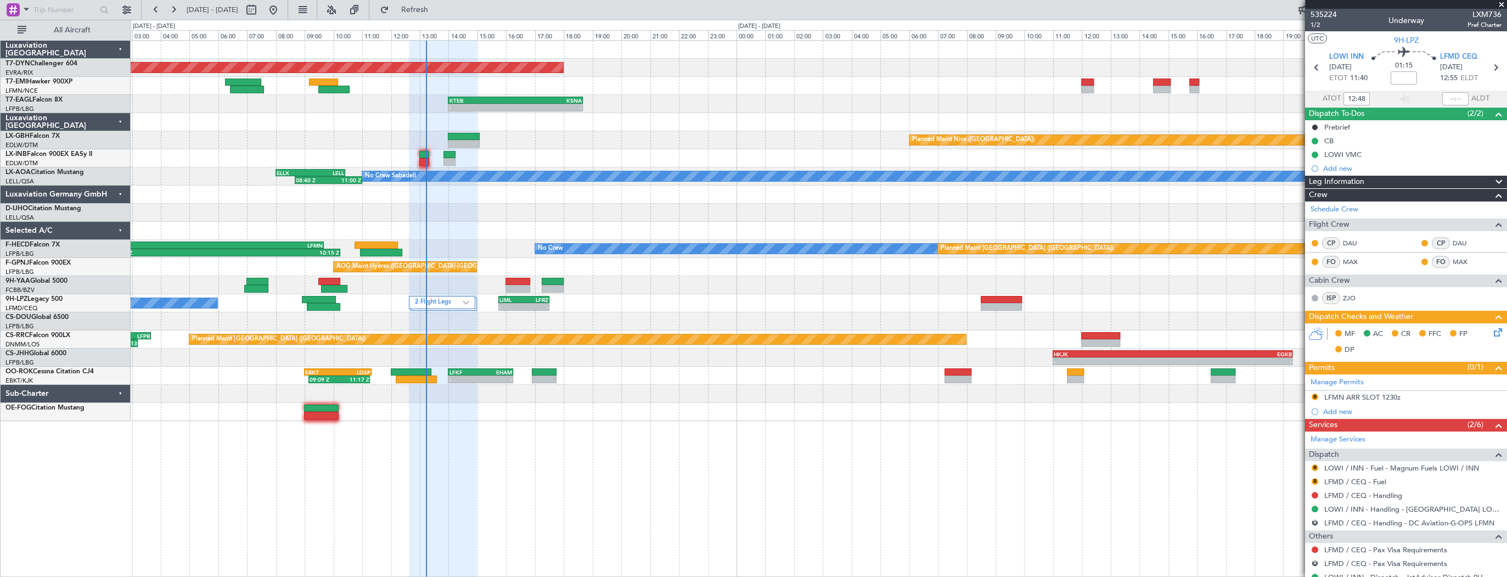
click at [483, 421] on div "Planned Maint [GEOGRAPHIC_DATA]-[GEOGRAPHIC_DATA] - - LFSB 06:30 Z EVRA 08:30 Z…" at bounding box center [819, 308] width 1376 height 537
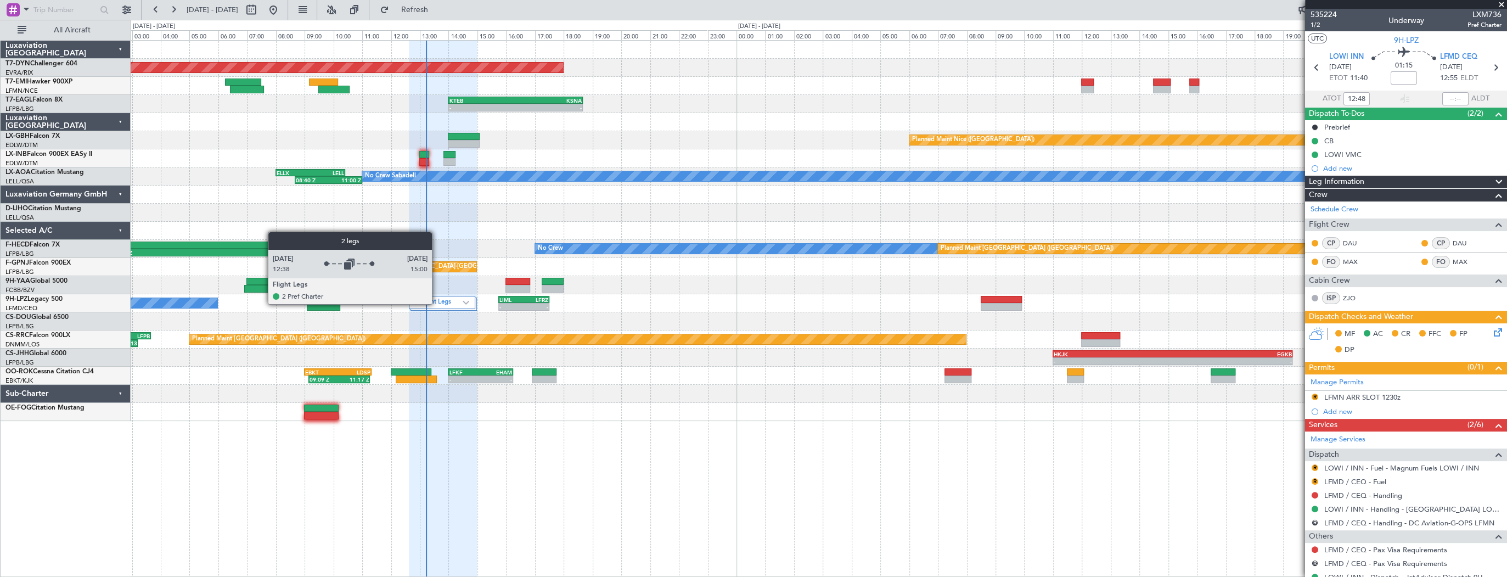
click at [437, 303] on label "2 Flight Legs" at bounding box center [439, 302] width 48 height 9
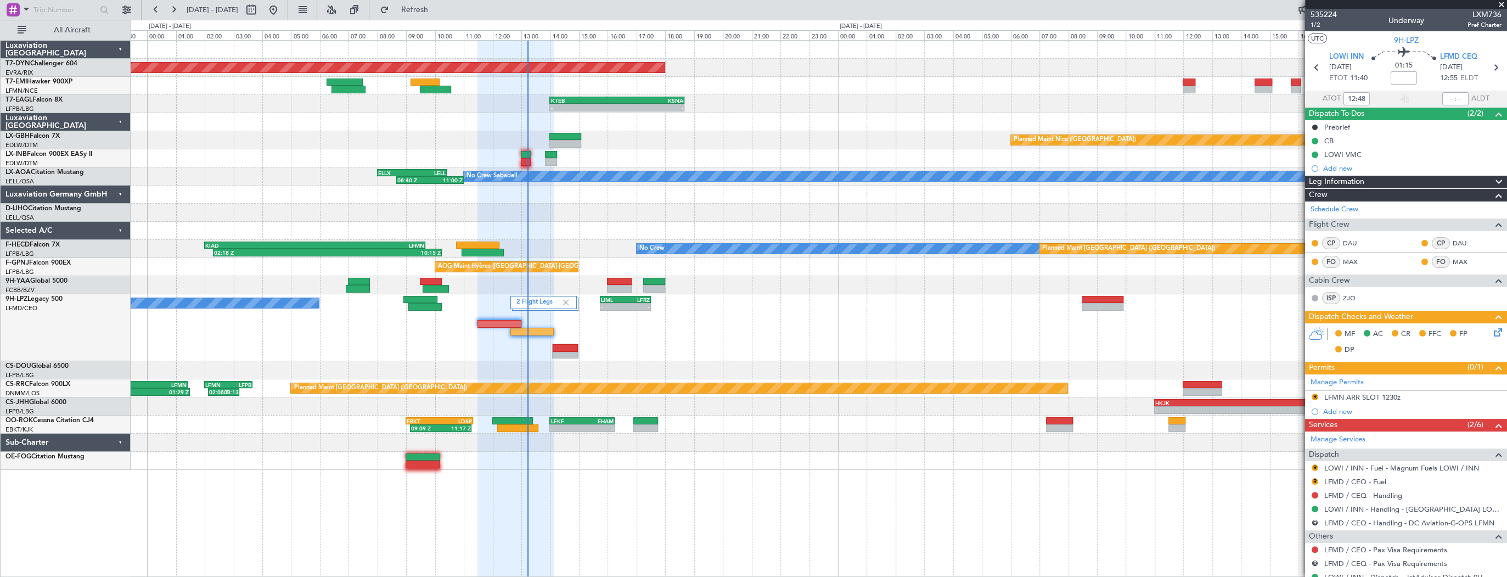
click at [424, 339] on div "2 Flight Legs No Crew - - LIML 15:45 Z LFRZ 17:30 Z" at bounding box center [819, 327] width 1376 height 67
click at [588, 315] on div "2 Flight Legs No Crew - - LIML 15:45 Z LFRZ 17:30 Z" at bounding box center [819, 327] width 1376 height 67
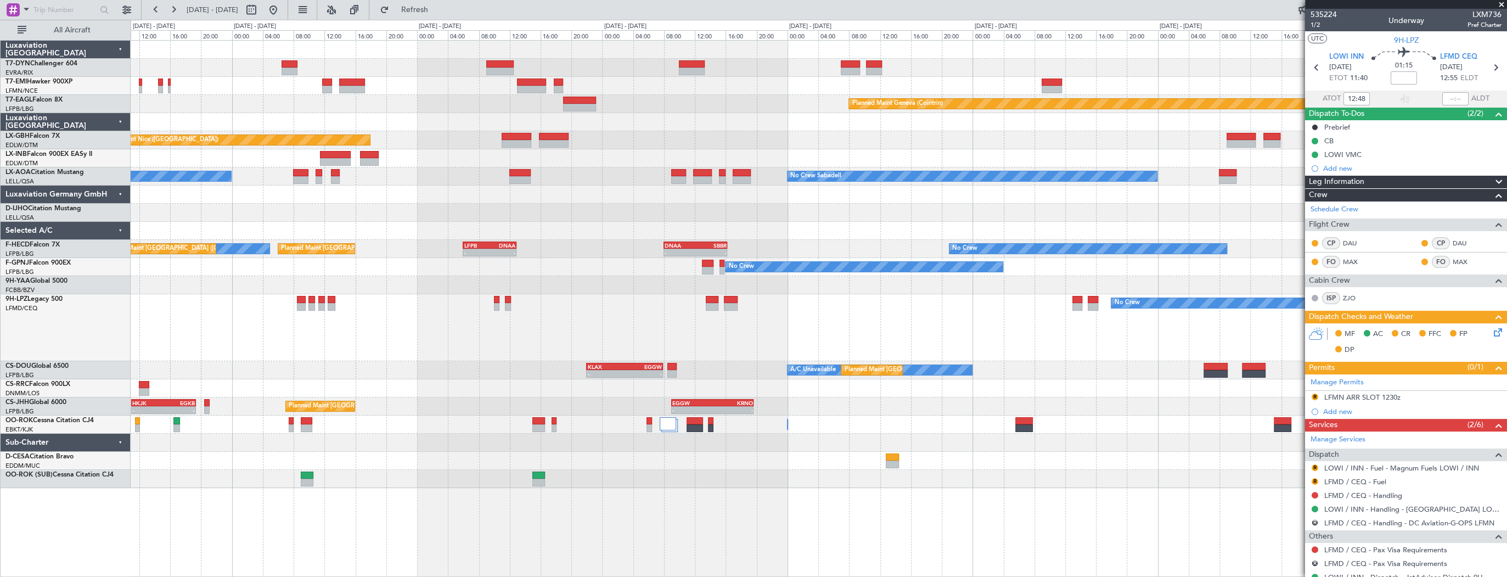
click at [697, 344] on div "No Crew No Crew" at bounding box center [819, 327] width 1376 height 67
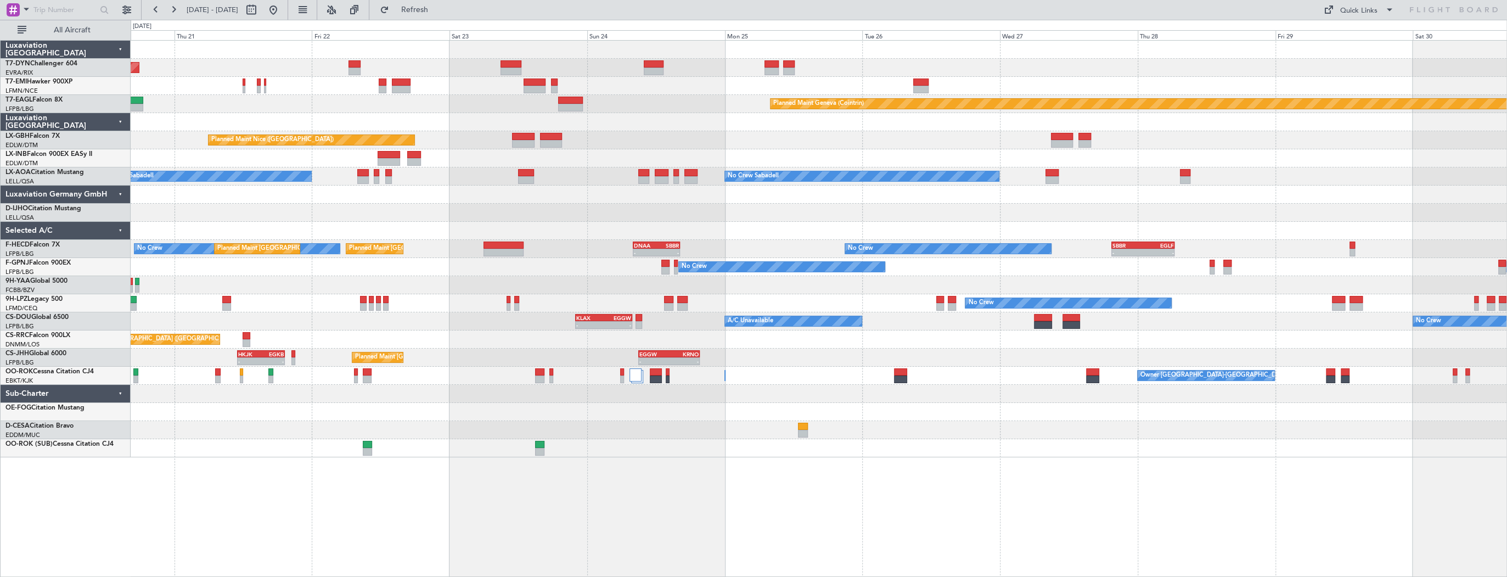
click at [261, 129] on div "Planned Maint [GEOGRAPHIC_DATA]-[GEOGRAPHIC_DATA] Planned Maint [PERSON_NAME] P…" at bounding box center [819, 249] width 1376 height 416
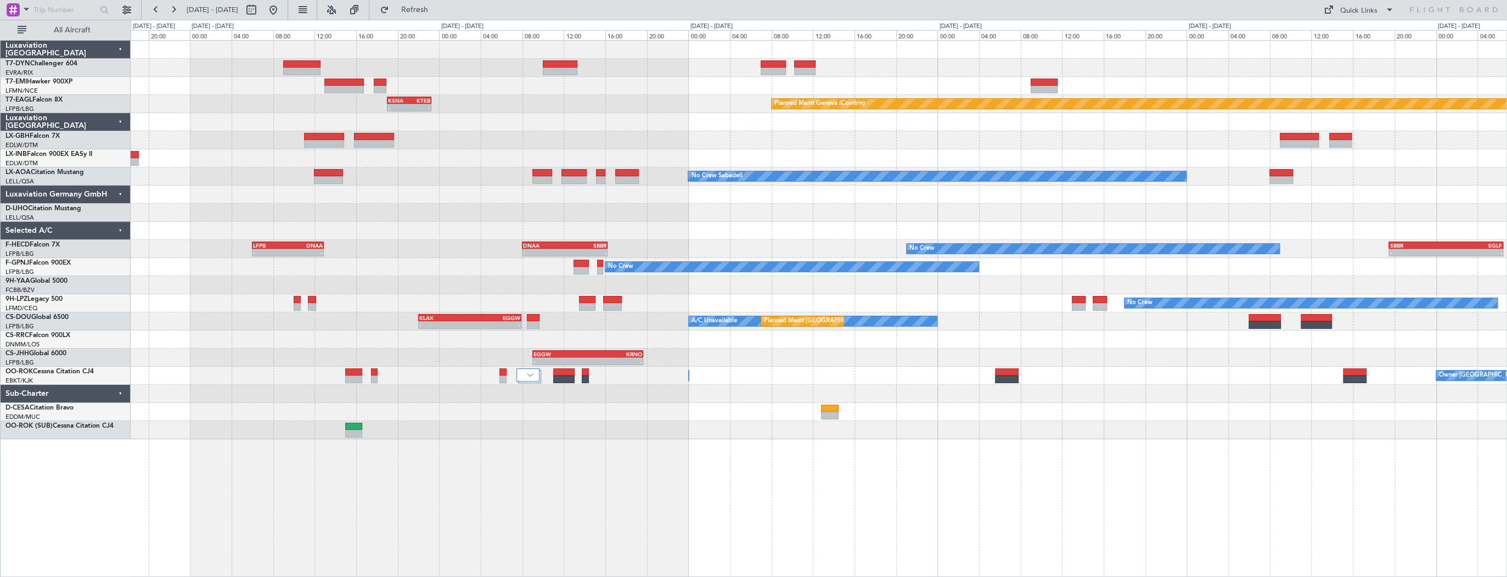
click at [222, 174] on div "No Crew Sabadell No Crew Sabadell" at bounding box center [819, 176] width 1376 height 18
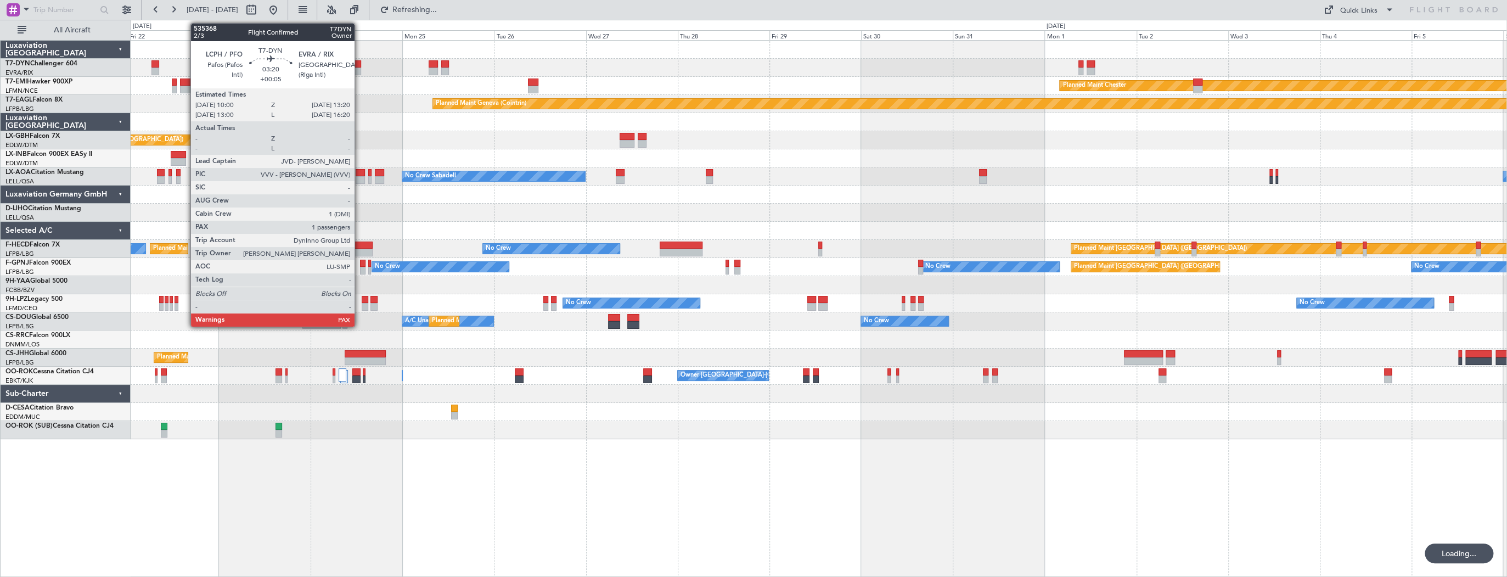
click at [359, 61] on div at bounding box center [354, 64] width 13 height 8
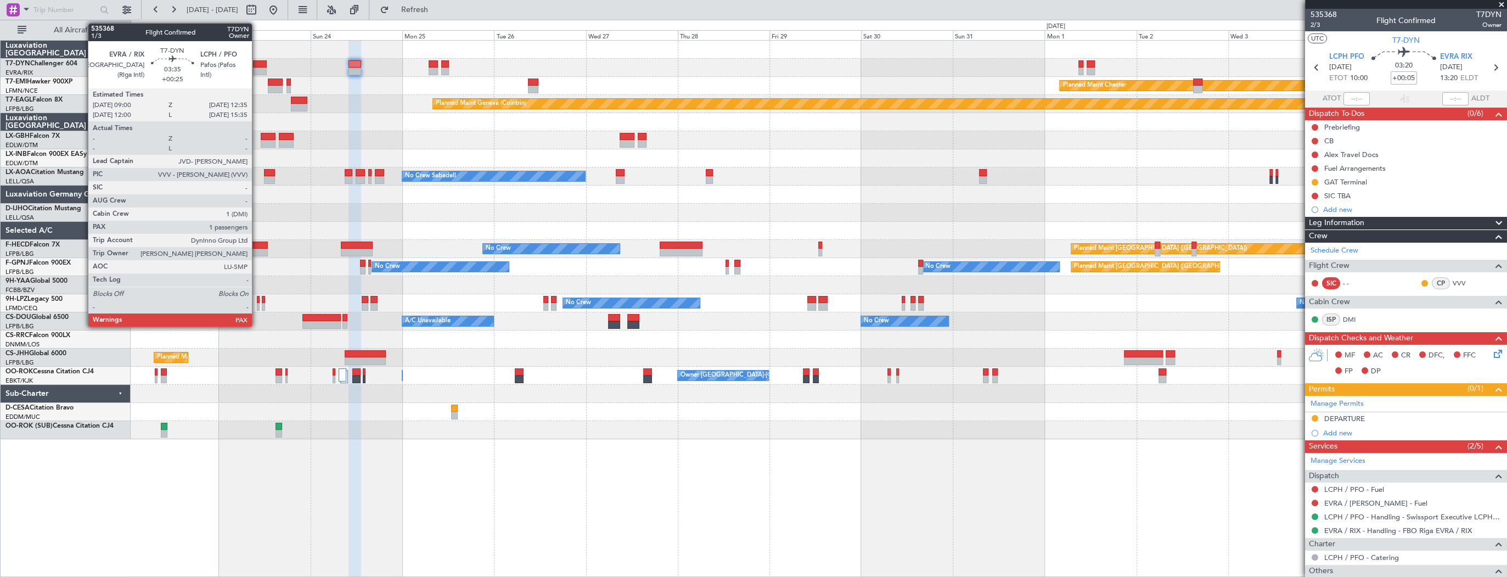
click at [257, 64] on div at bounding box center [260, 64] width 14 height 8
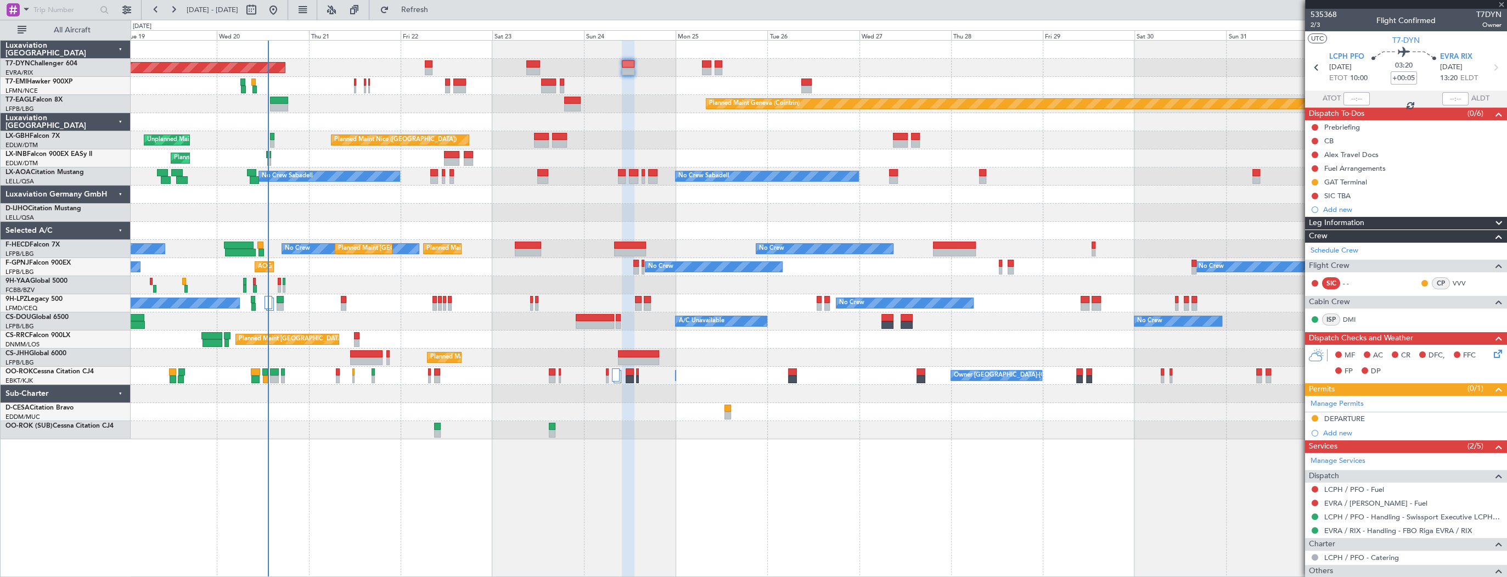
click at [496, 111] on div "Planned Maint Geneva (Cointrin)" at bounding box center [819, 104] width 1376 height 18
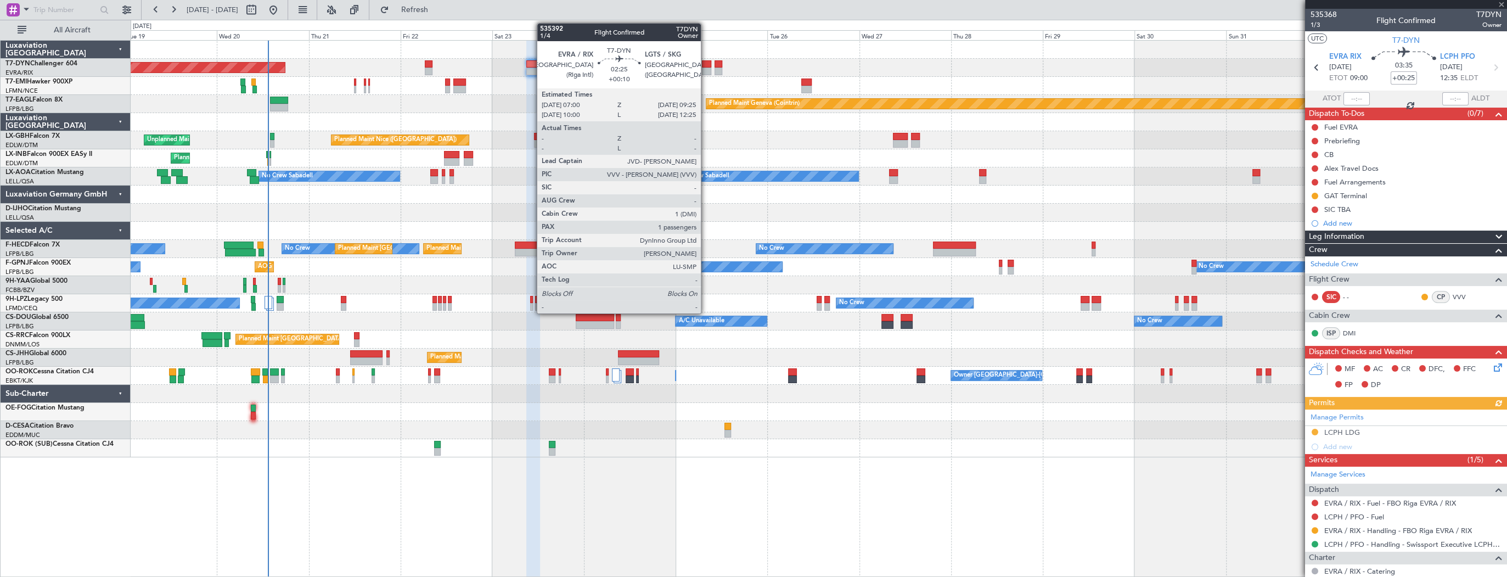
click at [706, 63] on div at bounding box center [706, 64] width 9 height 8
type input "+00:10"
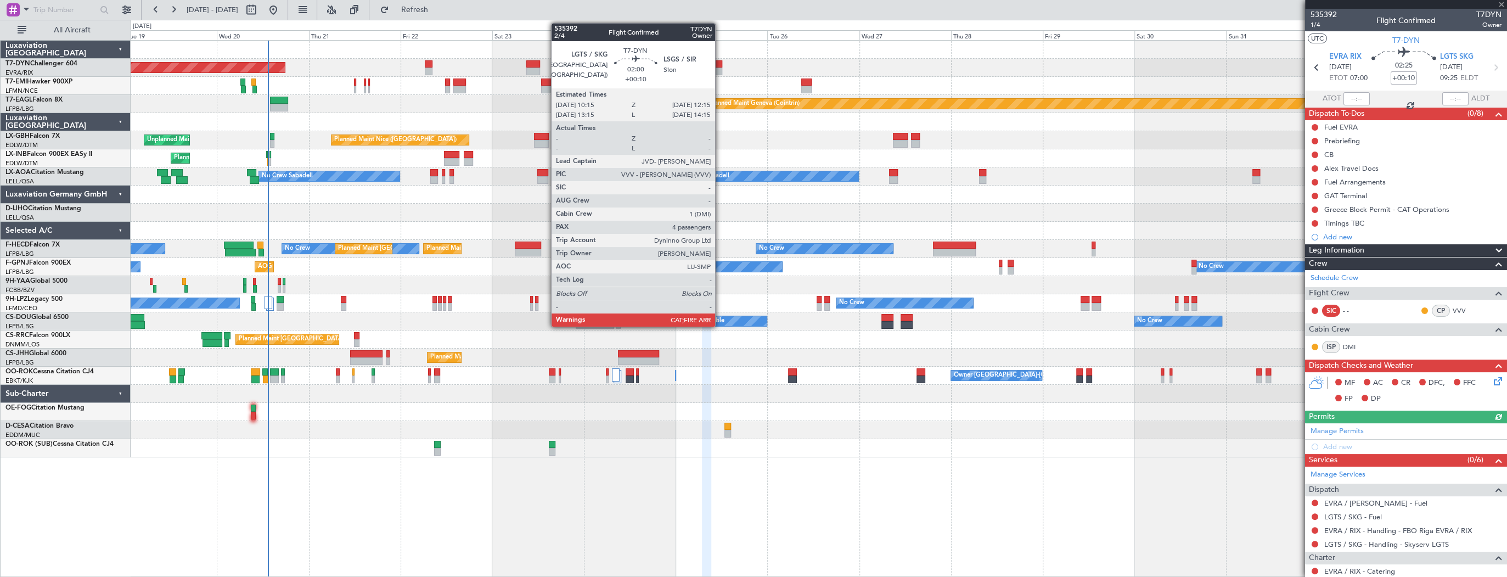
click at [720, 68] on div at bounding box center [718, 71] width 8 height 8
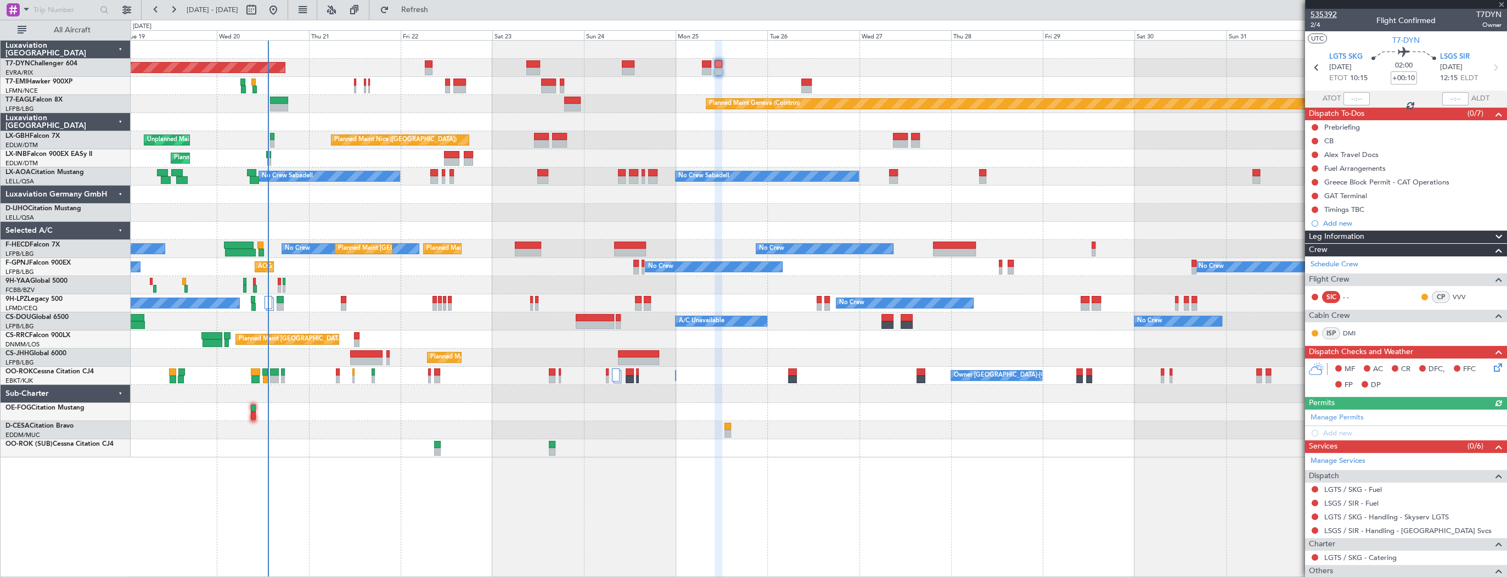
click at [1321, 15] on span "535392" at bounding box center [1323, 15] width 26 height 12
click at [1327, 20] on span "535392" at bounding box center [1323, 15] width 26 height 12
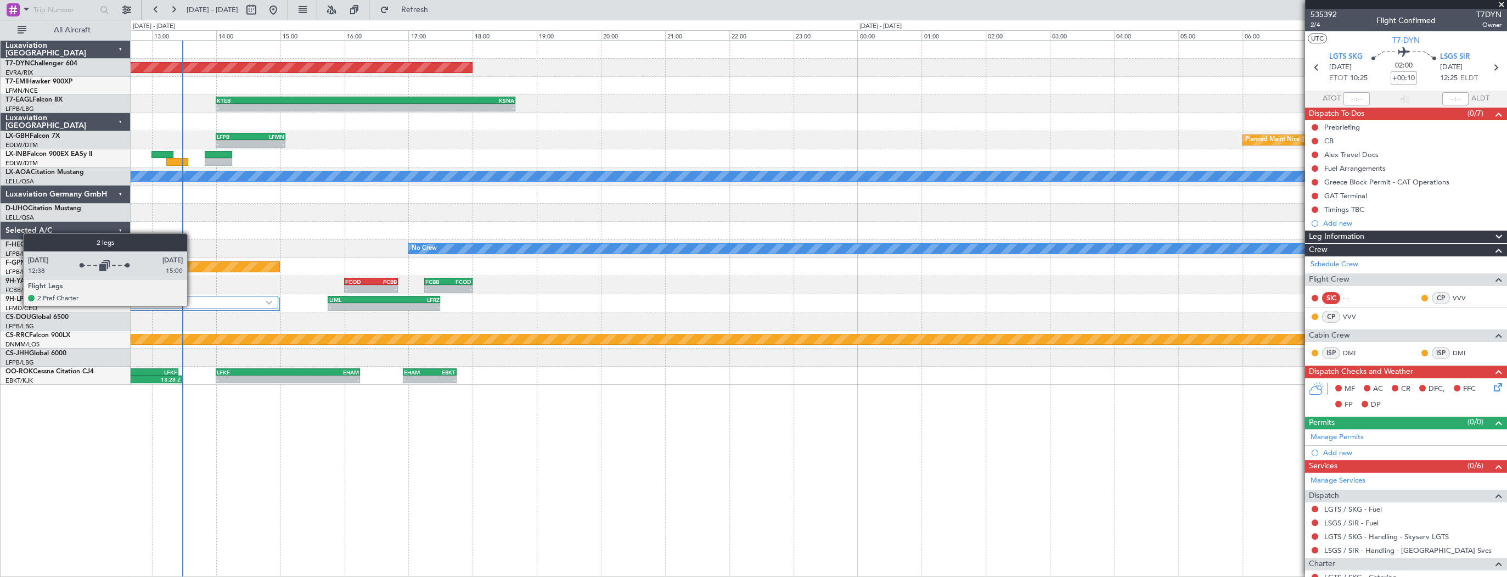
click at [192, 305] on label "2 Flight Legs" at bounding box center [200, 302] width 132 height 9
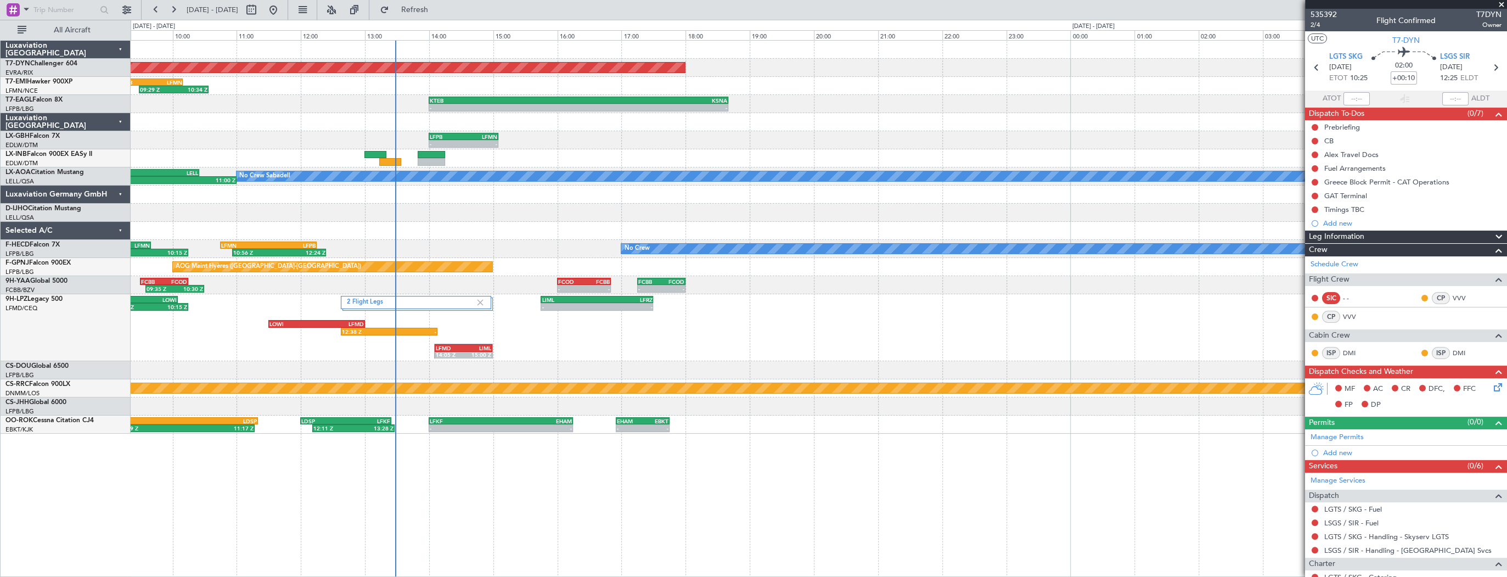
click at [386, 381] on div "Planned Maint [GEOGRAPHIC_DATA]-[GEOGRAPHIC_DATA] 09:29 Z 10:34 Z LSZB 09:10 Z …" at bounding box center [819, 237] width 1376 height 393
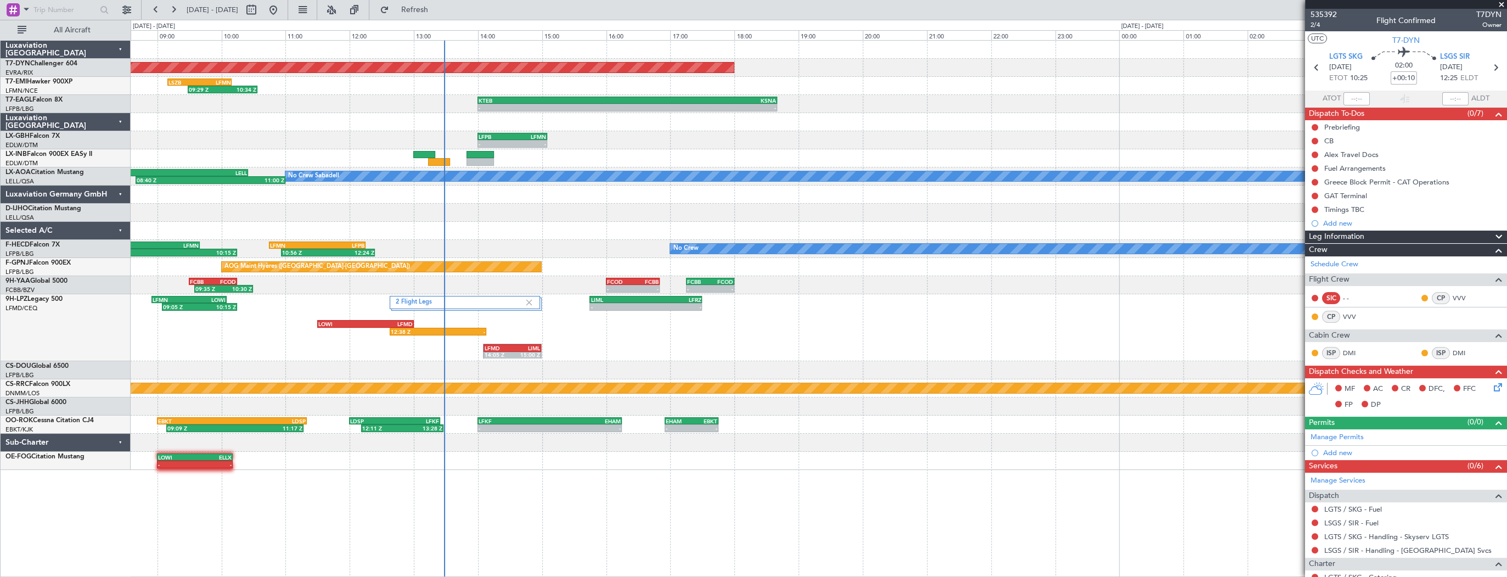
click at [564, 344] on div "2 Flight Legs - - LIML 15:45 Z LFRZ 17:30 Z 12:38 Z - LOWI 11:30 Z LFMD 13:00 Z…" at bounding box center [819, 327] width 1376 height 67
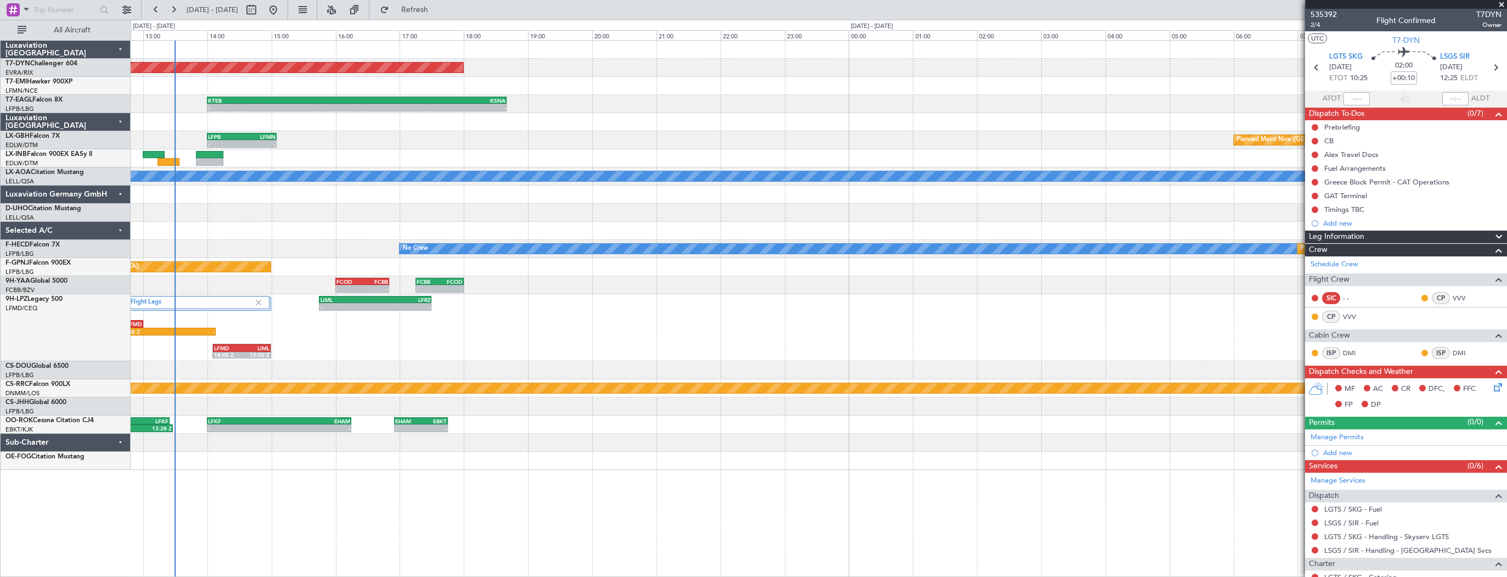
click at [649, 114] on div "Planned Maint [GEOGRAPHIC_DATA]-[GEOGRAPHIC_DATA] 09:29 Z 10:34 Z LSZB 09:10 Z …" at bounding box center [819, 255] width 1376 height 429
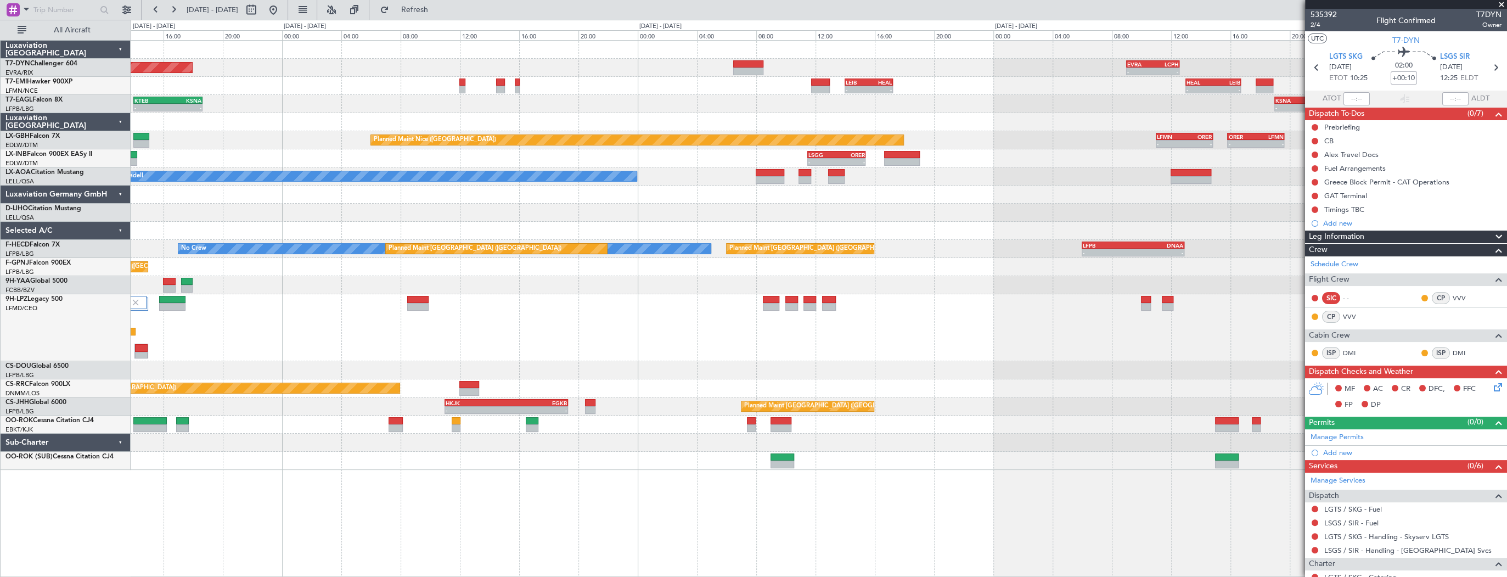
click at [61, 292] on div "Planned Maint [GEOGRAPHIC_DATA]-[GEOGRAPHIC_DATA] - - EVRA 09:00 Z LCPH 12:35 Z…" at bounding box center [753, 298] width 1507 height 557
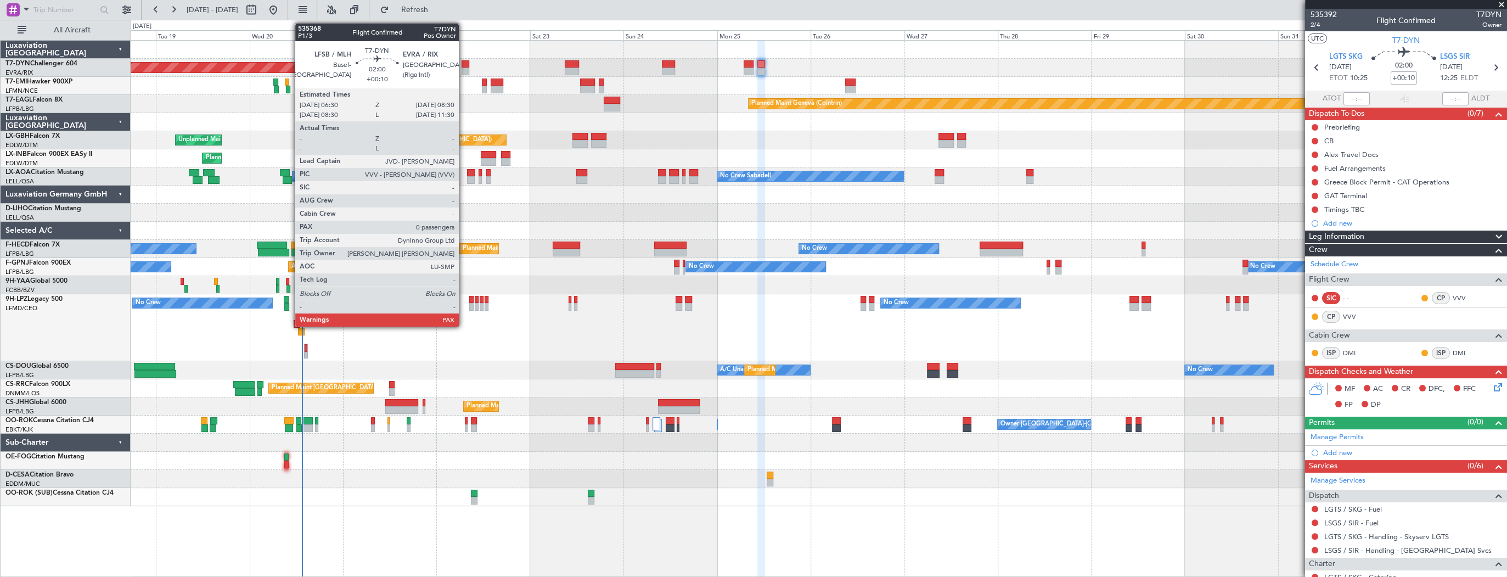
click at [464, 63] on div at bounding box center [465, 64] width 8 height 8
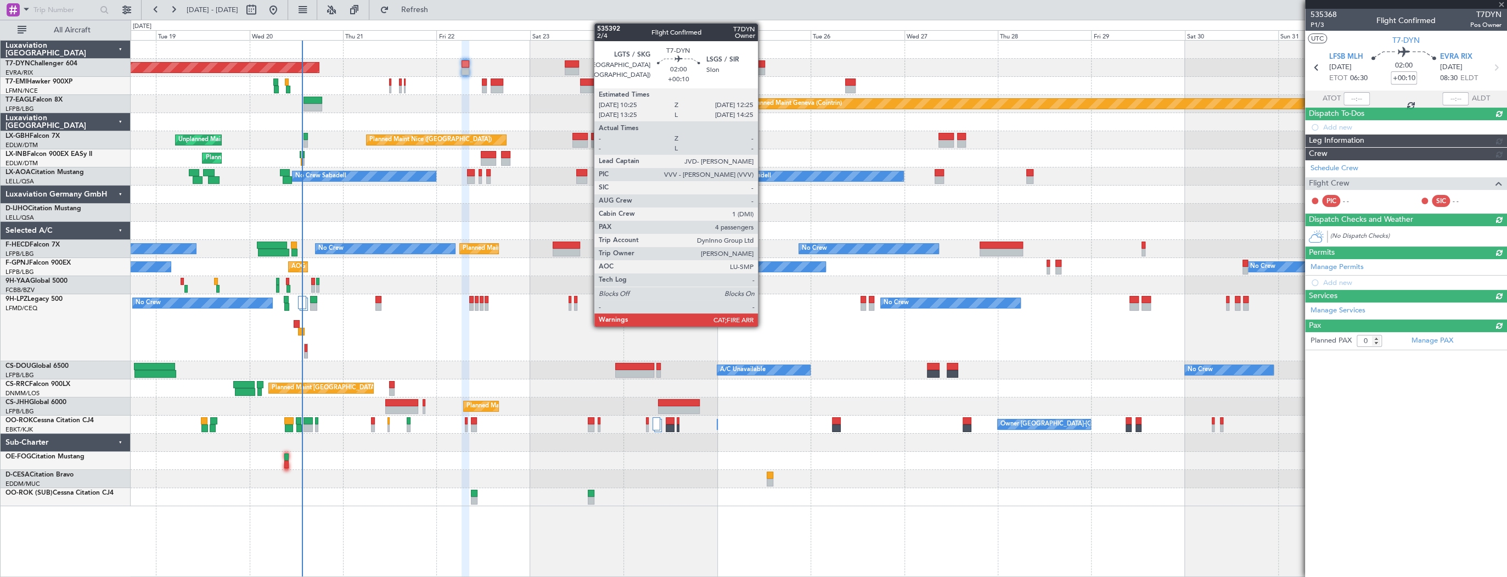
click at [762, 64] on div at bounding box center [761, 64] width 8 height 8
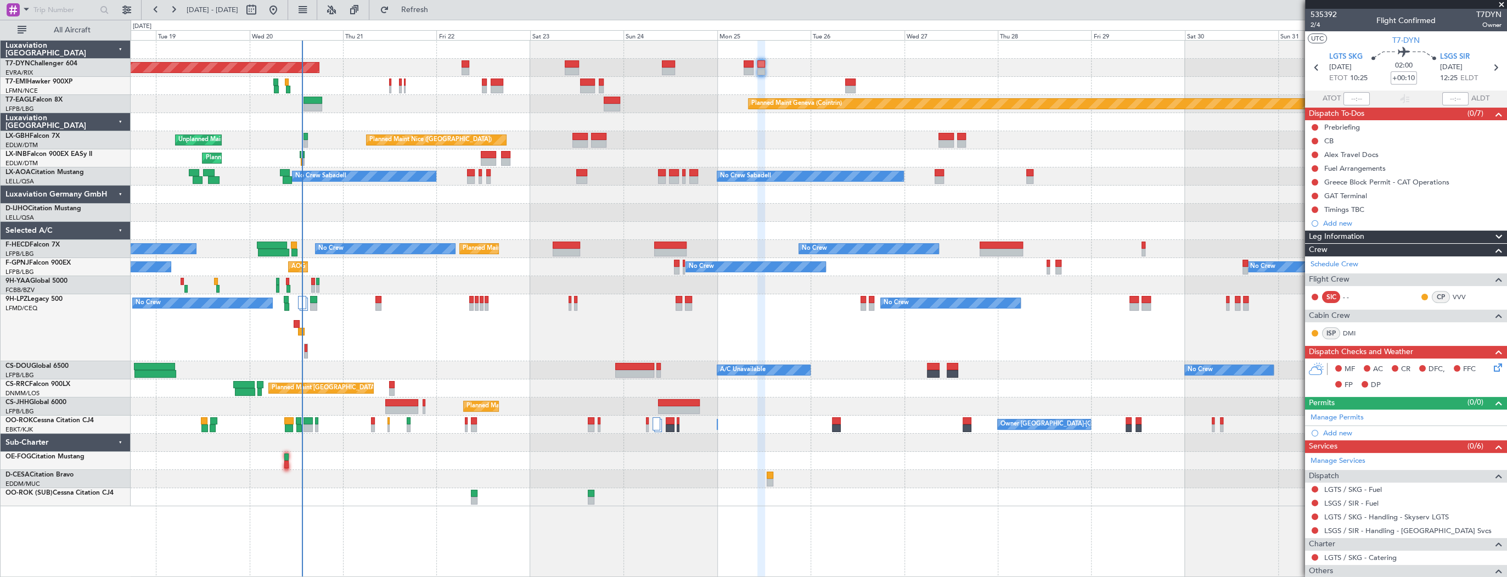
click at [483, 336] on div "No Crew No Crew No Crew No Crew" at bounding box center [819, 327] width 1376 height 67
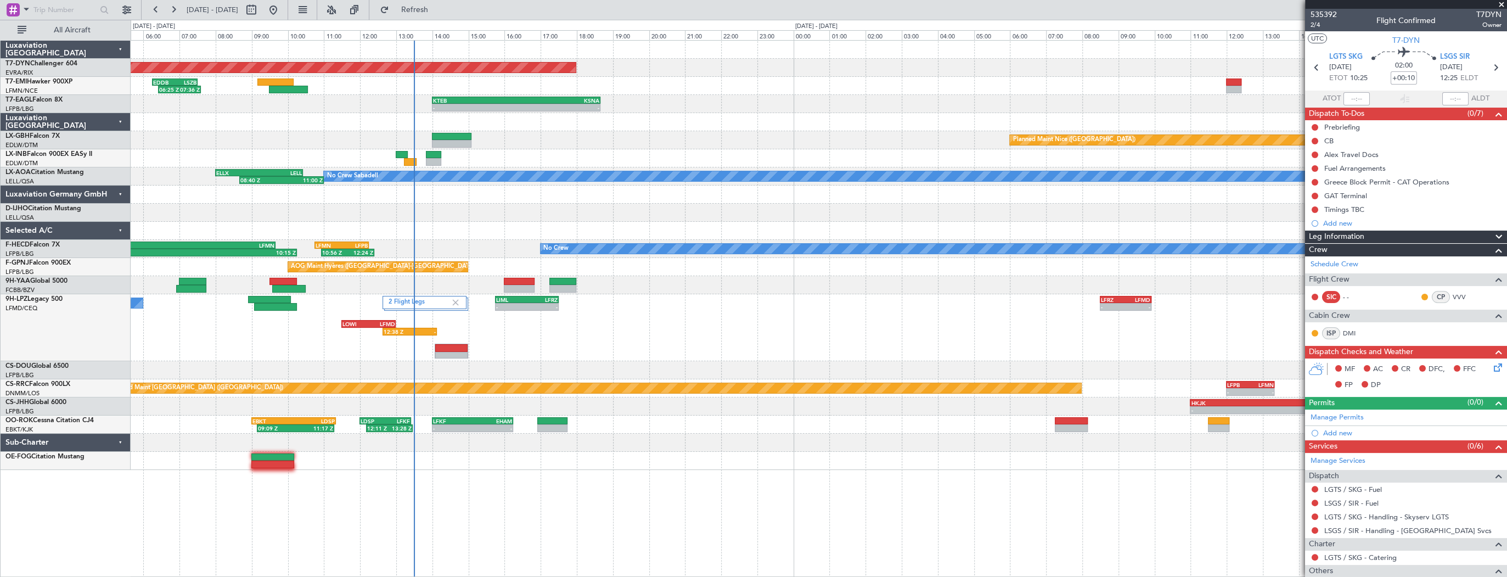
click at [516, 355] on div "2 Flight Legs - - LIML 15:45 Z LFRZ 17:30 Z - - LFRZ 08:30 Z LFMD 09:55 Z 12:38…" at bounding box center [819, 327] width 1376 height 67
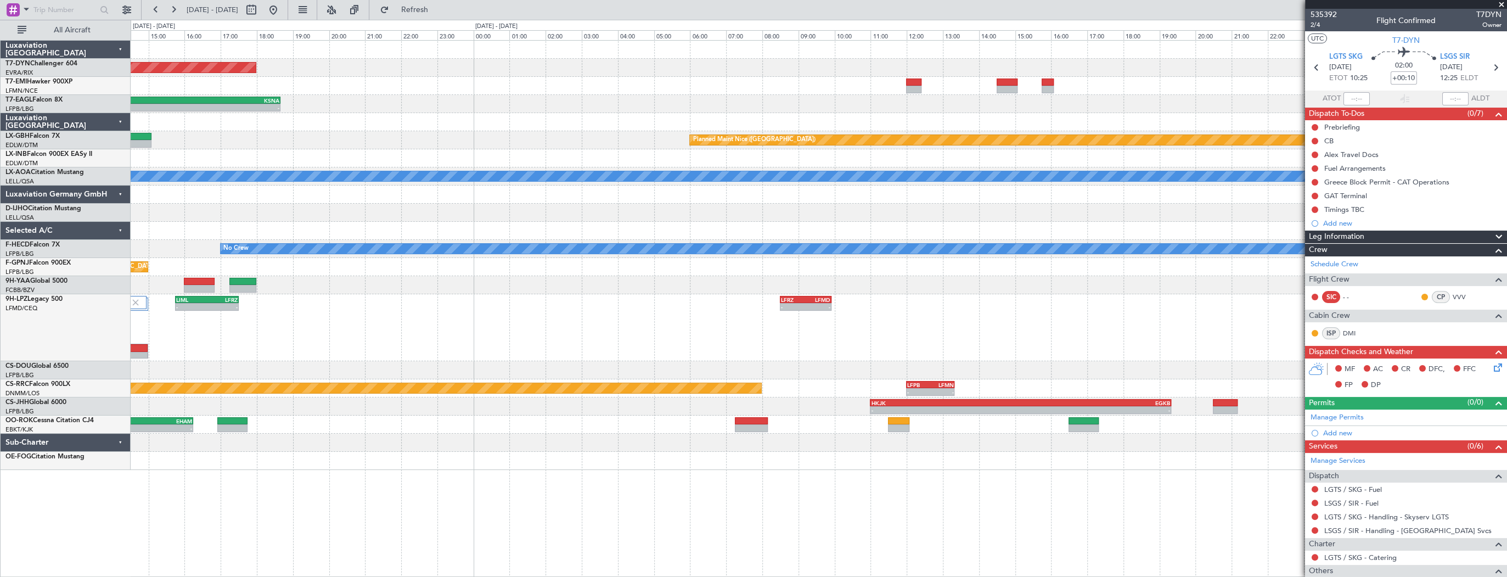
click at [509, 325] on div "- - LFRZ 08:30 Z LFMD 09:55 Z LIML 15:45 Z LFRZ 17:30 Z - - 2 Flight Legs 12:38…" at bounding box center [819, 327] width 1376 height 67
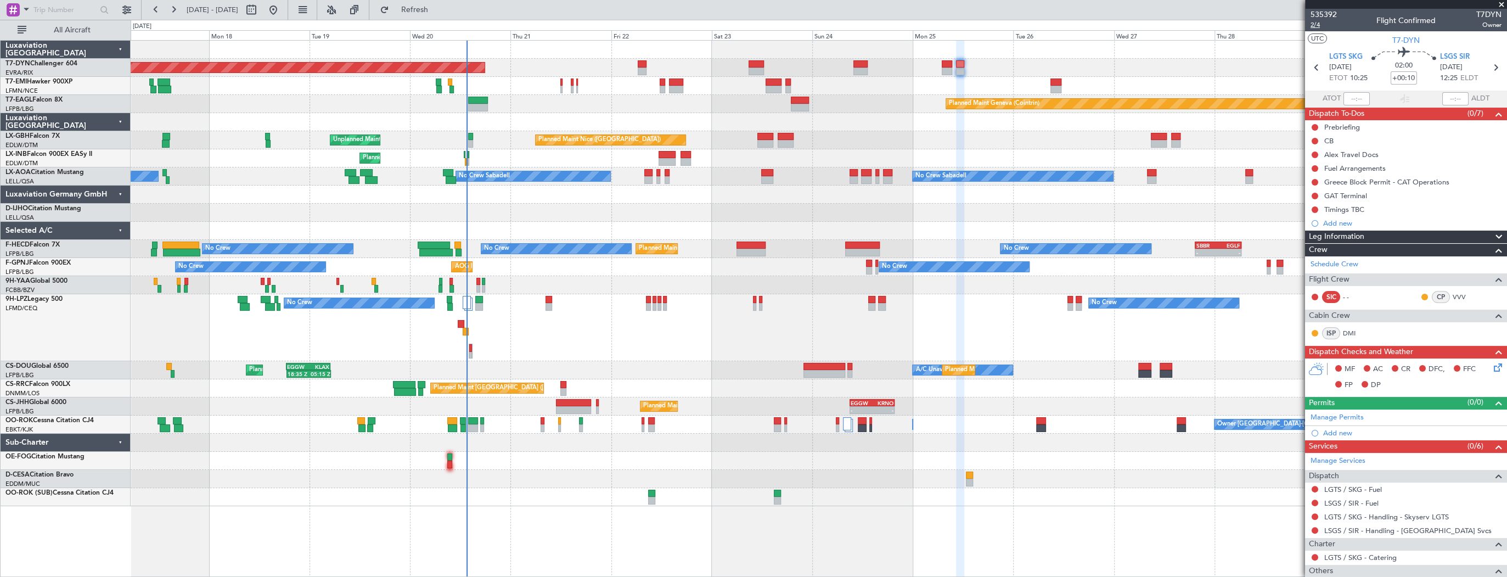
click at [1324, 25] on span "2/4" at bounding box center [1323, 24] width 26 height 9
click at [1332, 15] on span "535392" at bounding box center [1323, 15] width 26 height 12
click at [1328, 15] on span "535392" at bounding box center [1323, 15] width 26 height 12
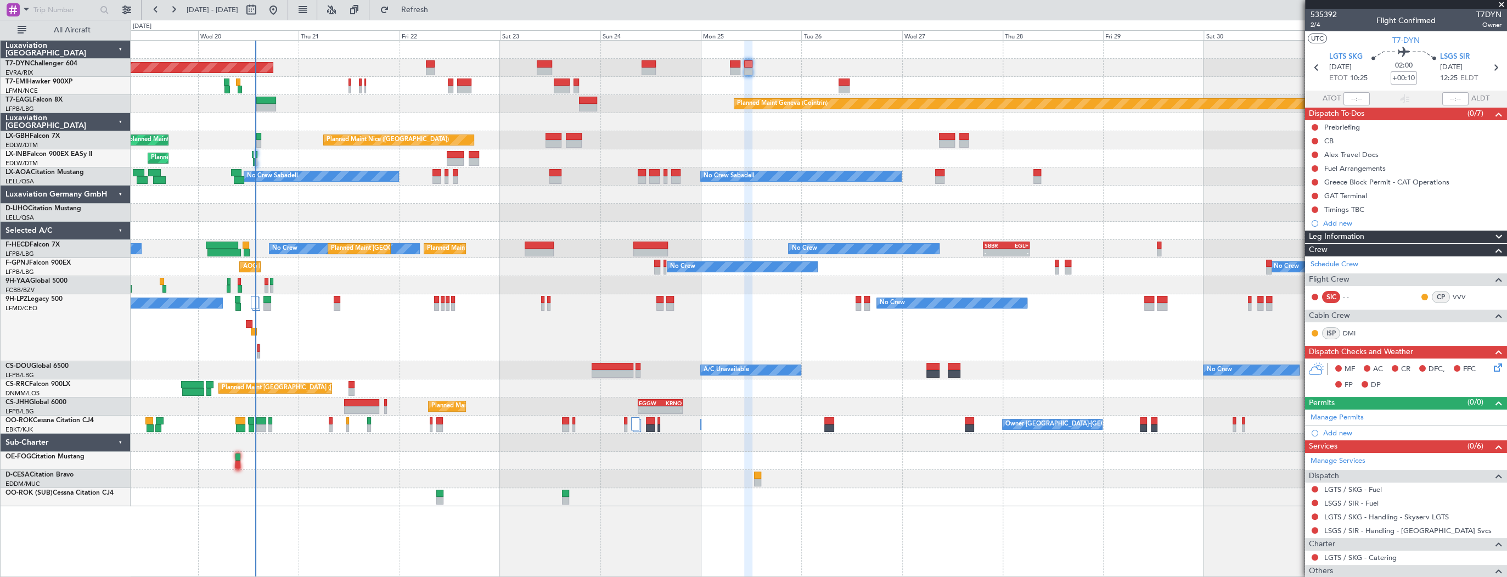
click at [365, 52] on div at bounding box center [819, 50] width 1376 height 18
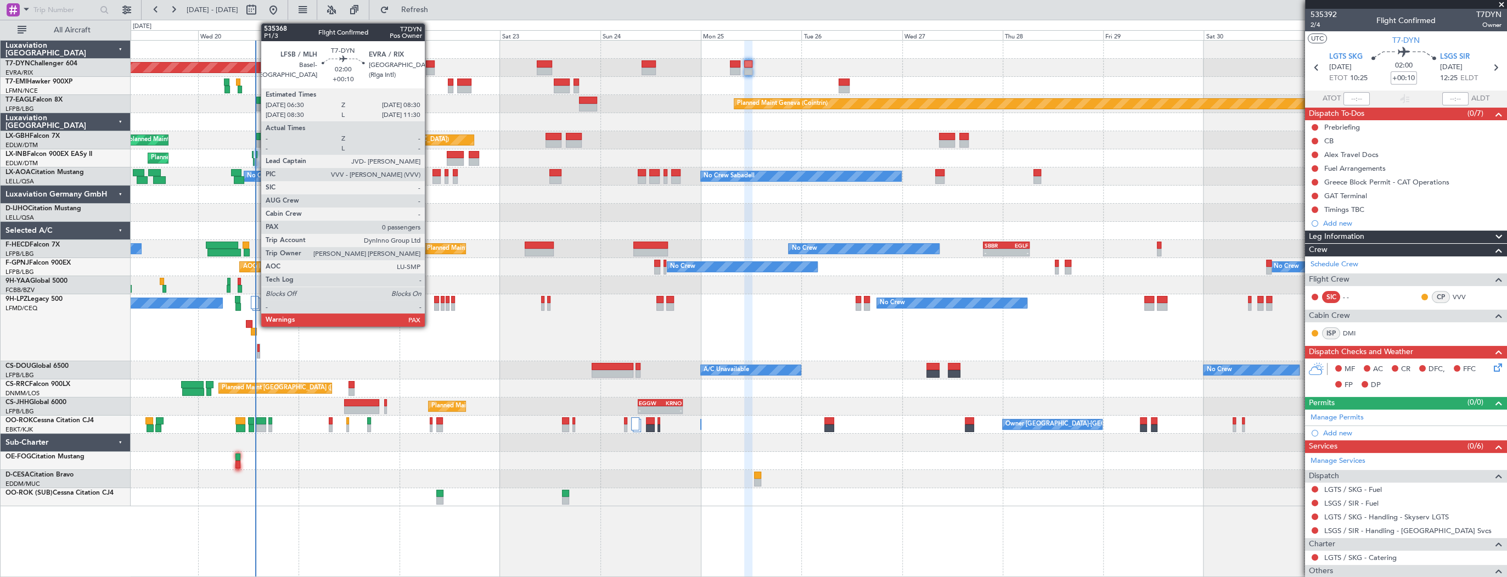
click at [428, 66] on div at bounding box center [430, 64] width 9 height 8
type input "0"
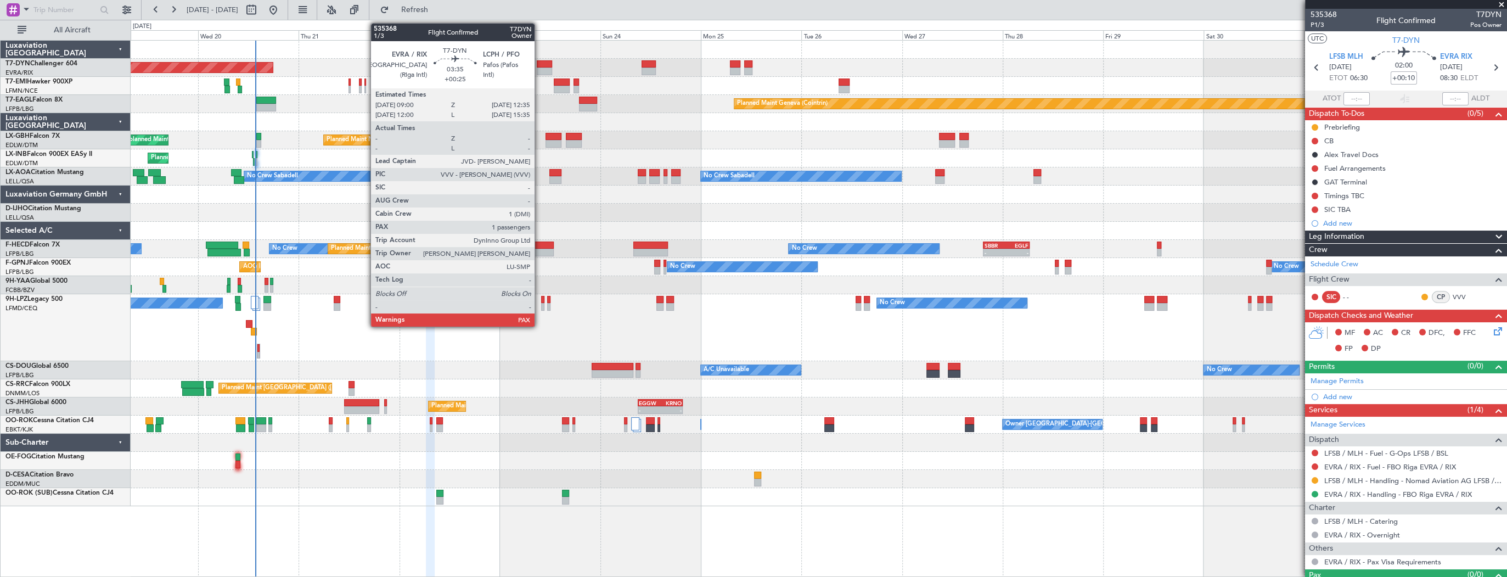
click at [539, 66] on div at bounding box center [544, 64] width 15 height 8
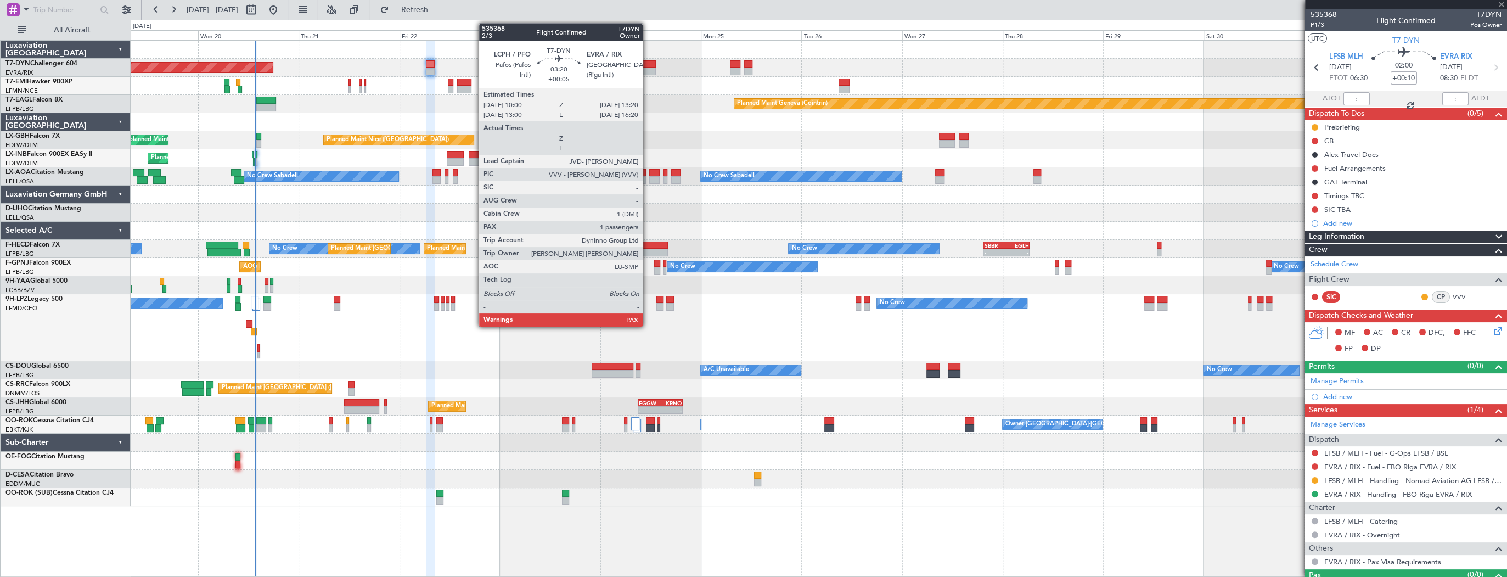
type input "+00:25"
type input "3"
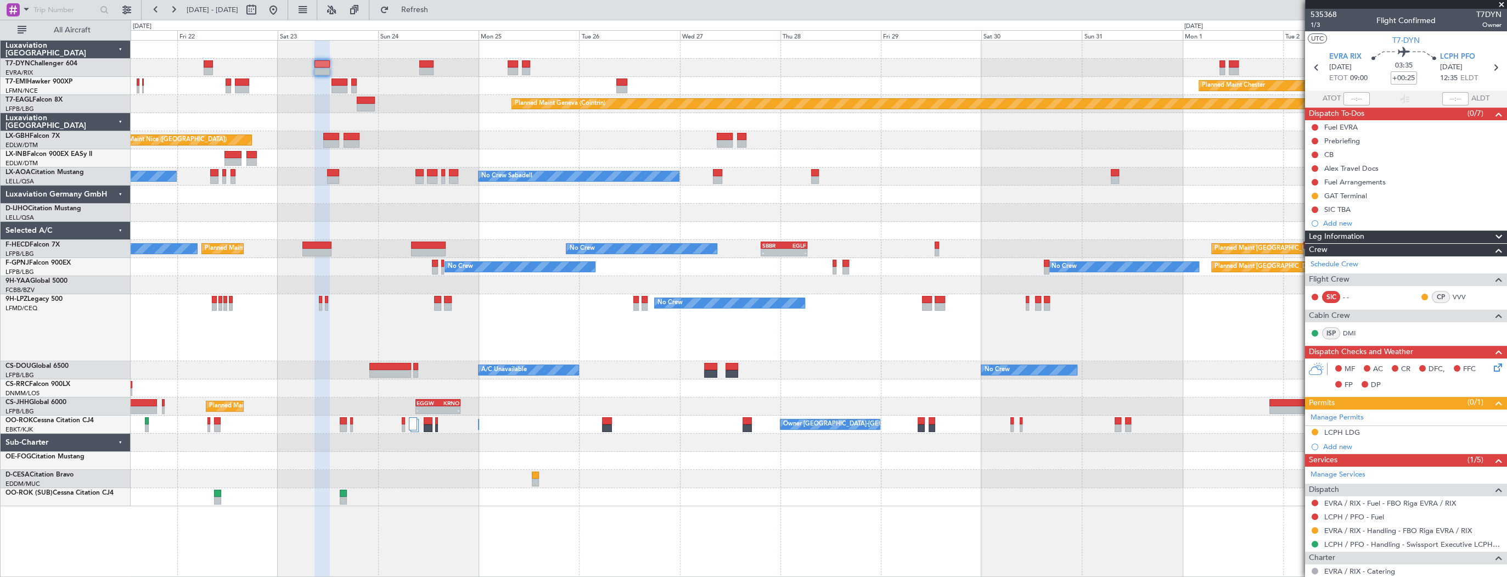
click at [243, 319] on div "No Crew No Crew No Crew" at bounding box center [819, 327] width 1376 height 67
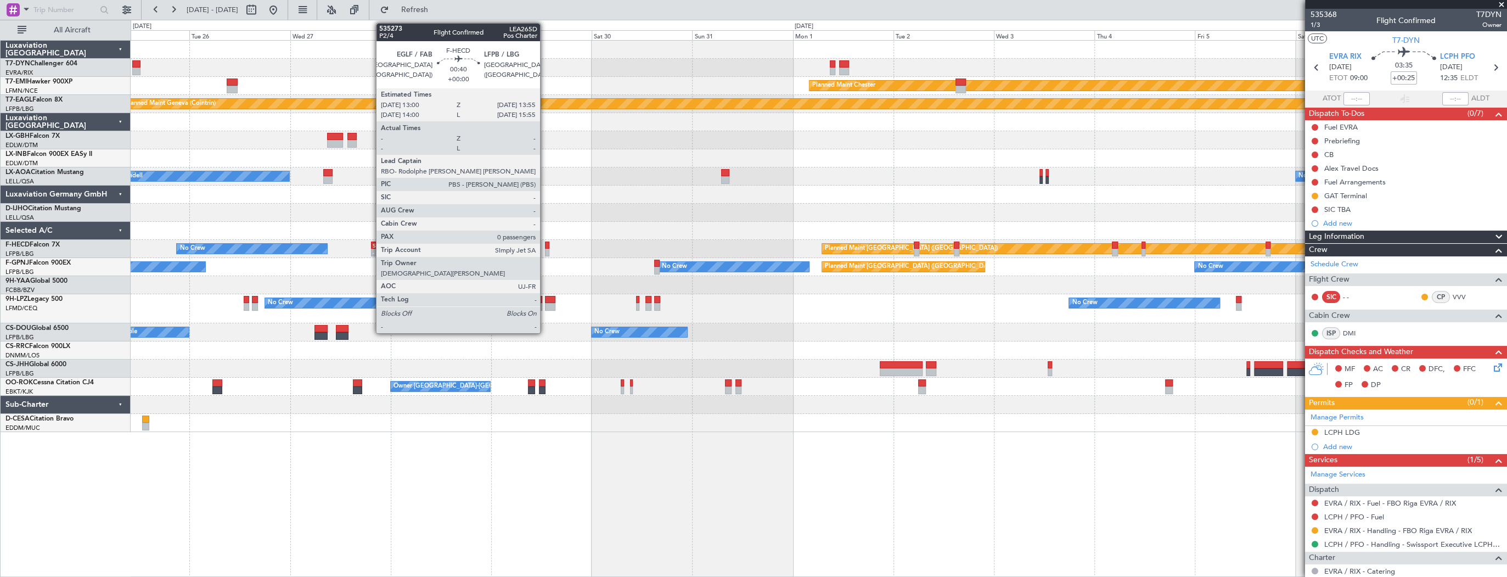
click at [545, 246] on div at bounding box center [547, 245] width 4 height 8
type input "0"
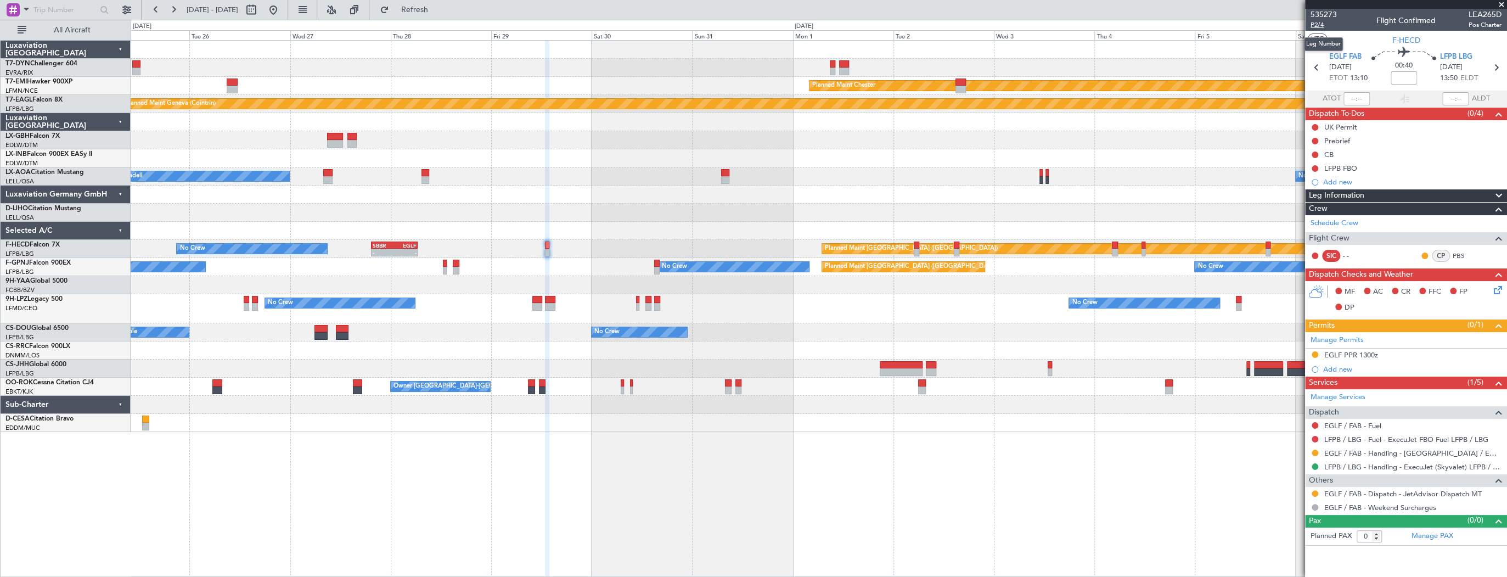
click at [1319, 24] on span "P2/4" at bounding box center [1323, 24] width 26 height 9
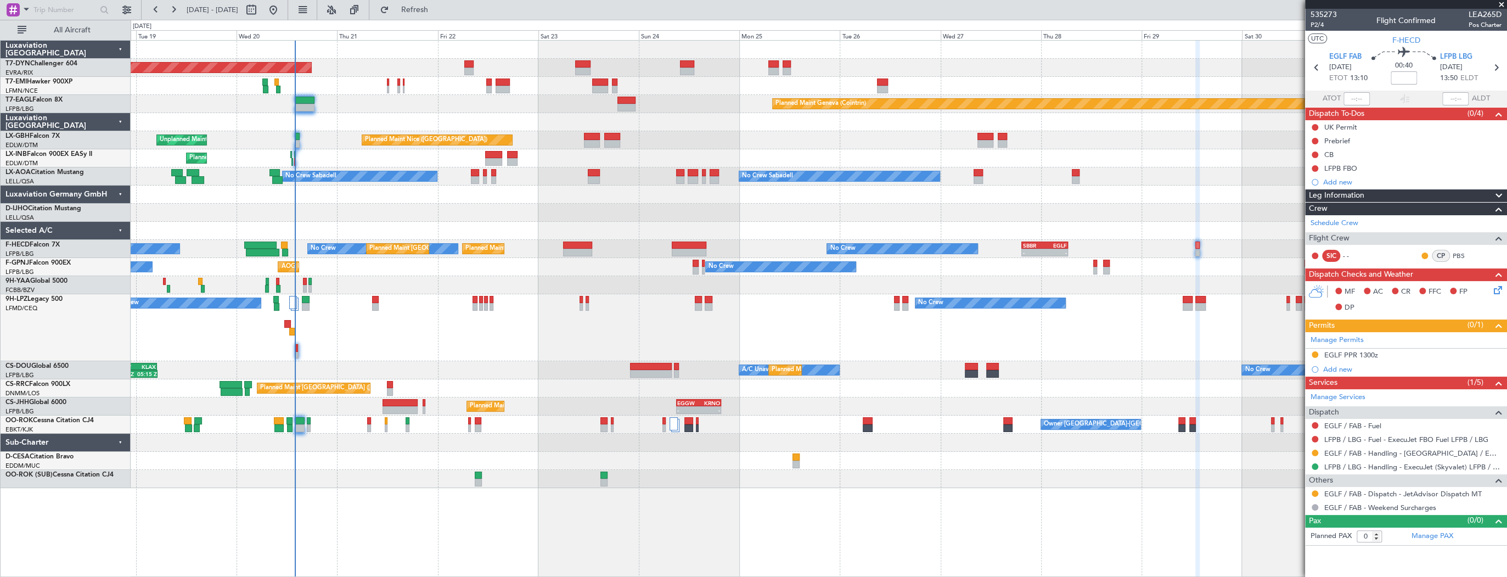
click at [522, 236] on div at bounding box center [819, 231] width 1376 height 18
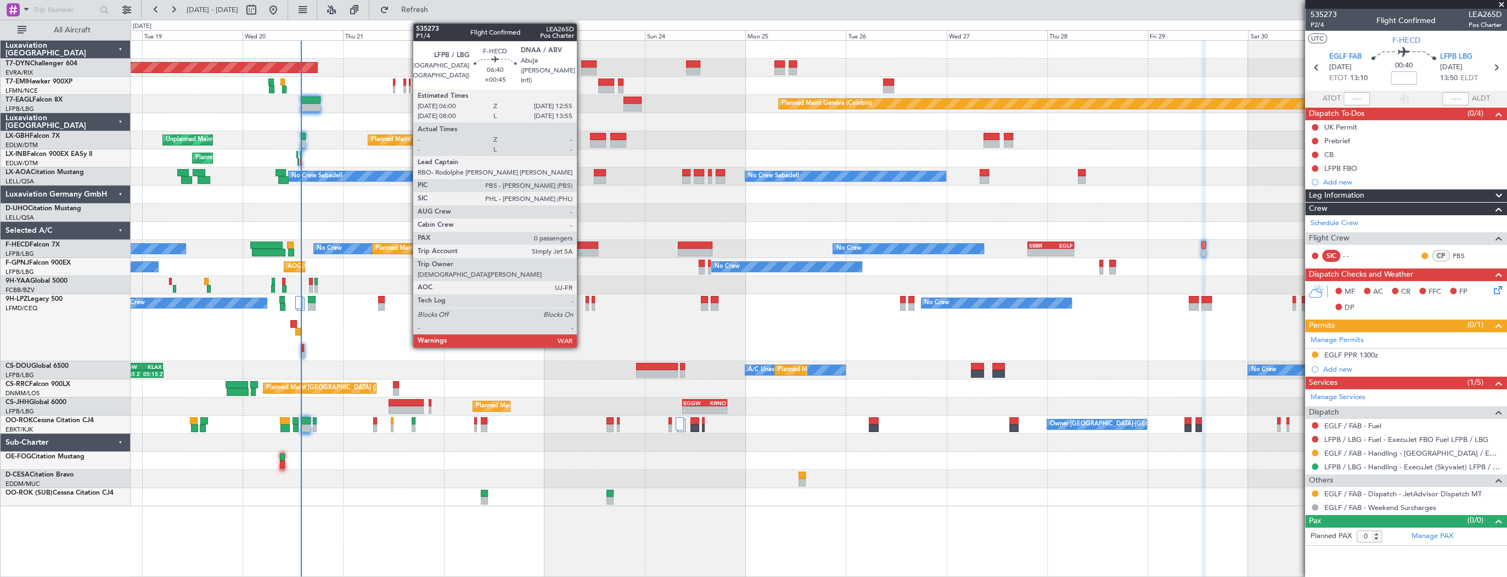
click at [582, 247] on div at bounding box center [583, 245] width 29 height 8
type input "+00:45"
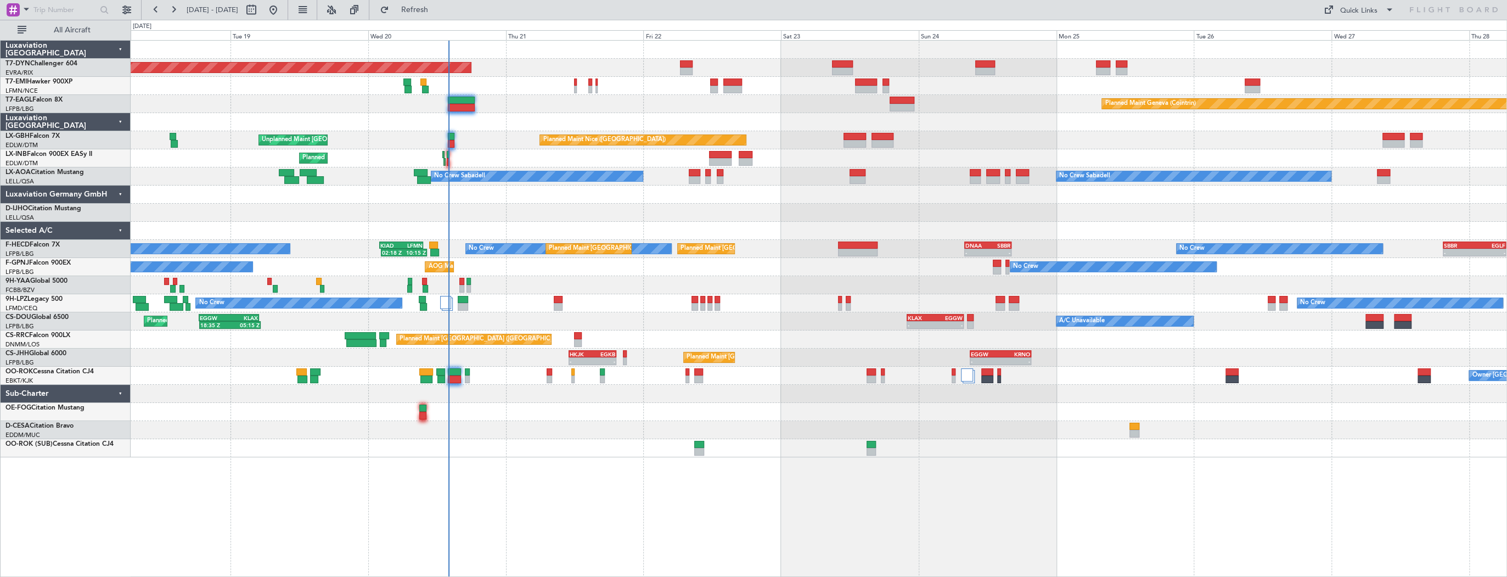
click at [482, 296] on div "No Crew No Crew No Crew" at bounding box center [819, 303] width 1376 height 18
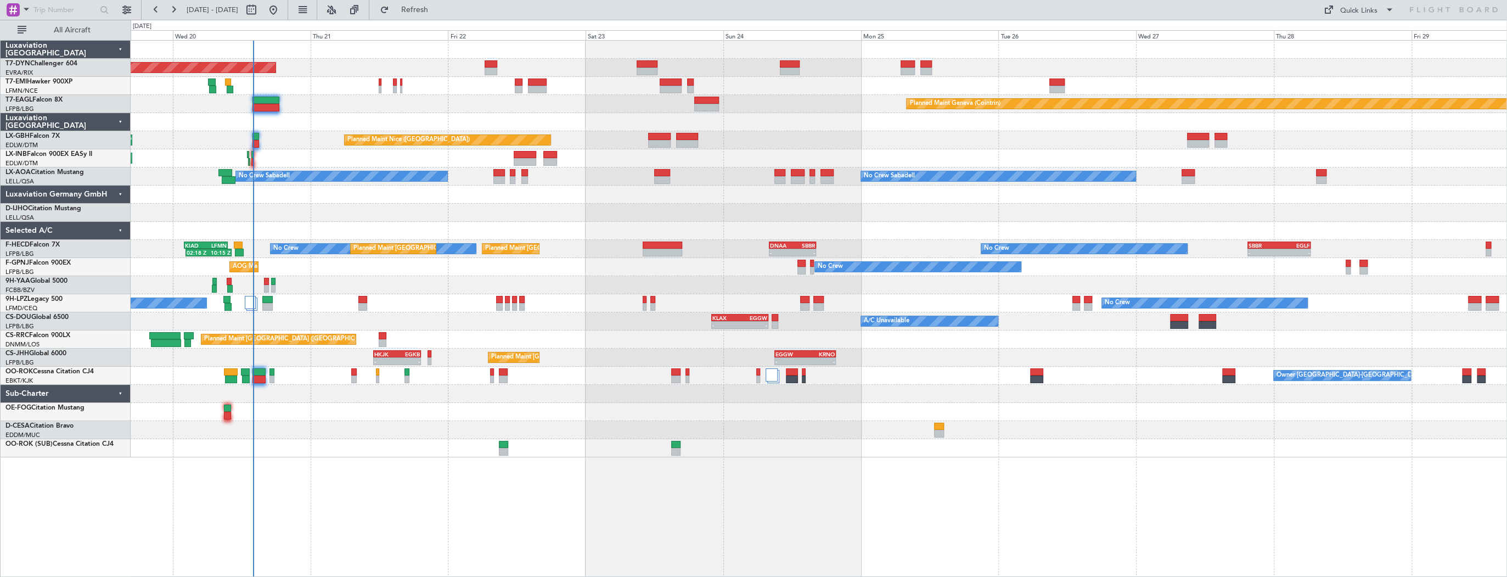
click at [354, 259] on div "No Crew AOG Maint Hyères (Toulon-Hyères) No Crew No Crew" at bounding box center [819, 267] width 1376 height 18
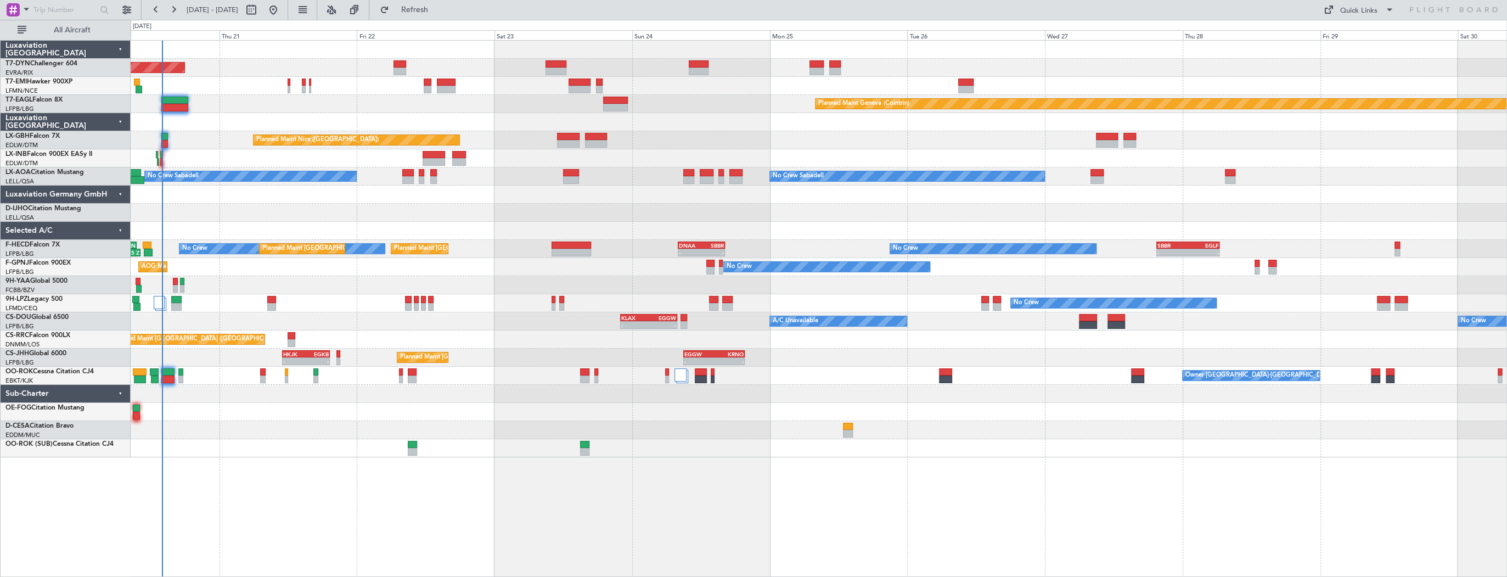
click at [404, 266] on div "No Crew AOG Maint Hyères (Toulon-Hyères) No Crew Planned Maint Paris (Le Bourge…" at bounding box center [819, 267] width 1376 height 18
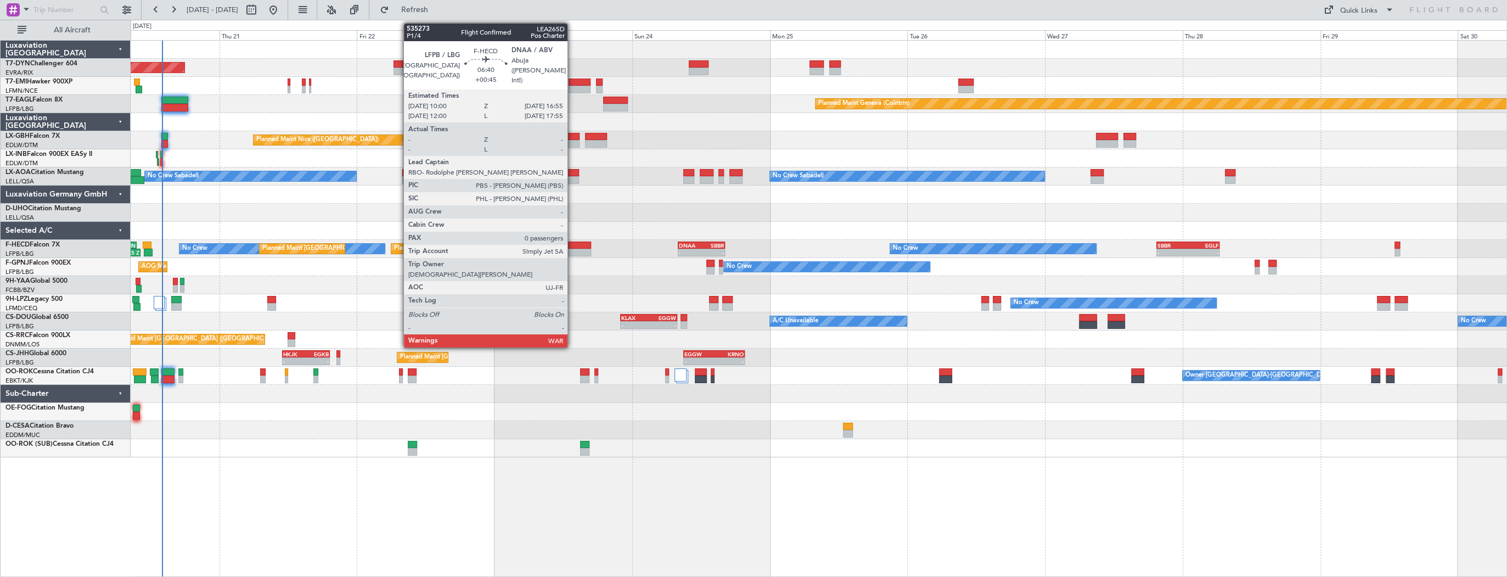
click at [572, 241] on div at bounding box center [571, 245] width 40 height 8
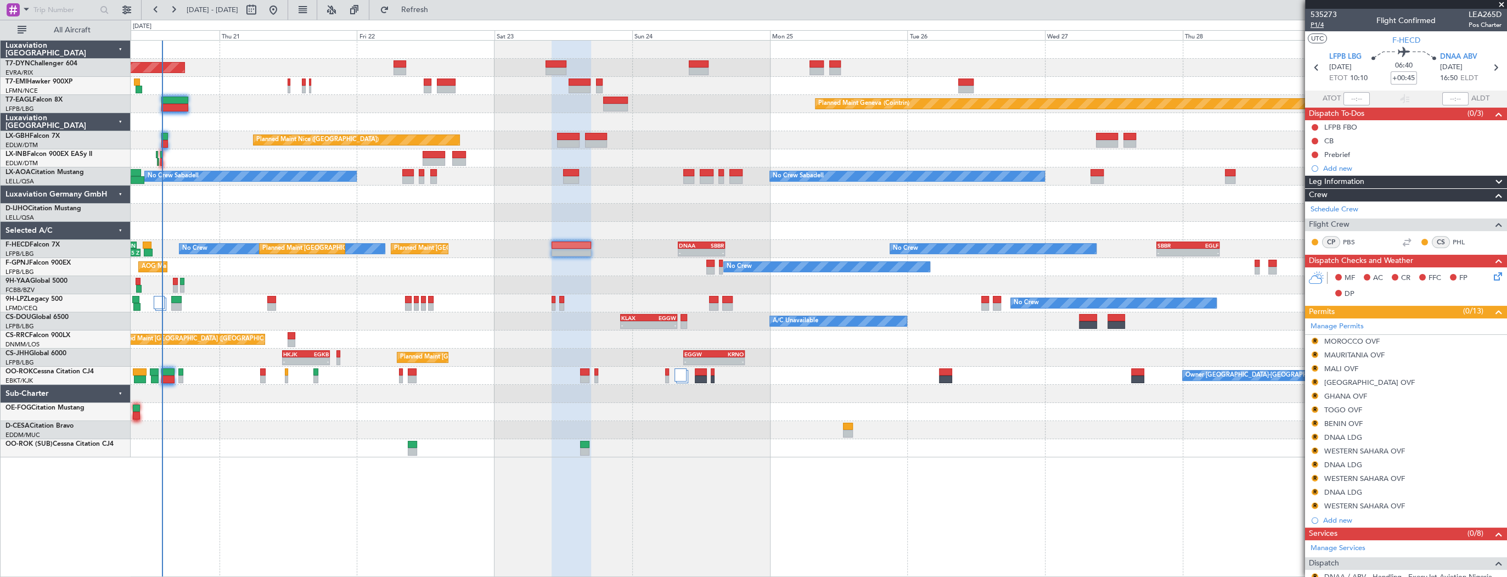
click at [1321, 25] on span "P1/4" at bounding box center [1323, 24] width 26 height 9
click at [1333, 16] on span "535273" at bounding box center [1323, 15] width 26 height 12
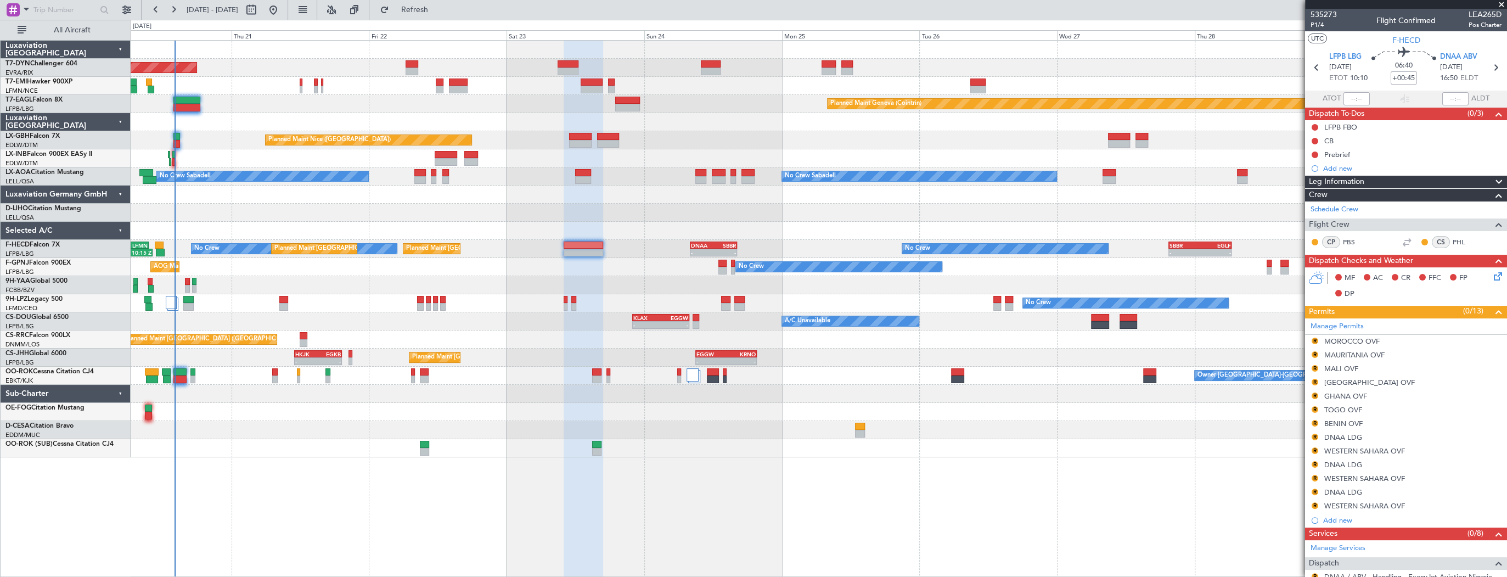
click at [395, 182] on div "Planned Maint Basel-Mulhouse Planned Maint Chester Planned Maint Geneva (Cointr…" at bounding box center [819, 249] width 1376 height 416
click at [325, 249] on div "No Crew Planned Maint Paris (Le Bourget) No Crew - - DNAA 08:00 Z SBBR 16:15 Z …" at bounding box center [819, 249] width 1376 height 18
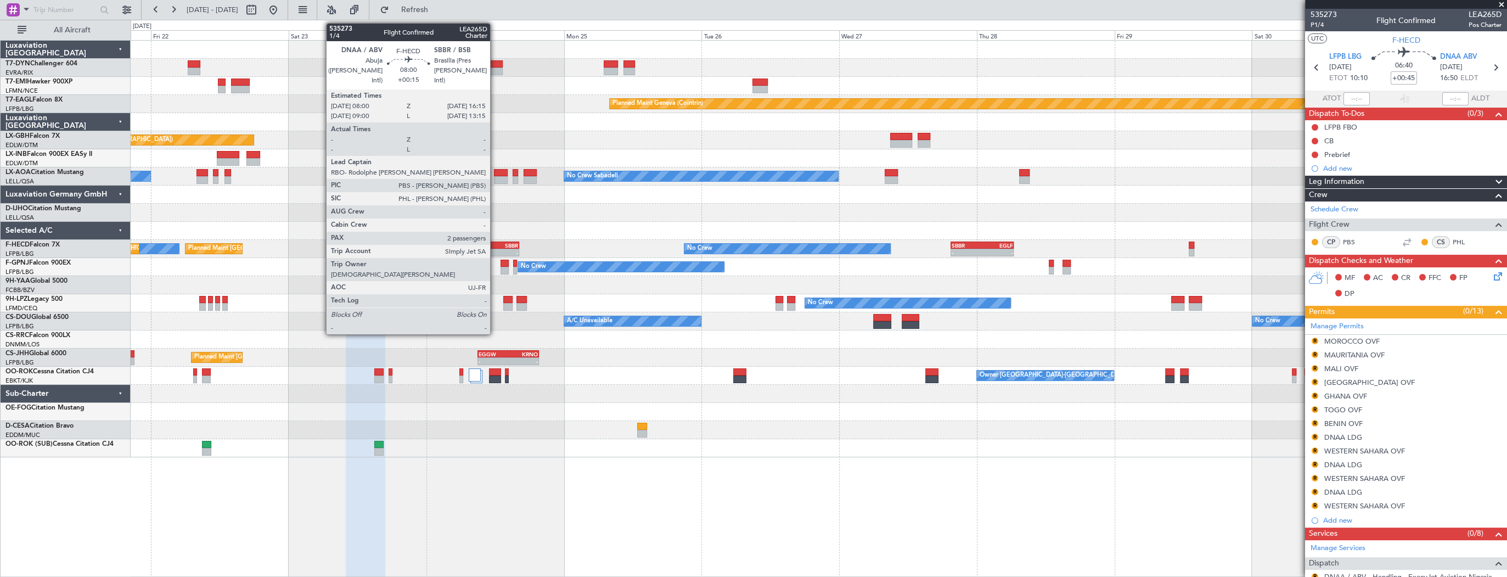
click at [496, 243] on div "SBBR" at bounding box center [507, 245] width 22 height 7
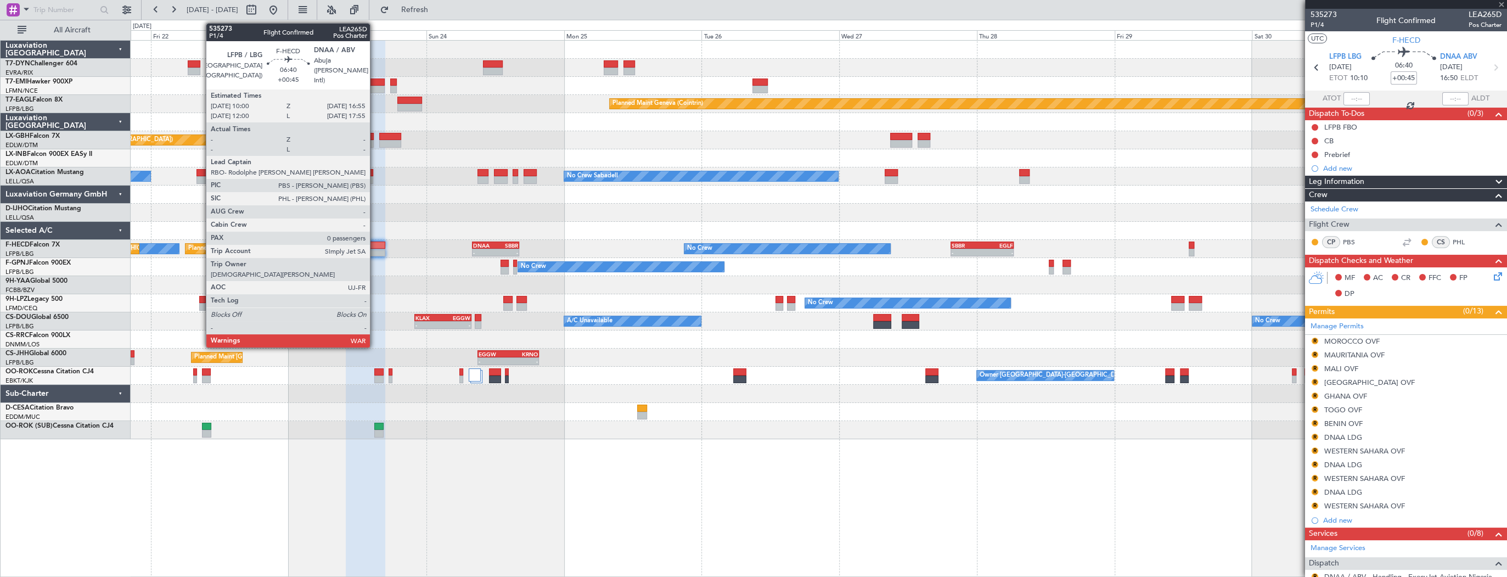
type input "+00:15"
type input "2"
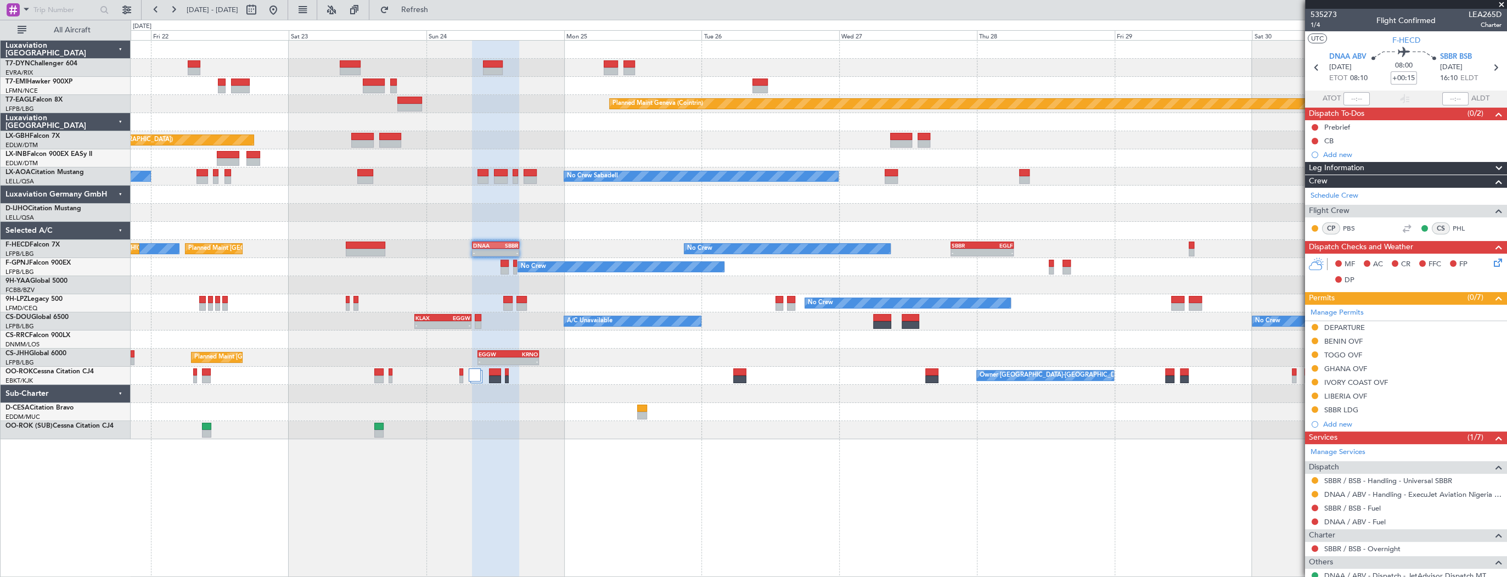
click at [486, 145] on div "Planned Maint Nice (Côte d'Azur Airport) Unplanned Maint Paris (Le Bourget)" at bounding box center [819, 140] width 1376 height 18
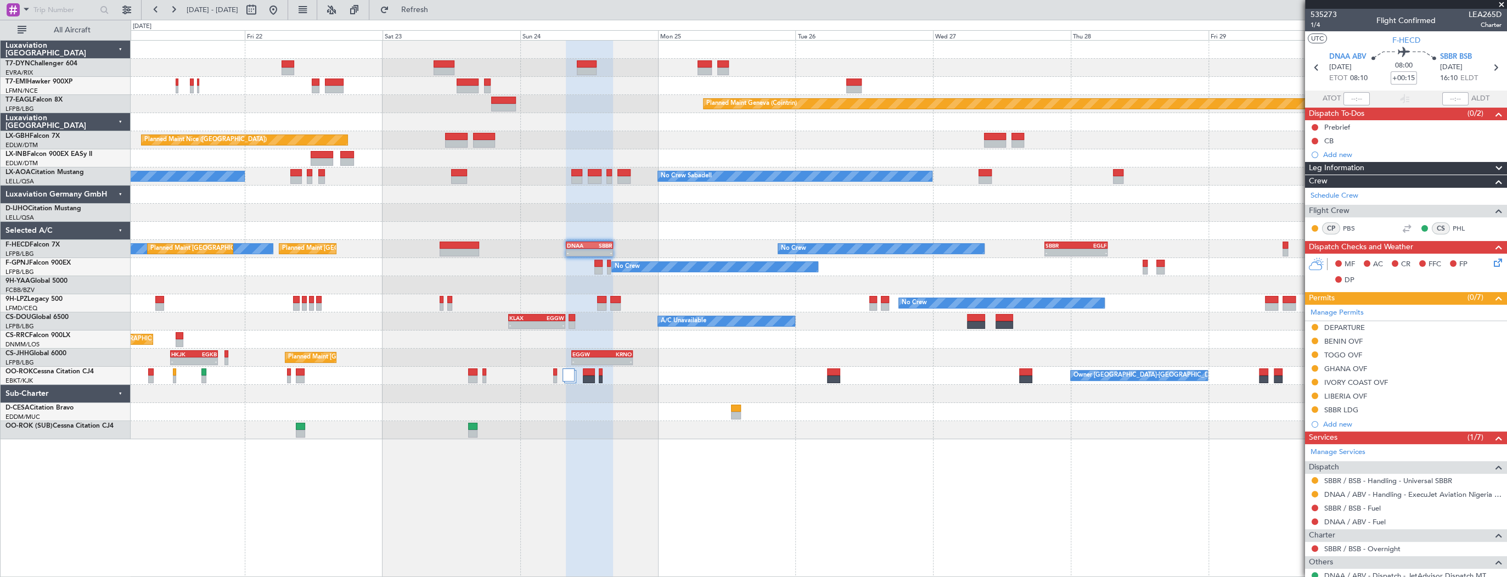
click at [613, 107] on div "Planned Maint Geneva (Cointrin)" at bounding box center [819, 104] width 1376 height 18
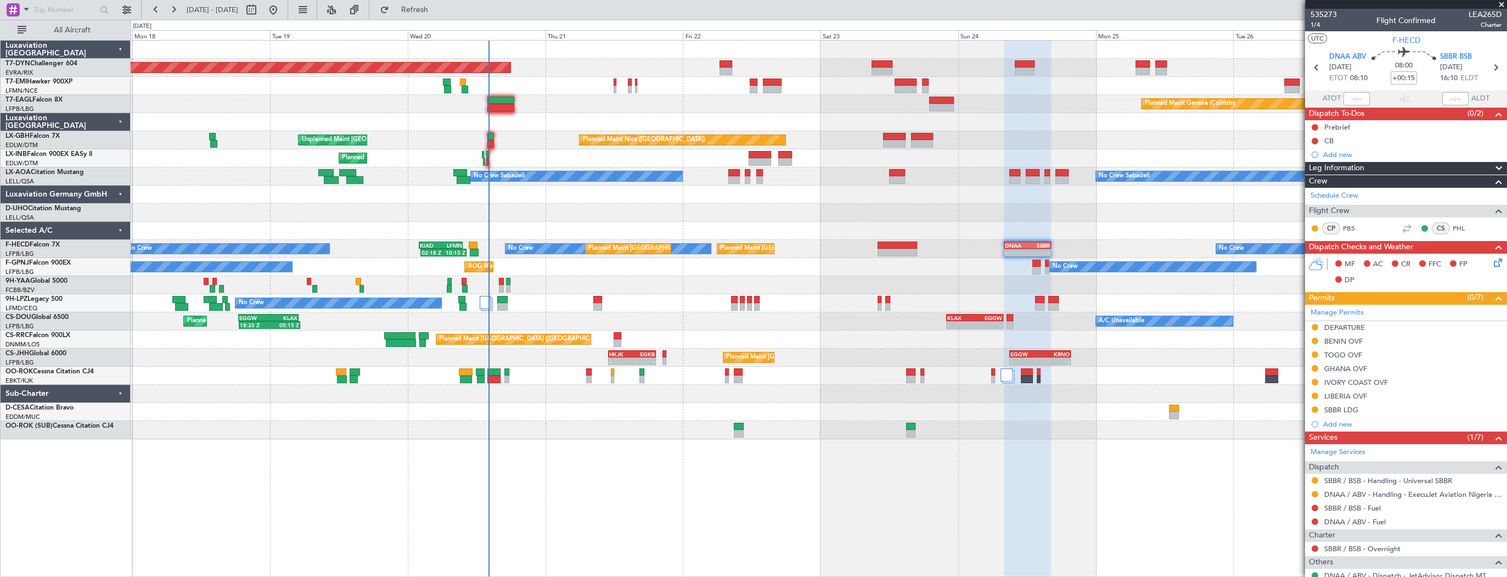
click at [718, 98] on div "Planned Maint Geneva (Cointrin)" at bounding box center [819, 104] width 1376 height 18
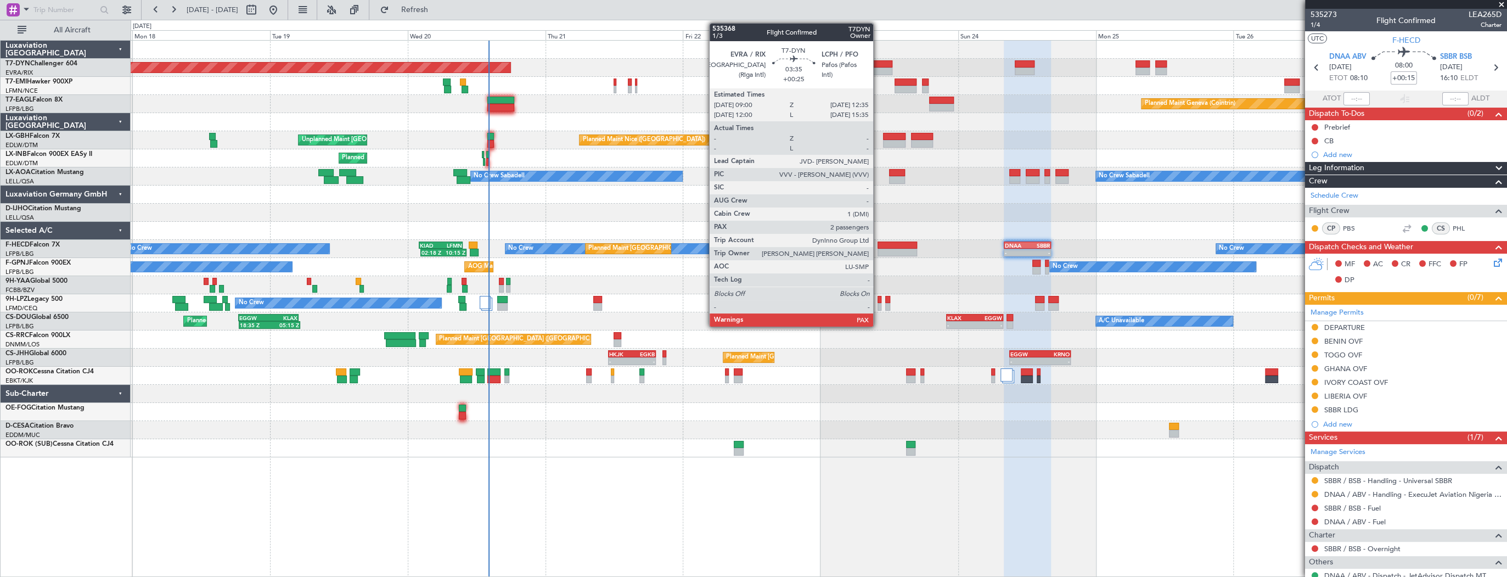
click at [878, 65] on div at bounding box center [881, 64] width 21 height 8
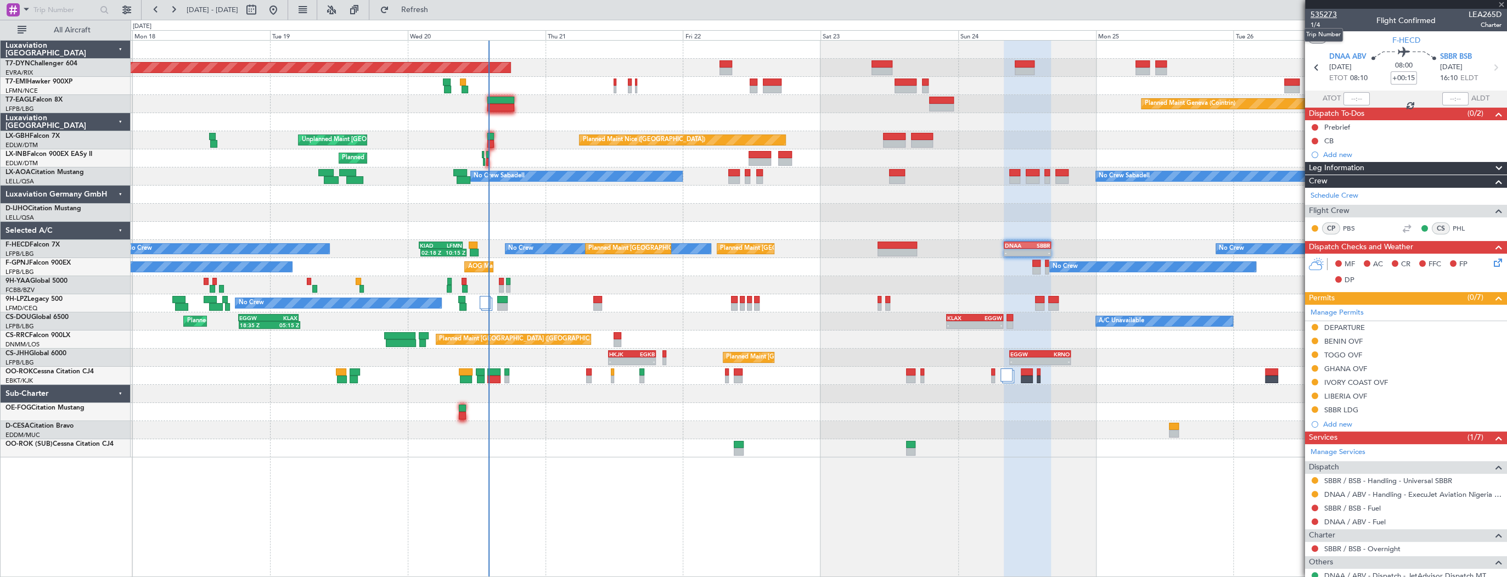
type input "+00:25"
type input "3"
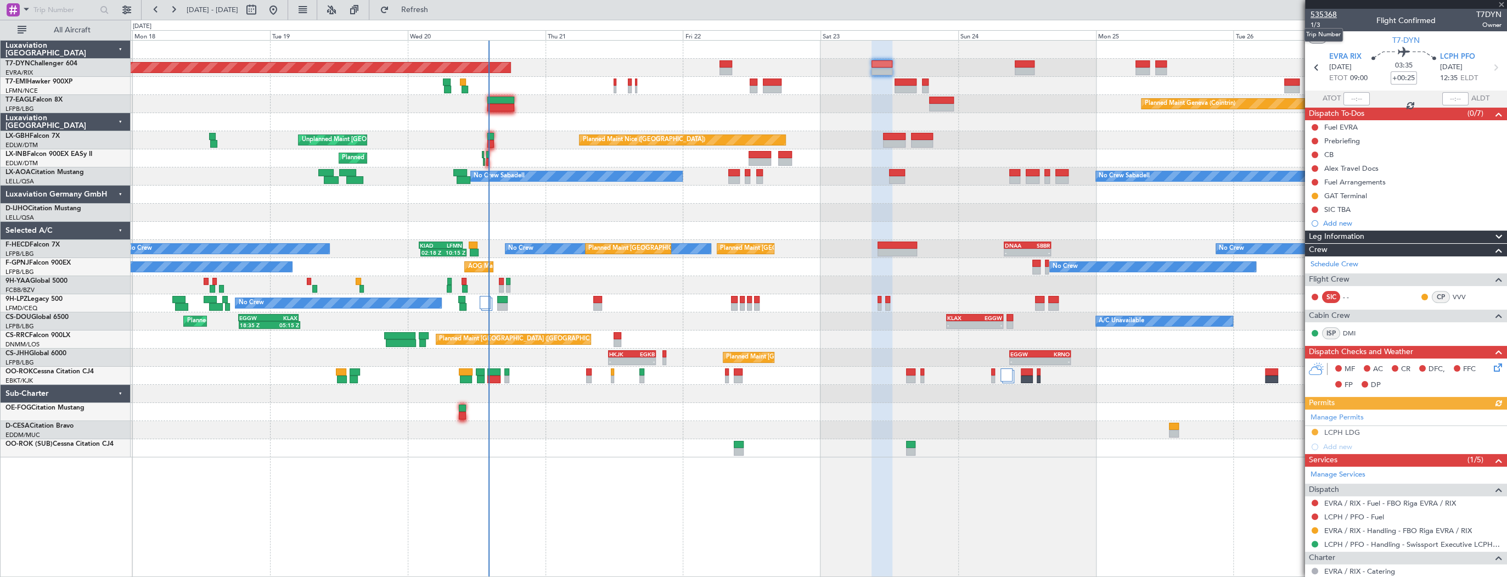
click at [1326, 17] on span "535368" at bounding box center [1323, 15] width 26 height 12
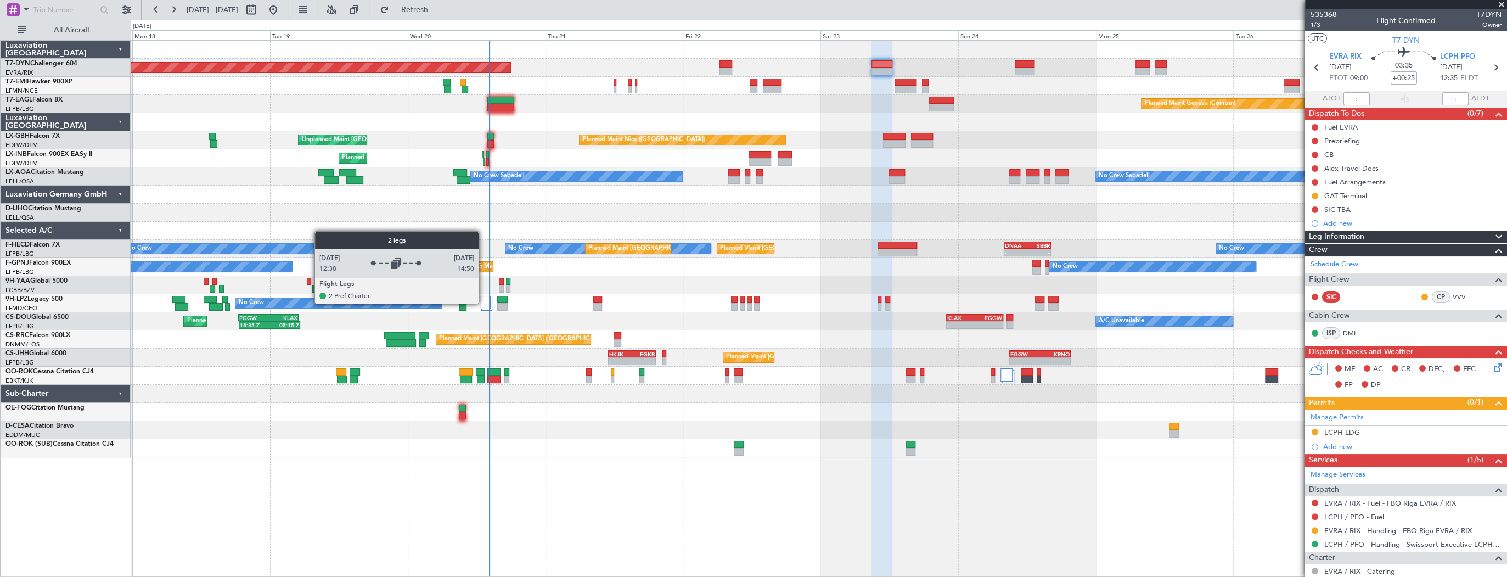
click at [483, 303] on div at bounding box center [485, 302] width 11 height 13
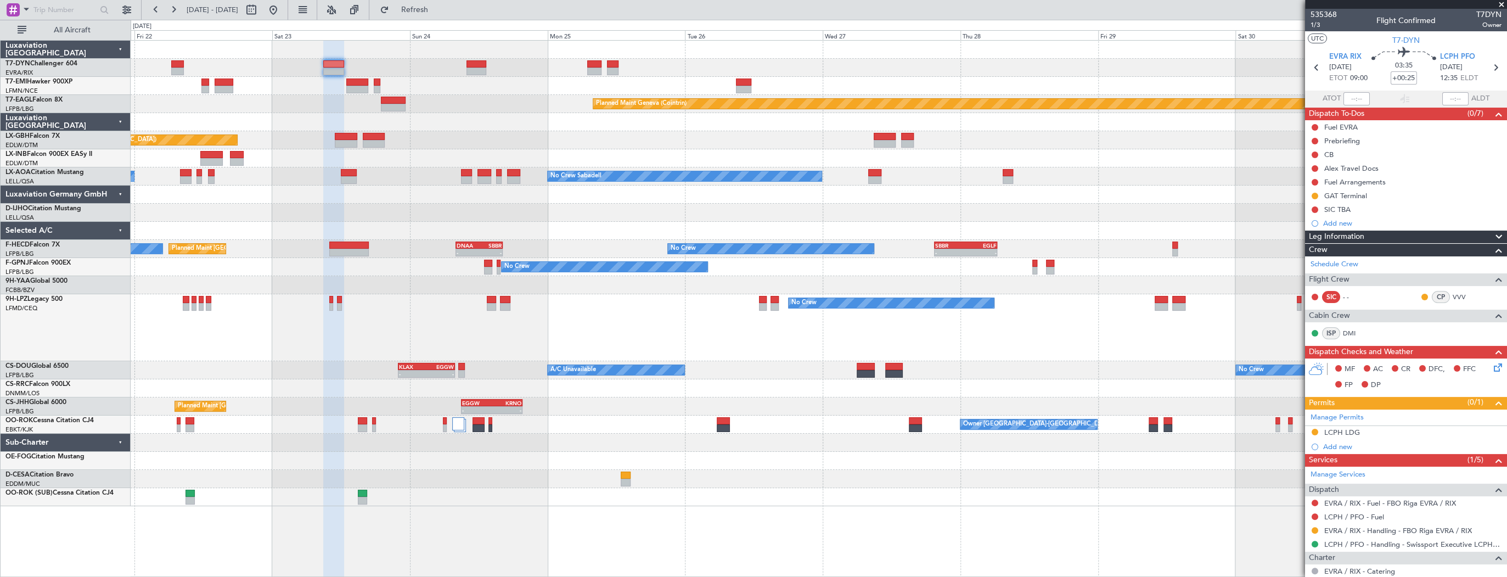
click at [425, 240] on div "Planned Maint Basel-Mulhouse Planned Maint Chester Planned Maint Geneva (Cointr…" at bounding box center [819, 273] width 1376 height 465
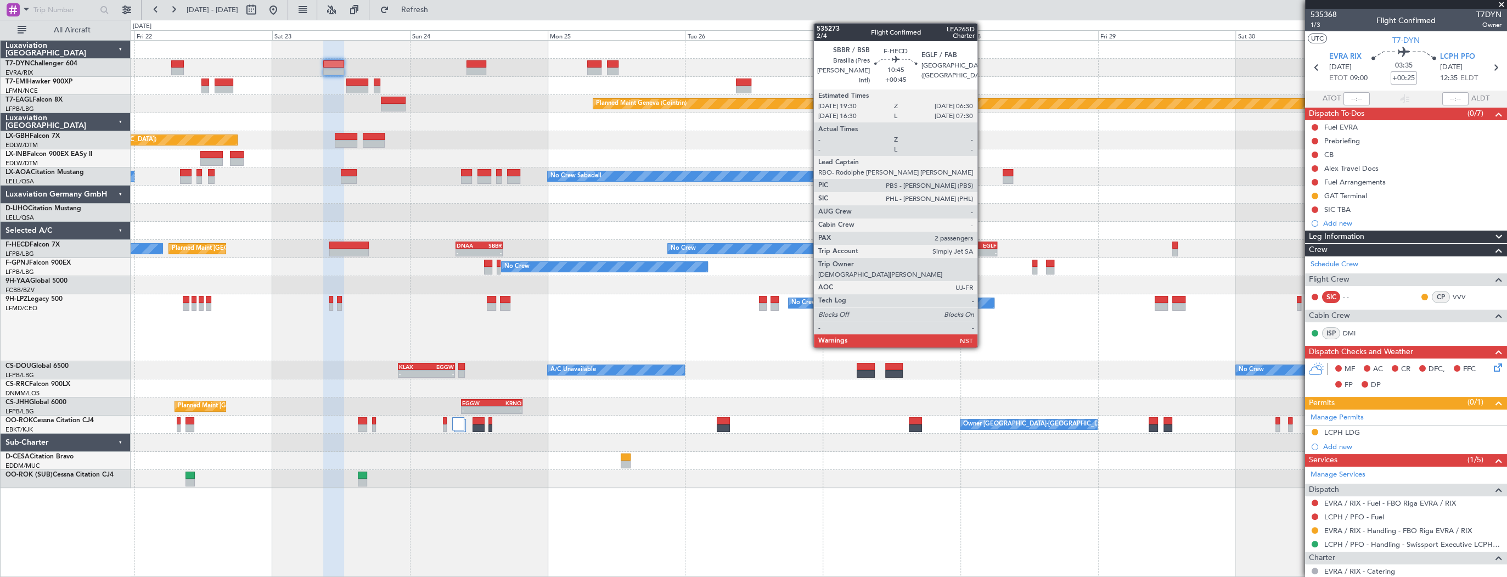
click at [982, 243] on div "EGLF" at bounding box center [981, 245] width 31 height 7
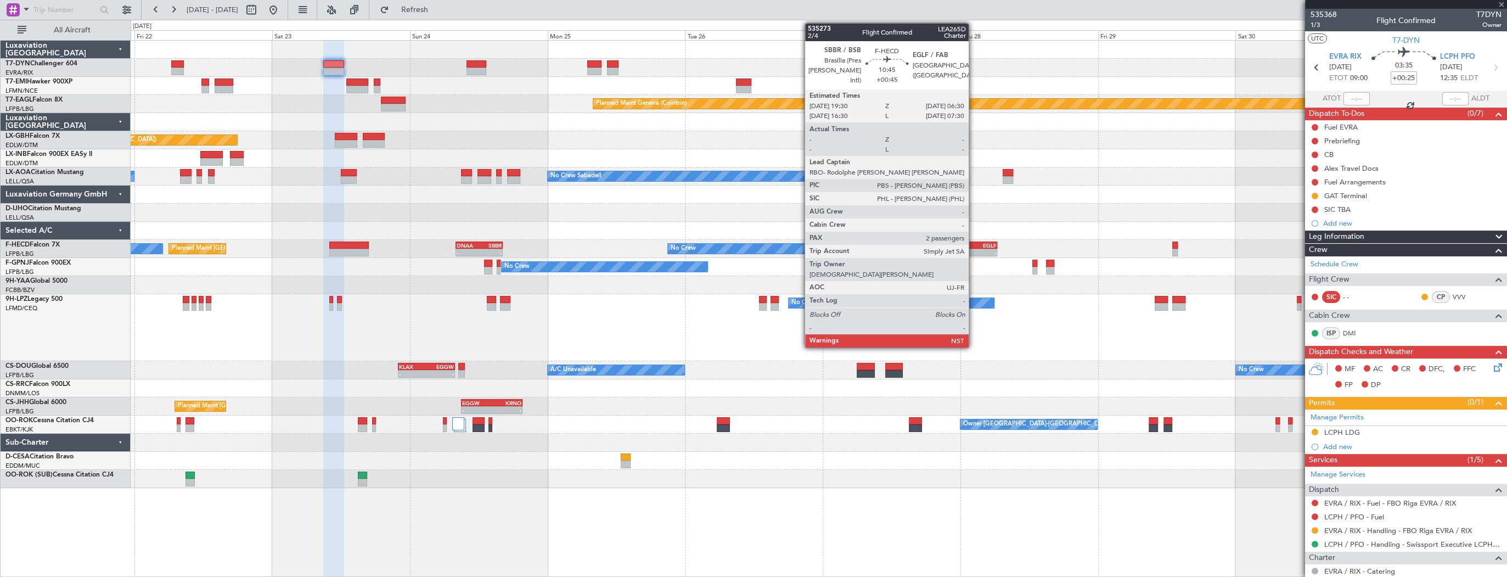
type input "+00:45"
type input "2"
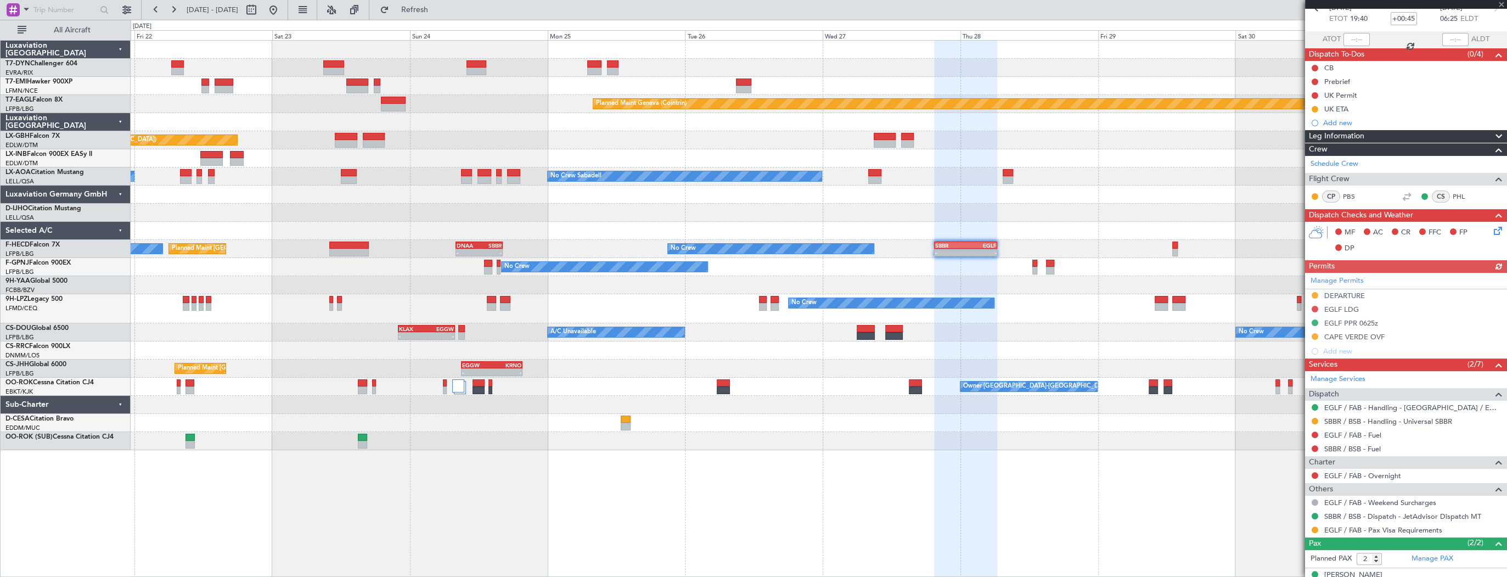
scroll to position [98, 0]
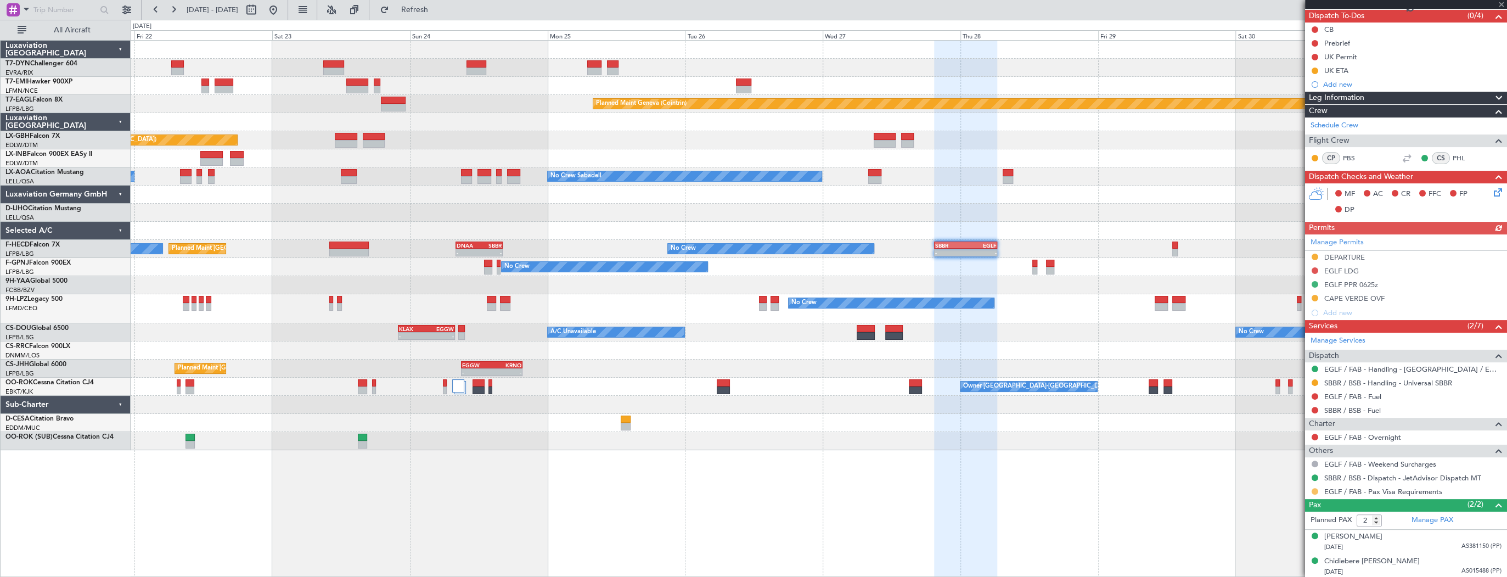
click at [1313, 490] on button at bounding box center [1314, 491] width 7 height 7
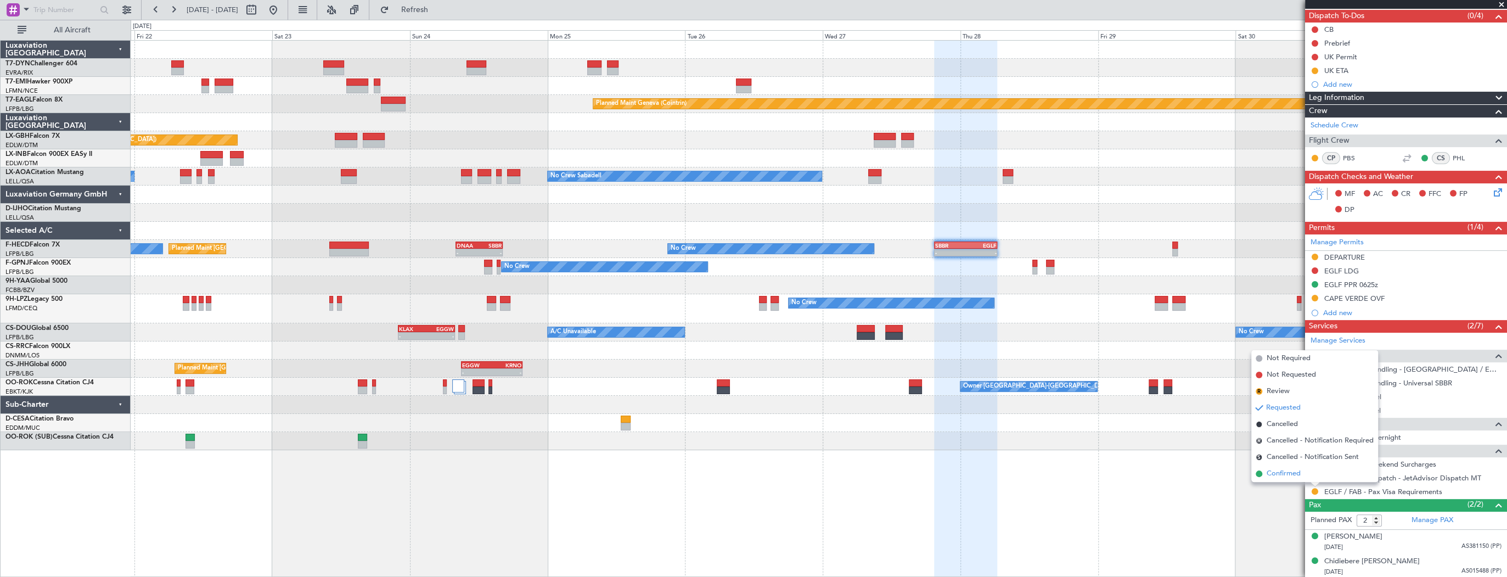
click at [1280, 472] on span "Confirmed" at bounding box center [1283, 473] width 34 height 11
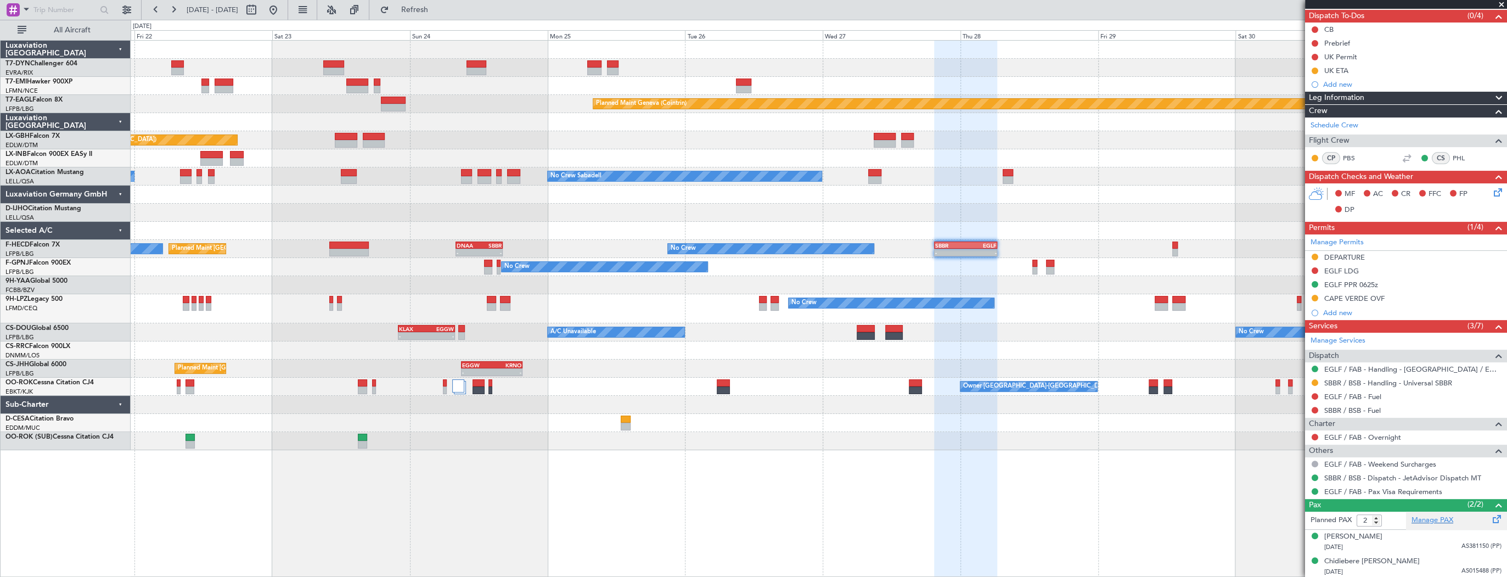
click at [1438, 518] on link "Manage PAX" at bounding box center [1432, 520] width 42 height 11
click at [1388, 532] on mat-tooltip-component "Complete" at bounding box center [1402, 523] width 47 height 29
click at [1356, 536] on div "[PERSON_NAME]" at bounding box center [1353, 536] width 58 height 11
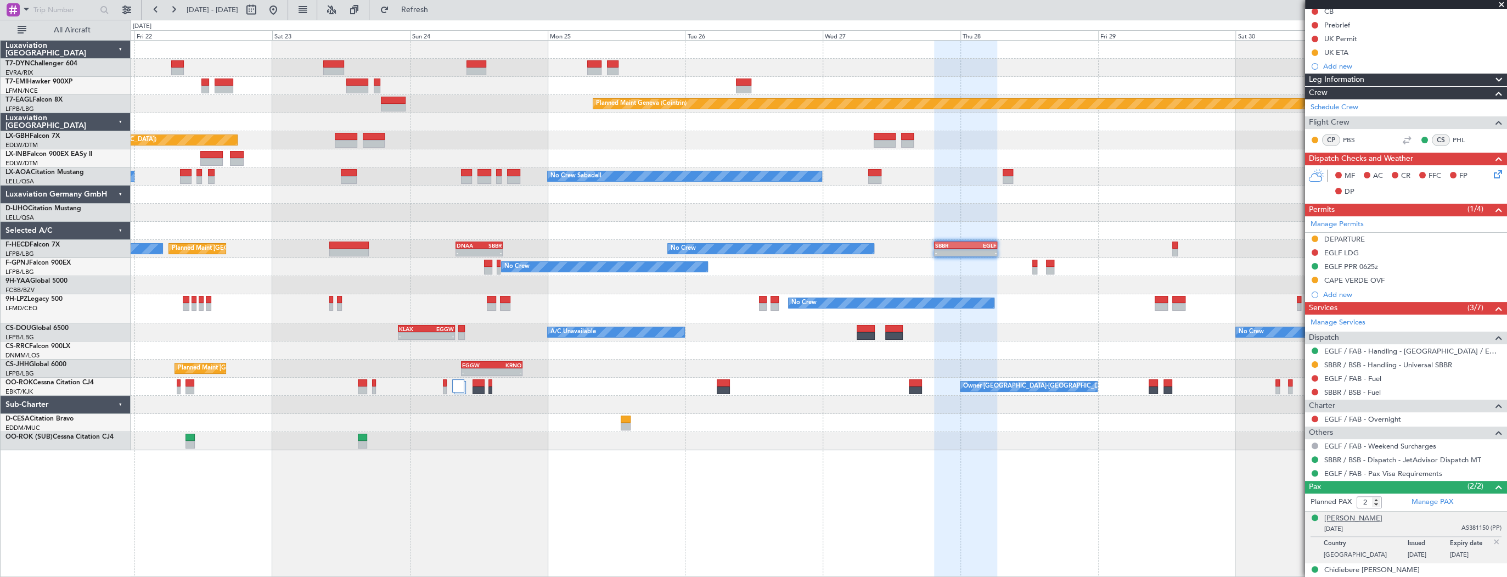
scroll to position [125, 0]
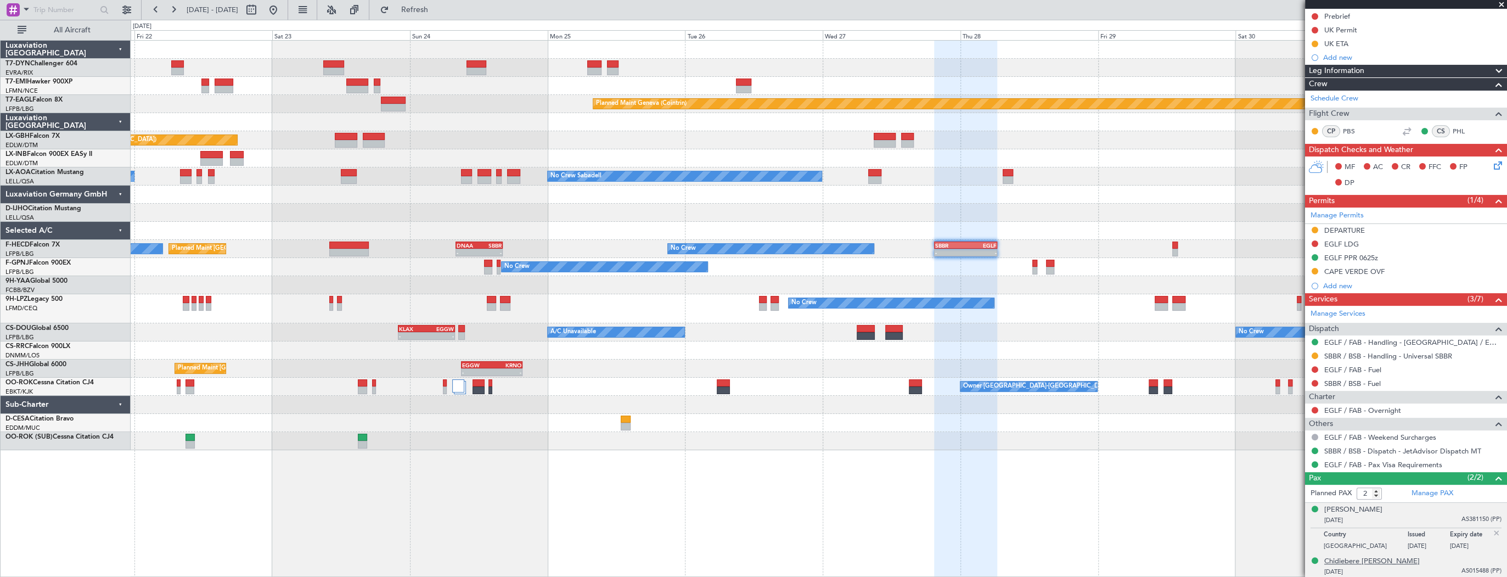
click at [1380, 561] on div "Chidiebere [PERSON_NAME]" at bounding box center [1371, 561] width 95 height 11
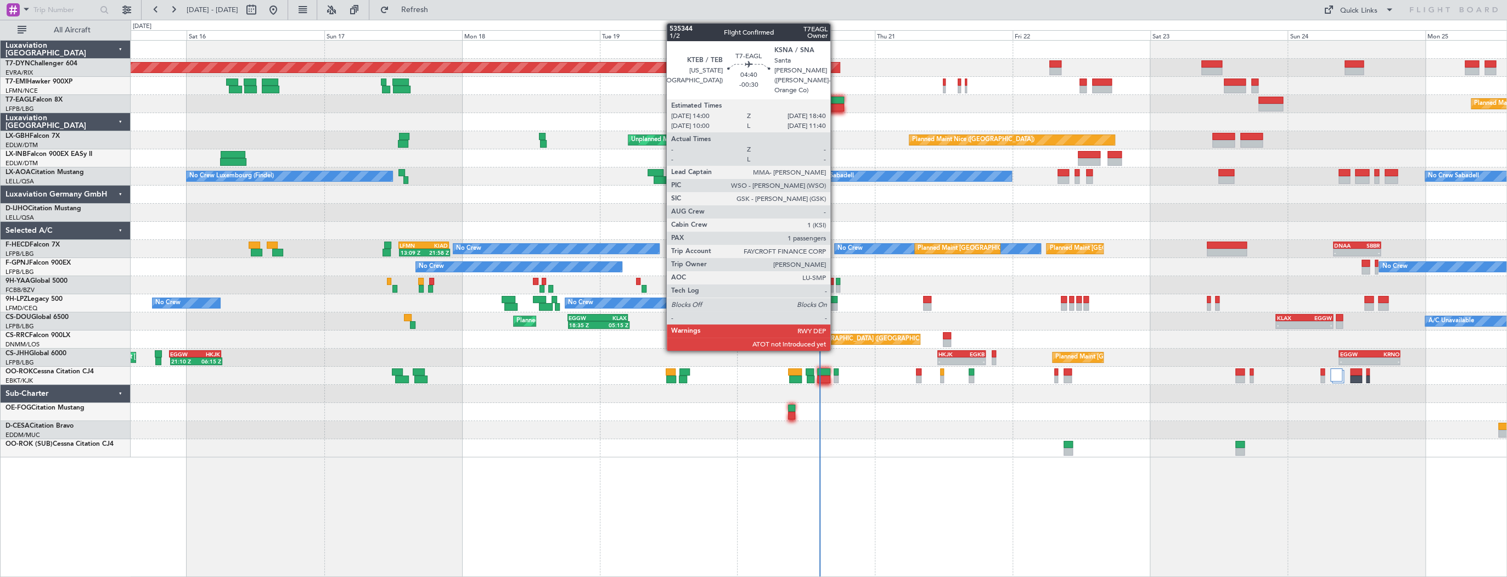
click at [835, 99] on div at bounding box center [830, 101] width 27 height 8
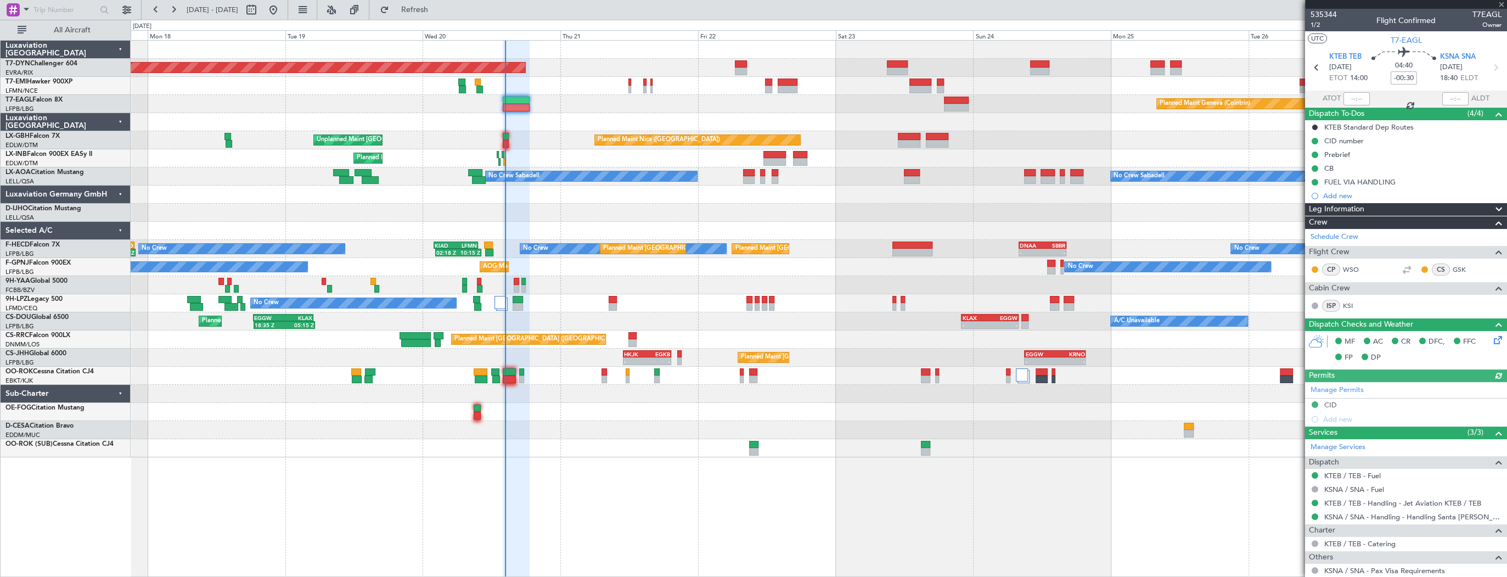
click at [516, 100] on div "Planned Maint Geneva (Cointrin)" at bounding box center [819, 104] width 1376 height 18
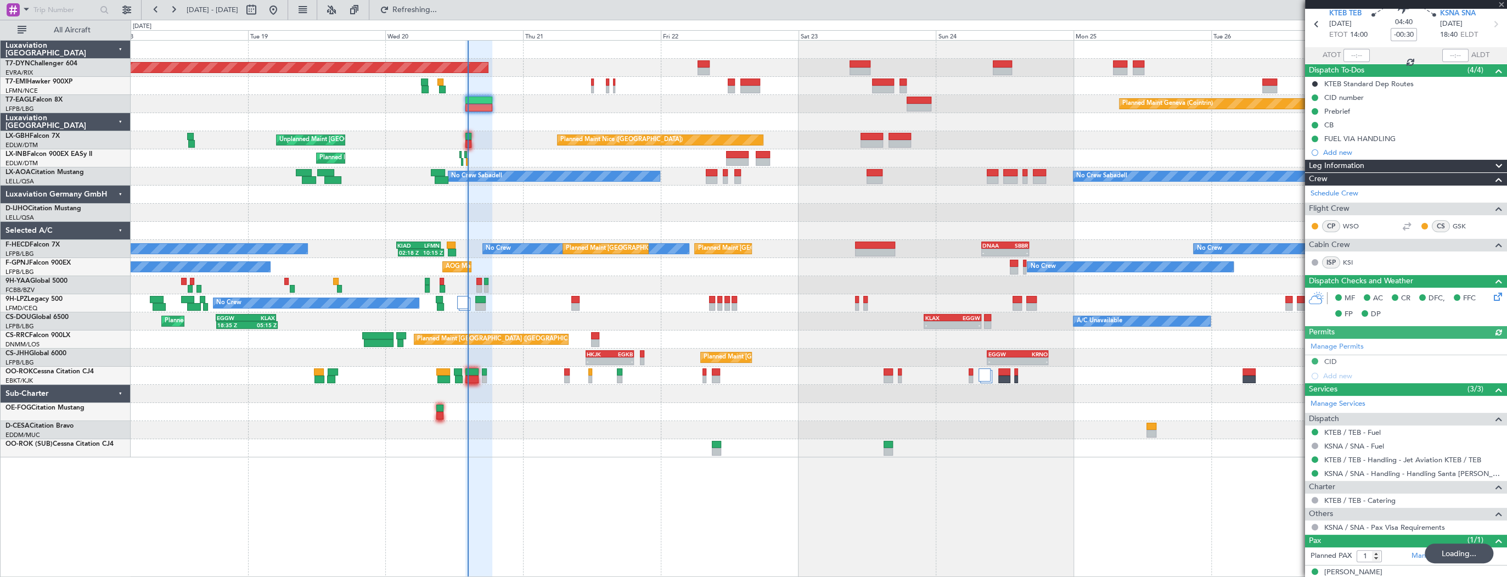
scroll to position [54, 0]
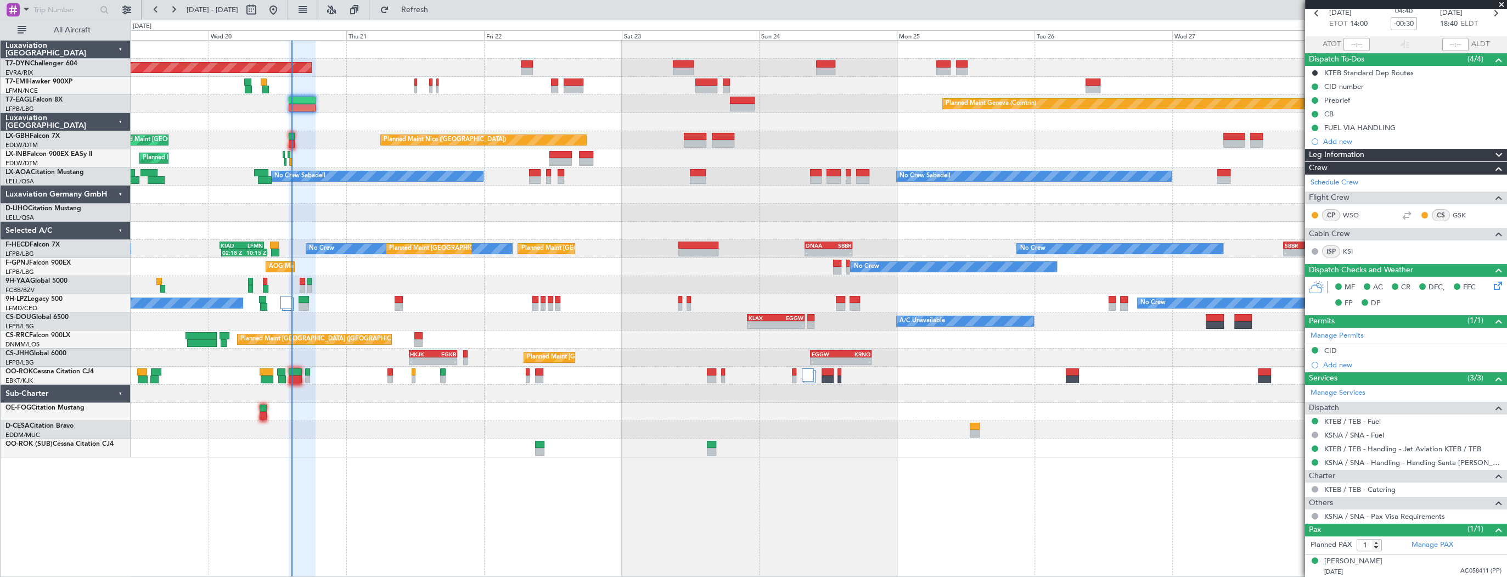
click at [223, 198] on div "Planned Maint [GEOGRAPHIC_DATA]-[GEOGRAPHIC_DATA] Planned Maint Geneva ([GEOGRA…" at bounding box center [819, 249] width 1376 height 416
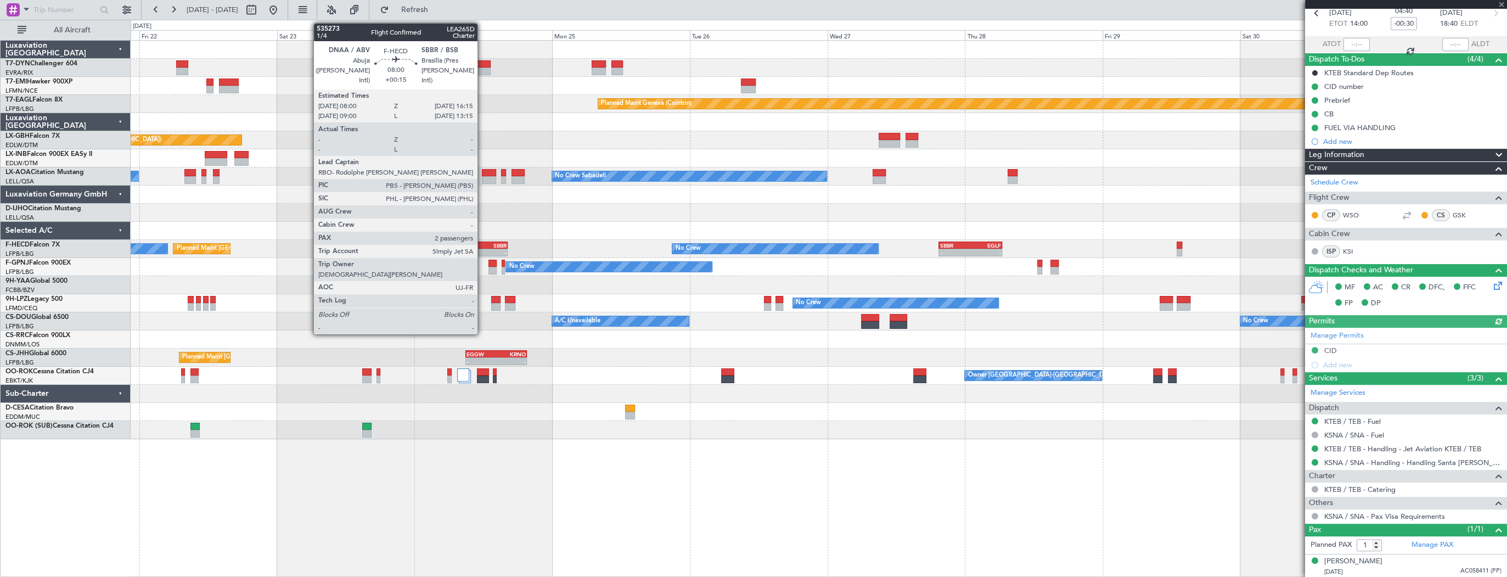
click at [482, 243] on div "DNAA" at bounding box center [472, 245] width 22 height 7
type input "+00:15"
type input "2"
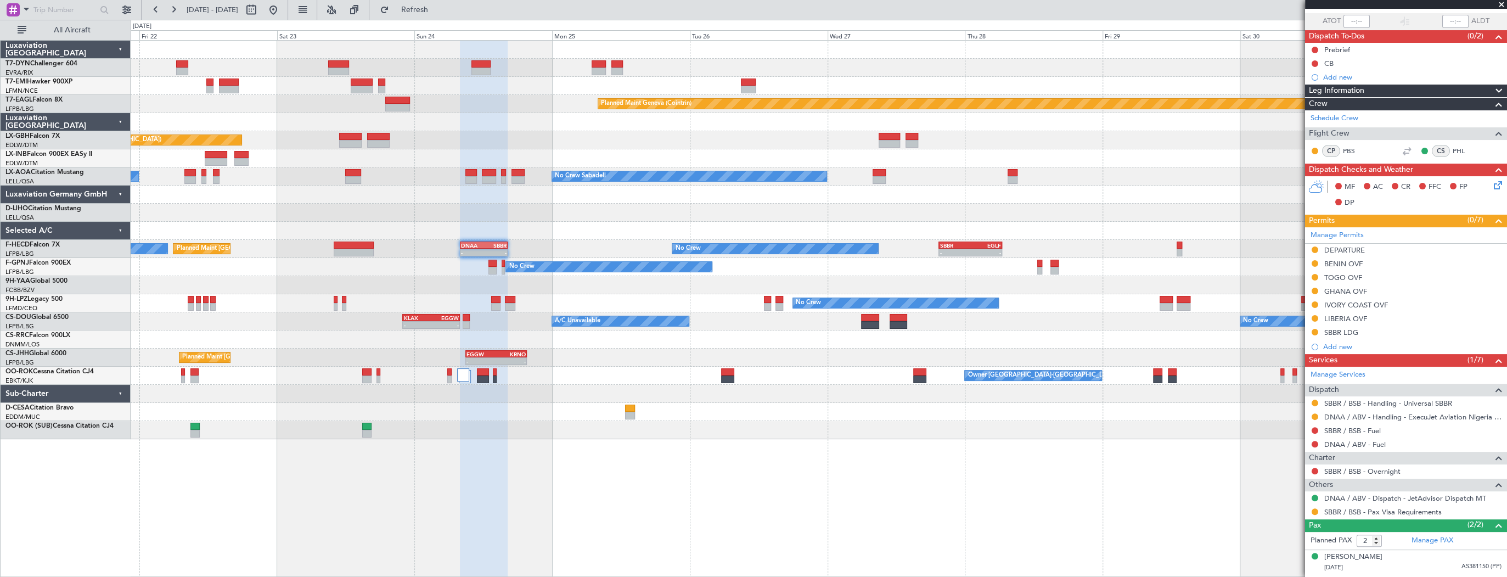
scroll to position [98, 0]
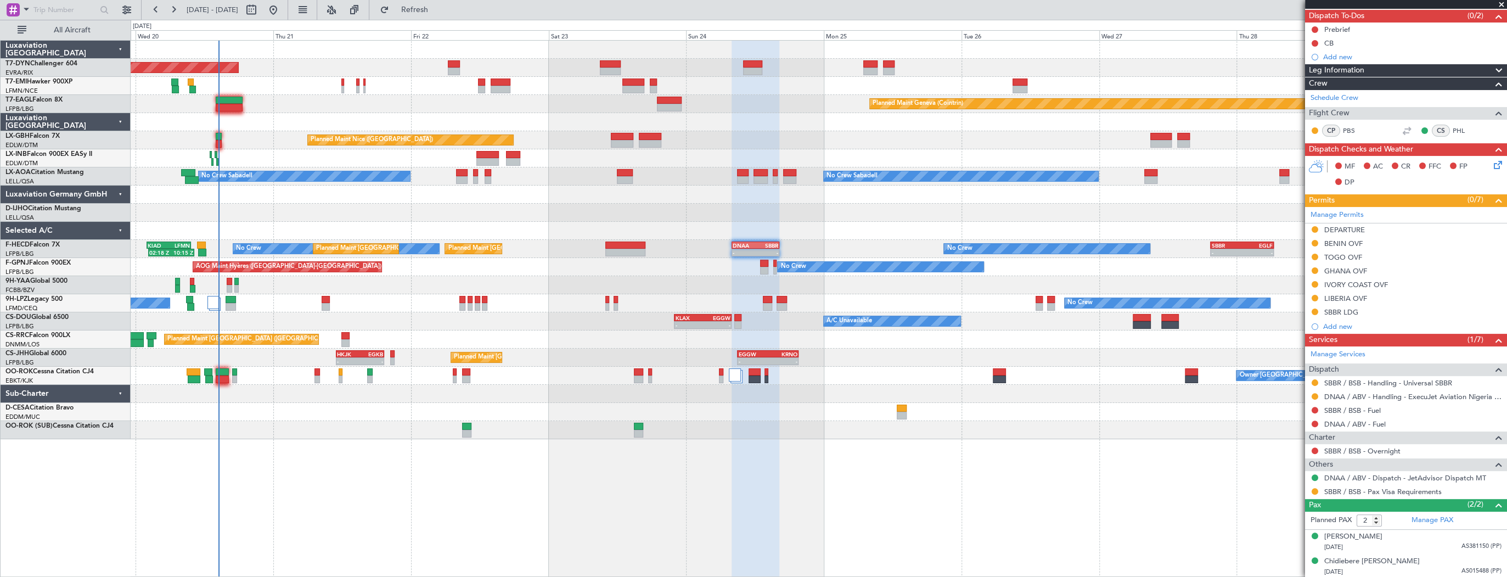
click at [830, 222] on div "Planned Maint [GEOGRAPHIC_DATA]-[GEOGRAPHIC_DATA] Planned Maint [PERSON_NAME] P…" at bounding box center [819, 240] width 1376 height 398
click at [1412, 519] on link "Manage PAX" at bounding box center [1432, 520] width 42 height 11
click at [1382, 536] on div "[PERSON_NAME]" at bounding box center [1353, 536] width 58 height 11
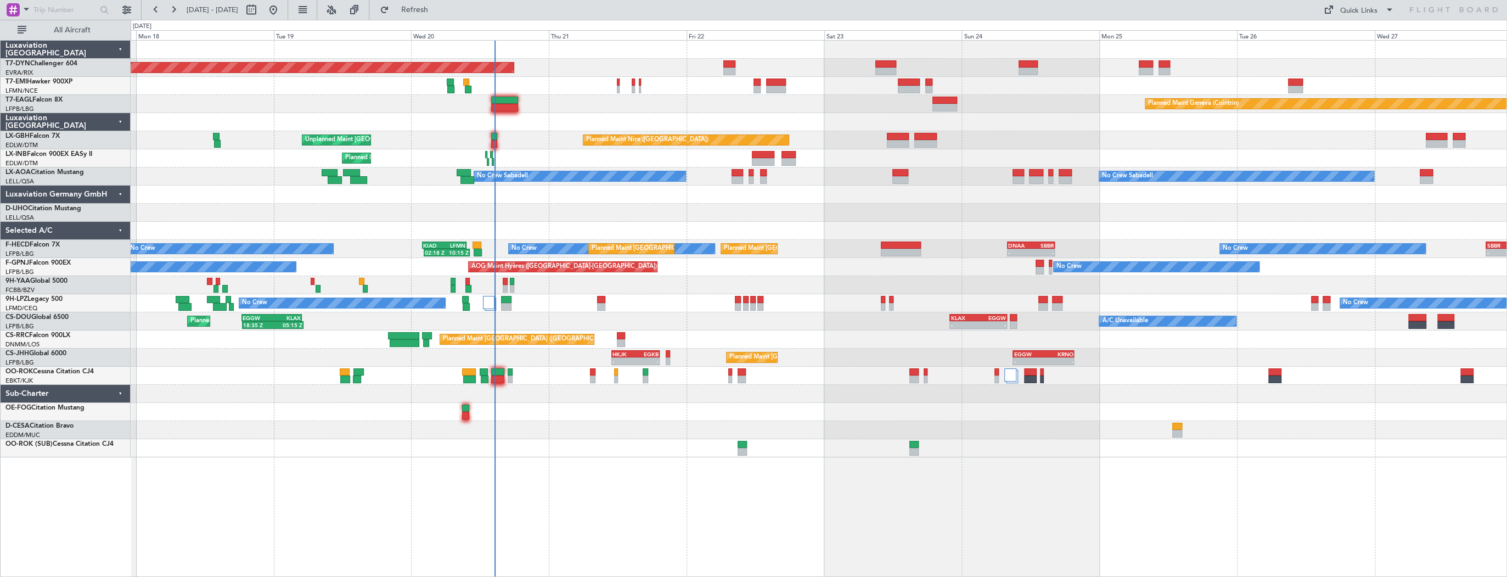
click at [673, 89] on div "Planned Maint [GEOGRAPHIC_DATA]-[GEOGRAPHIC_DATA] Planned Maint Geneva ([GEOGRA…" at bounding box center [819, 249] width 1376 height 416
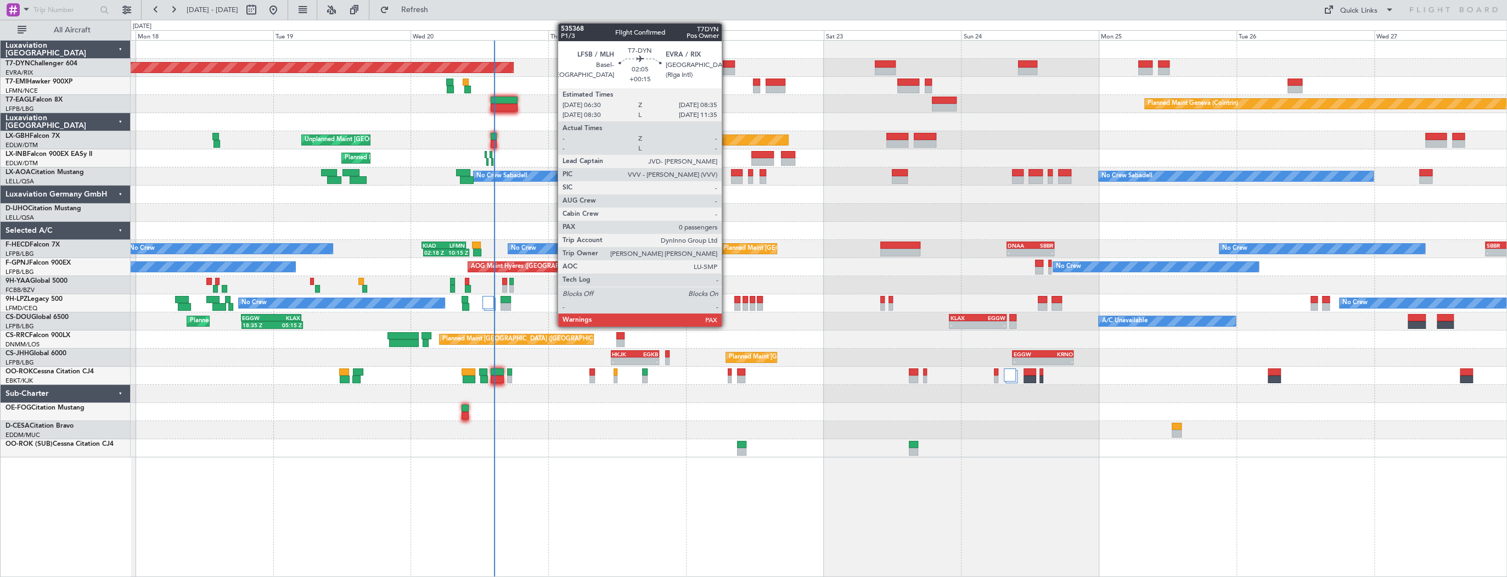
click at [727, 62] on div at bounding box center [729, 64] width 12 height 8
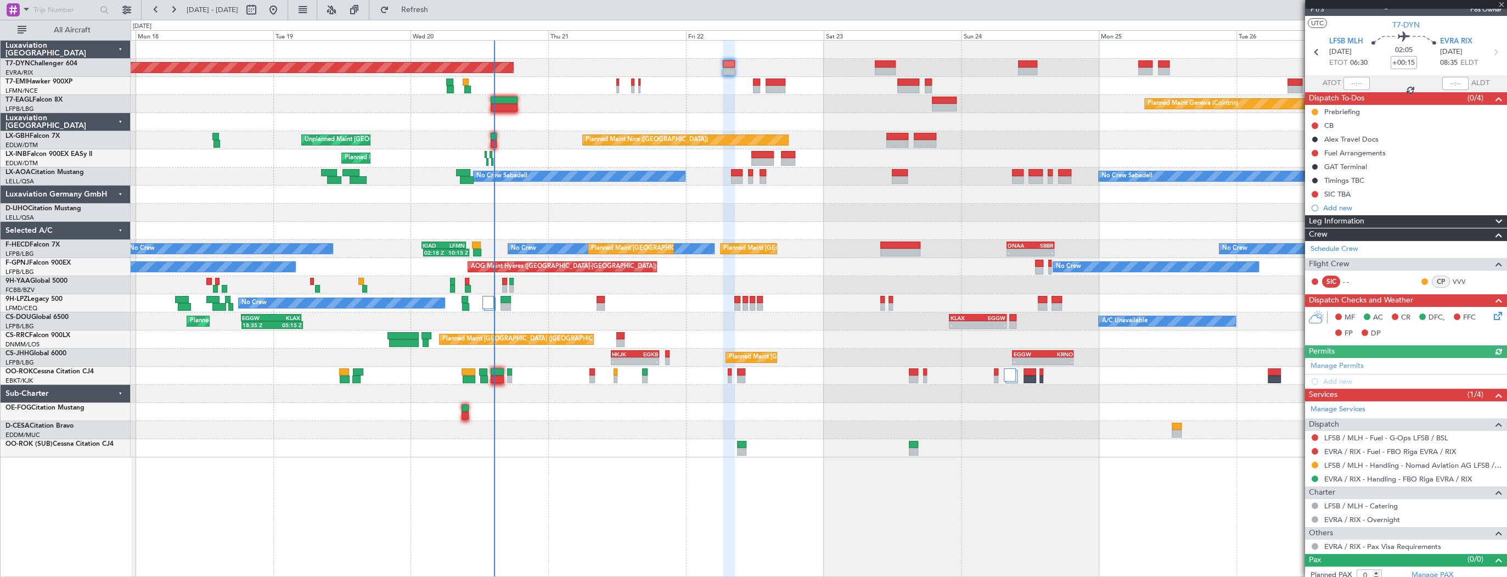
scroll to position [21, 0]
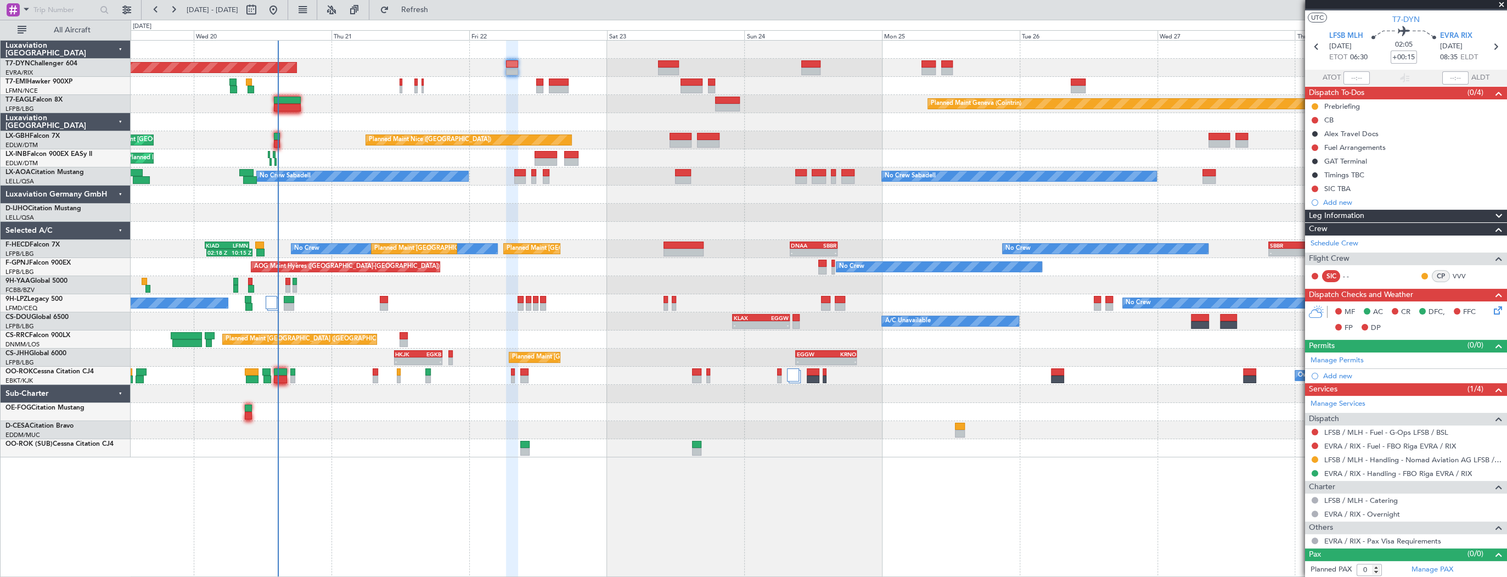
click at [572, 212] on div "Planned Maint [GEOGRAPHIC_DATA]-[GEOGRAPHIC_DATA] Planned Maint Geneva ([GEOGRA…" at bounding box center [819, 249] width 1376 height 416
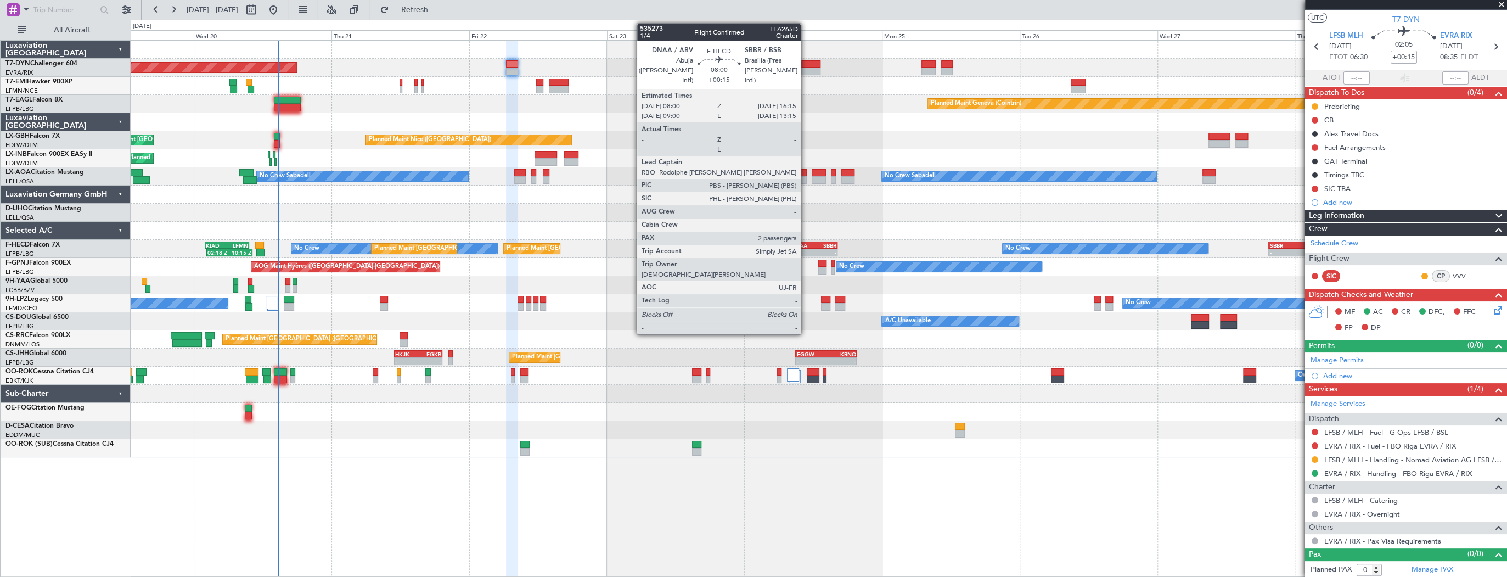
click at [806, 245] on div "DNAA" at bounding box center [802, 245] width 22 height 7
type input "2"
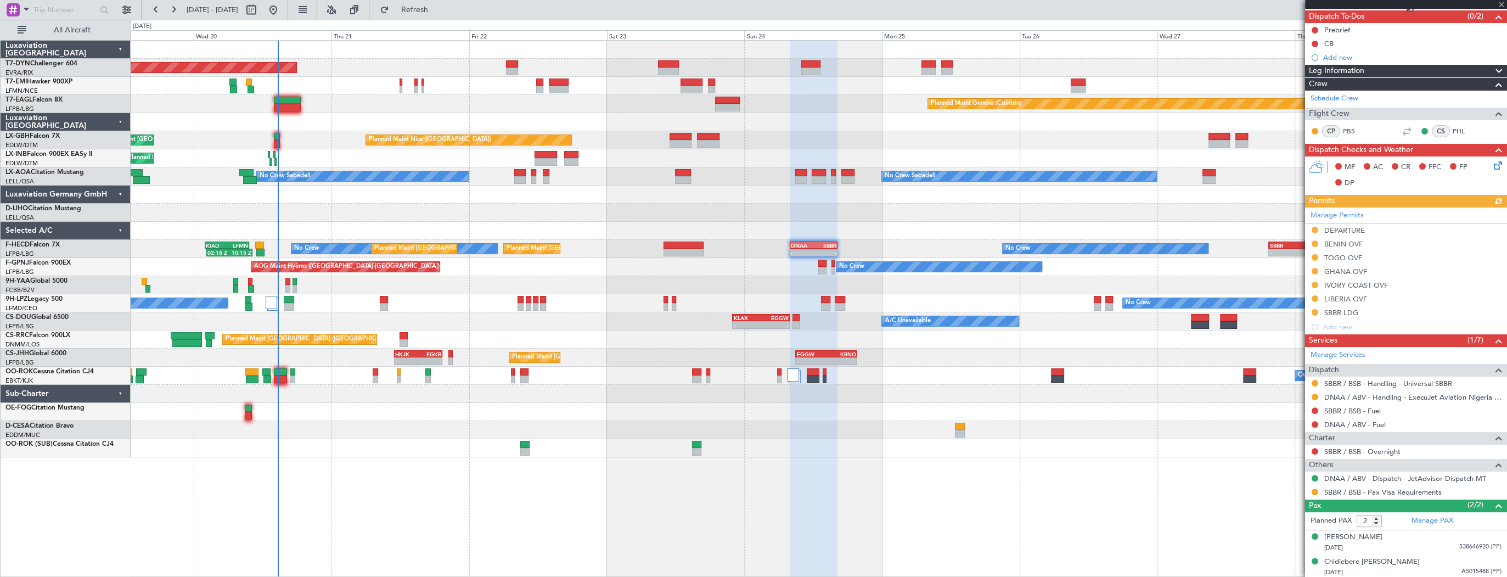
scroll to position [98, 0]
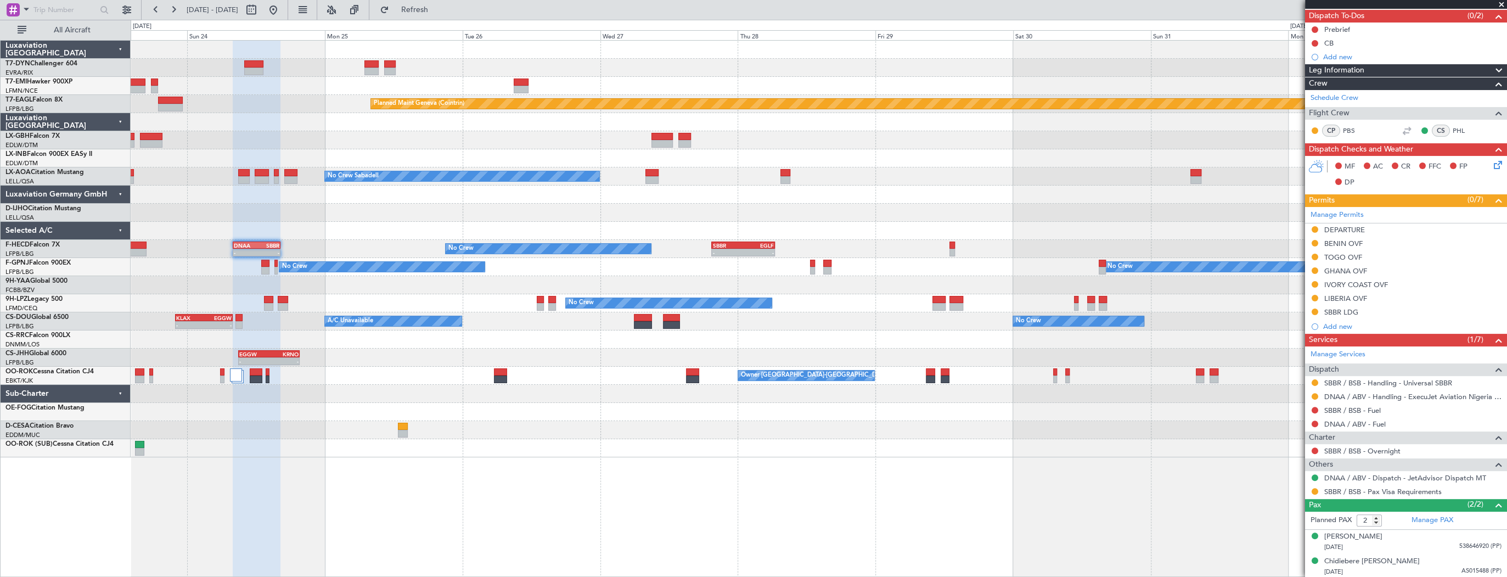
click at [245, 228] on div "Planned Maint [PERSON_NAME] Planned Maint Geneva ([GEOGRAPHIC_DATA]) [GEOGRAPHI…" at bounding box center [819, 249] width 1376 height 416
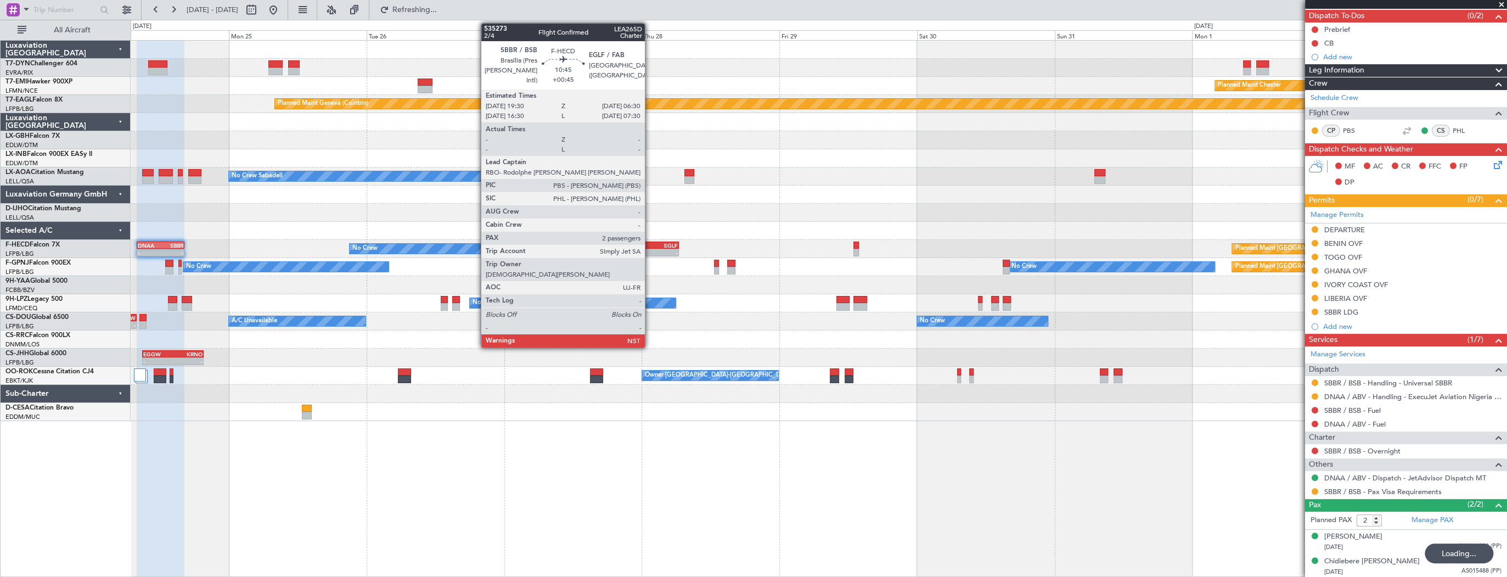
click at [650, 246] on div "EGLF" at bounding box center [662, 245] width 31 height 7
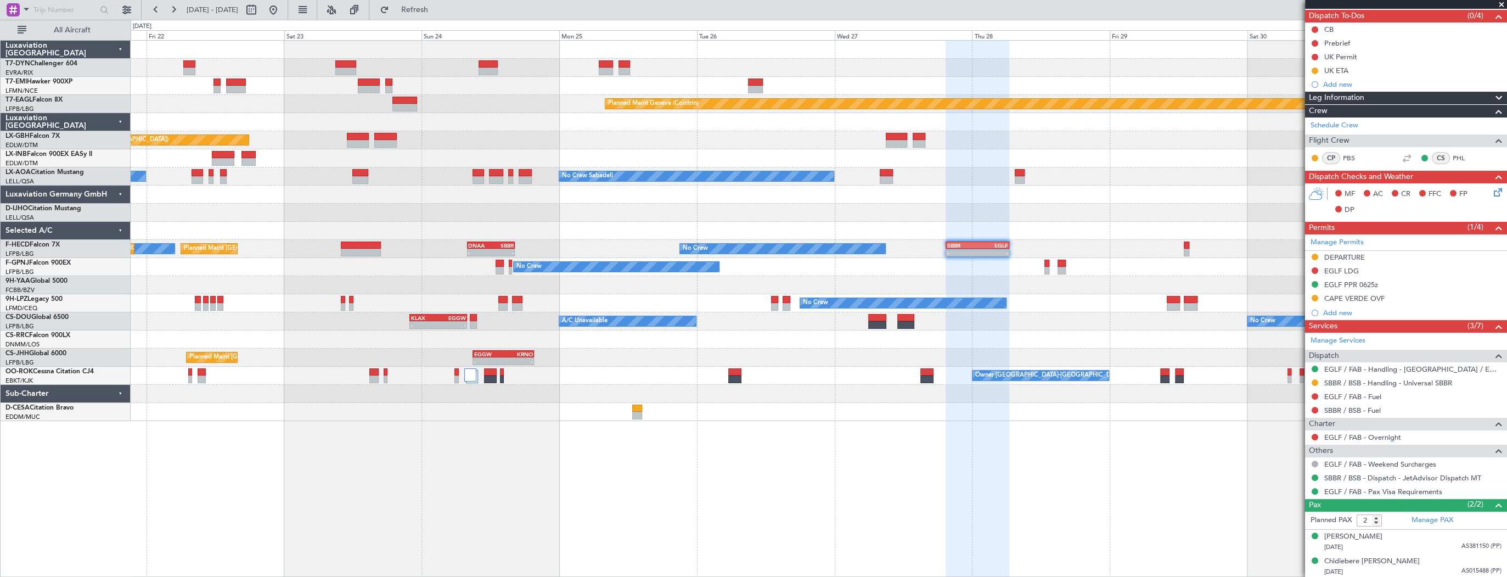
click at [888, 229] on div at bounding box center [819, 231] width 1376 height 18
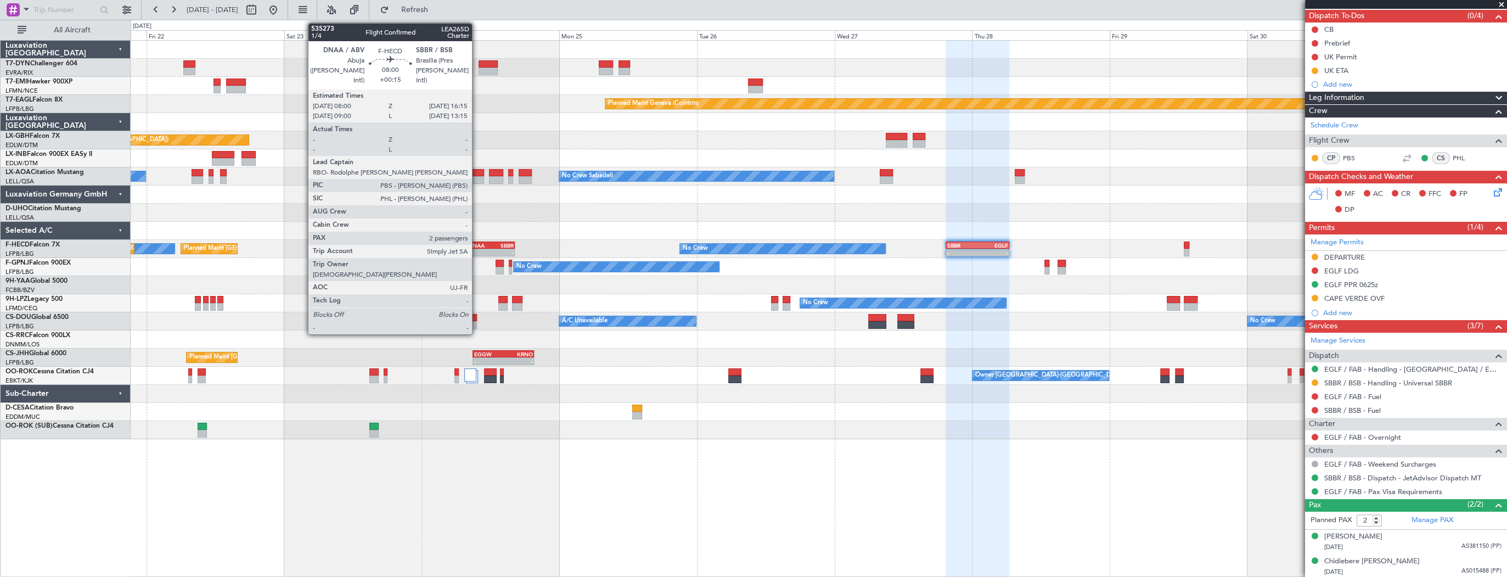
click at [477, 244] on div "DNAA" at bounding box center [479, 245] width 22 height 7
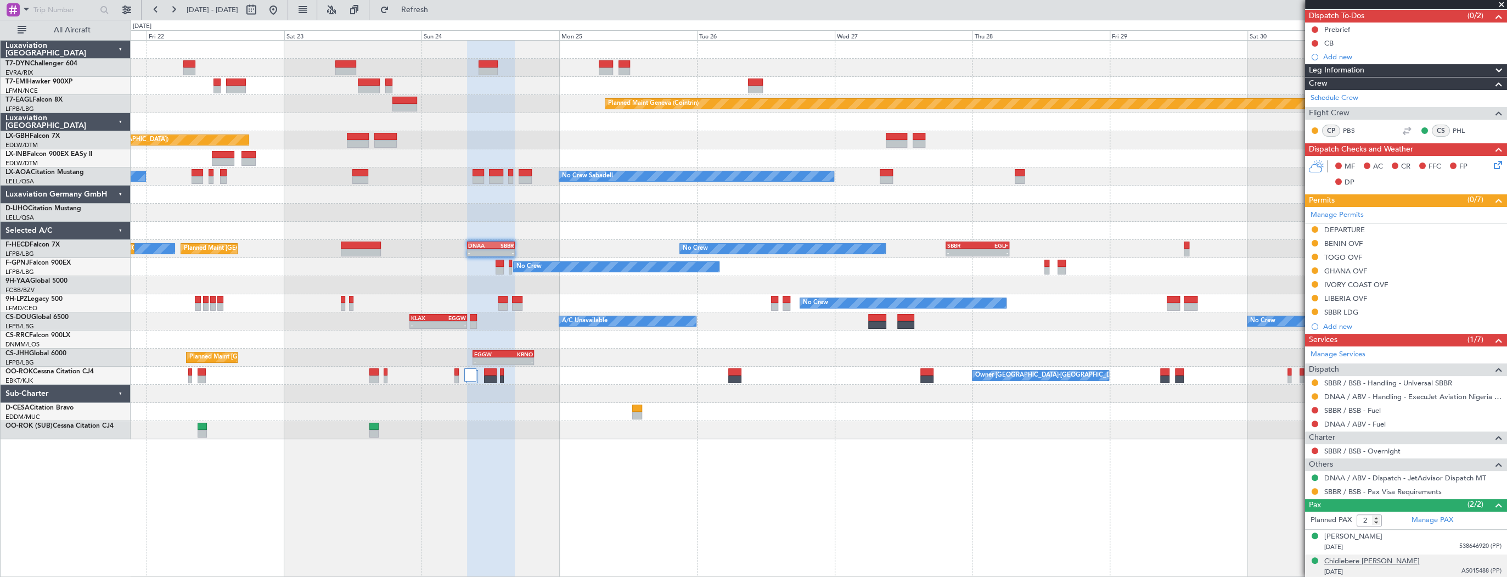
click at [1376, 564] on div "Chidiebere Emmanuel Ajaere" at bounding box center [1371, 561] width 95 height 11
click at [1385, 558] on div "Chidiebere Emmanuel Ajaere" at bounding box center [1371, 561] width 95 height 11
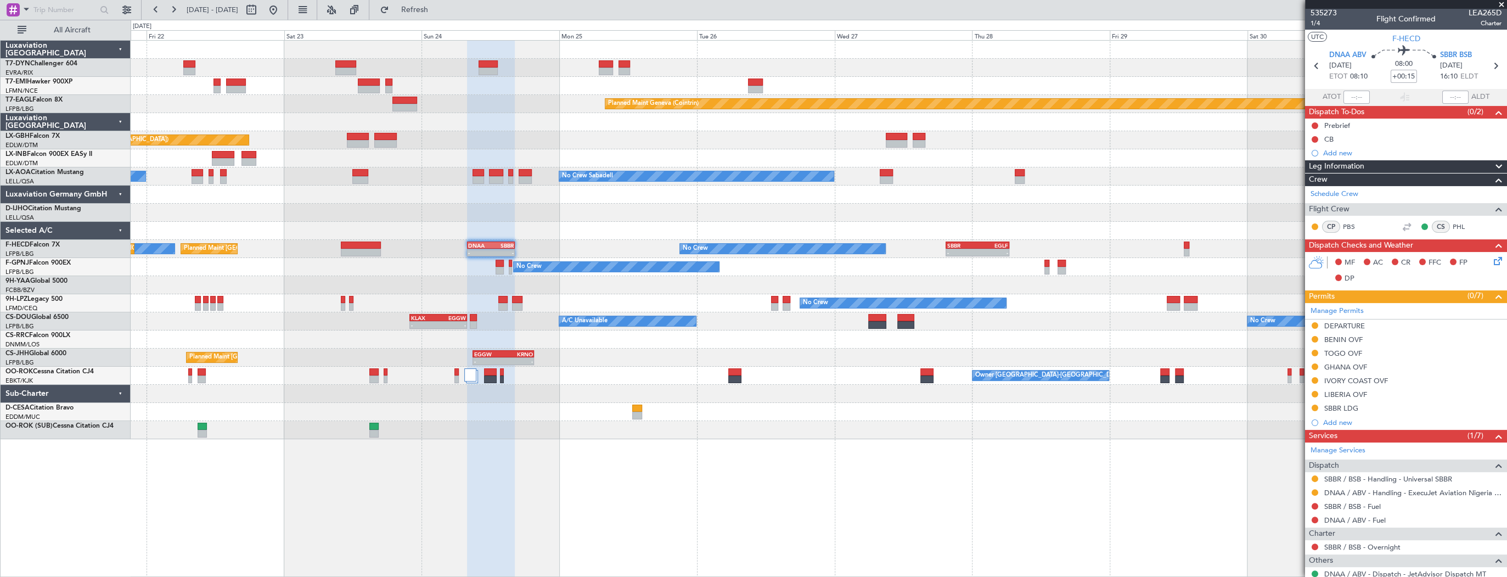
scroll to position [0, 0]
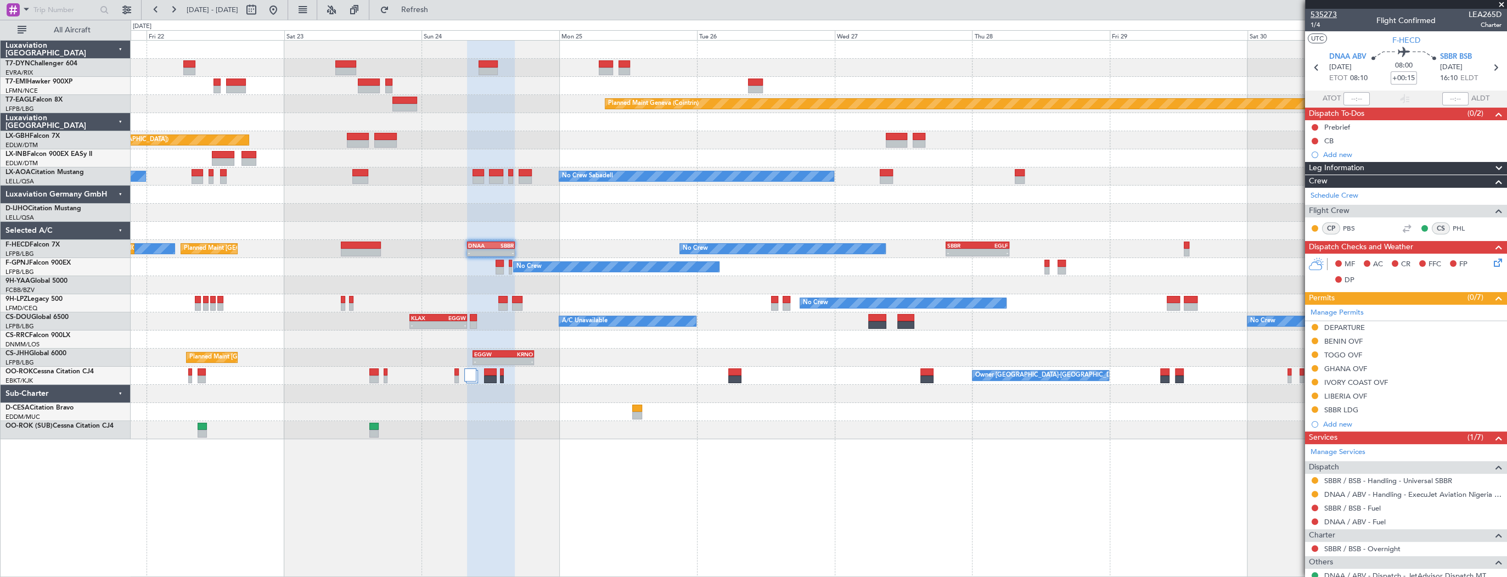
click at [1333, 15] on span "535273" at bounding box center [1323, 15] width 26 height 12
click at [373, 137] on div "Planned Maint Nice (Côte d'Azur Airport) Unplanned Maint Paris (Le Bourget)" at bounding box center [819, 140] width 1376 height 18
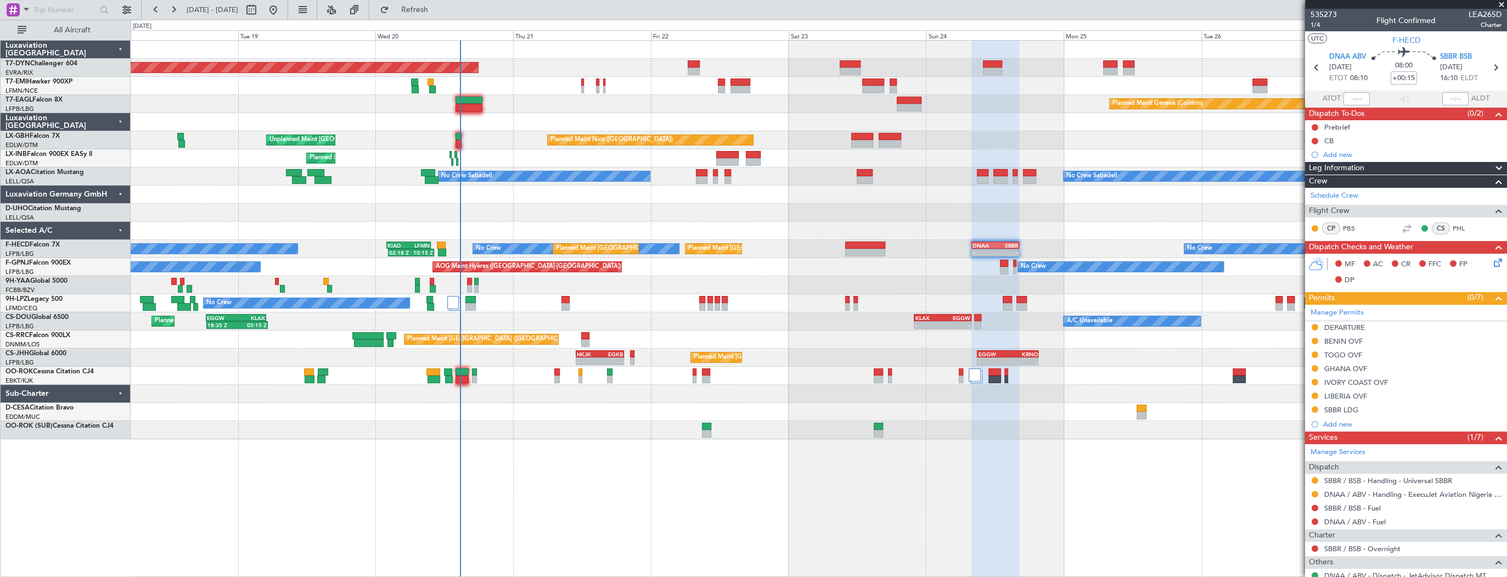
click at [825, 127] on div at bounding box center [819, 122] width 1376 height 18
click at [1332, 12] on span "535273" at bounding box center [1323, 15] width 26 height 12
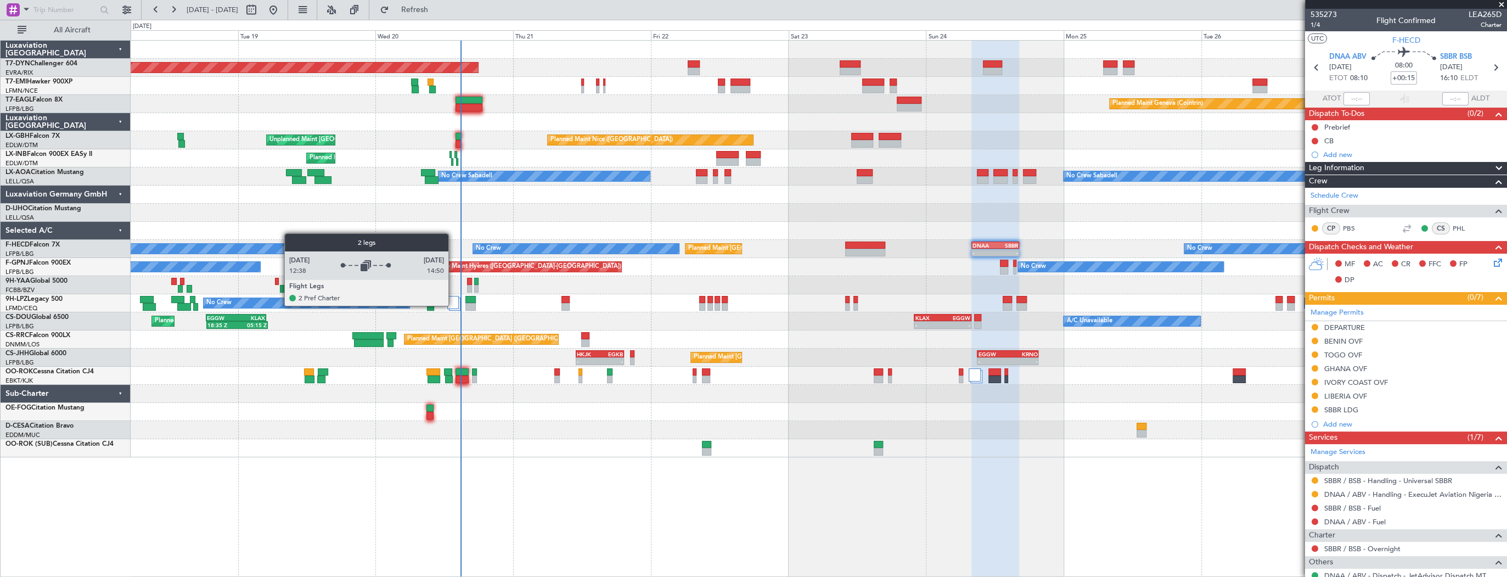
click at [453, 305] on div at bounding box center [452, 302] width 11 height 13
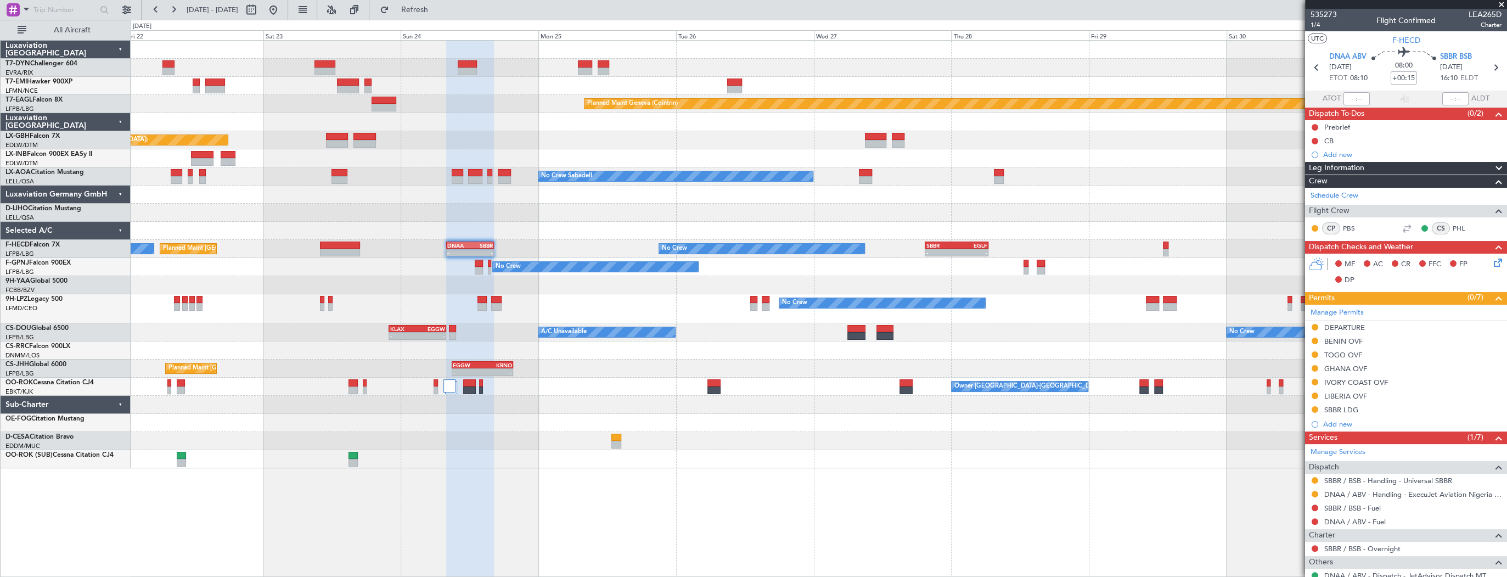
click at [190, 190] on div "Planned Maint Basel-Mulhouse Planned Maint Chester Planned Maint Geneva (Cointr…" at bounding box center [819, 254] width 1376 height 427
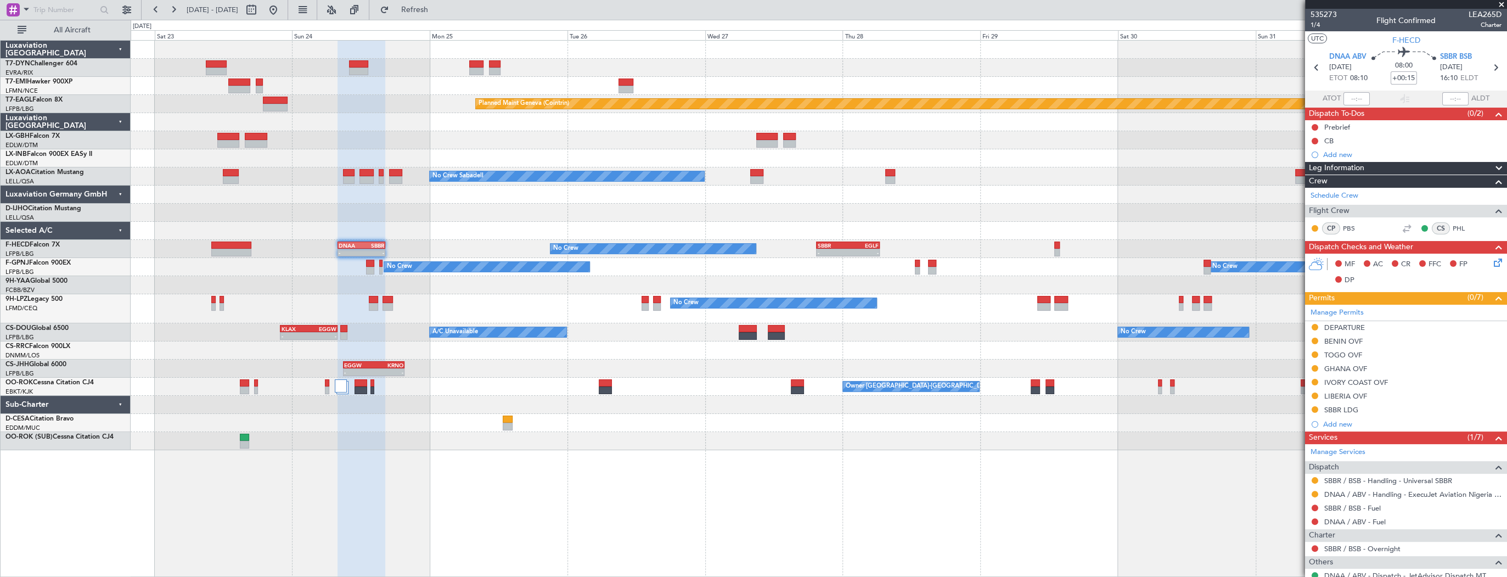
click at [421, 224] on div at bounding box center [819, 231] width 1376 height 18
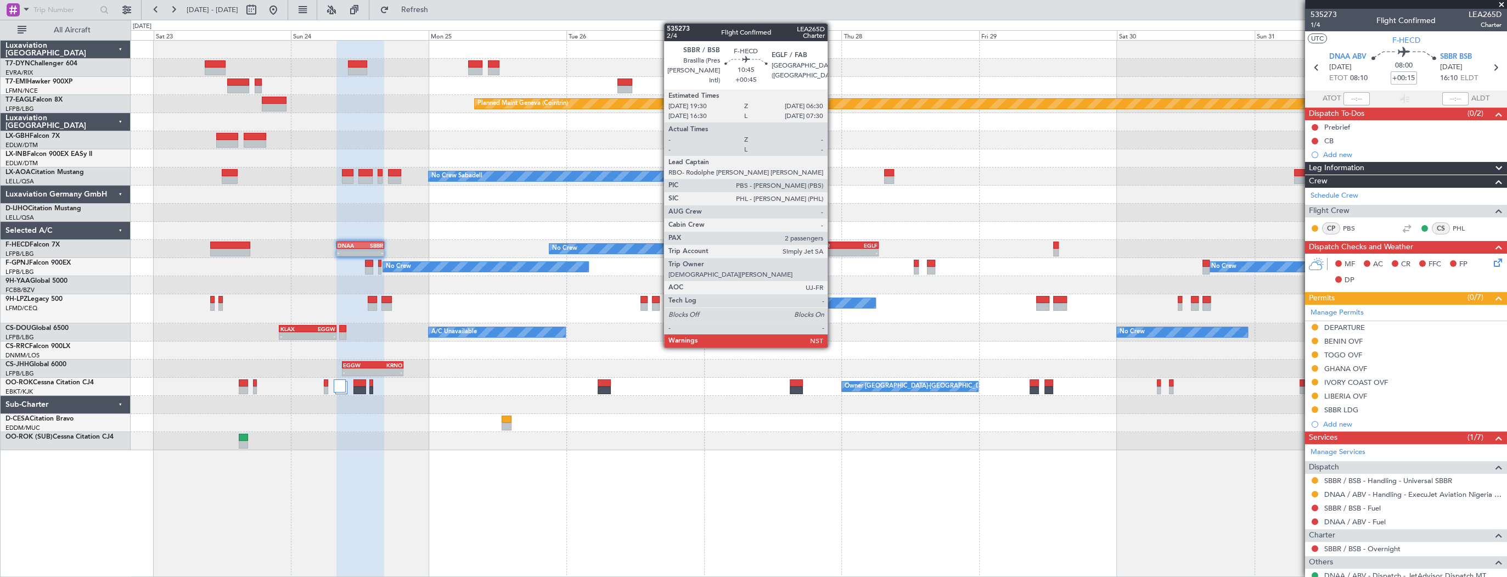
click at [832, 245] on div "SBBR" at bounding box center [831, 245] width 31 height 7
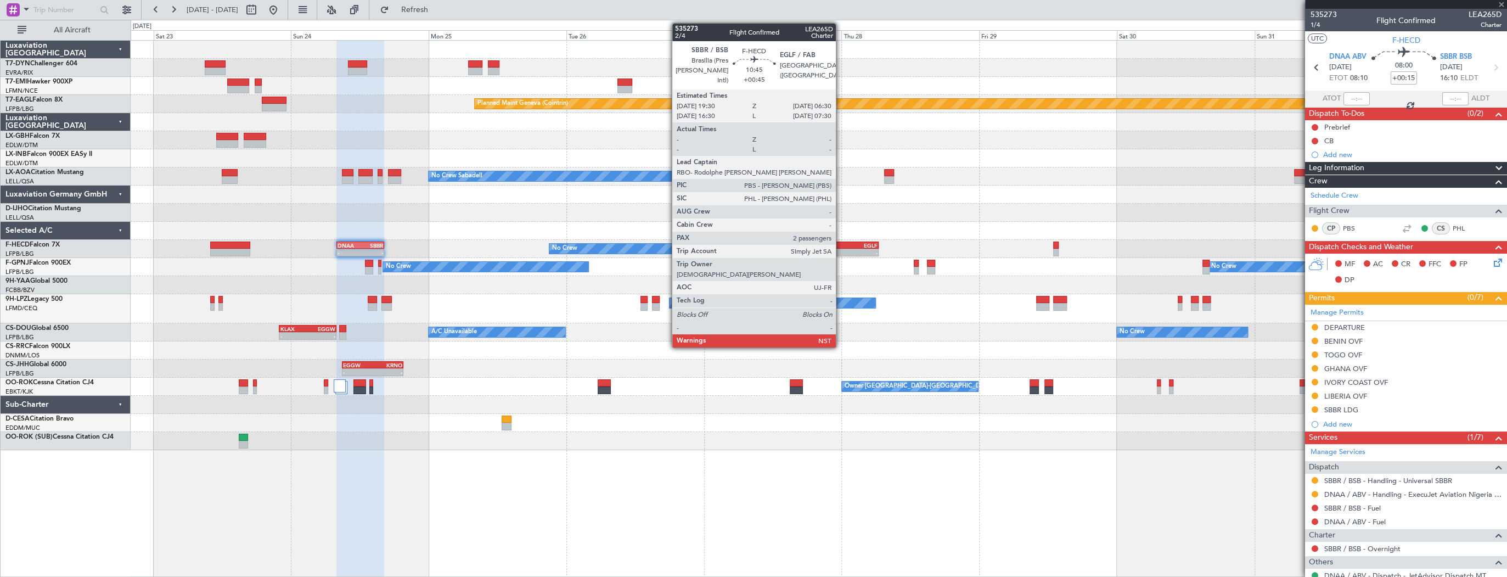
type input "+00:45"
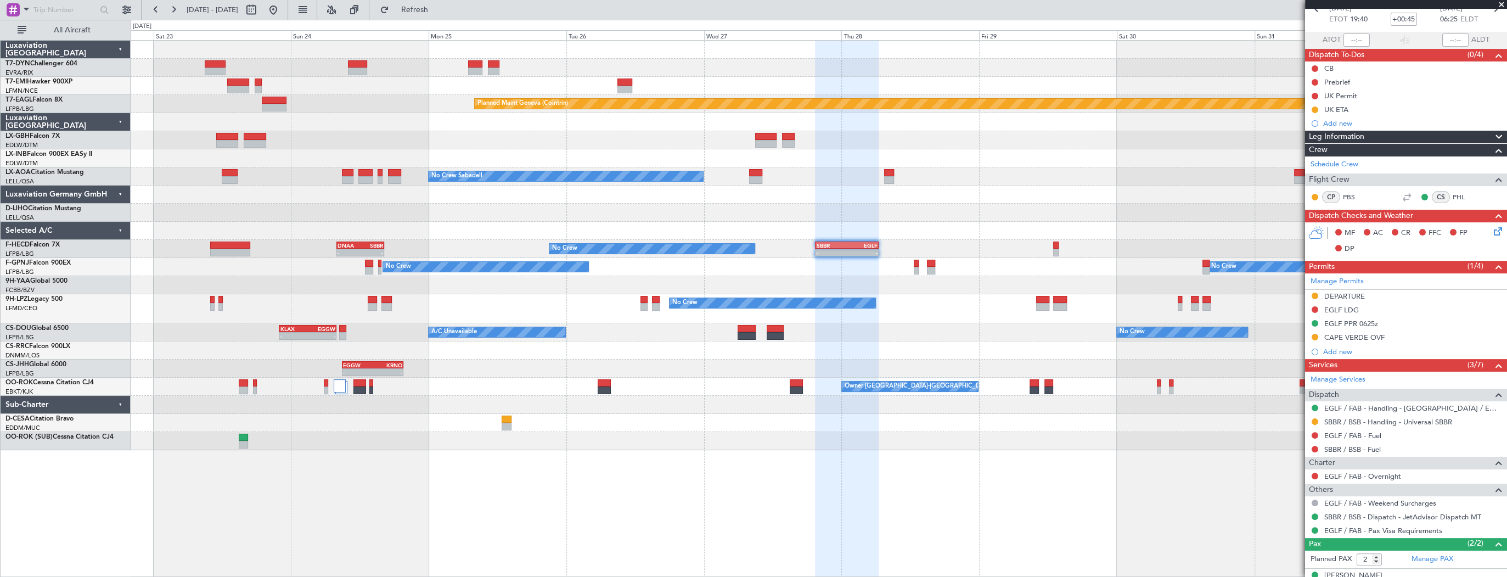
scroll to position [98, 0]
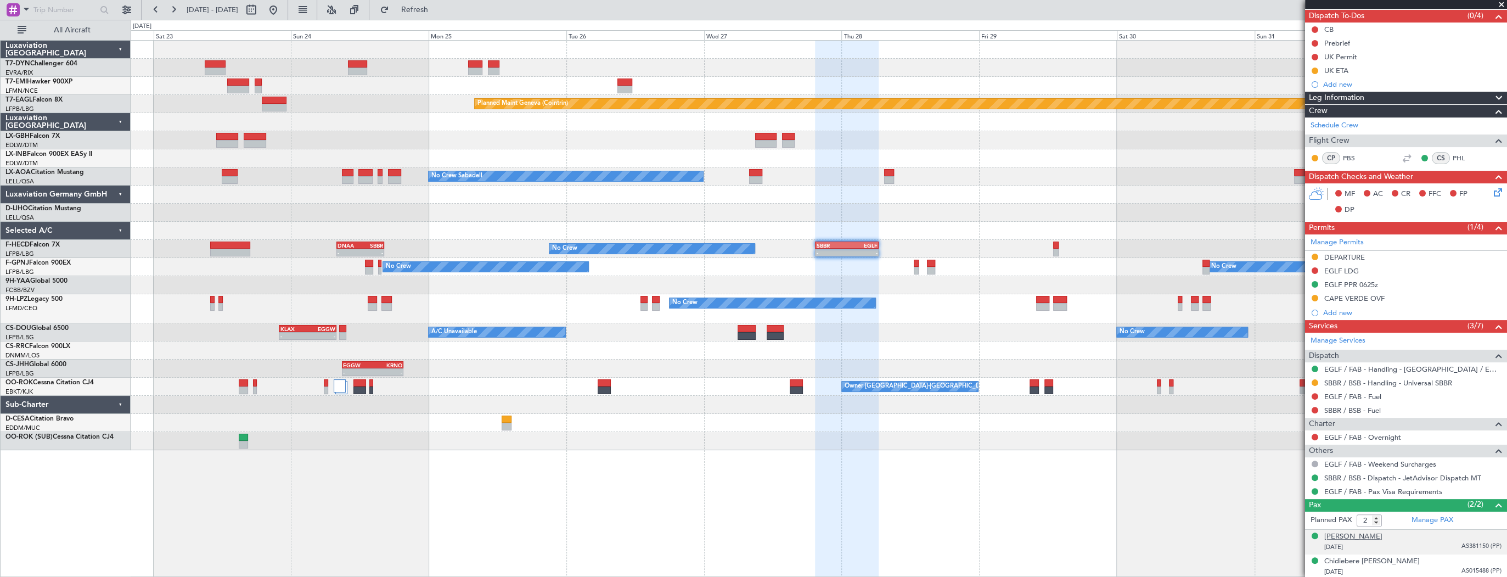
click at [1370, 534] on div "Chantelle Cleo Ajaere" at bounding box center [1353, 536] width 58 height 11
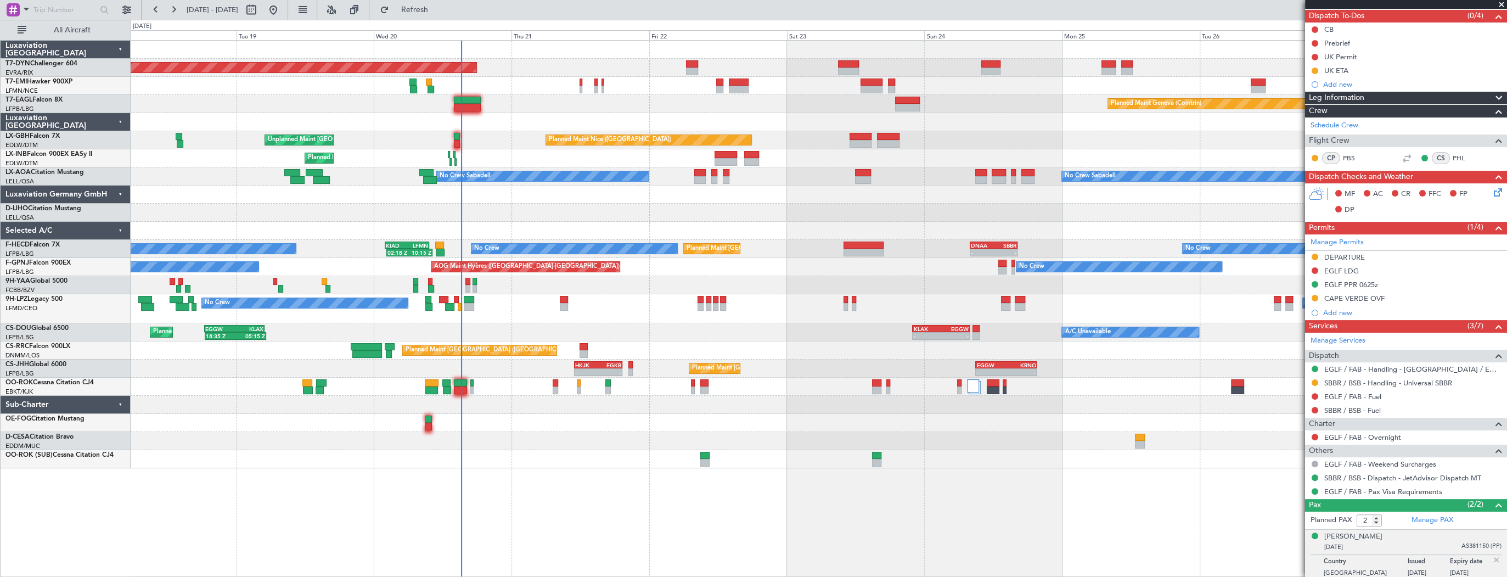
click at [510, 136] on div "Planned Maint Nice (Côte d'Azur Airport) Unplanned Maint Paris (Le Bourget)" at bounding box center [819, 140] width 1376 height 18
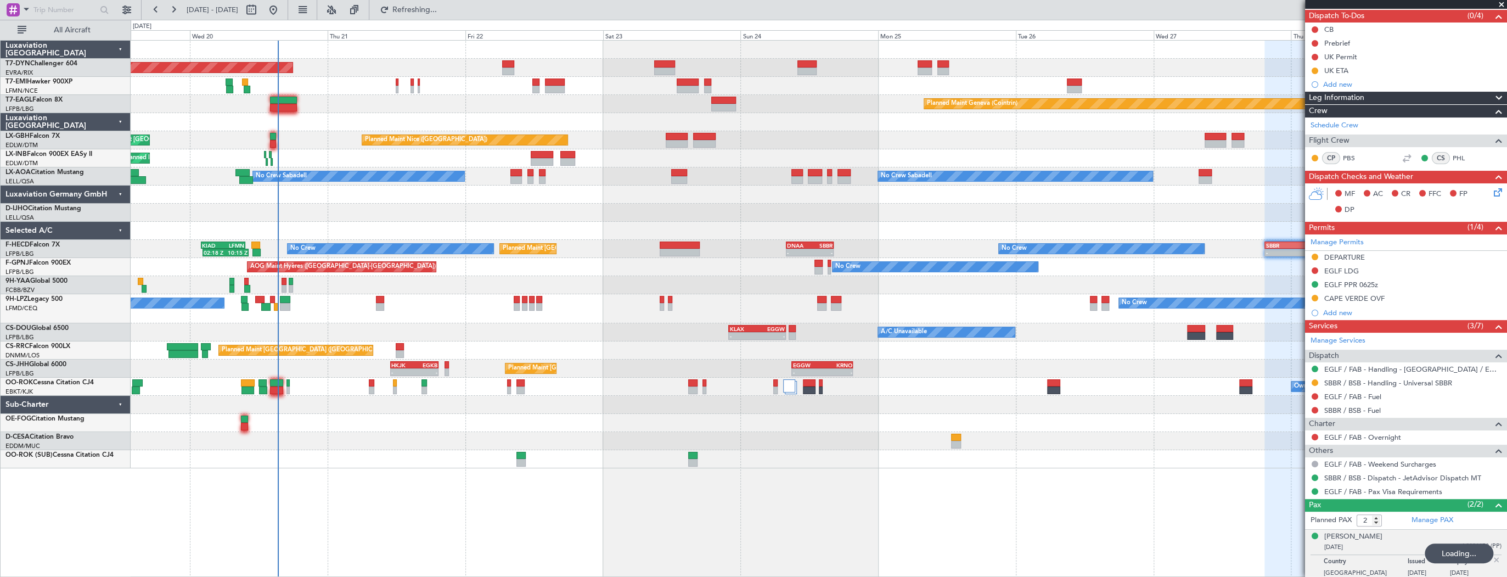
click at [394, 64] on div "Planned Maint Basel-Mulhouse Planned Maint Geneva (Cointrin) Planned Maint Nice…" at bounding box center [819, 254] width 1376 height 427
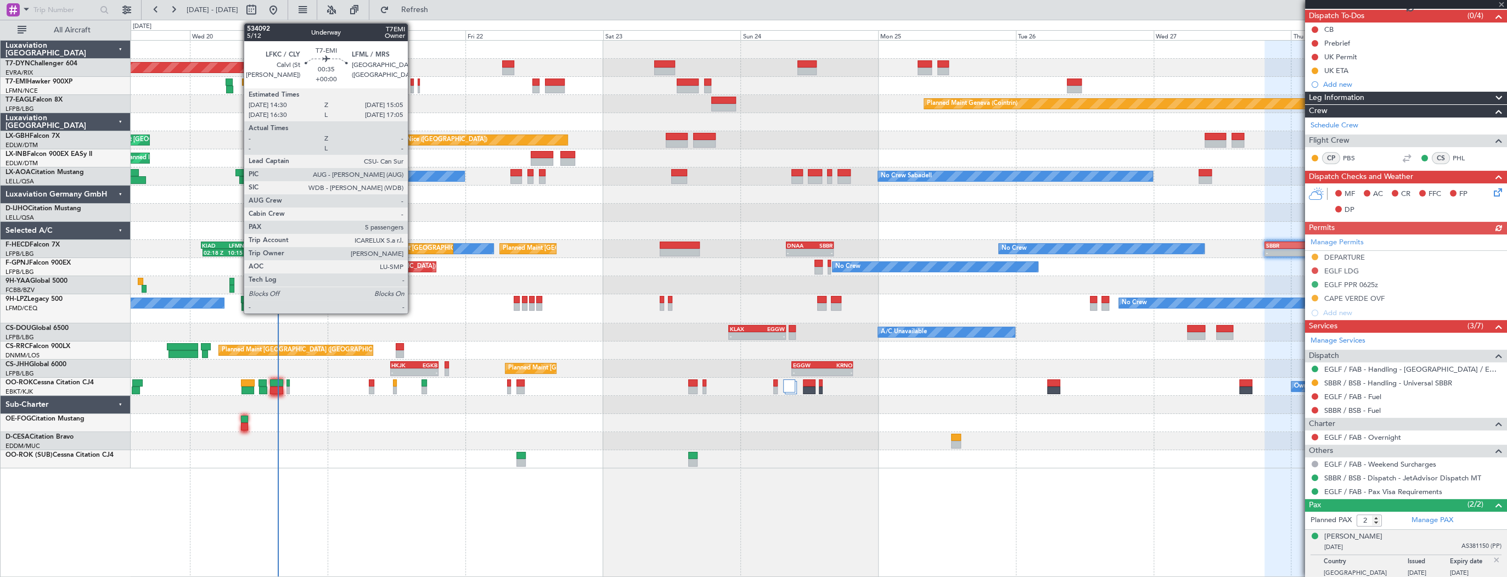
click at [413, 79] on div at bounding box center [412, 82] width 4 height 8
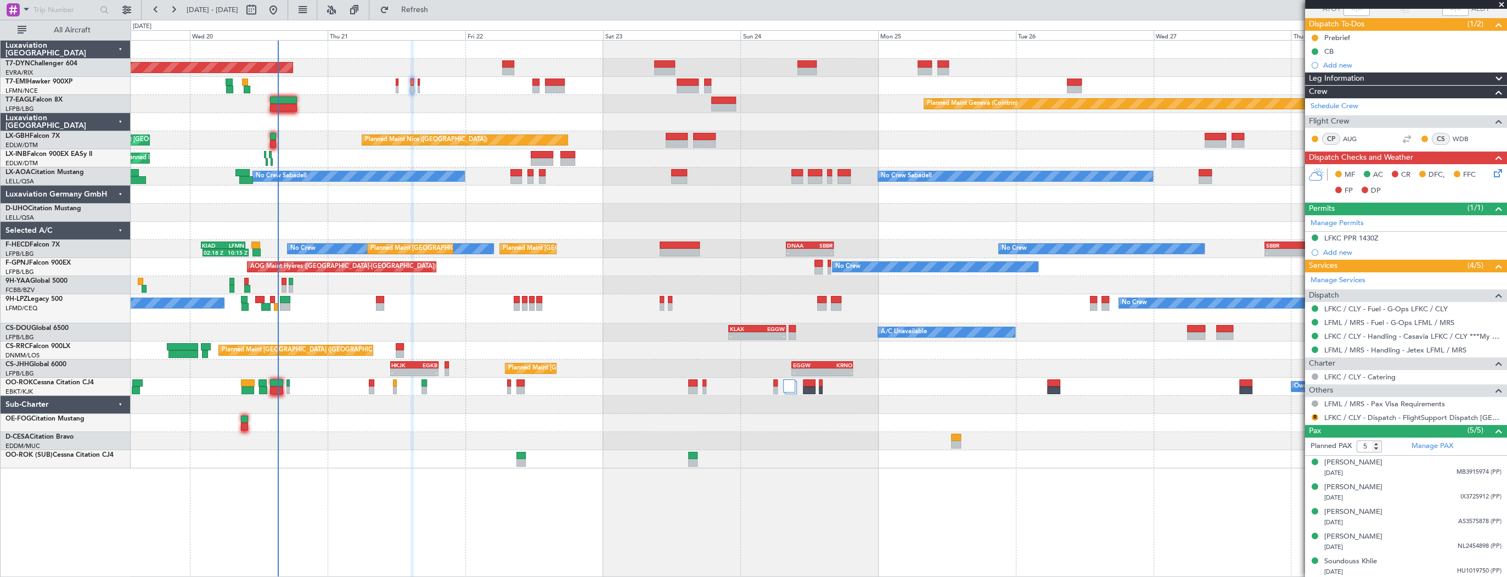
scroll to position [0, 0]
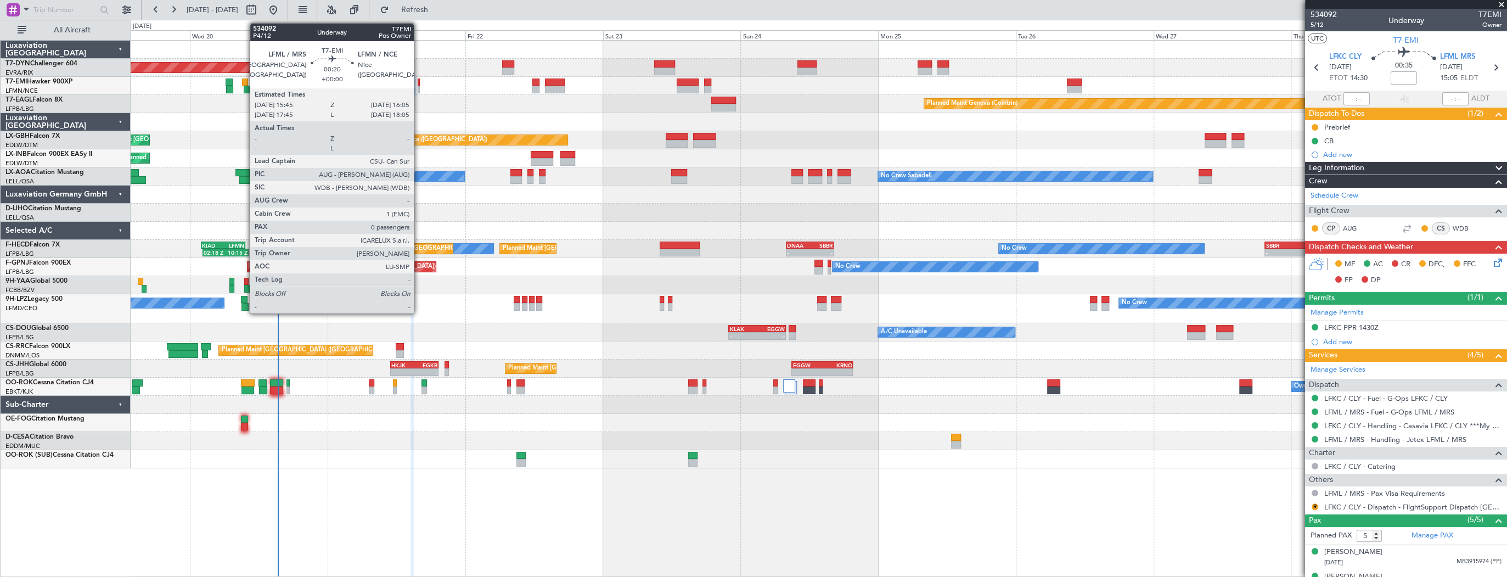
click at [419, 81] on div at bounding box center [419, 82] width 2 height 8
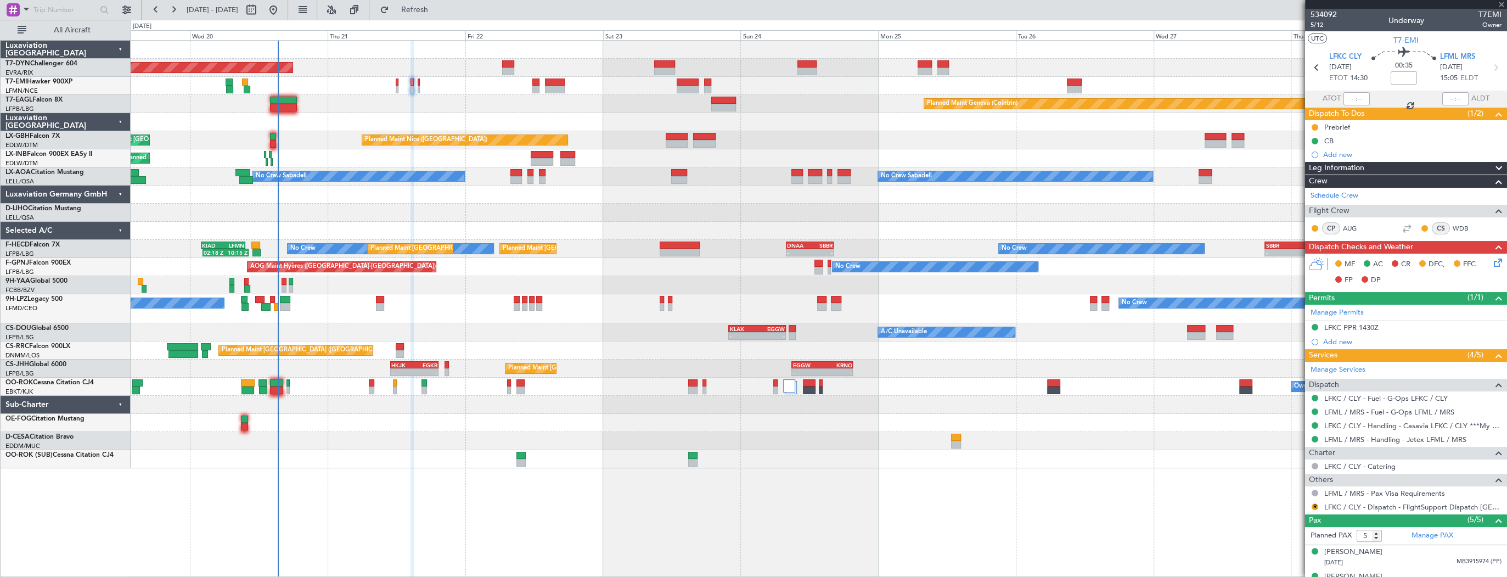
type input "0"
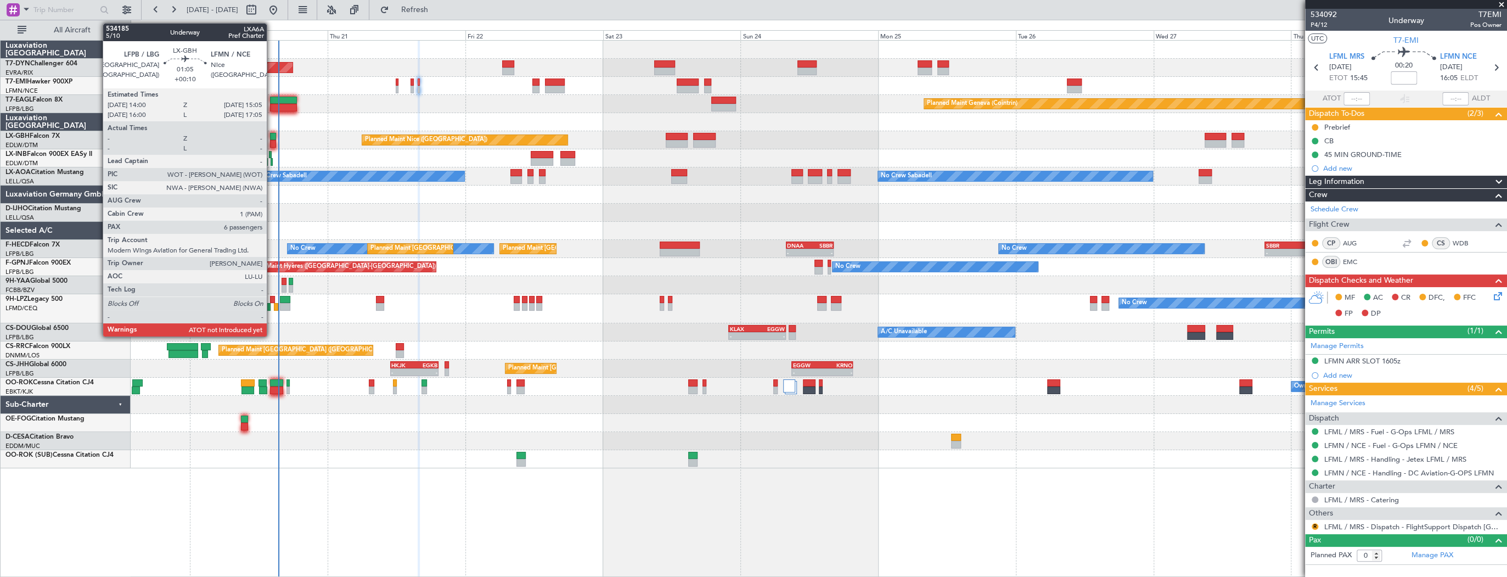
click at [272, 138] on div at bounding box center [273, 137] width 7 height 8
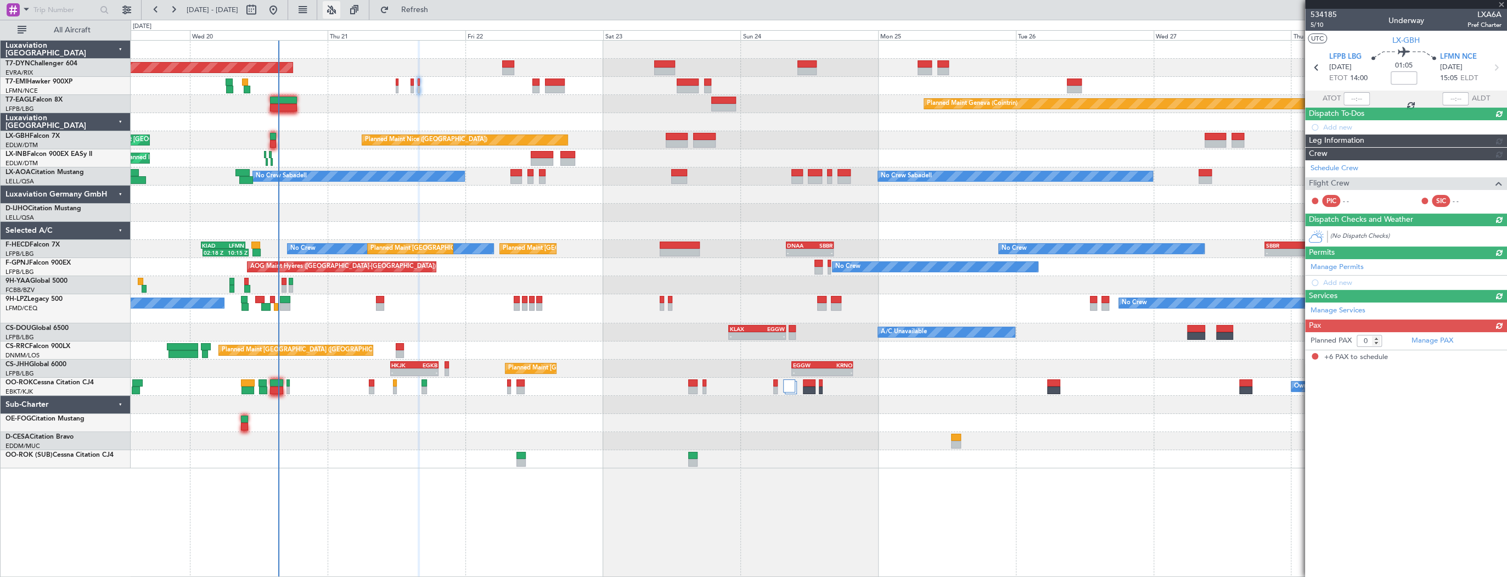
type input "+00:10"
type input "6"
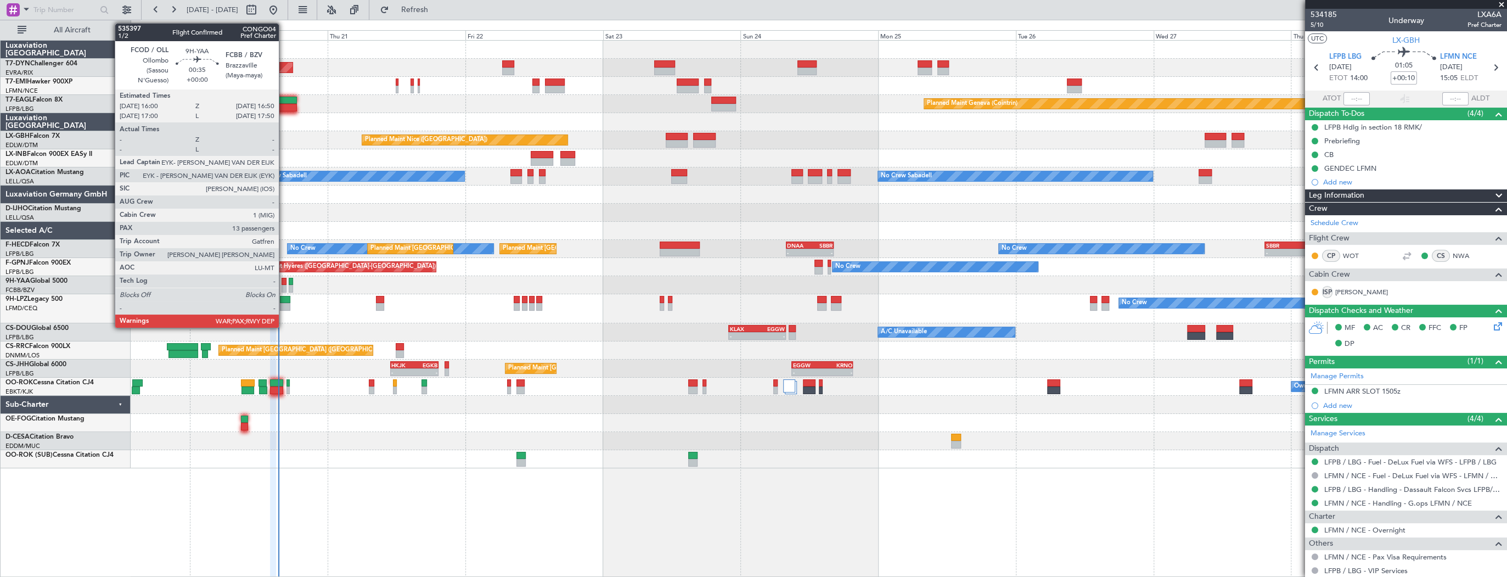
click at [284, 281] on div at bounding box center [283, 282] width 5 height 8
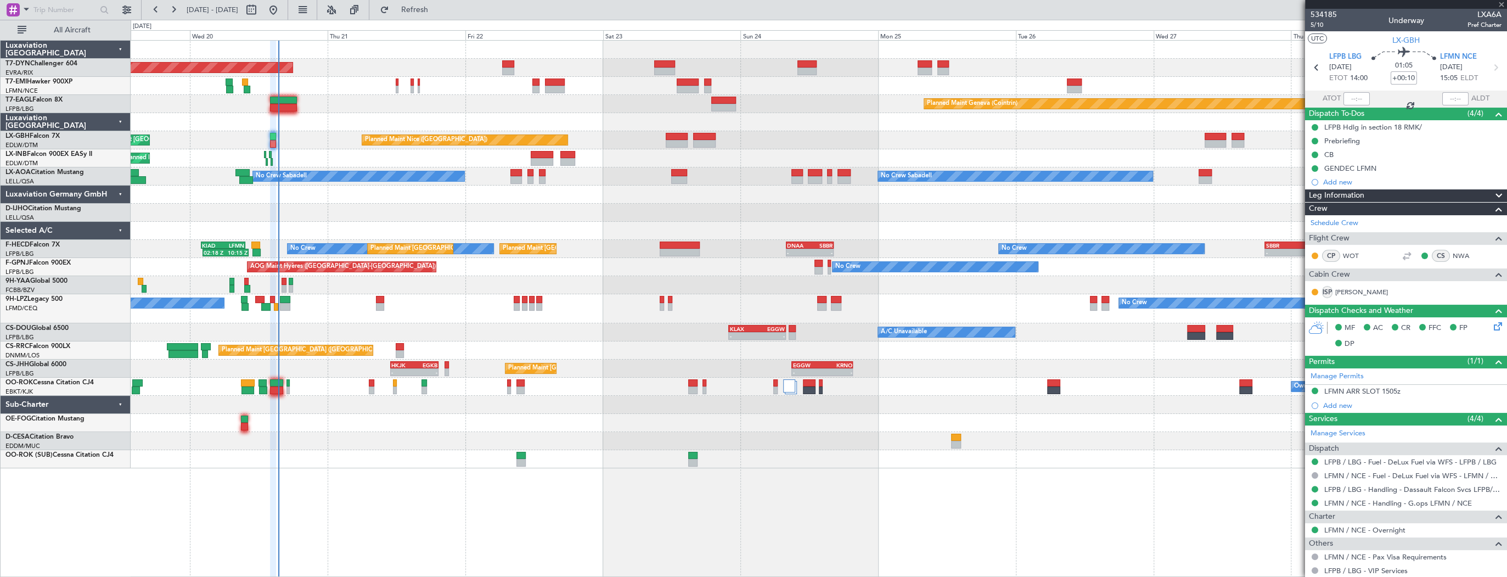
type input "13"
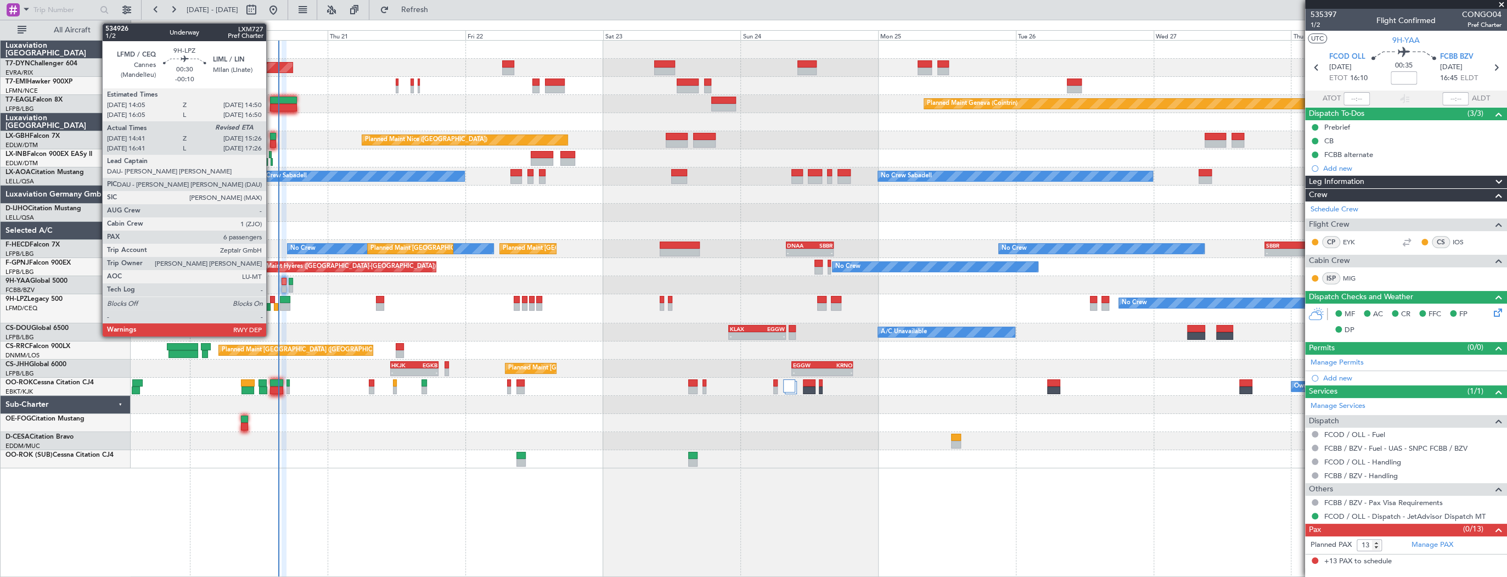
click at [271, 298] on div at bounding box center [272, 300] width 4 height 8
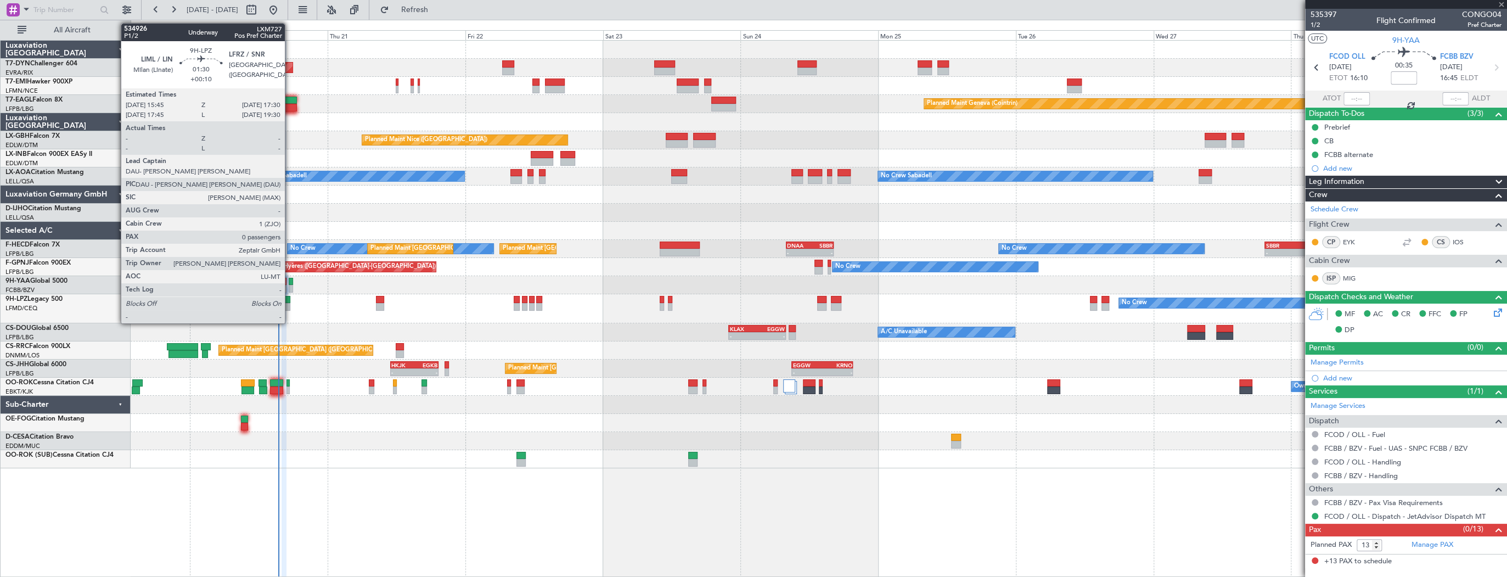
type input "-00:10"
type input "14:51"
type input "6"
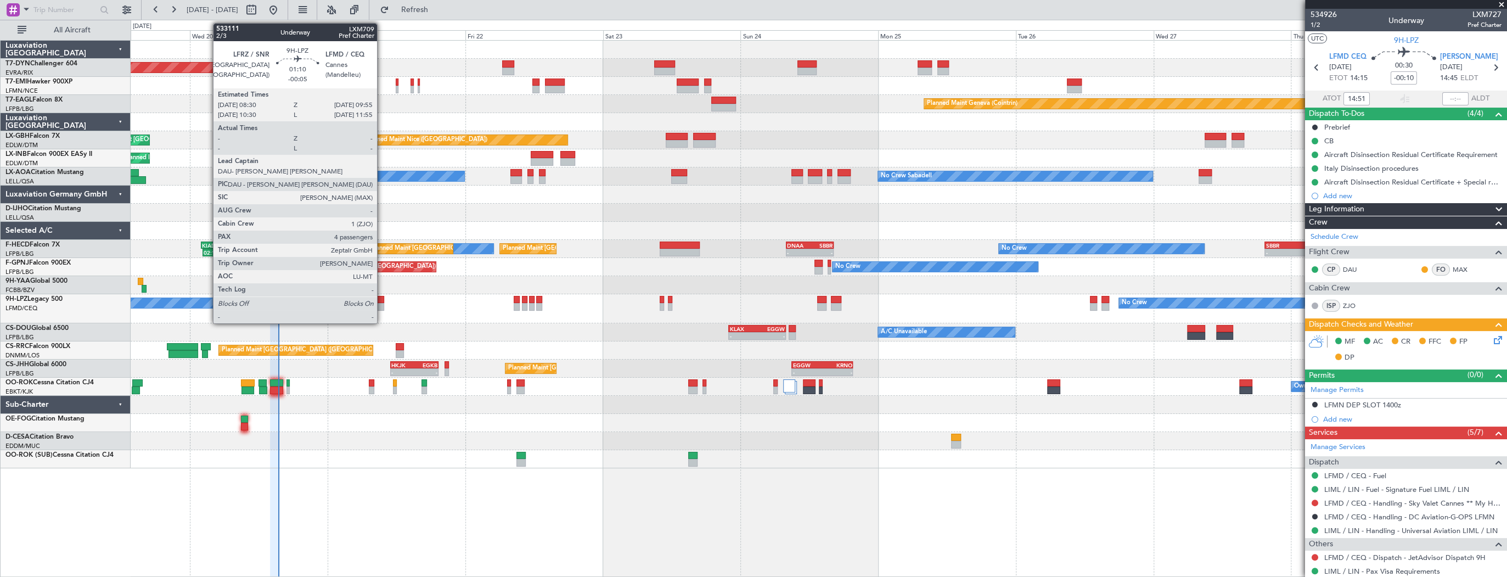
click at [382, 301] on div at bounding box center [380, 300] width 8 height 8
type input "-00:05"
type input "4"
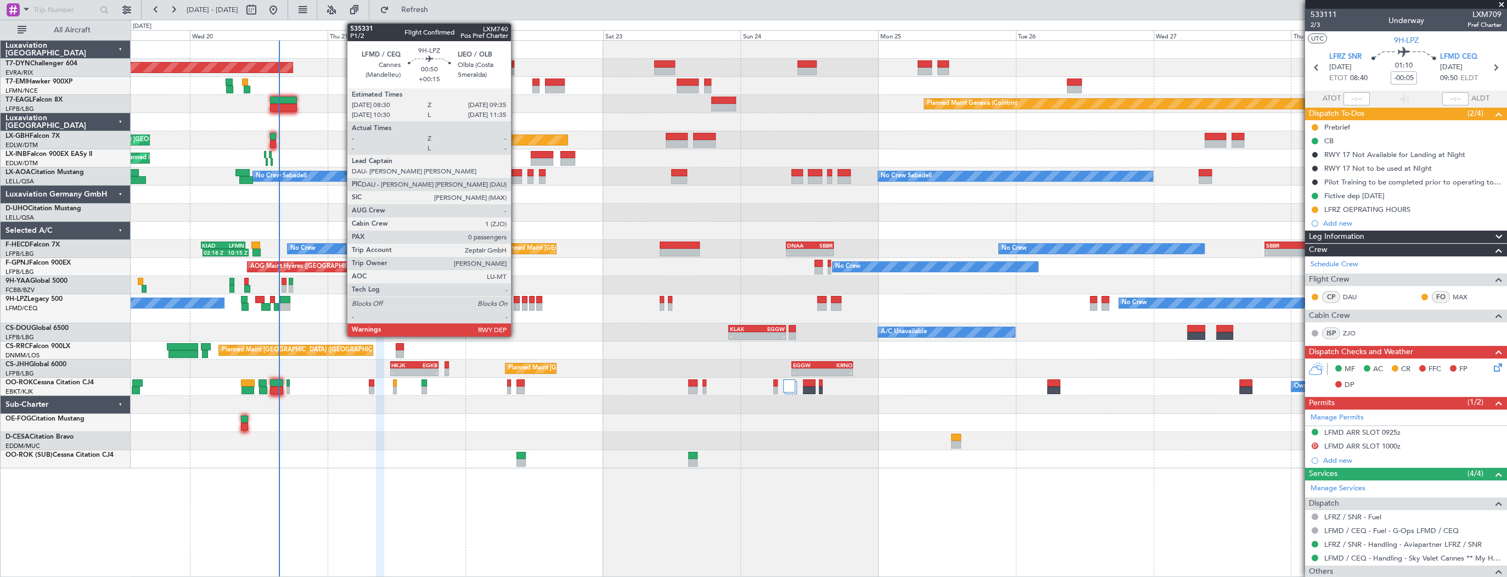
click at [516, 303] on div at bounding box center [517, 307] width 7 height 8
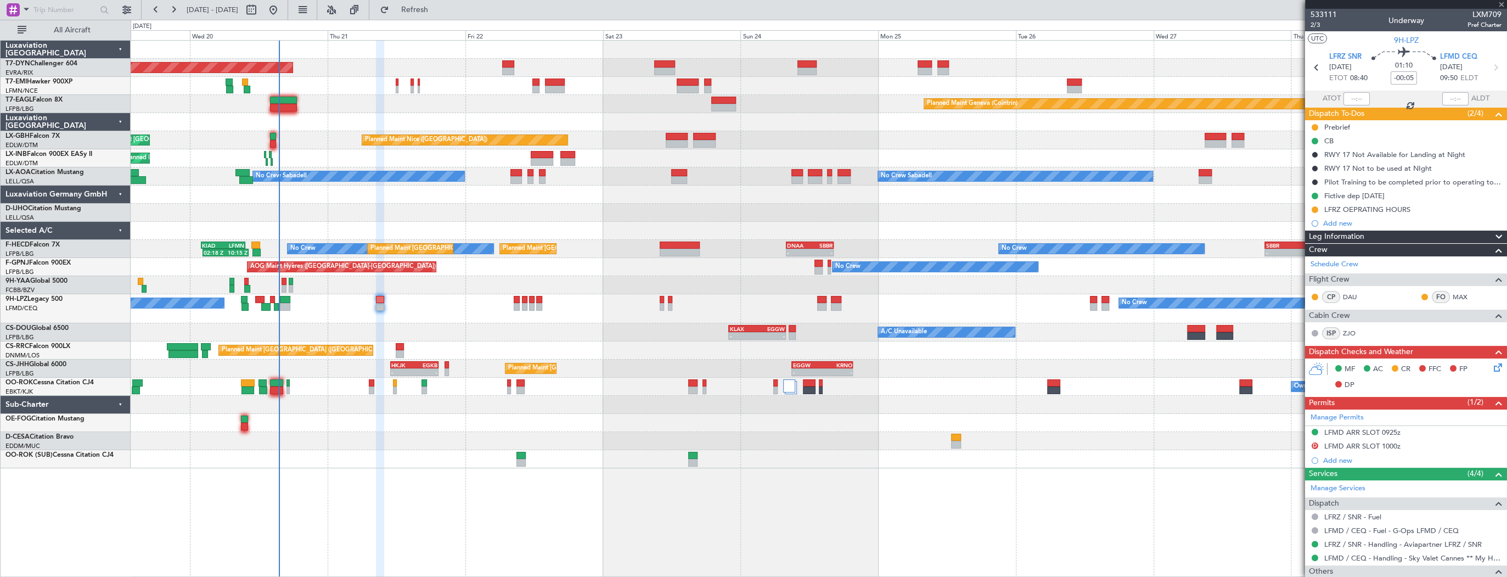
type input "+00:15"
type input "0"
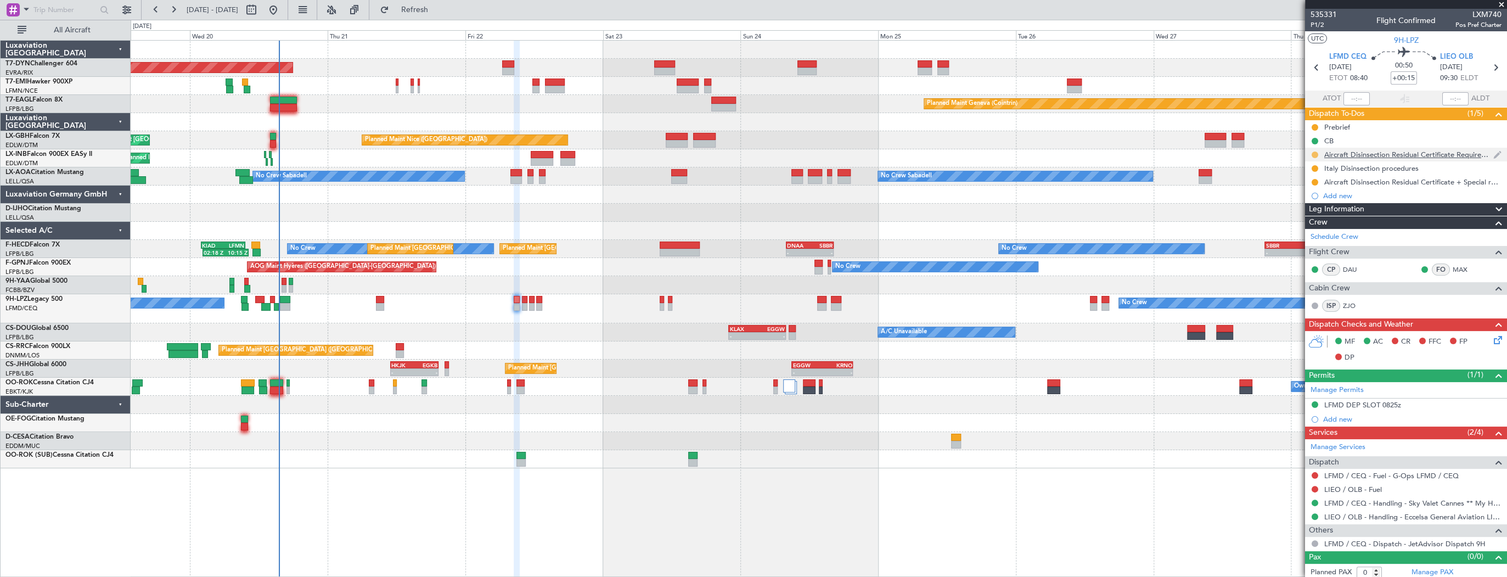
click at [1315, 155] on button at bounding box center [1314, 154] width 7 height 7
click at [1313, 204] on span "Completed" at bounding box center [1319, 203] width 36 height 11
click at [1315, 169] on button at bounding box center [1314, 168] width 7 height 7
click at [1320, 212] on span "Completed" at bounding box center [1319, 216] width 36 height 11
click at [1315, 181] on button at bounding box center [1314, 182] width 7 height 7
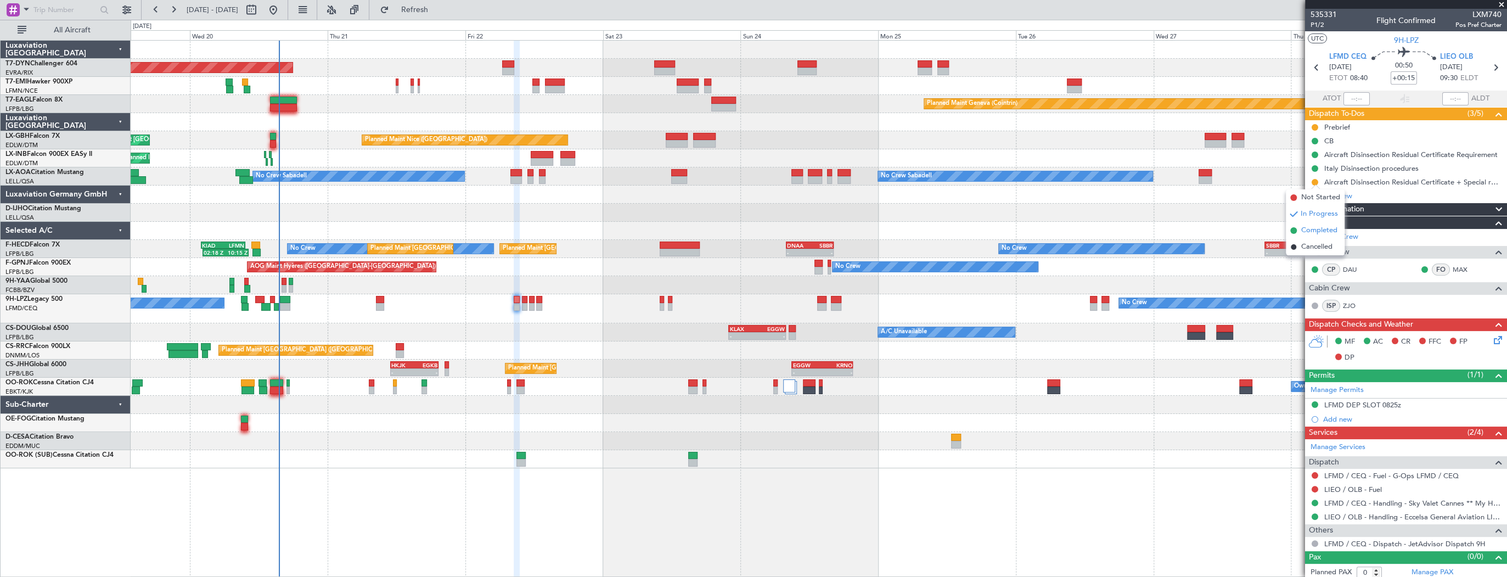
click at [1322, 232] on span "Completed" at bounding box center [1319, 230] width 36 height 11
click at [1314, 154] on button at bounding box center [1314, 154] width 7 height 7
click at [1321, 217] on span "Cancelled" at bounding box center [1316, 219] width 31 height 11
click at [1314, 165] on button at bounding box center [1314, 168] width 7 height 7
click at [1327, 232] on span "Cancelled" at bounding box center [1316, 233] width 31 height 11
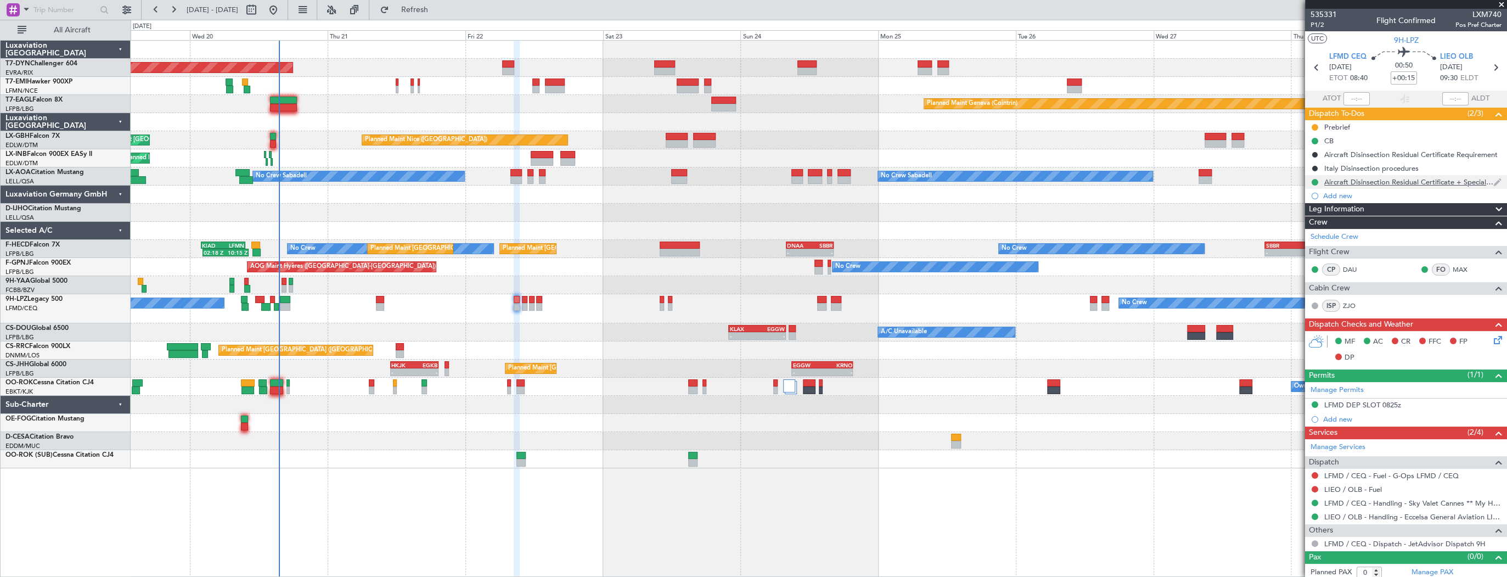
click at [1315, 185] on div at bounding box center [1314, 182] width 9 height 9
click at [1314, 183] on button at bounding box center [1314, 182] width 7 height 7
click at [1321, 249] on span "Cancelled" at bounding box center [1316, 246] width 31 height 11
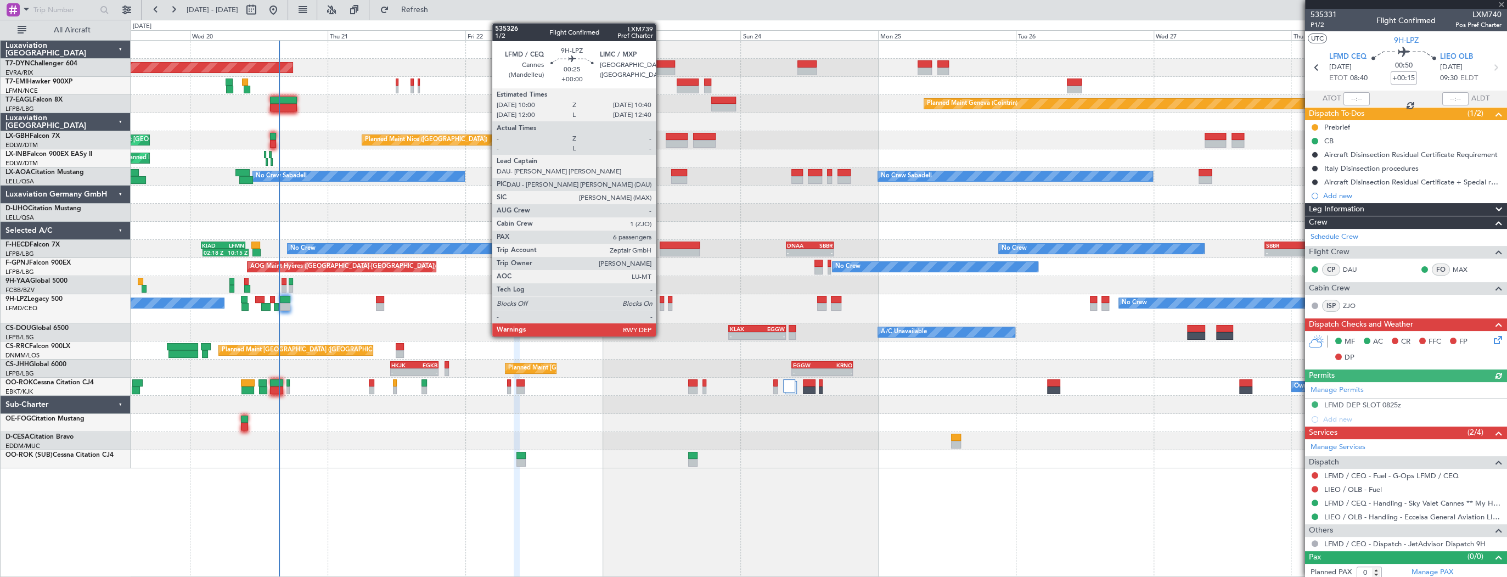
click at [661, 301] on div at bounding box center [662, 300] width 4 height 8
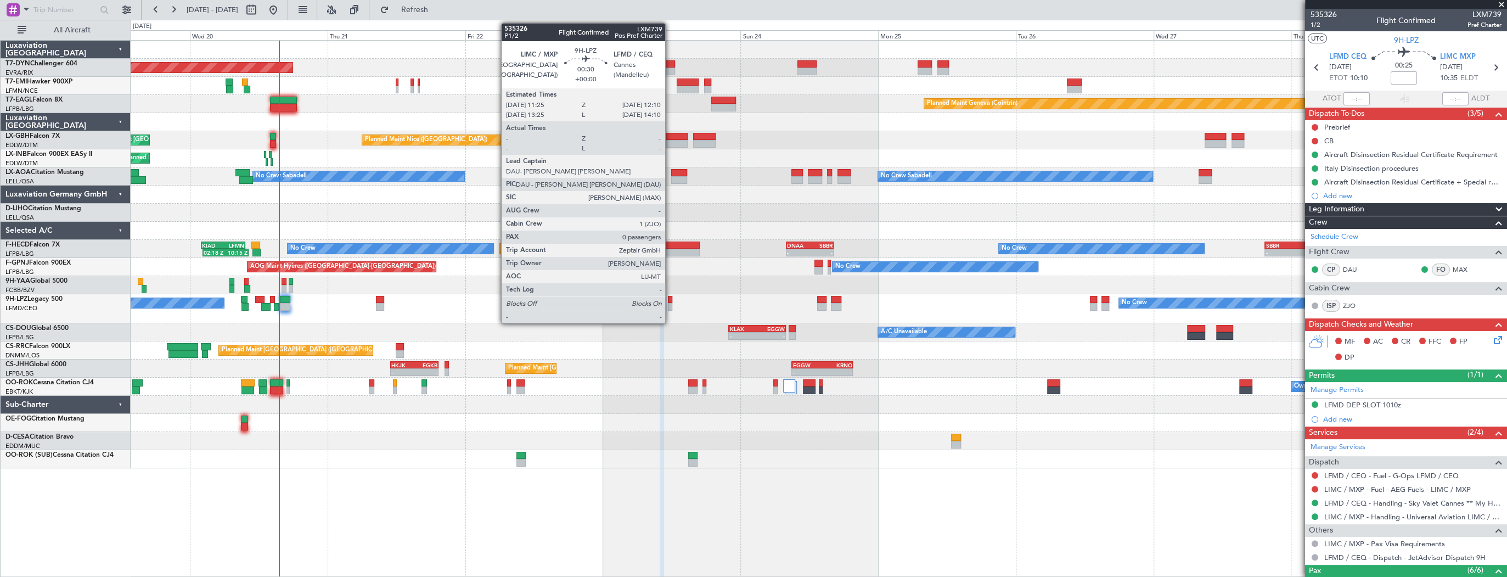
click at [670, 302] on div at bounding box center [670, 300] width 4 height 8
type input "0"
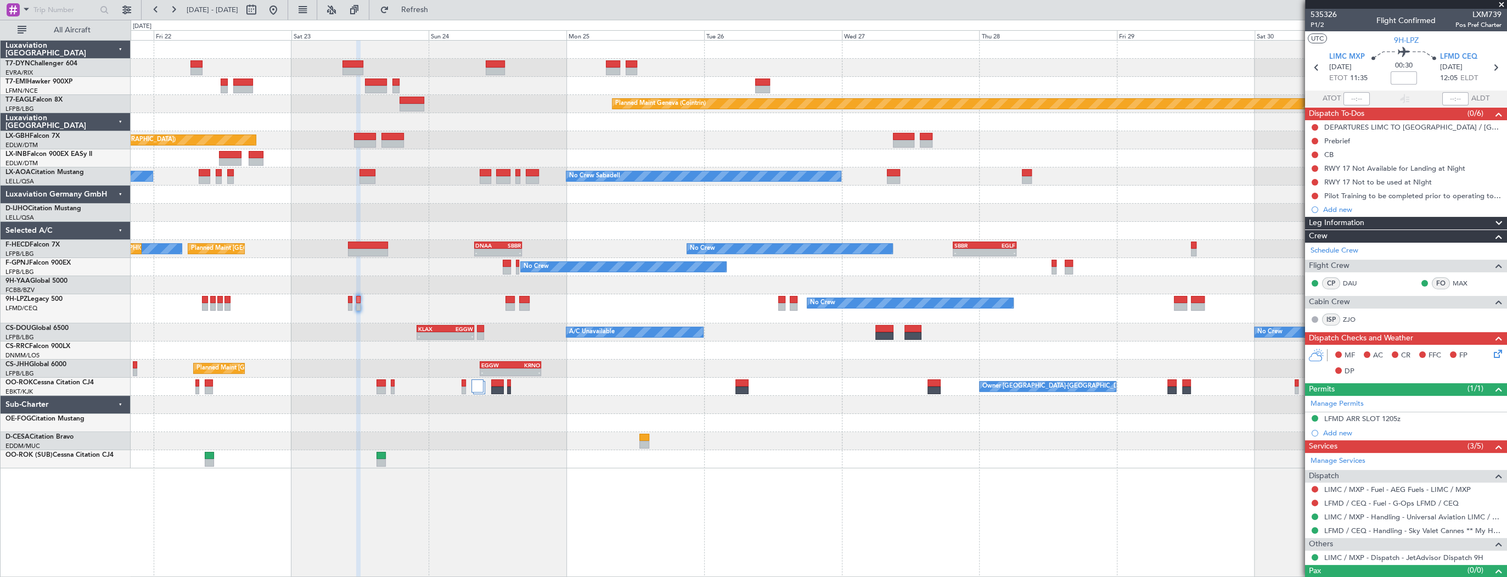
click at [258, 75] on div "Planned Maint [GEOGRAPHIC_DATA]-[GEOGRAPHIC_DATA]" at bounding box center [819, 68] width 1376 height 18
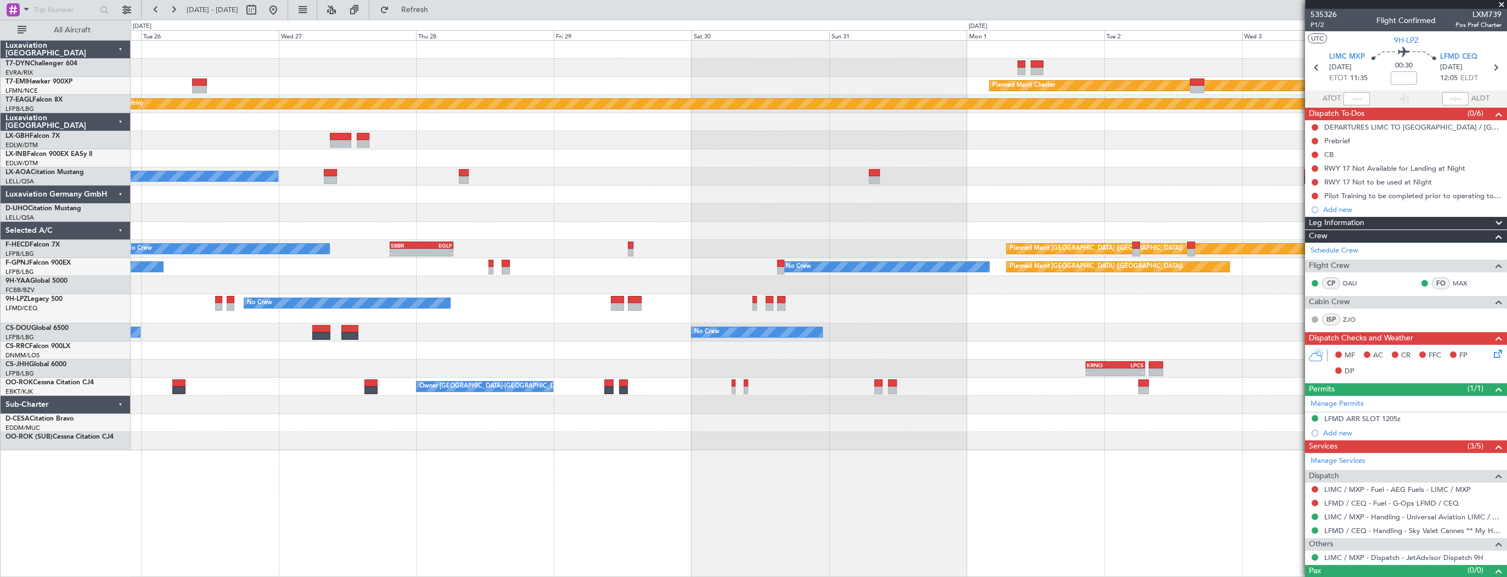
click at [256, 71] on div at bounding box center [819, 68] width 1376 height 18
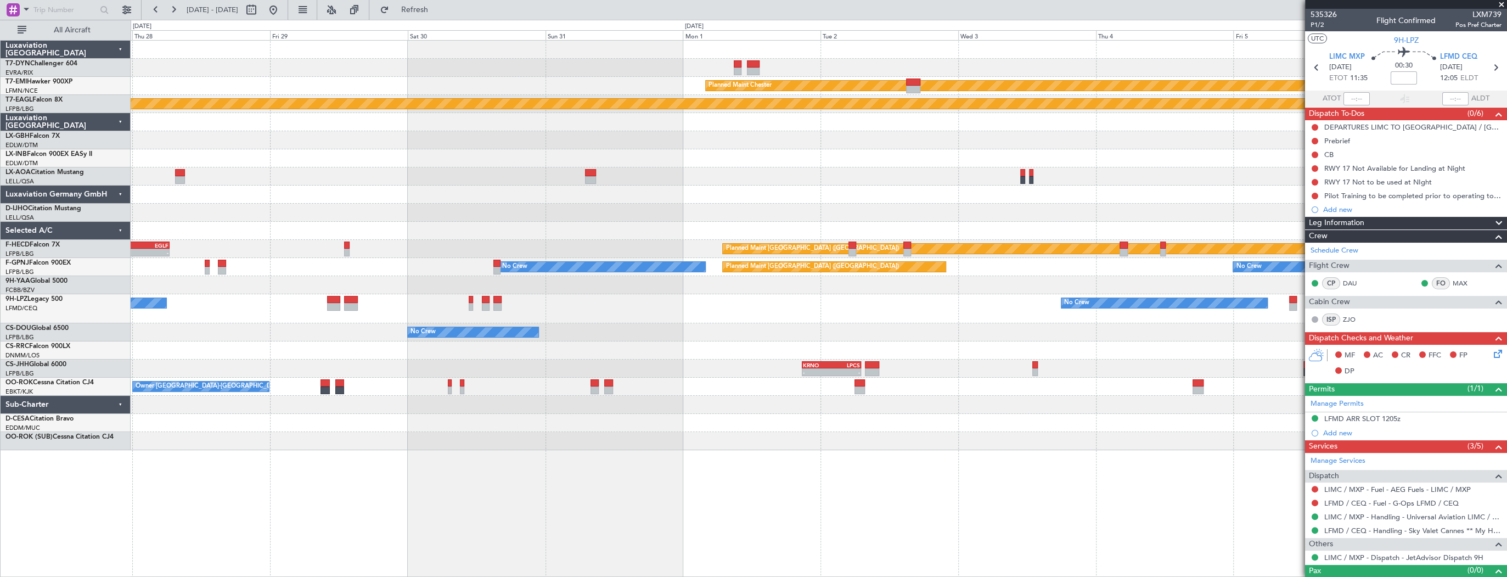
click at [509, 72] on div at bounding box center [819, 68] width 1376 height 18
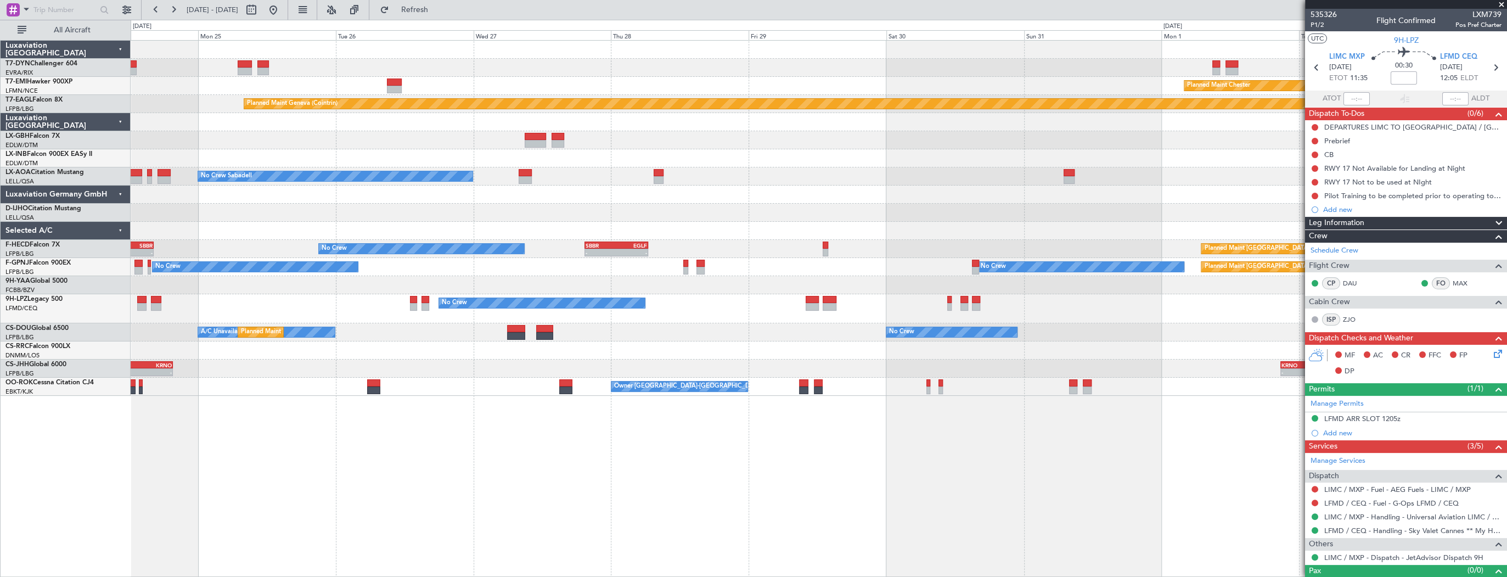
click at [1047, 82] on div "Planned Maint Chester Planned Maint Geneva (Cointrin) Planned Maint Nice (Côte …" at bounding box center [819, 218] width 1376 height 355
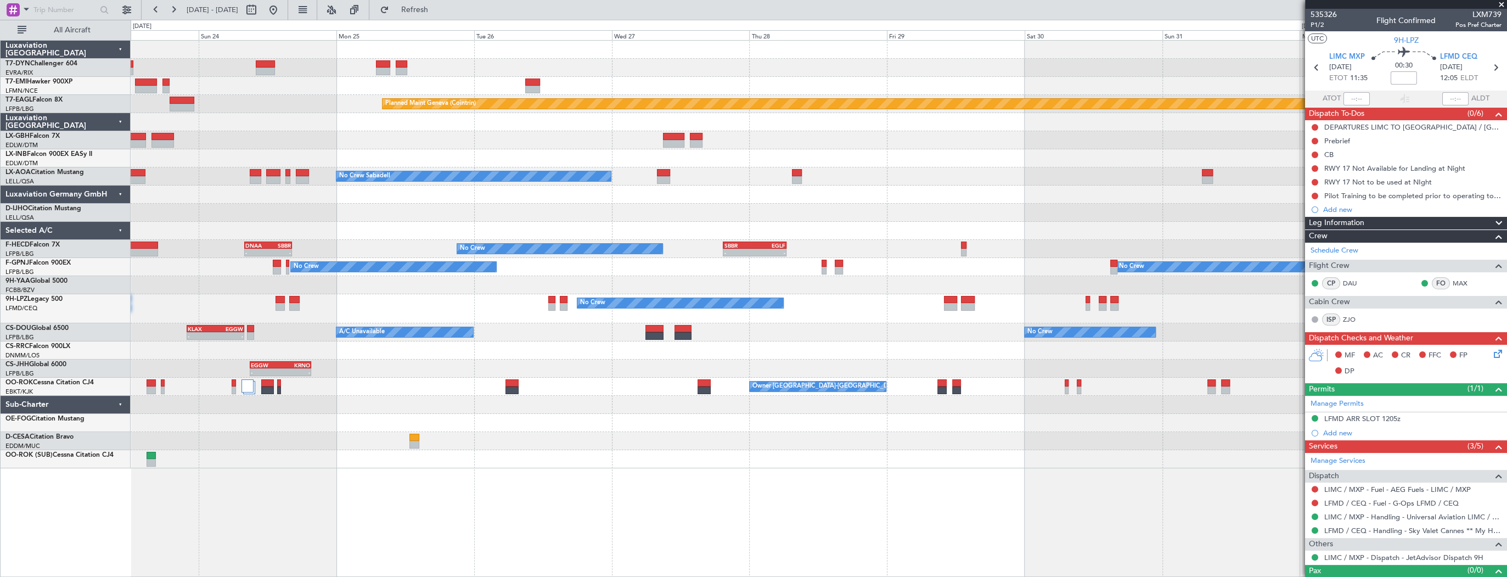
click at [522, 60] on div at bounding box center [819, 68] width 1376 height 18
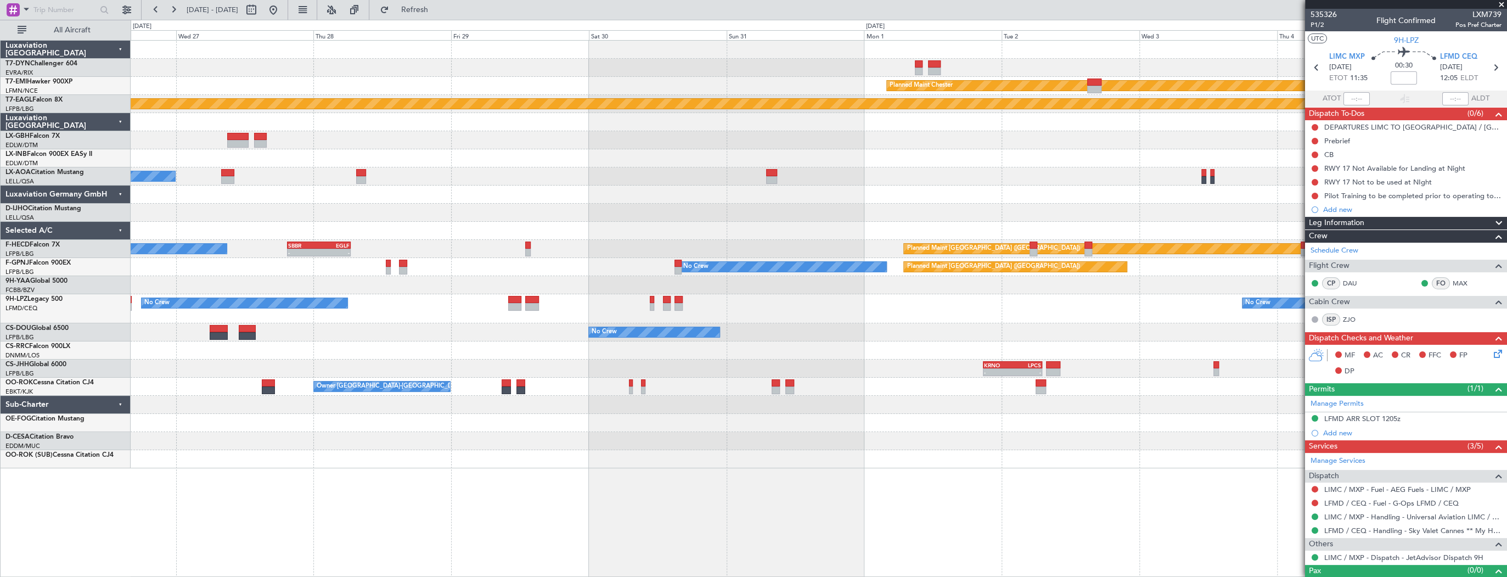
click at [431, 51] on div "Planned Maint [PERSON_NAME] Planned Maint Geneva ([GEOGRAPHIC_DATA]) No Crew Sa…" at bounding box center [819, 254] width 1376 height 427
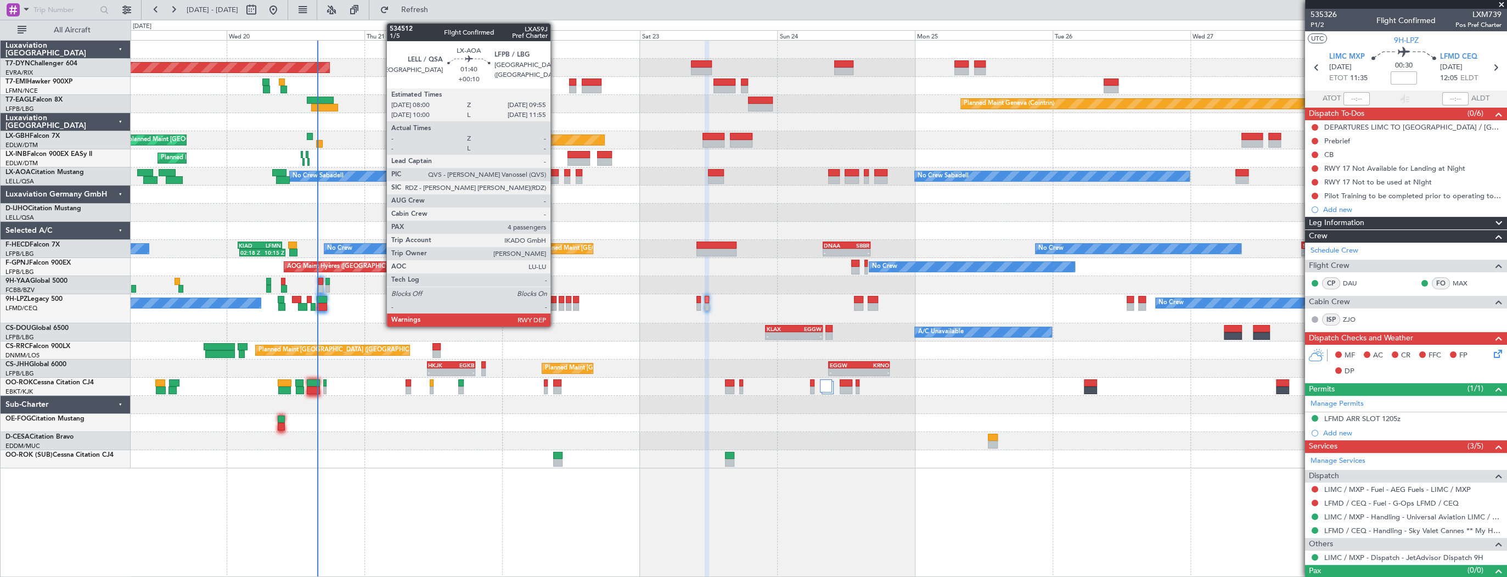
click at [555, 178] on div at bounding box center [553, 180] width 12 height 8
type input "+00:10"
type input "4"
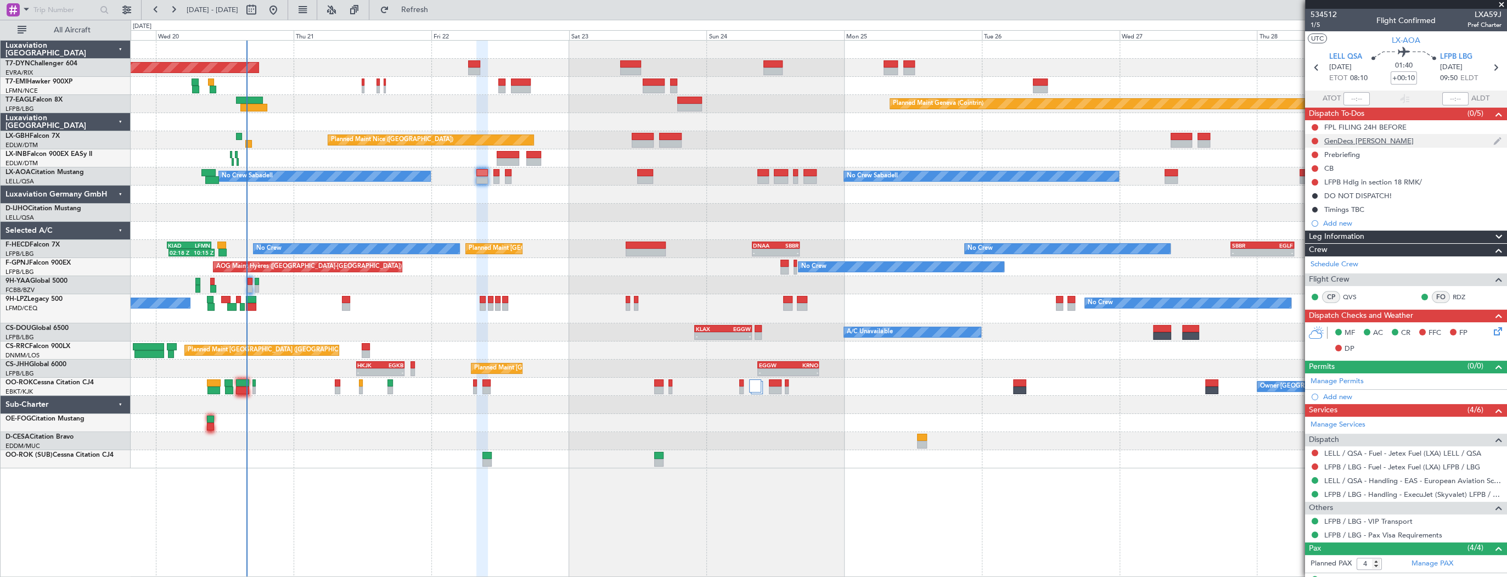
click at [1341, 140] on div "GenDecs LELL" at bounding box center [1368, 140] width 89 height 9
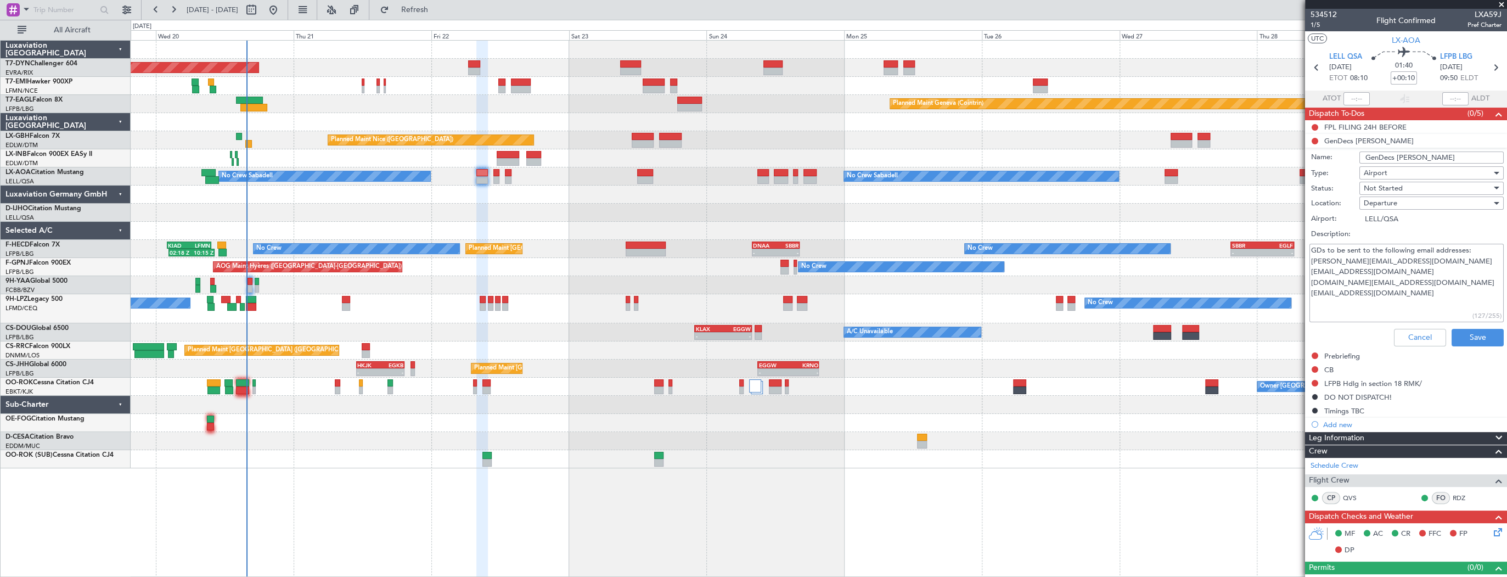
click at [1353, 277] on textarea "GDs to be sent to the following email addresses: jorge@easbcn.com rgarcia@easbc…" at bounding box center [1406, 283] width 194 height 78
click at [1397, 330] on button "Cancel" at bounding box center [1420, 338] width 52 height 18
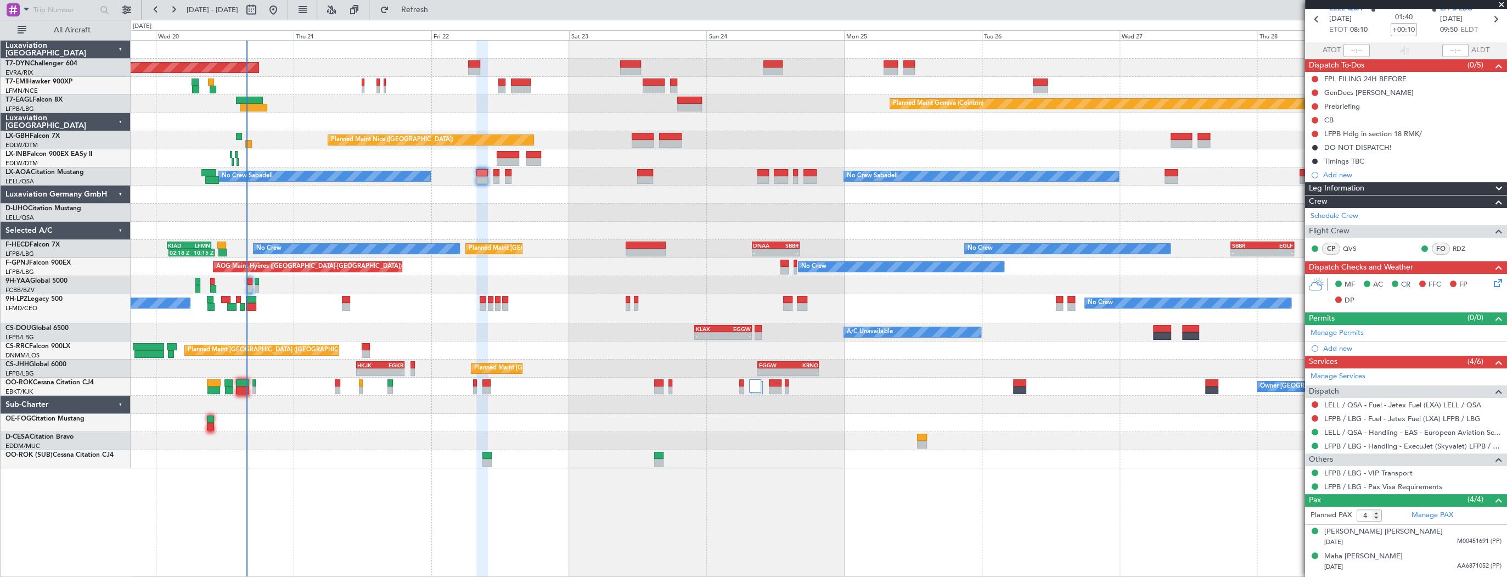
scroll to position [93, 0]
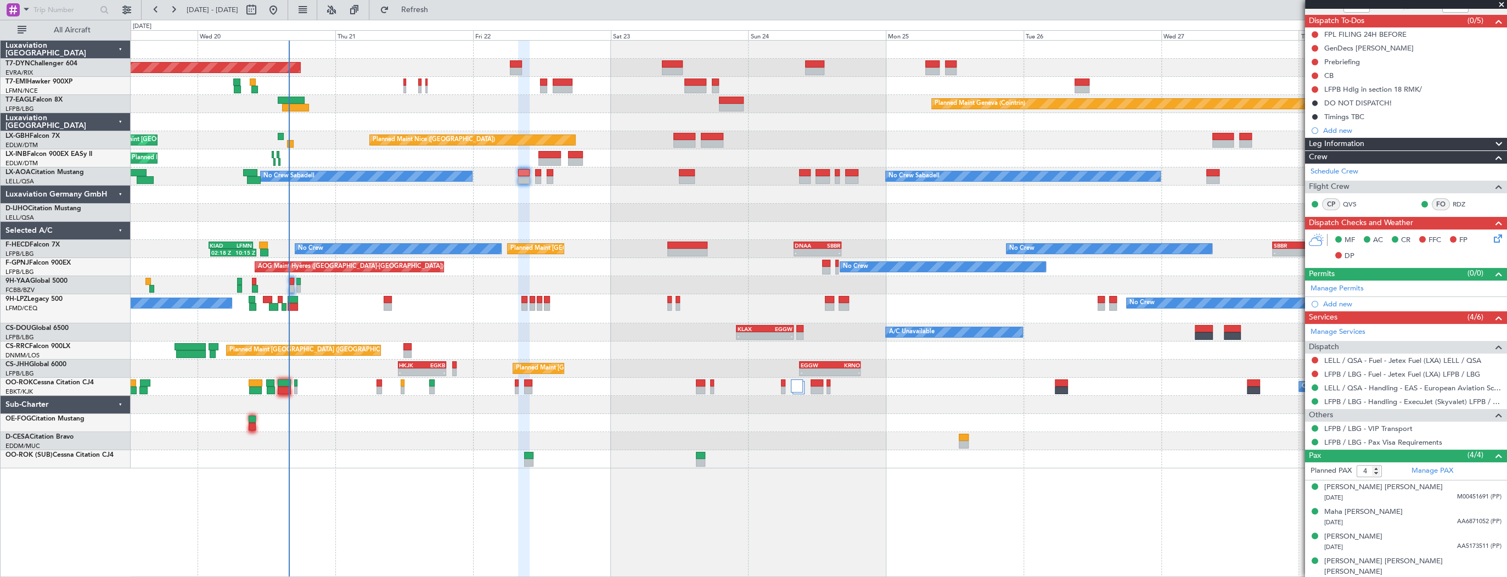
click at [306, 328] on div "Planned Maint Paris (Le Bourget) A/C Unavailable - - KLAX 22:00 Z EGGW 07:55 Z …" at bounding box center [819, 332] width 1376 height 18
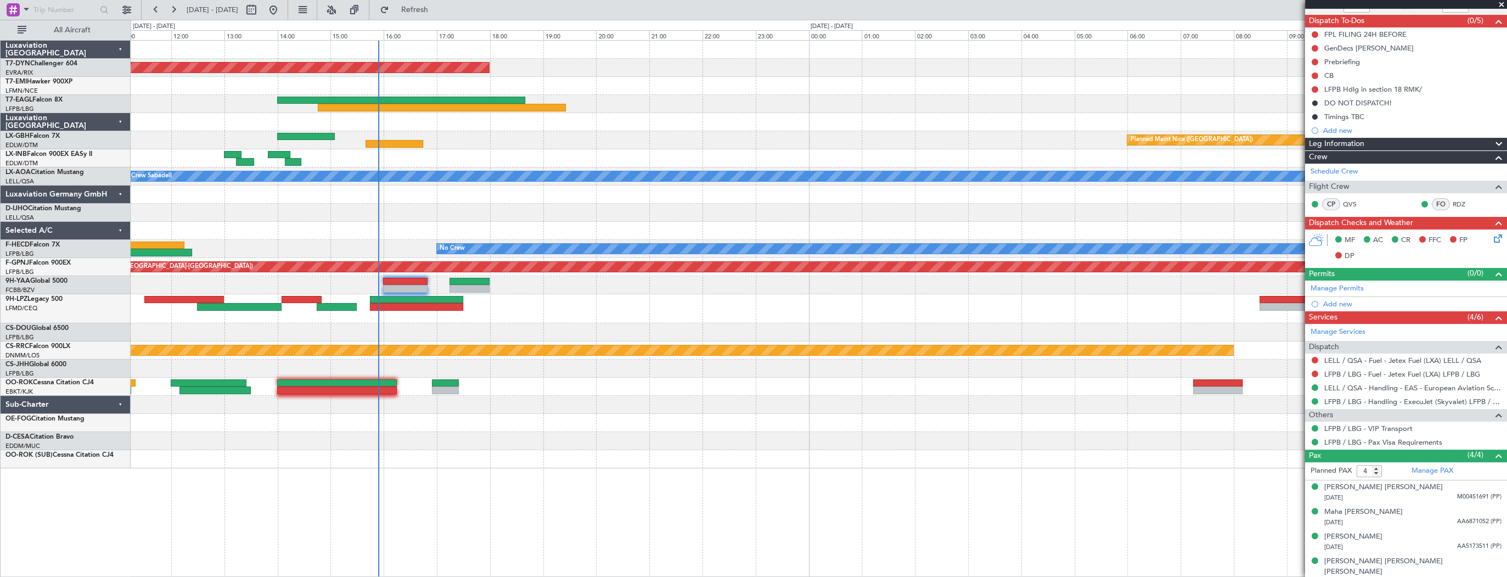
click at [533, 326] on div at bounding box center [819, 332] width 1376 height 18
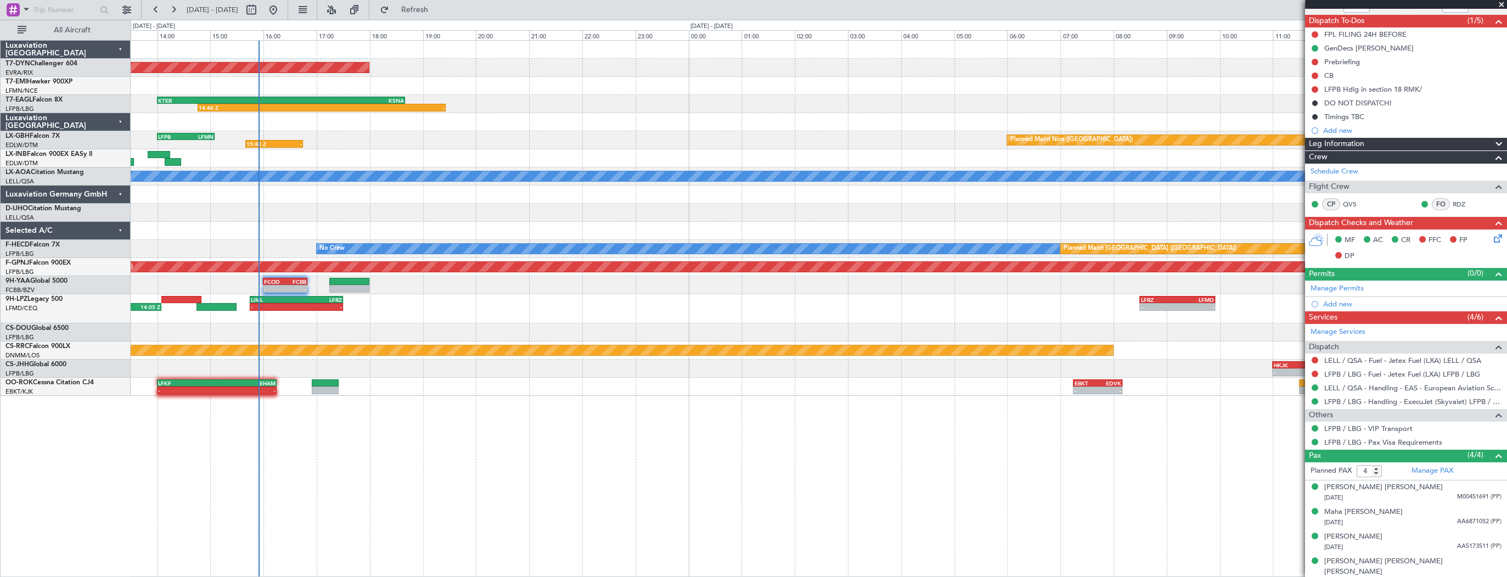
click at [463, 290] on div "Planned Maint Basel-Mulhouse 09:29 Z 10:34 Z LSZB 09:10 Z LFMN 10:10 Z 06:25 Z …" at bounding box center [819, 218] width 1376 height 355
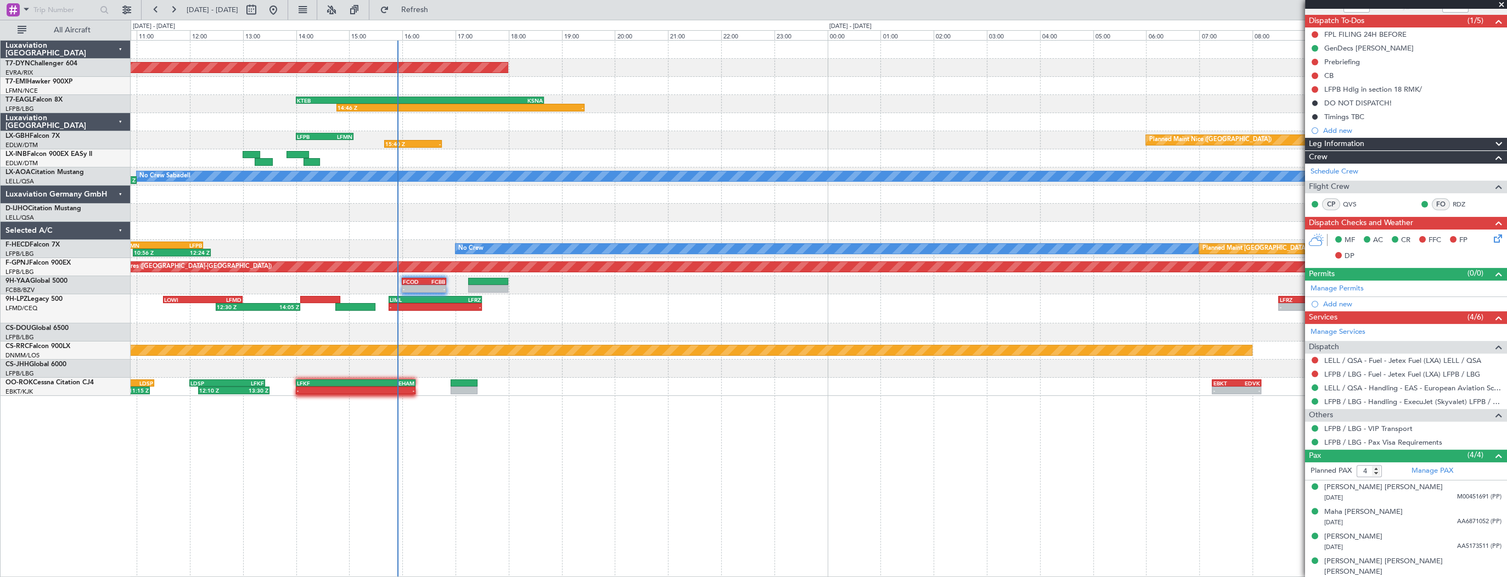
click at [737, 314] on div "12:30 Z 14:05 Z - - LIML 15:45 Z LFRZ 17:30 Z - - LFRZ 08:30 Z LFMD 09:55 Z LOW…" at bounding box center [819, 308] width 1376 height 29
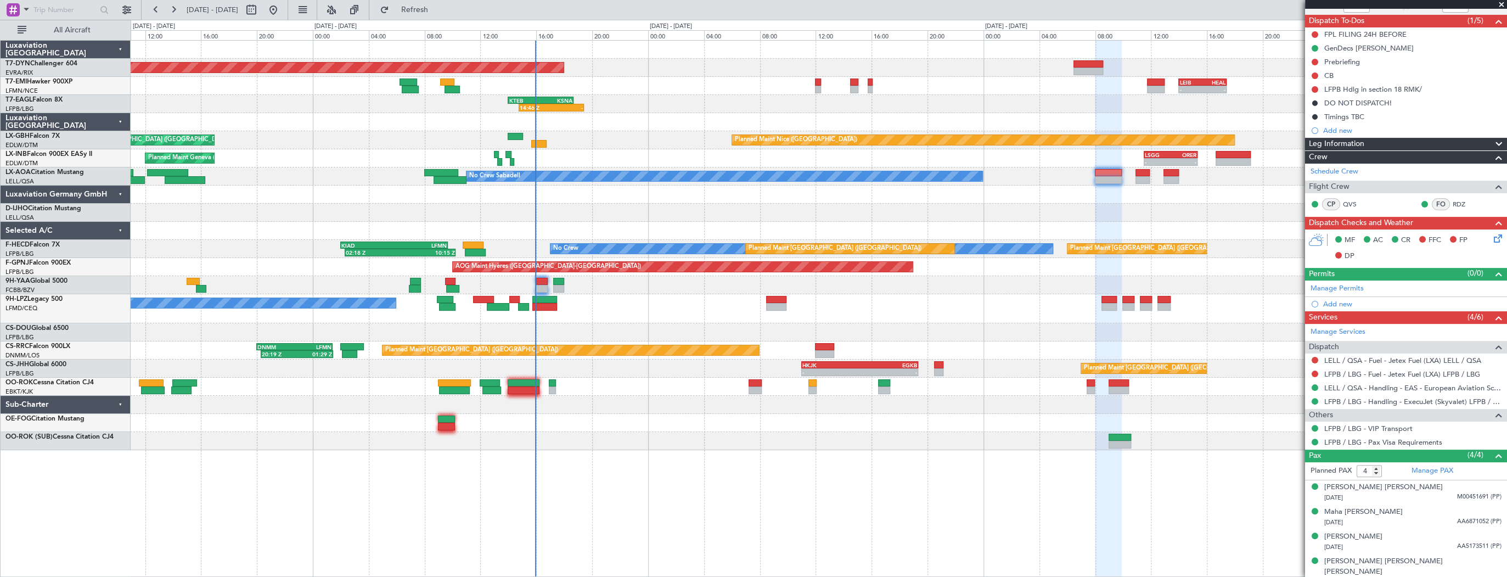
click at [471, 324] on div "KLAX 22:00 Z EGGW 07:55 Z - - 18:35 Z 05:15 Z EGGW 18:30 Z KLAX 05:00 Z Planned…" at bounding box center [819, 332] width 1376 height 18
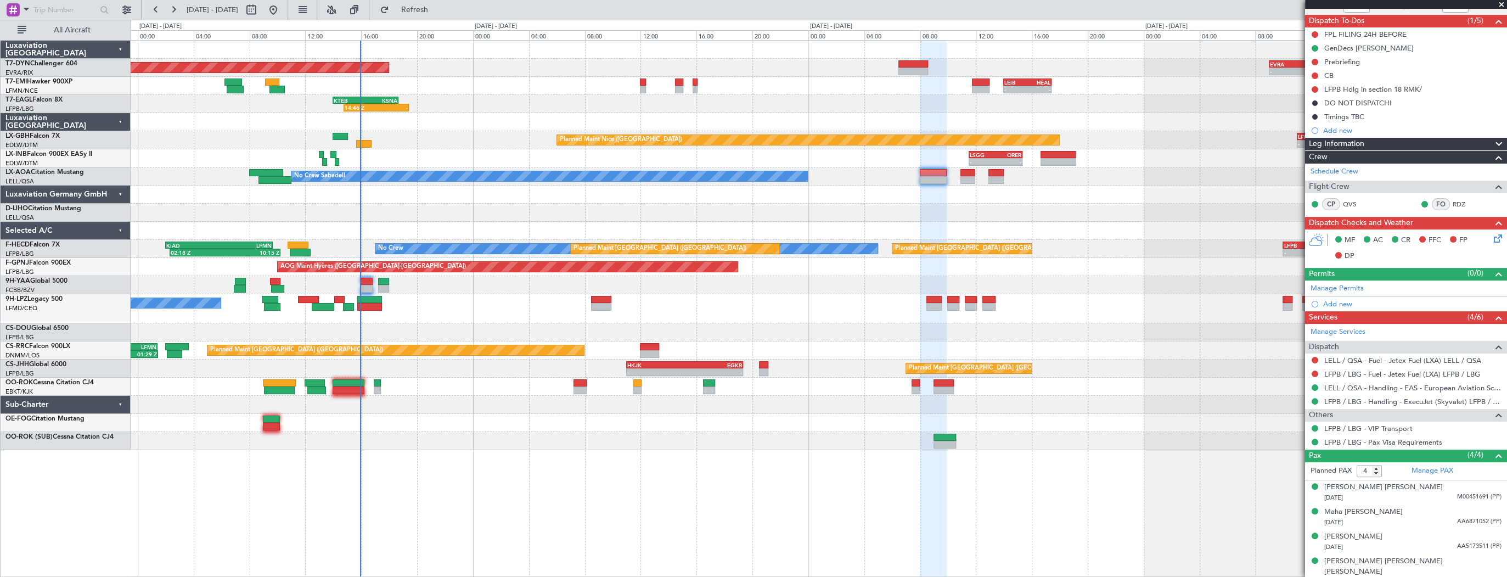
click at [486, 332] on div "Planned Maint Basel-Mulhouse - - EVRA 09:00 Z LCPH 12:35 Z - - LCPH 10:00 Z EVR…" at bounding box center [819, 245] width 1376 height 409
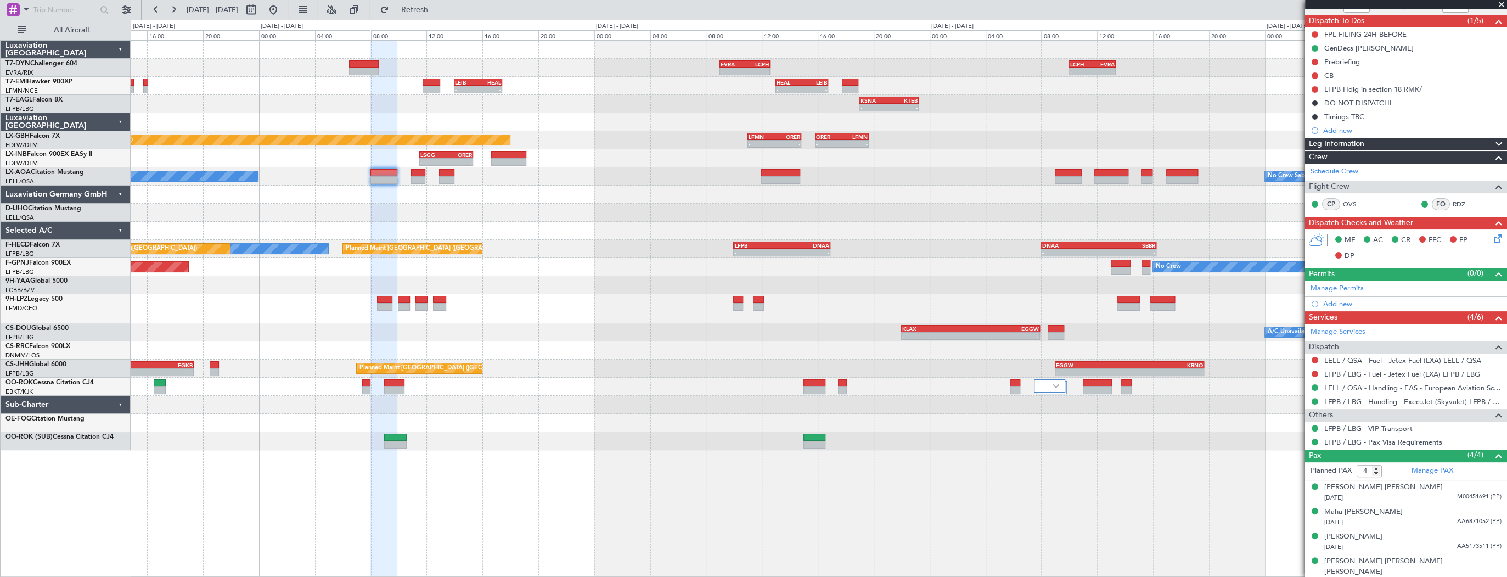
click at [261, 109] on div "- - EVRA 09:00 Z LCPH 12:35 Z - - LCPH 10:00 Z EVRA 13:20 Z Planned Maint Basel…" at bounding box center [819, 245] width 1376 height 409
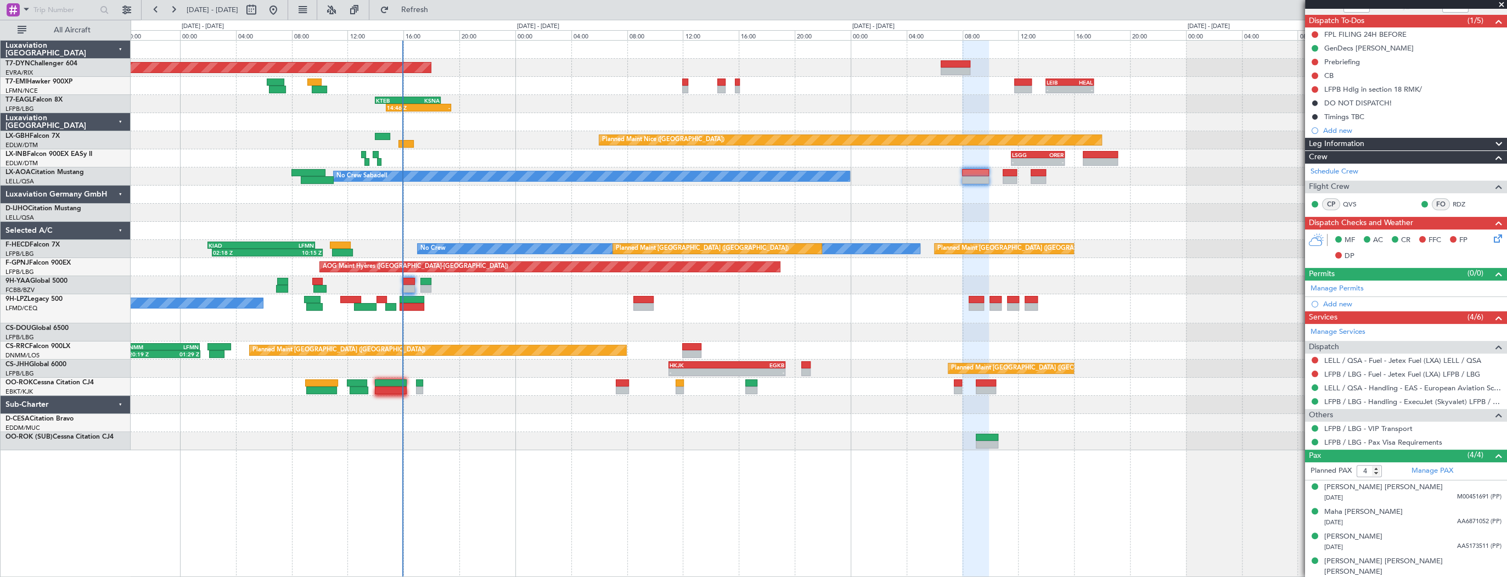
click at [1196, 184] on div "- - EVRA 09:00 Z LCPH 12:35 Z Planned Maint Basel-Mulhouse - - LCPH 10:00 Z EVR…" at bounding box center [819, 245] width 1376 height 409
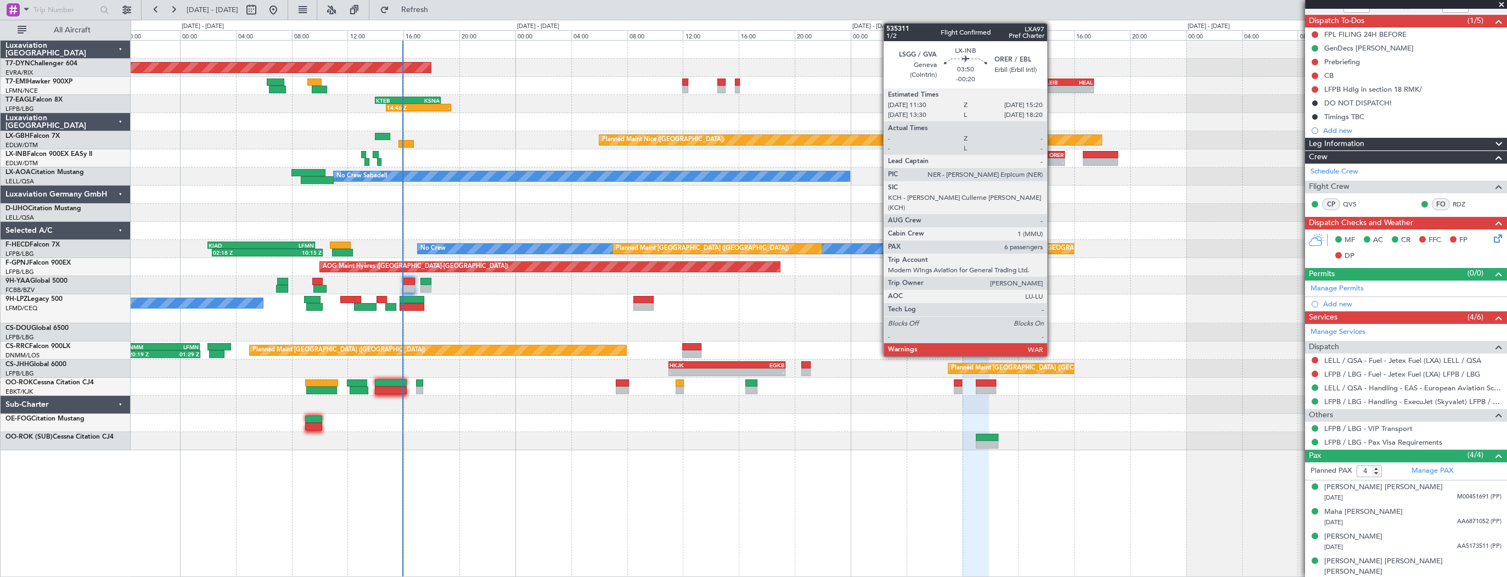
click at [1052, 156] on div "ORER" at bounding box center [1051, 154] width 26 height 7
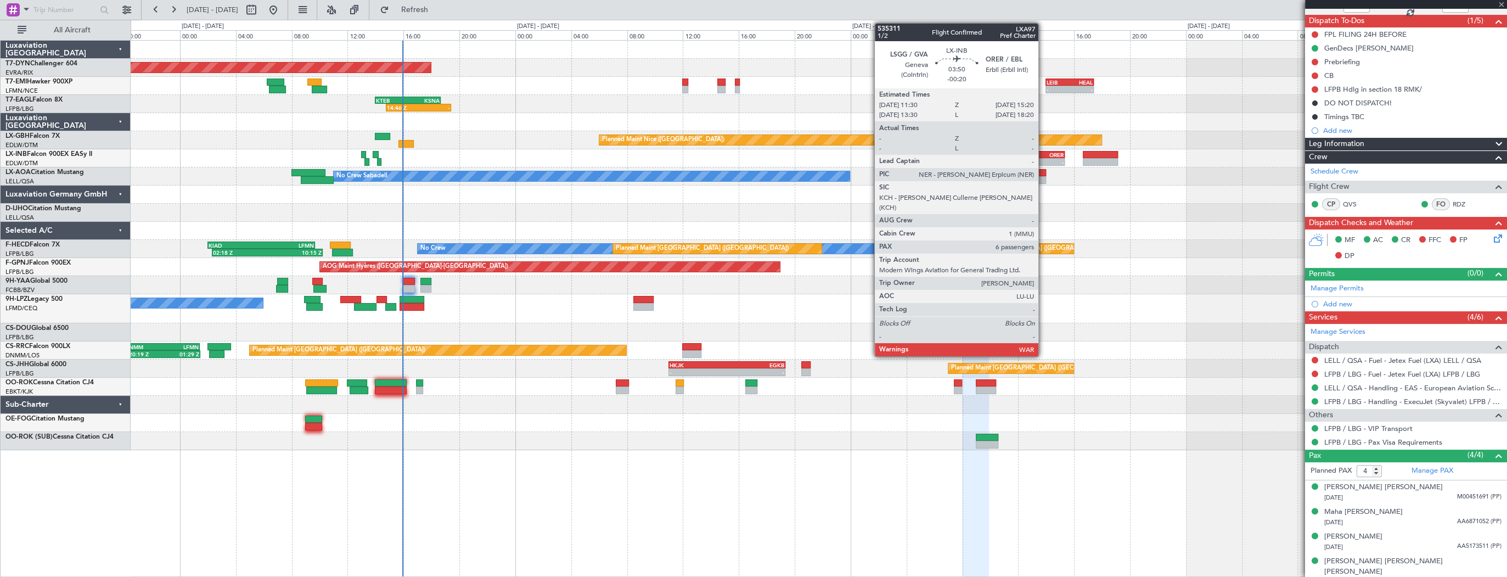
type input "-00:20"
type input "6"
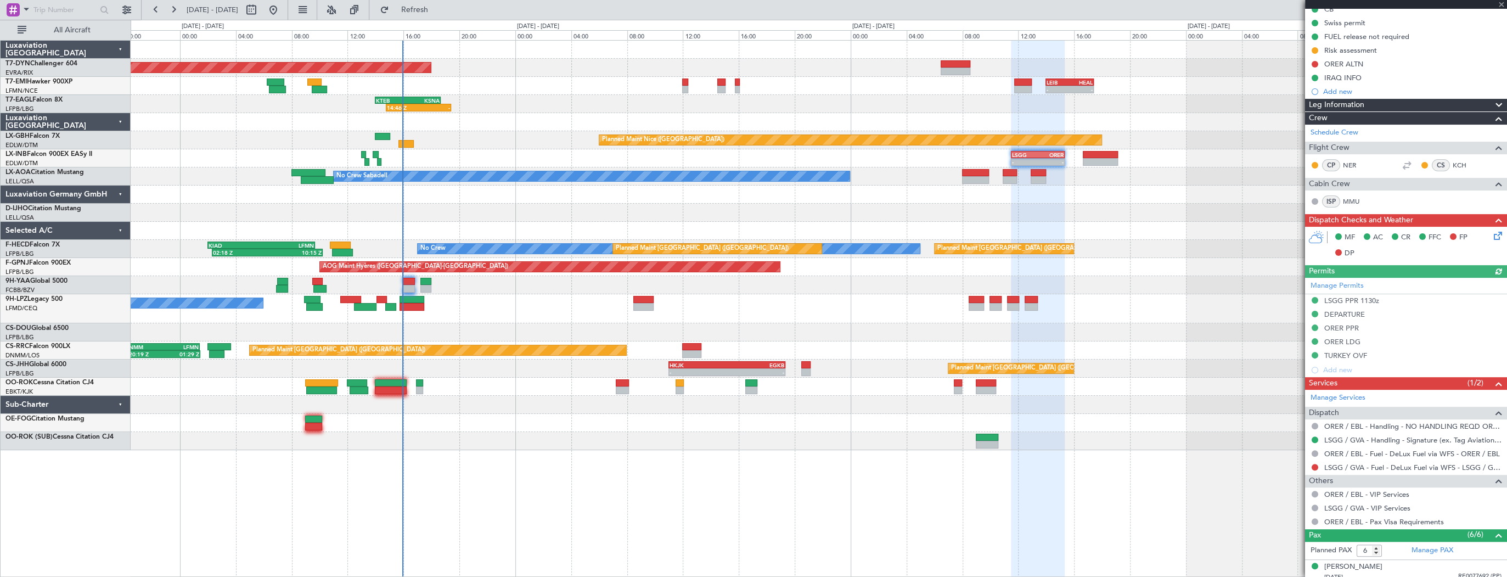
scroll to position [261, 0]
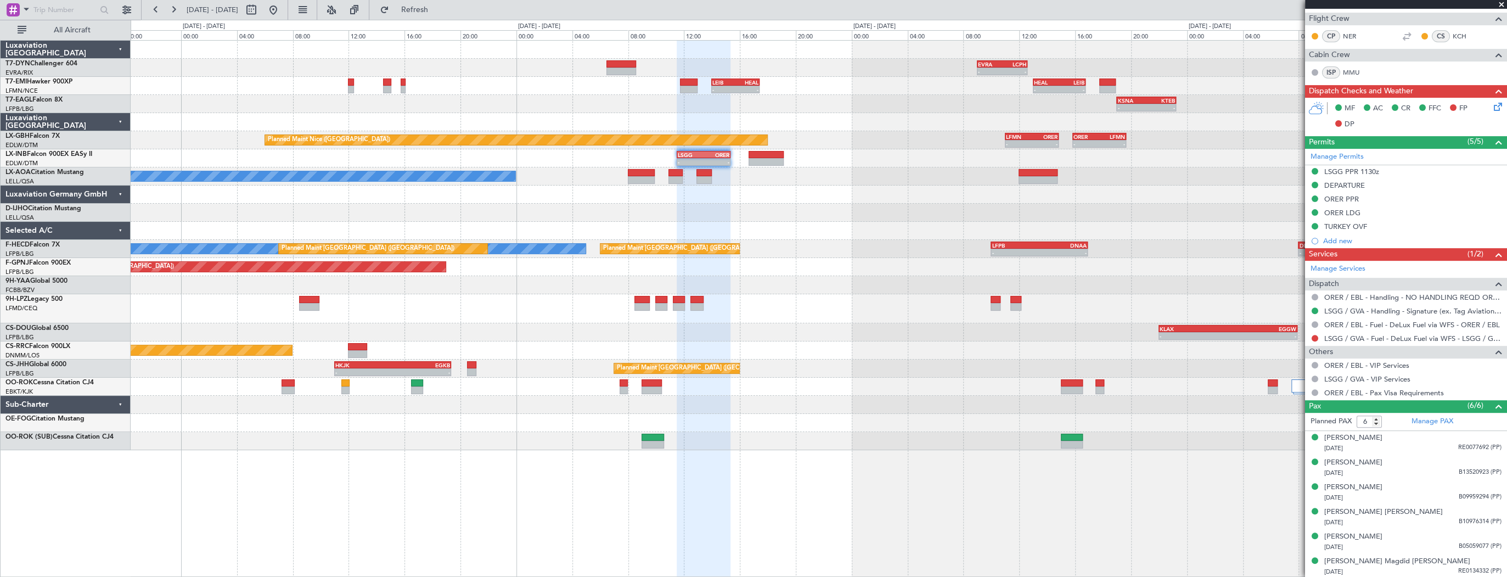
click at [140, 104] on div "- - EVRA 09:00 Z LCPH 12:35 Z LCPH 10:00 Z EVRA 13:20 Z - - Planned Maint Basel…" at bounding box center [819, 245] width 1376 height 409
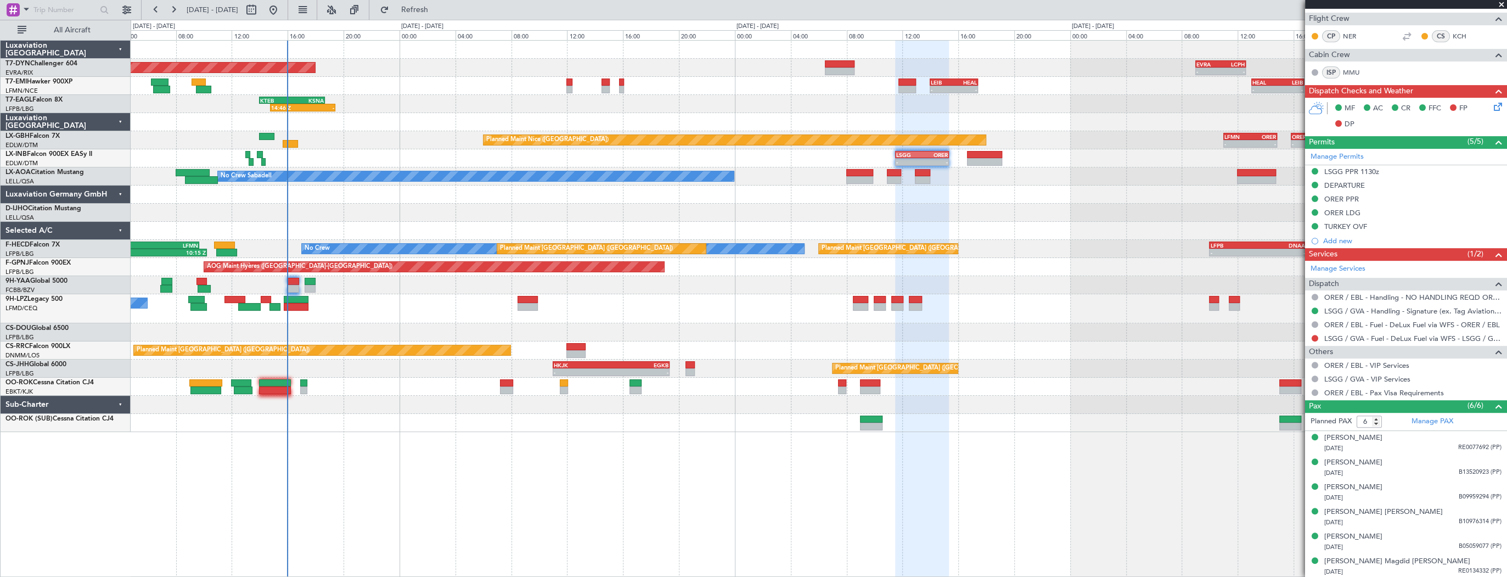
click at [384, 124] on div "- - EVRA 09:00 Z LCPH 12:35 Z Planned Maint Basel-Mulhouse LCPH 10:00 Z EVRA 13…" at bounding box center [819, 236] width 1376 height 391
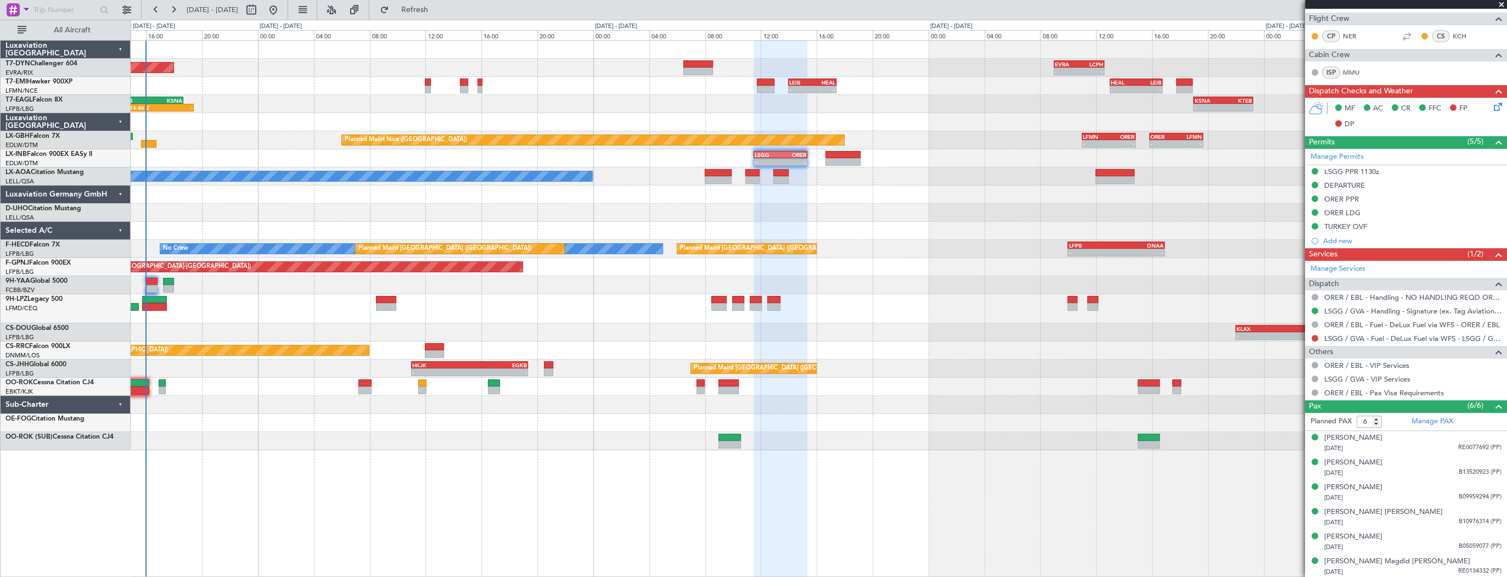
click at [233, 303] on div "No Crew" at bounding box center [819, 308] width 1376 height 29
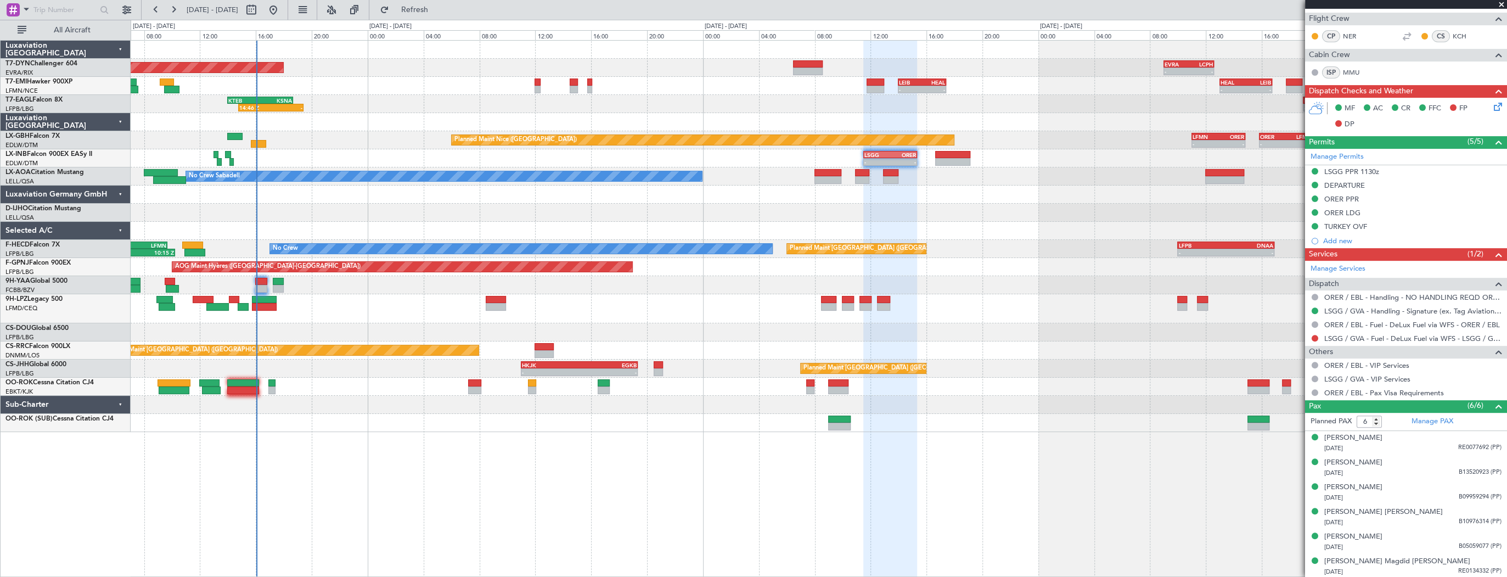
click at [779, 464] on div "Planned Maint Basel-Mulhouse - - EVRA 09:00 Z LCPH 12:35 Z LCPH 10:00 Z EVRA 13…" at bounding box center [819, 308] width 1376 height 537
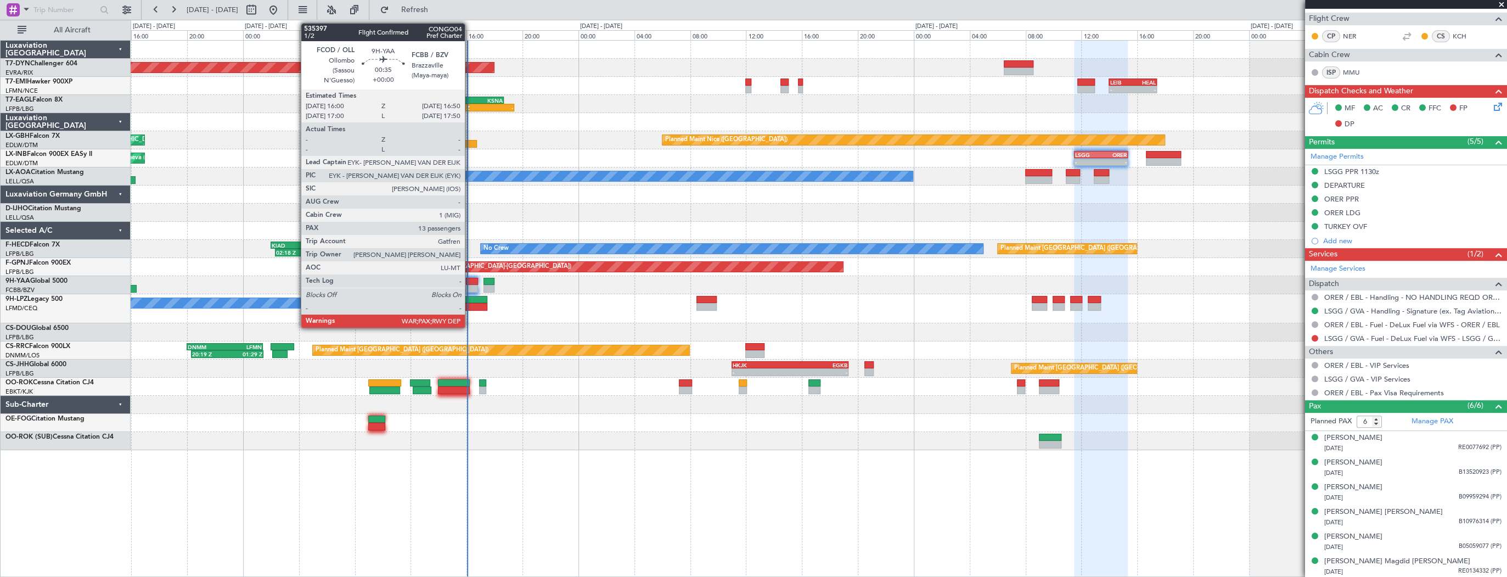
click at [470, 282] on div at bounding box center [472, 282] width 12 height 8
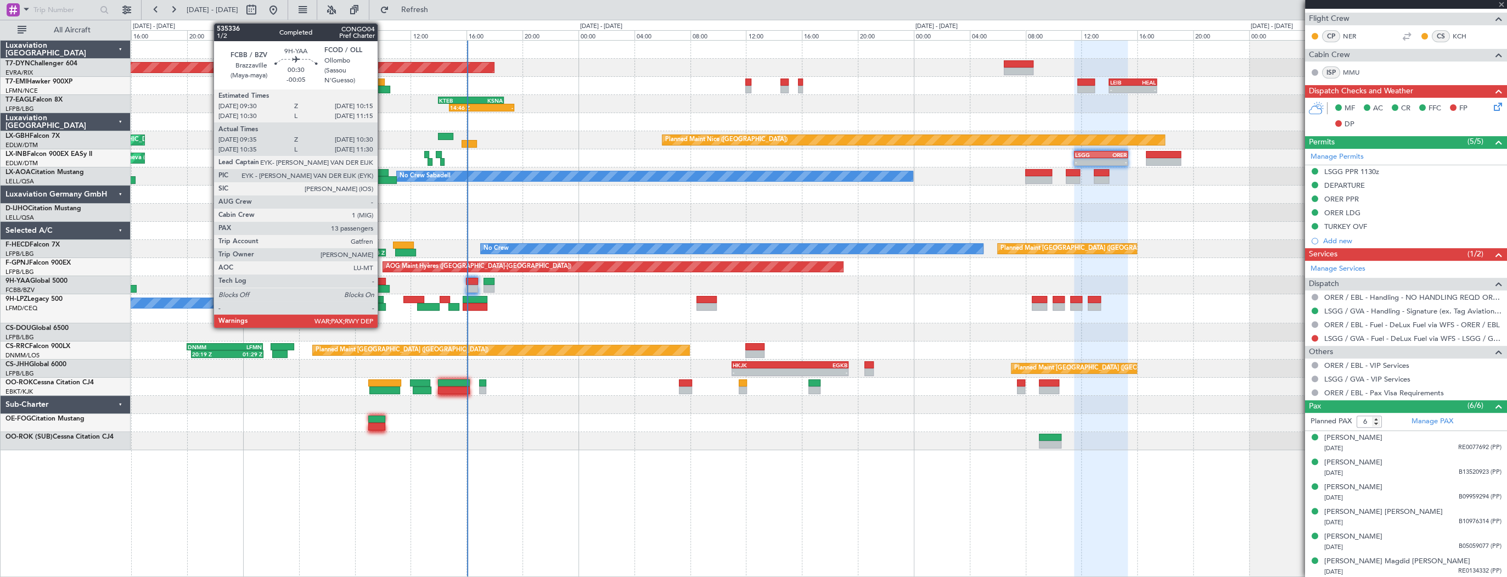
type input "13"
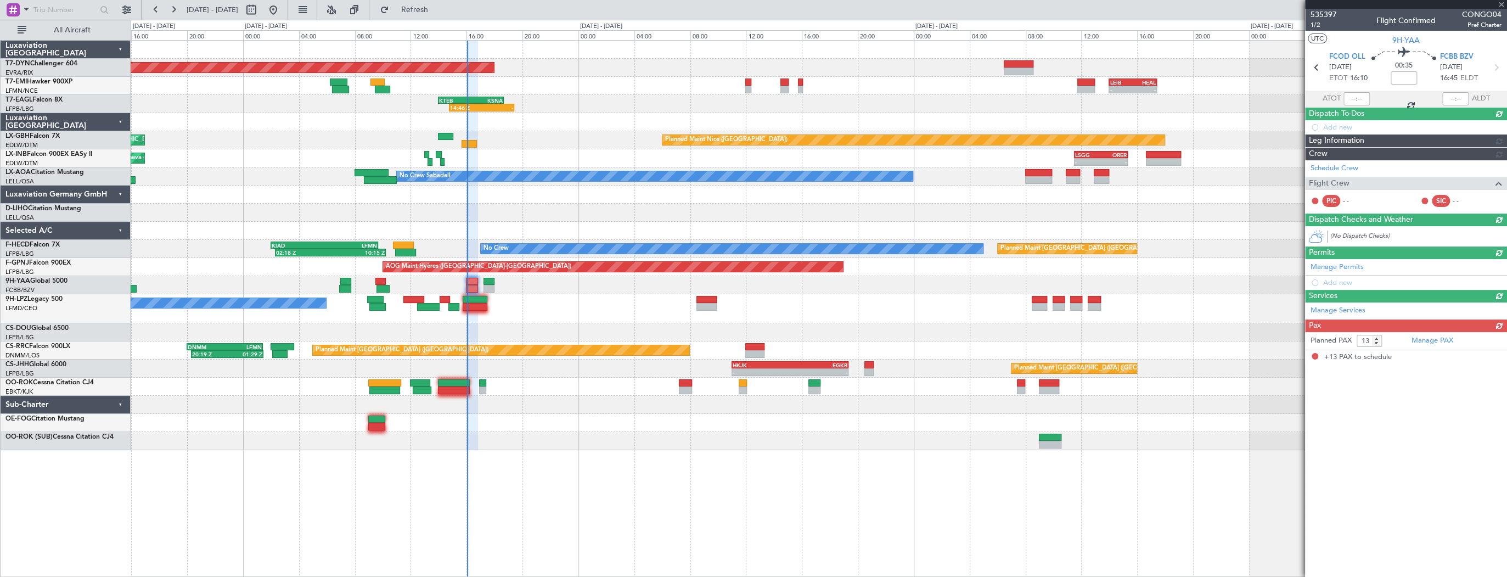
scroll to position [0, 0]
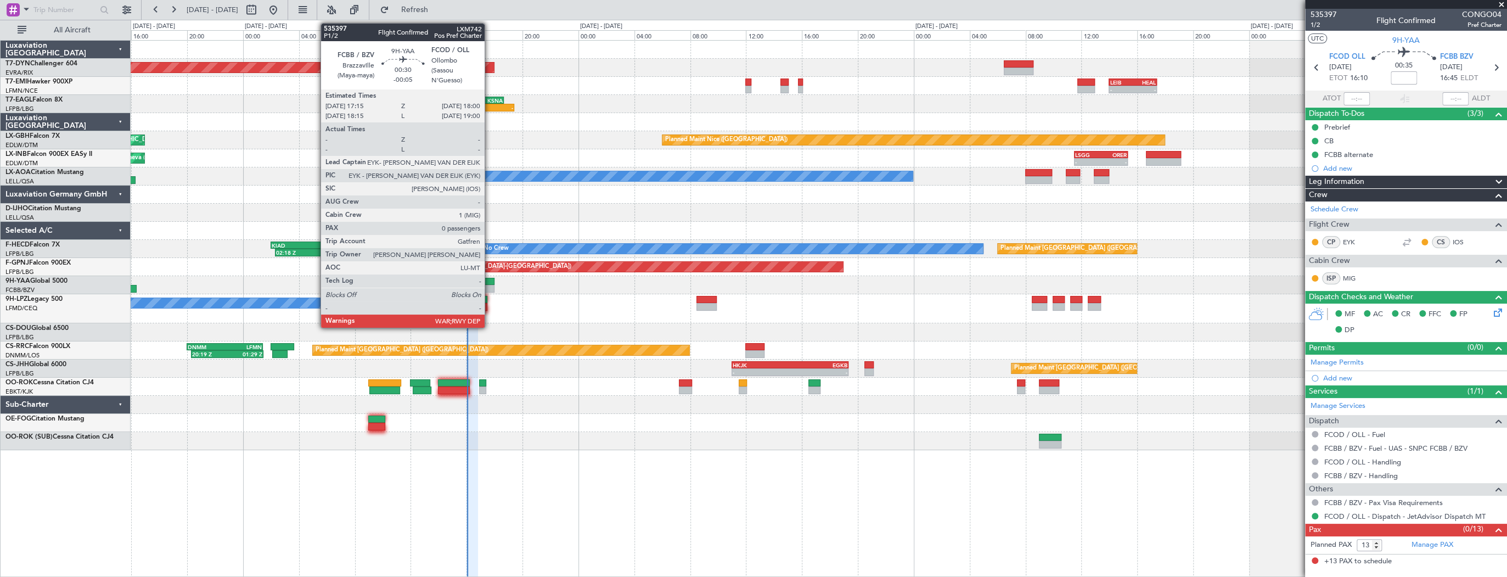
click at [489, 279] on div at bounding box center [488, 282] width 11 height 8
type input "-00:05"
type input "0"
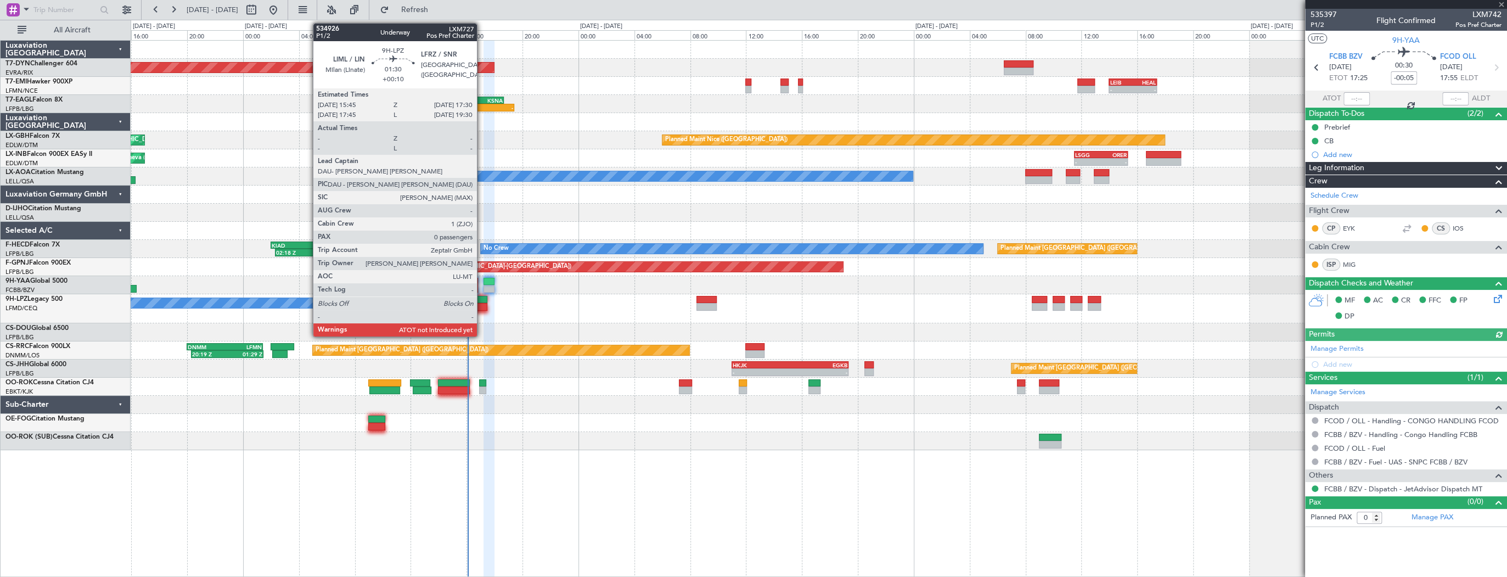
click at [482, 301] on div at bounding box center [475, 300] width 25 height 8
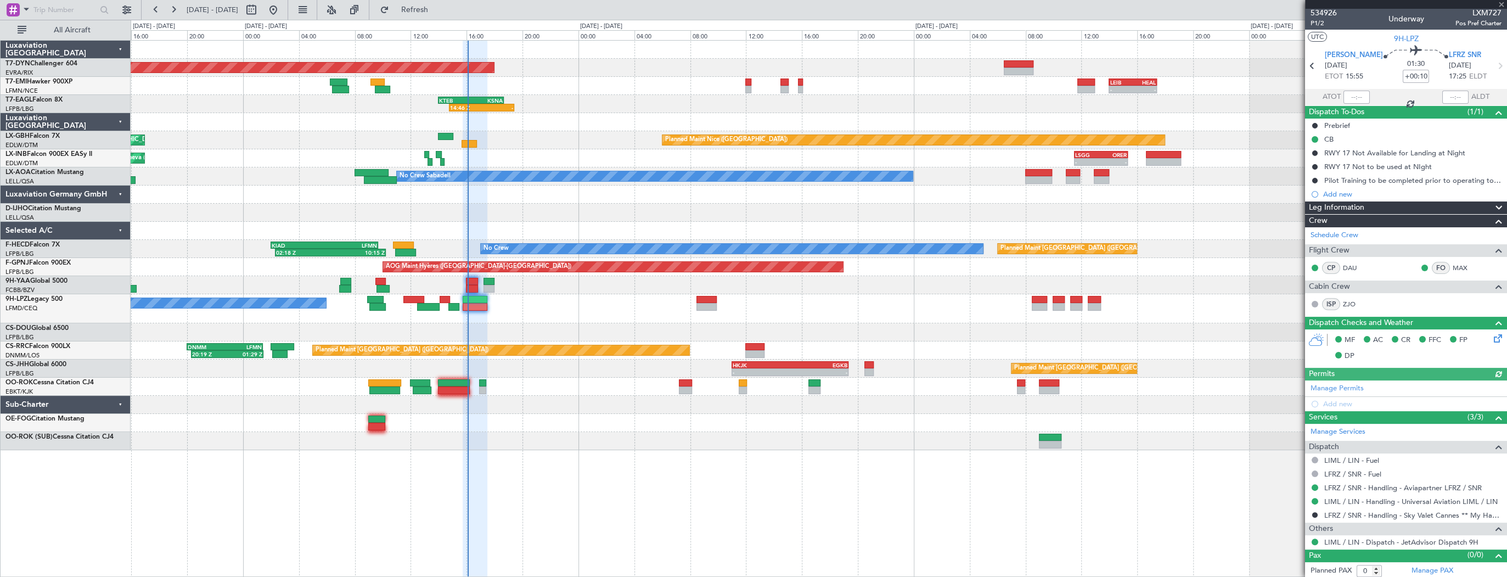
scroll to position [2, 0]
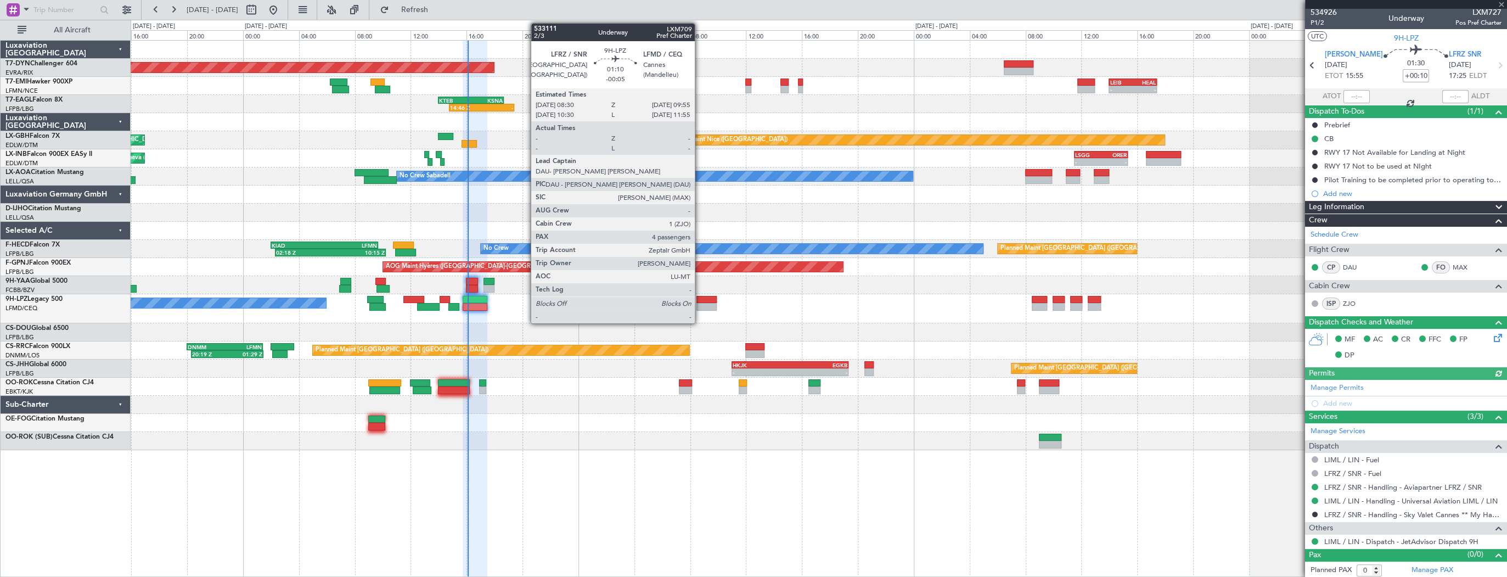
click at [700, 303] on div at bounding box center [706, 307] width 20 height 8
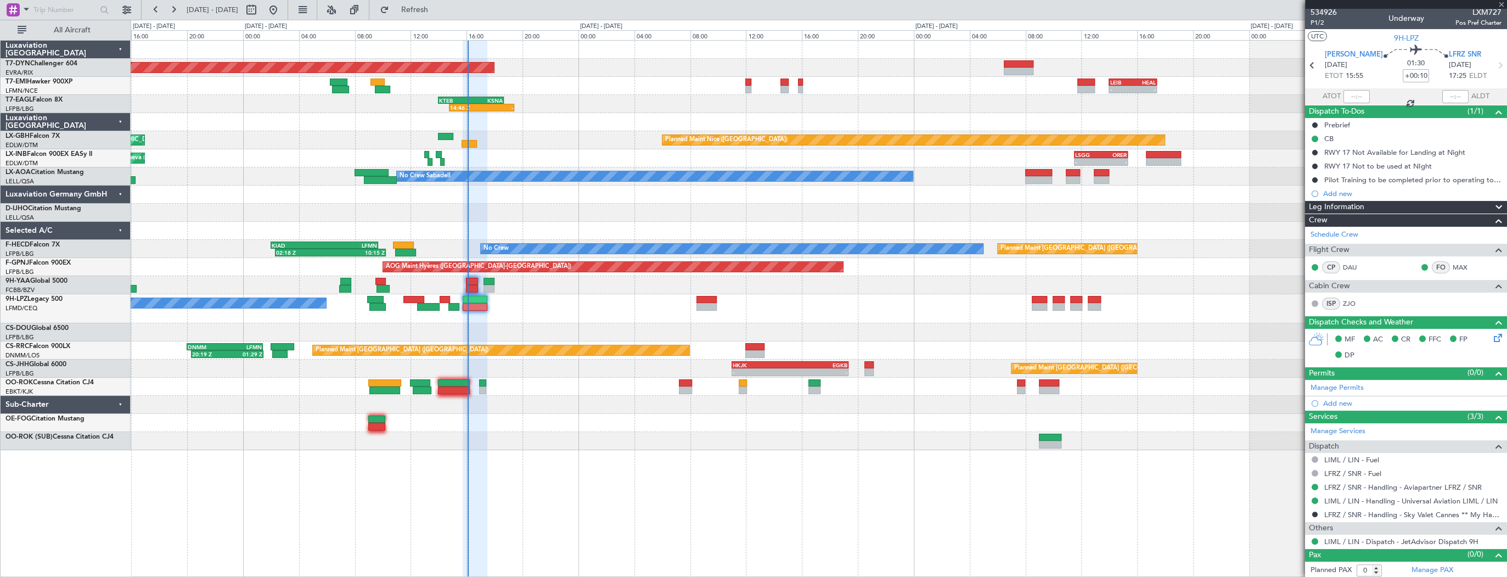
type input "-00:05"
type input "4"
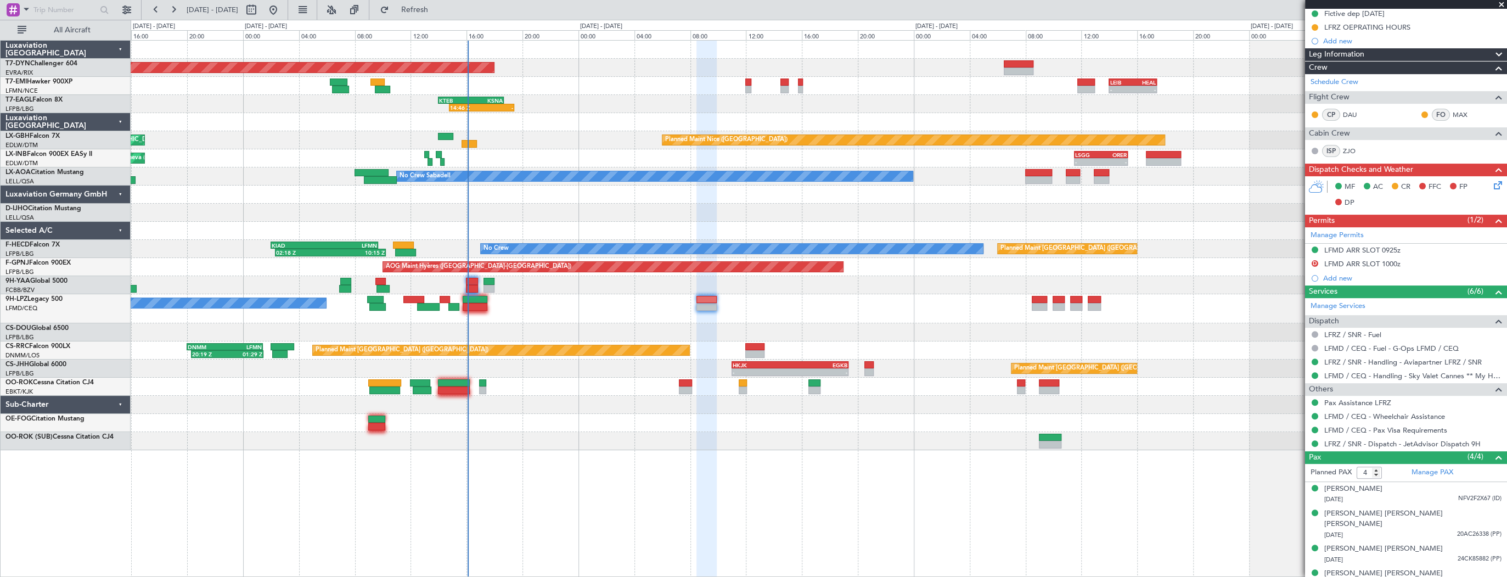
scroll to position [184, 0]
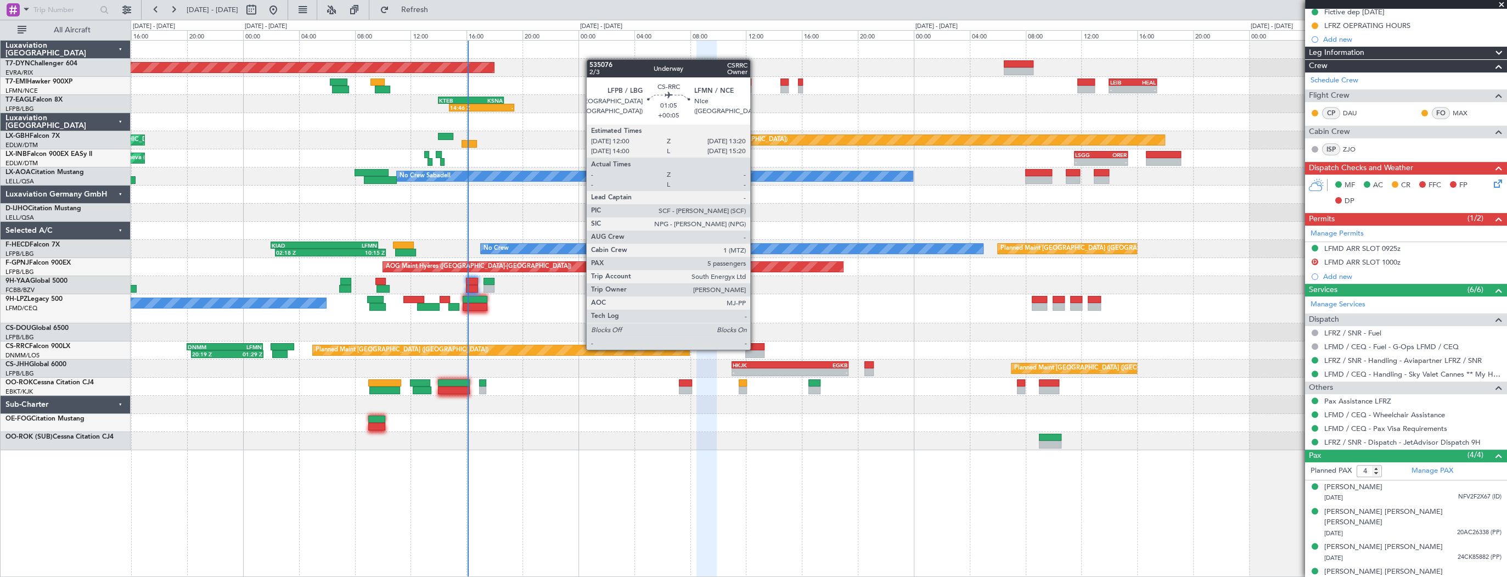
click at [755, 348] on div at bounding box center [754, 347] width 19 height 8
type input "+00:05"
type input "5"
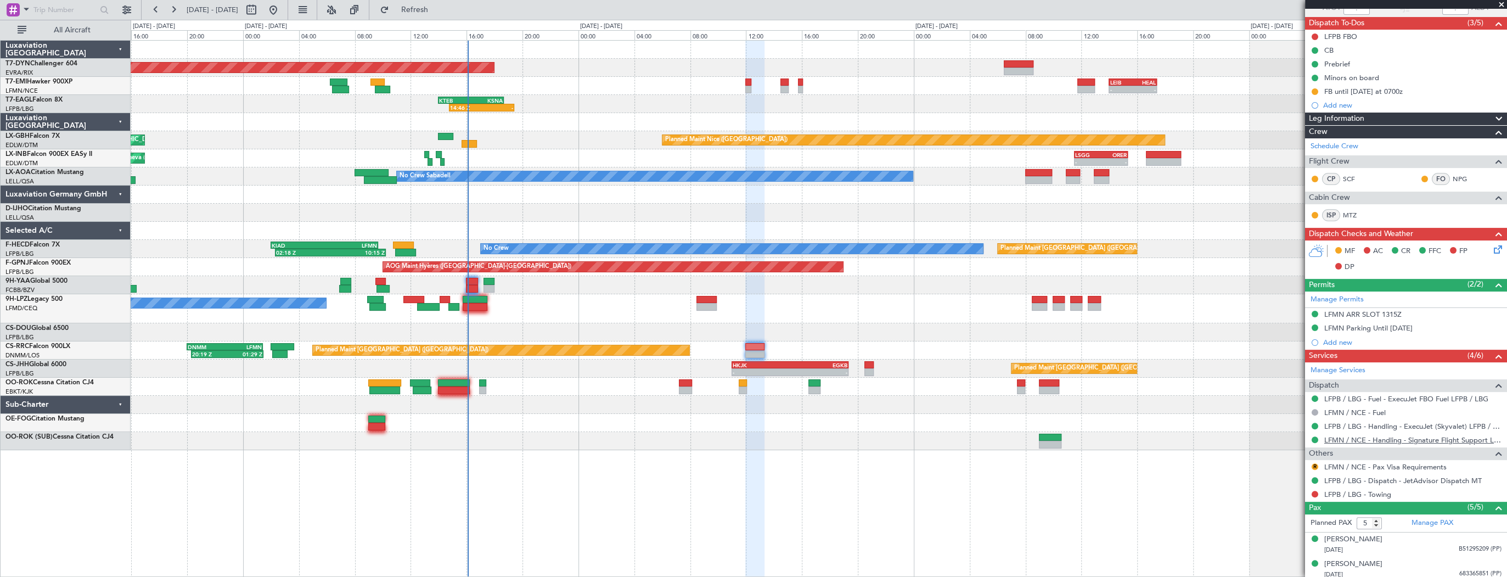
scroll to position [167, 0]
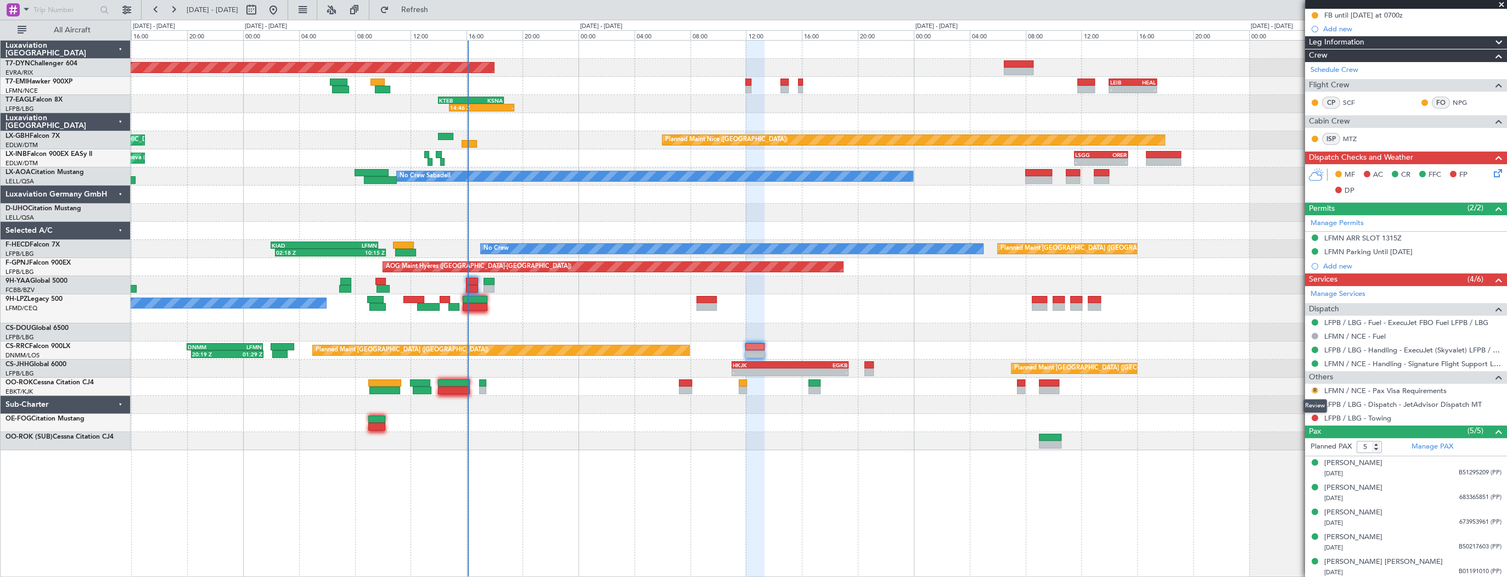
click at [1315, 387] on button "R" at bounding box center [1314, 390] width 7 height 7
click at [1299, 406] on span "Not Required" at bounding box center [1288, 403] width 44 height 11
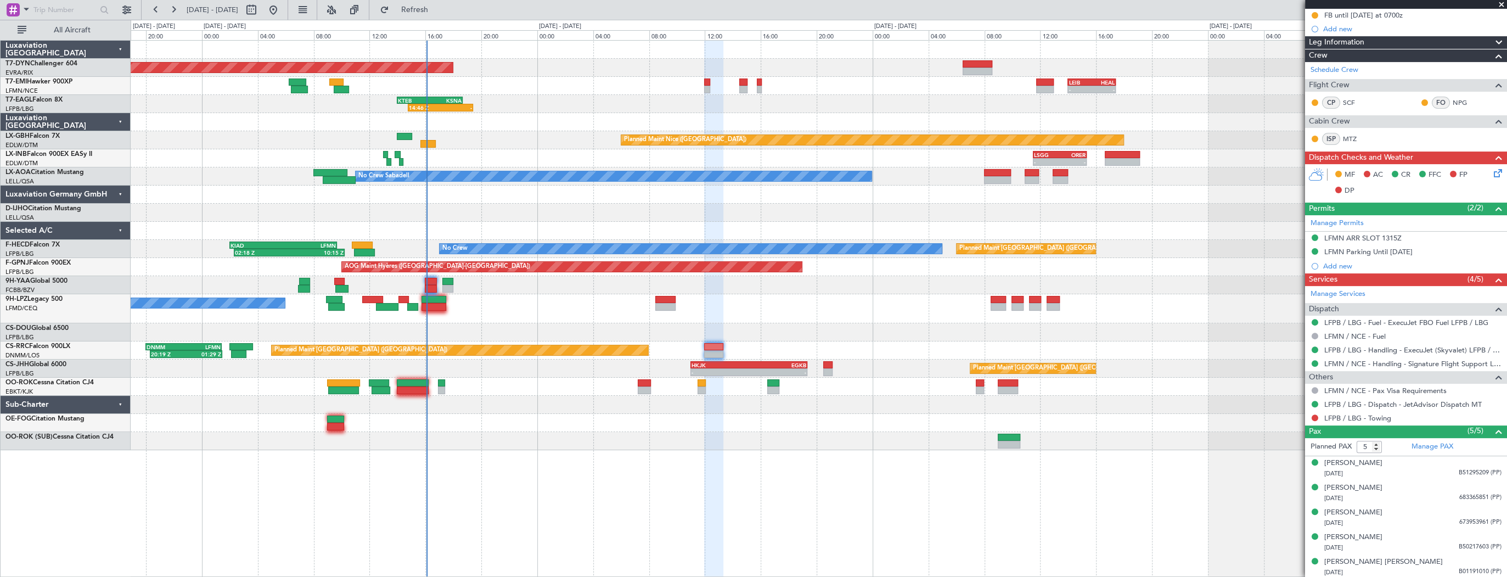
click at [868, 359] on div "Planned Maint Basel-Mulhouse - - EVRA 09:00 Z LCPH 12:35 Z - - LCPH 10:00 Z EVR…" at bounding box center [819, 245] width 1376 height 409
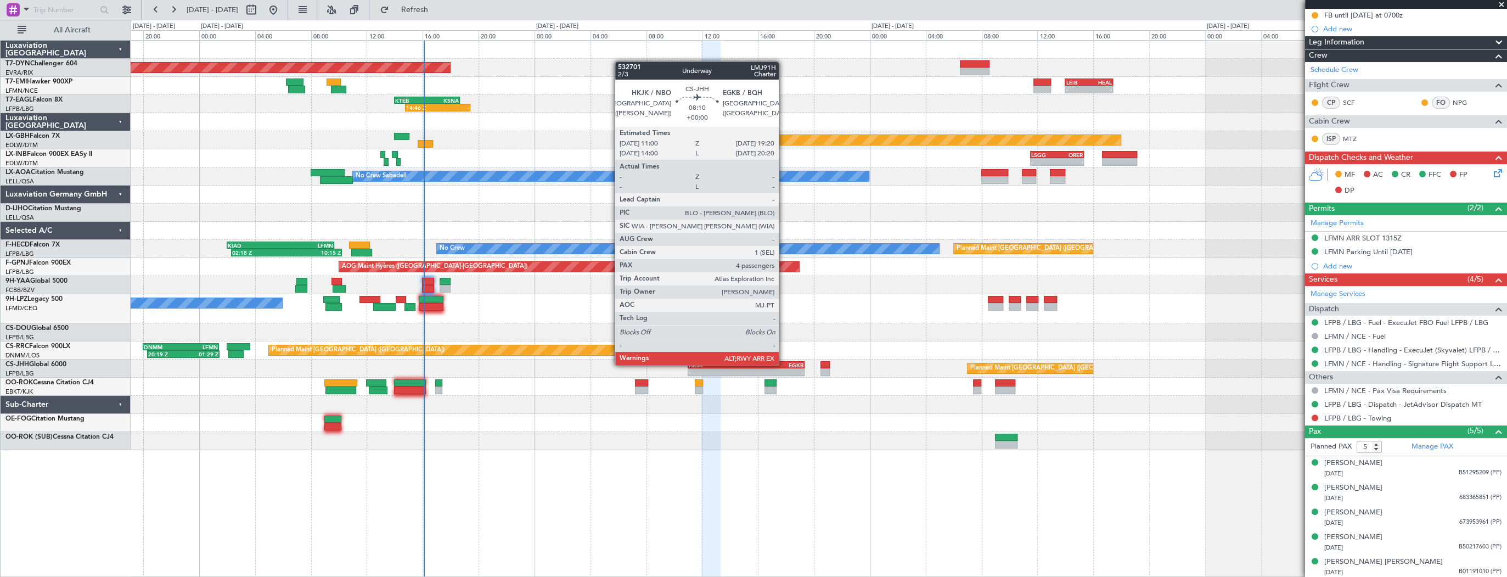
click at [784, 364] on div "EGKB" at bounding box center [774, 365] width 57 height 7
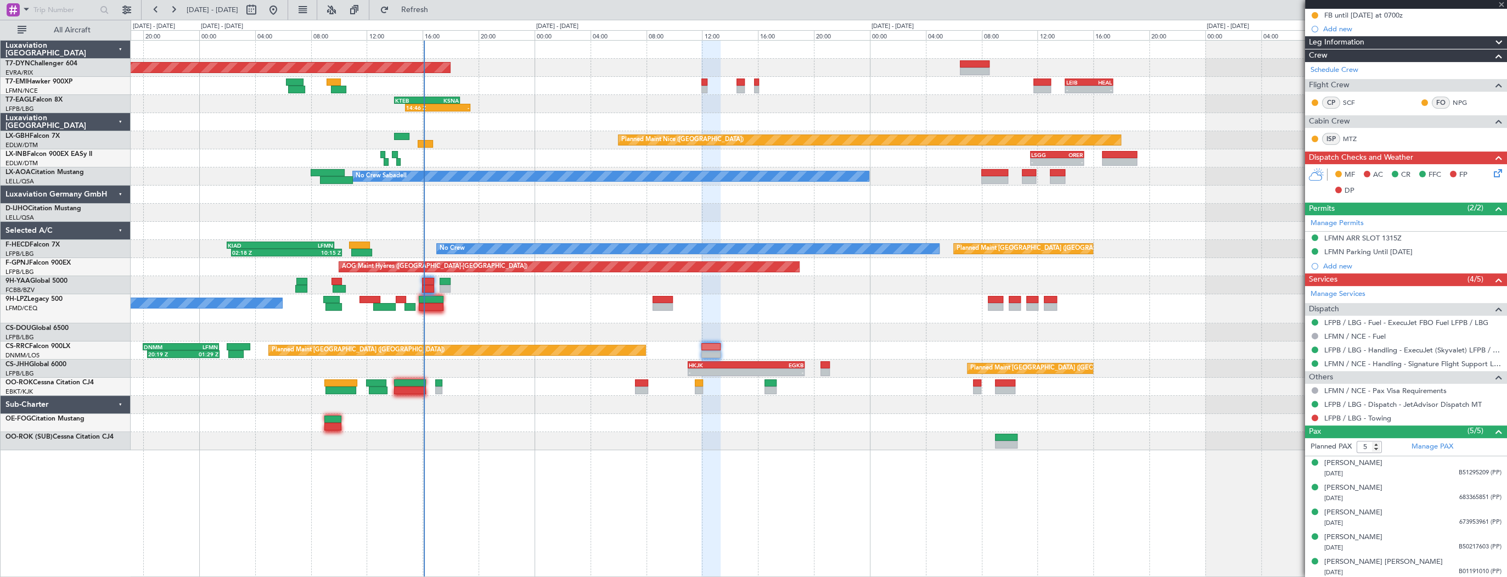
type input "4"
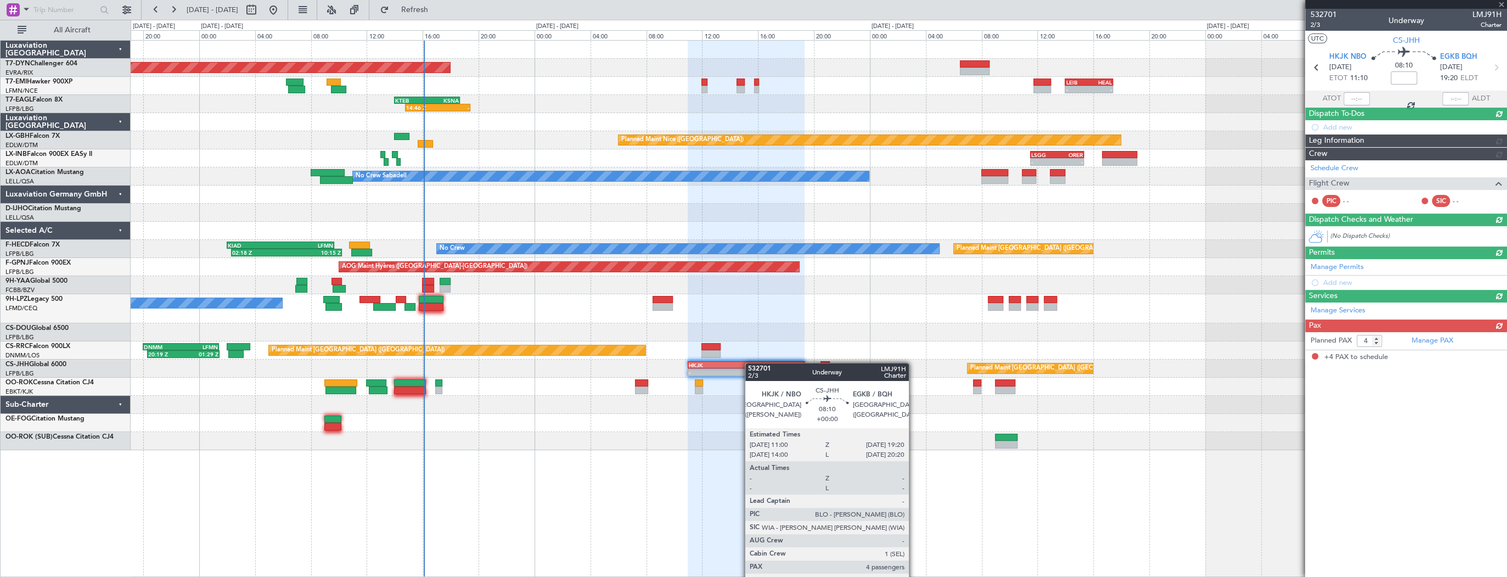
scroll to position [0, 0]
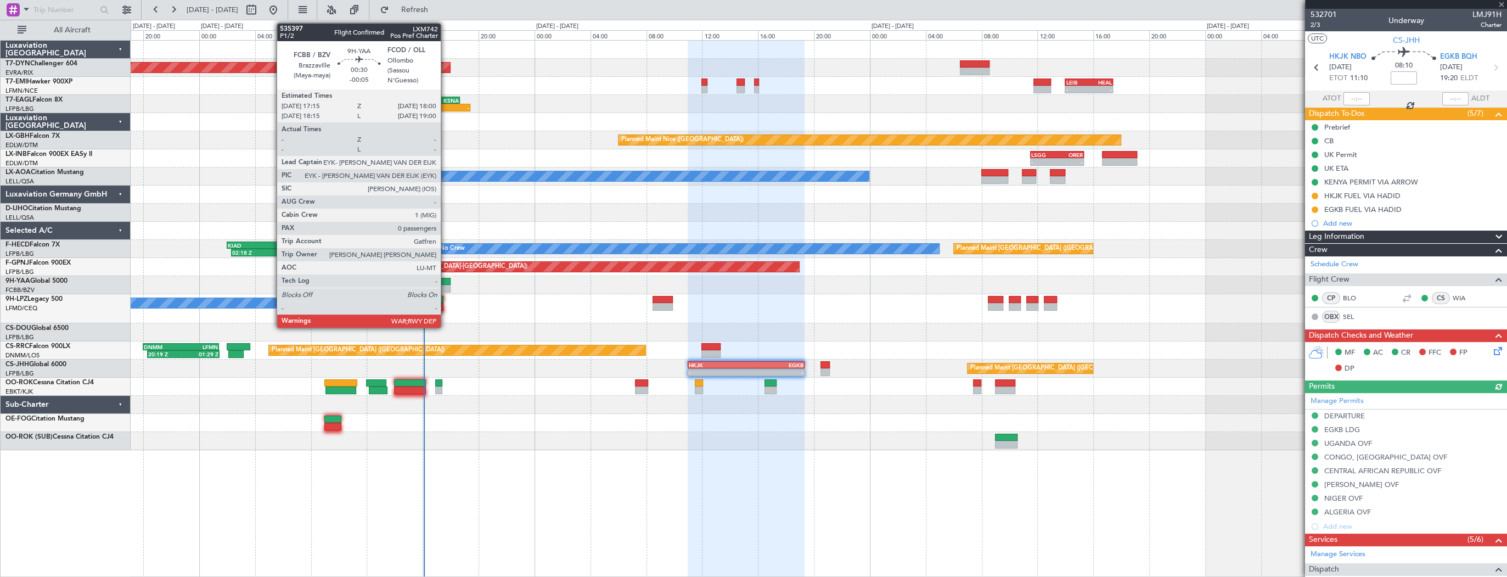
click at [446, 280] on div at bounding box center [445, 282] width 11 height 8
type input "-00:05"
type input "0"
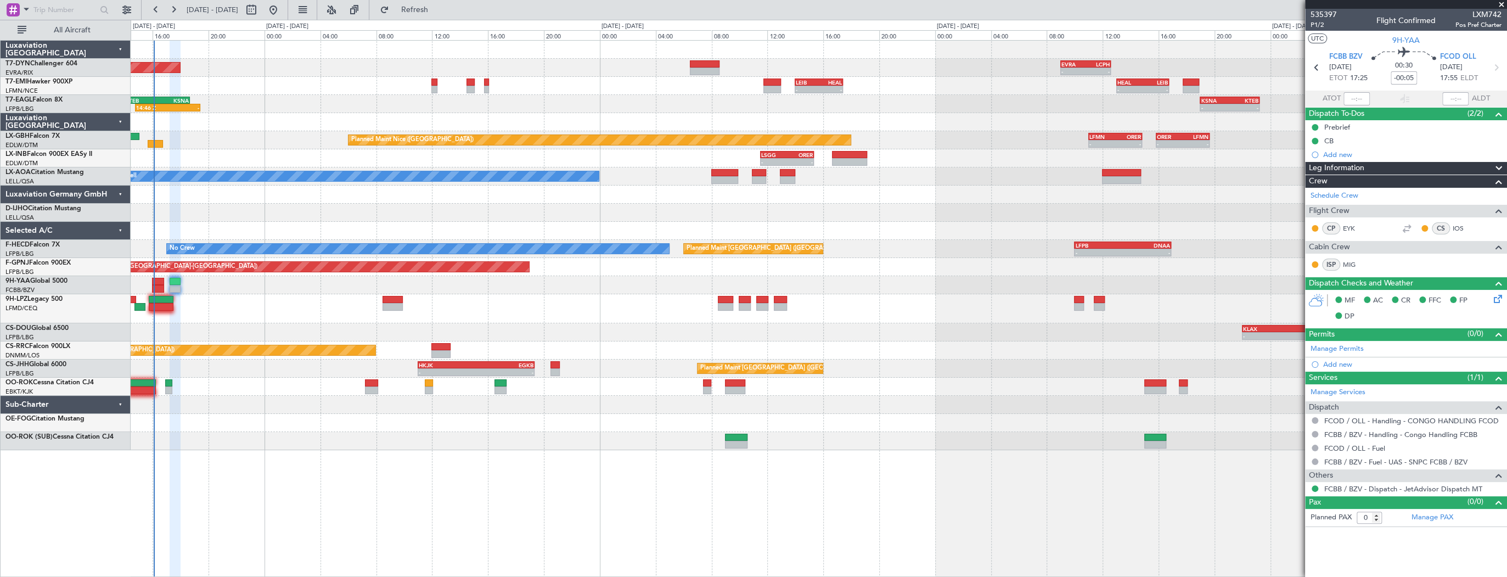
click at [549, 275] on div "Planned Maint Basel-Mulhouse - - EVRA 09:00 Z LCPH 12:35 Z LCPH 10:00 Z EVRA 13…" at bounding box center [819, 245] width 1376 height 409
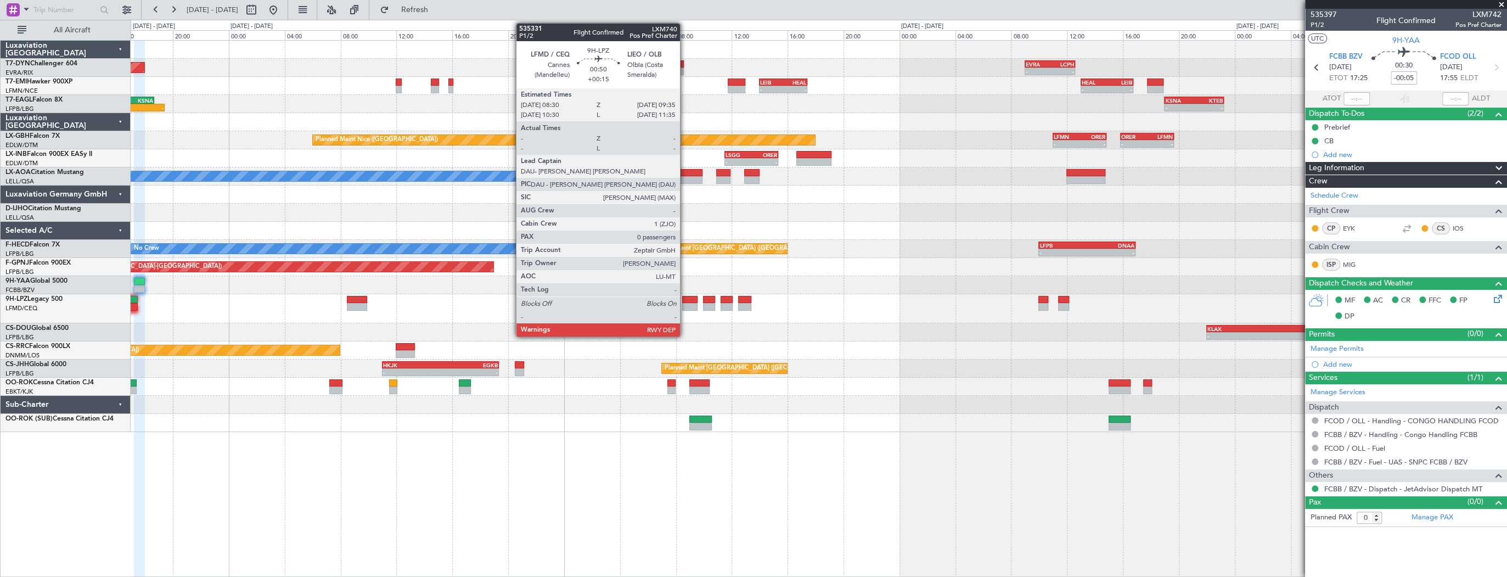
click at [685, 303] on div at bounding box center [689, 307] width 15 height 8
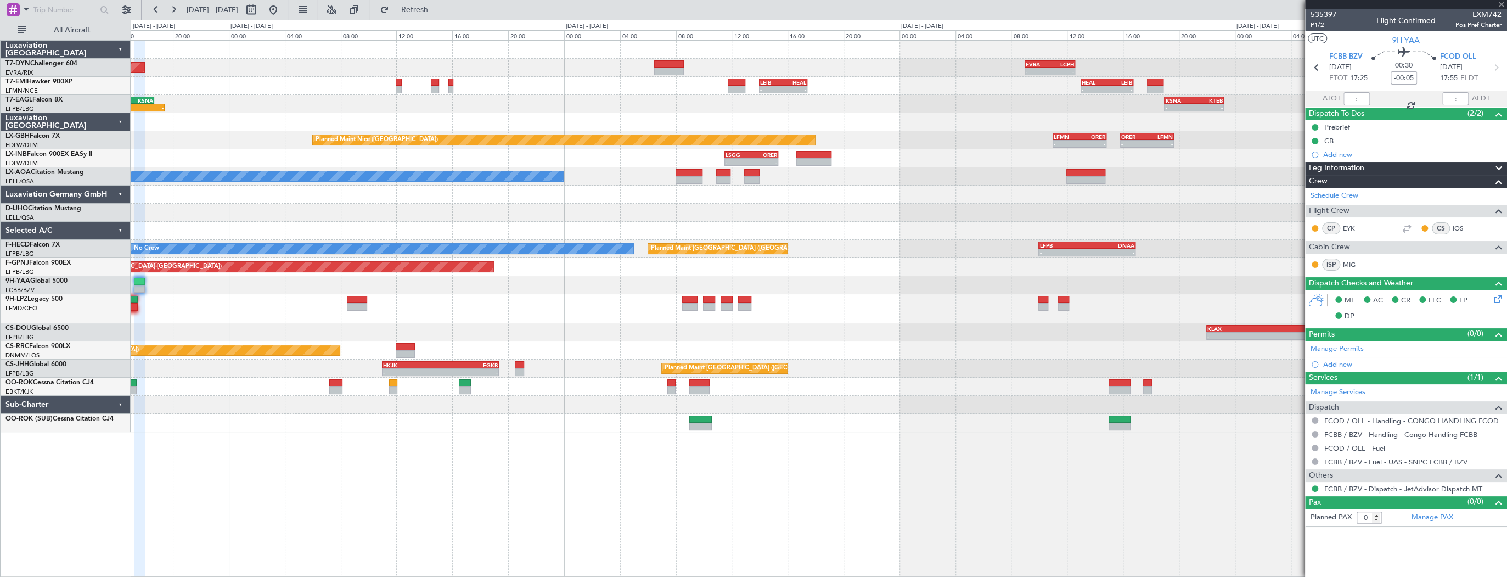
type input "+00:15"
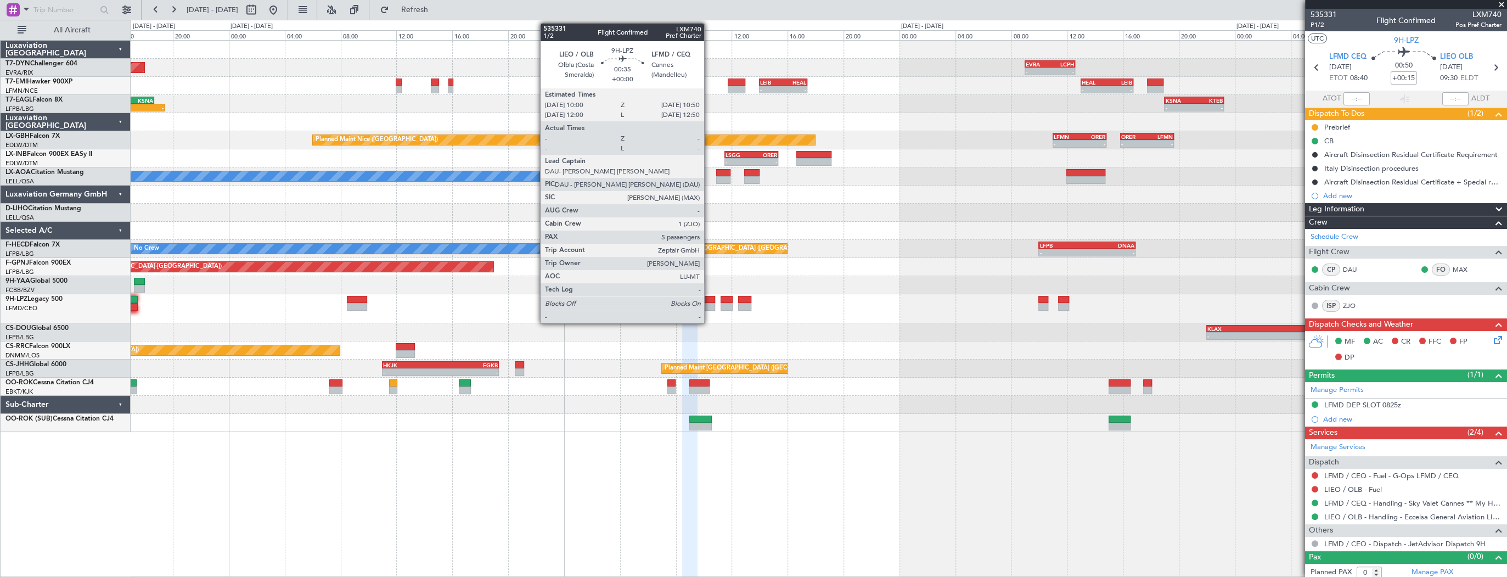
click at [709, 300] on div at bounding box center [709, 300] width 12 height 8
type input "5"
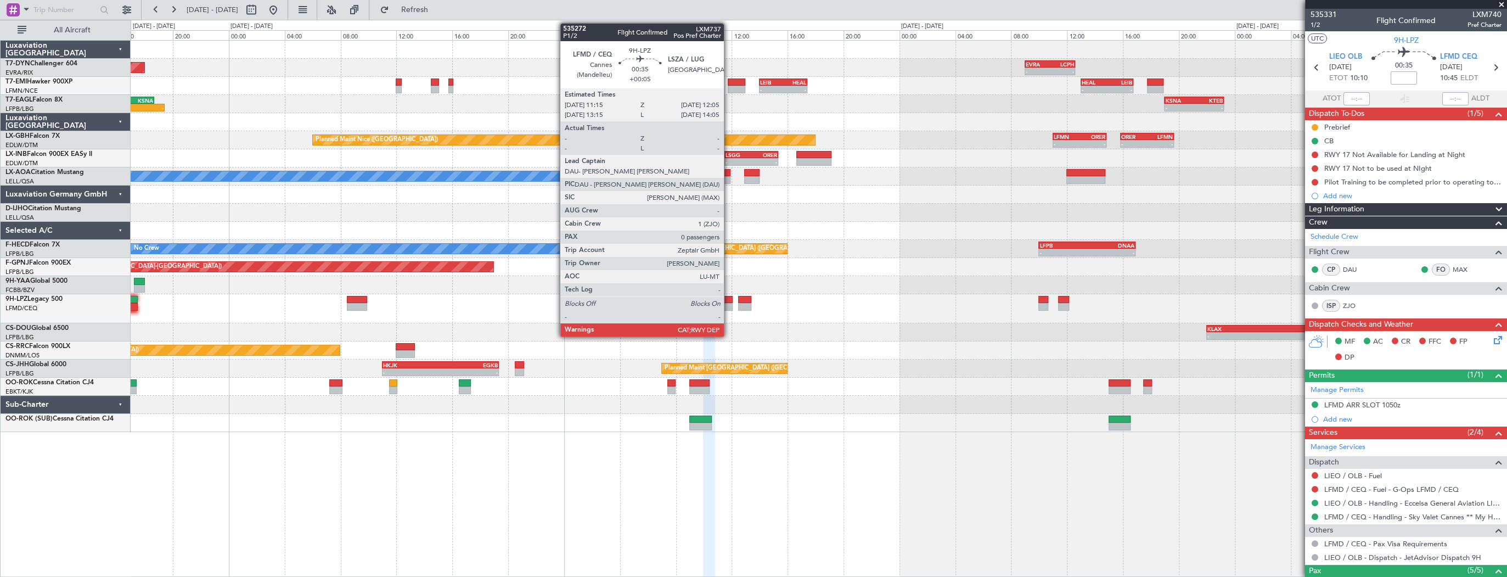
click at [729, 302] on div at bounding box center [726, 300] width 12 height 8
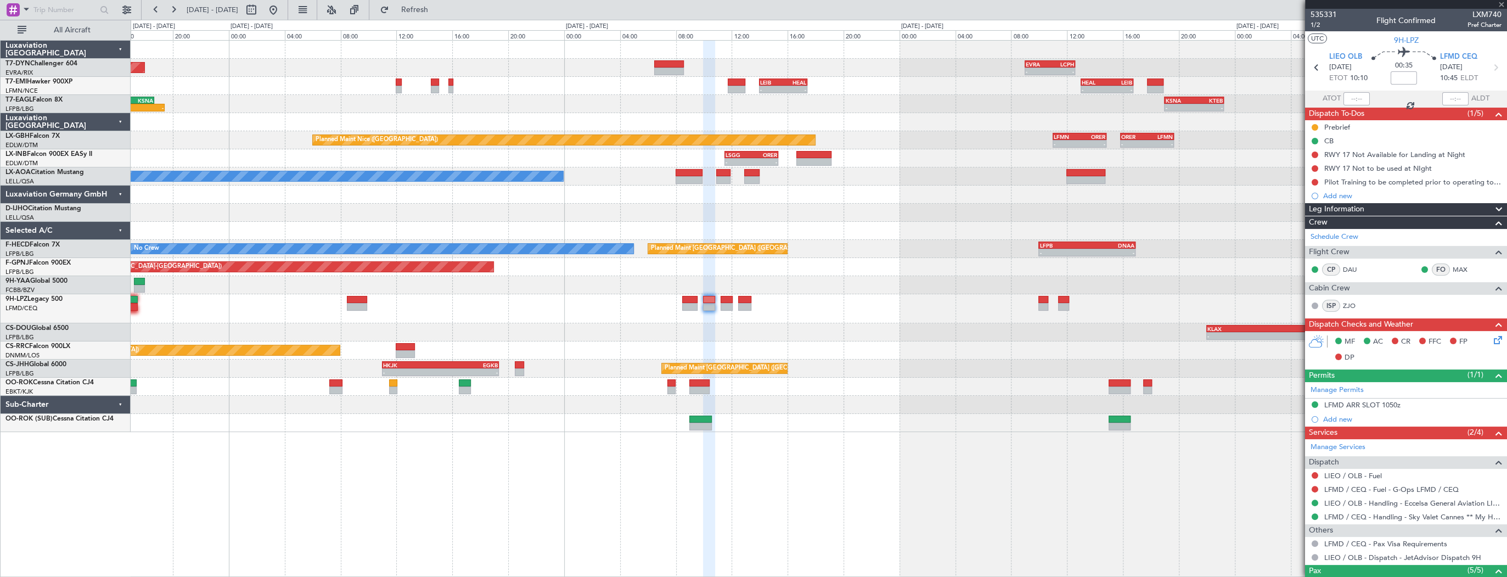
type input "+00:05"
type input "0"
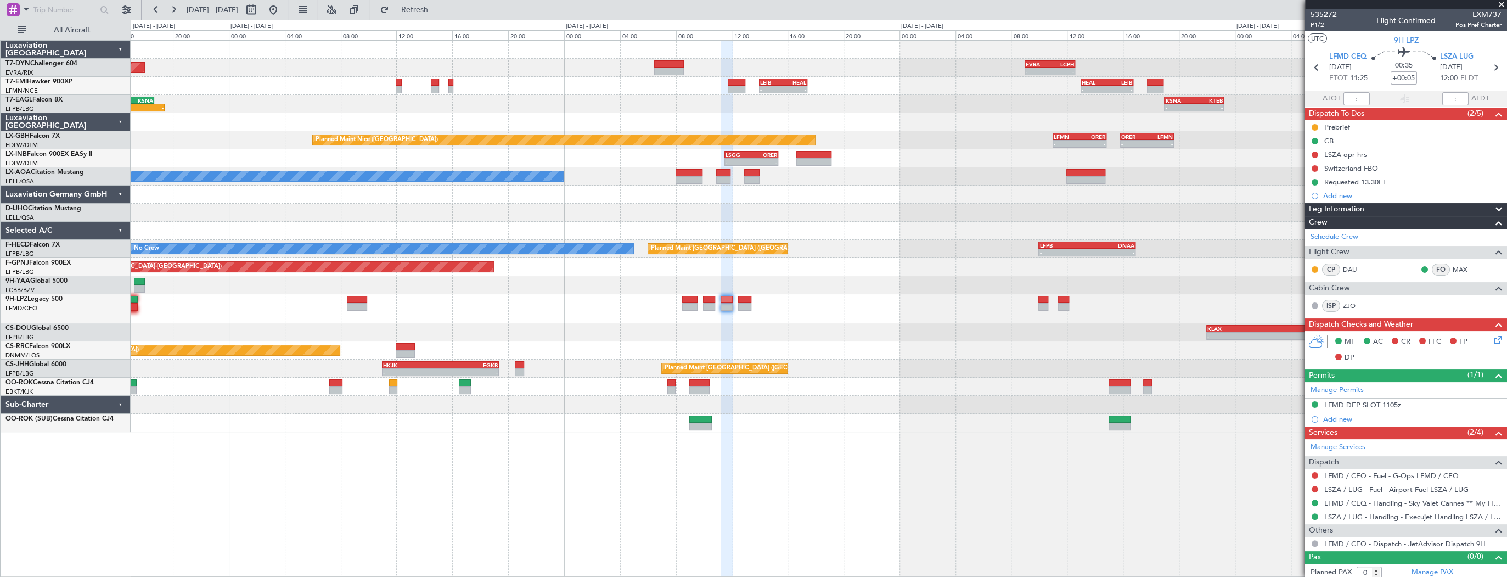
scroll to position [2, 0]
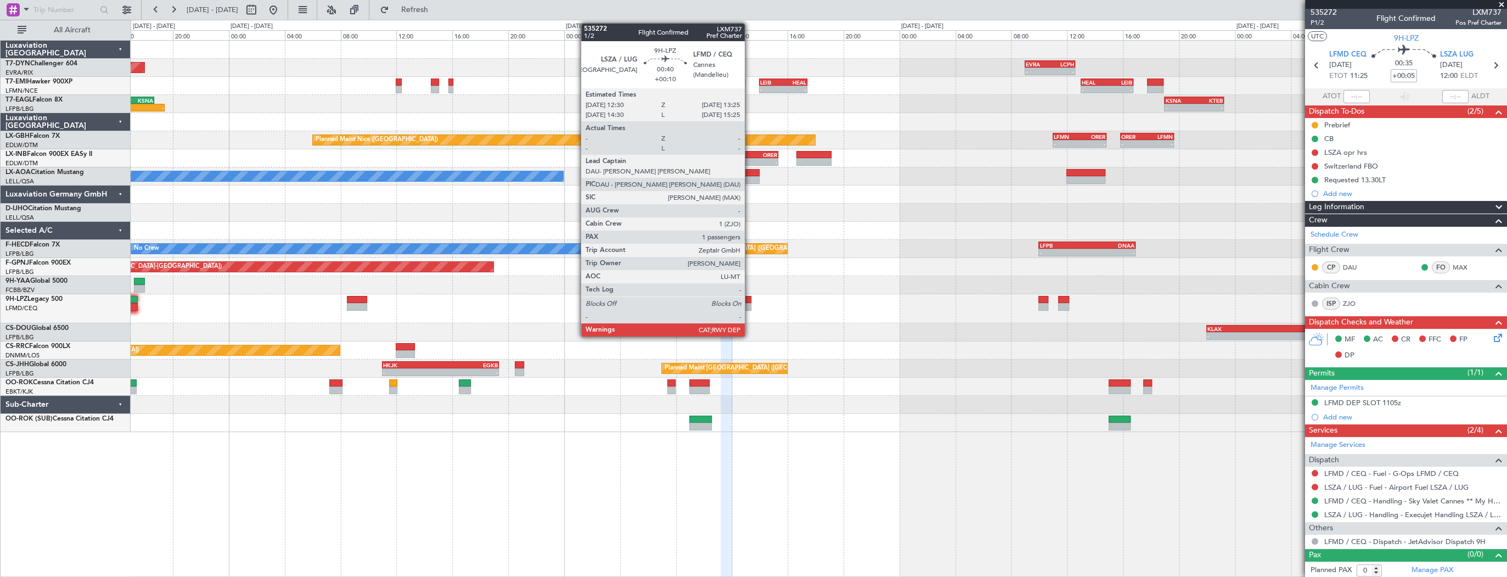
click at [750, 301] on div at bounding box center [744, 300] width 13 height 8
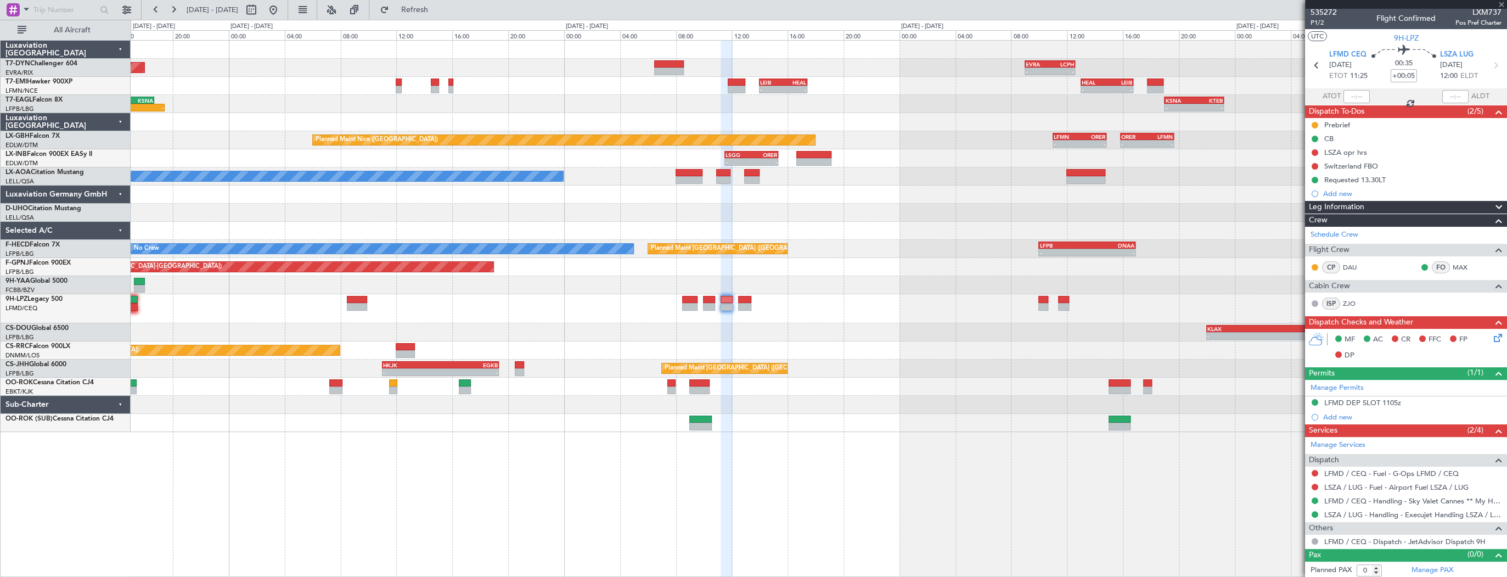
type input "+00:10"
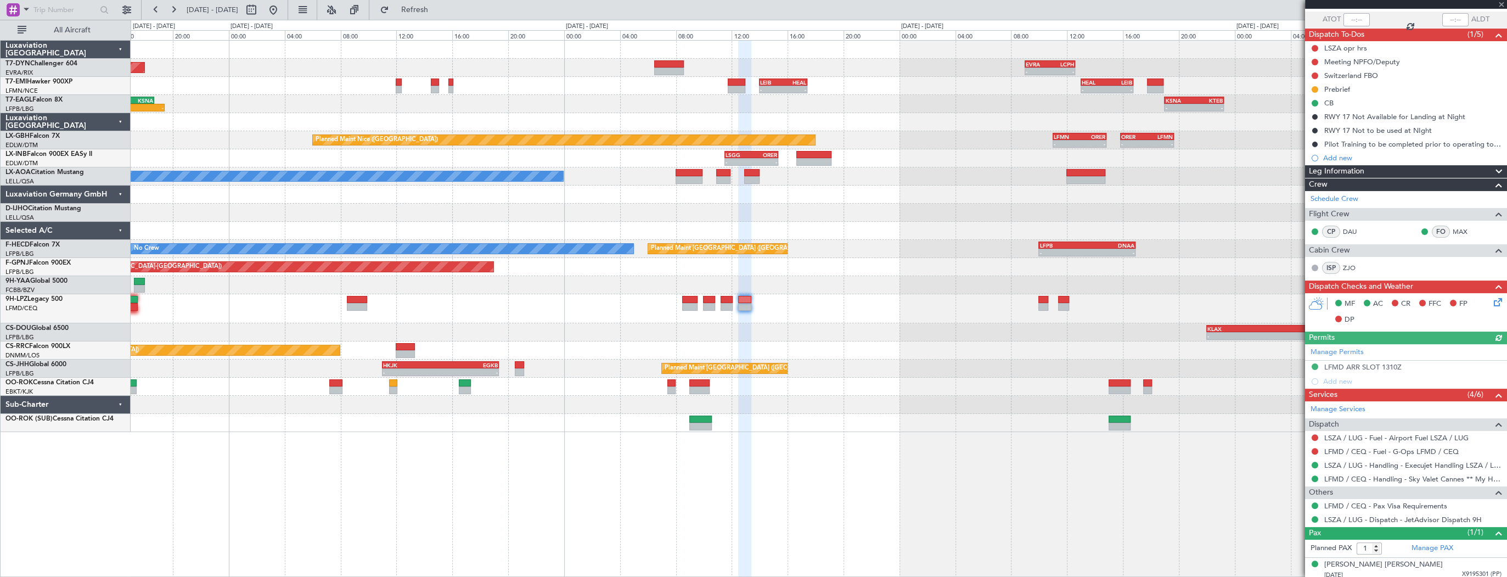
scroll to position [82, 0]
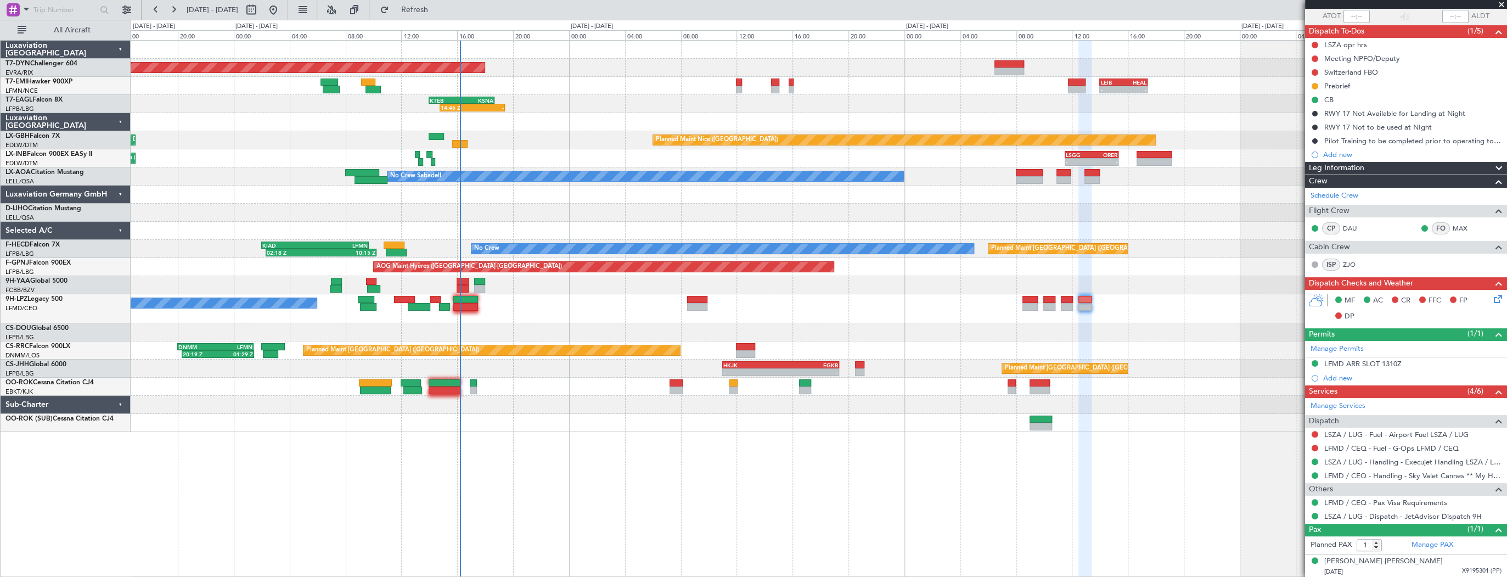
click at [852, 202] on div "Planned Maint Basel-Mulhouse - - EVRA 09:00 Z LCPH 12:35 Z - - LCPH 10:00 Z EVR…" at bounding box center [819, 236] width 1376 height 391
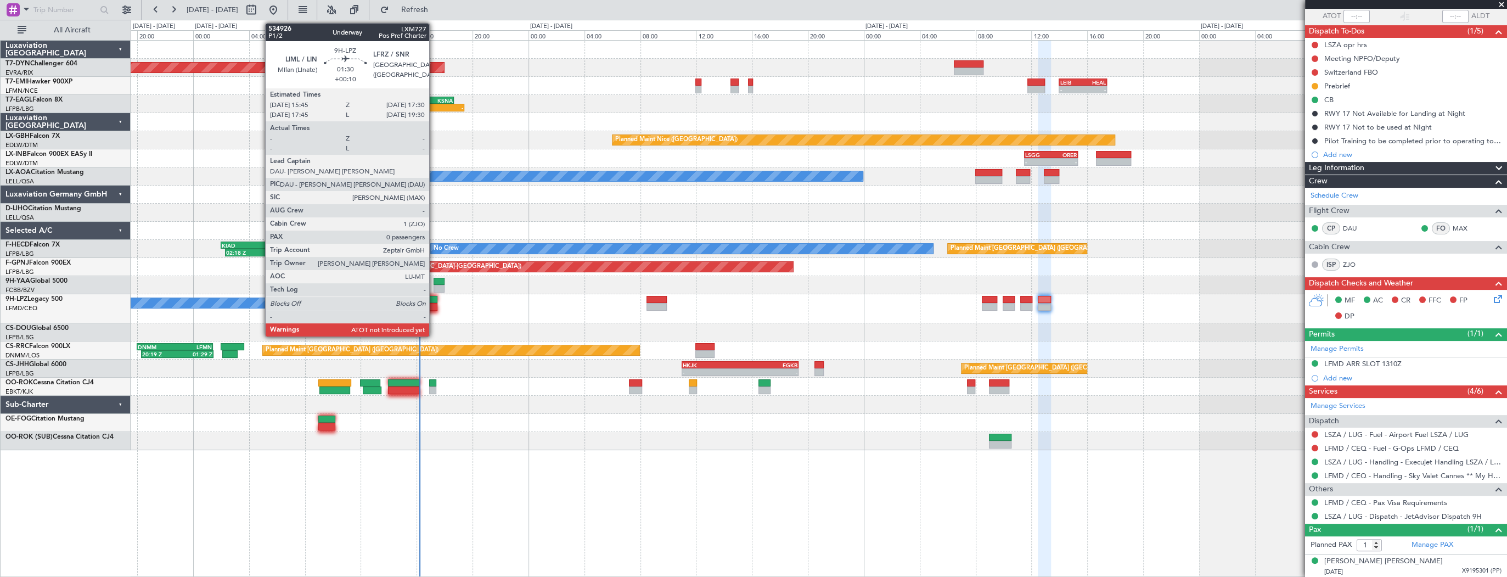
click at [434, 301] on div at bounding box center [425, 300] width 25 height 8
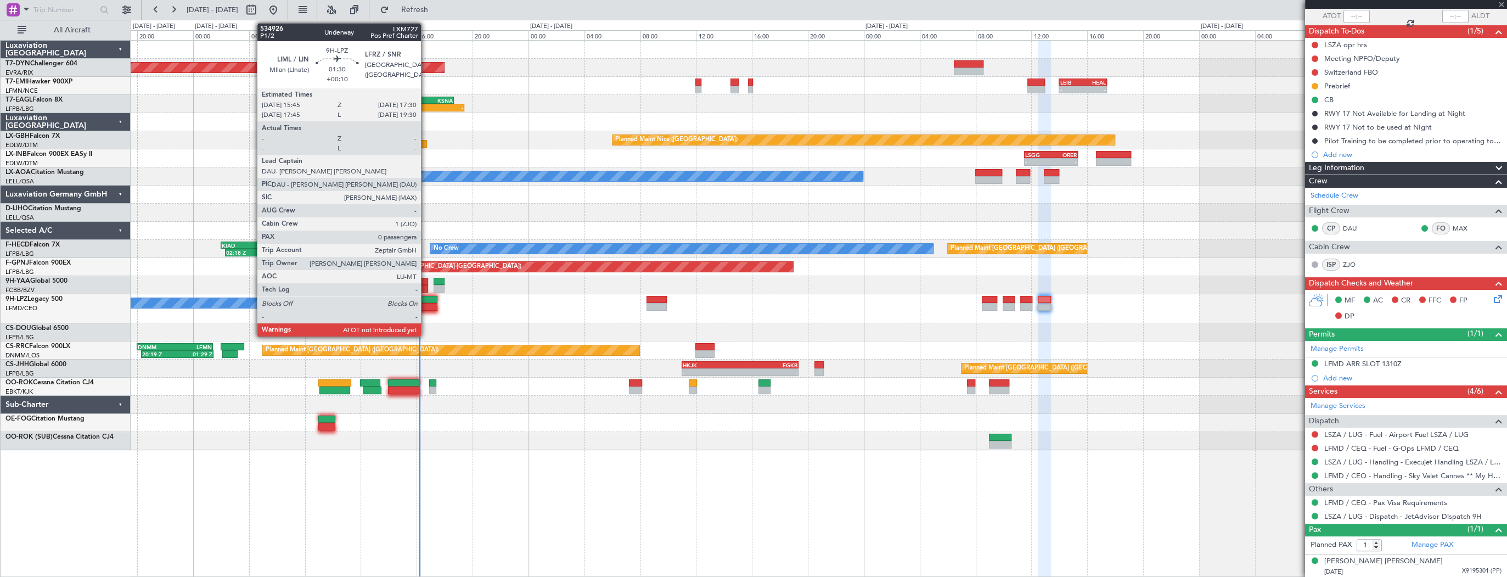
type input "0"
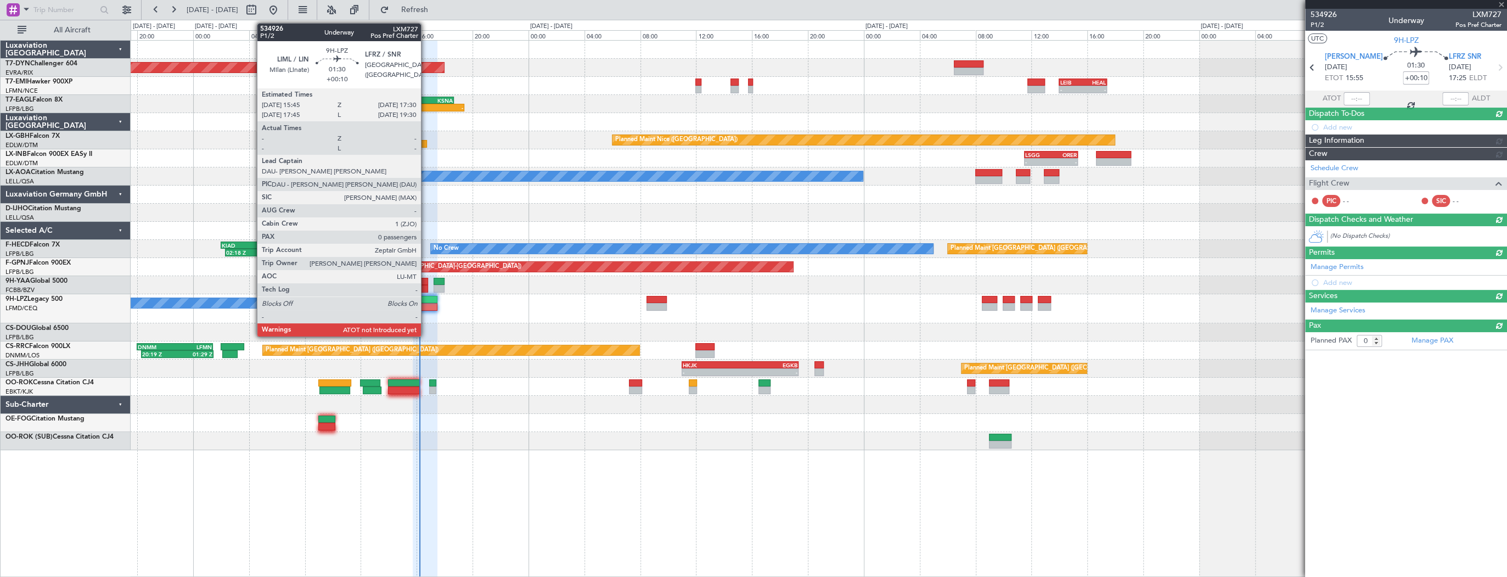
scroll to position [0, 0]
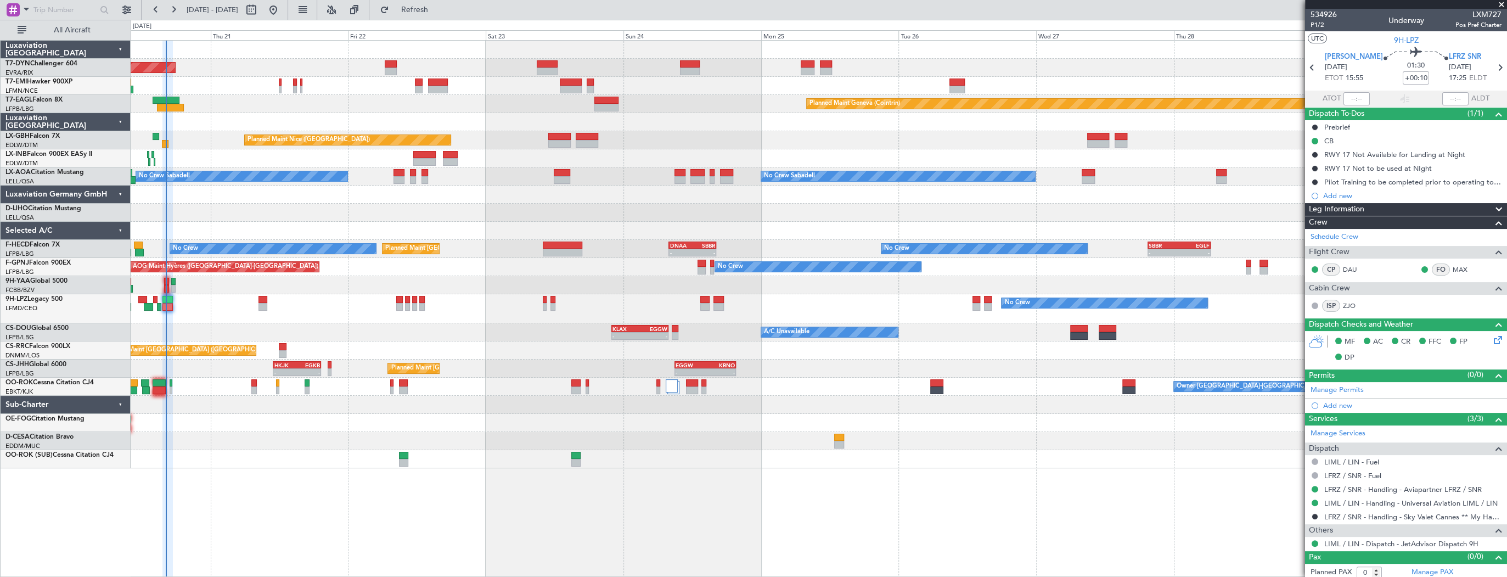
click at [248, 105] on div "Planned Maint Geneva (Cointrin)" at bounding box center [819, 104] width 1376 height 18
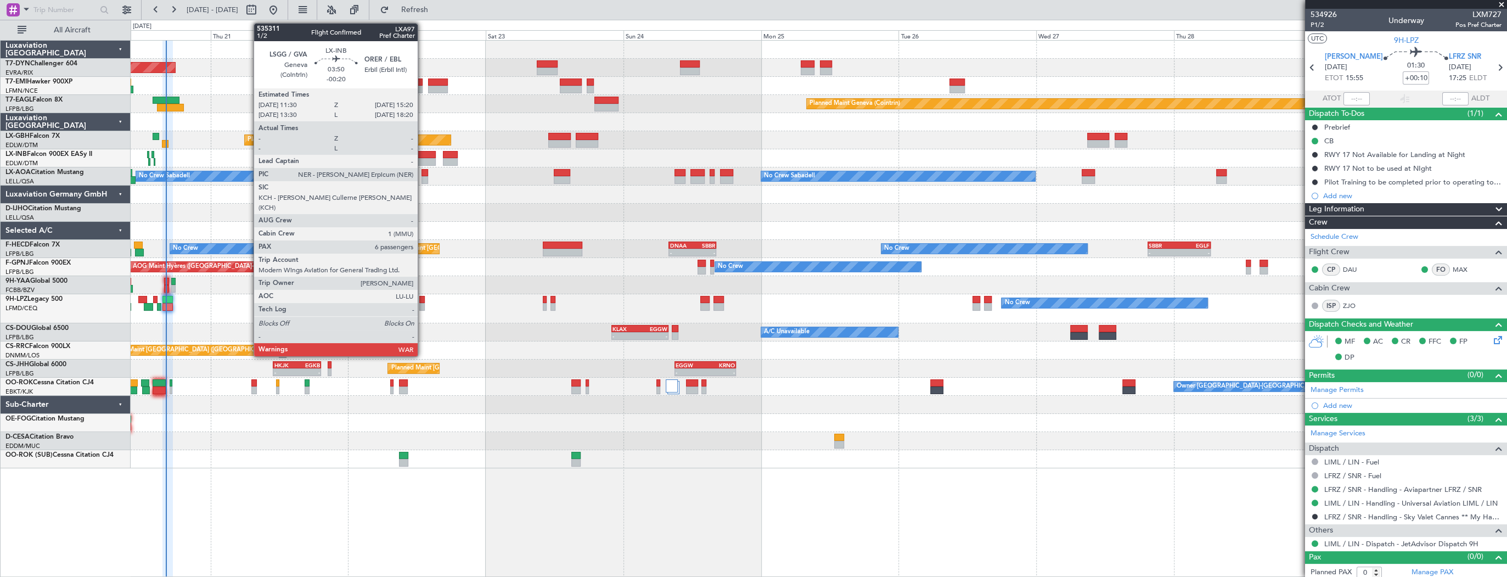
click at [423, 156] on div at bounding box center [424, 155] width 22 height 8
type input "-00:20"
type input "6"
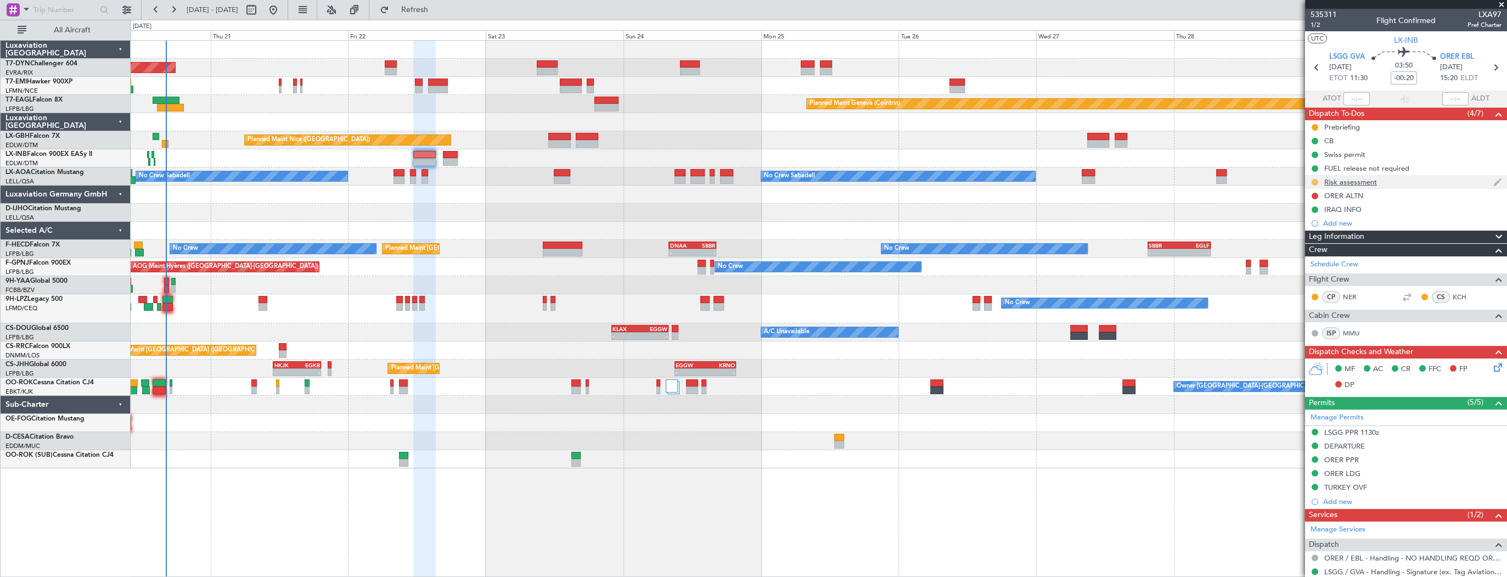
click at [1317, 182] on button at bounding box center [1314, 182] width 7 height 7
click at [1317, 226] on span "Completed" at bounding box center [1319, 230] width 36 height 11
click at [342, 160] on div "Planned Maint Basel-Mulhouse Planned Maint Chester Planned Maint Geneva (Cointr…" at bounding box center [819, 254] width 1376 height 427
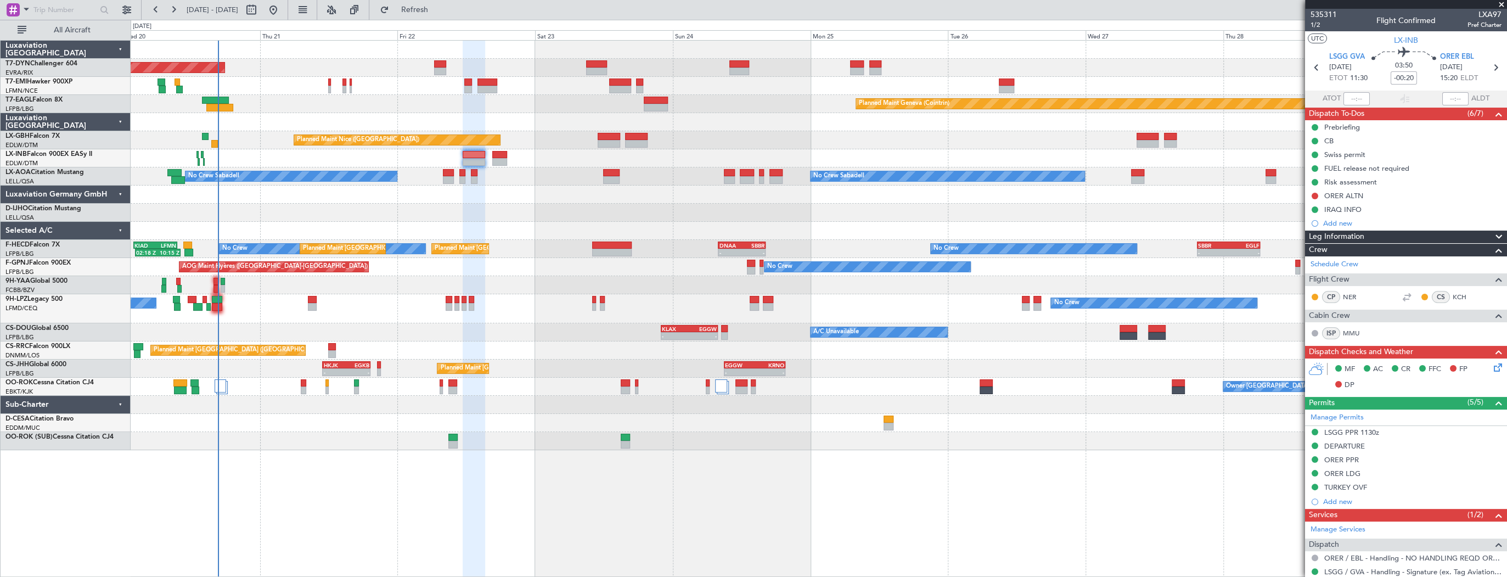
click at [417, 466] on div "Planned Maint Basel-Mulhouse Planned Maint Chester Planned Maint Geneva (Cointr…" at bounding box center [819, 308] width 1376 height 537
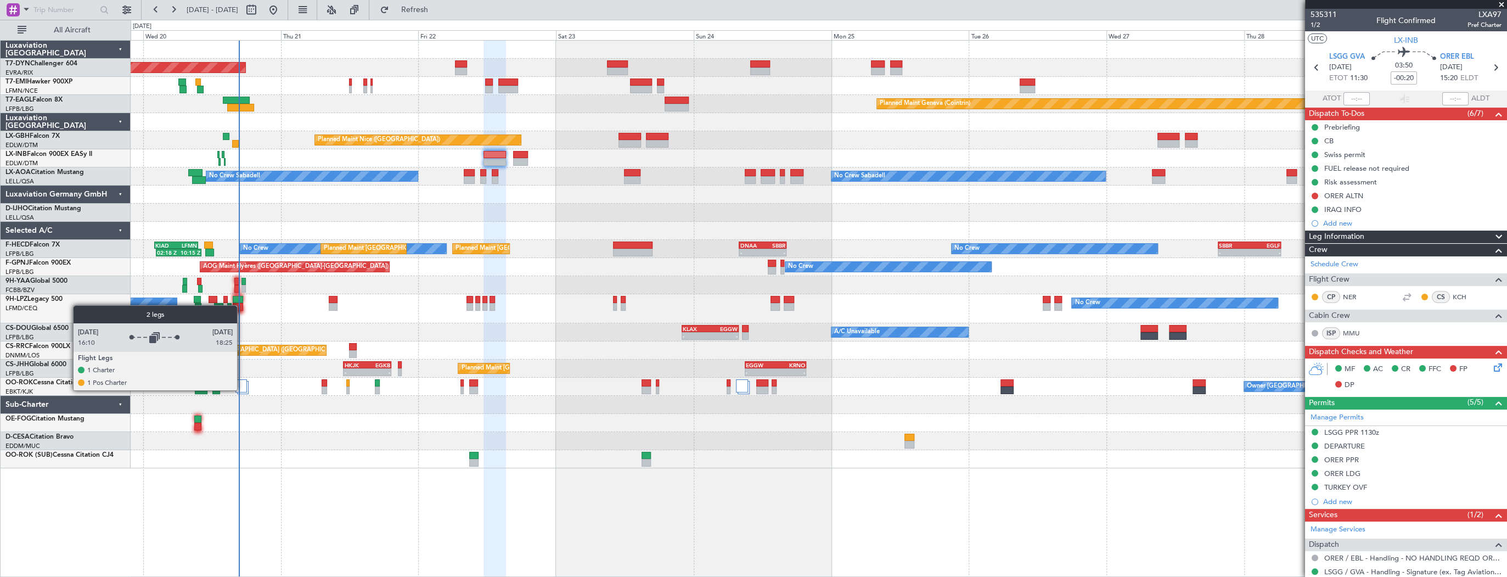
click at [242, 390] on div at bounding box center [241, 385] width 12 height 13
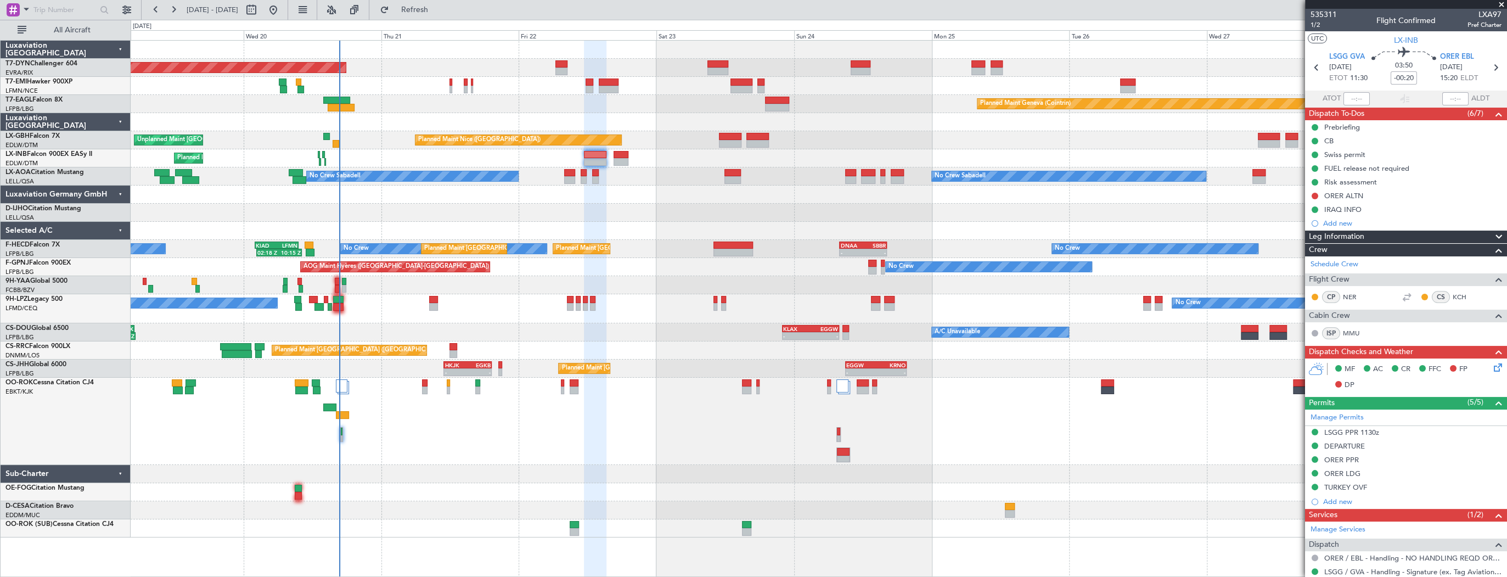
click at [583, 83] on div at bounding box center [819, 86] width 1376 height 18
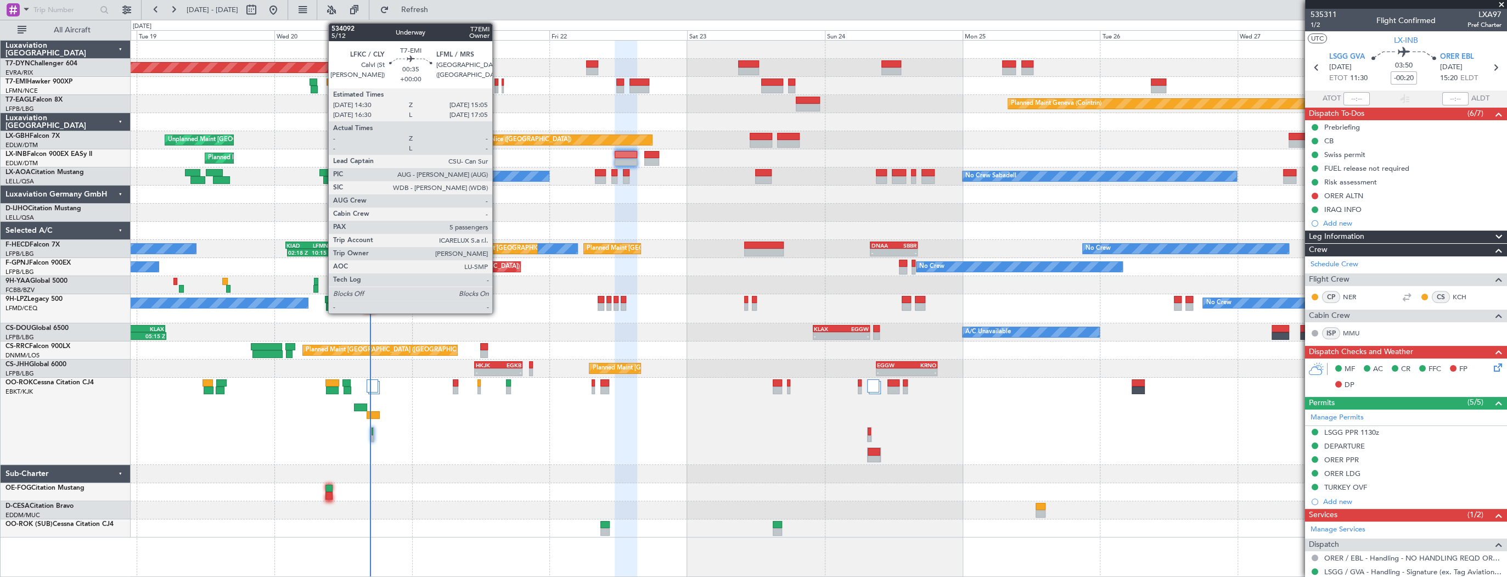
click at [497, 85] on div at bounding box center [496, 82] width 4 height 8
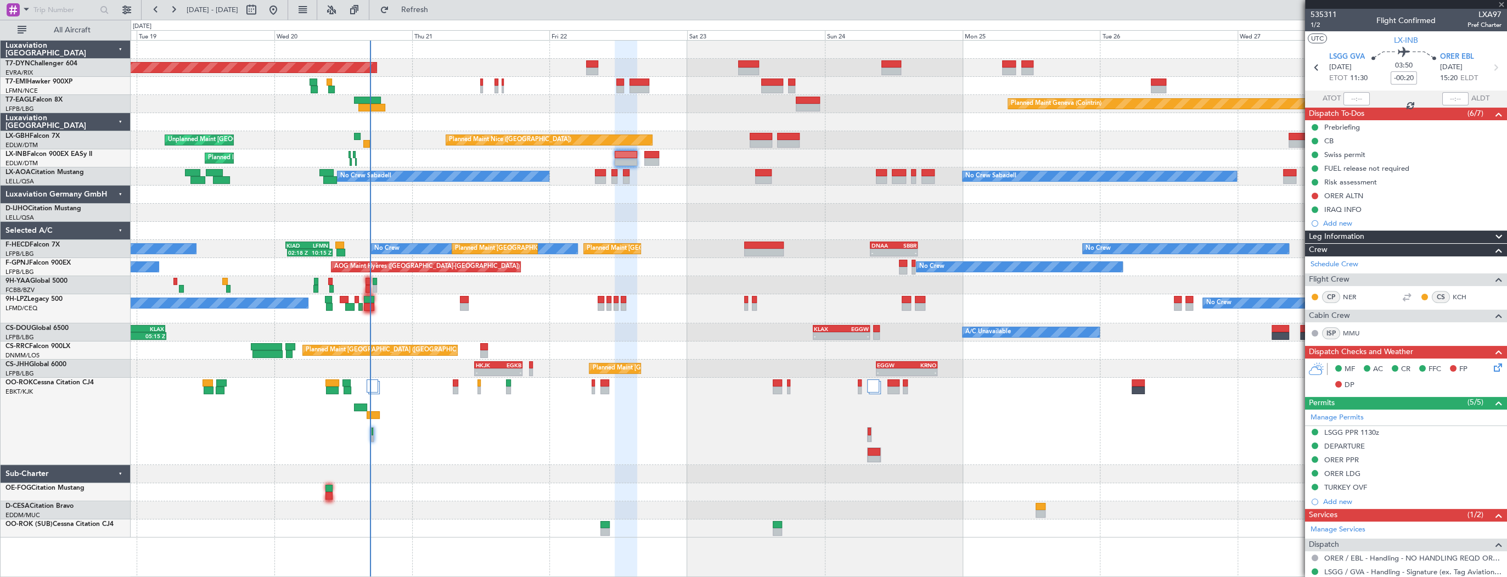
type input "5"
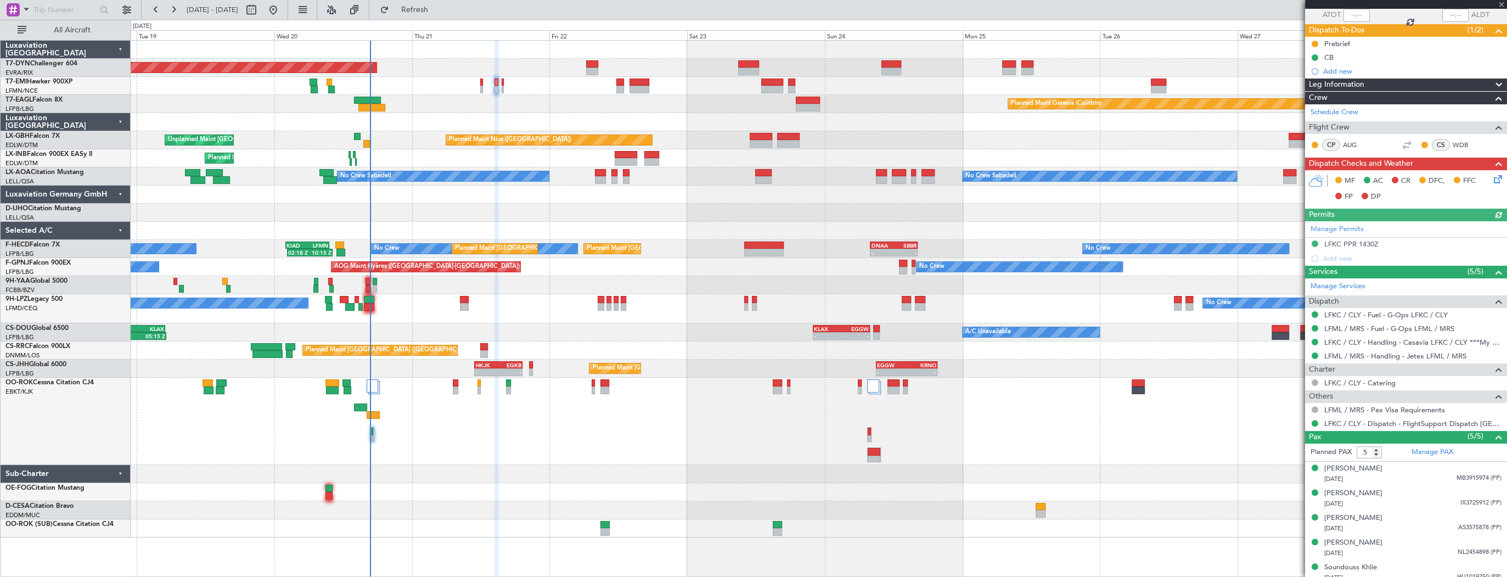
scroll to position [89, 0]
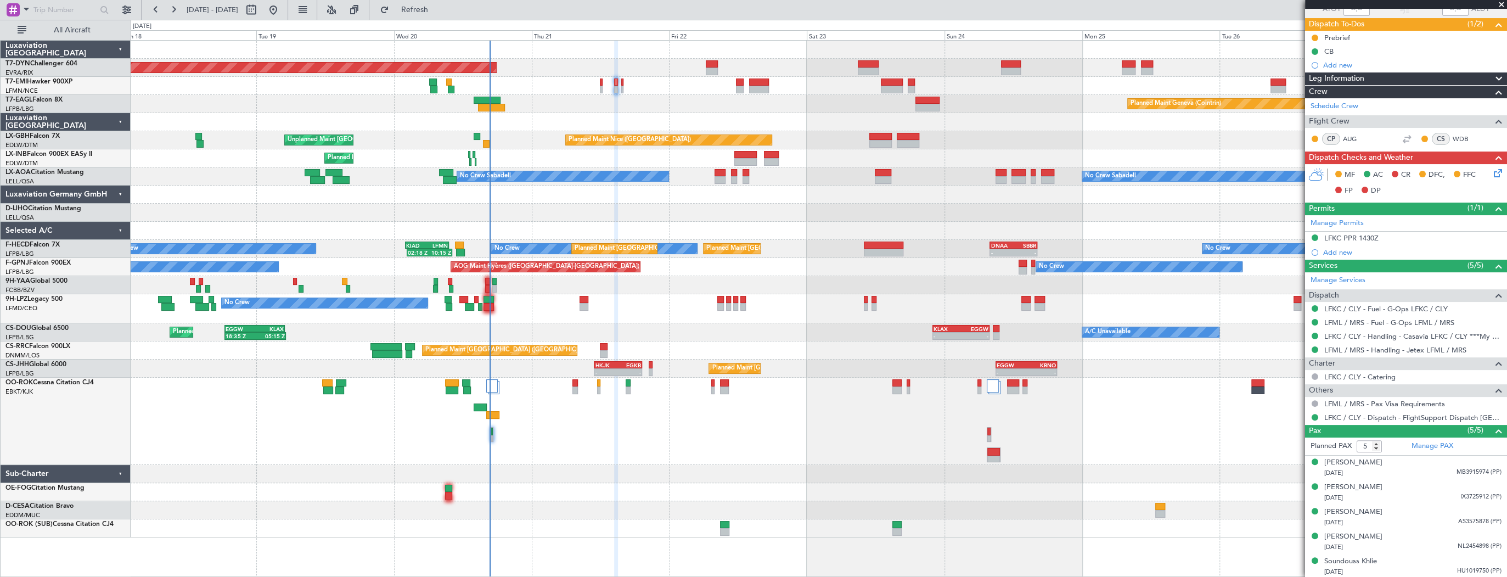
click at [573, 133] on div "Planned Maint Basel-Mulhouse Planned Maint Geneva (Cointrin) Planned Maint Nice…" at bounding box center [819, 289] width 1376 height 497
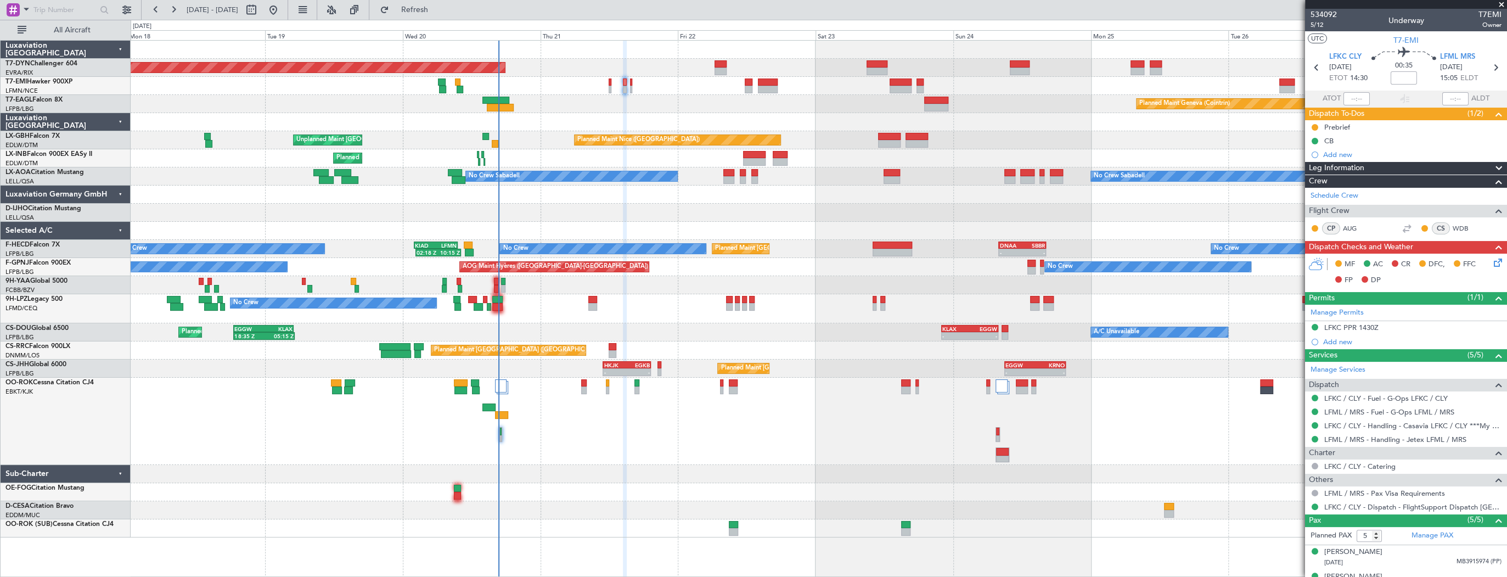
scroll to position [89, 0]
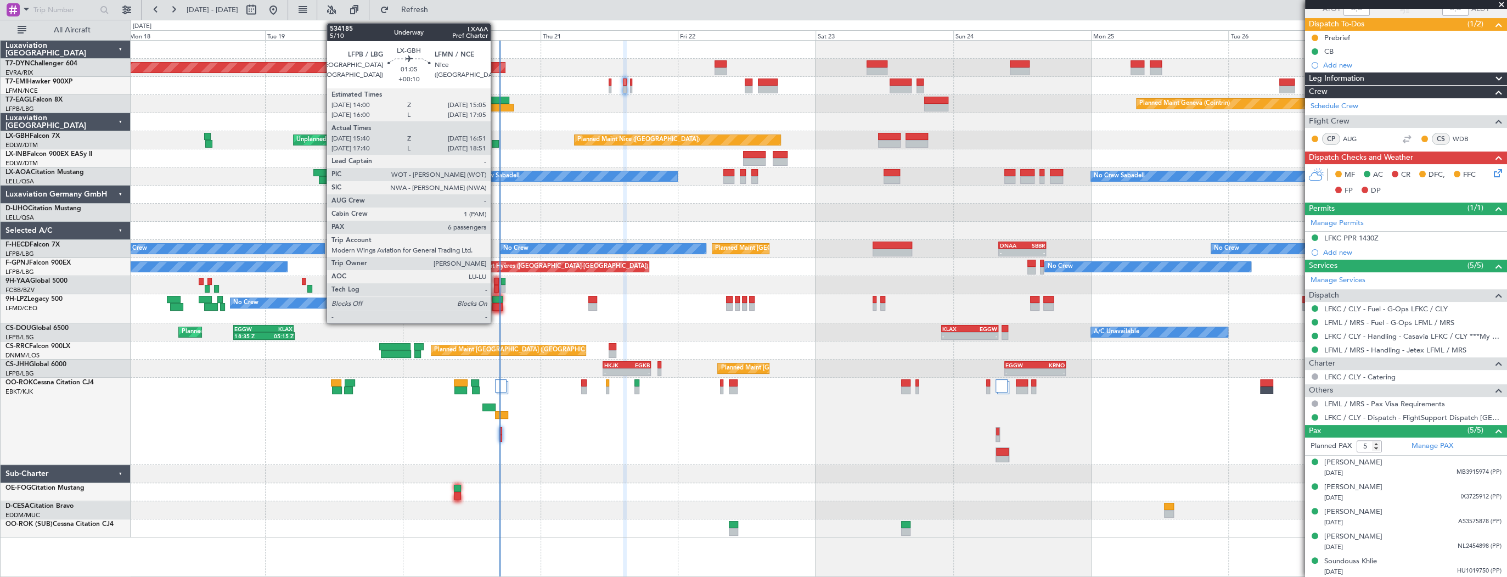
click at [496, 141] on div at bounding box center [495, 144] width 7 height 8
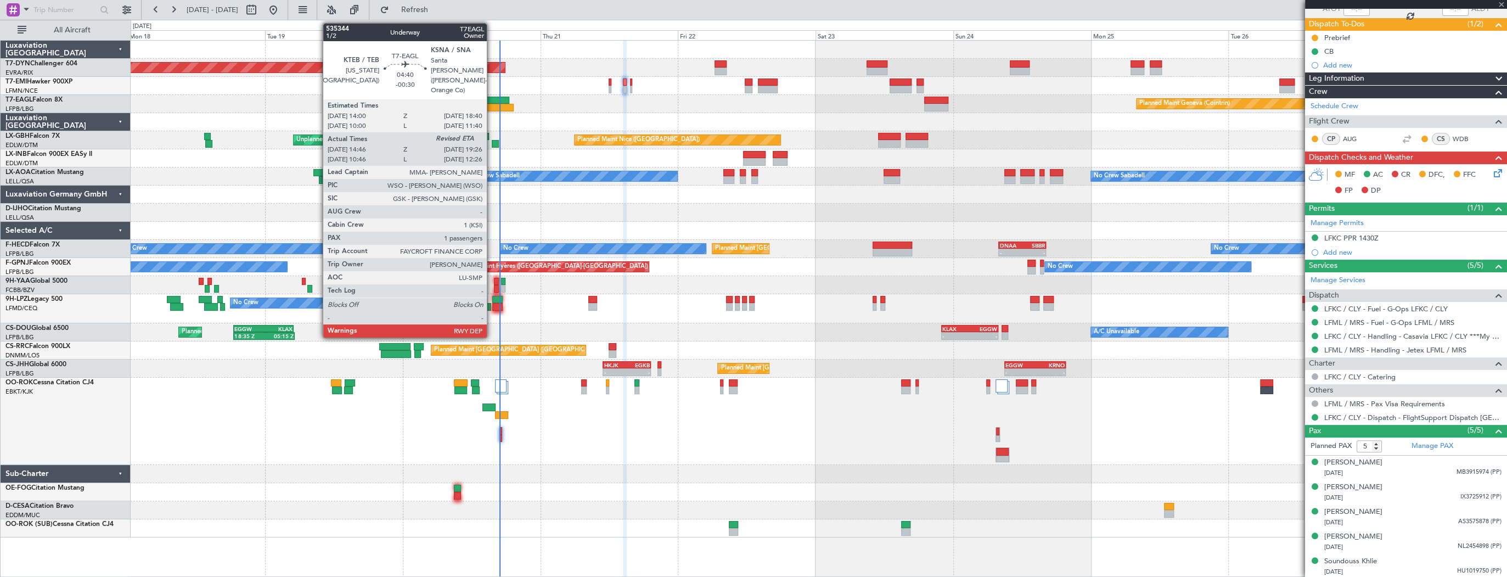
type input "+00:10"
type input "15:40"
type input "16:51"
type input "6"
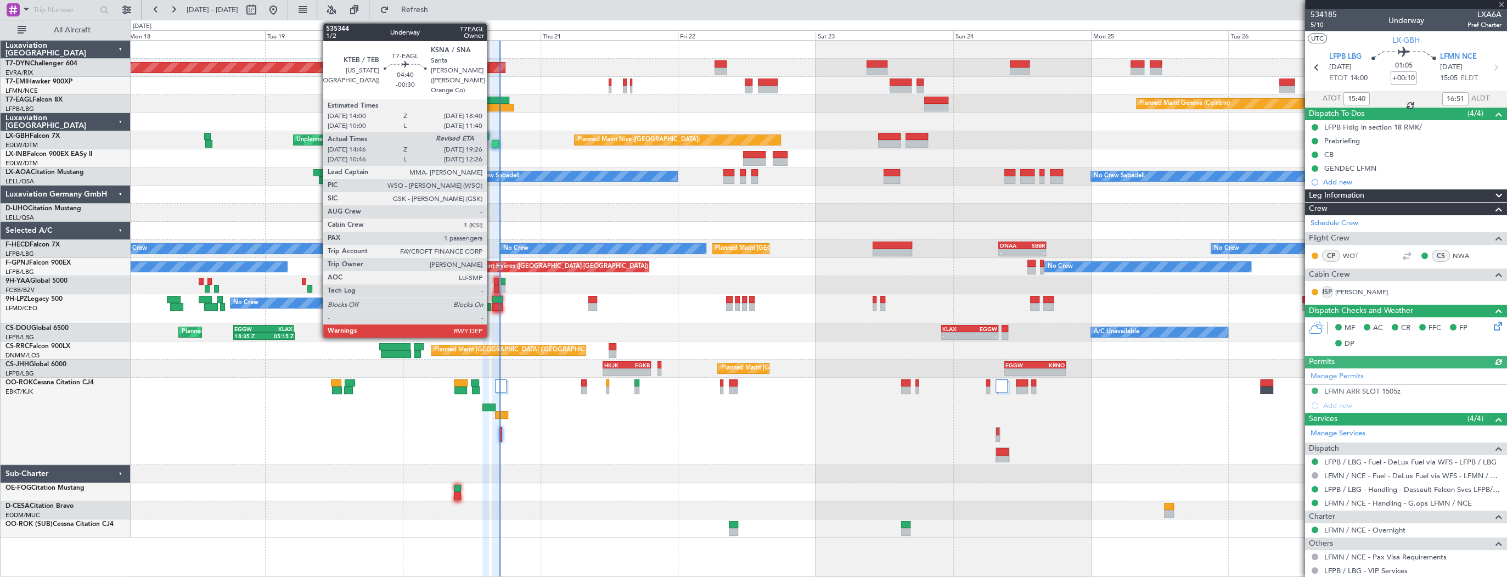
click at [492, 99] on div at bounding box center [495, 101] width 27 height 8
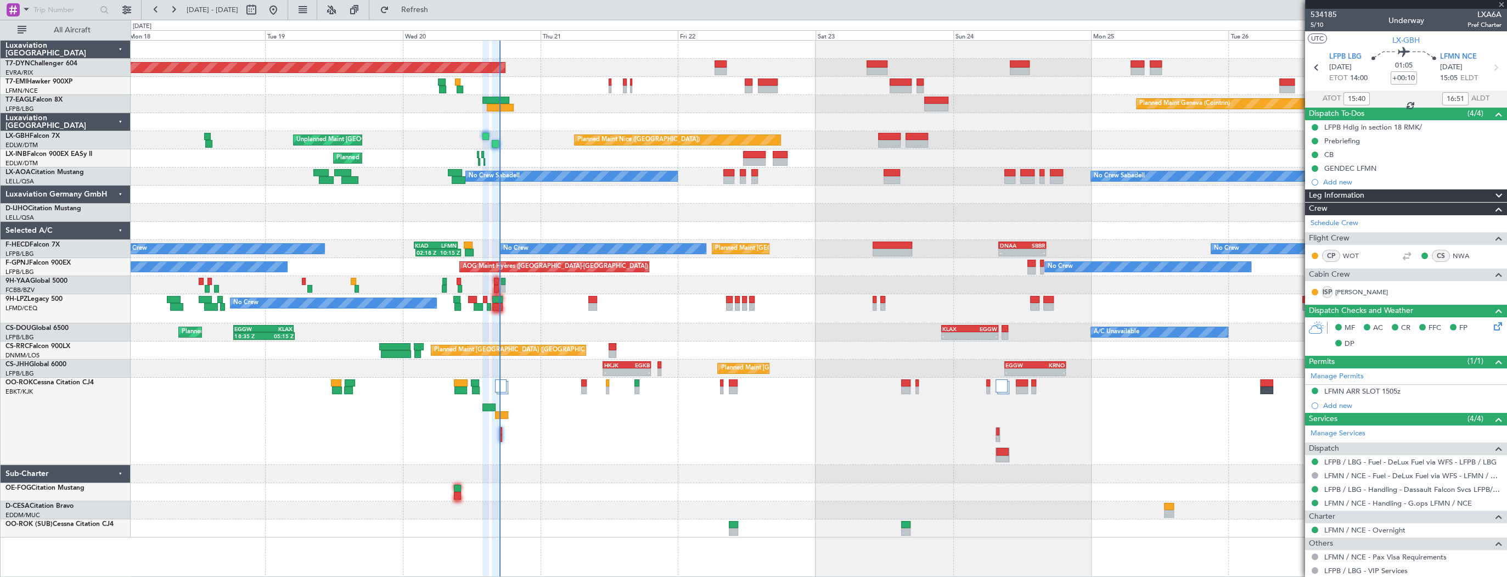
type input "-00:30"
type input "14:46"
type input "1"
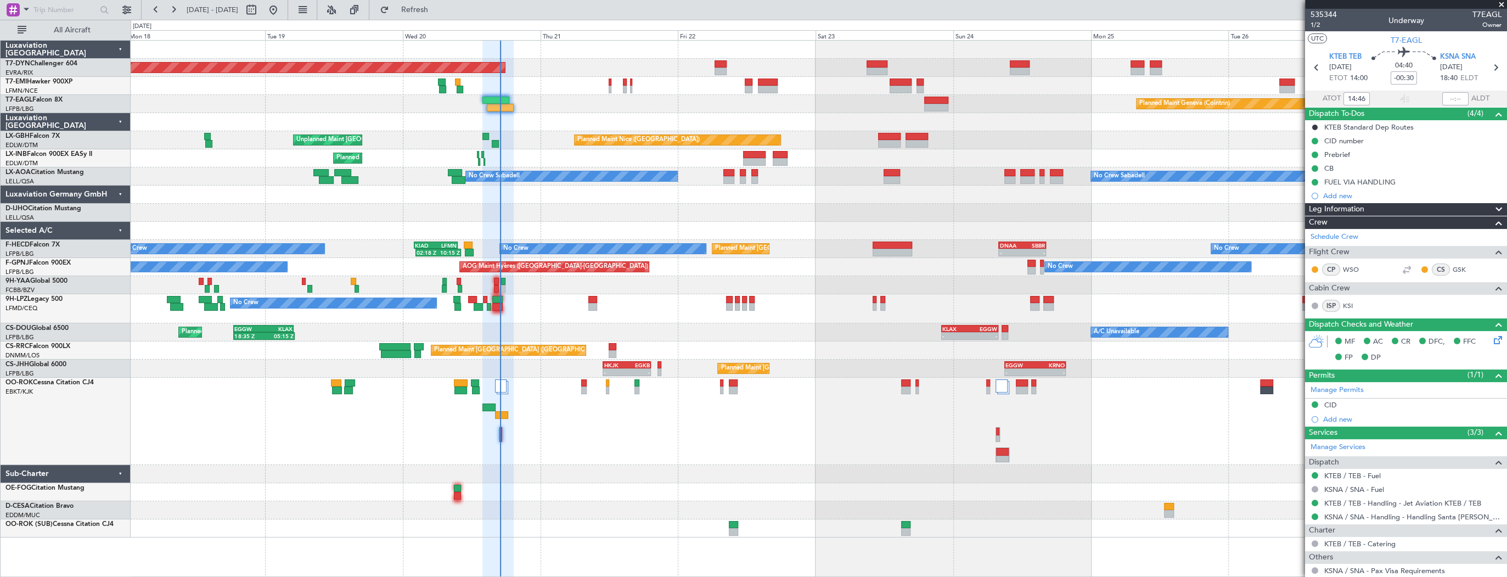
click at [582, 61] on div "Planned Maint [GEOGRAPHIC_DATA]-[GEOGRAPHIC_DATA]" at bounding box center [819, 68] width 1376 height 18
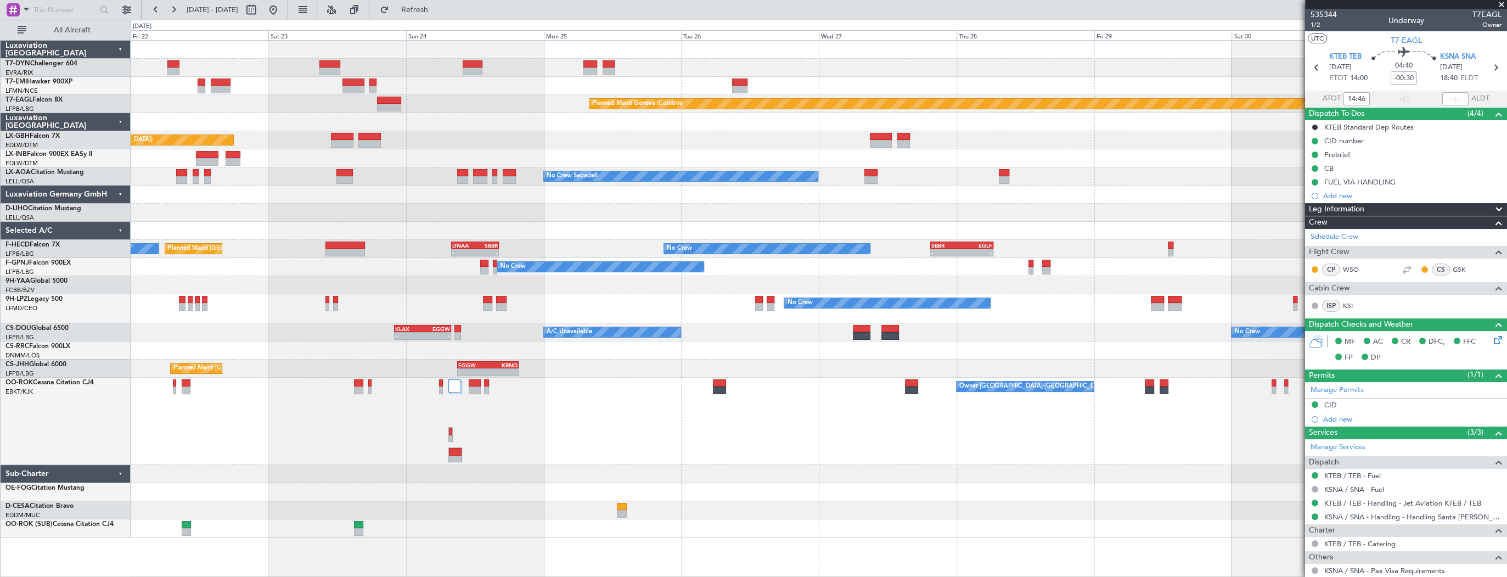
click at [415, 53] on div "Planned Maint [GEOGRAPHIC_DATA]-[GEOGRAPHIC_DATA] Planned Maint [PERSON_NAME] P…" at bounding box center [819, 289] width 1376 height 497
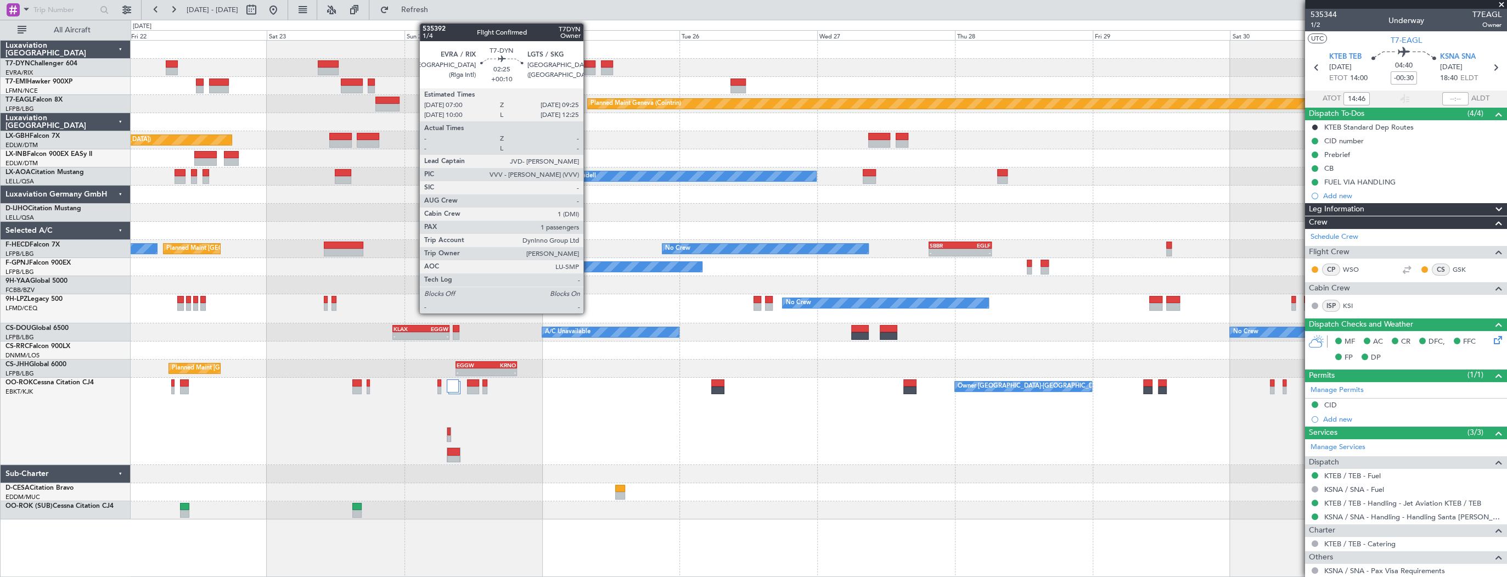
click at [588, 66] on div at bounding box center [589, 64] width 14 height 8
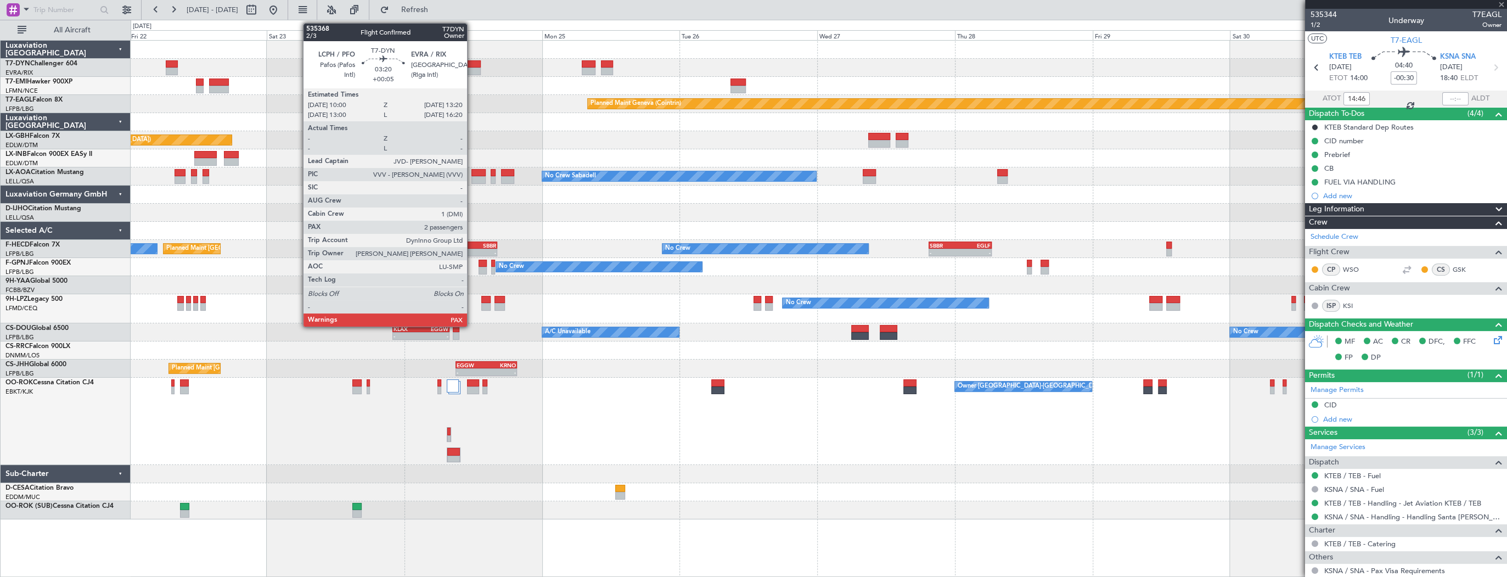
type input "+00:10"
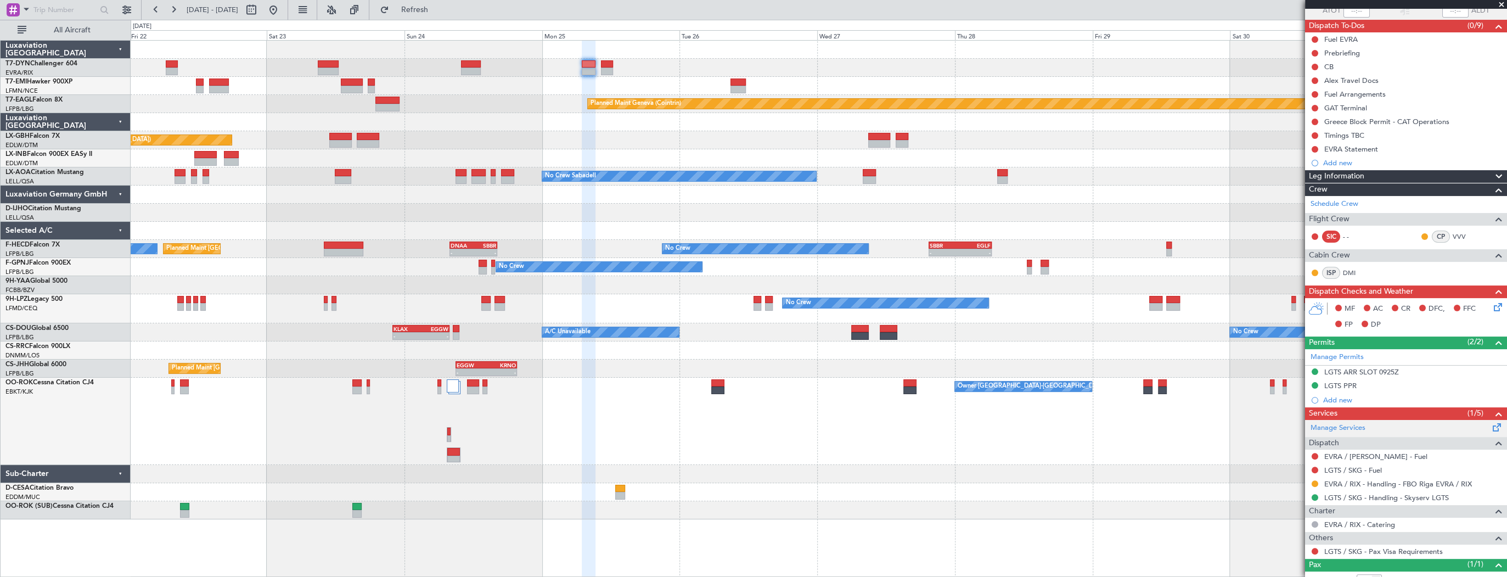
scroll to position [123, 0]
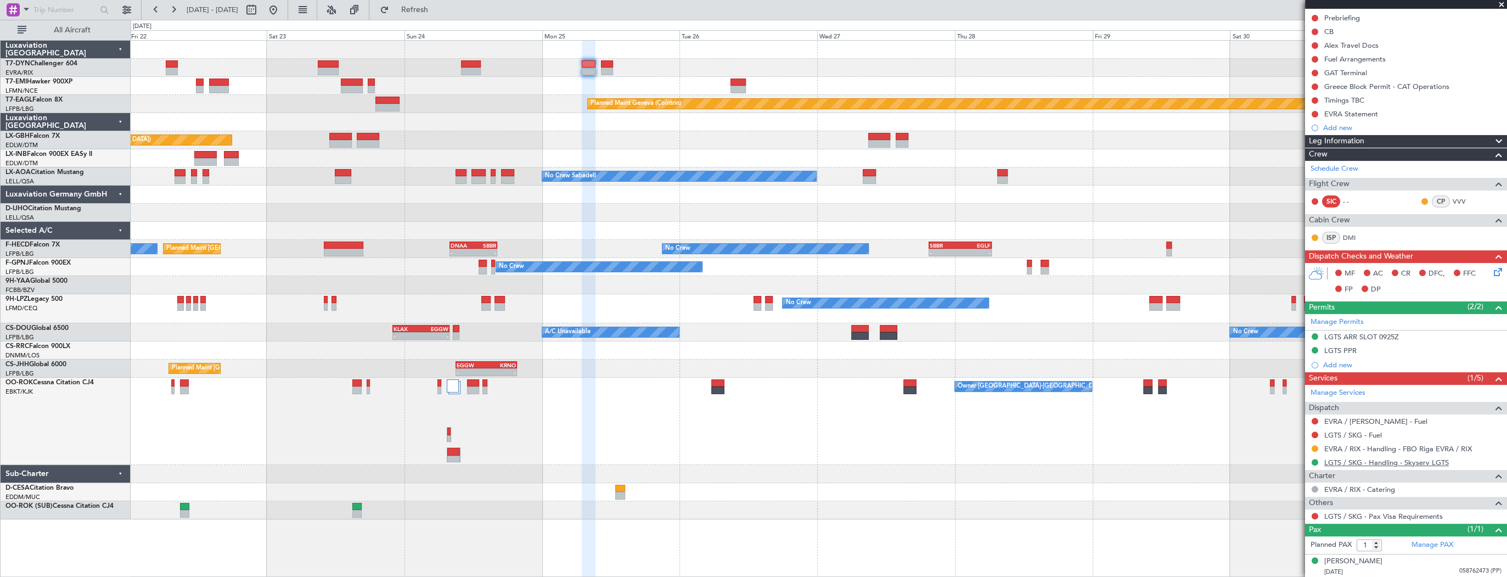
click at [1403, 462] on link "LGTS / SKG - Handling - Skyserv LGTS" at bounding box center [1386, 462] width 125 height 9
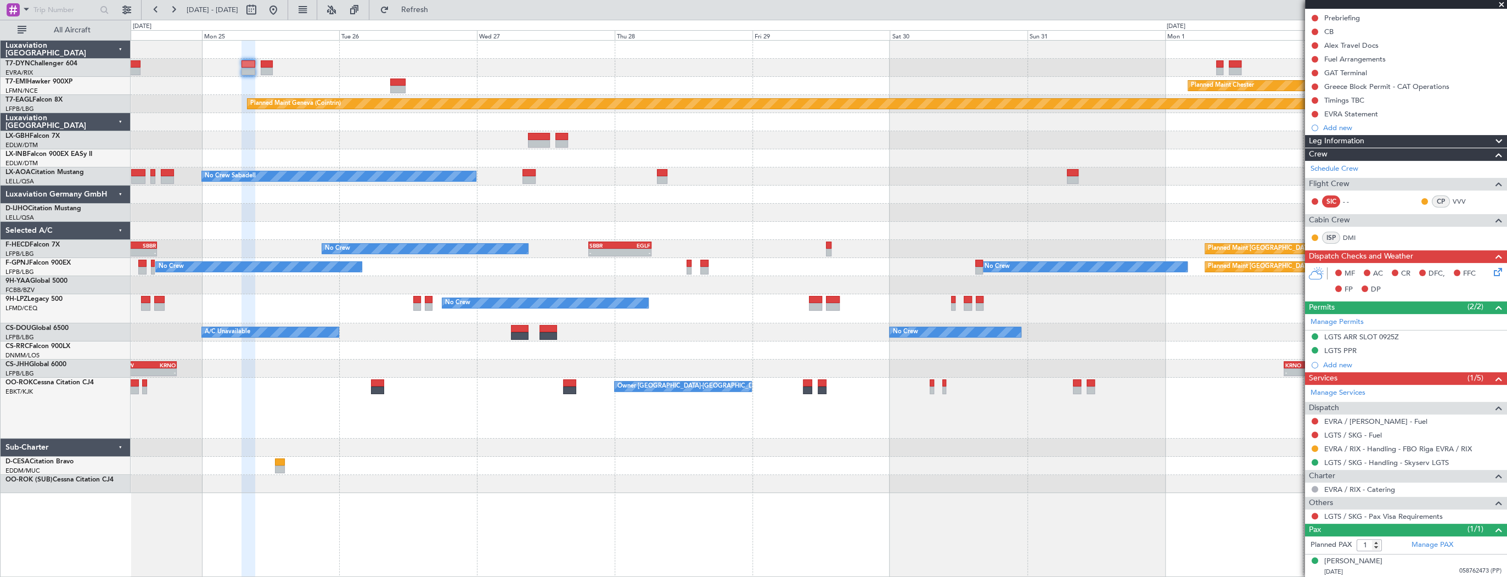
click at [402, 63] on div at bounding box center [819, 68] width 1376 height 18
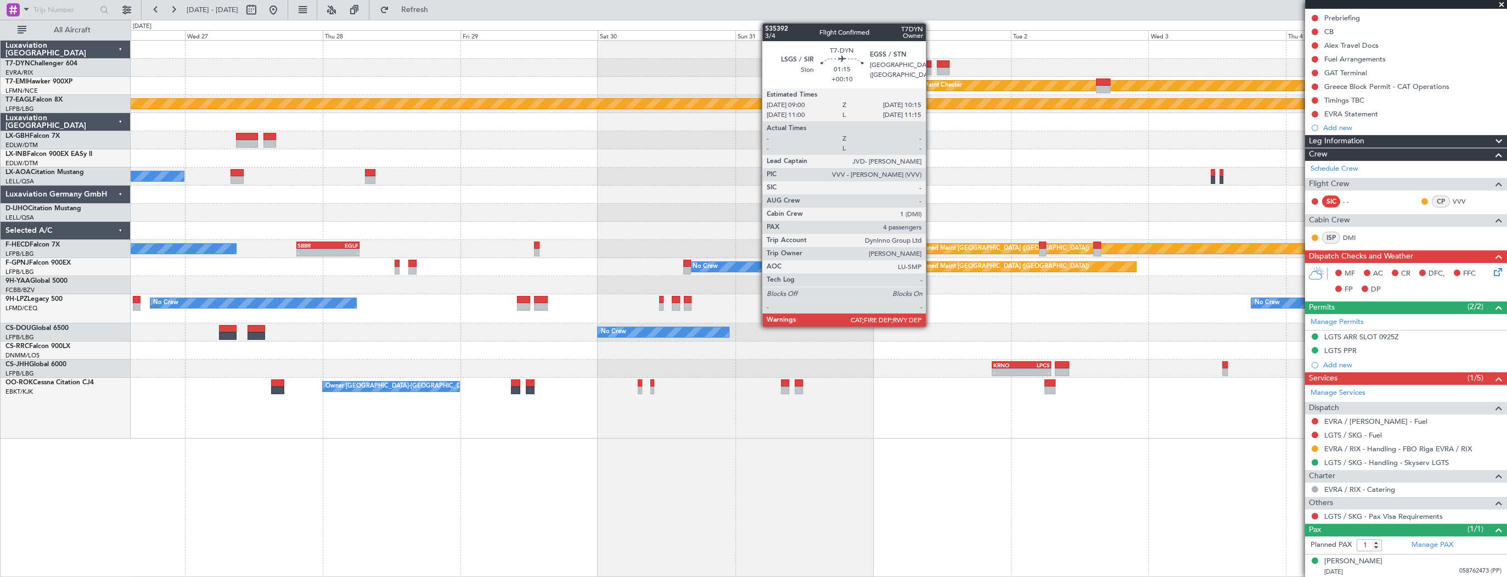
click at [931, 66] on div at bounding box center [928, 64] width 8 height 8
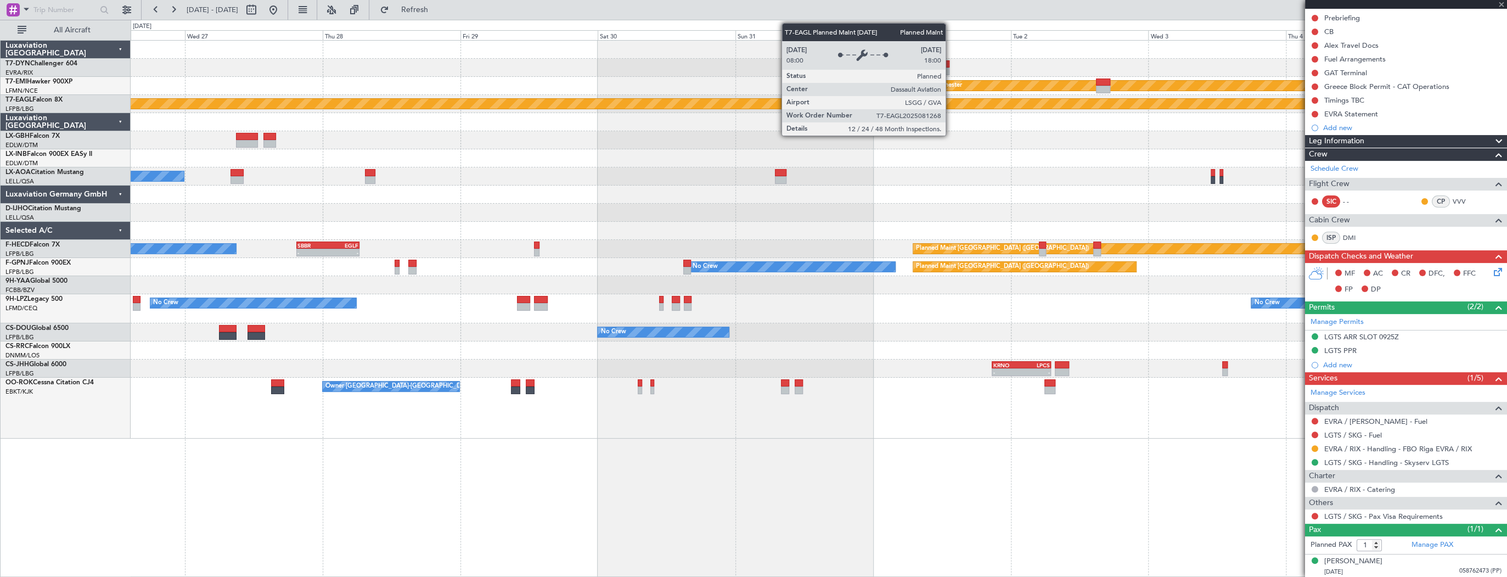
type input "4"
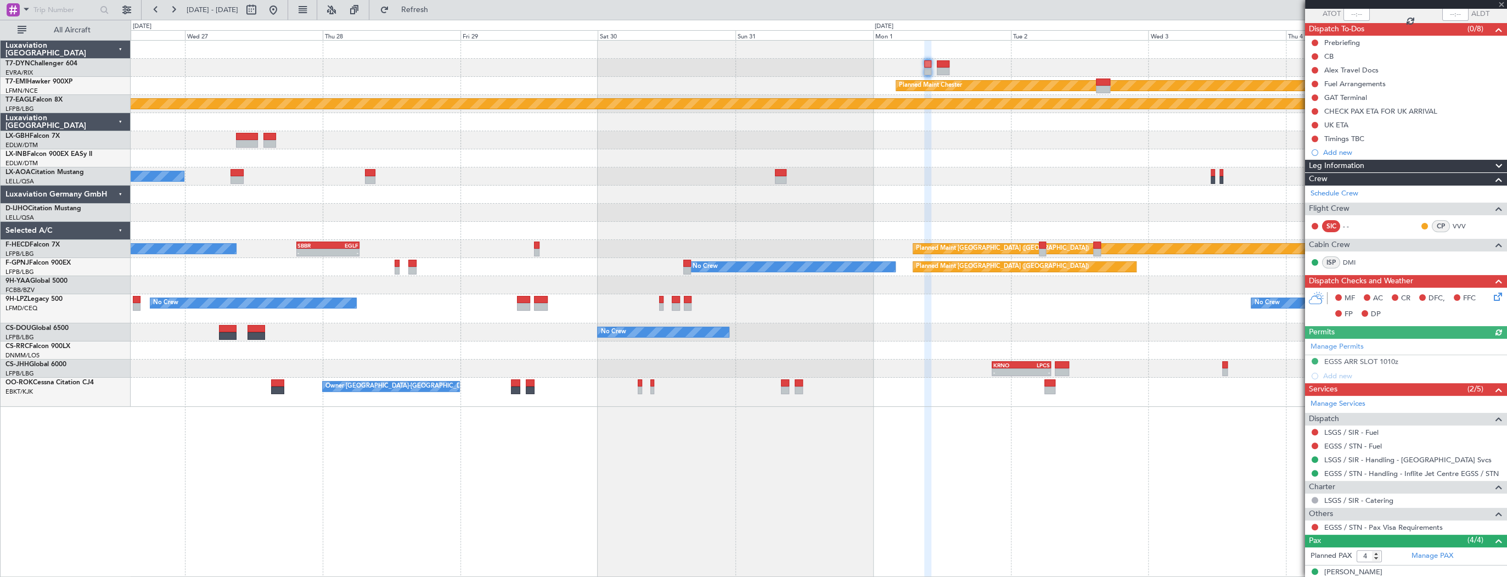
scroll to position [169, 0]
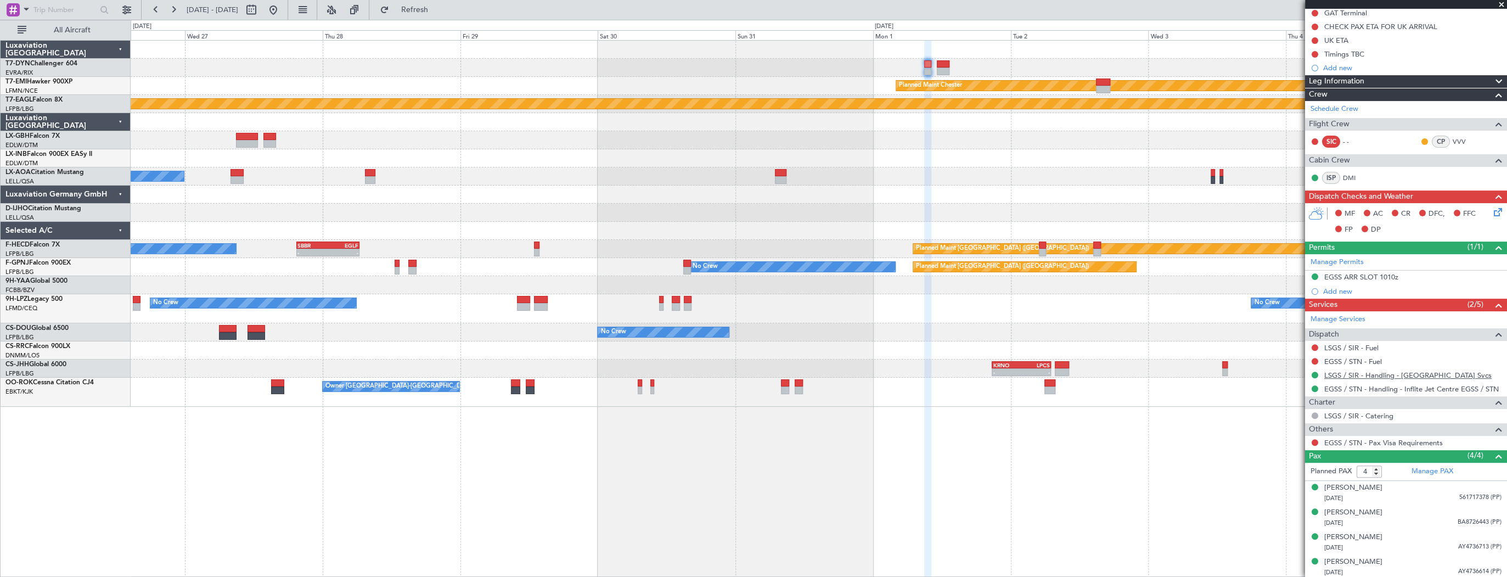
click at [1421, 371] on link "LSGS / SIR - Handling - [GEOGRAPHIC_DATA] Svcs" at bounding box center [1407, 374] width 167 height 9
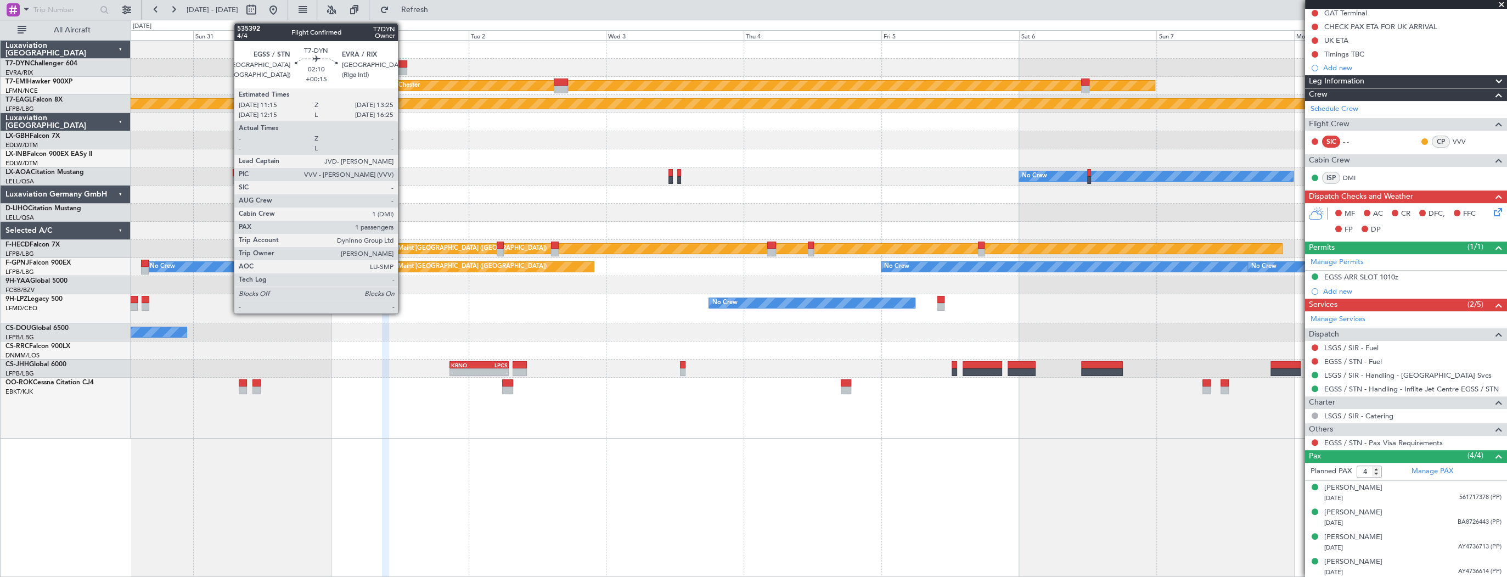
click at [403, 65] on div at bounding box center [401, 64] width 13 height 8
type input "+00:15"
type input "1"
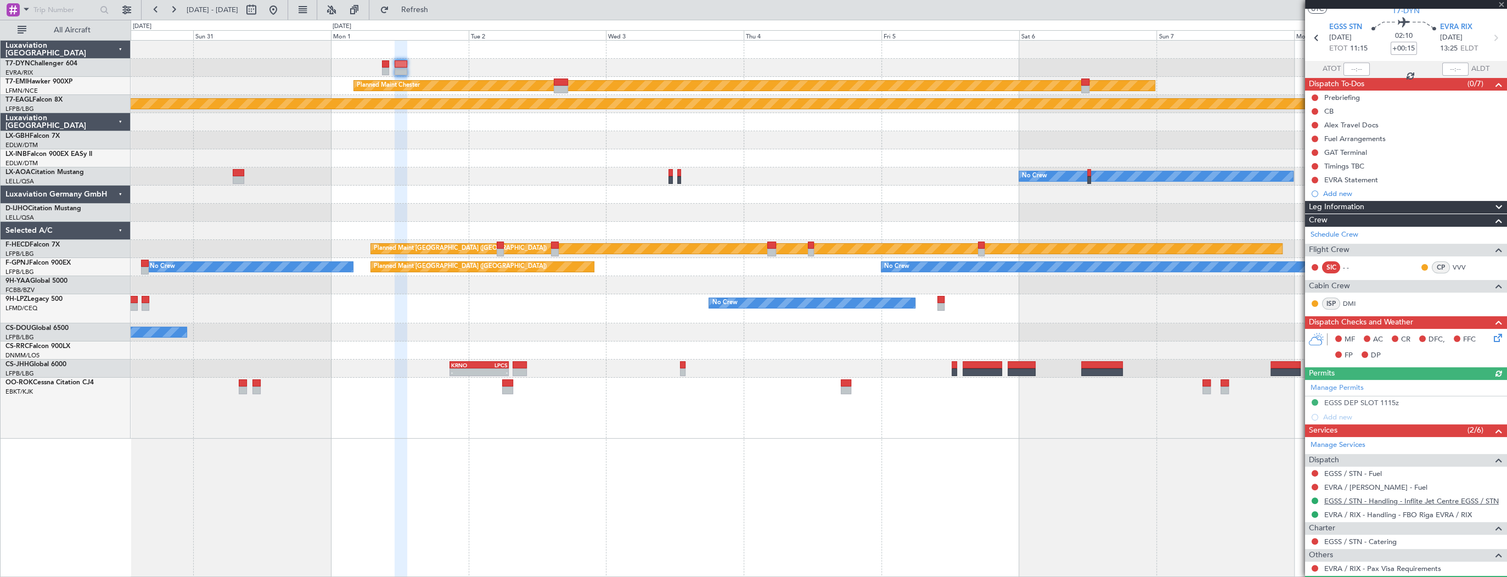
scroll to position [44, 0]
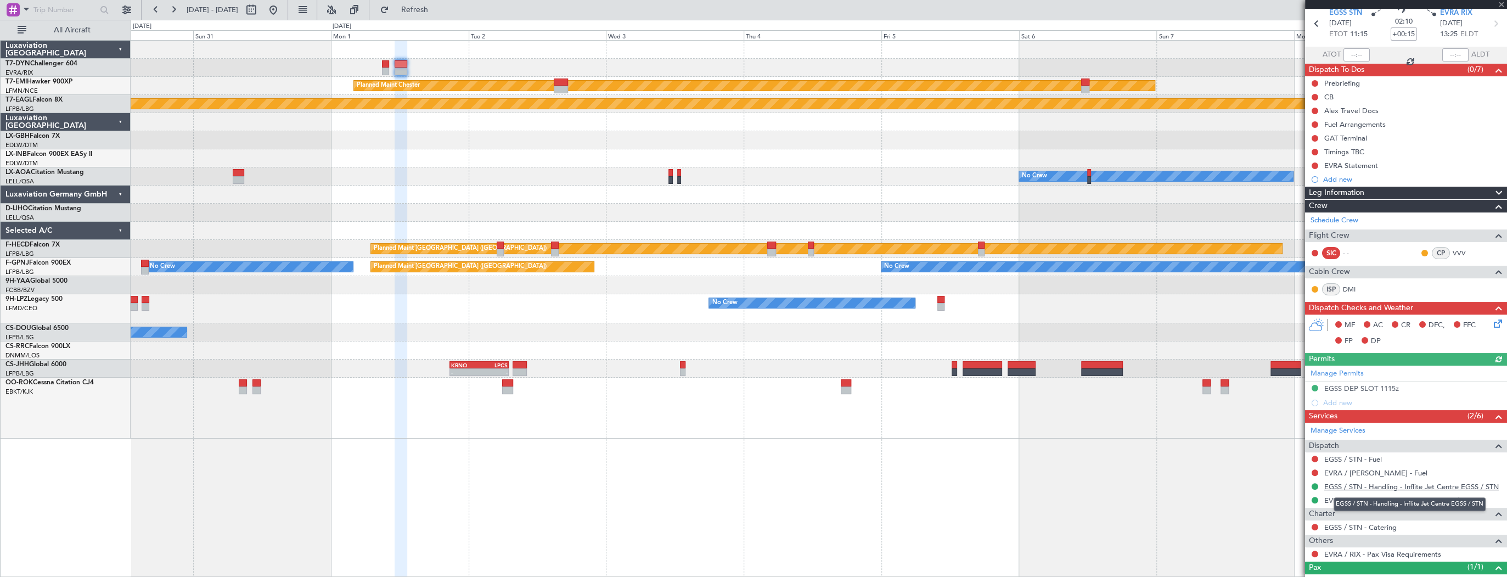
click at [1451, 483] on link "EGSS / STN - Handling - Inflite Jet Centre EGSS / STN" at bounding box center [1411, 486] width 174 height 9
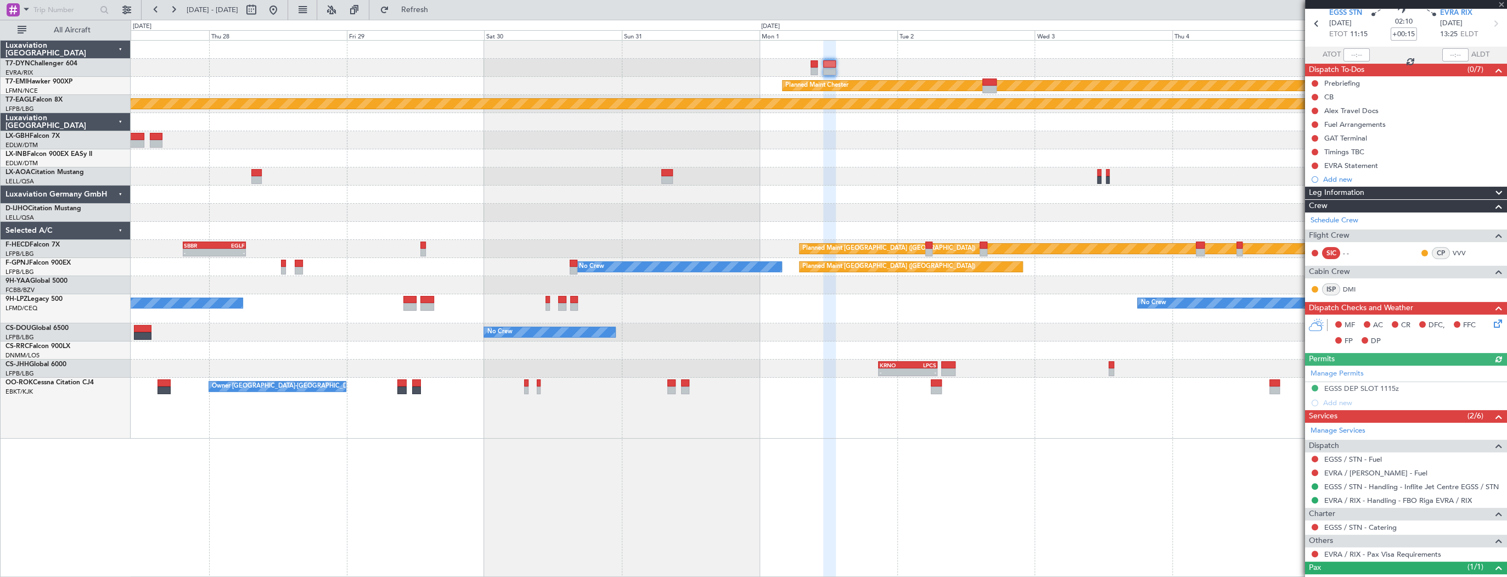
click at [726, 171] on div "No Crew No Crew Sabadell" at bounding box center [819, 176] width 1376 height 18
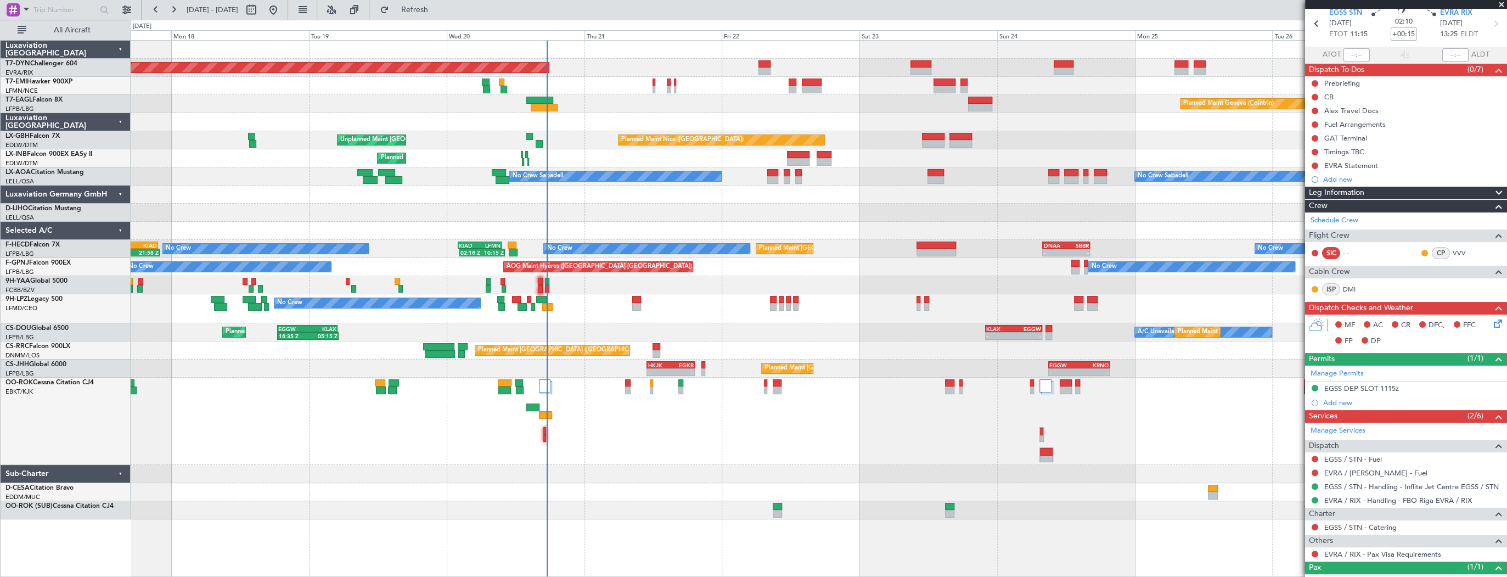
click at [646, 113] on div "Planned Maint [GEOGRAPHIC_DATA]-[GEOGRAPHIC_DATA] Planned Maint Geneva ([GEOGRA…" at bounding box center [819, 280] width 1376 height 478
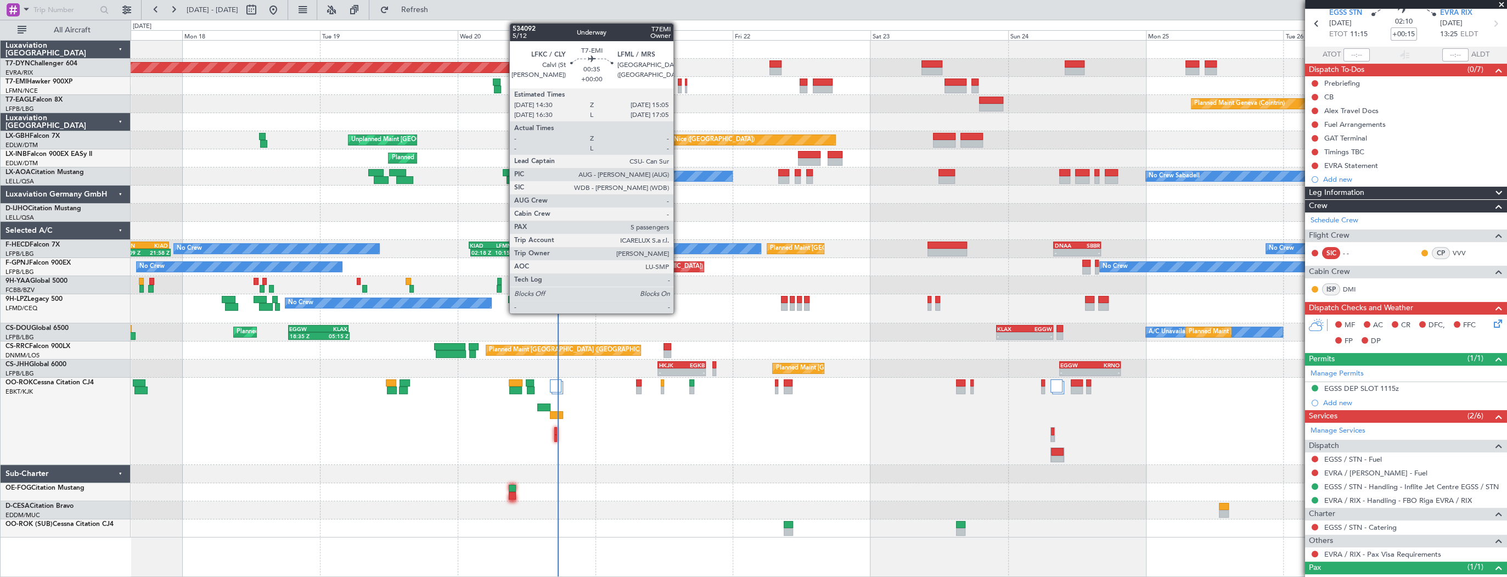
click at [678, 82] on div at bounding box center [680, 82] width 4 height 8
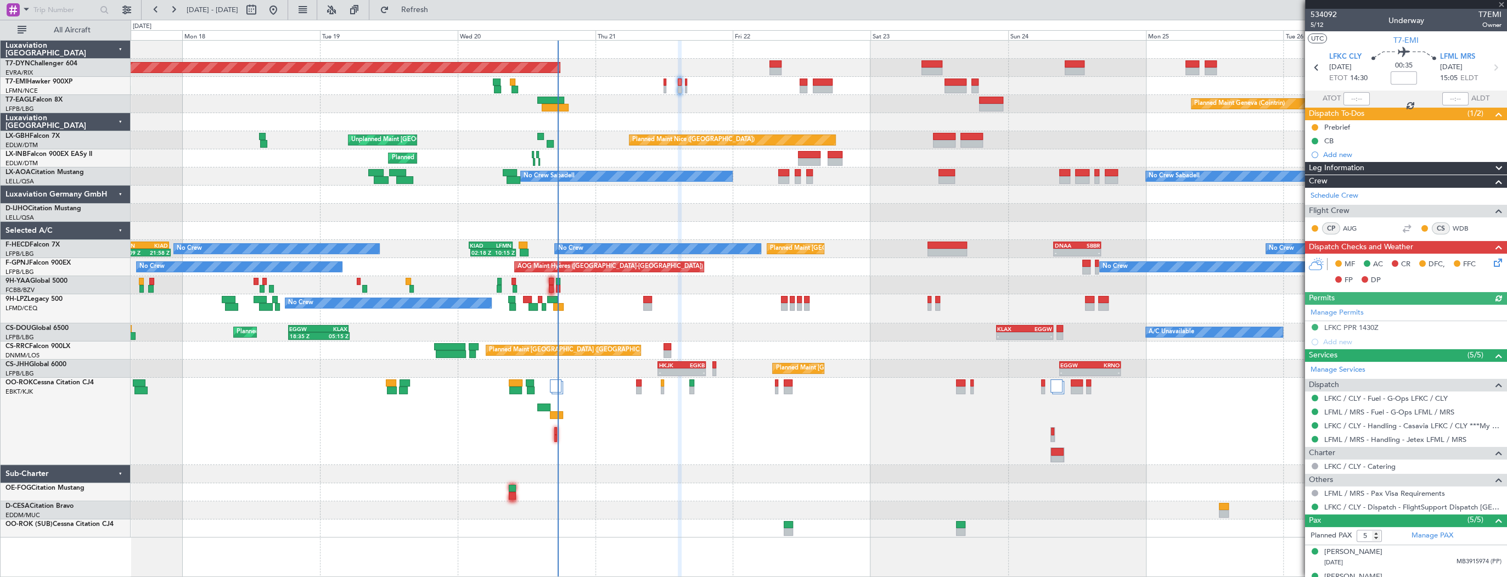
scroll to position [89, 0]
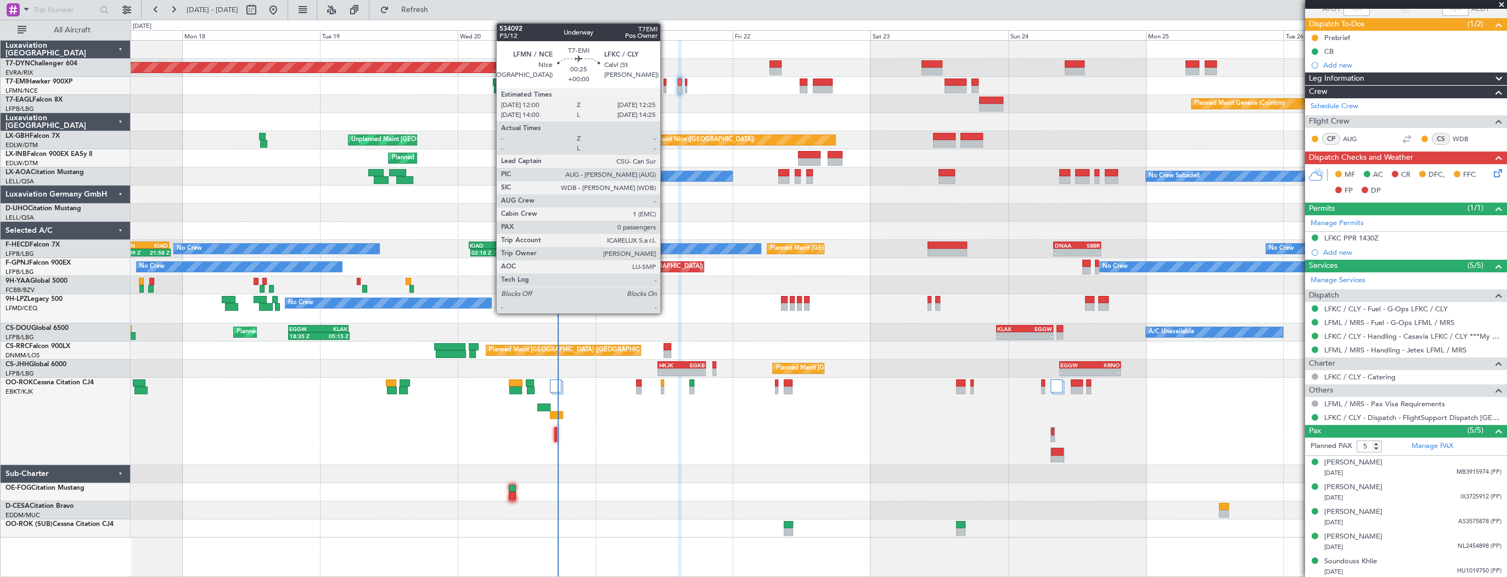
click at [665, 82] on div at bounding box center [664, 82] width 3 height 8
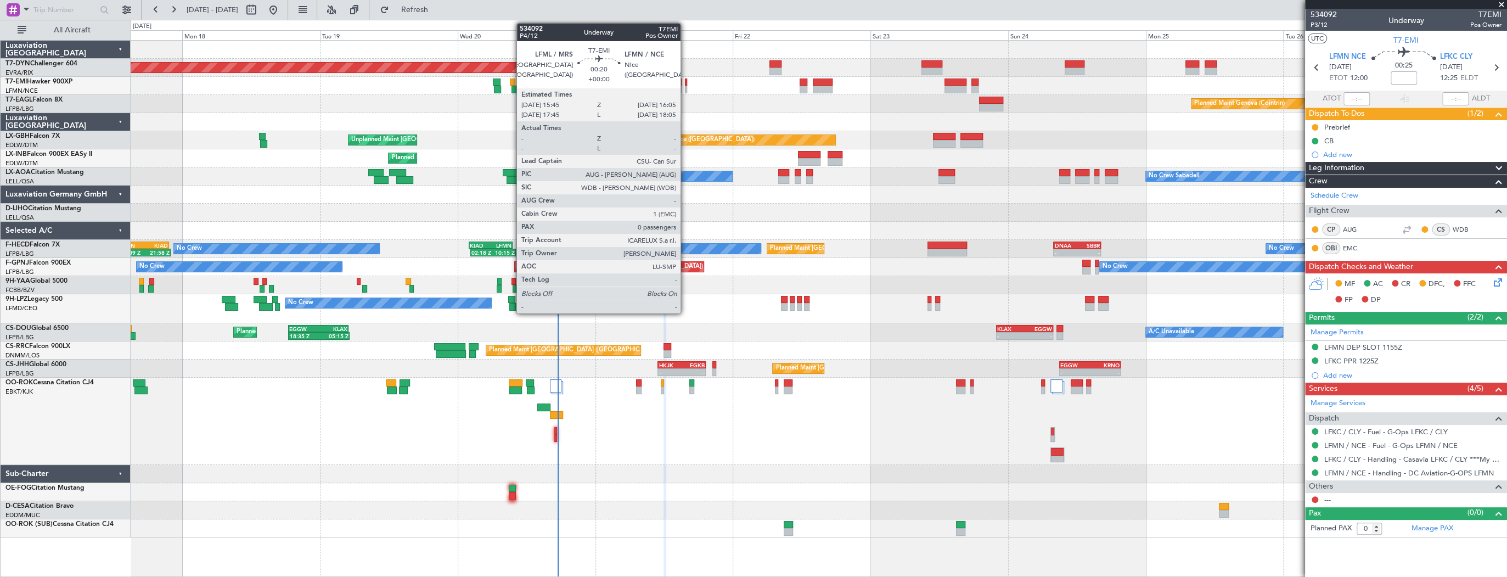
click at [685, 83] on div at bounding box center [686, 82] width 2 height 8
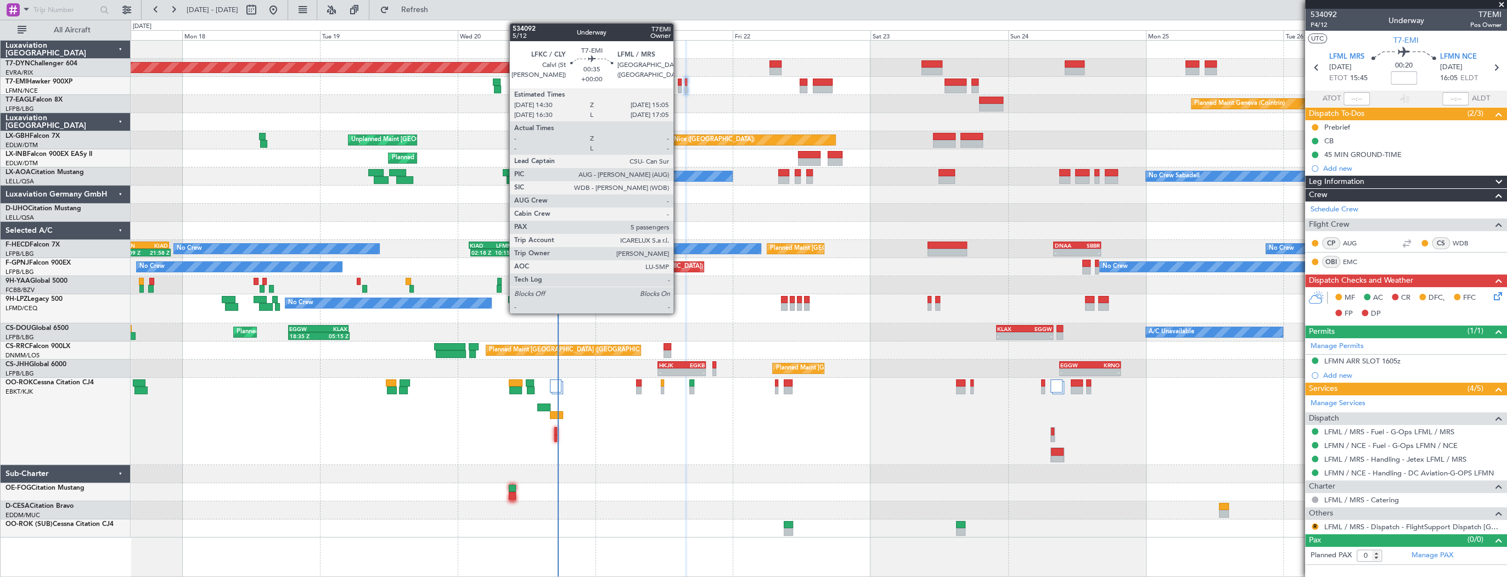
click at [678, 83] on div at bounding box center [680, 82] width 4 height 8
type input "5"
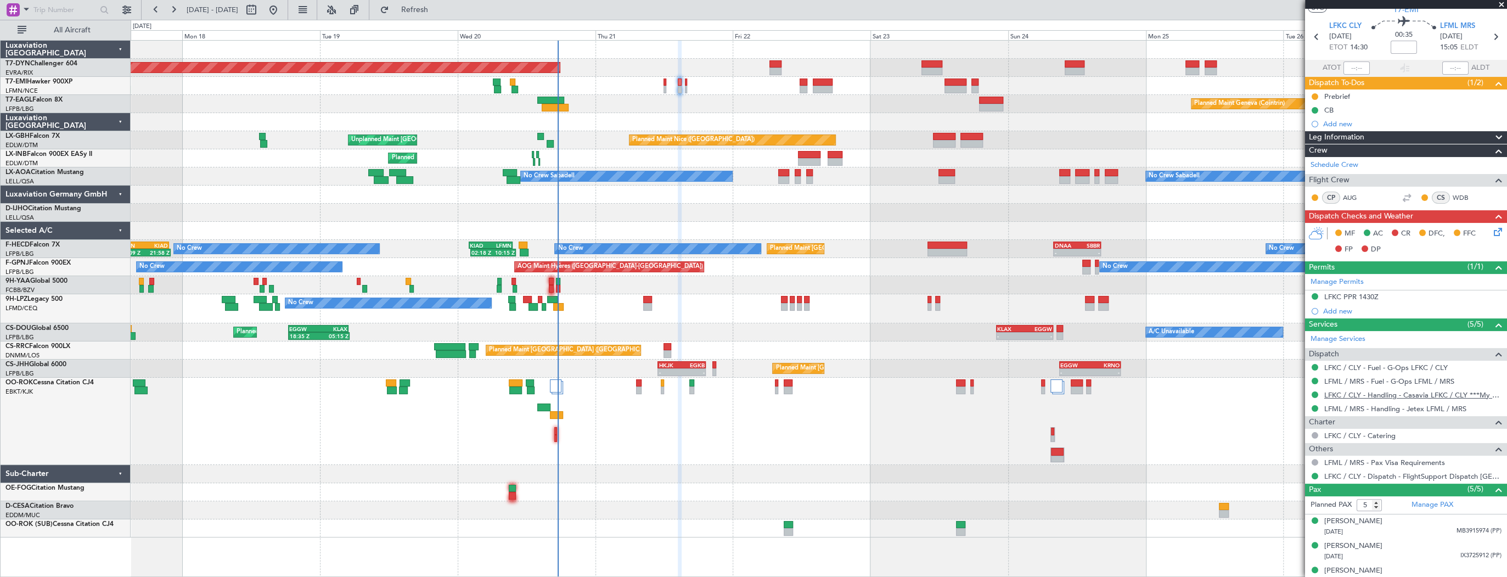
scroll to position [44, 0]
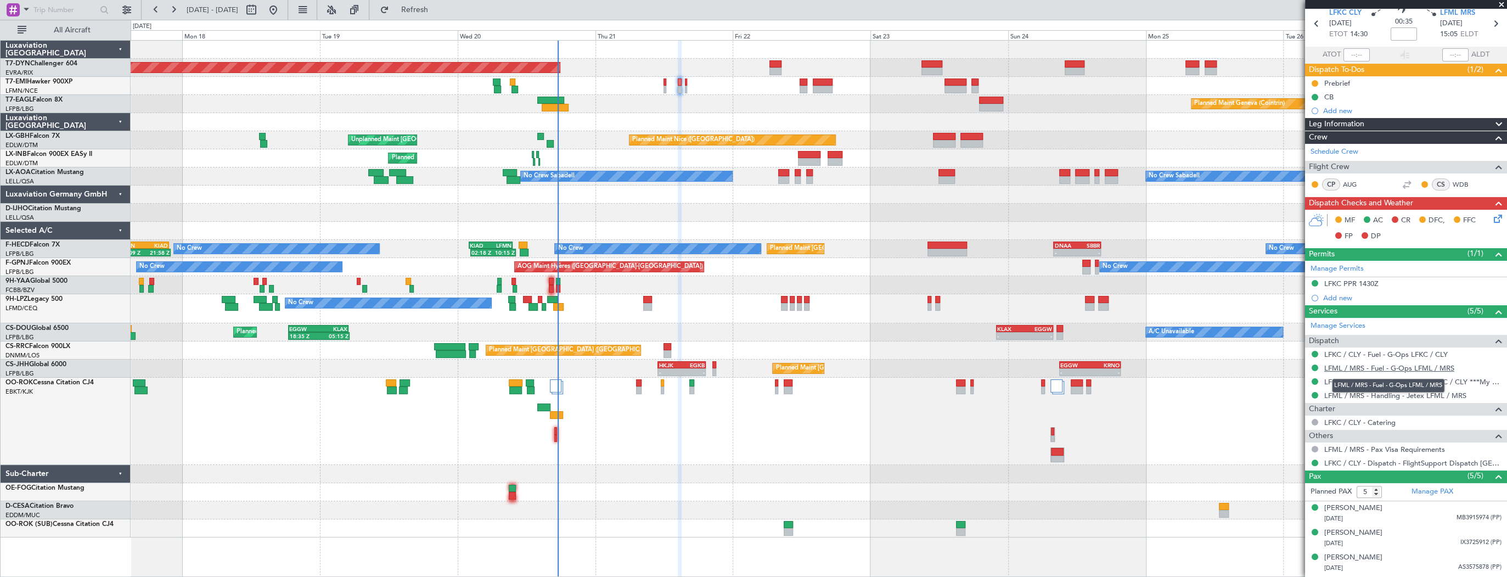
click at [1427, 366] on link "LFML / MRS - Fuel - G-Ops LFML / MRS" at bounding box center [1389, 367] width 130 height 9
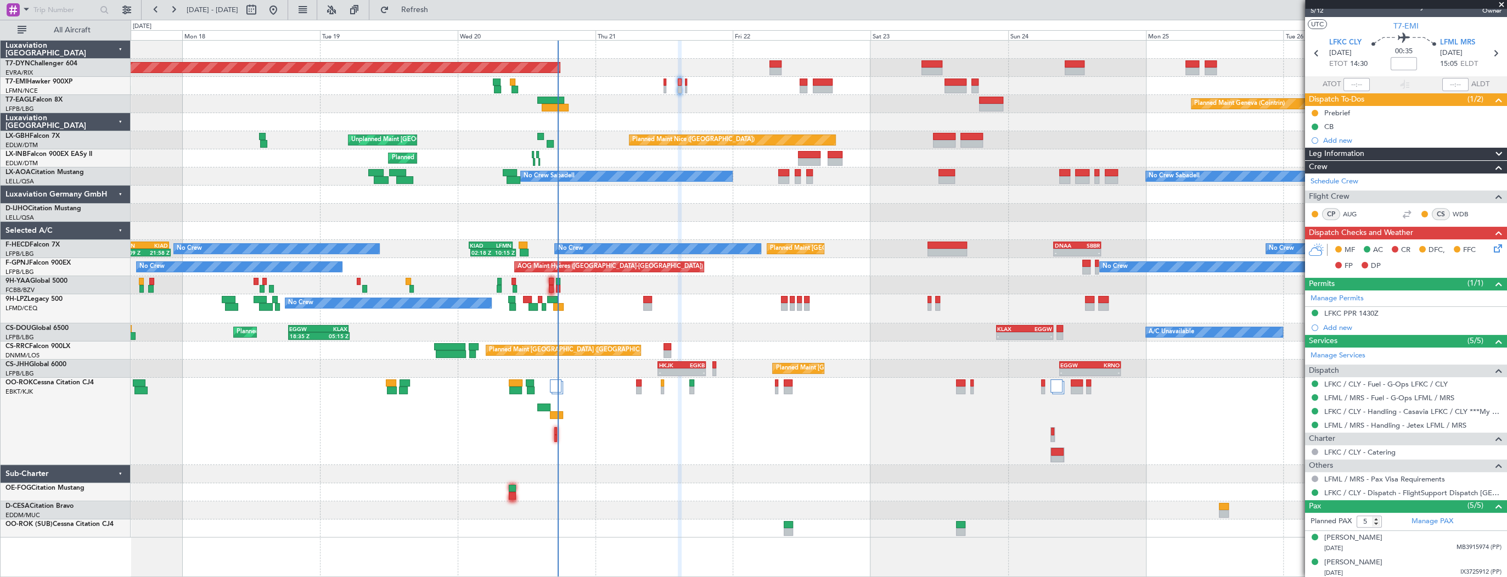
scroll to position [0, 0]
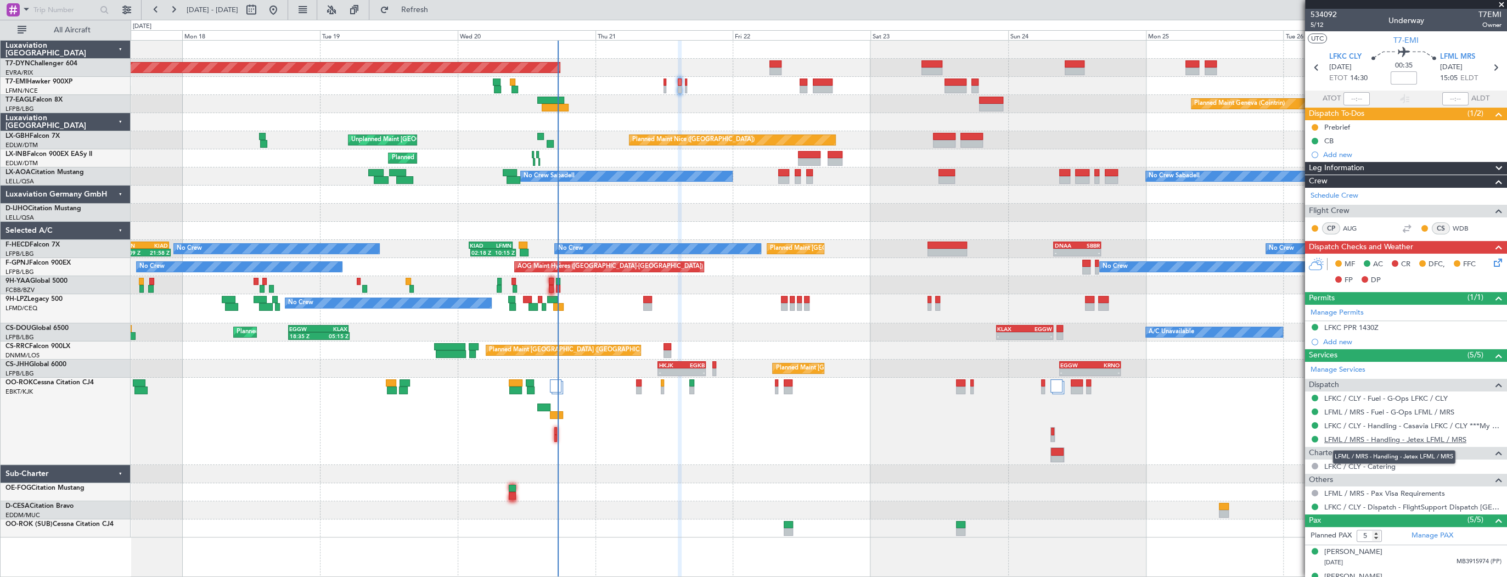
click at [1379, 438] on link "LFML / MRS - Handling - Jetex LFML / MRS" at bounding box center [1395, 439] width 142 height 9
